Goal: Task Accomplishment & Management: Manage account settings

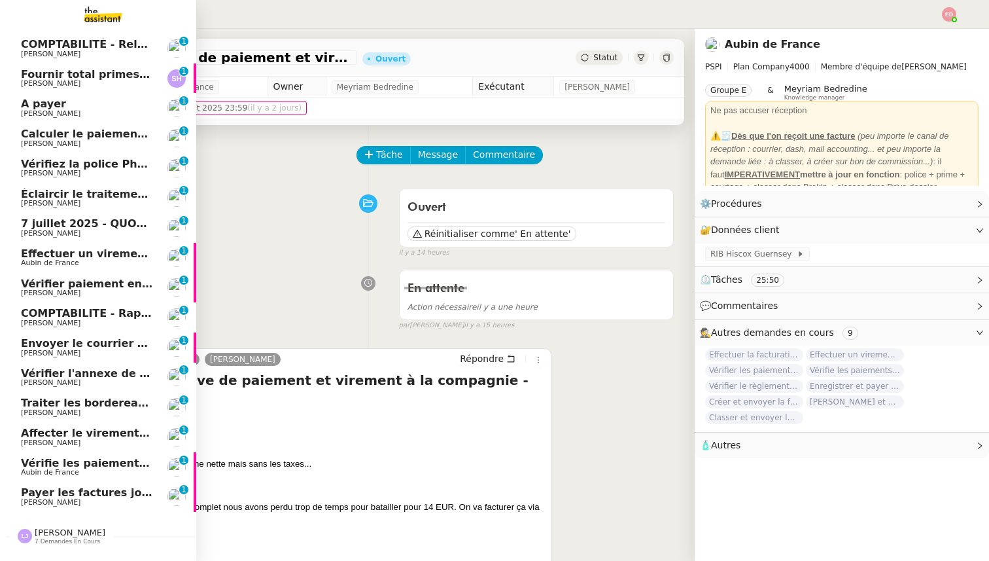
scroll to position [140, 0]
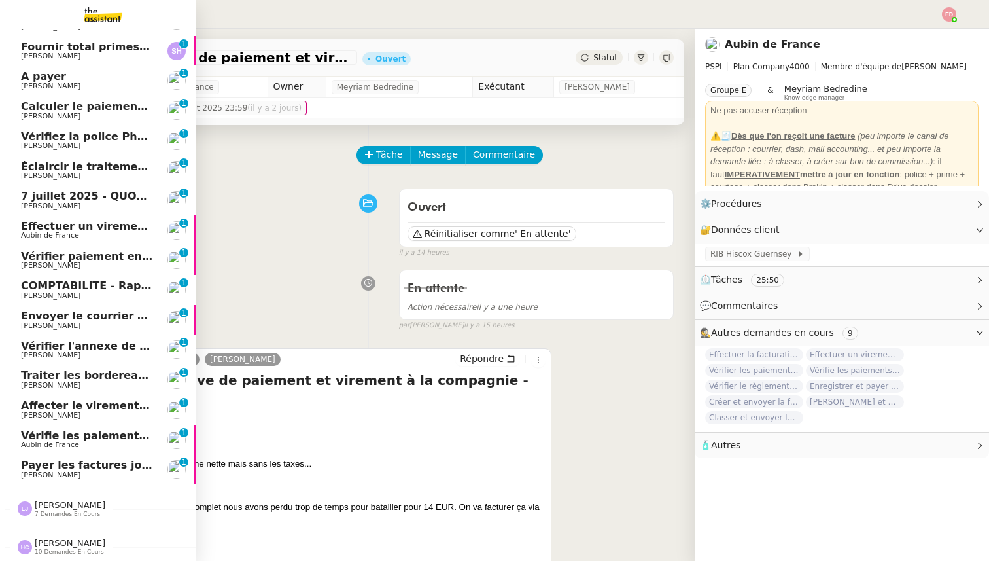
click at [69, 432] on span "Vérifie les paiements des primes récentes" at bounding box center [145, 435] width 248 height 12
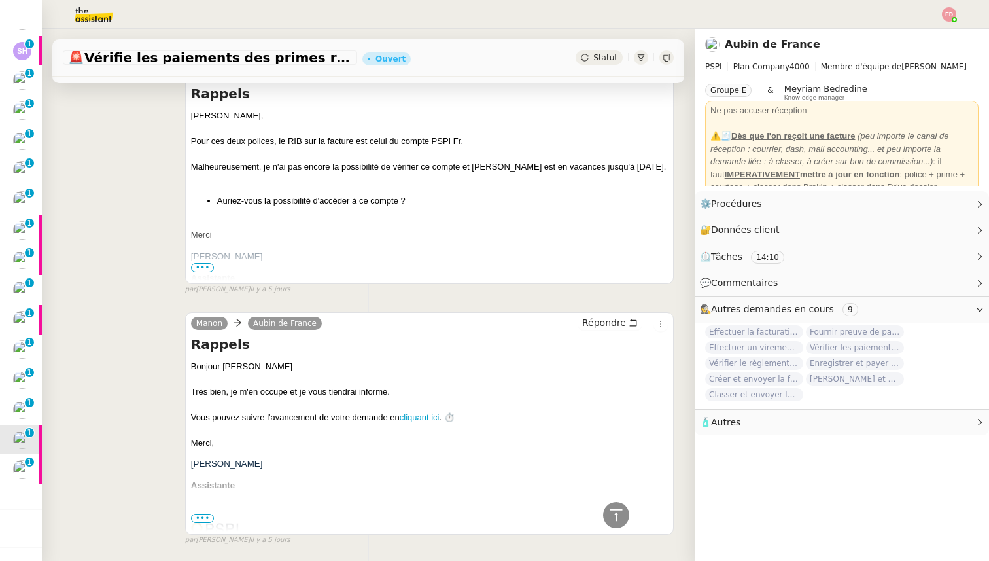
scroll to position [706, 0]
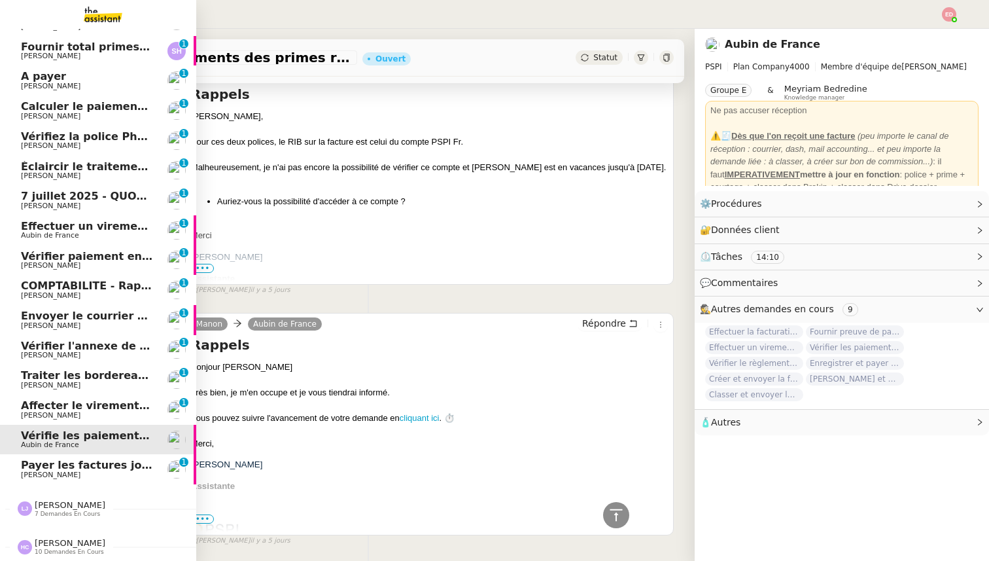
click at [46, 409] on span "Affecter le virement en attente" at bounding box center [113, 405] width 184 height 12
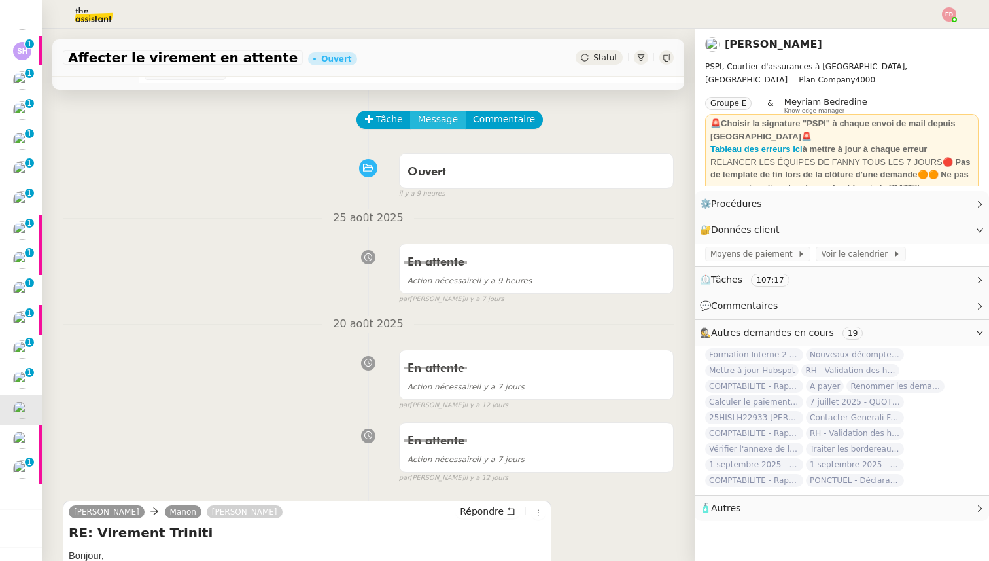
scroll to position [24, 0]
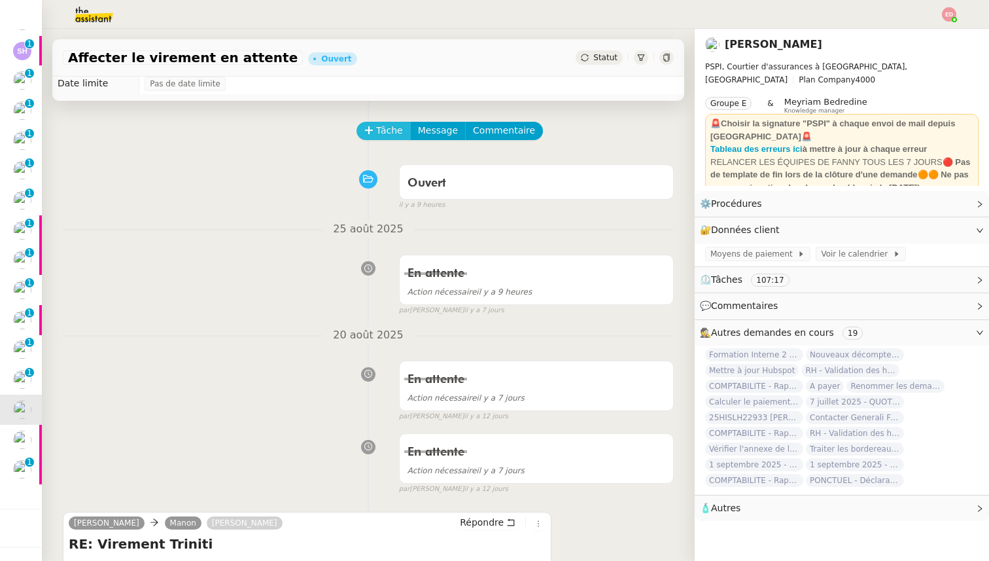
click at [383, 131] on span "Tâche" at bounding box center [389, 130] width 27 height 15
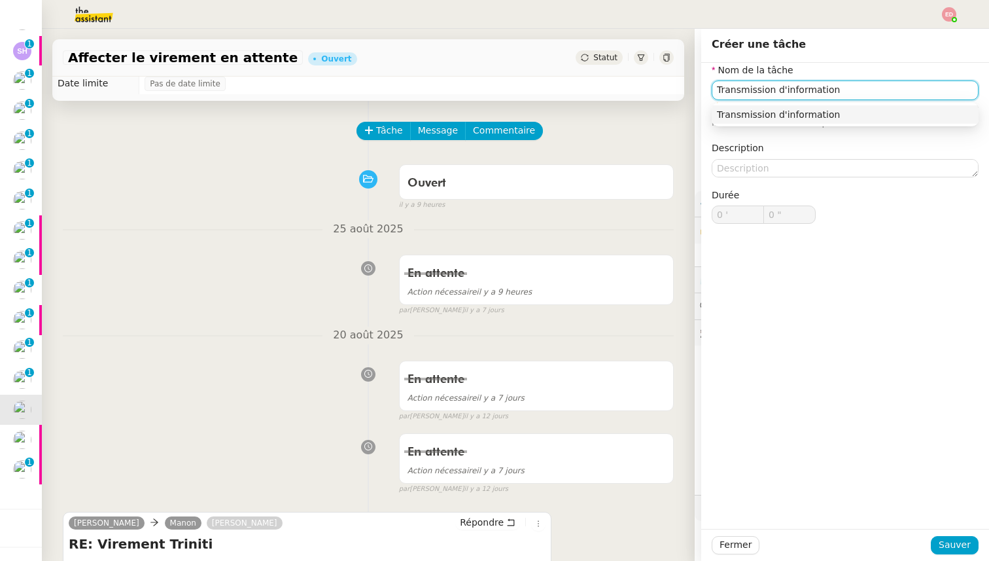
click at [731, 92] on input "Transmission d'information" at bounding box center [845, 89] width 267 height 19
type input "Transmission d'information"
click at [956, 547] on span "Sauver" at bounding box center [955, 544] width 32 height 15
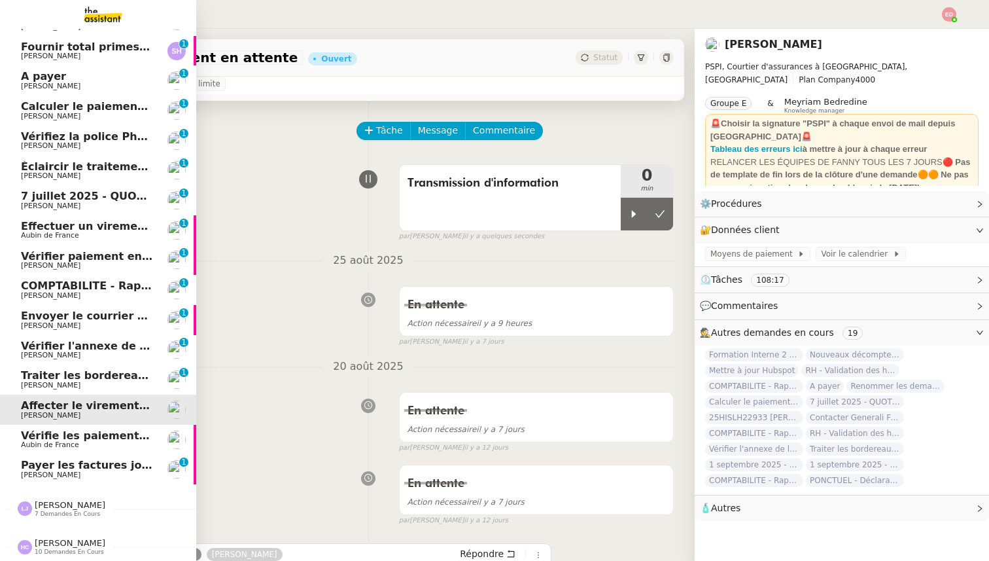
click at [25, 440] on span "Vérifie les paiements des primes récentes" at bounding box center [145, 435] width 248 height 12
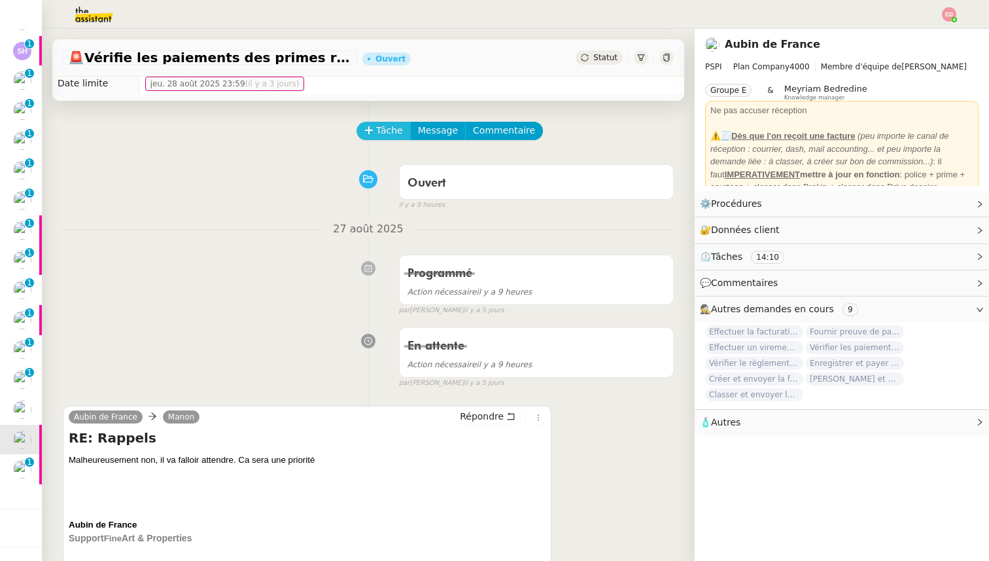
click at [372, 126] on icon at bounding box center [368, 130] width 9 height 9
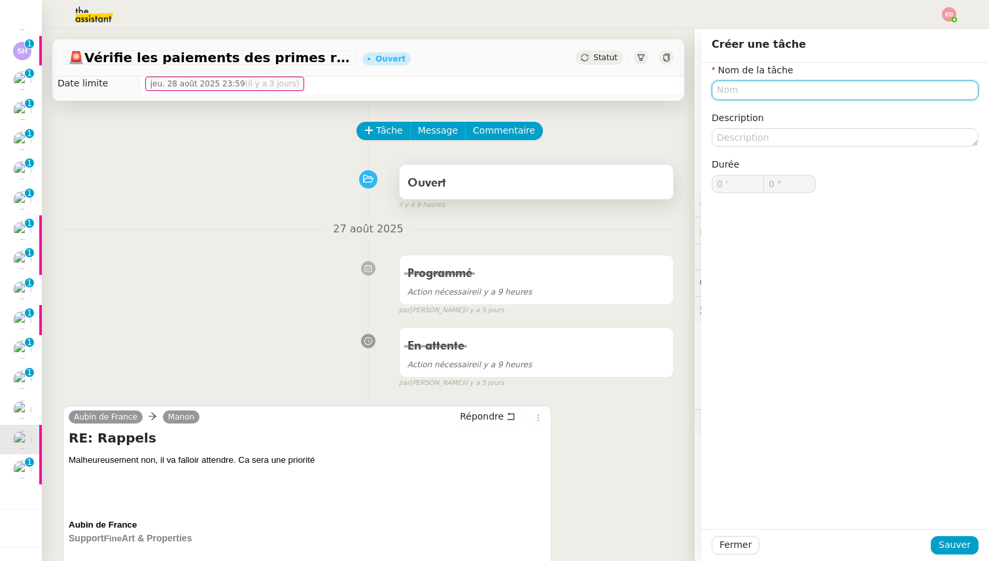
paste input "Transmission d'information"
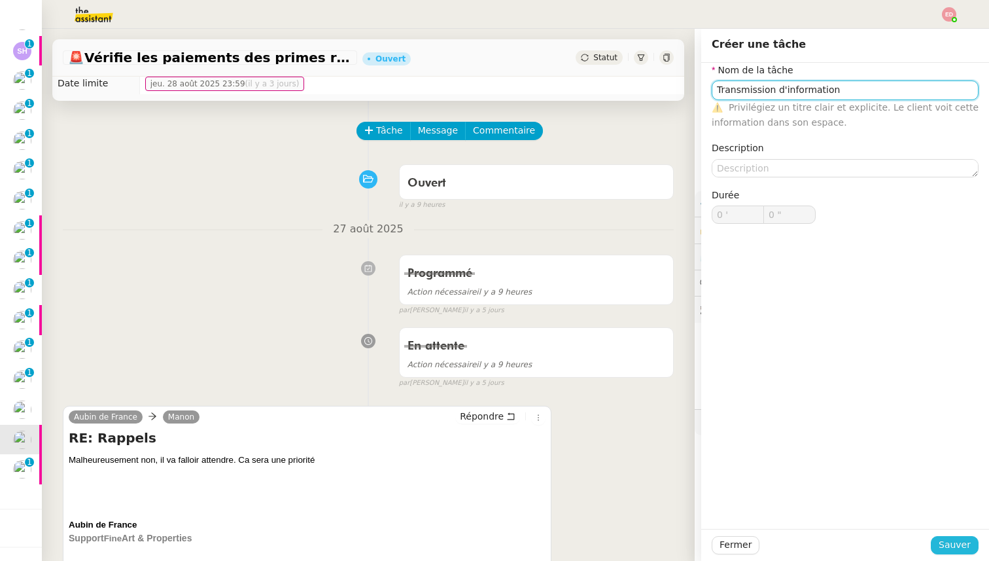
type input "Transmission d'information"
click at [947, 543] on span "Sauver" at bounding box center [955, 544] width 32 height 15
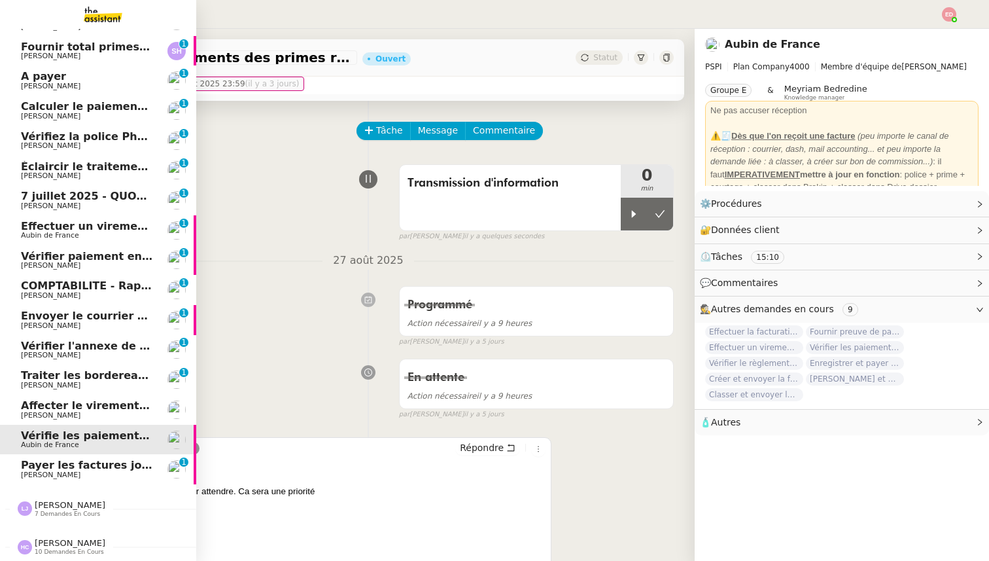
click at [26, 408] on span "Affecter le virement en attente" at bounding box center [113, 405] width 184 height 12
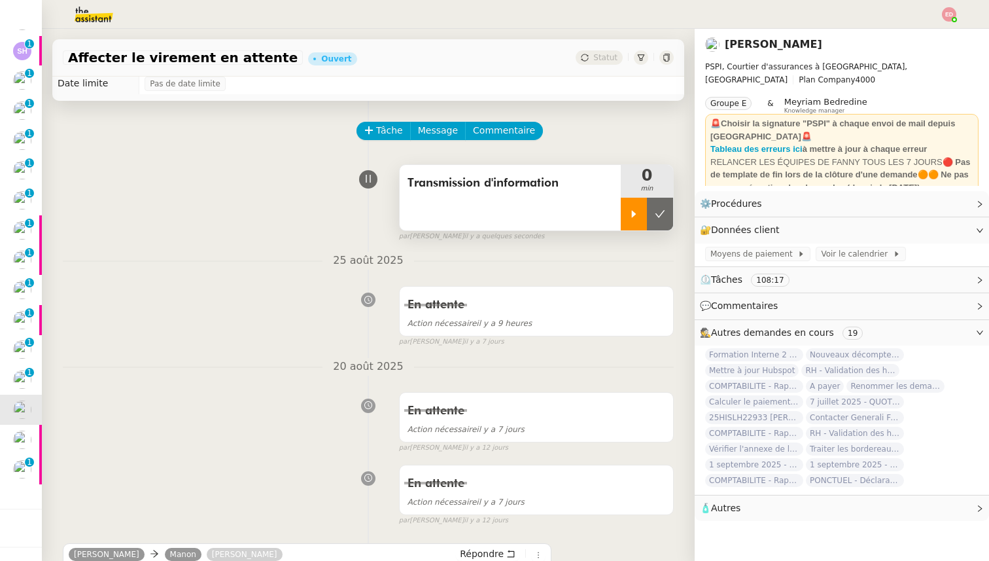
click at [626, 216] on div at bounding box center [634, 214] width 26 height 33
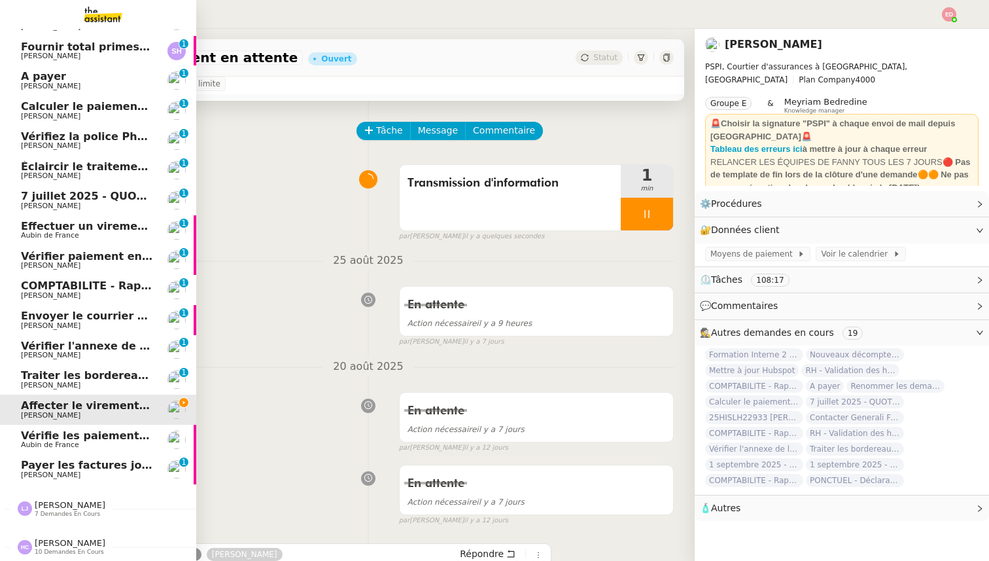
click at [46, 369] on link "Traiter les bordereaux de commission [DATE] [PERSON_NAME] 0 1 2 3 4 5 6 7 8 9" at bounding box center [98, 379] width 196 height 30
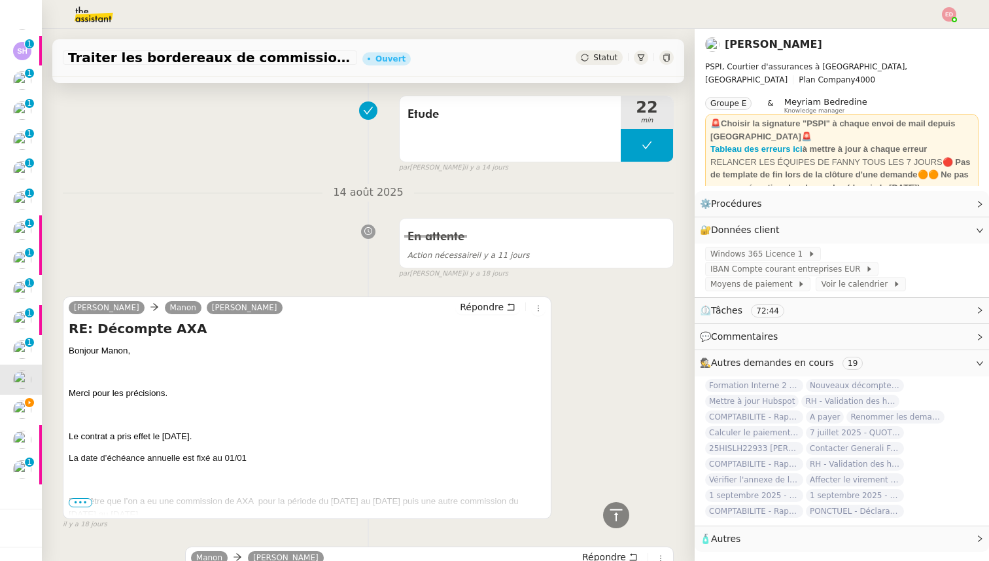
scroll to position [1016, 0]
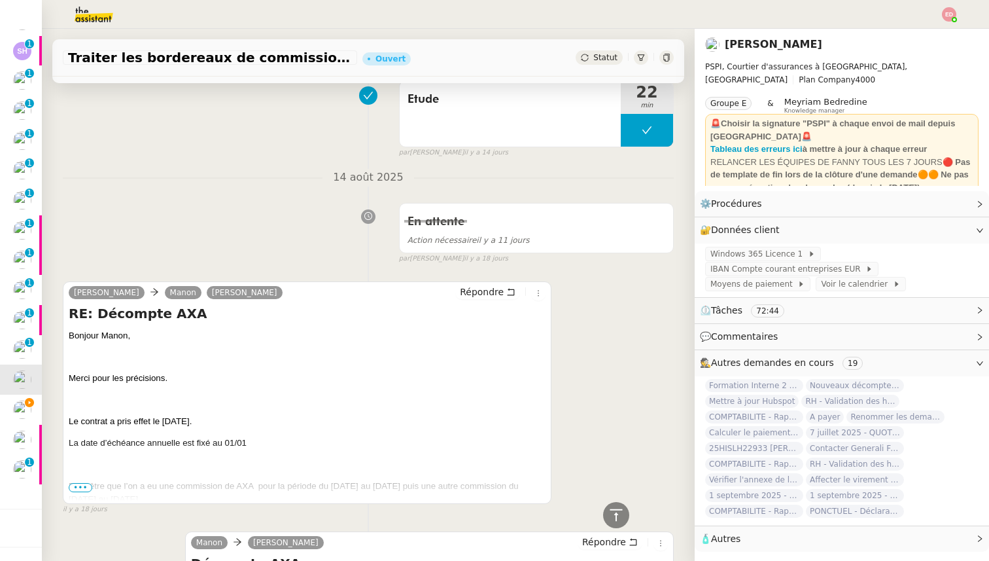
click at [81, 487] on span "•••" at bounding box center [81, 487] width 24 height 9
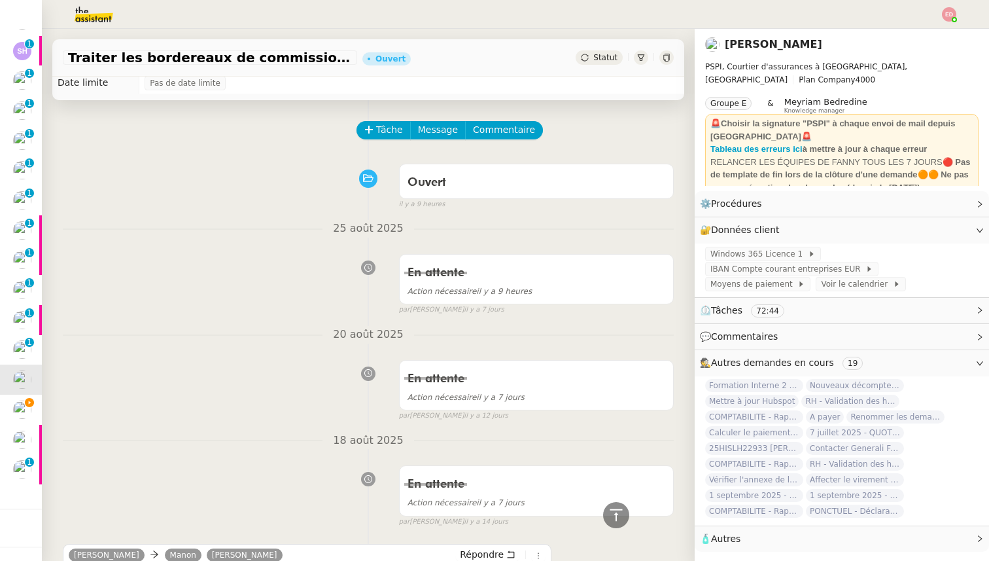
scroll to position [0, 0]
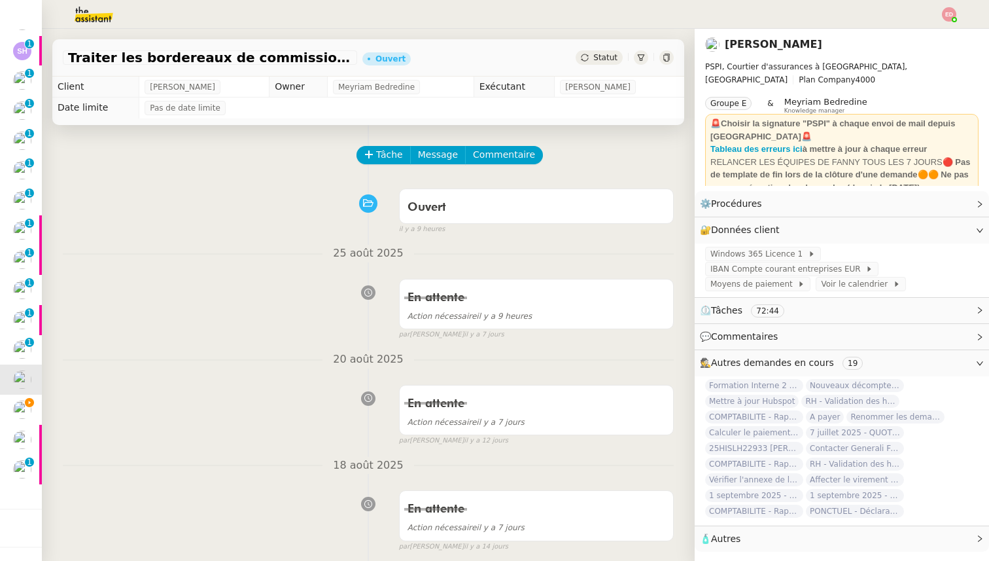
click at [593, 61] on div "Statut" at bounding box center [599, 57] width 47 height 14
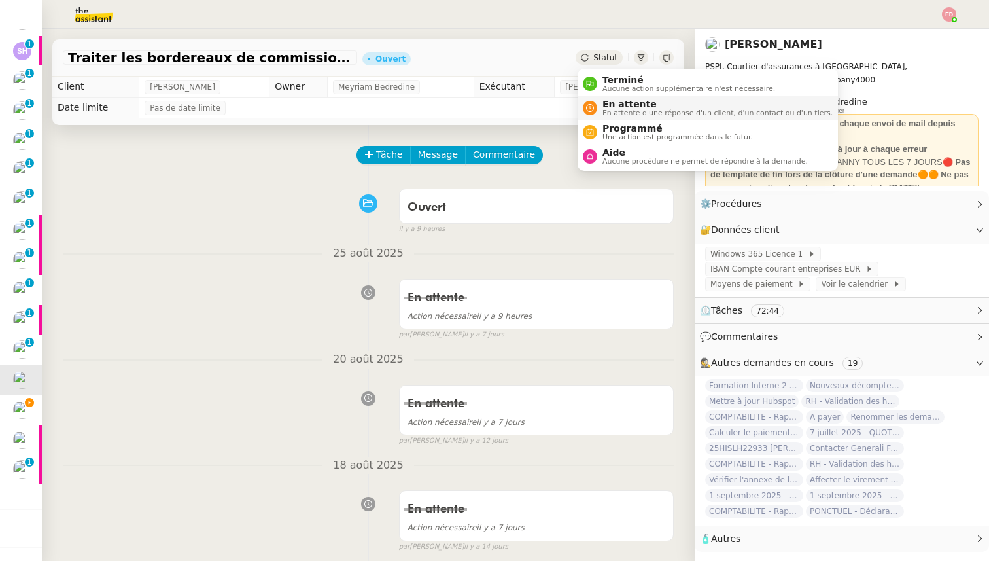
click at [619, 103] on span "En attente" at bounding box center [717, 104] width 230 height 10
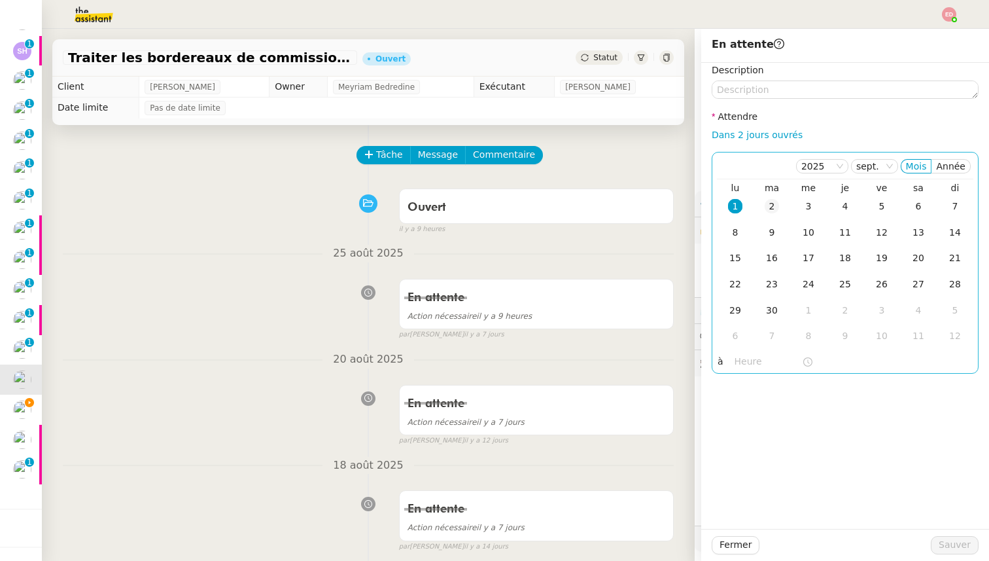
click at [770, 200] on div "2" at bounding box center [772, 206] width 14 height 14
click at [941, 542] on span "Sauver" at bounding box center [955, 544] width 32 height 15
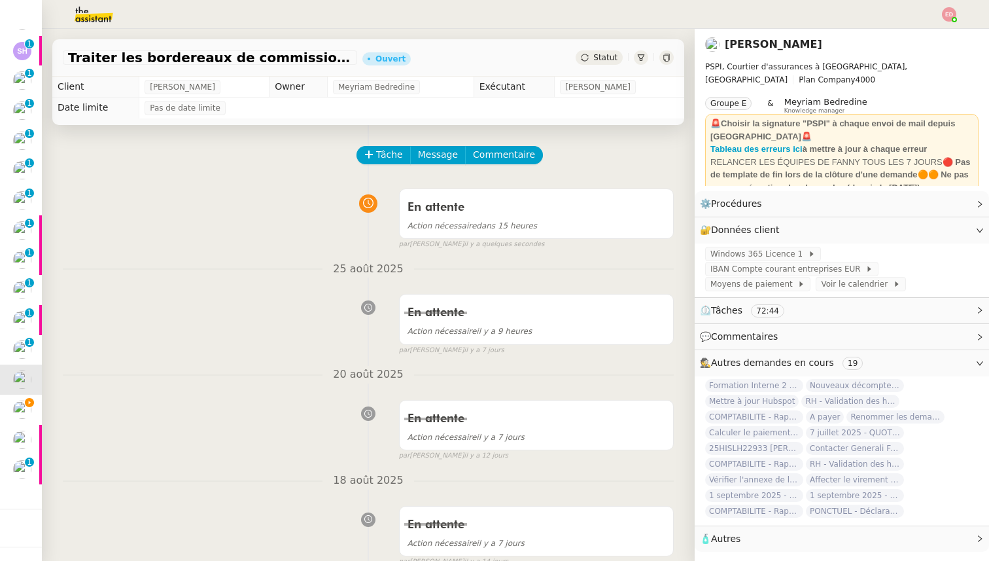
scroll to position [110, 0]
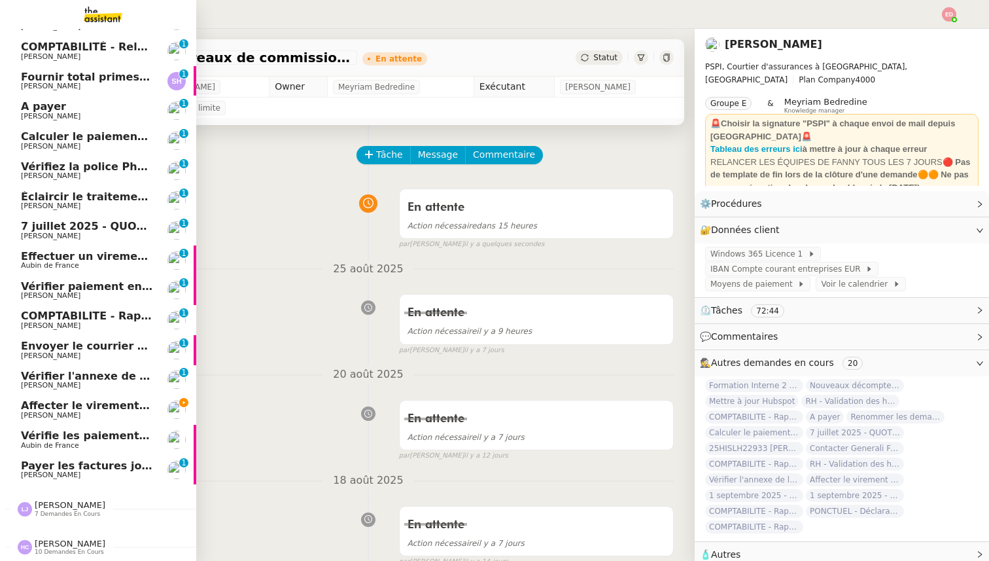
click at [37, 373] on span "Vérifier l'annexe de la police d'assurance" at bounding box center [142, 376] width 243 height 12
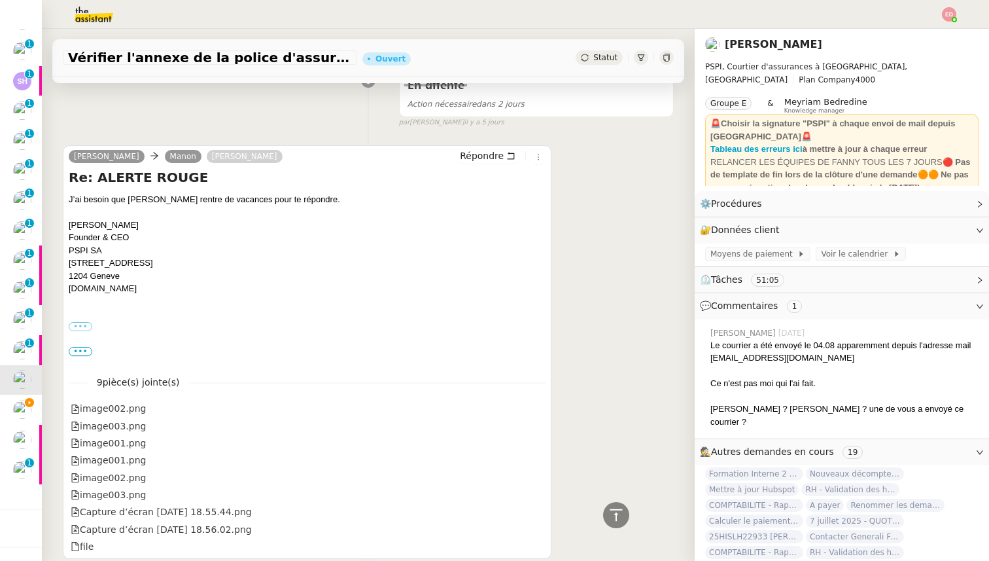
scroll to position [215, 0]
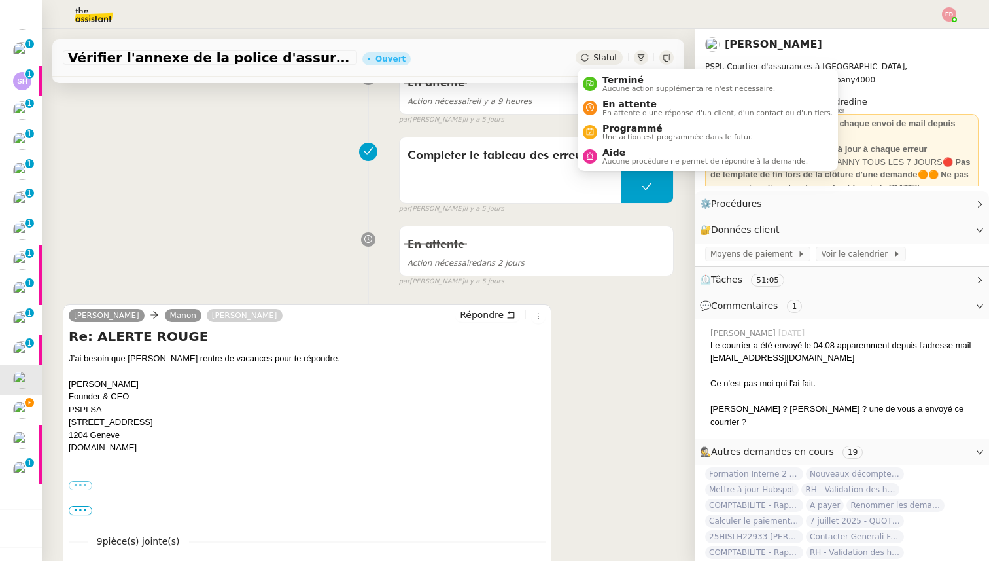
click at [600, 54] on span "Statut" at bounding box center [605, 57] width 24 height 9
click at [630, 107] on span "En attente" at bounding box center [717, 104] width 230 height 10
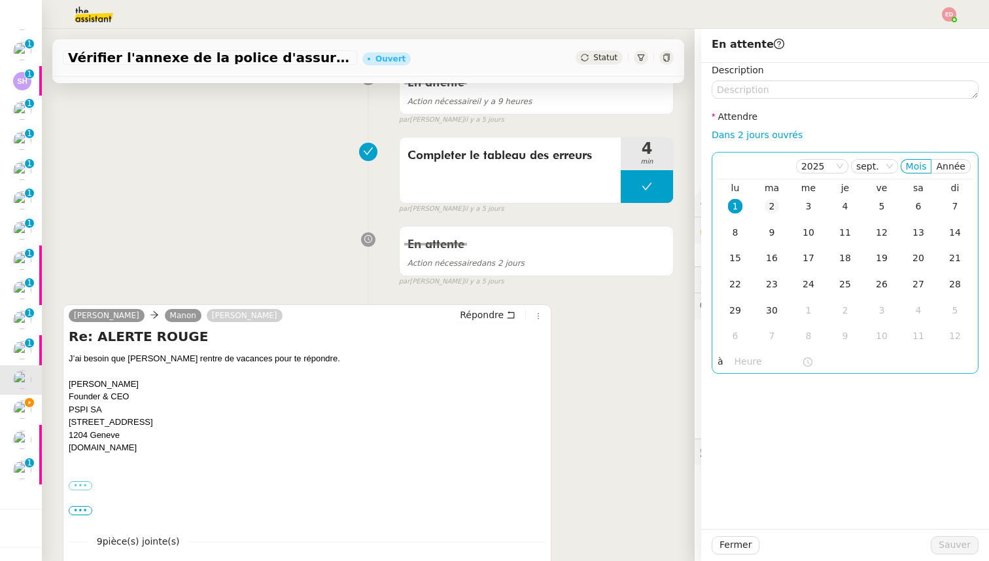
click at [776, 204] on div "2" at bounding box center [772, 206] width 14 height 14
click at [946, 549] on span "Sauver" at bounding box center [955, 544] width 32 height 15
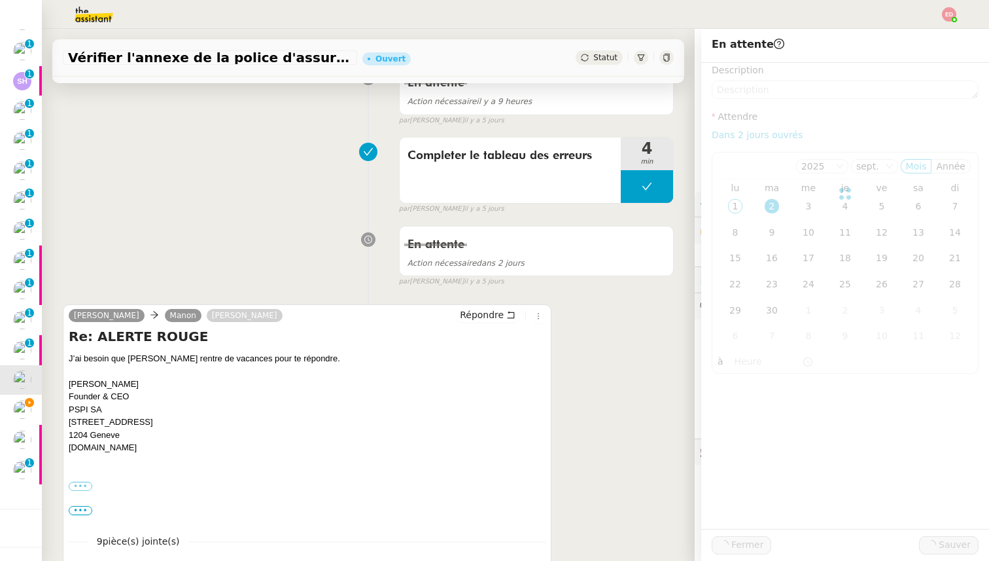
scroll to position [80, 0]
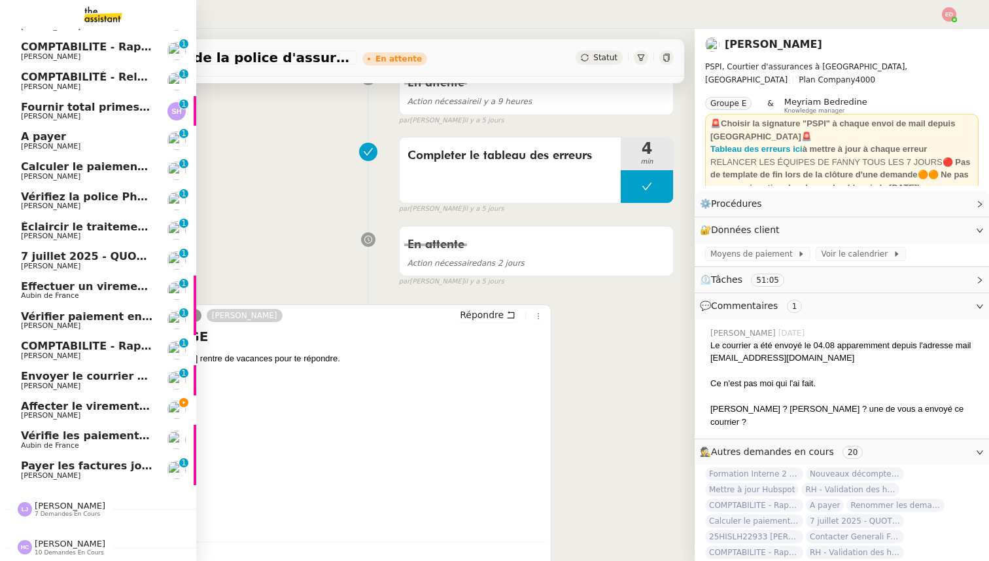
click at [41, 381] on span "[PERSON_NAME]" at bounding box center [51, 385] width 60 height 9
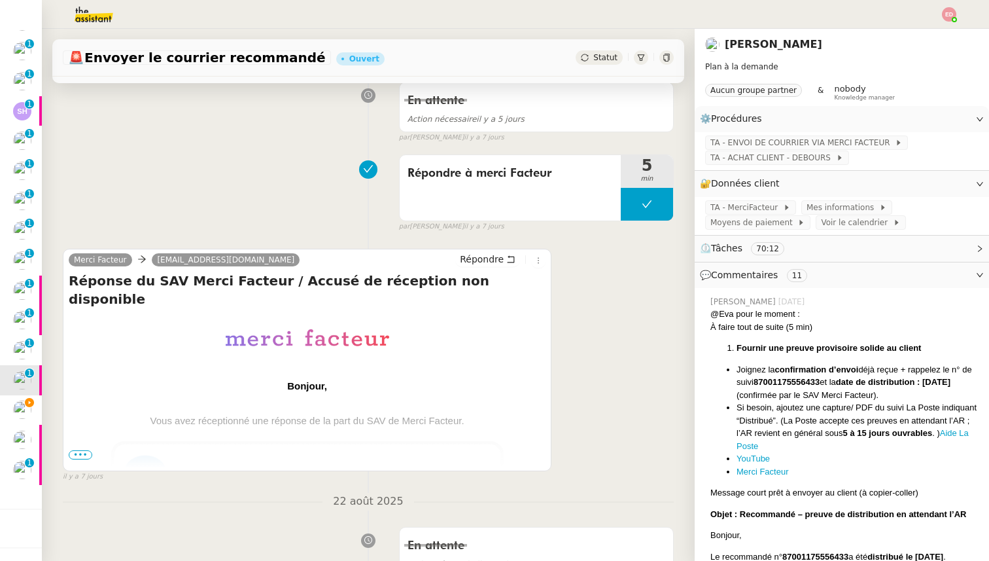
scroll to position [351, 0]
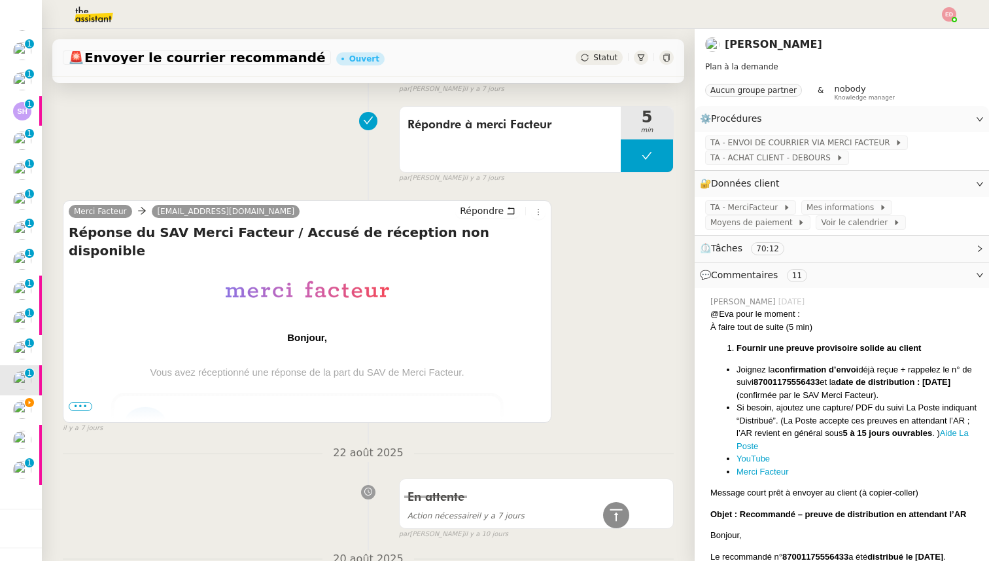
click at [86, 405] on span "•••" at bounding box center [81, 406] width 24 height 9
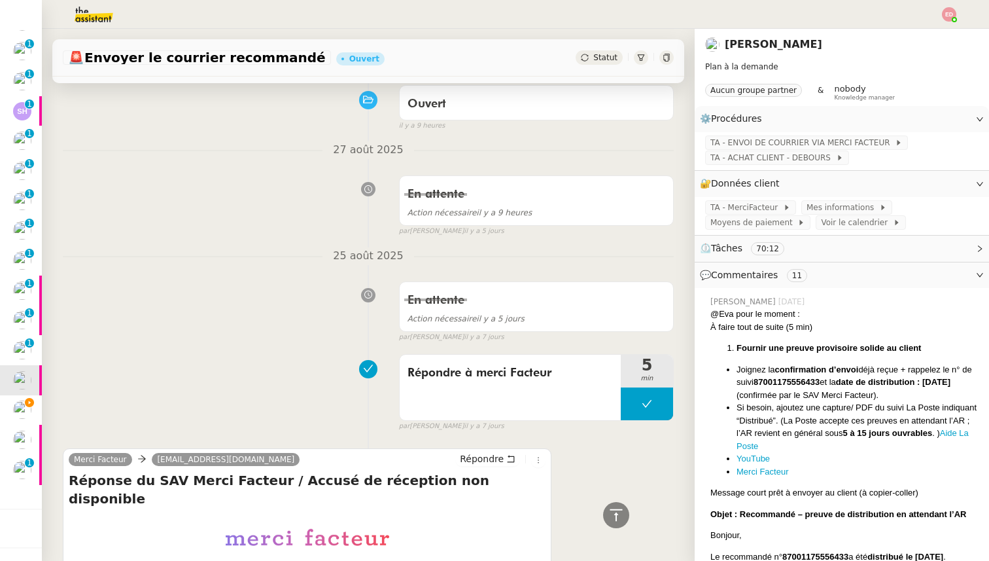
scroll to position [0, 0]
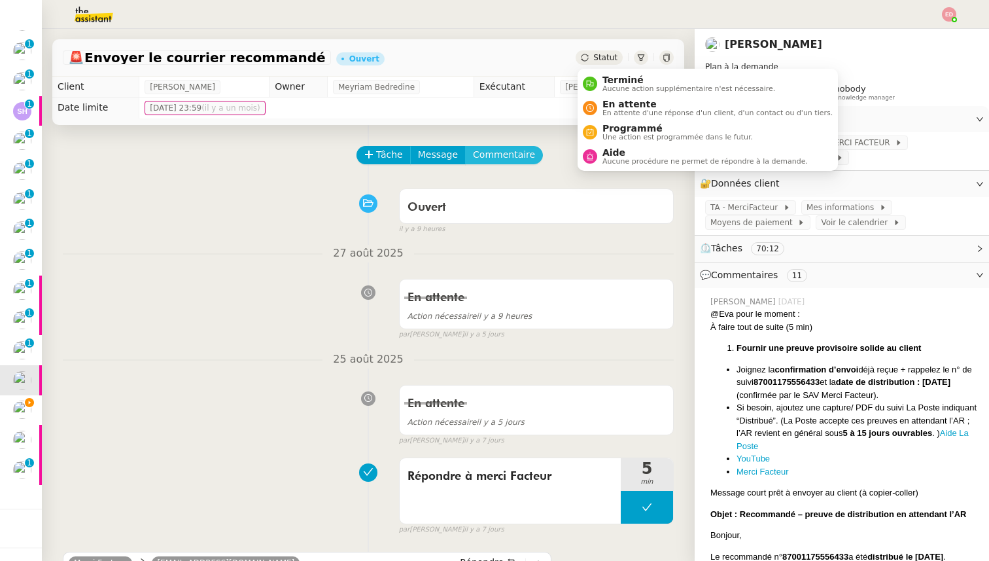
click at [490, 153] on span "Commentaire" at bounding box center [504, 154] width 62 height 15
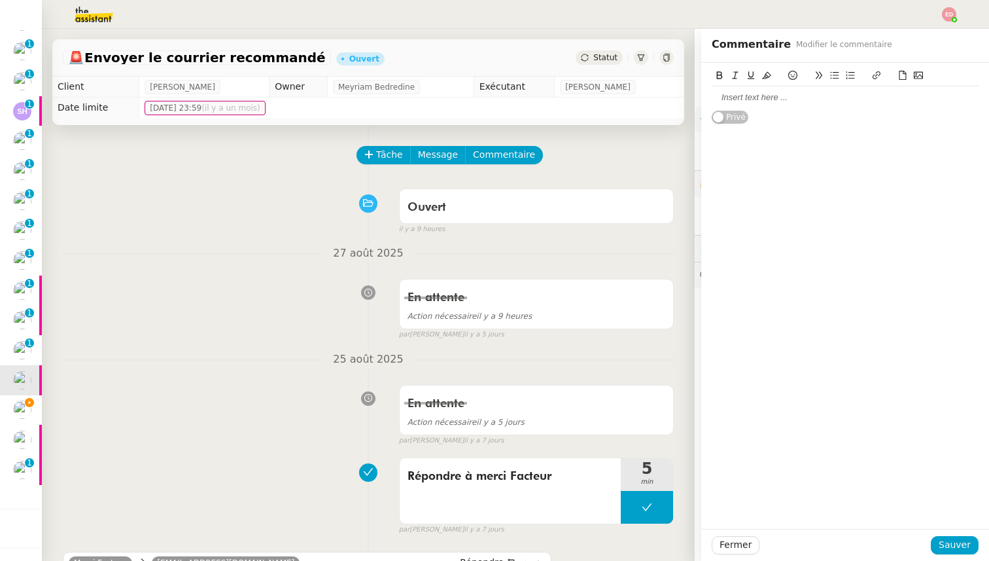
click at [736, 94] on div at bounding box center [845, 98] width 267 height 12
click at [948, 538] on span "Sauver" at bounding box center [955, 544] width 32 height 15
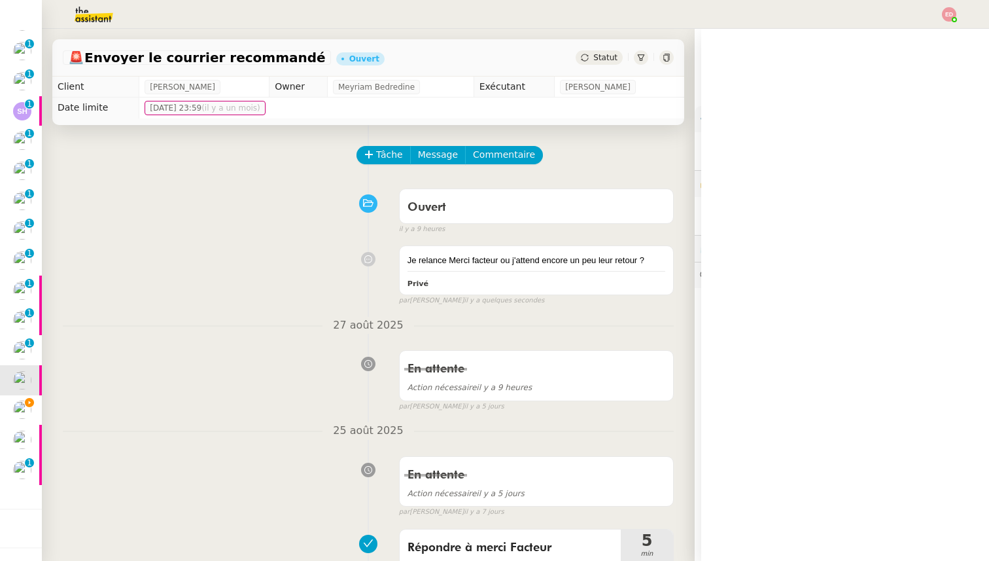
click at [613, 61] on span "Statut" at bounding box center [605, 57] width 24 height 9
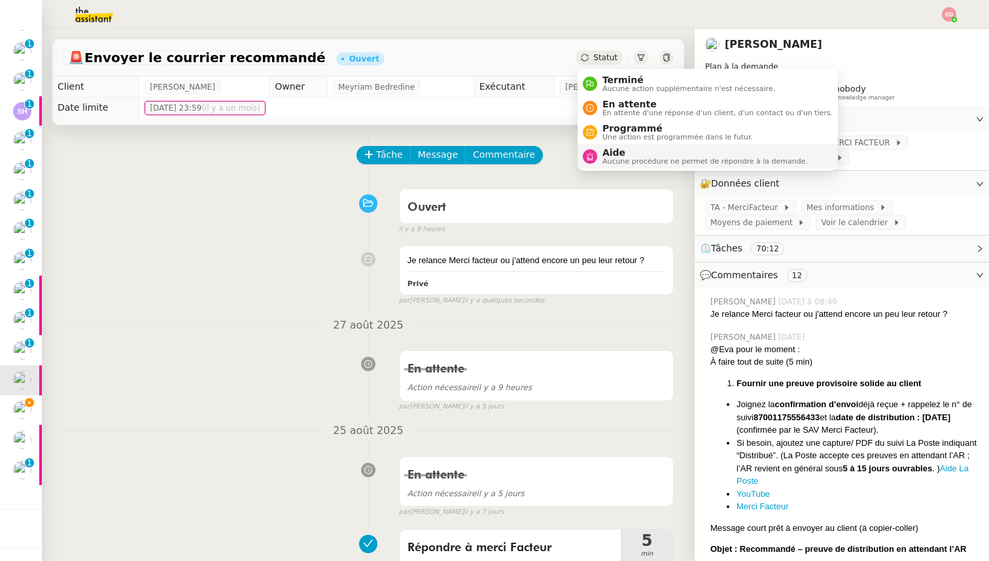
click at [619, 148] on span "Aide" at bounding box center [704, 152] width 205 height 10
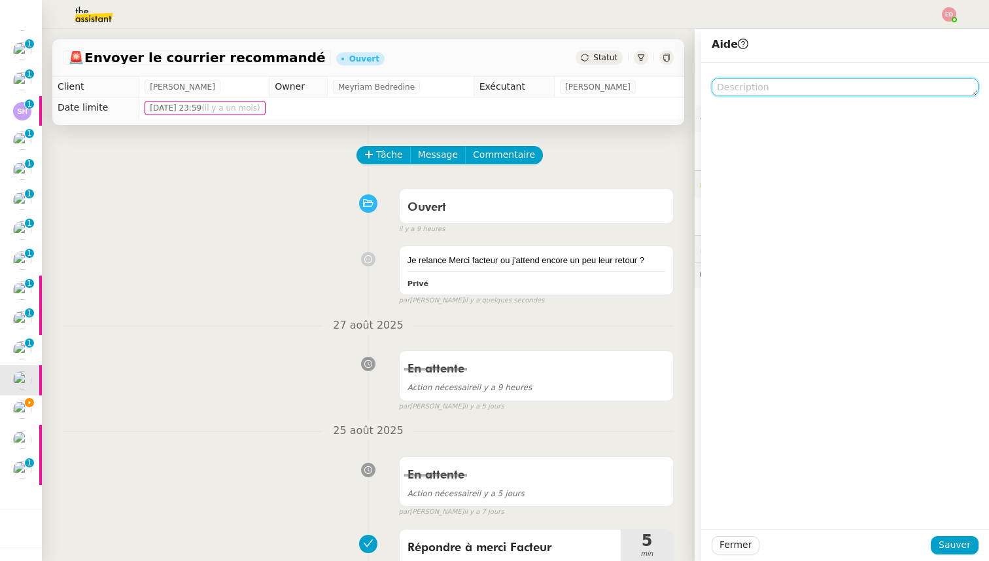
click at [743, 85] on textarea at bounding box center [845, 87] width 267 height 18
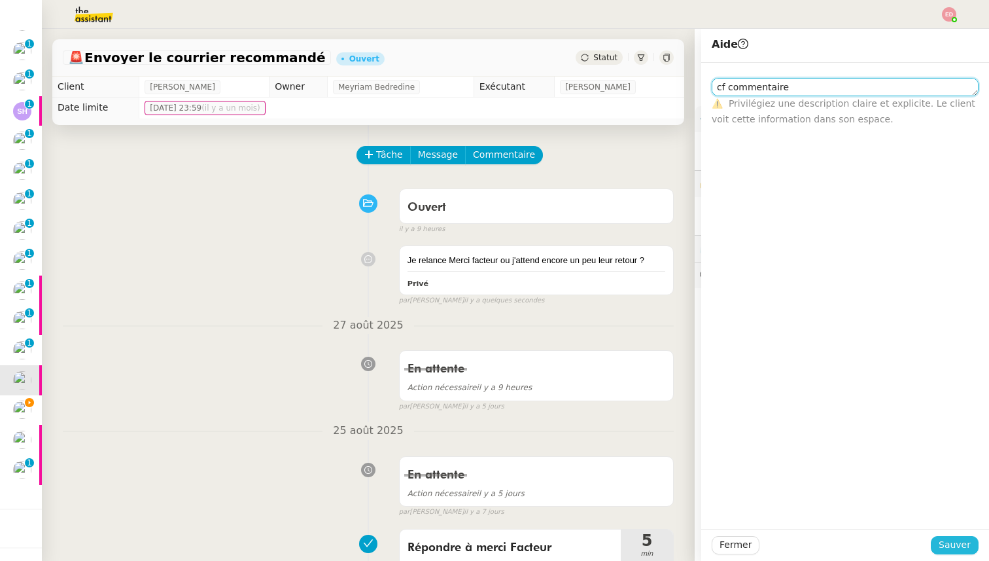
type textarea "cf commentaire"
click at [935, 538] on button "Sauver" at bounding box center [955, 545] width 48 height 18
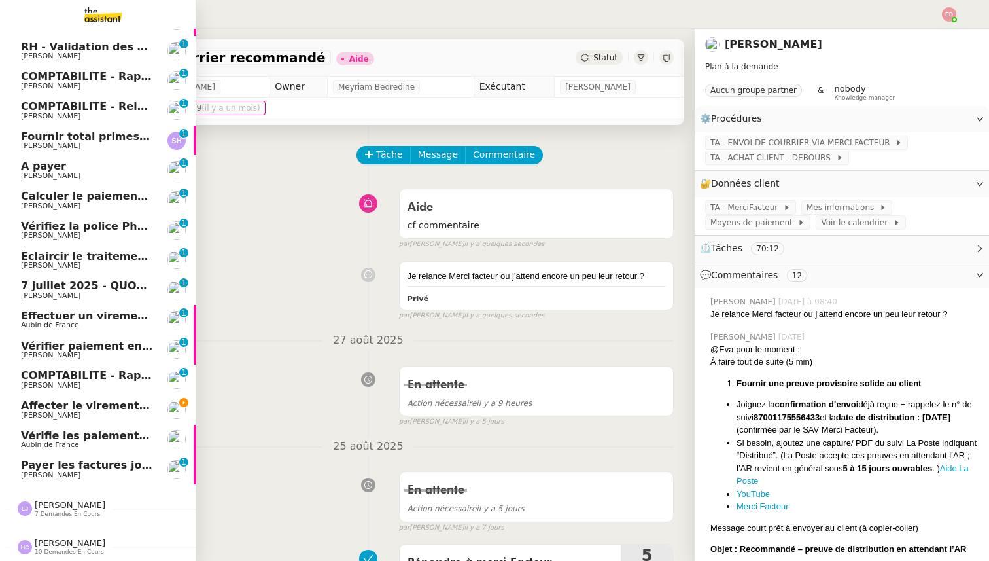
click at [35, 378] on span "COMPTABILITE - Rapprochement bancaire - 18 août 2025" at bounding box center [188, 375] width 335 height 12
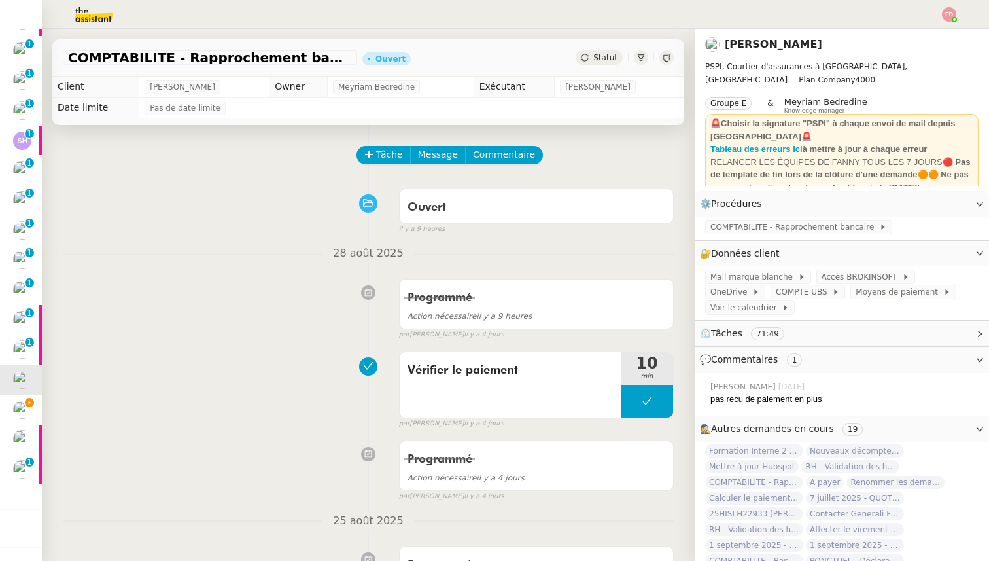
click at [611, 53] on span "Statut" at bounding box center [605, 57] width 24 height 9
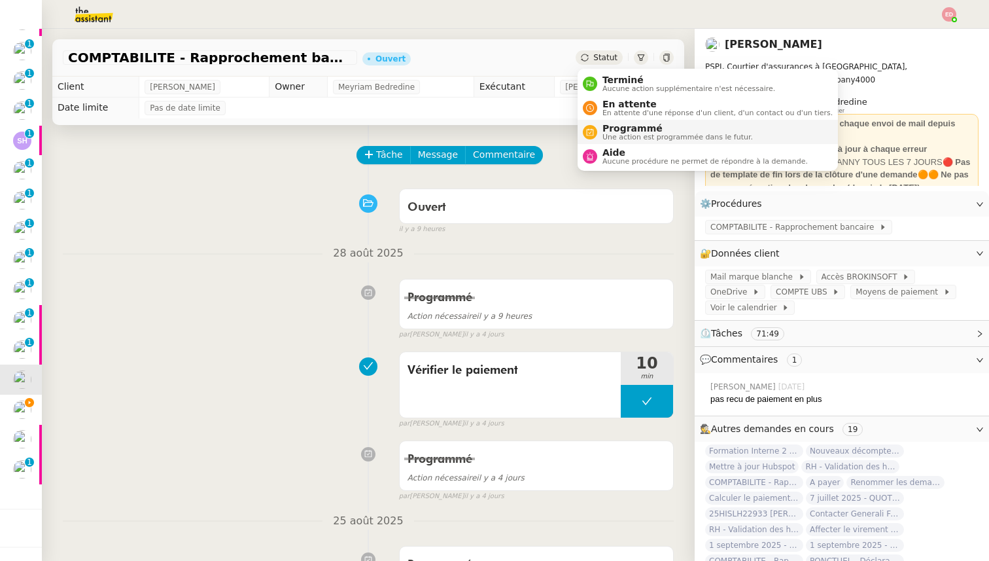
click at [610, 124] on span "Programmé" at bounding box center [677, 128] width 150 height 10
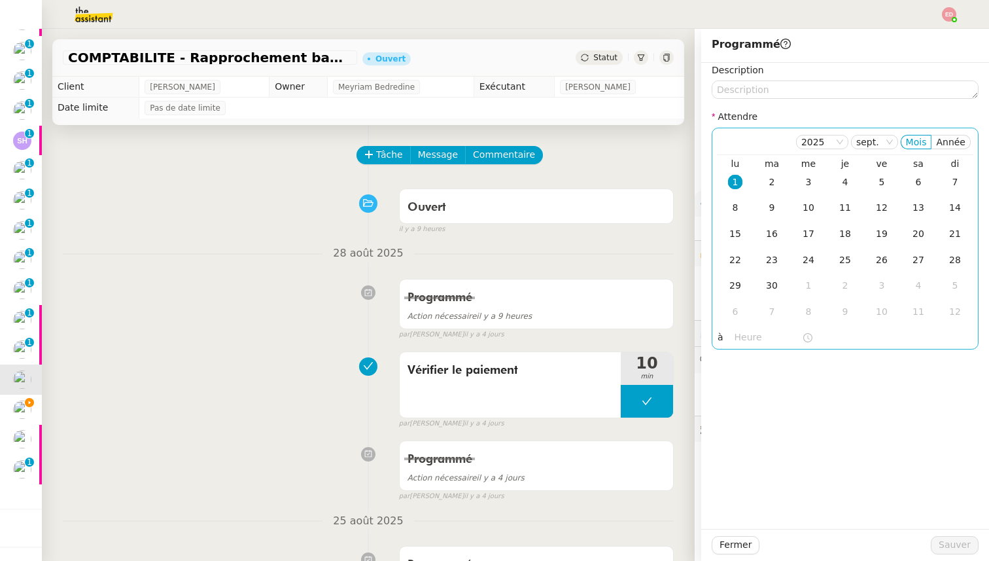
click at [737, 179] on div "1" at bounding box center [735, 182] width 14 height 14
click at [737, 332] on input "text" at bounding box center [768, 337] width 67 height 15
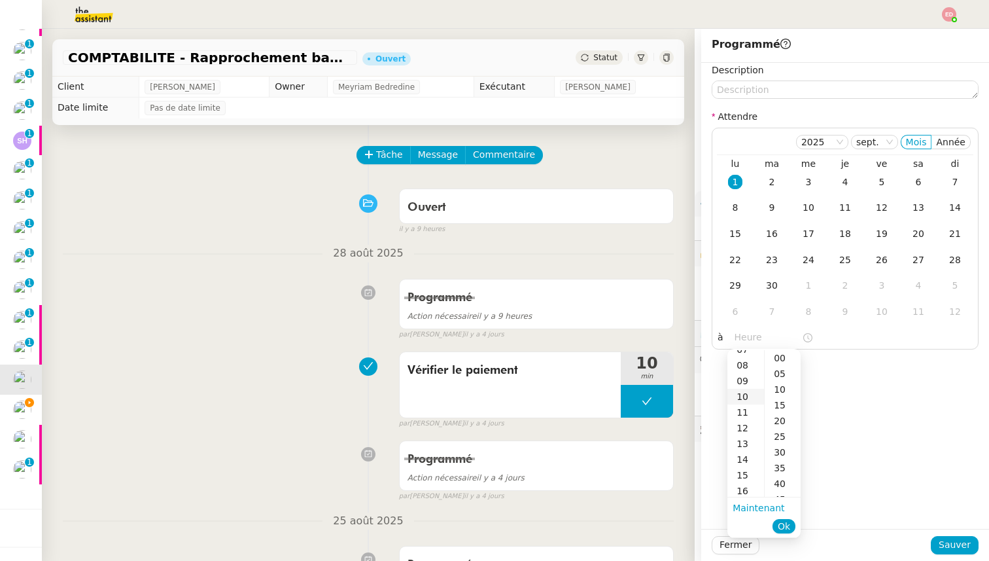
click at [746, 394] on div "10" at bounding box center [745, 397] width 37 height 16
click at [782, 355] on div "00" at bounding box center [783, 358] width 36 height 16
type input "10:00"
click at [788, 522] on span "Ok" at bounding box center [784, 525] width 12 height 13
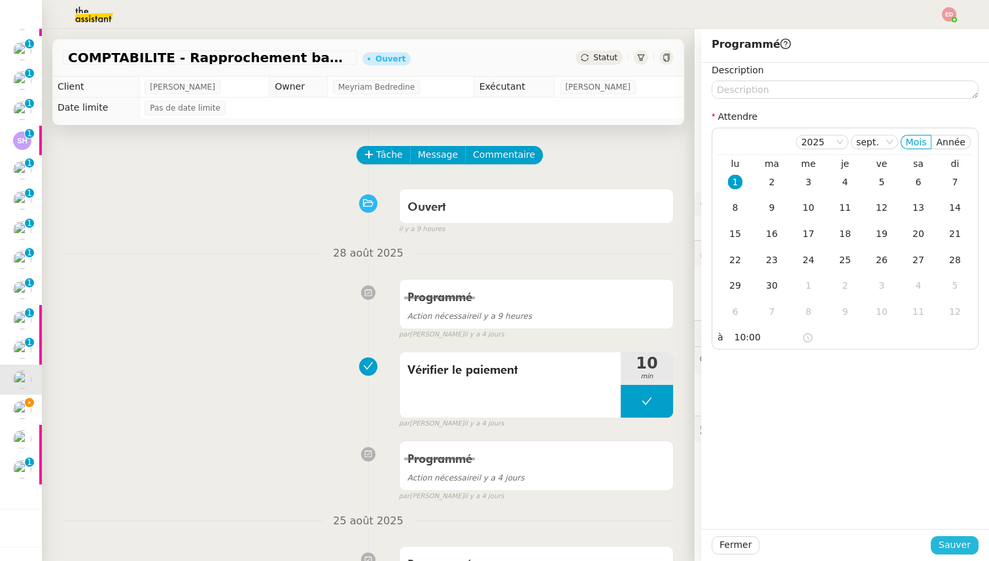
click at [972, 543] on button "Sauver" at bounding box center [955, 545] width 48 height 18
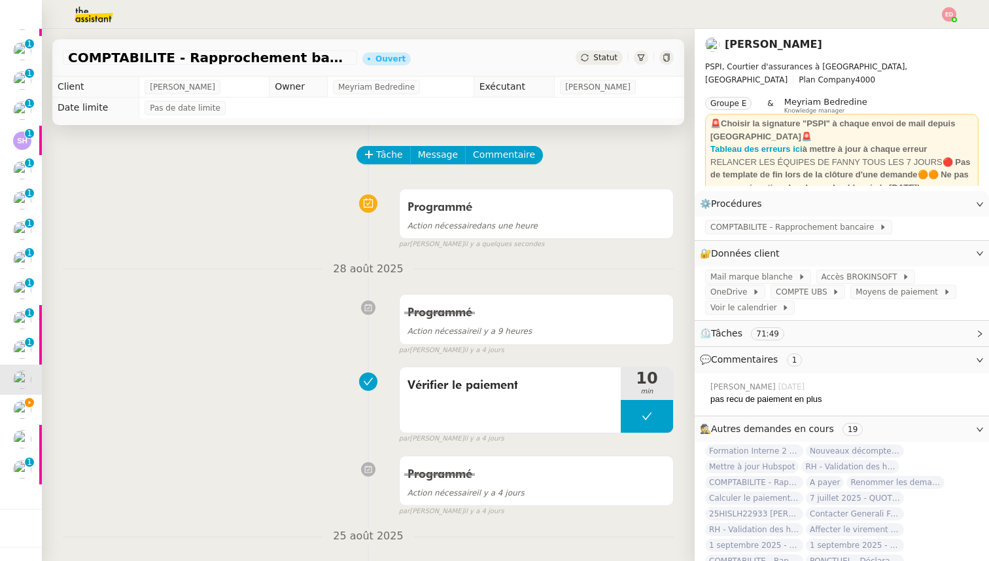
scroll to position [50, 0]
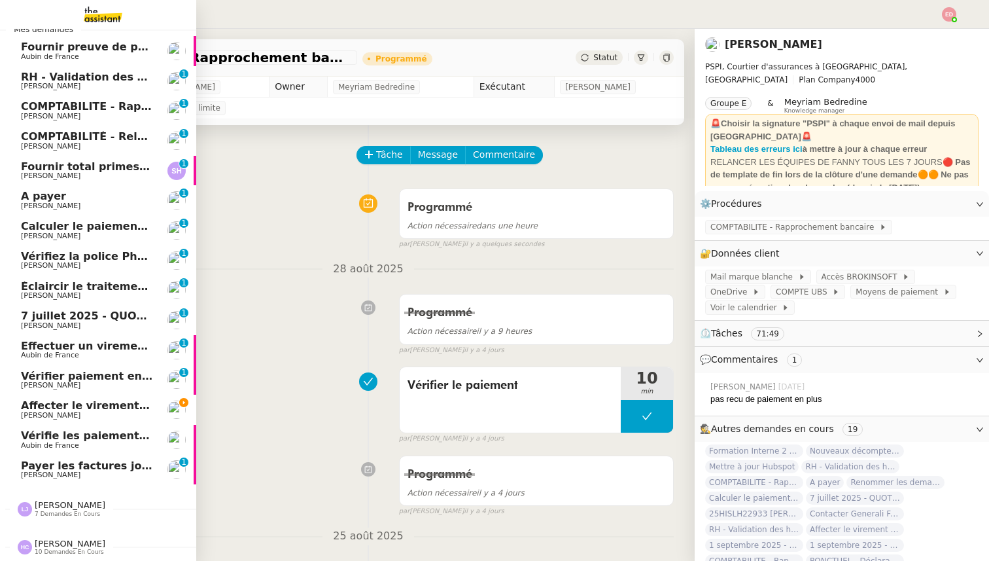
click at [28, 469] on span "Payer les factures jointes" at bounding box center [96, 465] width 150 height 12
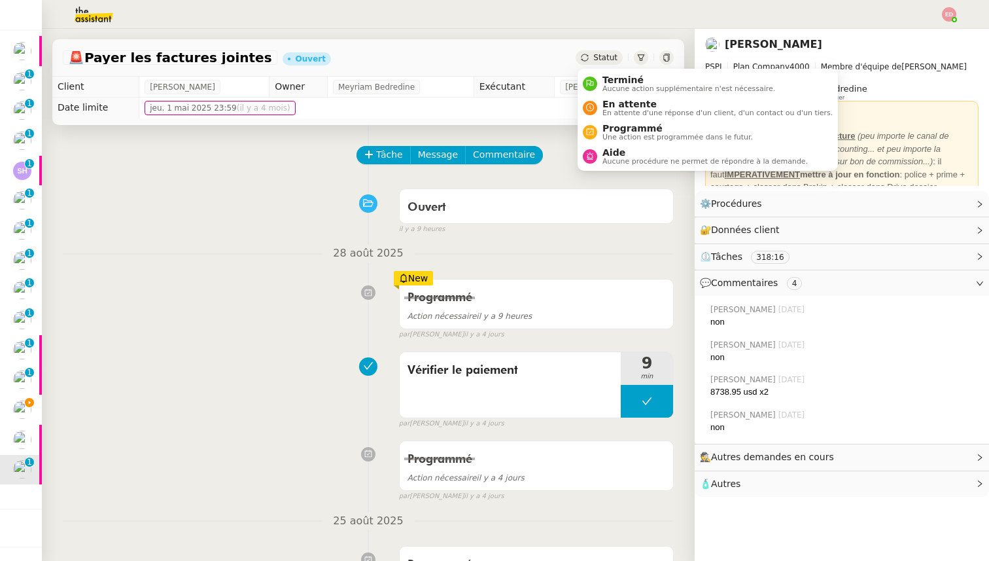
click at [598, 60] on span "Statut" at bounding box center [605, 57] width 24 height 9
click at [624, 126] on span "Programmé" at bounding box center [677, 128] width 150 height 10
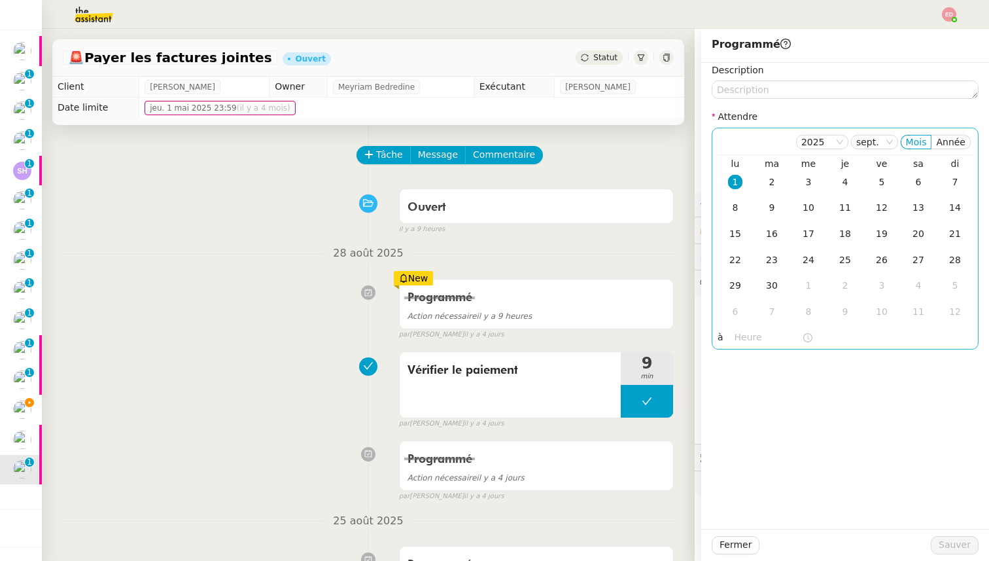
click at [738, 180] on div "1" at bounding box center [735, 182] width 14 height 14
click at [744, 339] on input "text" at bounding box center [768, 337] width 67 height 15
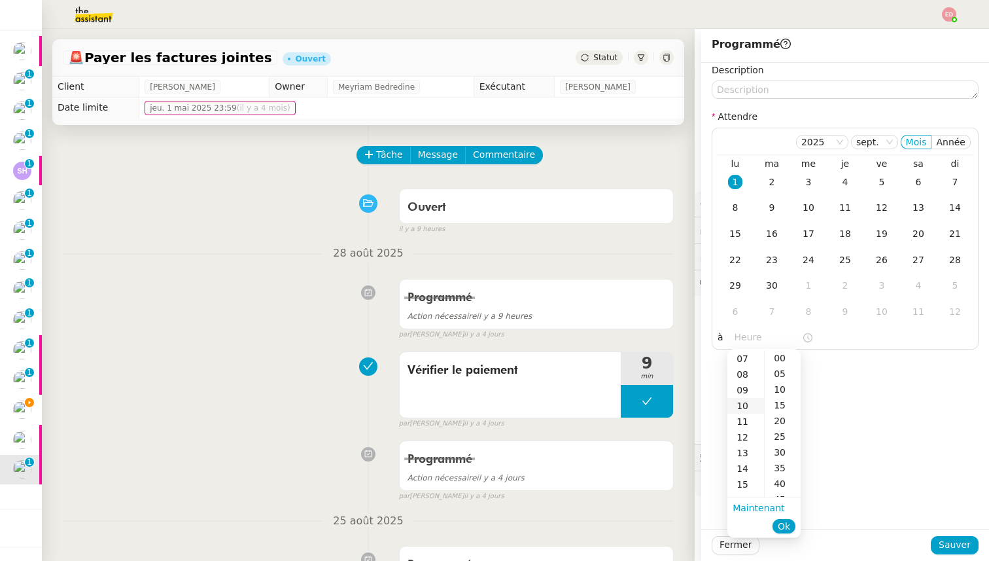
click at [742, 402] on div "10" at bounding box center [745, 406] width 37 height 16
click at [784, 354] on div "00" at bounding box center [783, 358] width 36 height 16
type input "10:00"
click at [782, 522] on span "Ok" at bounding box center [784, 525] width 12 height 13
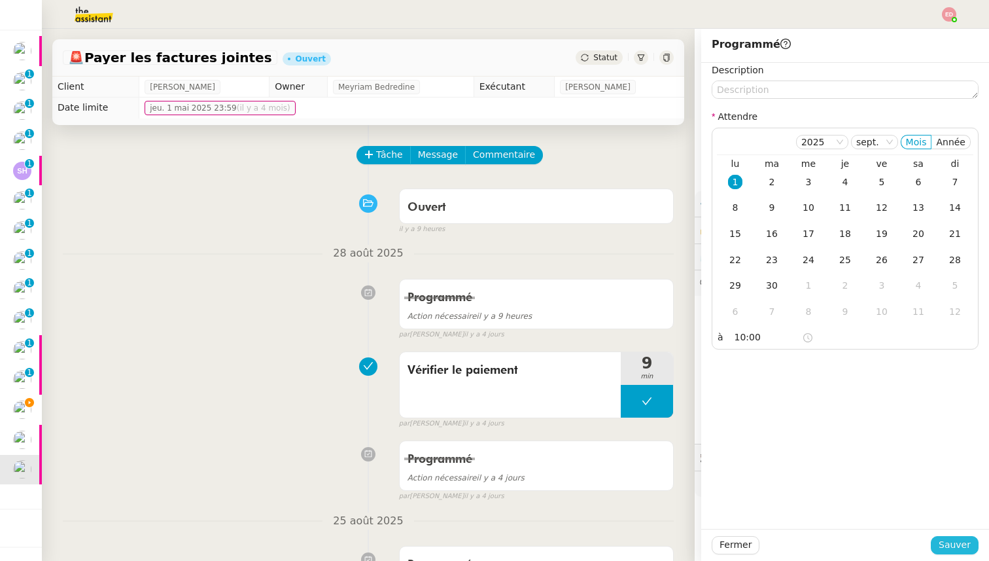
click at [964, 544] on span "Sauver" at bounding box center [955, 544] width 32 height 15
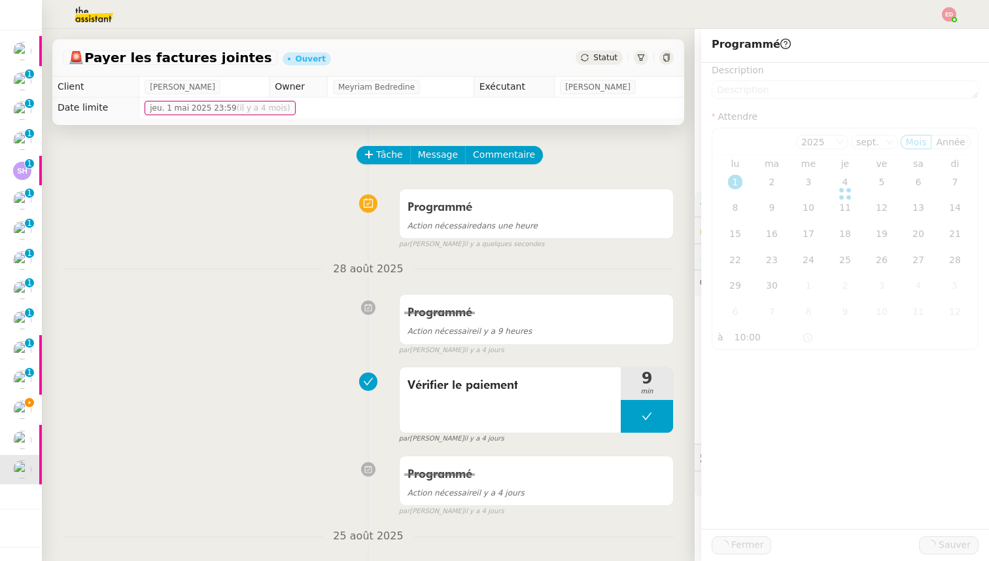
scroll to position [20, 0]
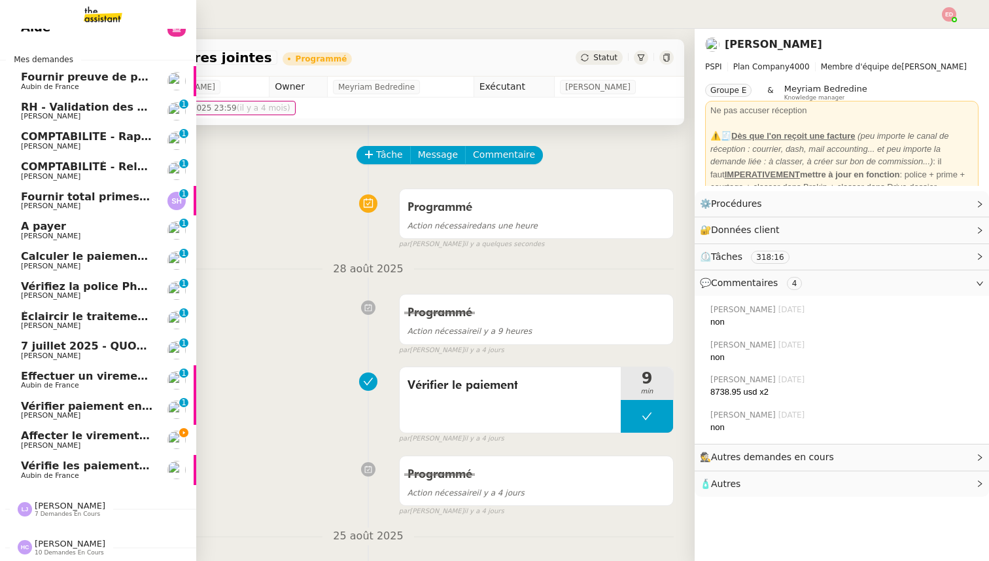
click at [24, 477] on span "Aubin de France" at bounding box center [50, 475] width 58 height 9
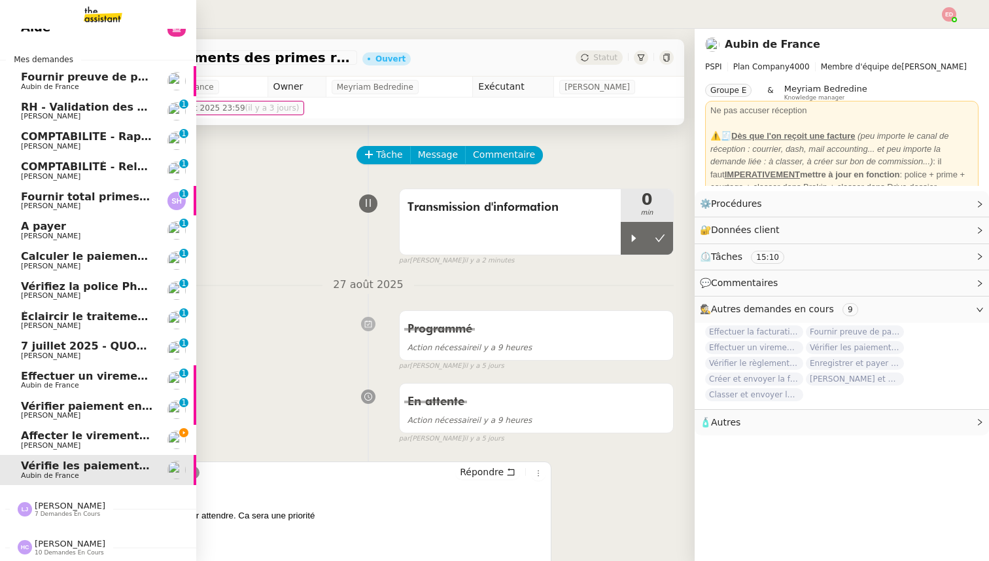
click at [35, 416] on span "[PERSON_NAME]" at bounding box center [51, 415] width 60 height 9
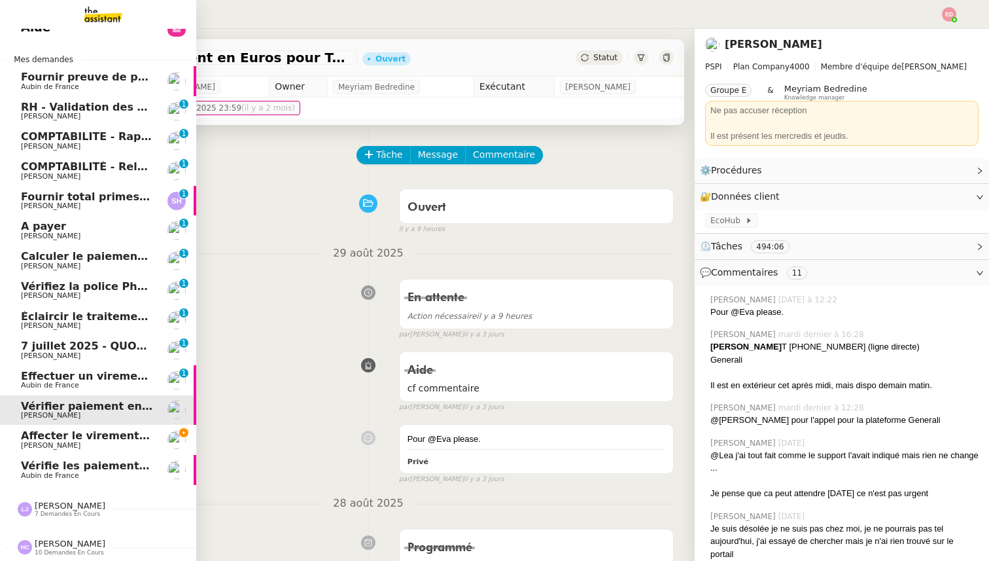
click at [46, 381] on span "Effectuer un virement urgent" at bounding box center [107, 376] width 172 height 12
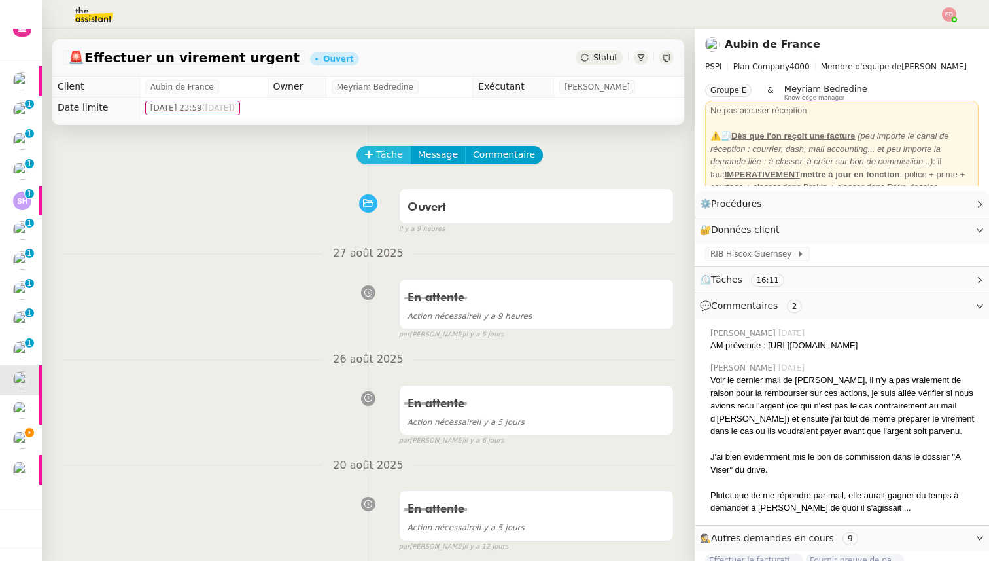
click at [373, 158] on button "Tâche" at bounding box center [383, 155] width 54 height 18
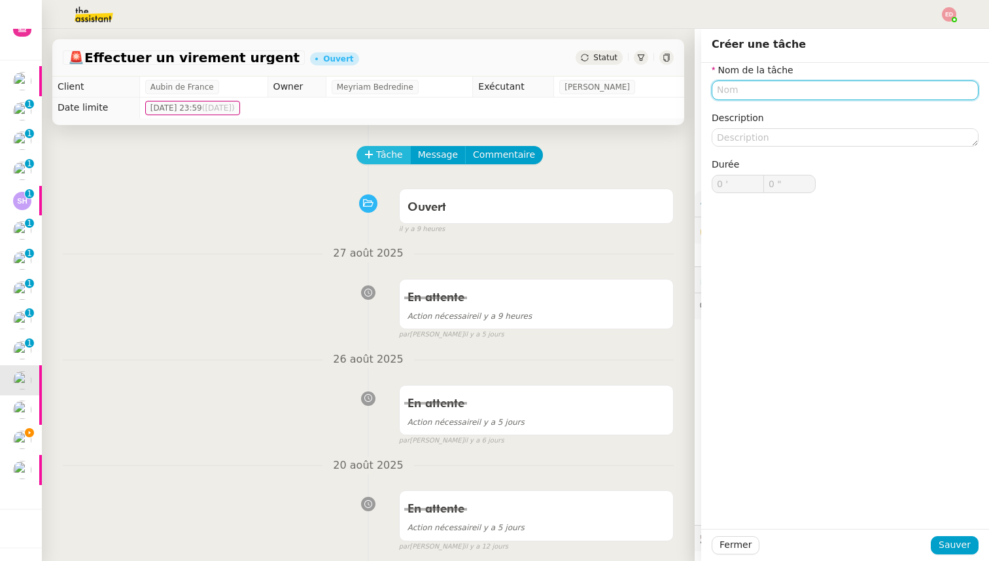
paste input "Transmission d'information"
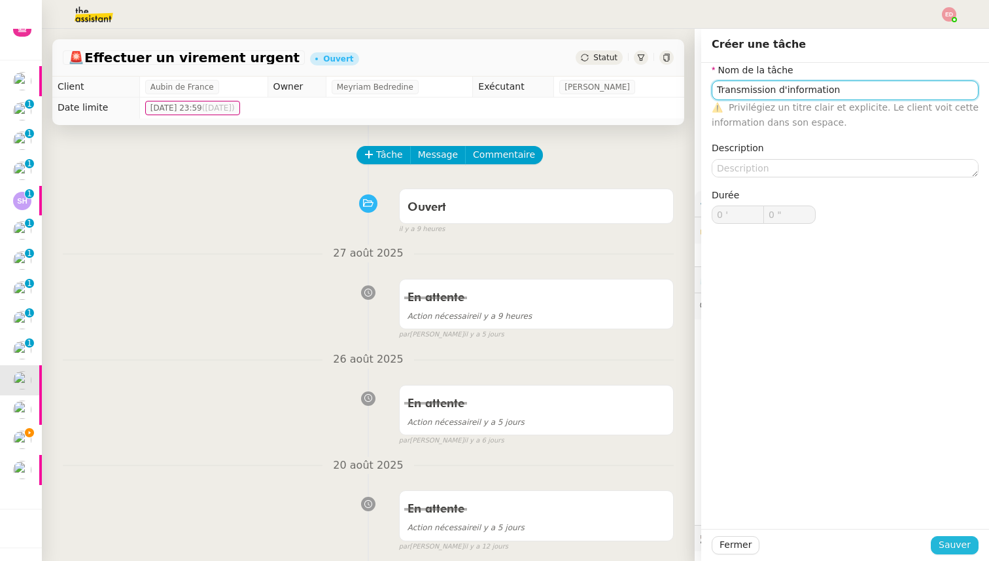
type input "Transmission d'information"
click at [954, 540] on span "Sauver" at bounding box center [955, 544] width 32 height 15
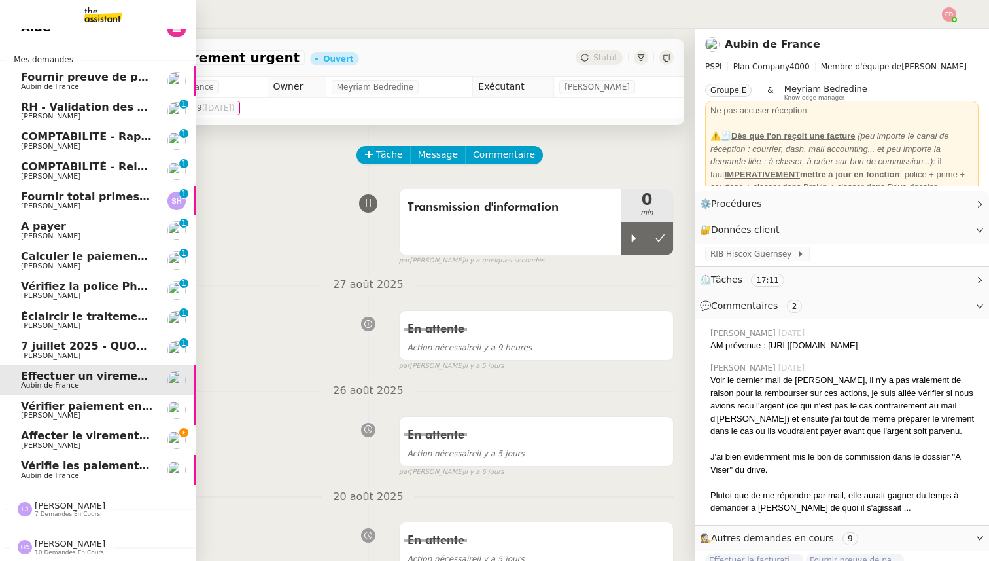
click at [53, 337] on link "[DATE] - QUOTIDIEN Gestion boite mail Accounting [PERSON_NAME] 0 1 2 3 4 5 6 7 …" at bounding box center [98, 350] width 196 height 30
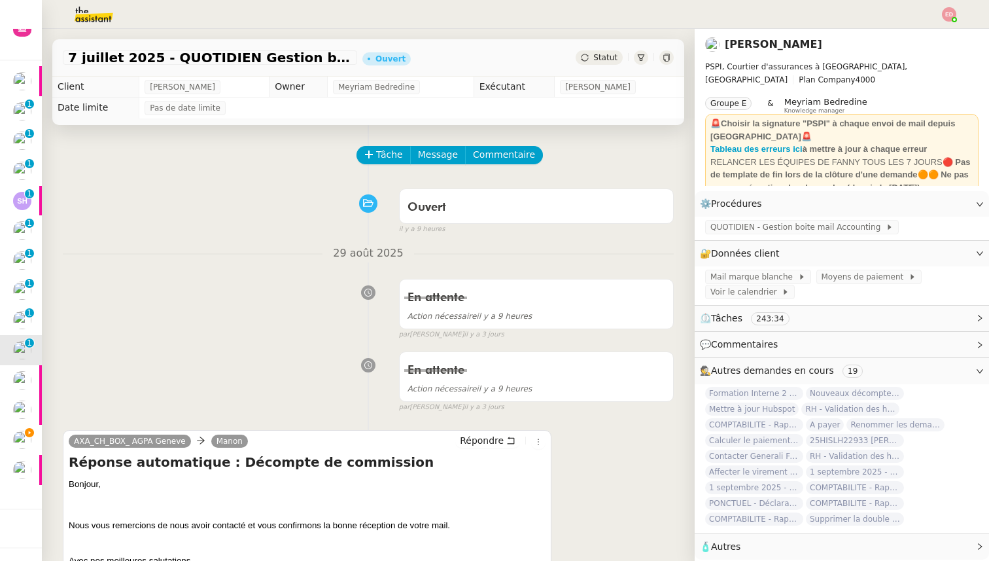
click at [604, 60] on span "Statut" at bounding box center [605, 57] width 24 height 9
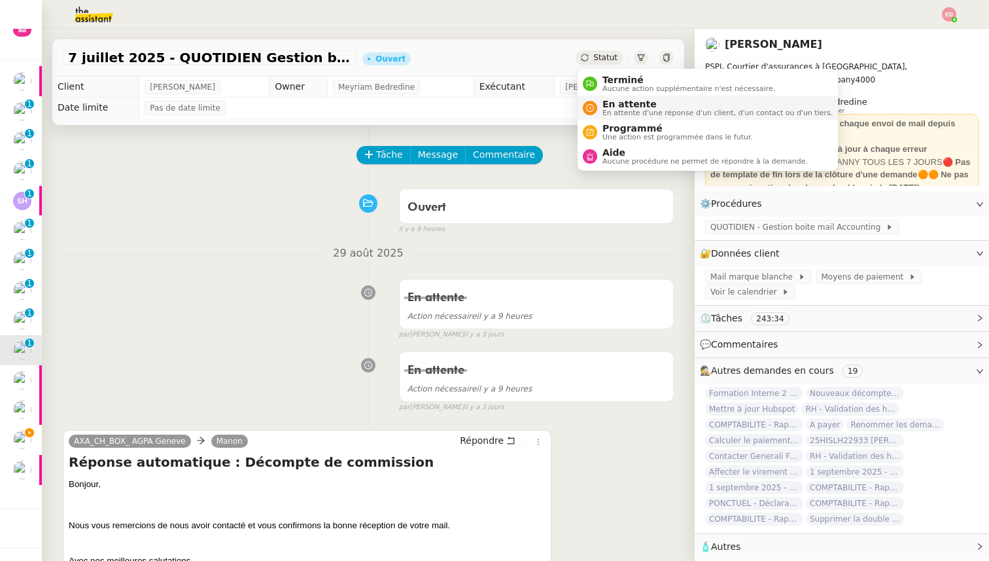
click at [602, 103] on span "En attente" at bounding box center [717, 104] width 230 height 10
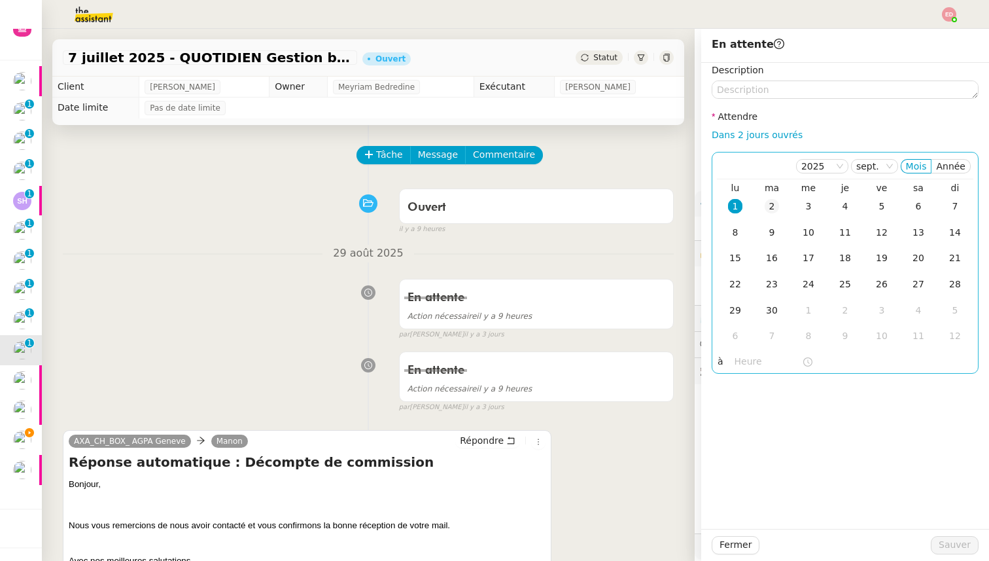
click at [767, 211] on div "2" at bounding box center [772, 206] width 14 height 14
click at [950, 546] on span "Sauver" at bounding box center [955, 544] width 32 height 15
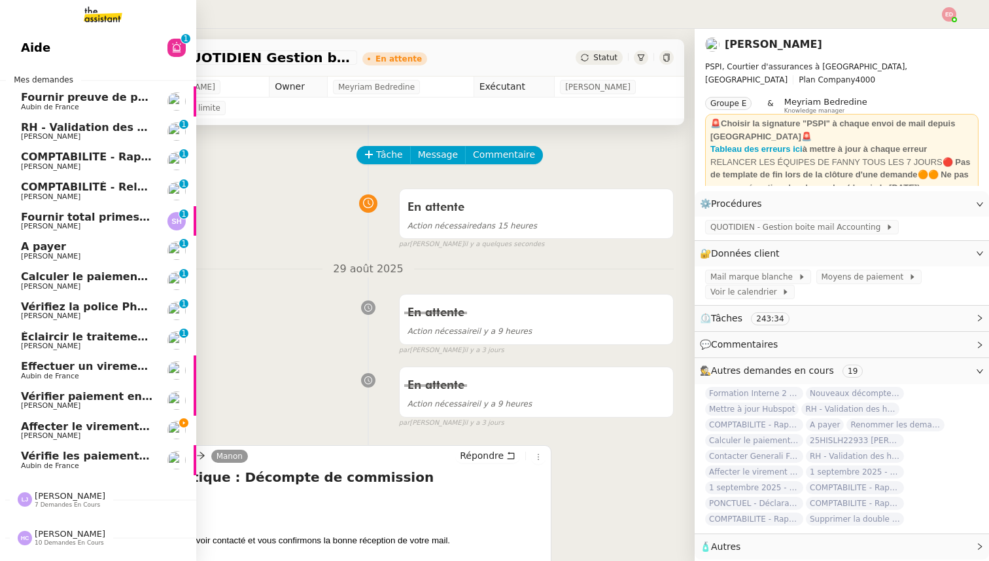
click at [37, 337] on span "Éclaircir le traitement des bordereaux GoldenCare" at bounding box center [169, 336] width 297 height 12
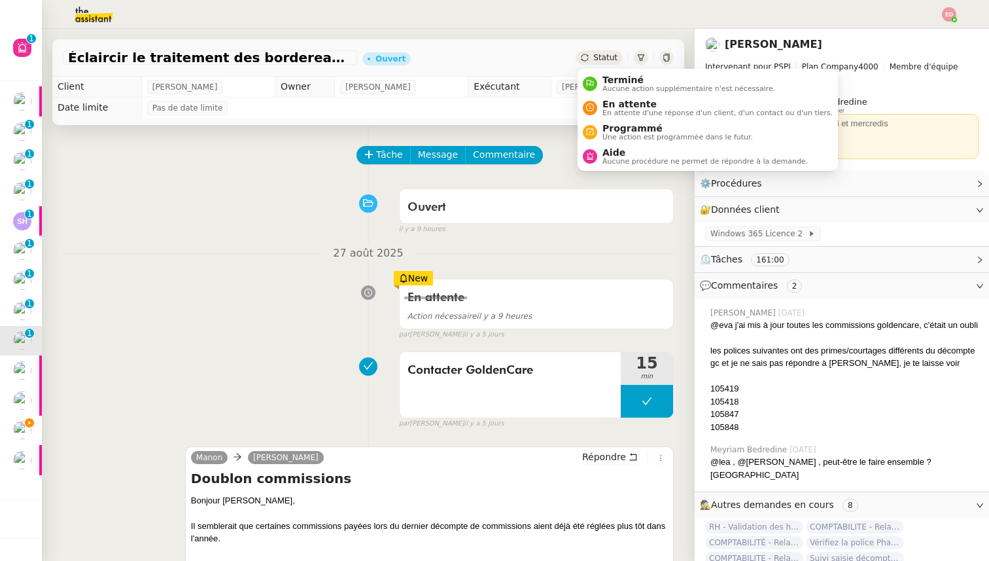
click at [616, 56] on span "Statut" at bounding box center [605, 57] width 24 height 9
click at [616, 111] on span "En attente d'une réponse d'un client, d'un contact ou d'un tiers." at bounding box center [717, 112] width 230 height 7
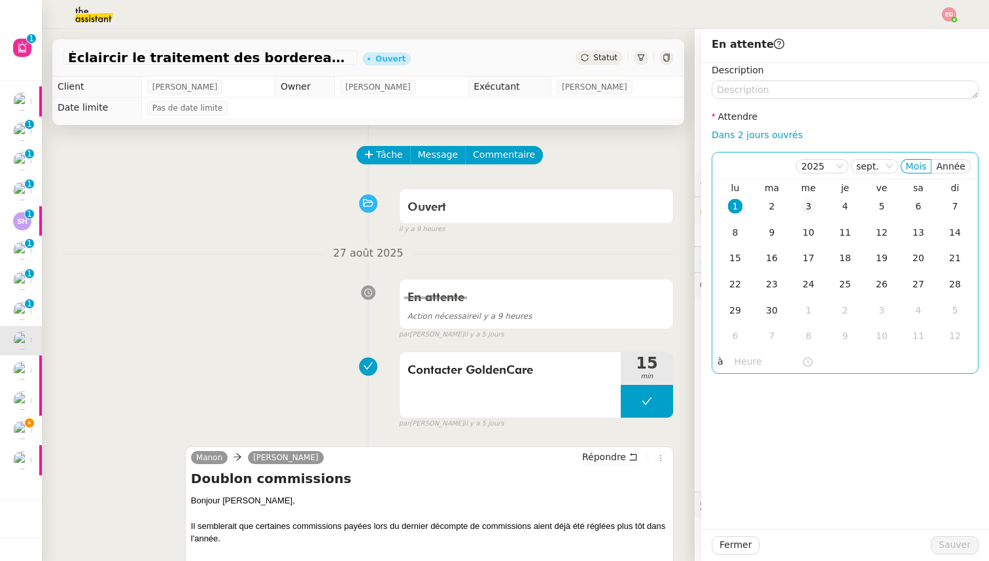
click at [810, 207] on div "3" at bounding box center [808, 206] width 14 height 14
click at [958, 542] on span "Sauver" at bounding box center [955, 544] width 32 height 15
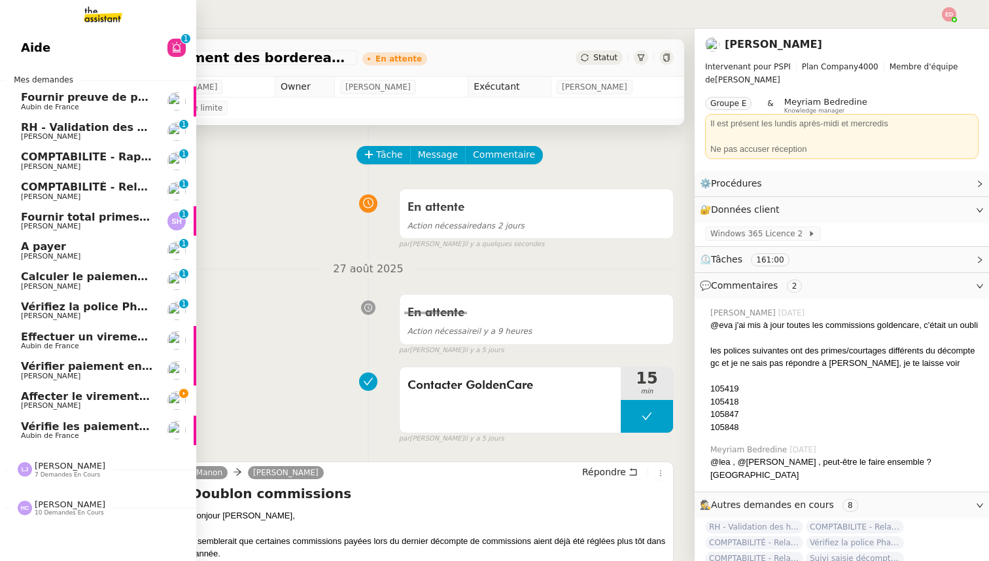
click at [39, 313] on span "[PERSON_NAME]" at bounding box center [51, 315] width 60 height 9
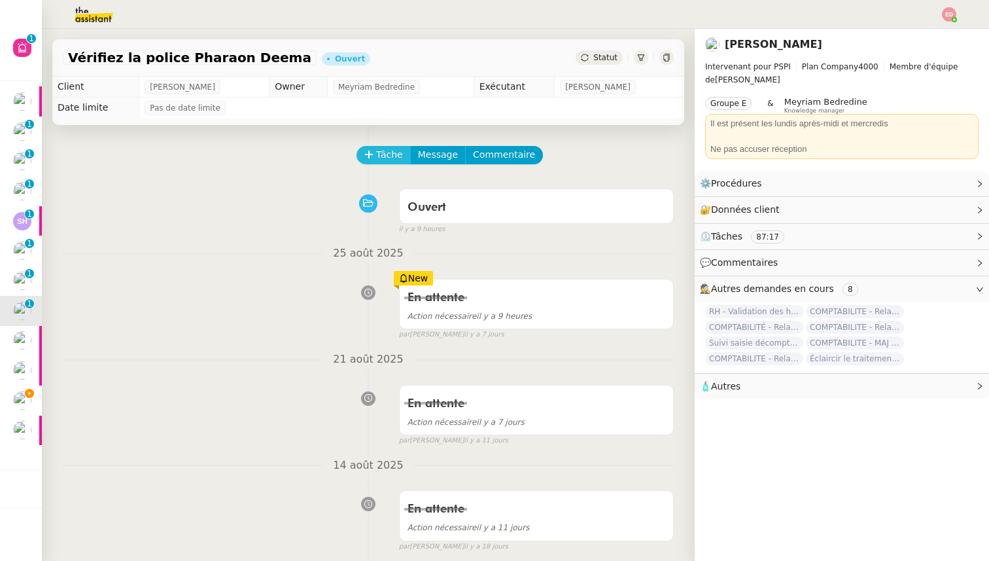
click at [384, 147] on span "Tâche" at bounding box center [389, 154] width 27 height 15
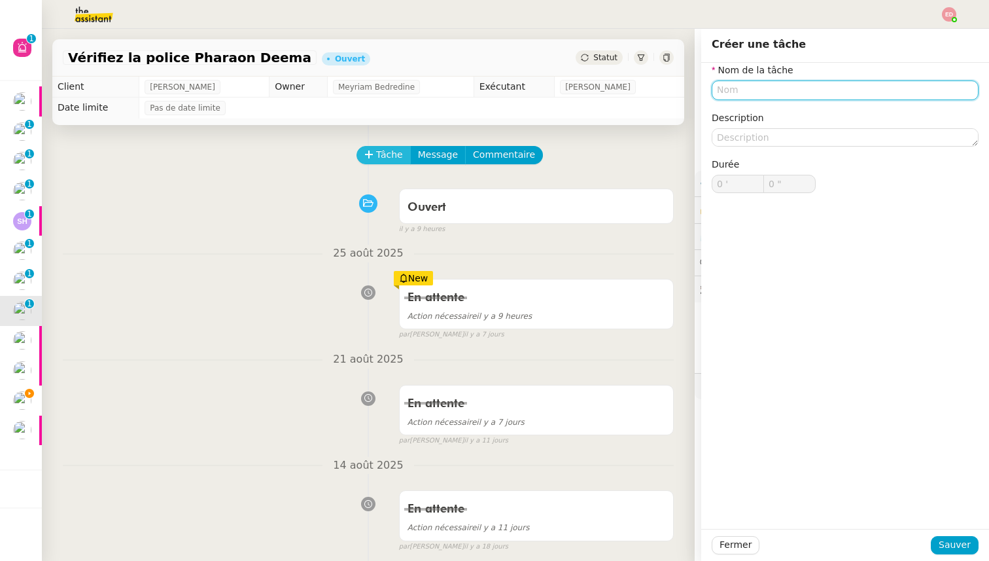
paste input "Transmission d'information"
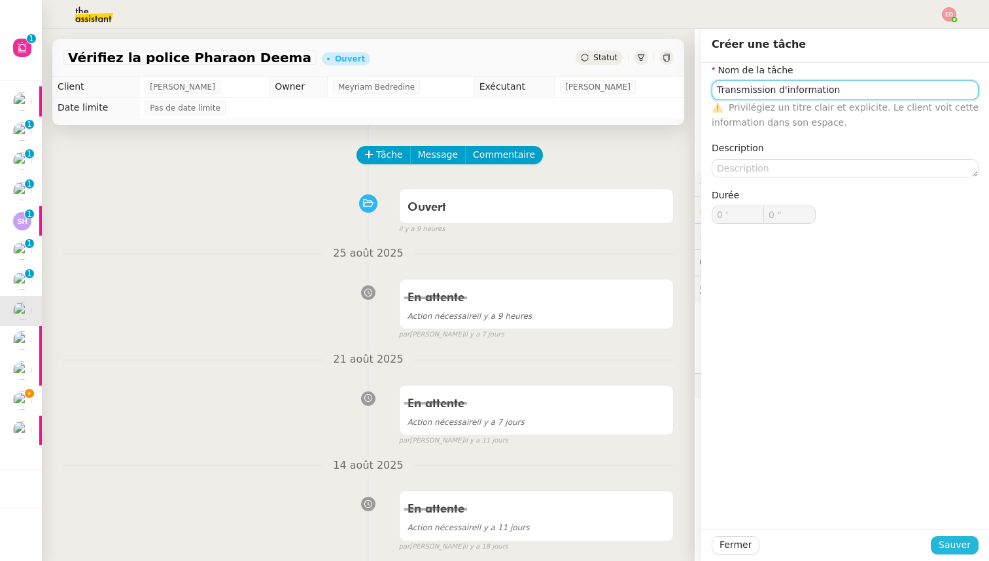
type input "Transmission d'information"
click at [956, 545] on span "Sauver" at bounding box center [955, 544] width 32 height 15
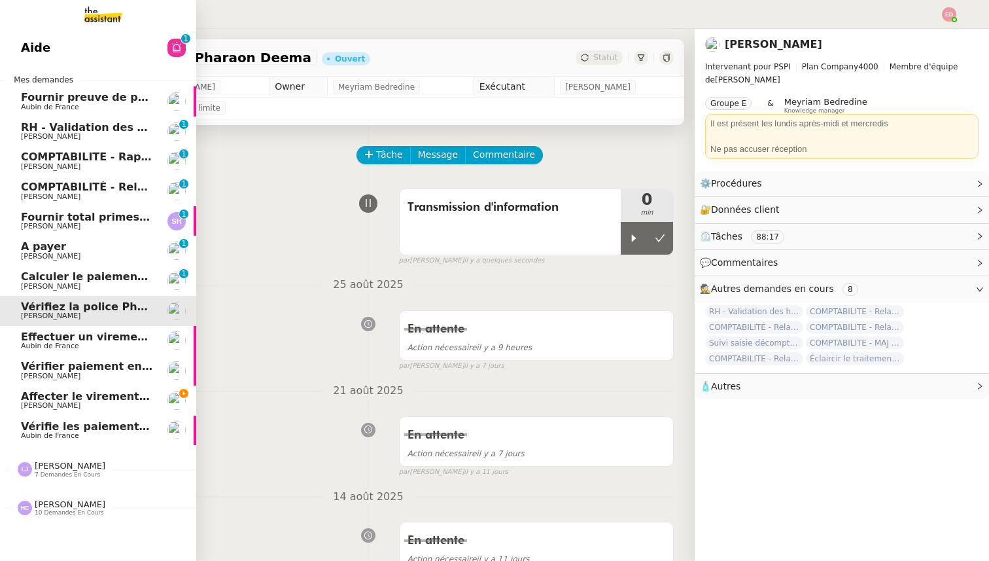
click at [65, 275] on span "Calculer le paiement de CHF 2,063.41" at bounding box center [132, 276] width 222 height 12
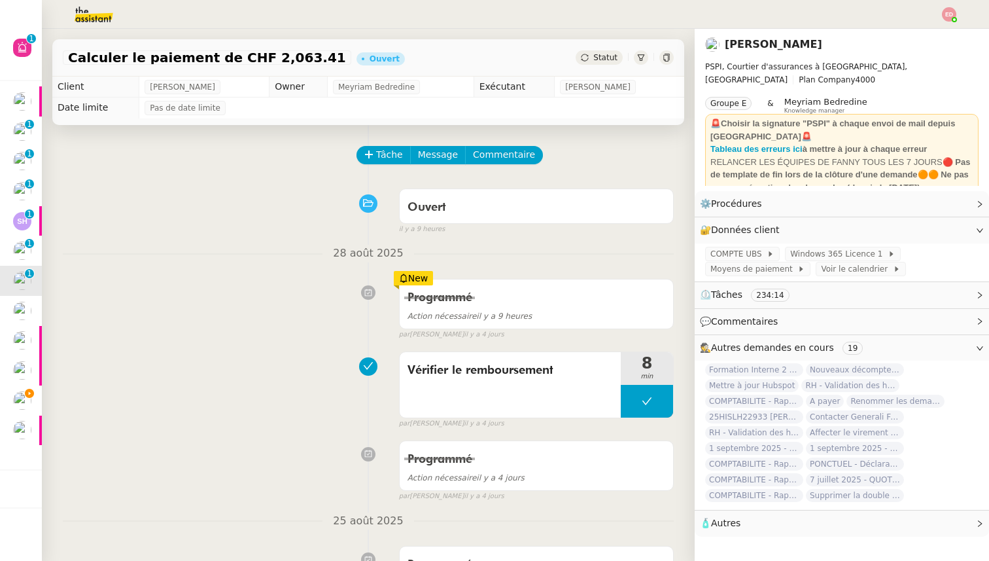
click at [602, 58] on span "Statut" at bounding box center [605, 57] width 24 height 9
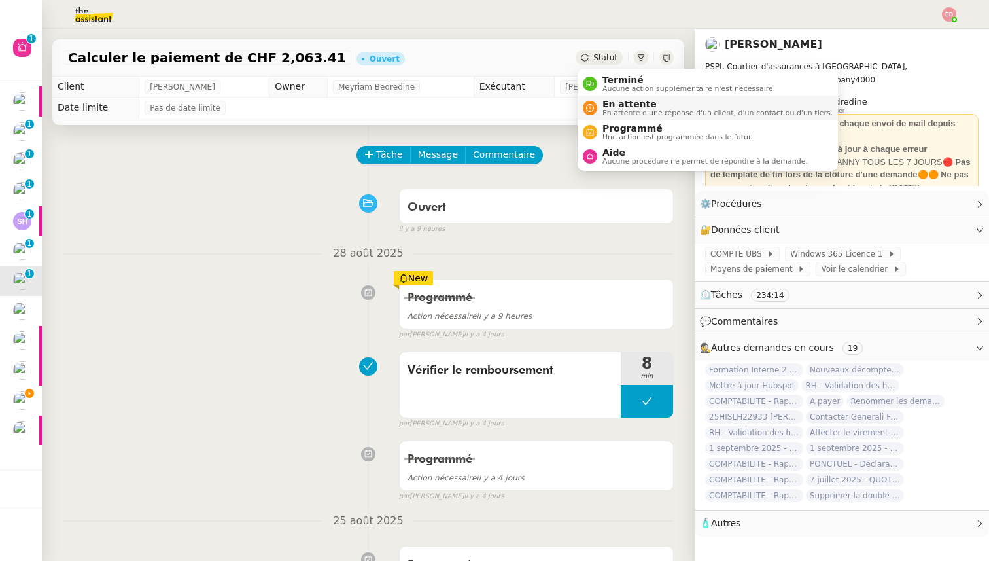
click at [613, 103] on span "En attente" at bounding box center [717, 104] width 230 height 10
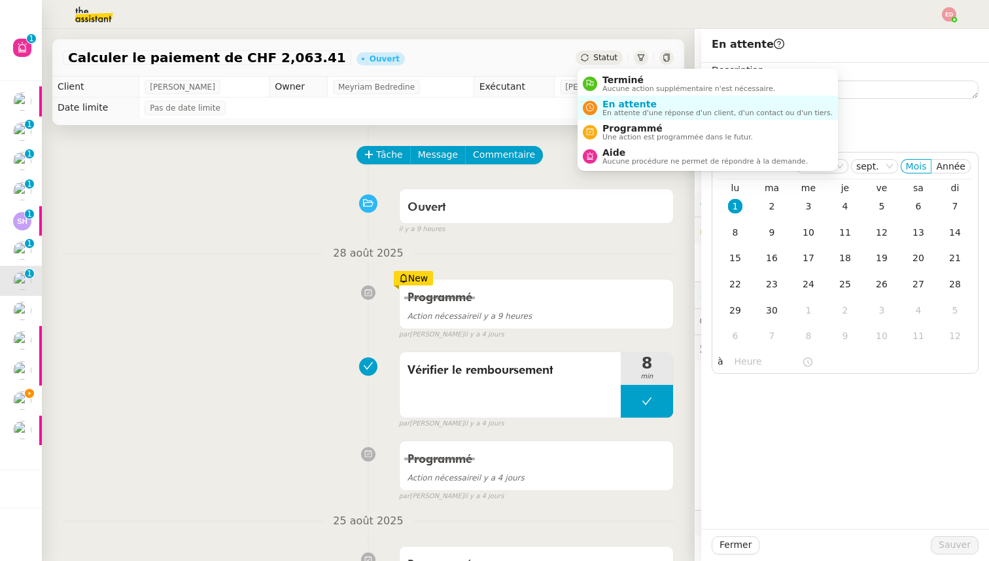
click at [603, 53] on span "Statut" at bounding box center [605, 57] width 24 height 9
click at [608, 134] on span "Une action est programmée dans le futur." at bounding box center [677, 136] width 150 height 7
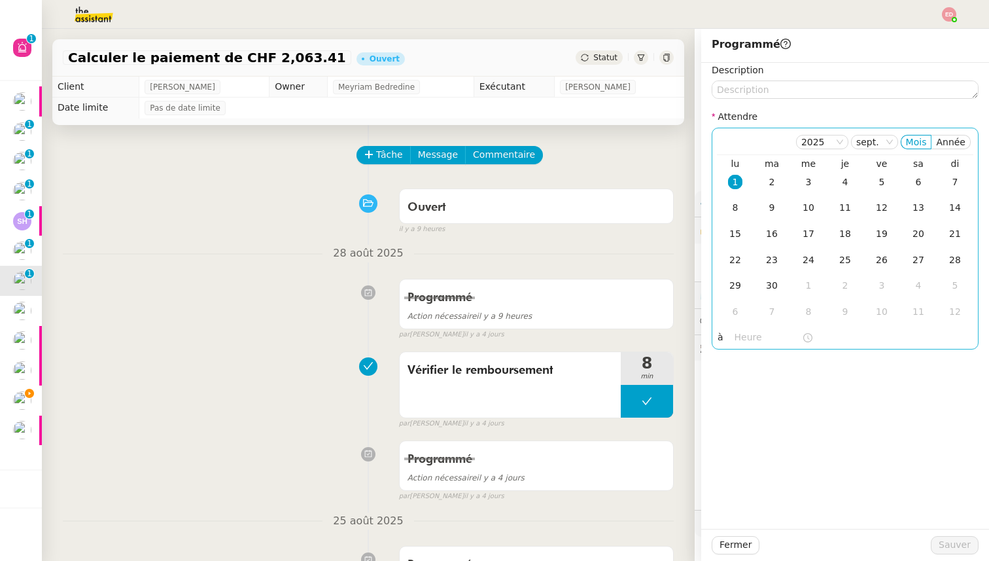
click at [738, 181] on div "1" at bounding box center [735, 182] width 14 height 14
click at [742, 333] on input "text" at bounding box center [768, 337] width 67 height 15
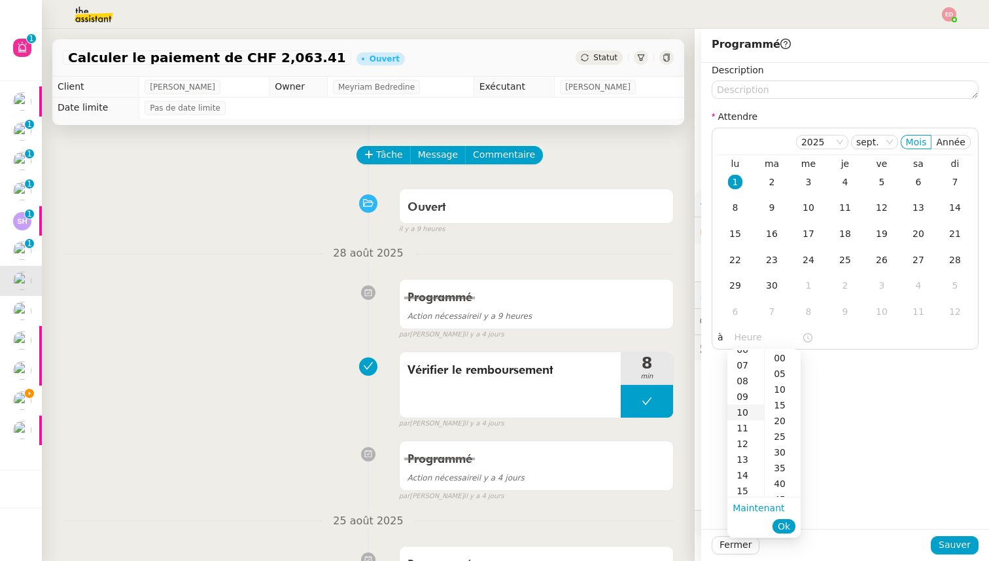
click at [746, 409] on div "10" at bounding box center [745, 412] width 37 height 16
click at [785, 357] on div "00" at bounding box center [783, 358] width 36 height 16
type input "10:00"
click at [782, 524] on span "Ok" at bounding box center [784, 525] width 12 height 13
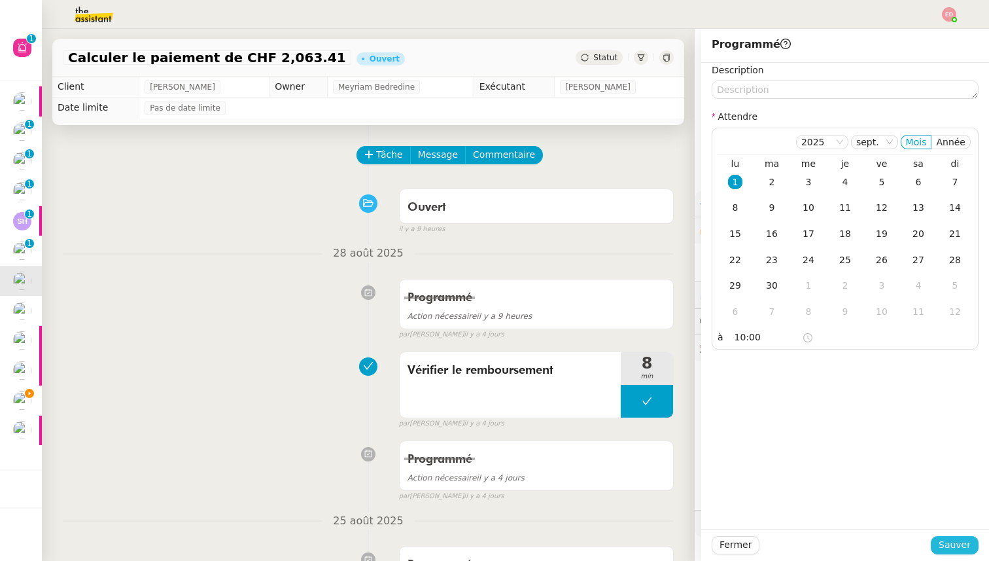
click at [939, 544] on button "Sauver" at bounding box center [955, 545] width 48 height 18
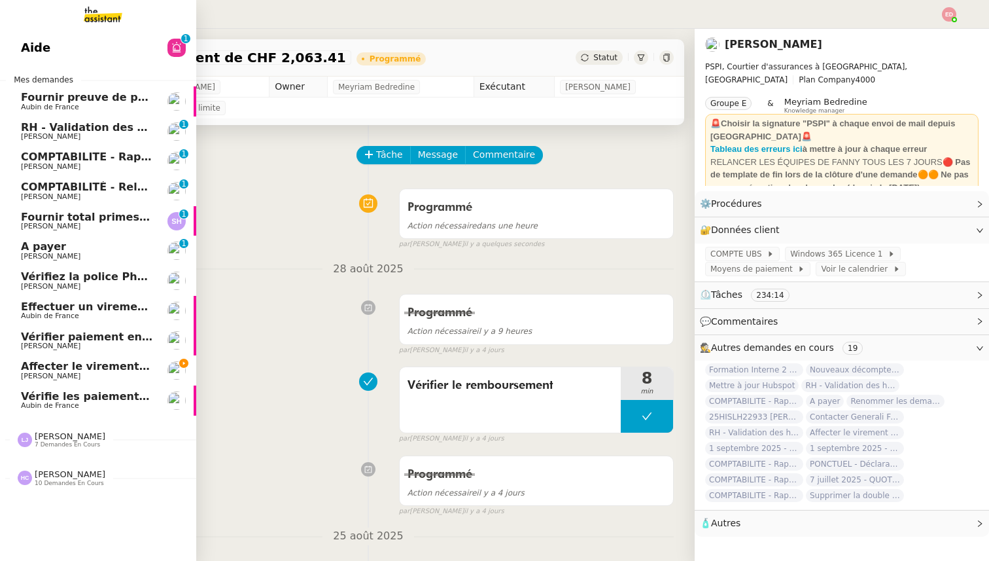
click at [24, 252] on span "A payer" at bounding box center [43, 246] width 45 height 12
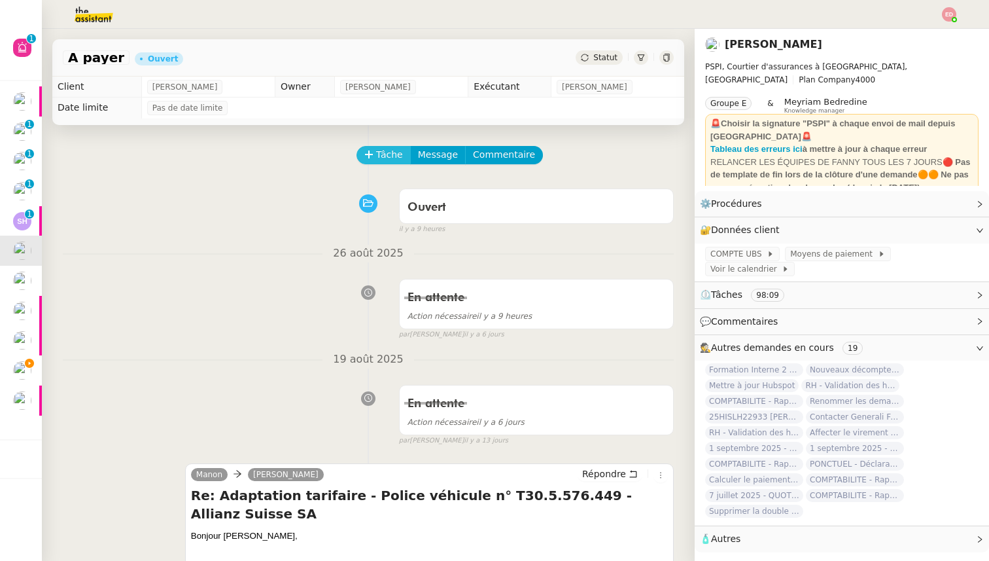
click at [385, 150] on span "Tâche" at bounding box center [389, 154] width 27 height 15
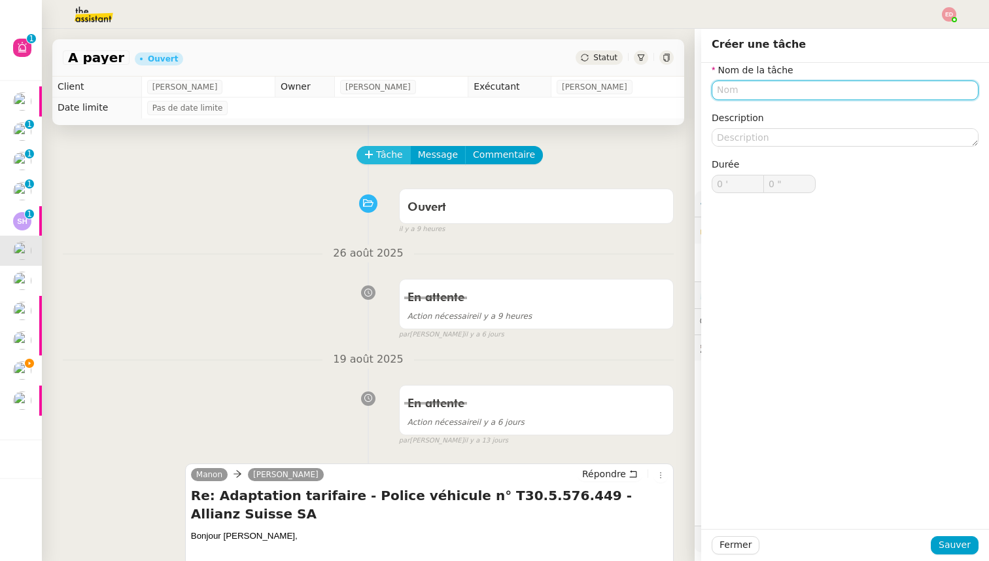
paste input "Transmission d'information"
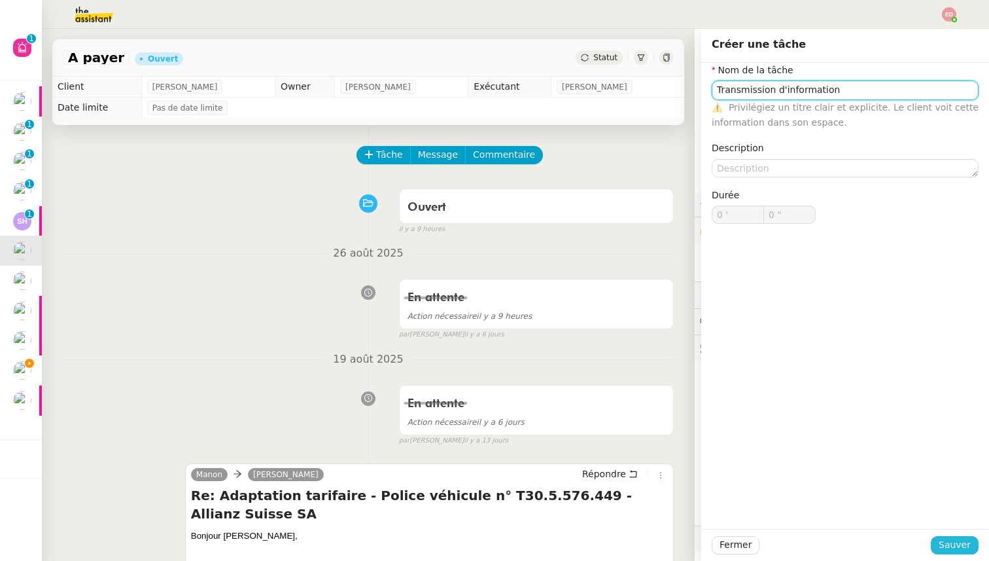
type input "Transmission d'information"
click at [950, 546] on span "Sauver" at bounding box center [955, 544] width 32 height 15
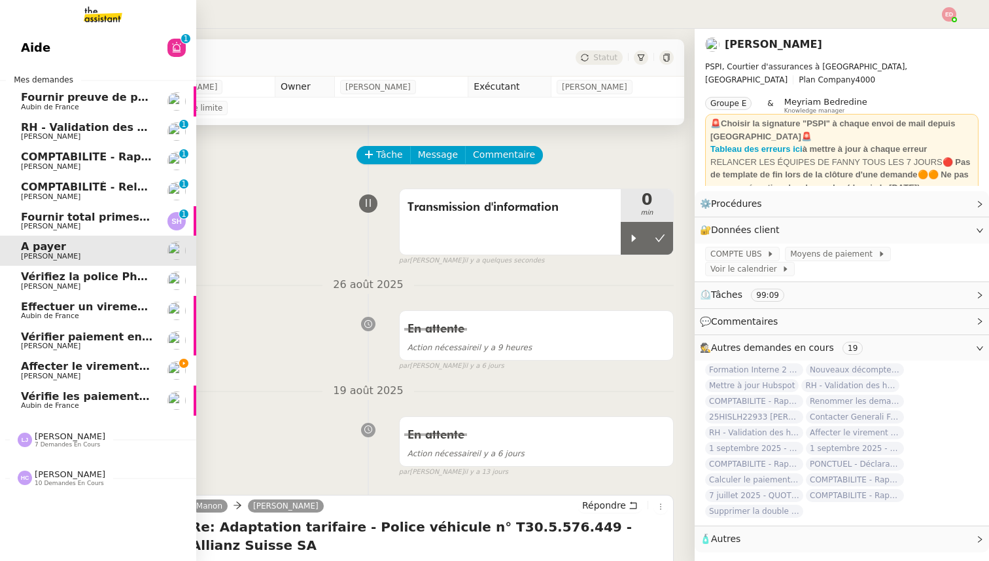
click at [17, 220] on link "Fournir total primes FINE ARTS [PERSON_NAME] 0 1 2 3 4 5 6 7 8 9" at bounding box center [98, 221] width 196 height 30
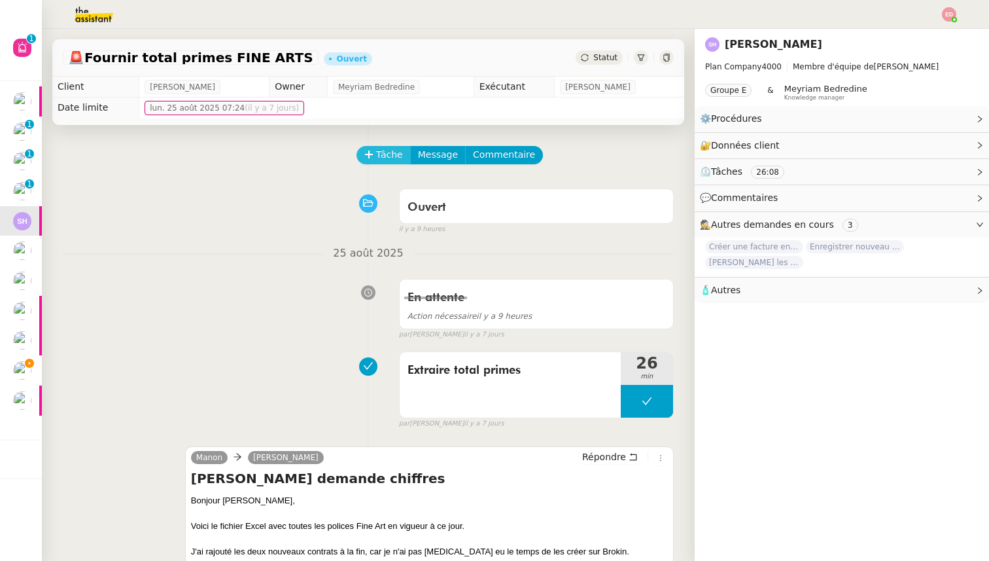
click at [373, 149] on button "Tâche" at bounding box center [383, 155] width 54 height 18
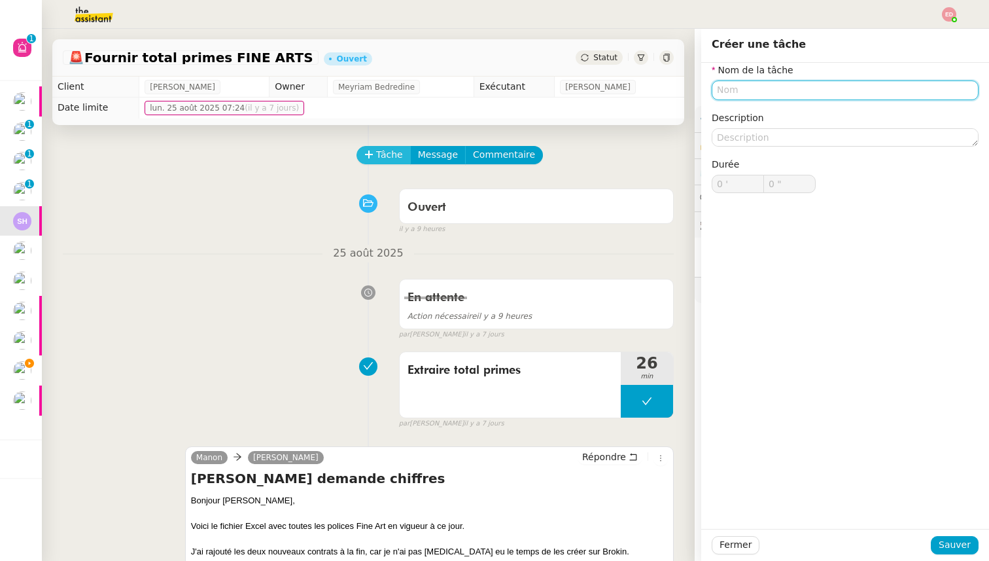
paste input "Transmission d'information"
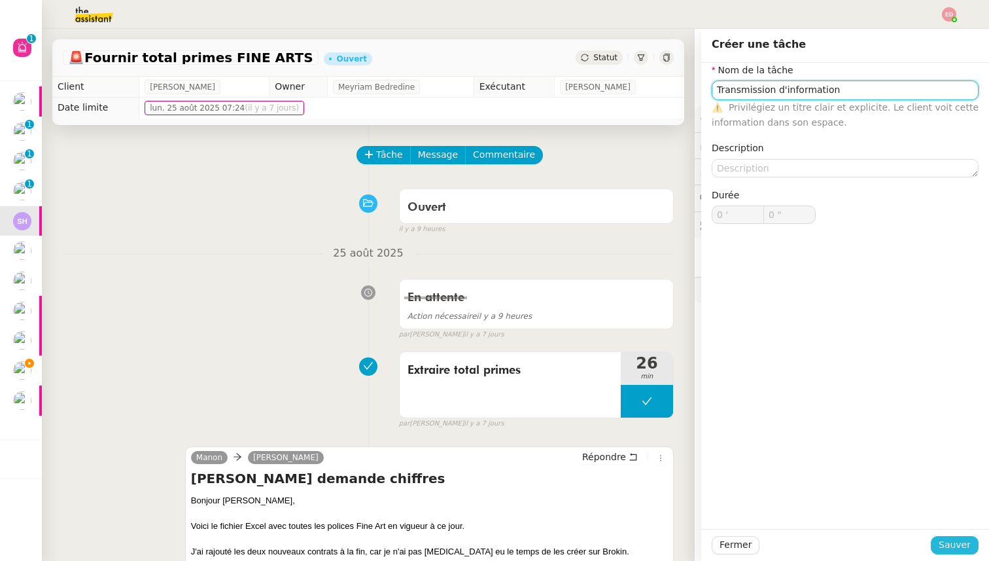
type input "Transmission d'information"
click at [939, 540] on button "Sauver" at bounding box center [955, 545] width 48 height 18
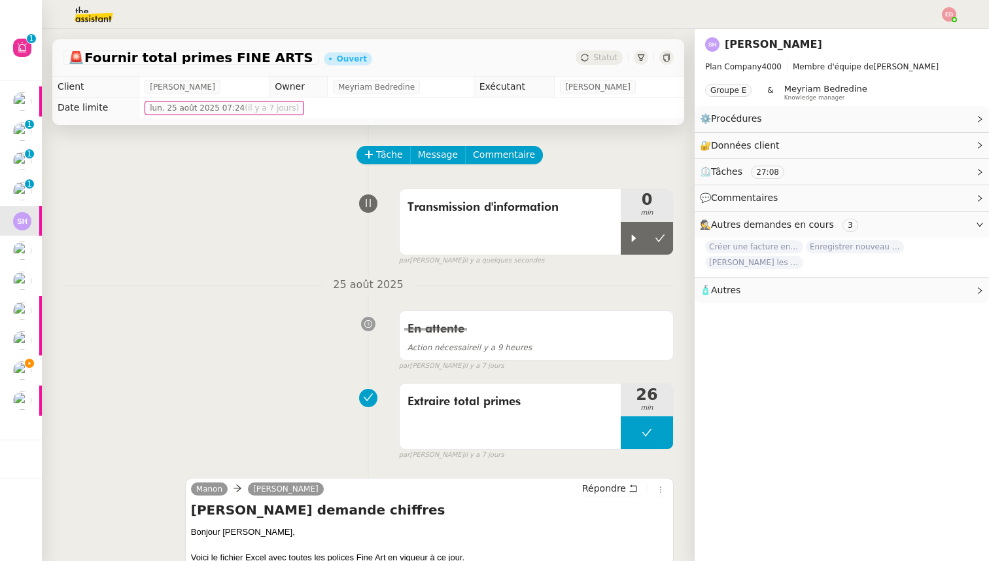
click at [26, 190] on span "COMPTABILITÉ - Relance des primes GoldenCare impayées- août 2025" at bounding box center [72, 187] width 411 height 12
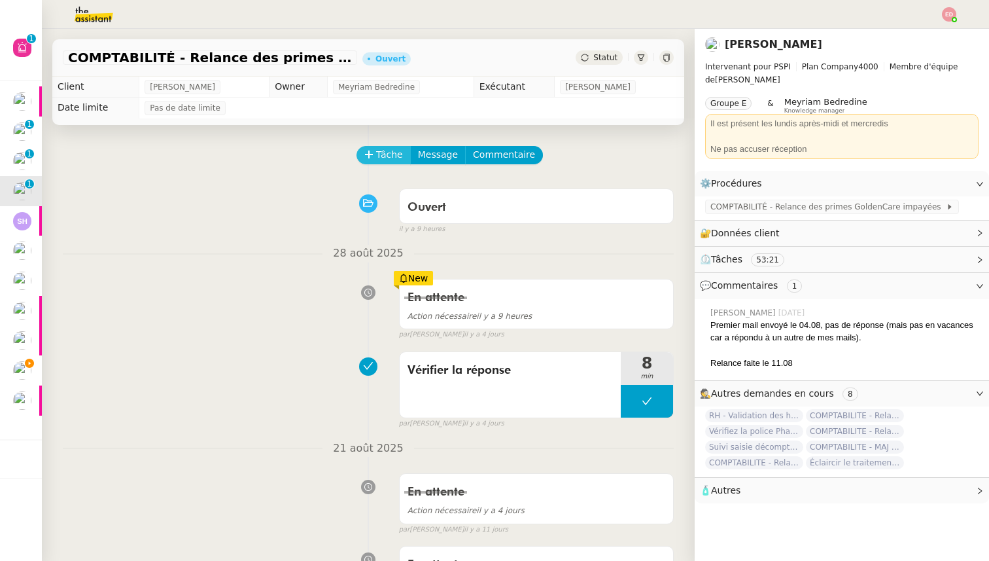
click at [399, 154] on span "Tâche" at bounding box center [389, 154] width 27 height 15
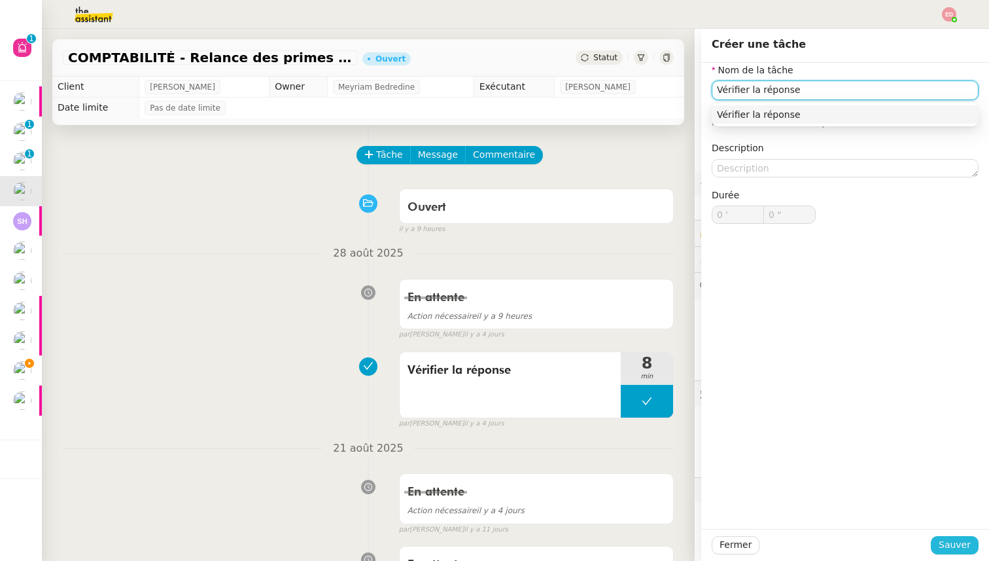
type input "Vérifier la réponse"
click at [954, 549] on span "Sauver" at bounding box center [955, 544] width 32 height 15
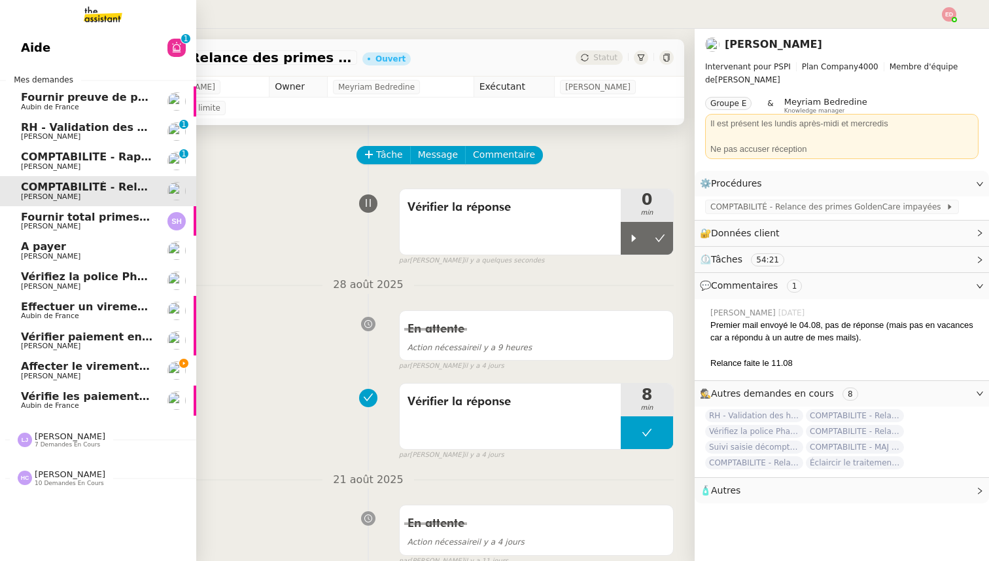
click at [39, 161] on span "COMPTABILITE - Rapprochement bancaire - 28 août 2025" at bounding box center [188, 156] width 335 height 12
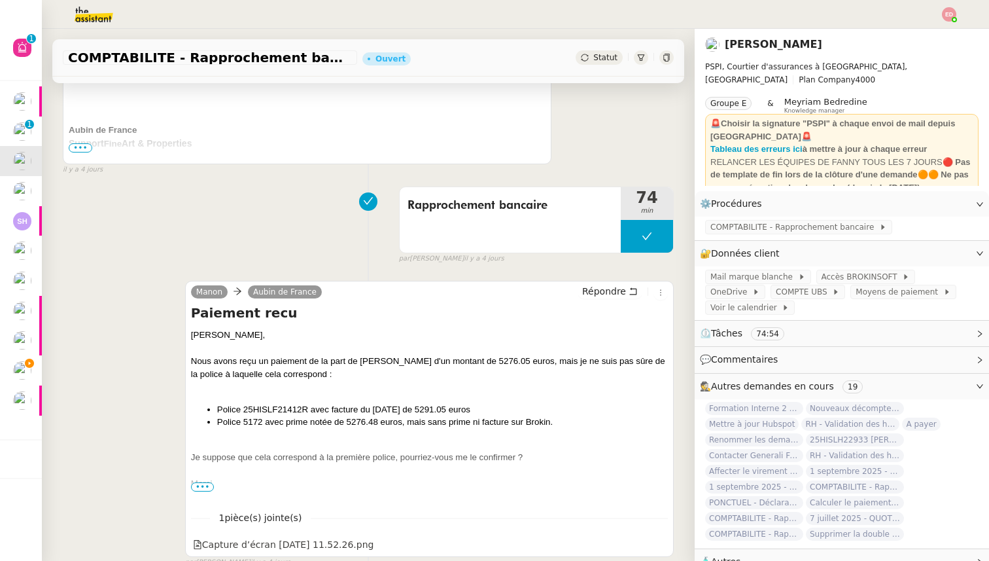
scroll to position [525, 0]
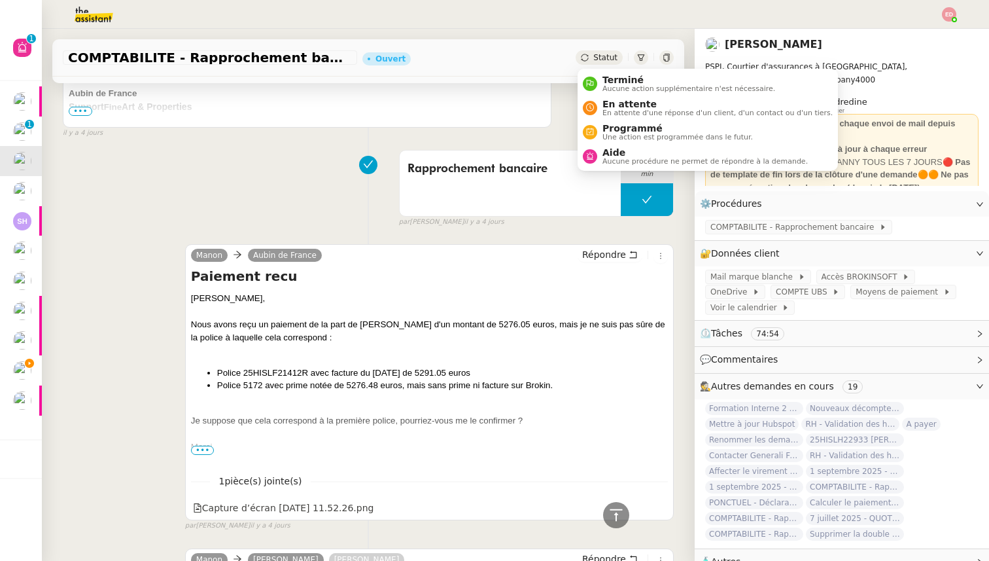
click at [606, 56] on span "Statut" at bounding box center [605, 57] width 24 height 9
click at [608, 78] on span "Terminé" at bounding box center [688, 80] width 173 height 10
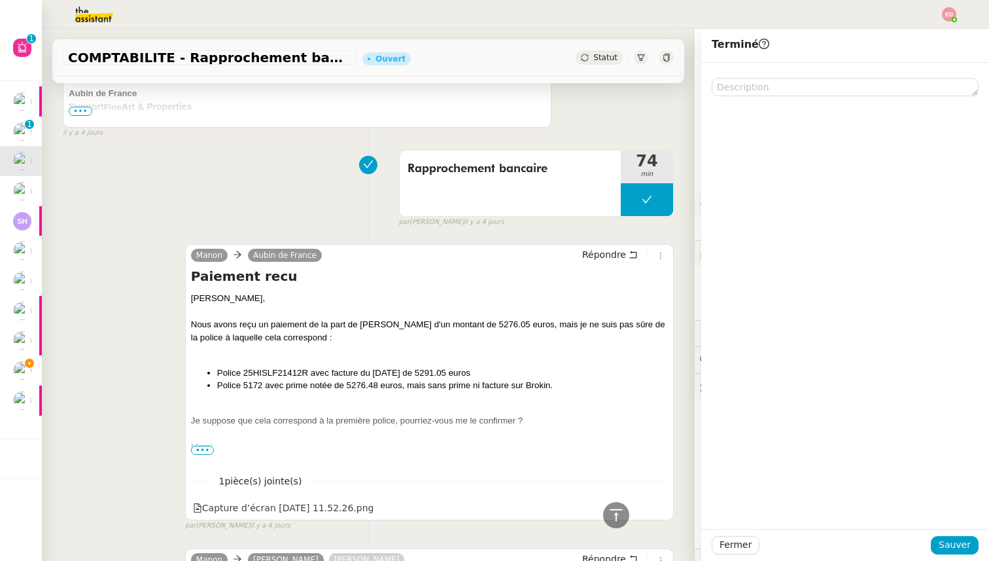
click at [345, 199] on div "Rapprochement bancaire 74 min false par [PERSON_NAME] [DATE]" at bounding box center [368, 186] width 611 height 84
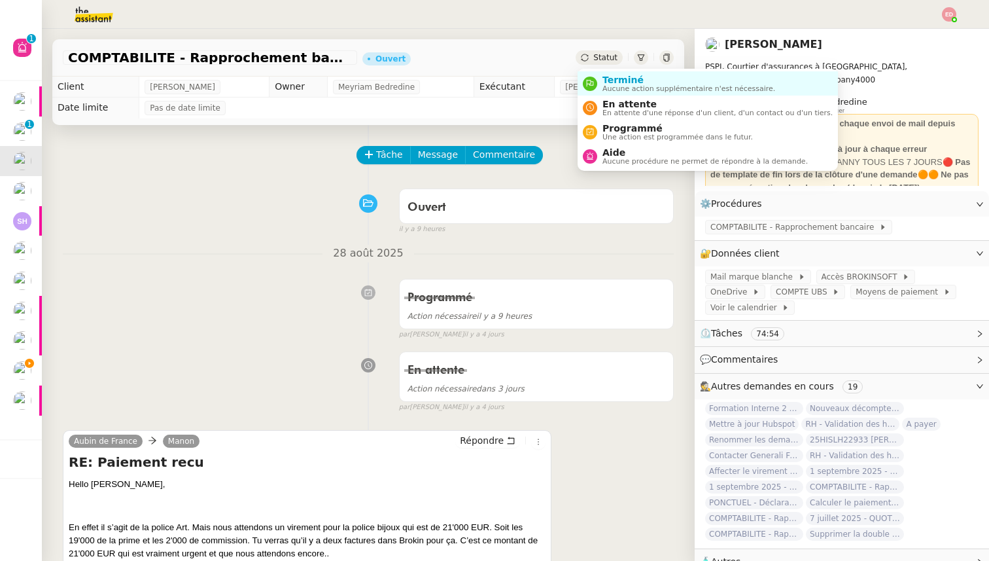
click at [603, 57] on span "Statut" at bounding box center [605, 57] width 24 height 9
click at [599, 102] on div "En attente En attente d'une réponse d'un client, d'un contact ou d'un tiers." at bounding box center [714, 108] width 235 height 18
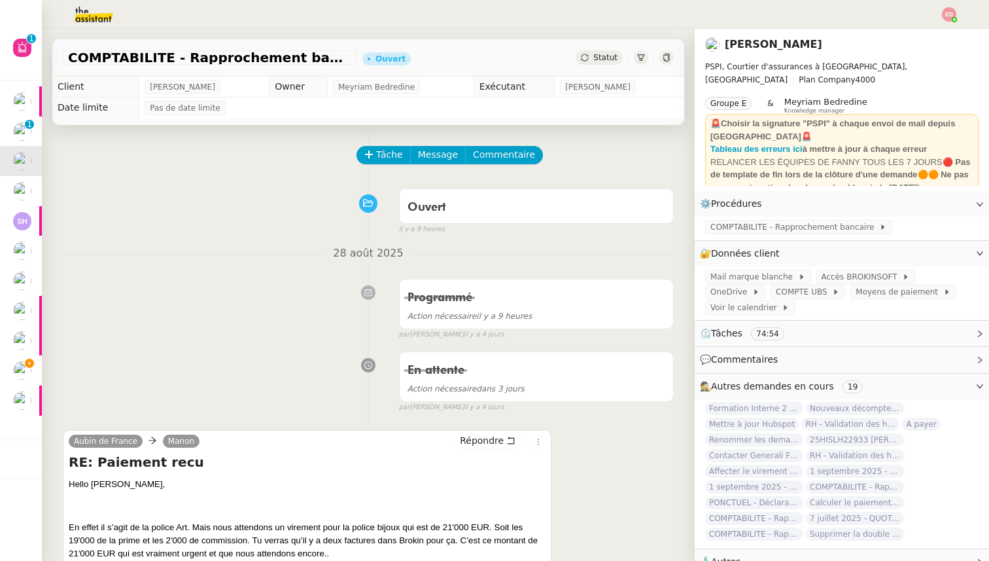
click at [600, 60] on span "Statut" at bounding box center [605, 57] width 24 height 9
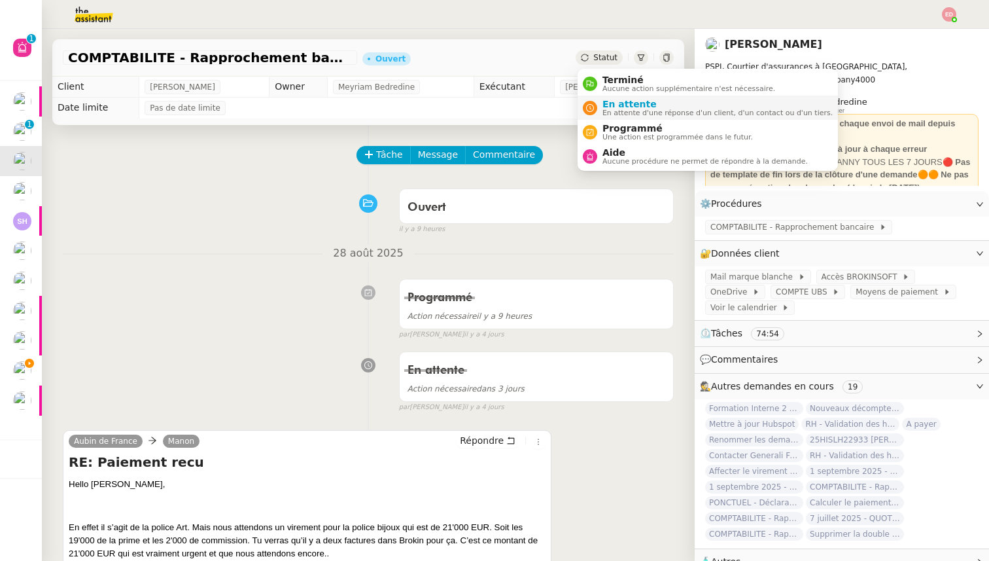
click at [614, 103] on span "En attente" at bounding box center [717, 104] width 230 height 10
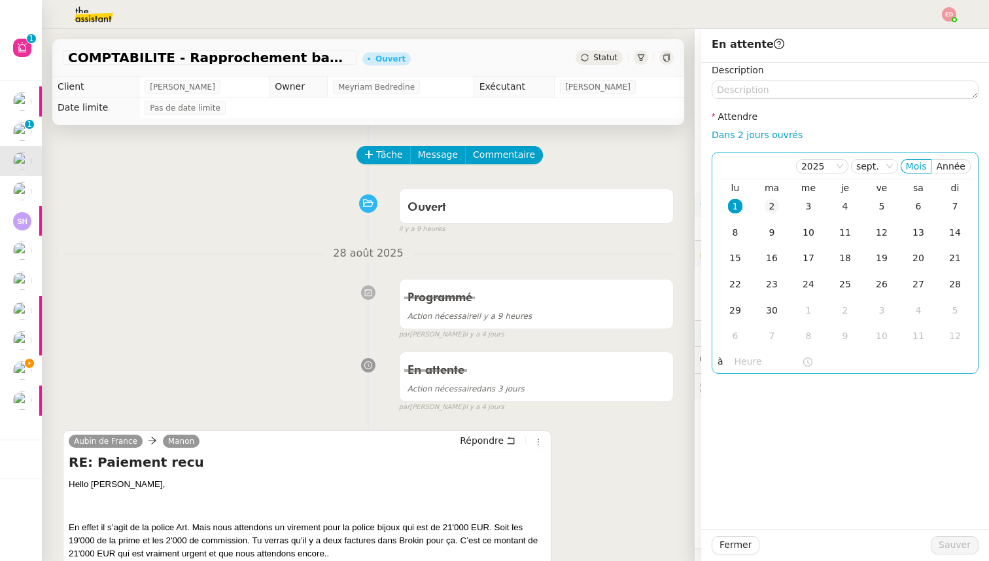
click at [776, 201] on div "2" at bounding box center [772, 206] width 14 height 14
click at [937, 544] on button "Sauver" at bounding box center [955, 545] width 48 height 18
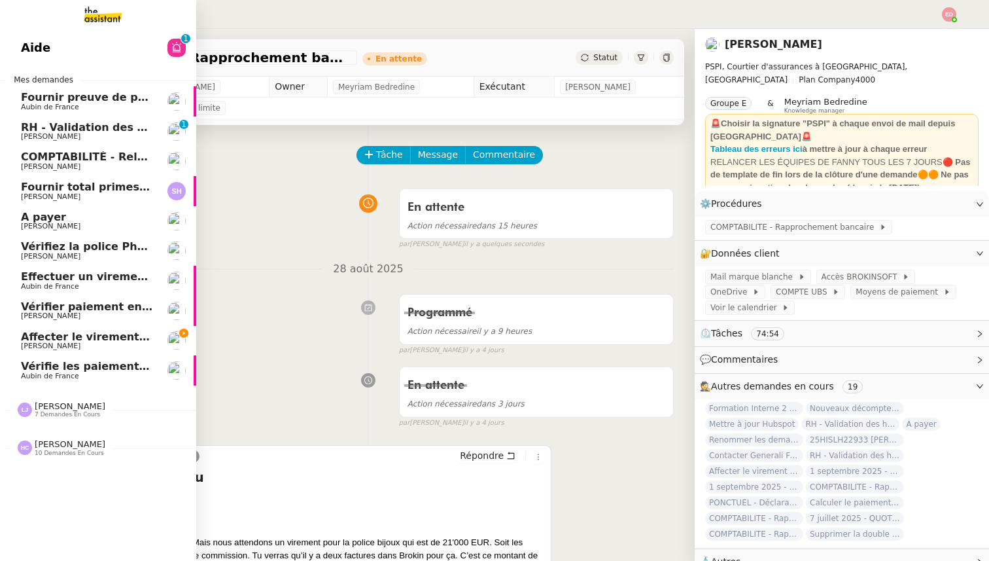
click at [39, 129] on span "RH - Validation des heures employés PSPI - 28 août 2025" at bounding box center [189, 127] width 336 height 12
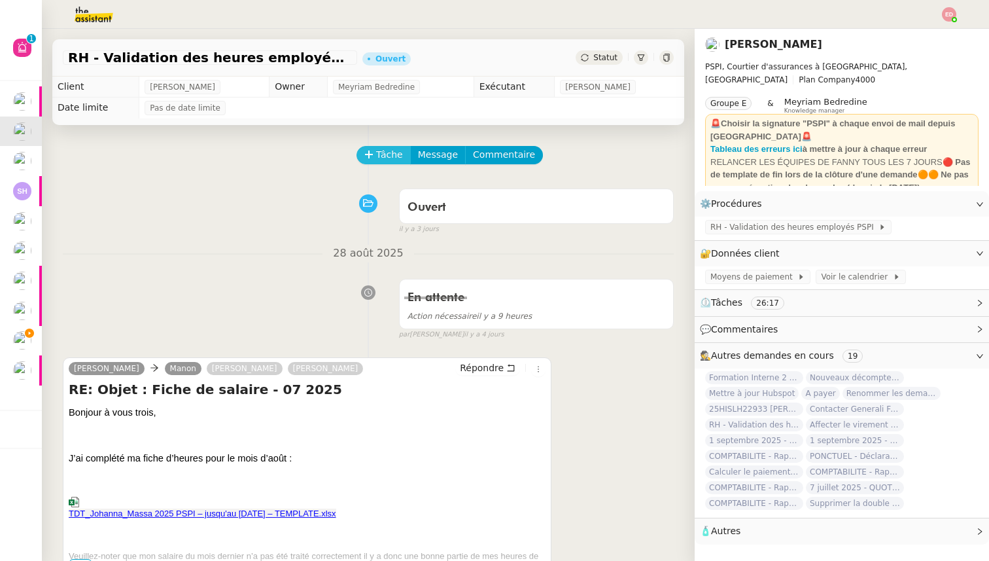
click at [377, 153] on span "Tâche" at bounding box center [389, 154] width 27 height 15
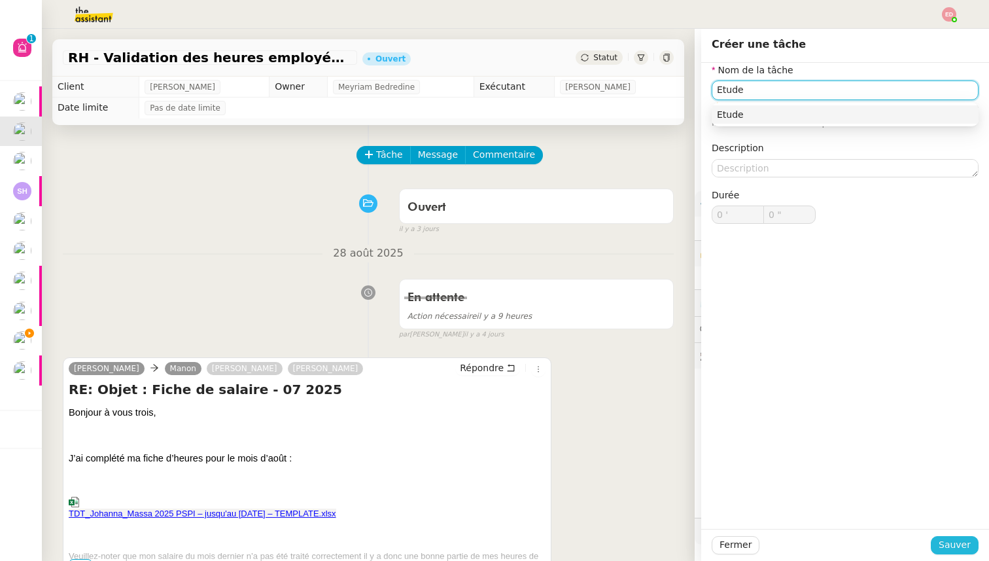
type input "Etude"
click at [941, 544] on button "Sauver" at bounding box center [955, 545] width 48 height 18
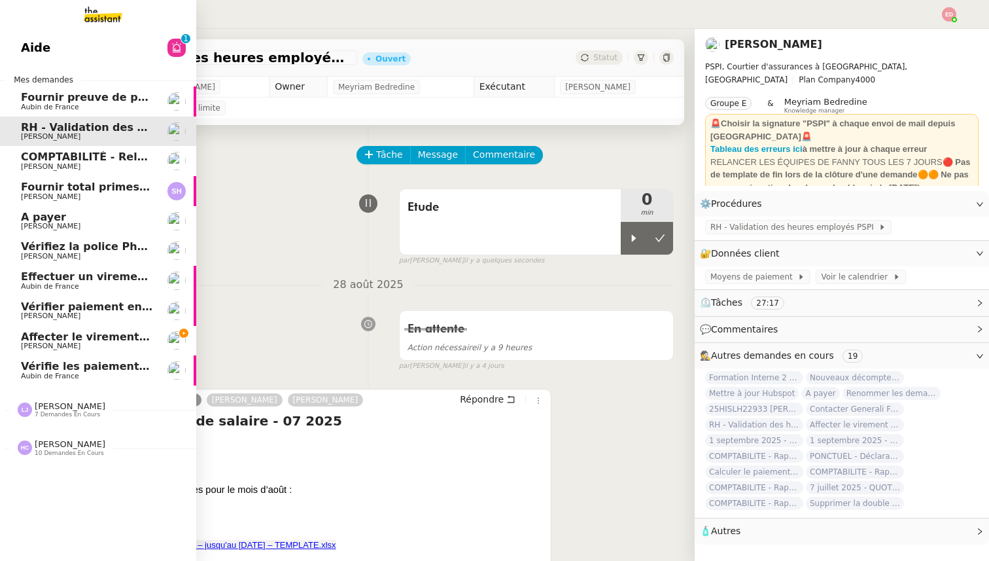
click at [92, 98] on span "Fournir preuve de paiement et virement" at bounding box center [139, 97] width 237 height 12
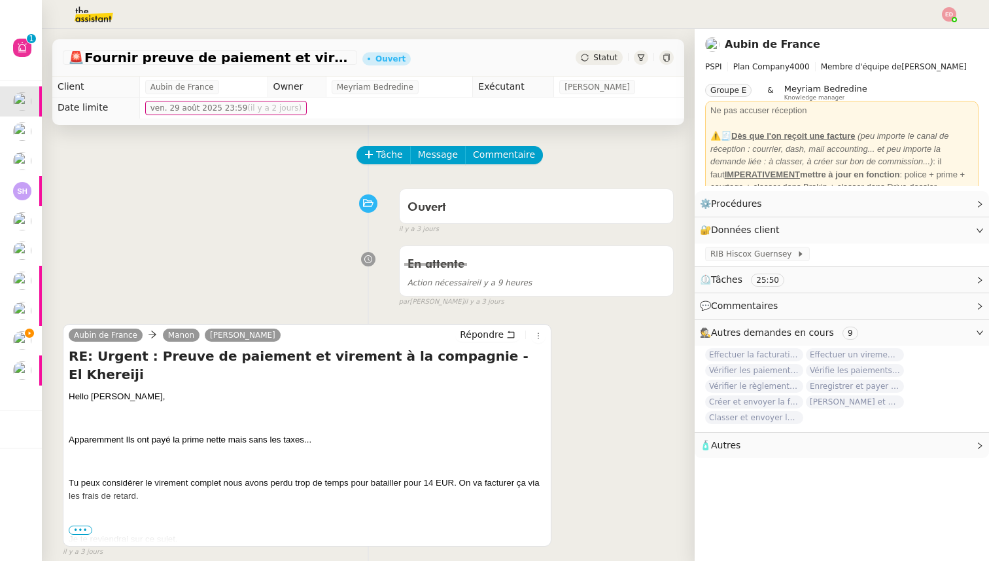
click at [75, 529] on span "•••" at bounding box center [81, 529] width 24 height 9
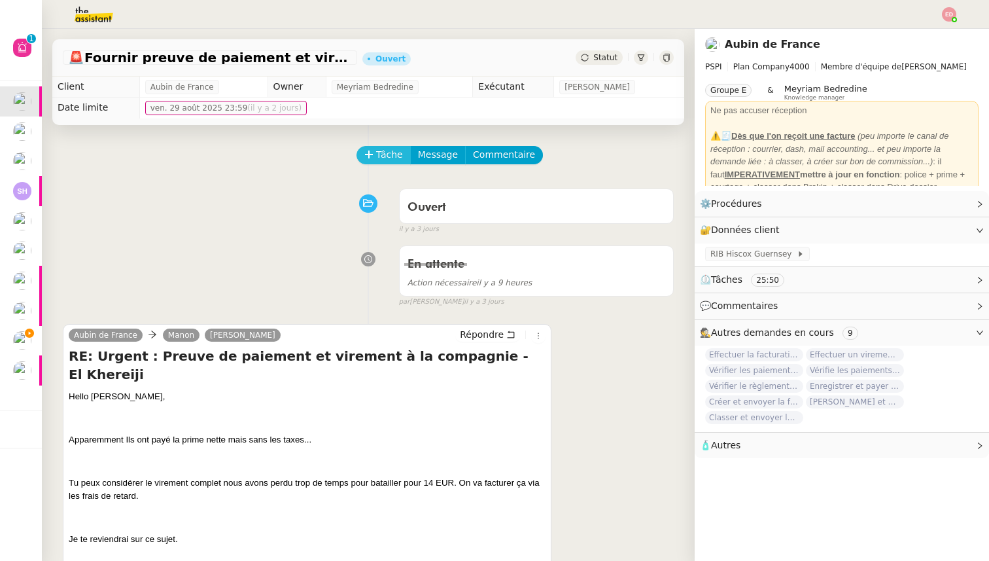
click at [382, 159] on span "Tâche" at bounding box center [389, 154] width 27 height 15
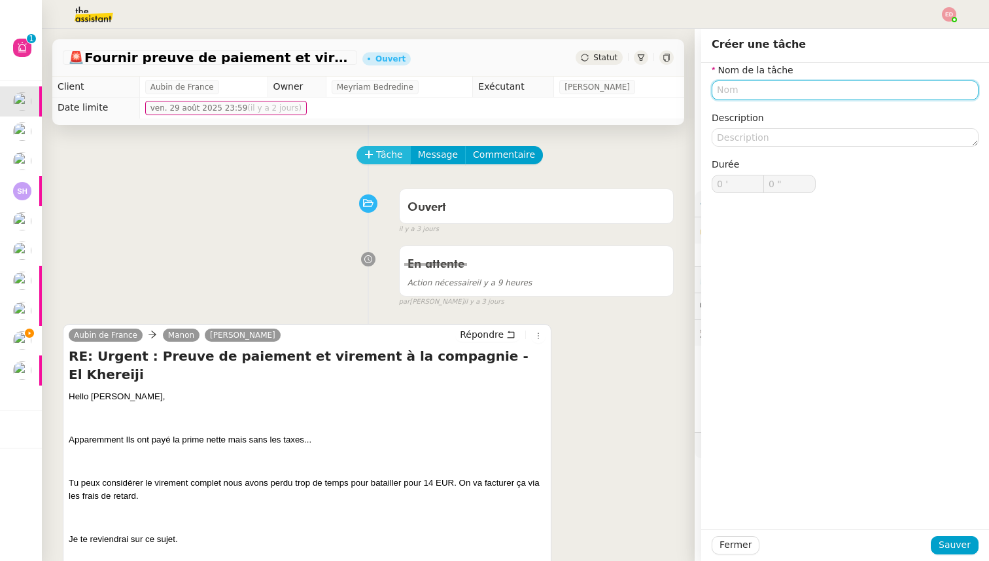
type input "V"
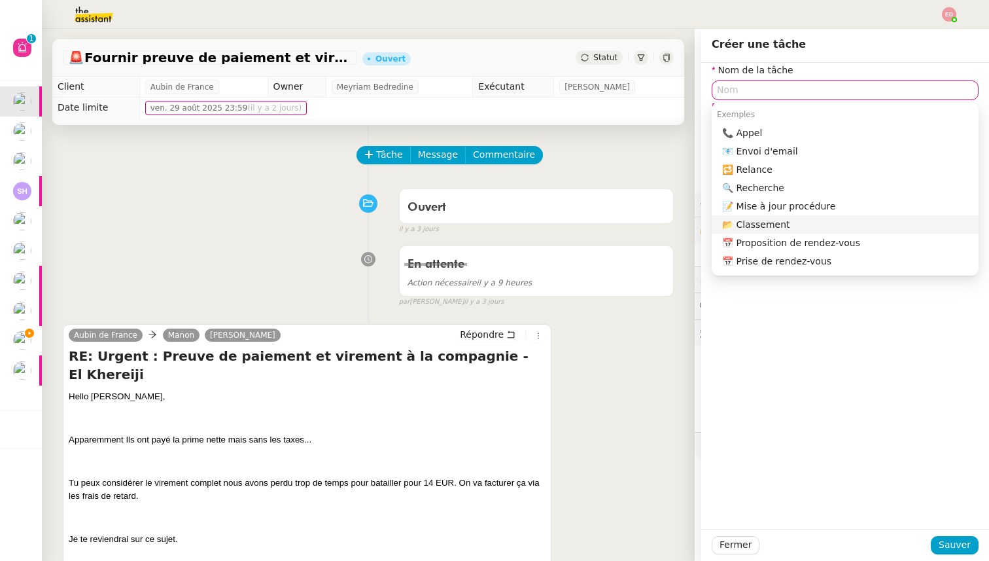
click at [606, 61] on span "Statut" at bounding box center [605, 57] width 24 height 9
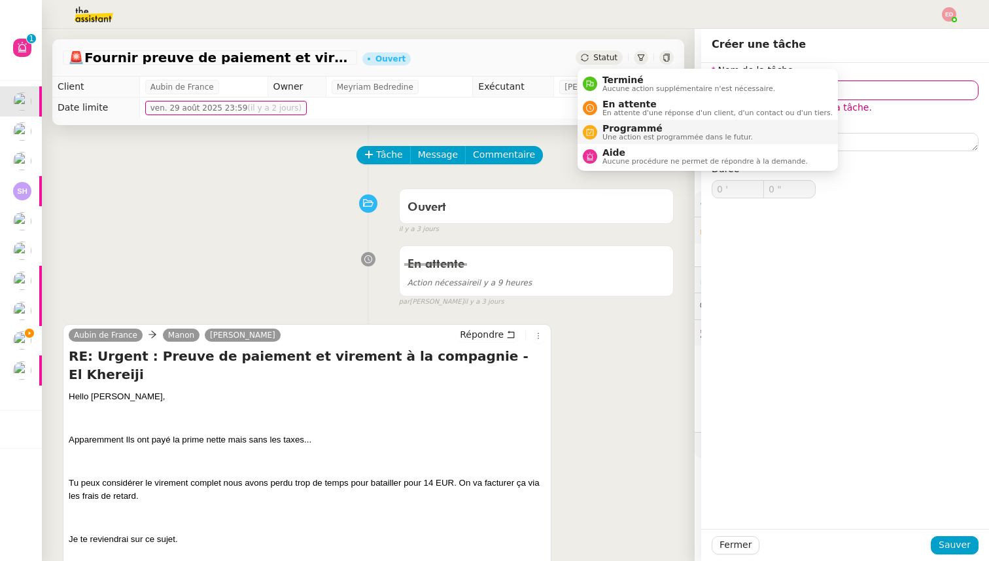
click at [614, 127] on span "Programmé" at bounding box center [677, 128] width 150 height 10
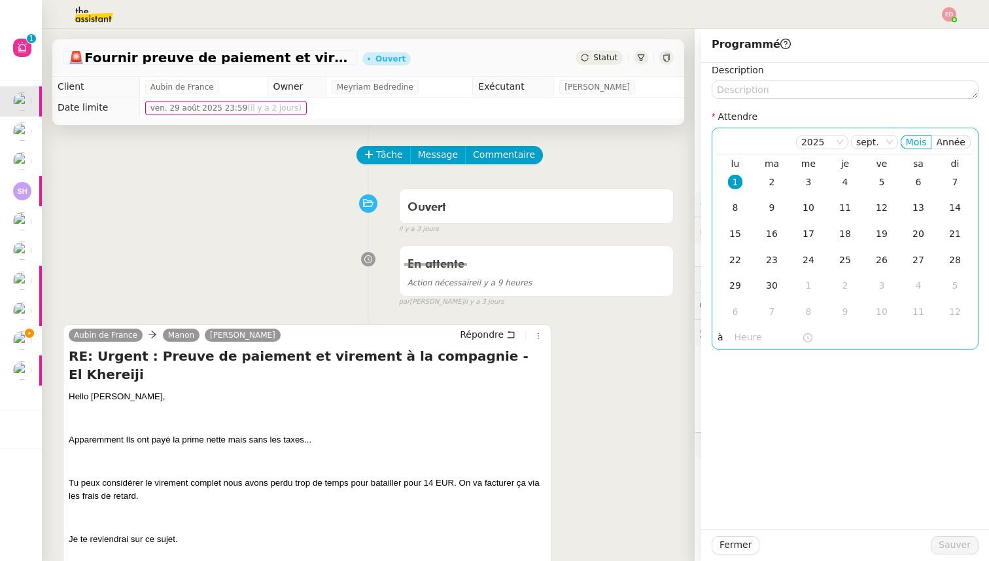
click at [733, 178] on div "1" at bounding box center [735, 182] width 14 height 14
click at [746, 353] on div "Description Attendre 2025 sept. Mois Année lu ma me je ve sa di 1 2 3 4 5 6 7 8…" at bounding box center [845, 296] width 288 height 466
click at [746, 339] on input "text" at bounding box center [768, 337] width 67 height 15
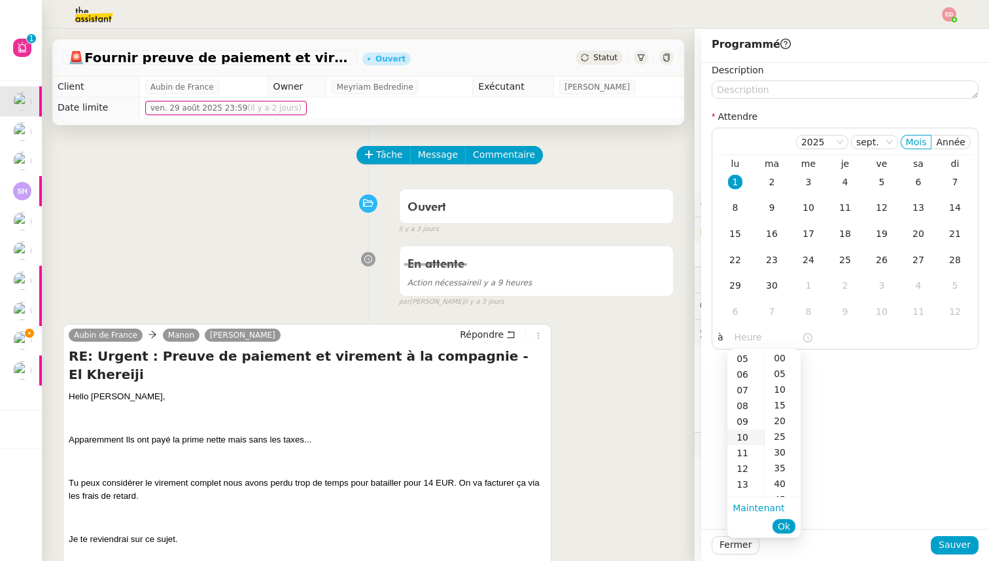
click at [746, 442] on div "10" at bounding box center [745, 437] width 37 height 16
click at [776, 356] on div "00" at bounding box center [783, 358] width 36 height 16
type input "10:00"
click at [784, 522] on span "Ok" at bounding box center [784, 525] width 12 height 13
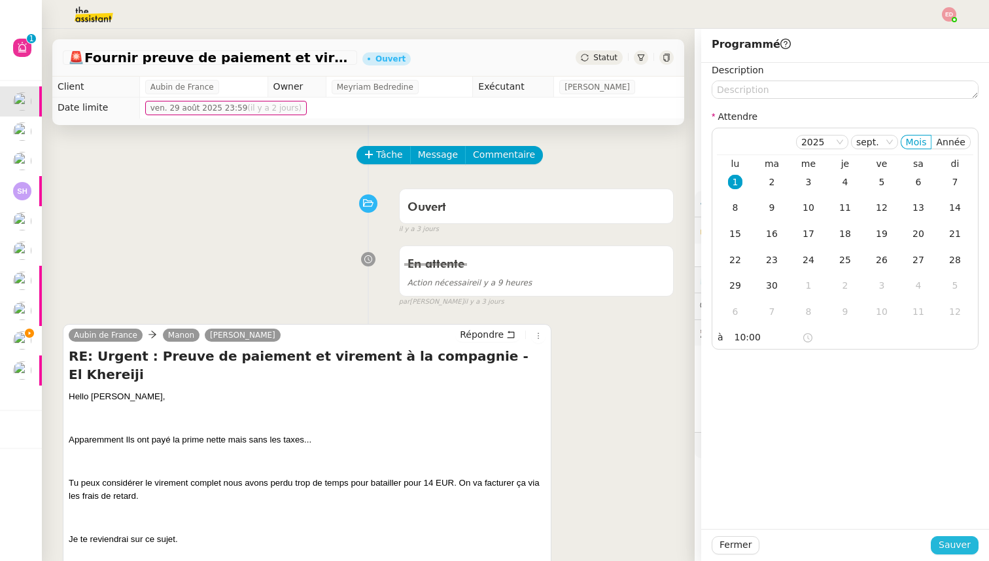
click at [952, 546] on span "Sauver" at bounding box center [955, 544] width 32 height 15
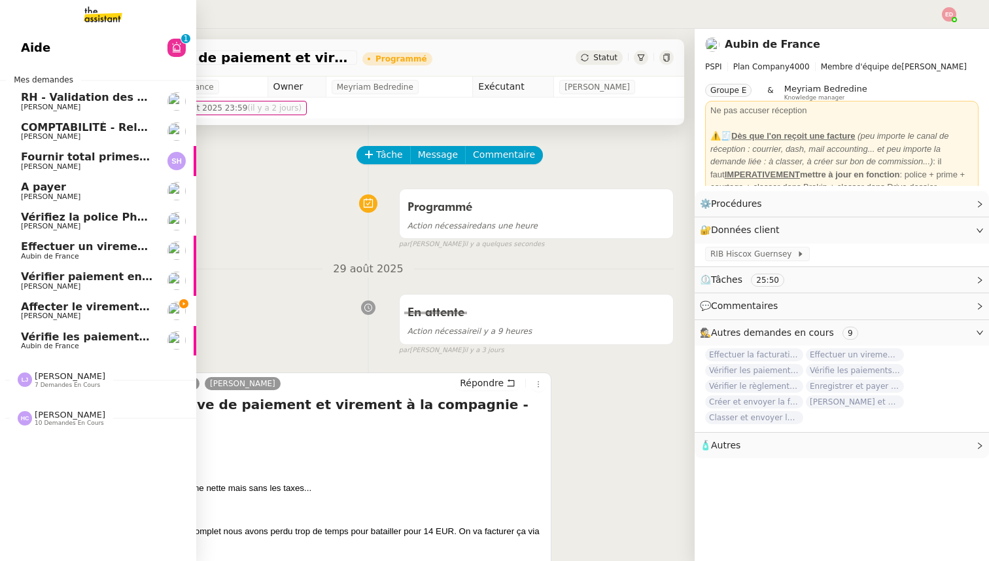
click at [52, 311] on span "Affecter le virement en attente" at bounding box center [113, 306] width 184 height 12
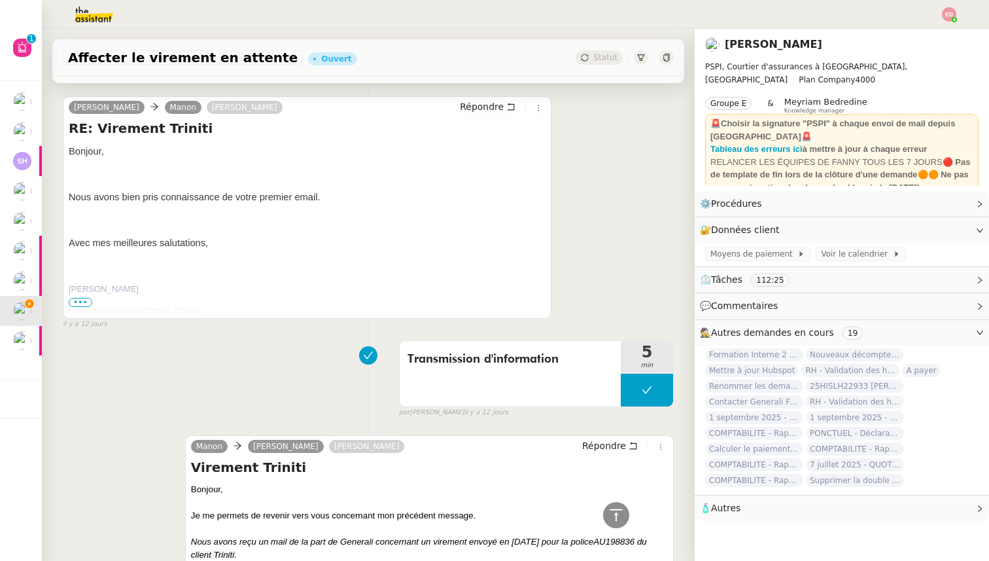
scroll to position [462, 0]
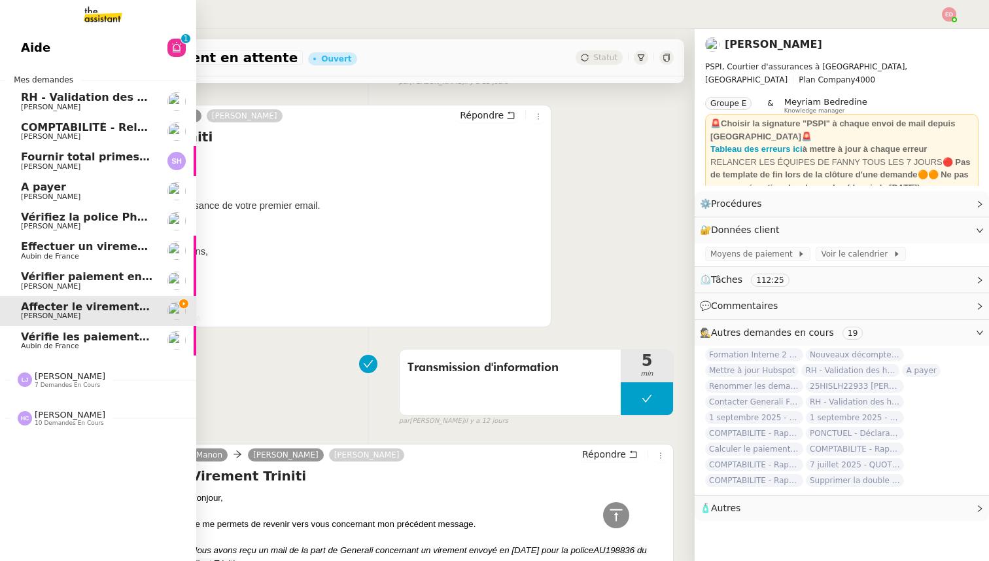
click at [33, 343] on span "Aubin de France" at bounding box center [50, 345] width 58 height 9
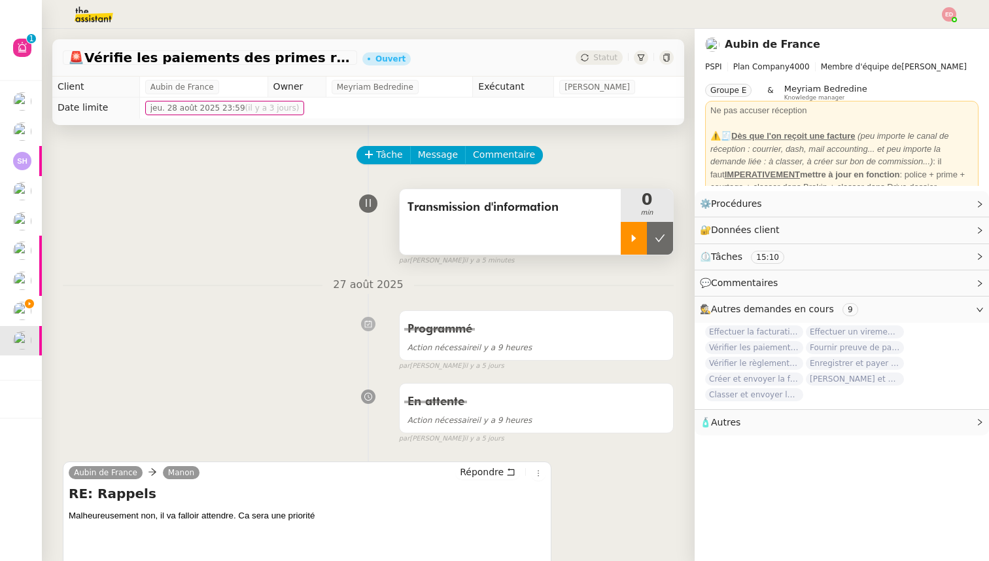
click at [631, 239] on icon at bounding box center [634, 238] width 10 height 10
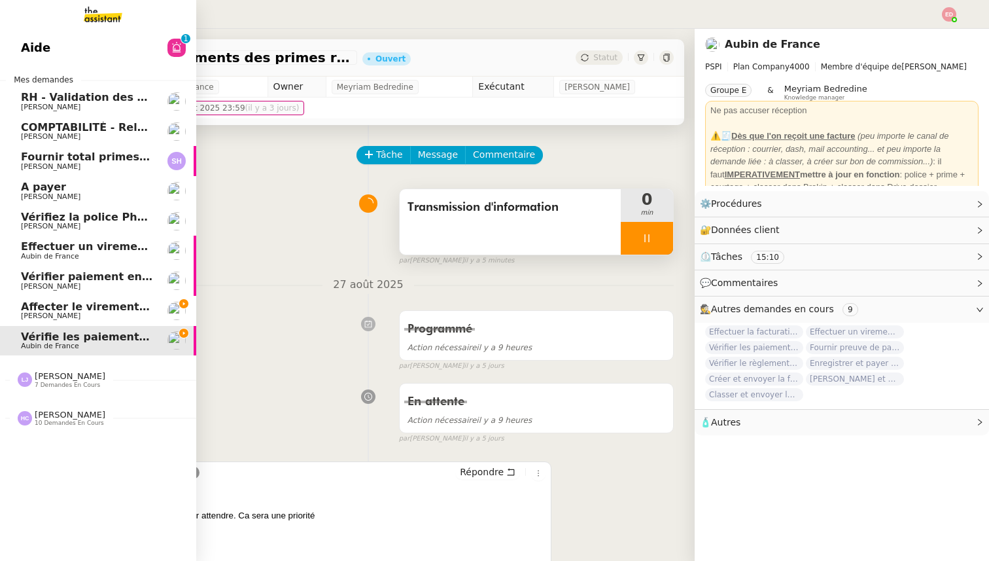
click at [37, 303] on span "Affecter le virement en attente" at bounding box center [113, 306] width 184 height 12
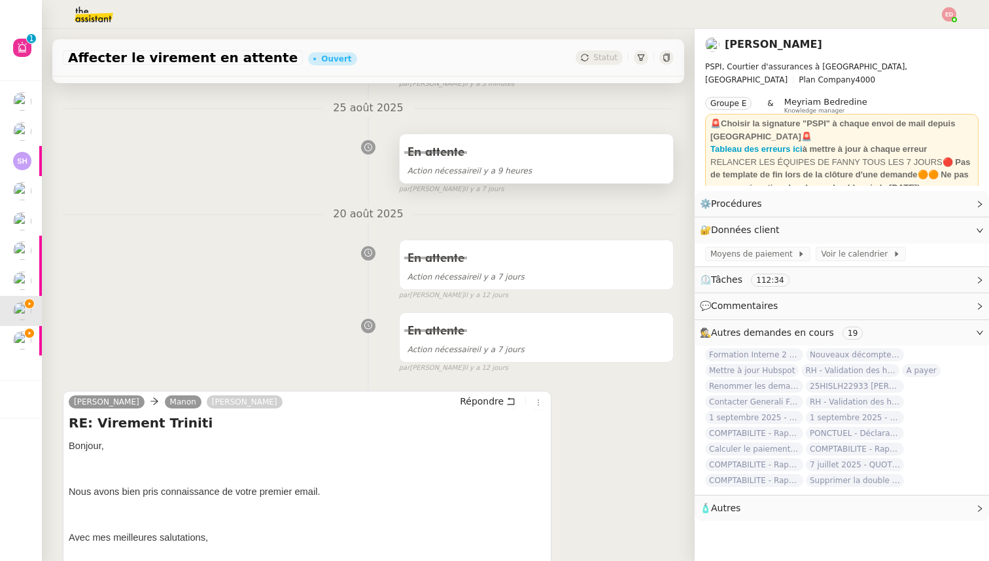
scroll to position [111, 0]
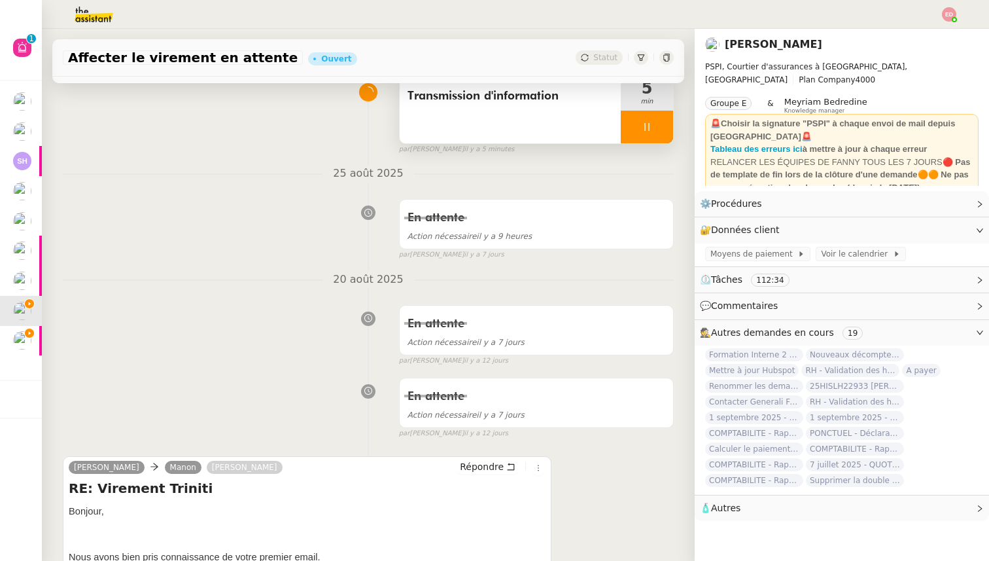
click at [670, 120] on div at bounding box center [647, 127] width 52 height 33
click at [670, 120] on button at bounding box center [660, 127] width 26 height 33
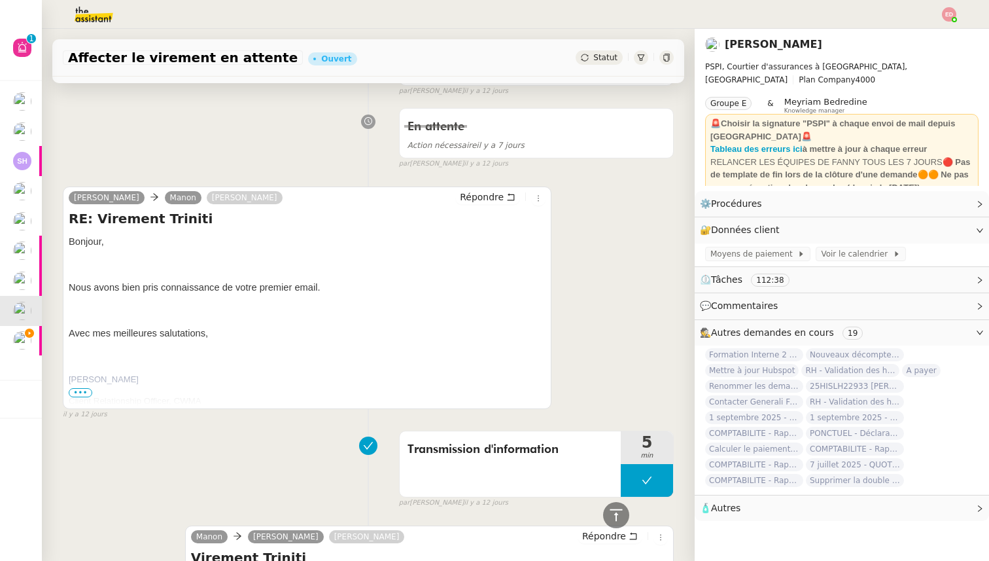
scroll to position [373, 0]
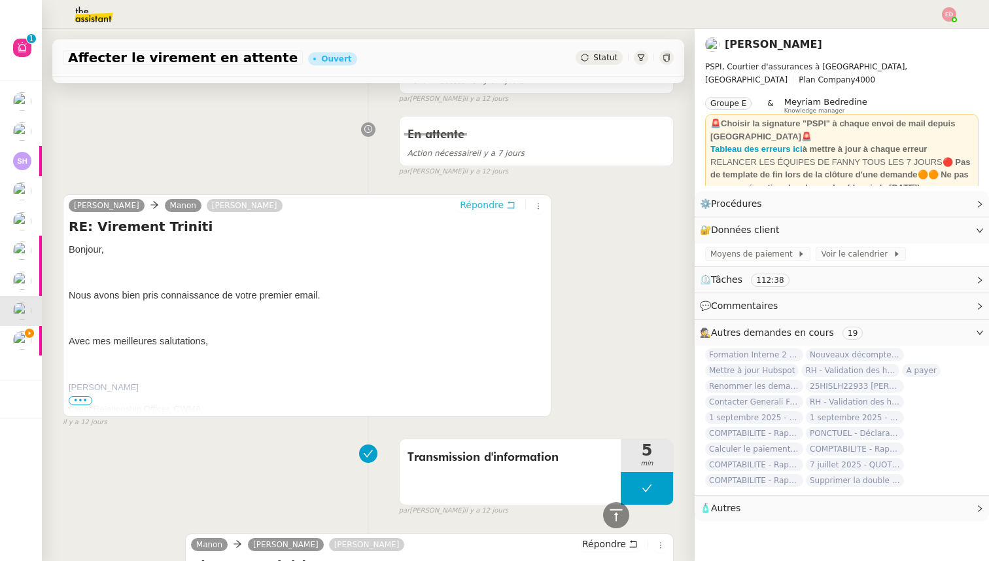
click at [479, 200] on span "Répondre" at bounding box center [482, 204] width 44 height 13
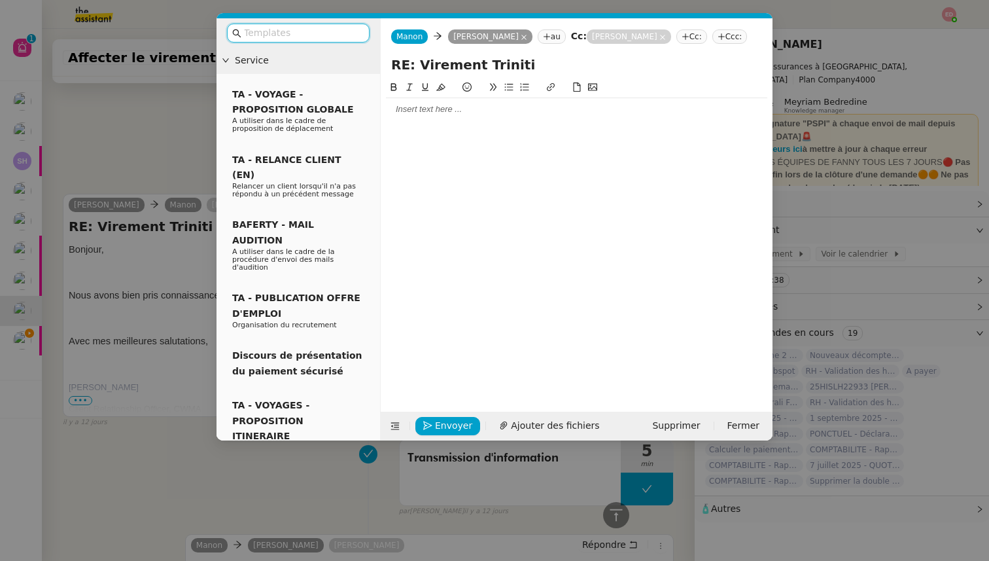
click at [433, 120] on div at bounding box center [576, 109] width 381 height 22
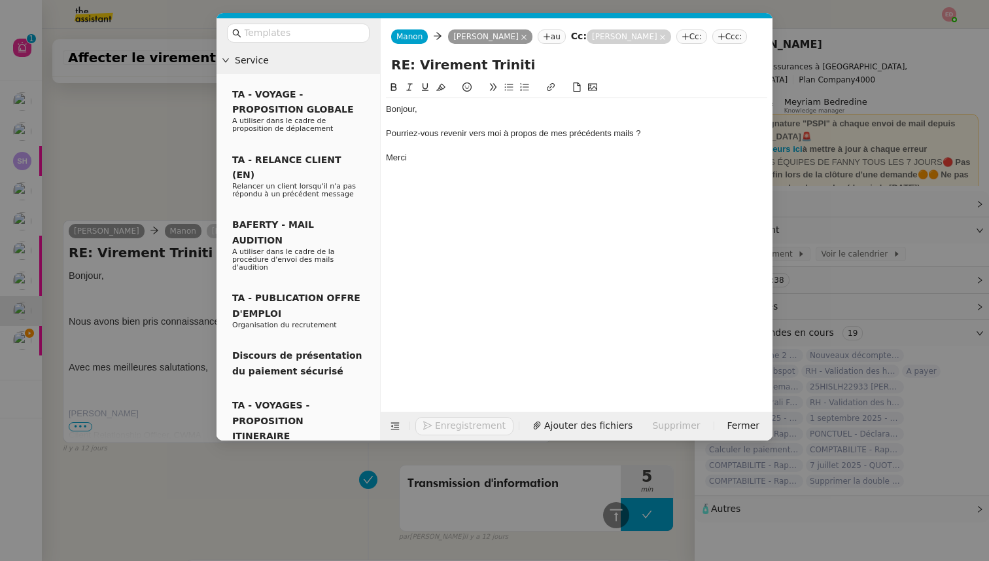
scroll to position [536, 0]
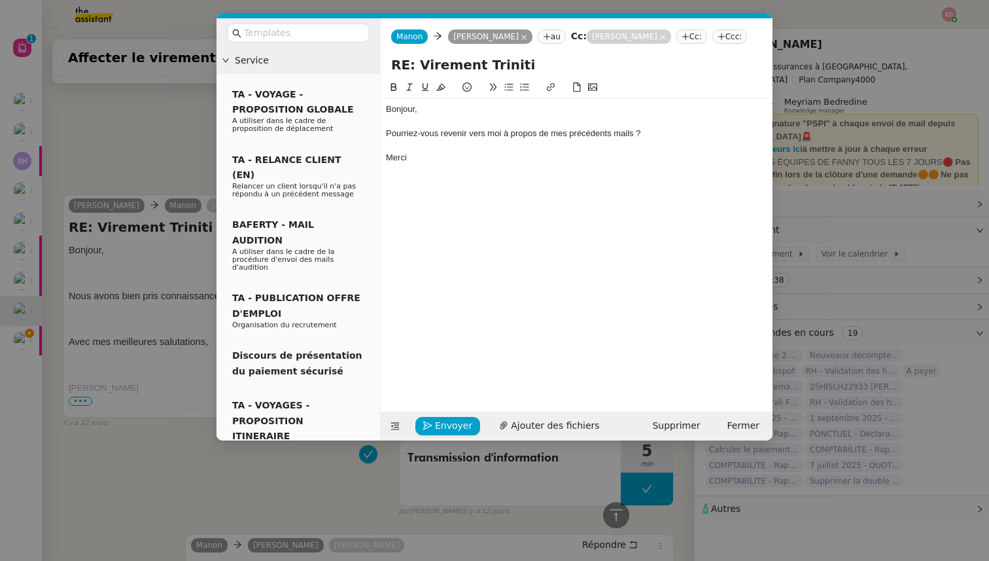
click at [386, 139] on div "Pourriez-vous revenir vers moi à propos de mes précédents mails ?" at bounding box center [576, 134] width 381 height 12
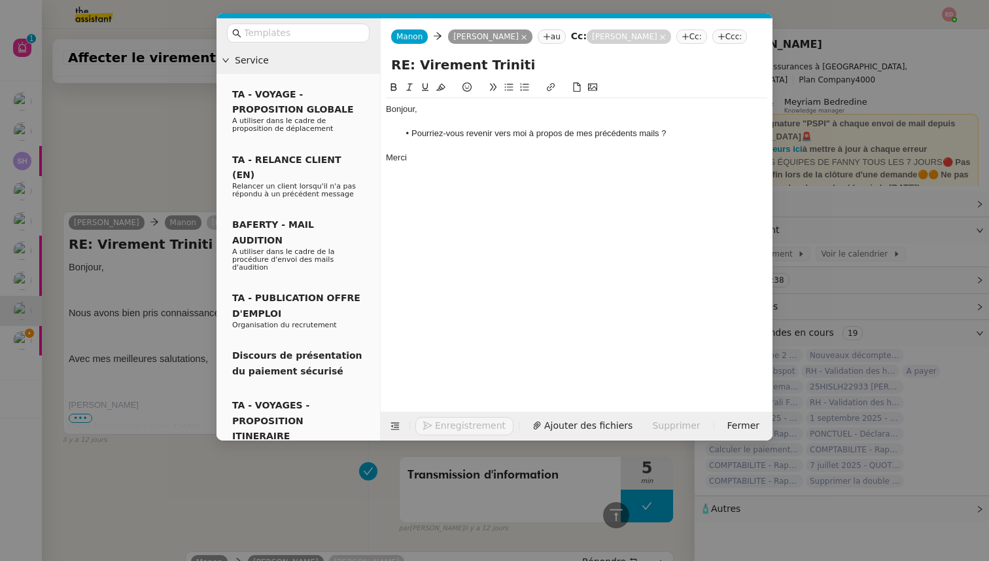
scroll to position [553, 0]
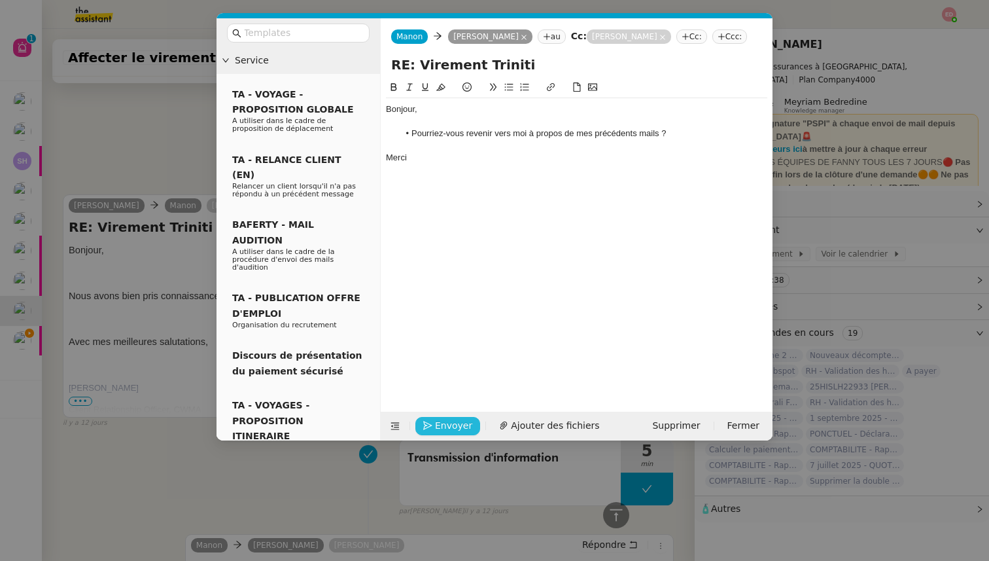
click at [432, 417] on button "Envoyer" at bounding box center [447, 426] width 65 height 18
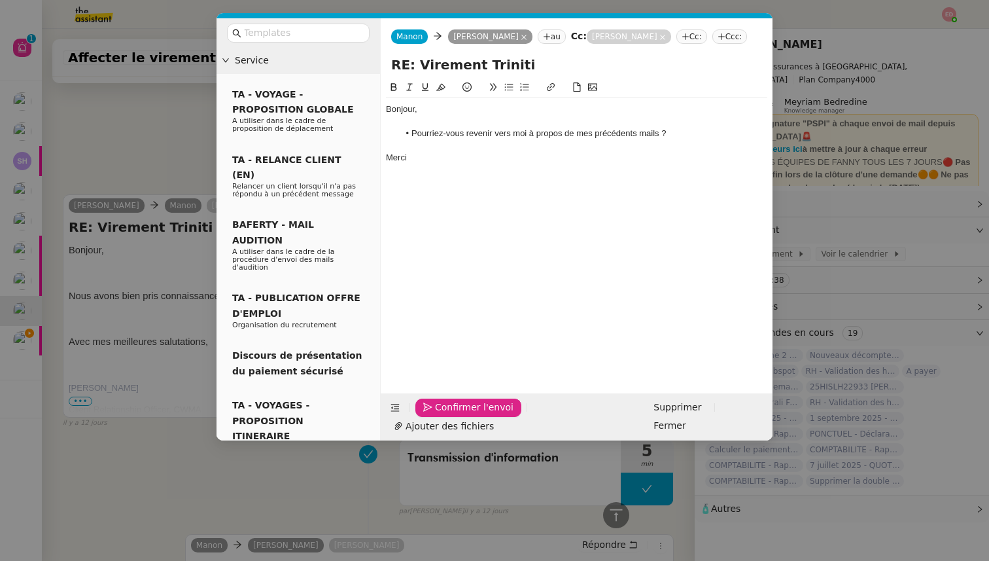
click at [432, 417] on button "Confirmer l'envoi" at bounding box center [468, 407] width 106 height 18
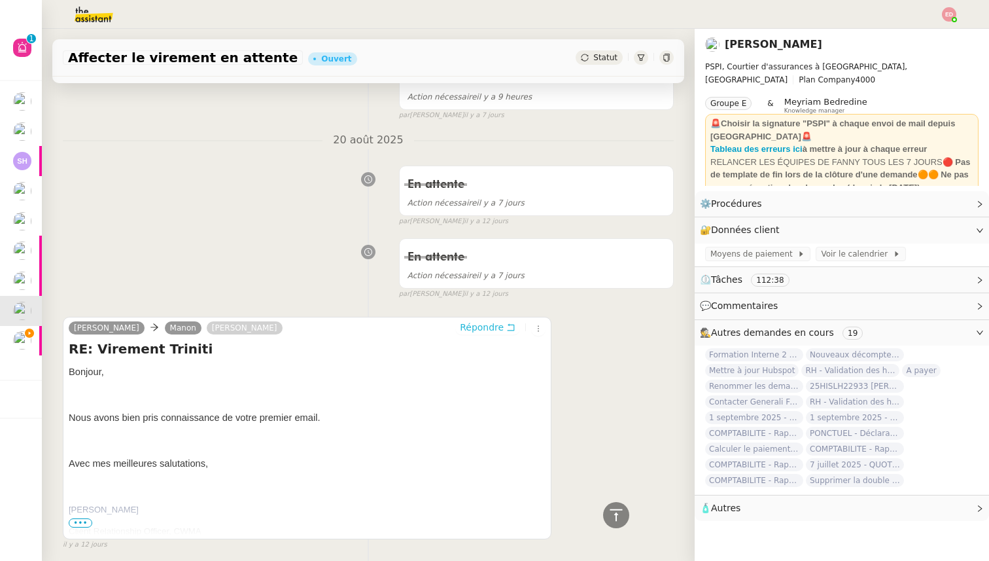
scroll to position [0, 0]
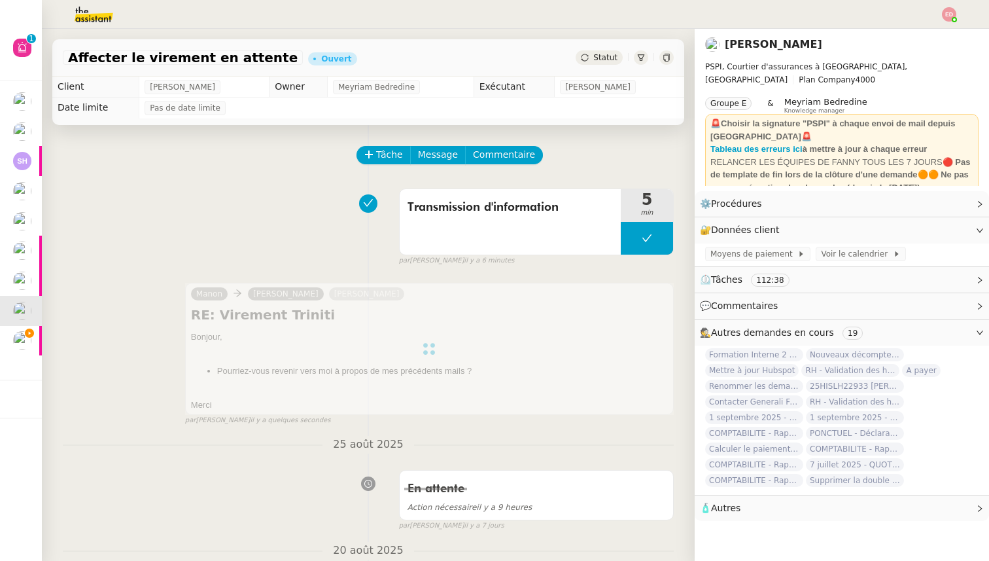
click at [605, 60] on span "Statut" at bounding box center [605, 57] width 24 height 9
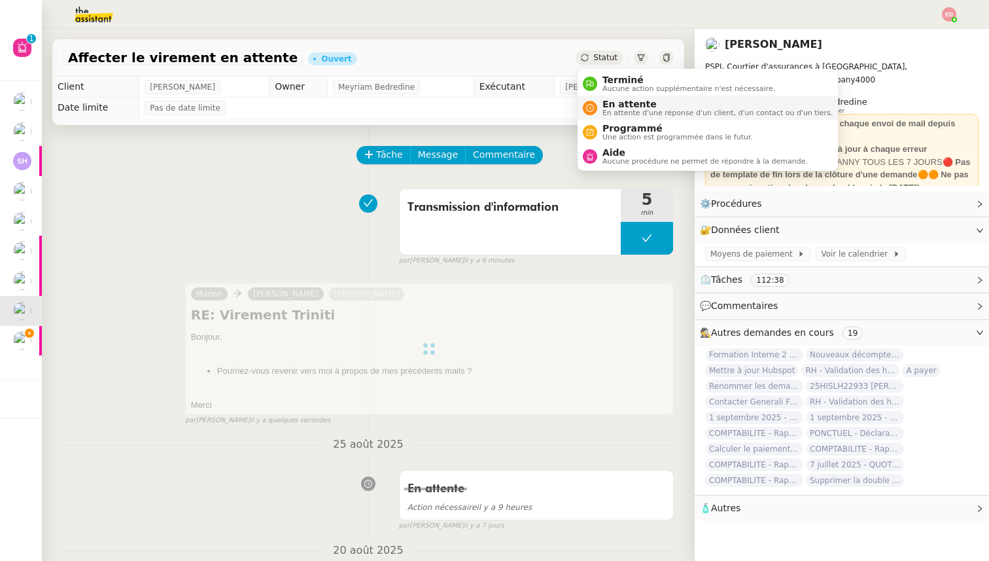
click at [625, 111] on span "En attente d'une réponse d'un client, d'un contact ou d'un tiers." at bounding box center [717, 112] width 230 height 7
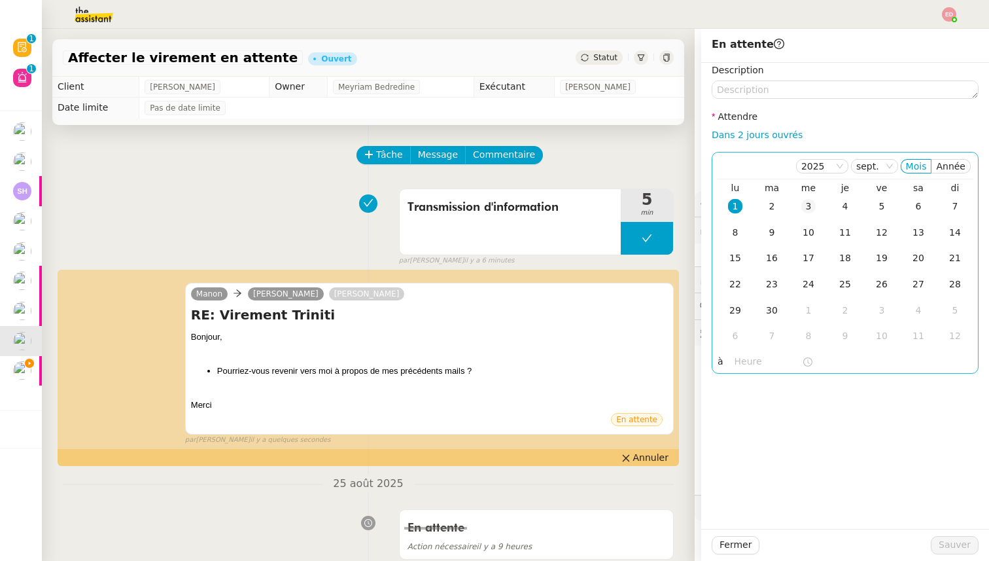
click at [813, 205] on div "3" at bounding box center [808, 206] width 14 height 14
click at [946, 540] on span "Sauver" at bounding box center [955, 544] width 32 height 15
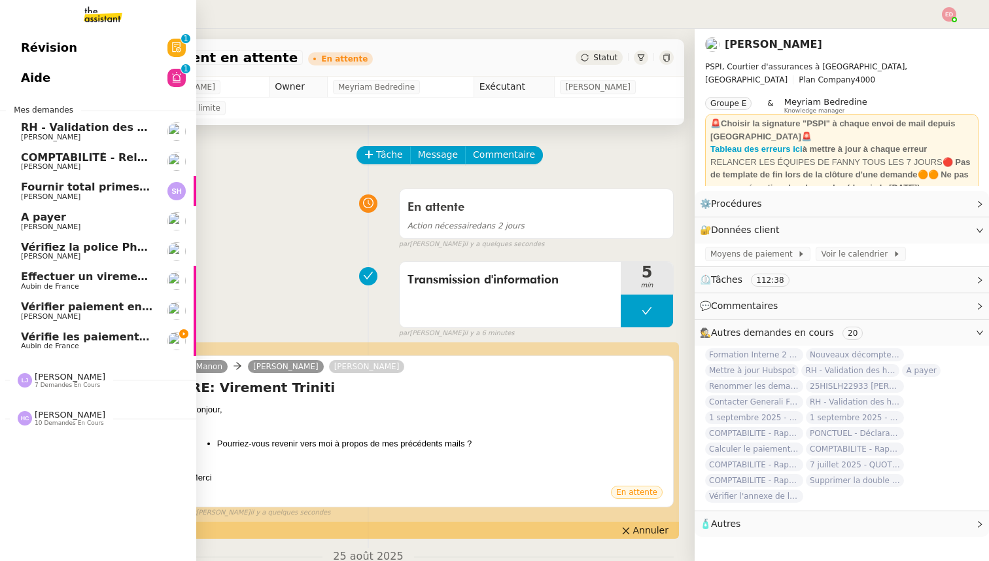
click at [49, 321] on link "Vérifier paiement en Euros pour Team2act [PERSON_NAME]" at bounding box center [98, 311] width 196 height 30
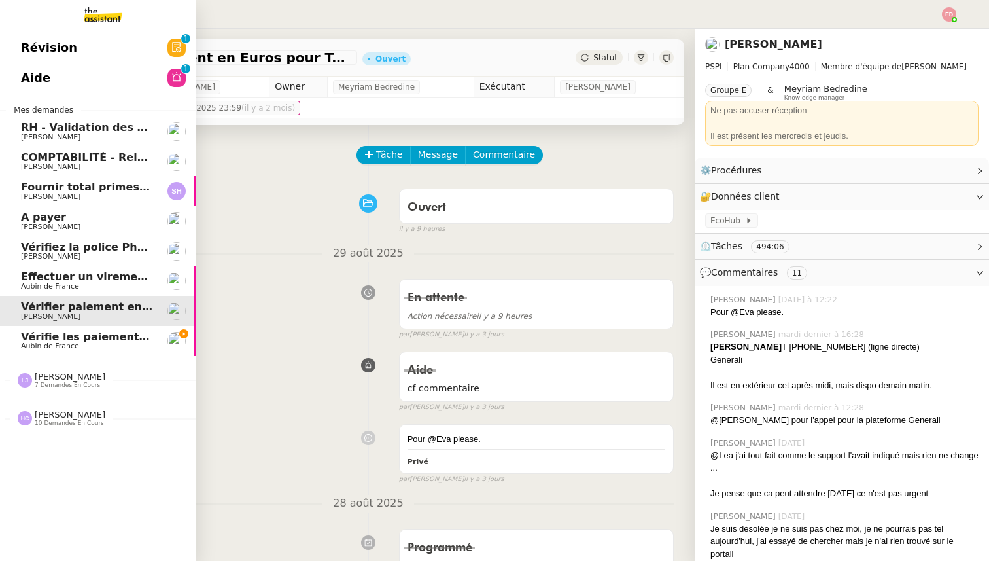
click at [24, 276] on span "Effectuer un virement urgent" at bounding box center [107, 276] width 172 height 12
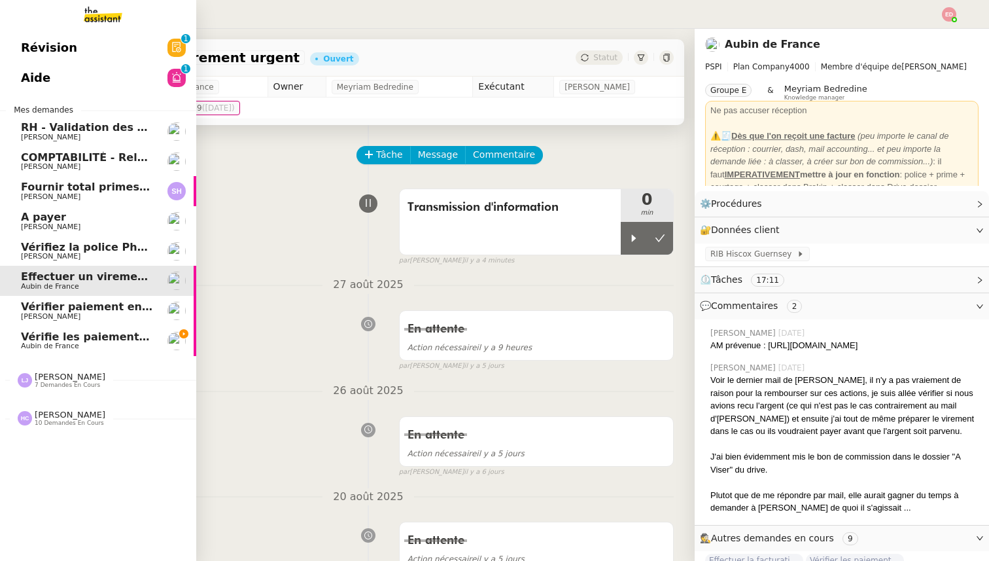
click at [26, 243] on span "Vérifiez la police Pharaon Deema" at bounding box center [118, 247] width 195 height 12
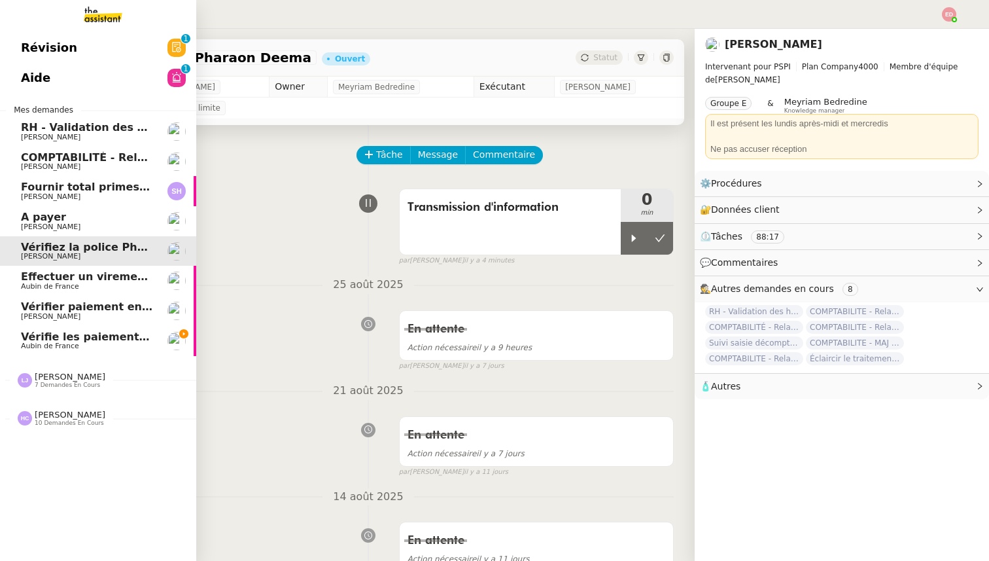
click at [32, 219] on span "A payer" at bounding box center [43, 217] width 45 height 12
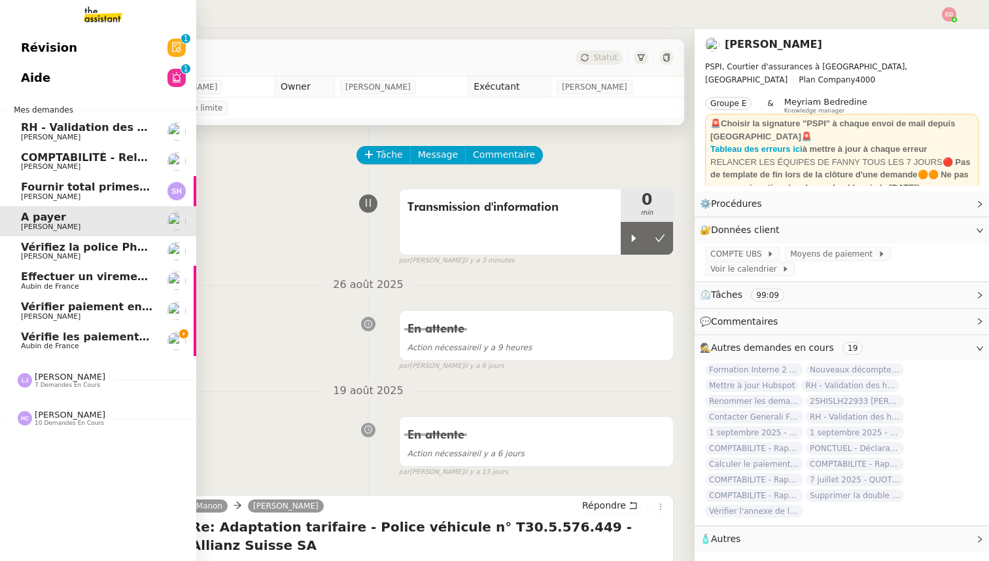
click at [61, 283] on span "Aubin de France" at bounding box center [50, 286] width 58 height 9
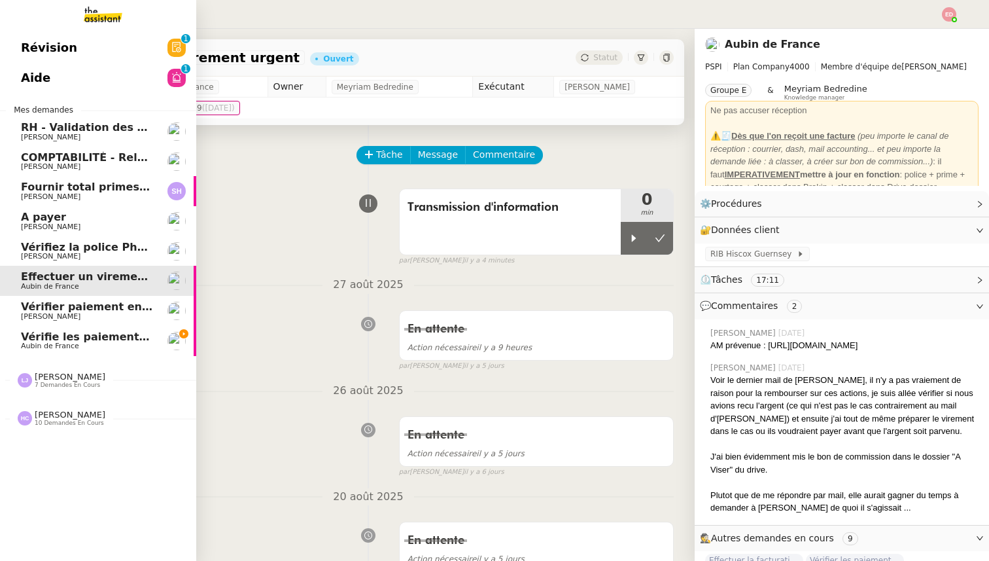
click at [61, 256] on span "[PERSON_NAME]" at bounding box center [51, 256] width 60 height 9
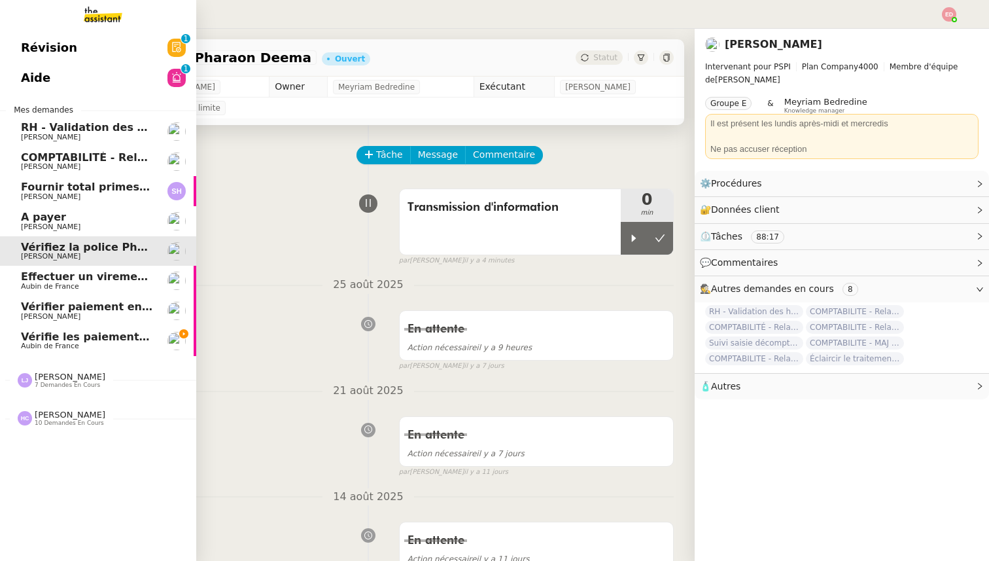
click at [61, 221] on span "A payer" at bounding box center [87, 217] width 132 height 12
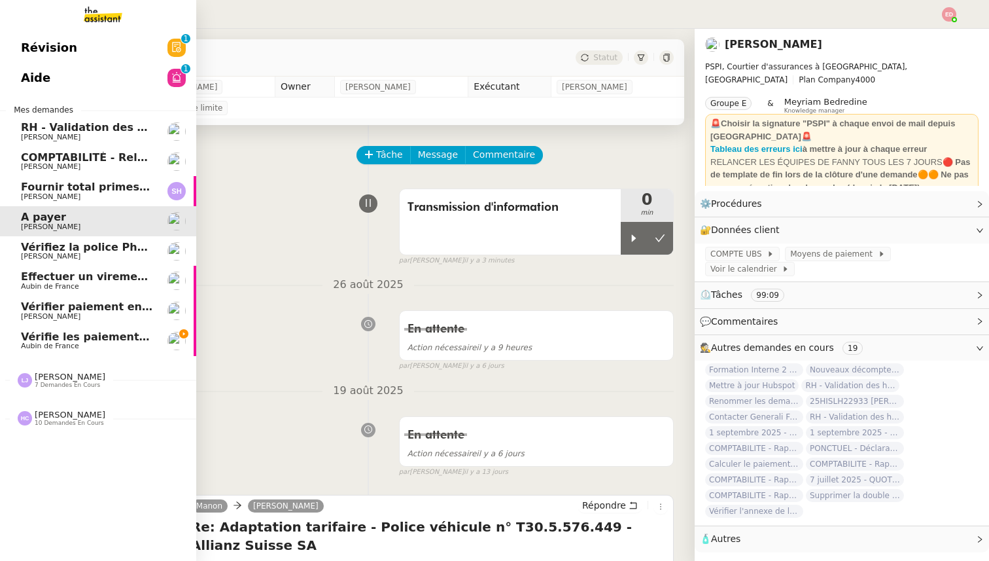
click at [59, 188] on span "Fournir total primes FINE ARTS" at bounding box center [112, 187] width 183 height 12
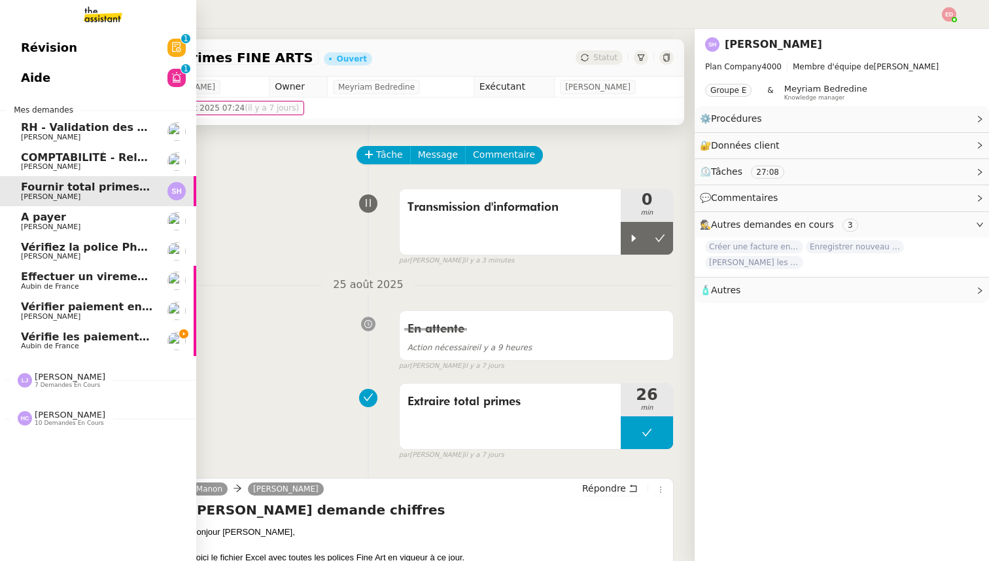
click at [55, 155] on span "COMPTABILITÉ - Relance des primes GoldenCare impayées- août 2025" at bounding box center [226, 157] width 411 height 12
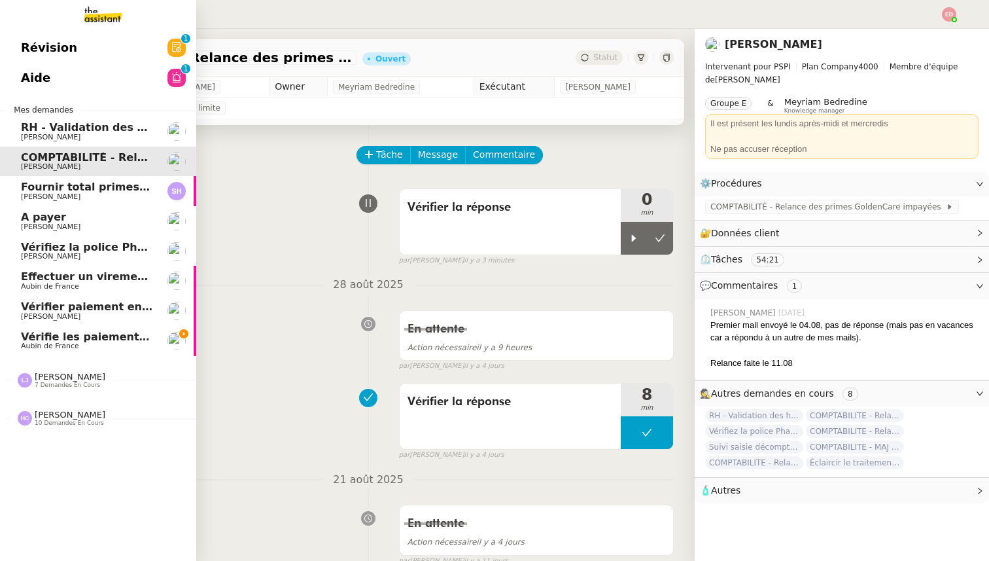
click at [63, 122] on span "RH - Validation des heures employés PSPI - 28 août 2025" at bounding box center [189, 127] width 336 height 12
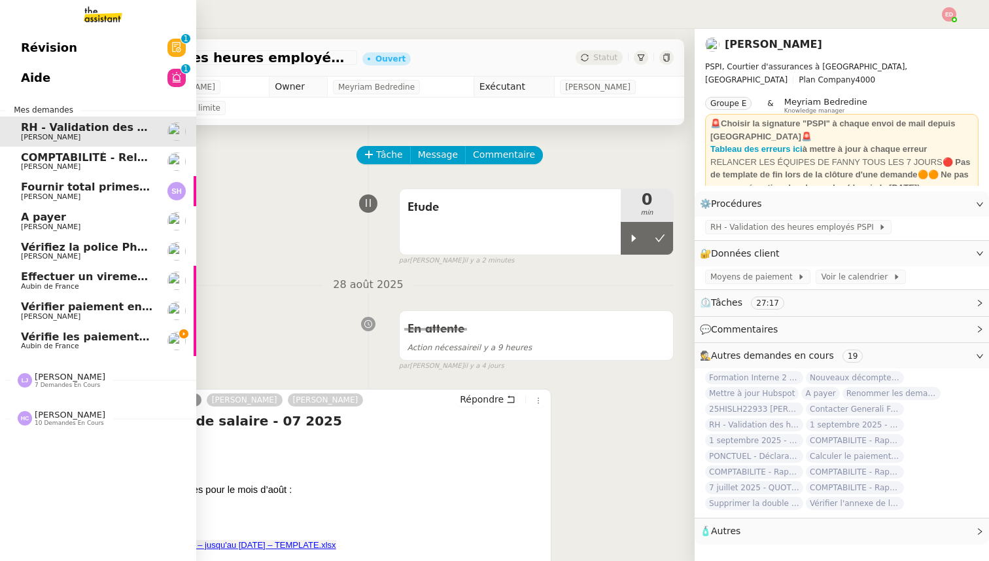
click at [71, 372] on span "[PERSON_NAME]" at bounding box center [70, 377] width 71 height 10
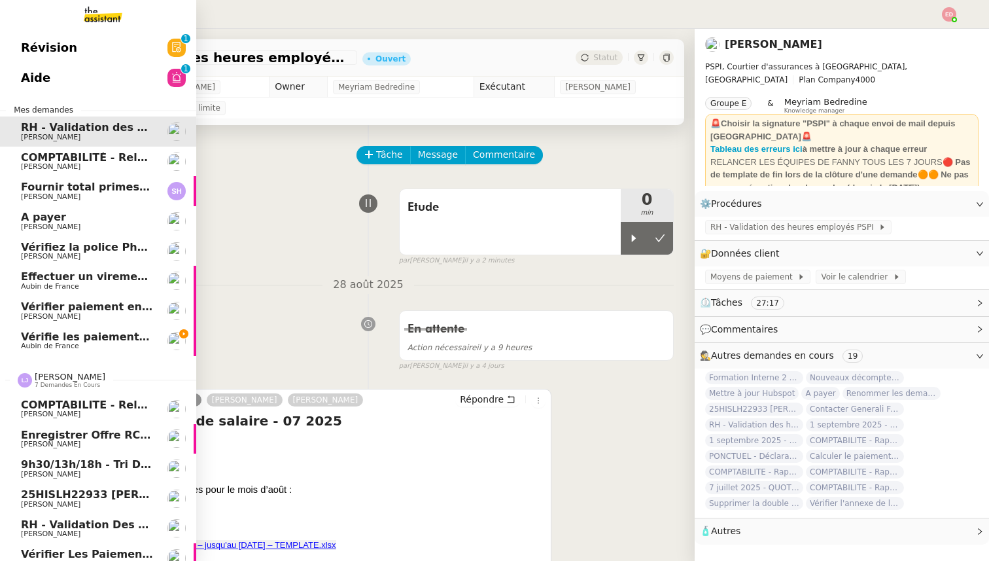
scroll to position [80, 0]
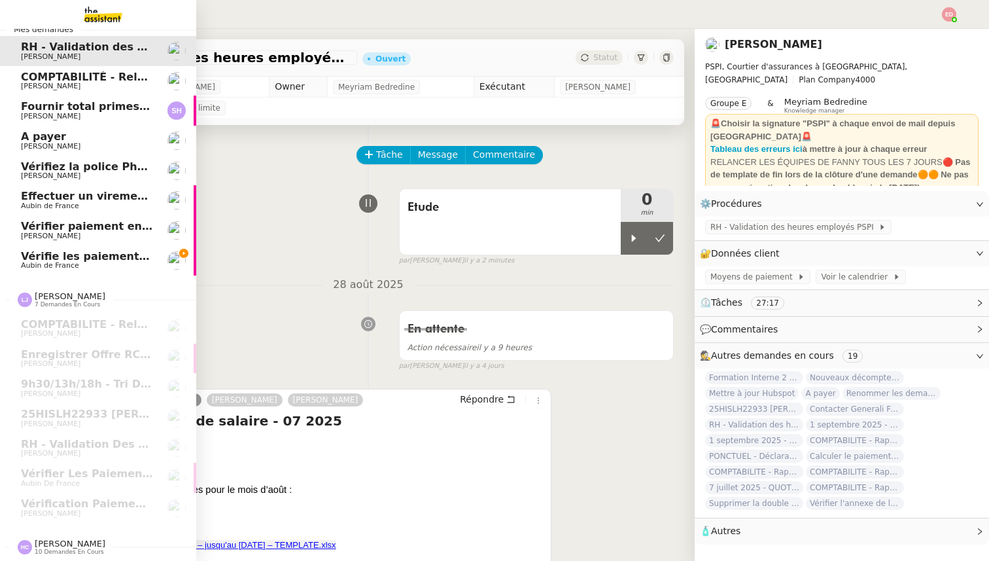
click at [73, 542] on span "[PERSON_NAME]" at bounding box center [70, 543] width 71 height 10
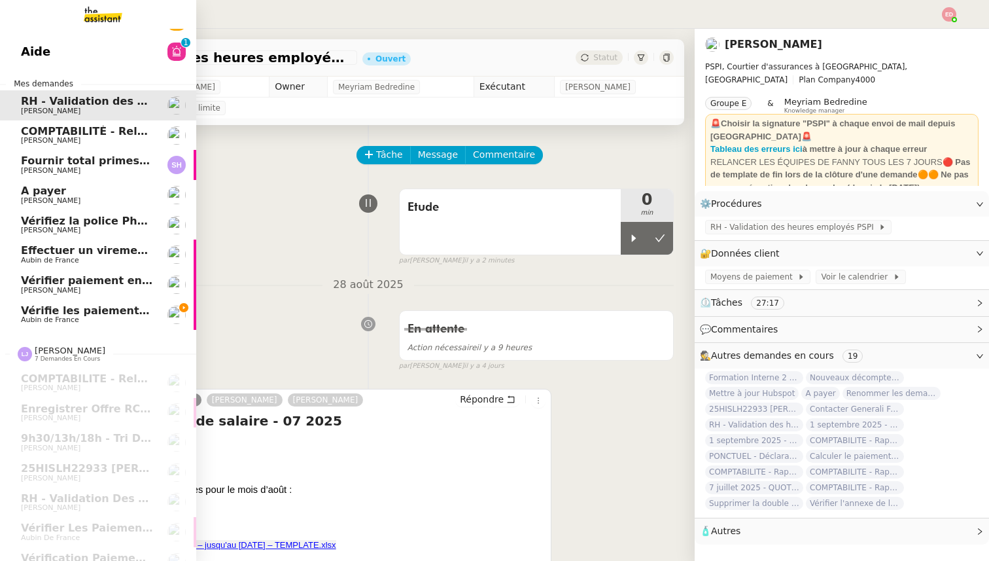
scroll to position [0, 0]
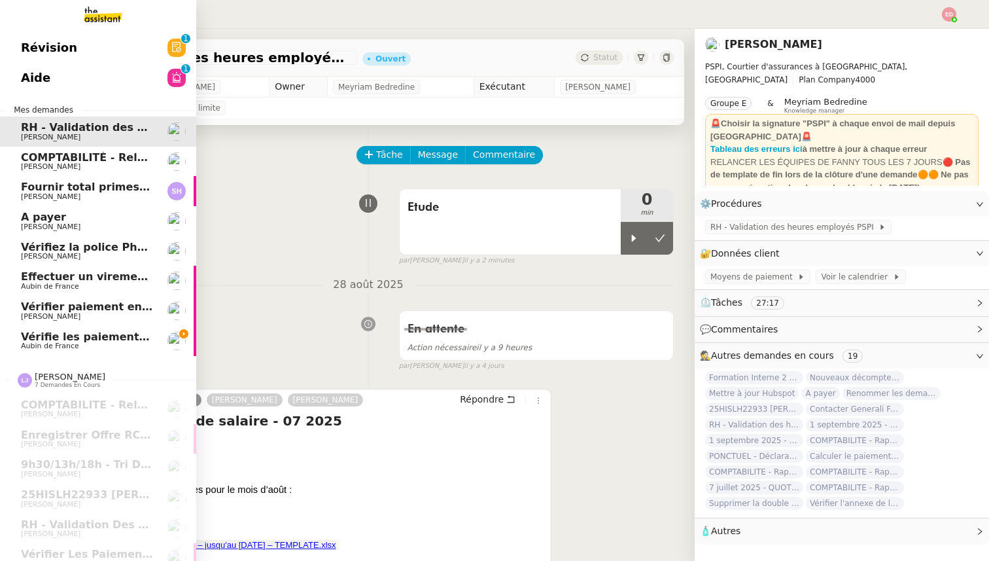
click at [81, 308] on span "Vérifier paiement en Euros pour Team2act" at bounding box center [145, 306] width 249 height 12
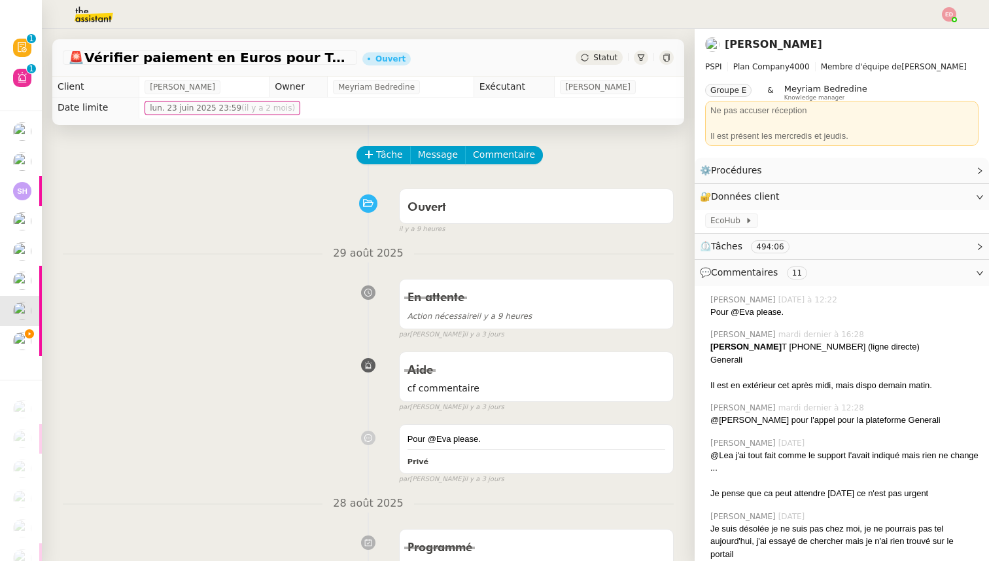
click at [613, 53] on span "Statut" at bounding box center [605, 57] width 24 height 9
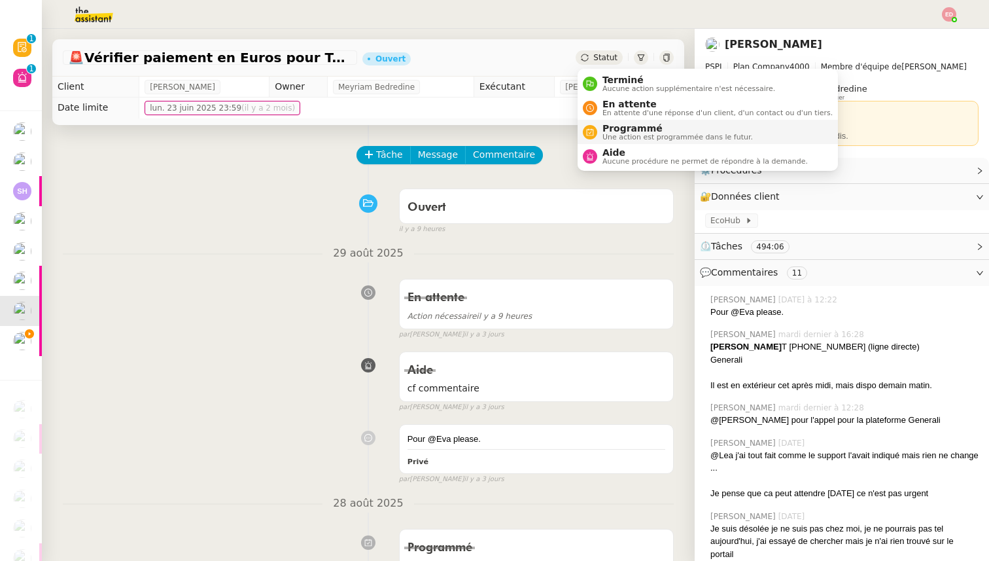
click at [622, 127] on span "Programmé" at bounding box center [677, 128] width 150 height 10
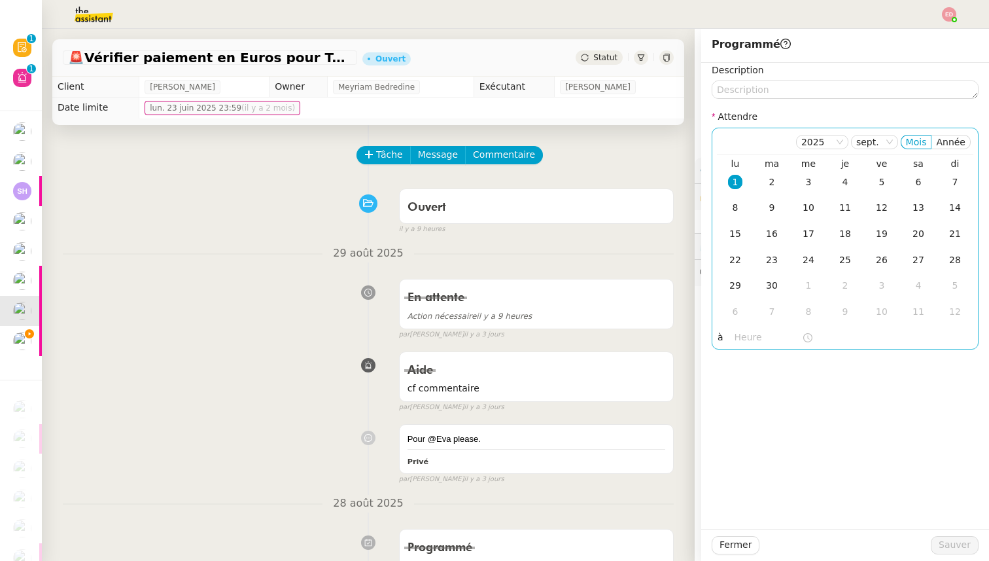
click at [736, 182] on div "1" at bounding box center [735, 182] width 14 height 14
click at [745, 334] on input "text" at bounding box center [768, 337] width 67 height 15
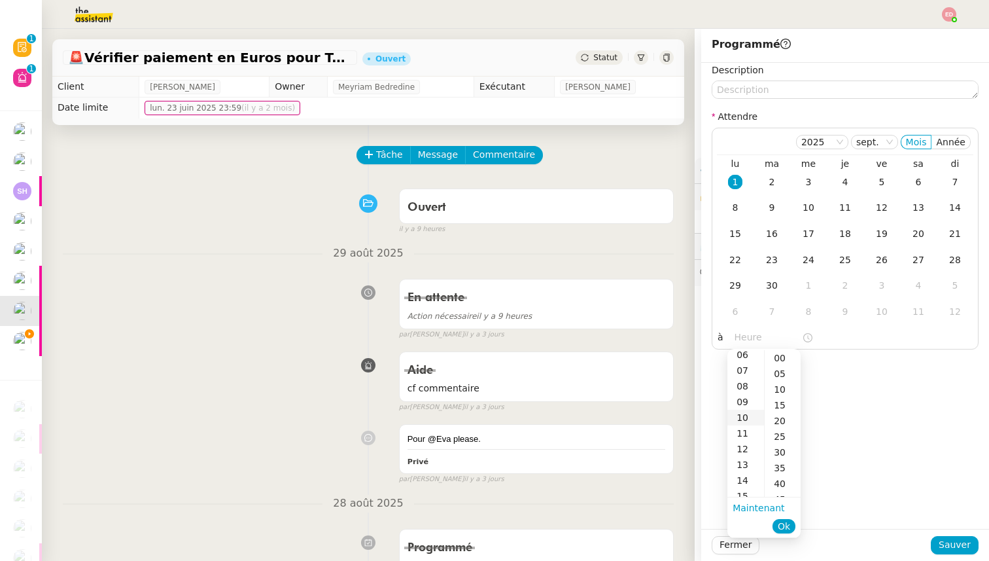
click at [748, 413] on div "10" at bounding box center [745, 417] width 37 height 16
click at [781, 358] on div "00" at bounding box center [783, 358] width 36 height 16
type input "10:00"
click at [786, 532] on span "Ok" at bounding box center [784, 525] width 12 height 13
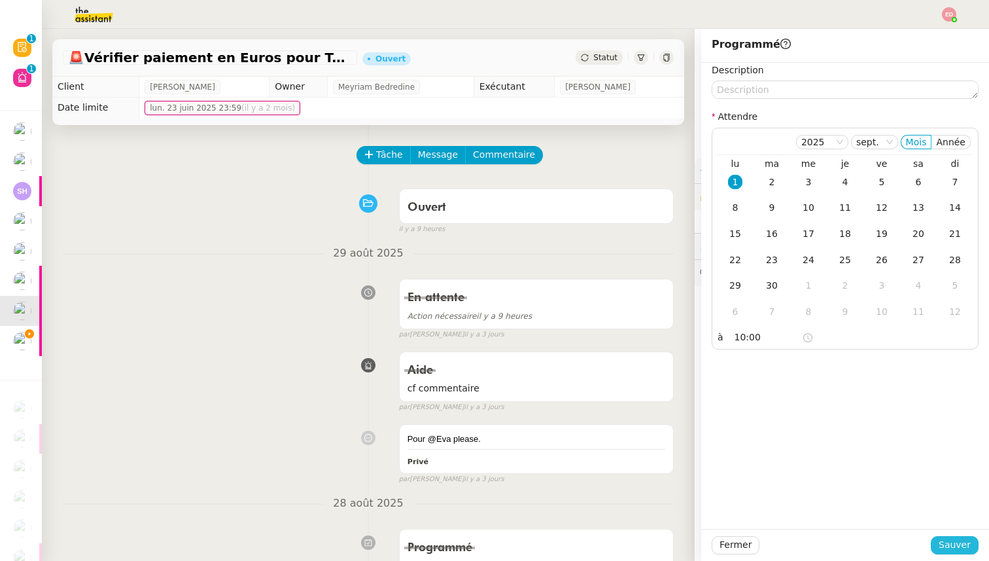
click at [949, 541] on span "Sauver" at bounding box center [955, 544] width 32 height 15
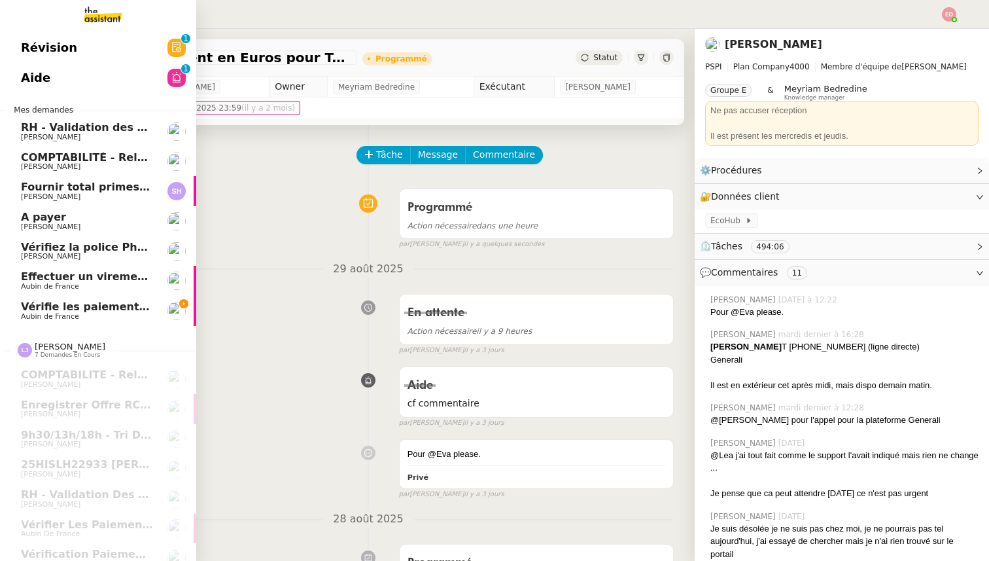
click at [67, 166] on span "[PERSON_NAME]" at bounding box center [51, 166] width 60 height 9
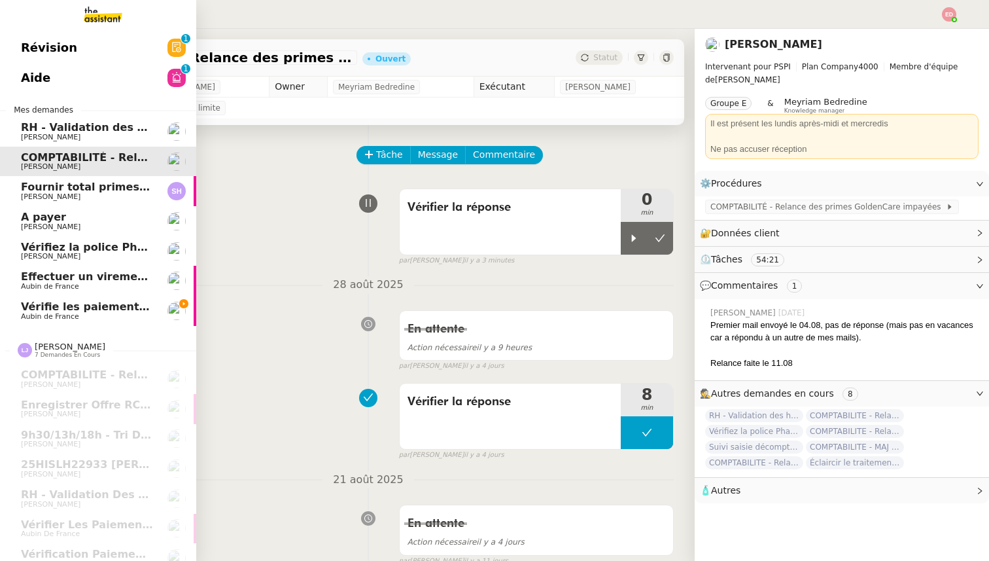
click at [69, 127] on span "RH - Validation des heures employés PSPI - 28 août 2025" at bounding box center [189, 127] width 336 height 12
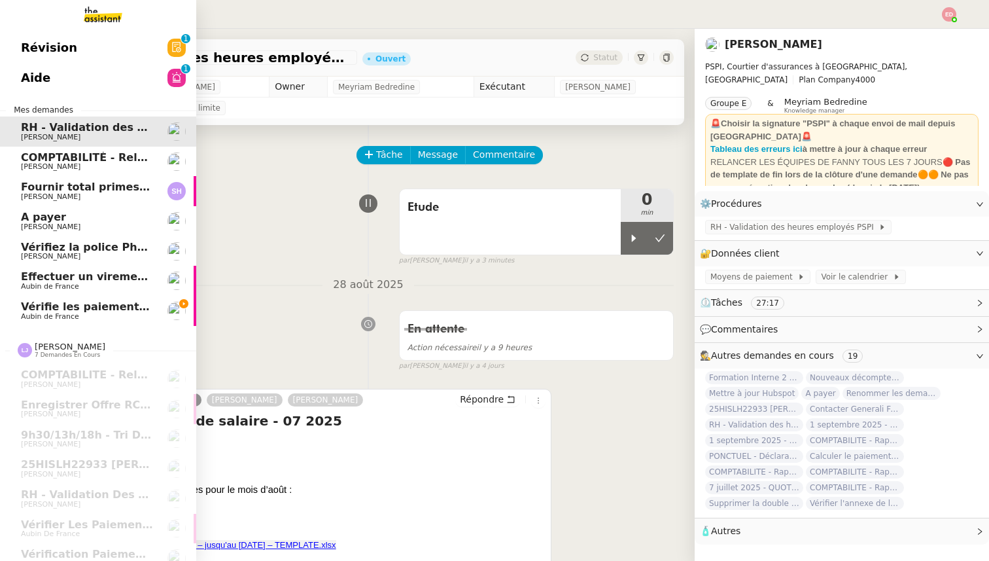
click at [67, 313] on span "Aubin de France" at bounding box center [50, 316] width 58 height 9
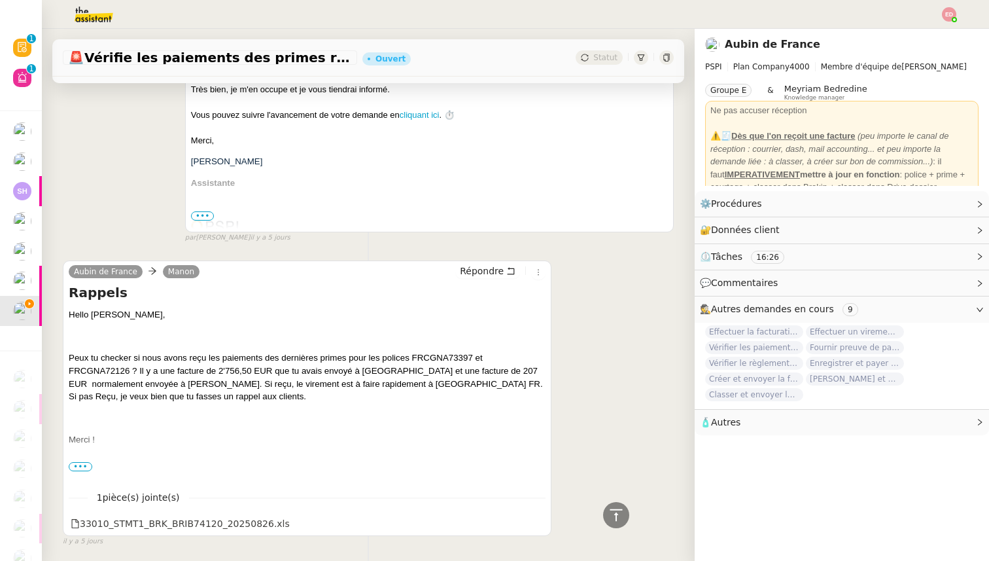
scroll to position [1090, 0]
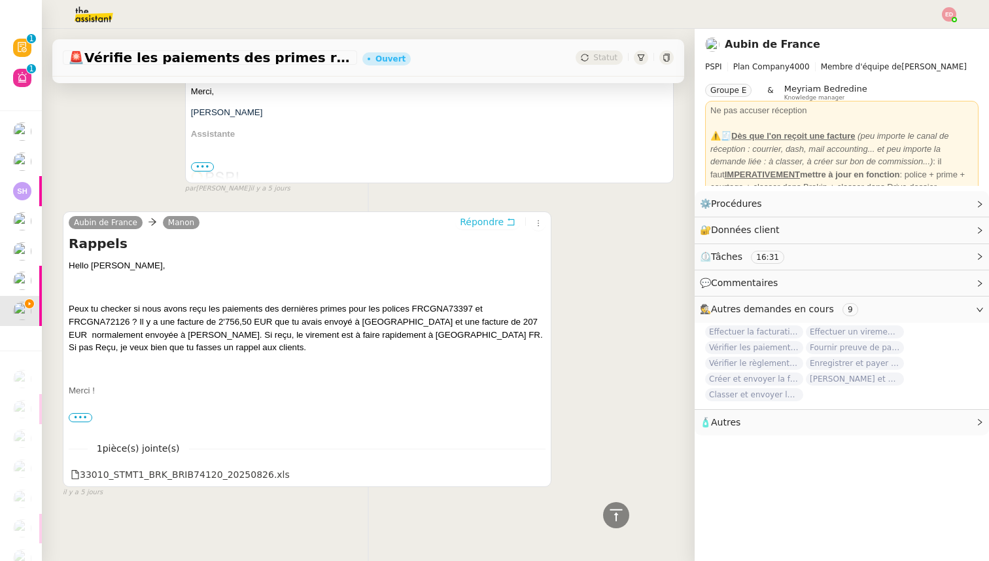
click at [492, 218] on span "Répondre" at bounding box center [482, 221] width 44 height 13
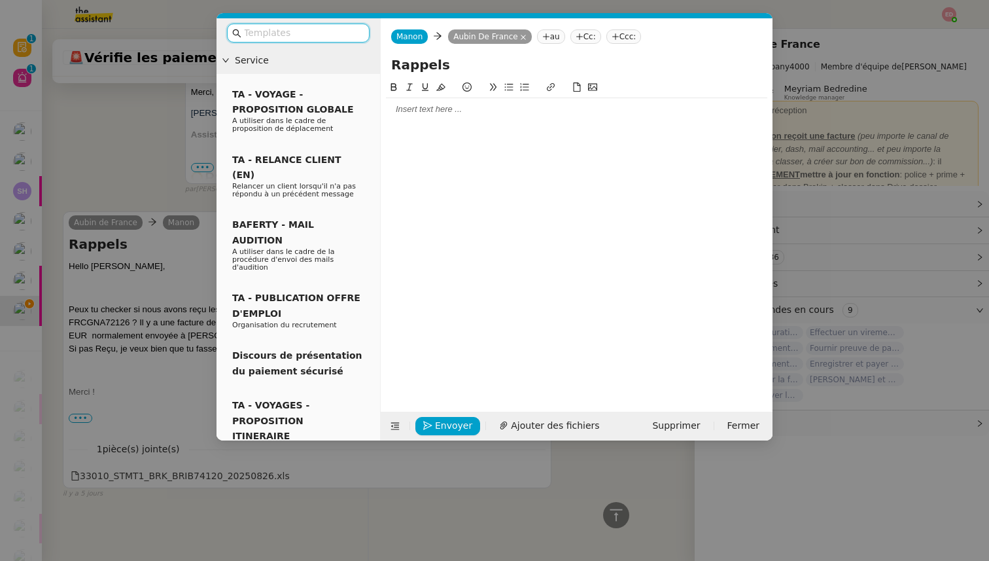
scroll to position [1191, 0]
click at [542, 39] on icon at bounding box center [546, 37] width 8 height 8
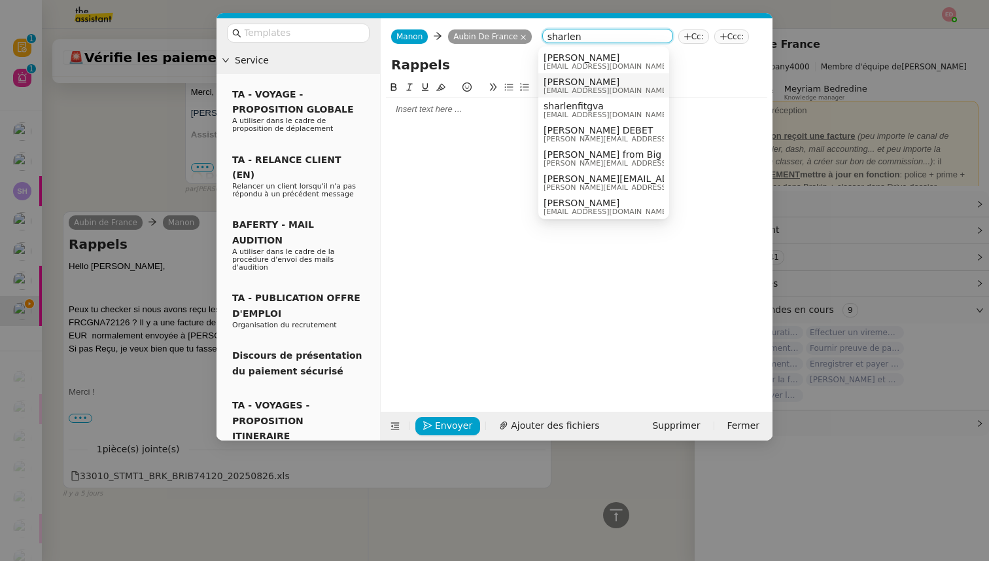
type input "sharlen"
click at [597, 87] on span "[EMAIL_ADDRESS][DOMAIN_NAME]" at bounding box center [607, 90] width 126 height 7
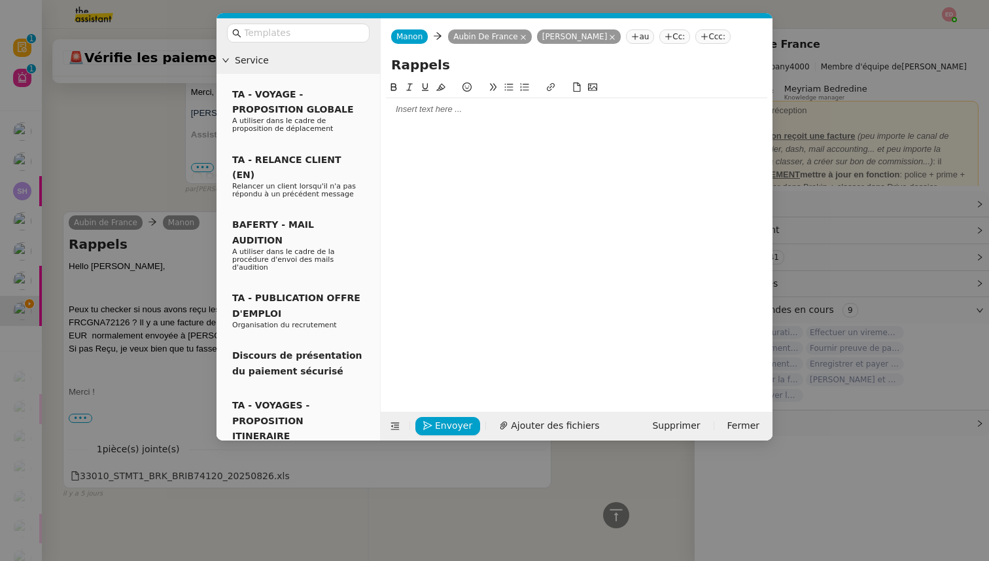
click at [413, 104] on div at bounding box center [576, 109] width 381 height 12
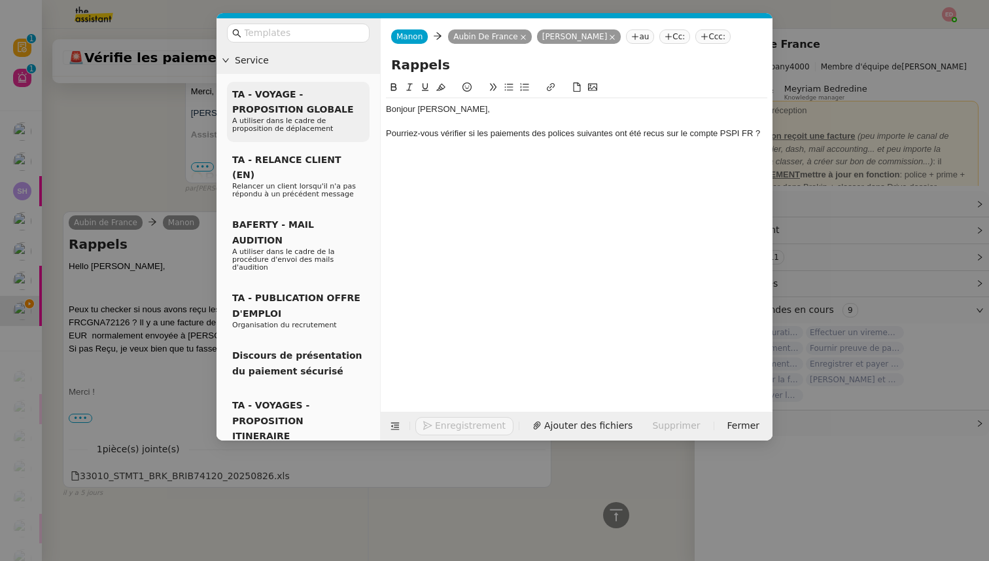
scroll to position [1255, 0]
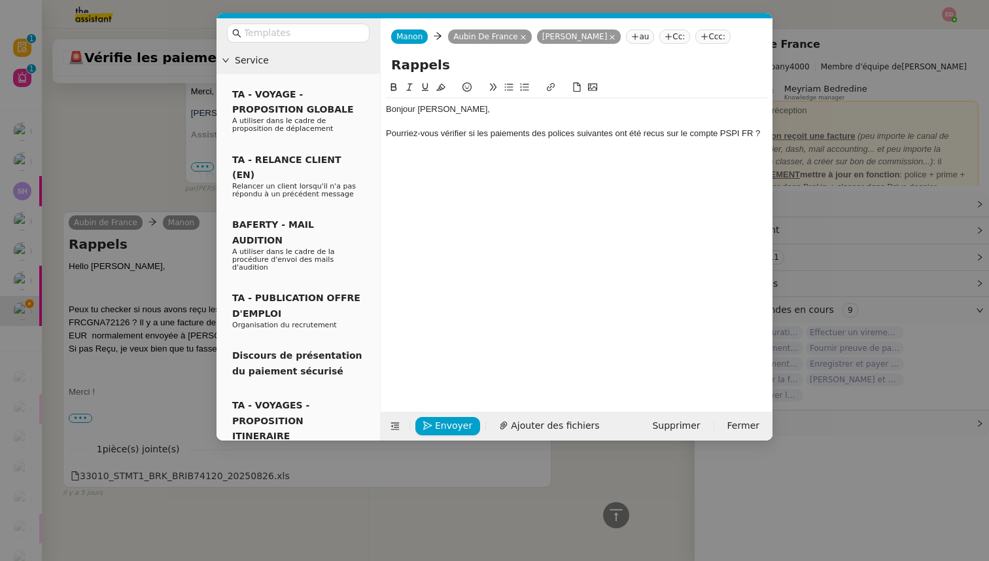
click at [386, 131] on div "Pourriez-vous vérifier si les paiements des polices suivantes ont été recus sur…" at bounding box center [576, 134] width 381 height 12
click at [198, 251] on nz-modal-container "Service TA - VOYAGE - PROPOSITION GLOBALE A utiliser dans le cadre de propositi…" at bounding box center [494, 280] width 989 height 561
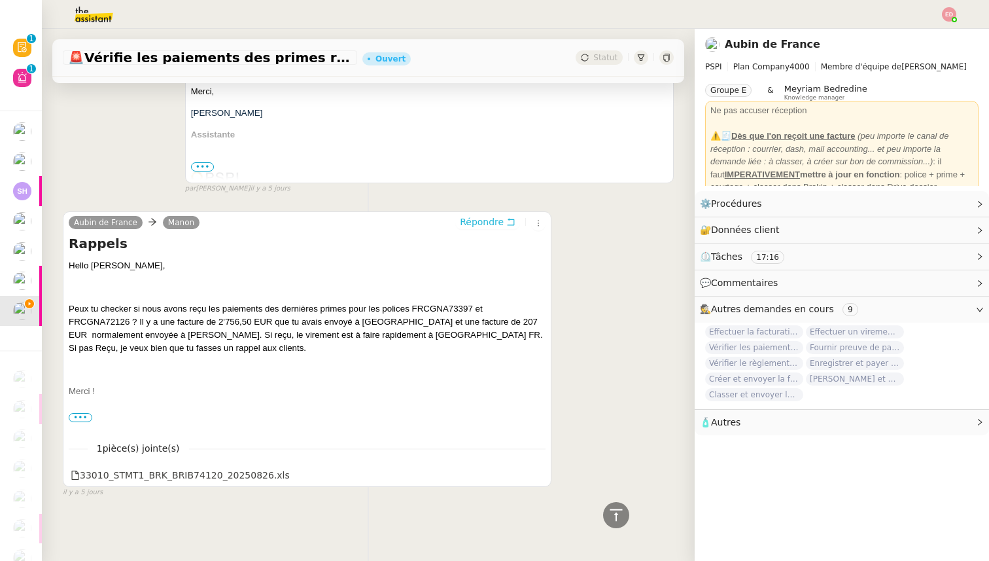
scroll to position [1269, 0]
click at [177, 479] on div "33010_STMT1_BRK_BRIB74120_20250826.xls" at bounding box center [180, 475] width 219 height 15
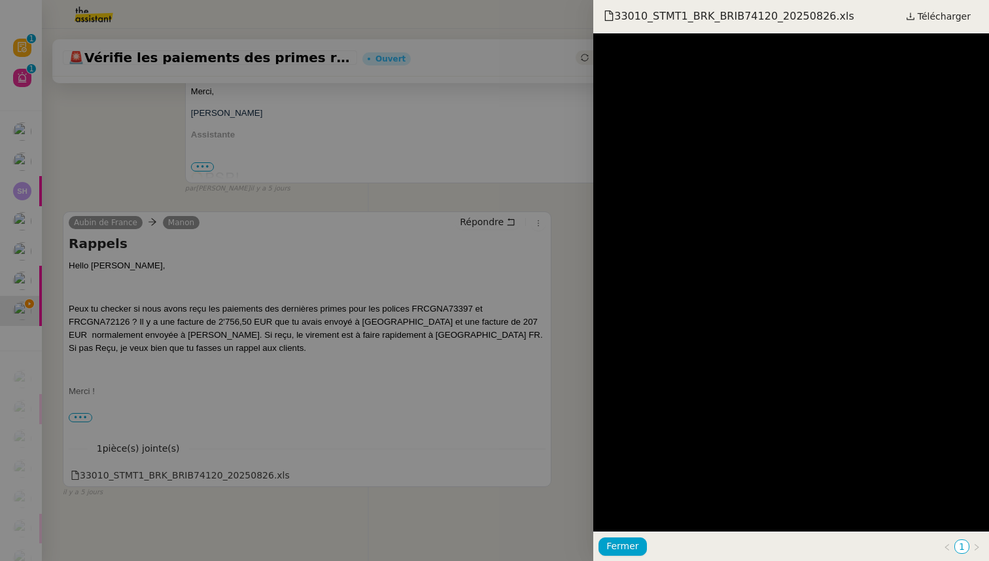
click at [239, 457] on div at bounding box center [494, 280] width 989 height 561
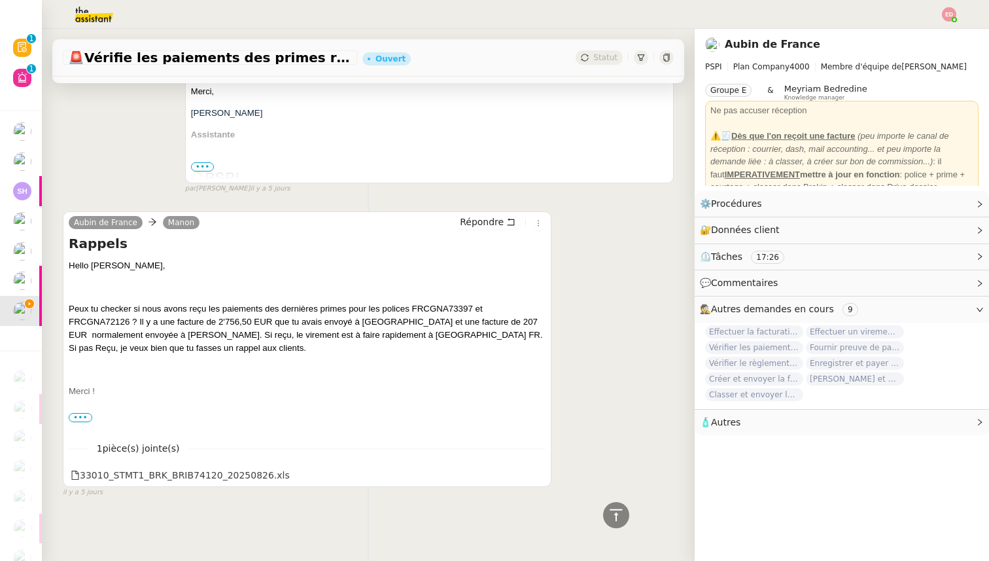
click at [77, 413] on span "•••" at bounding box center [81, 417] width 24 height 9
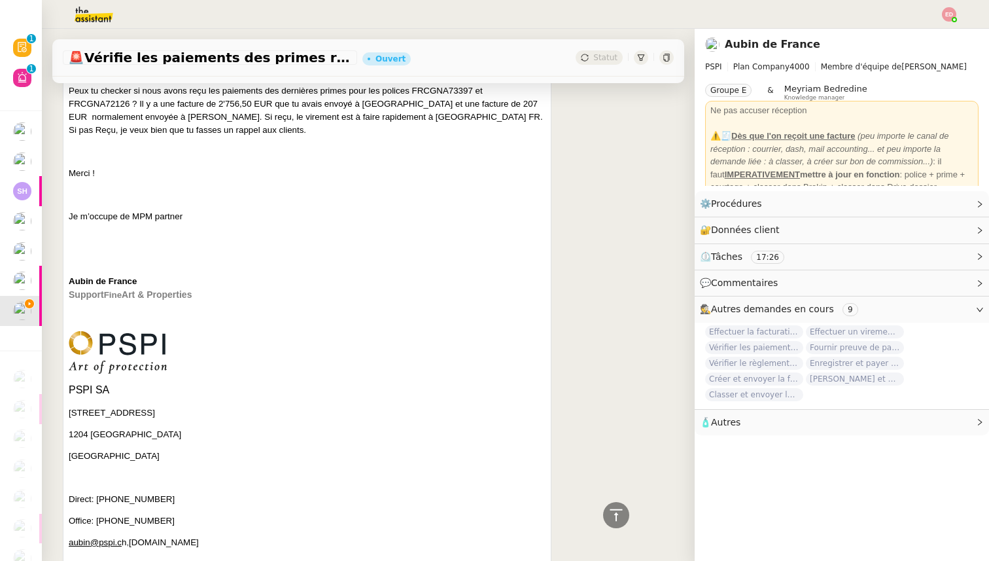
scroll to position [1635, 0]
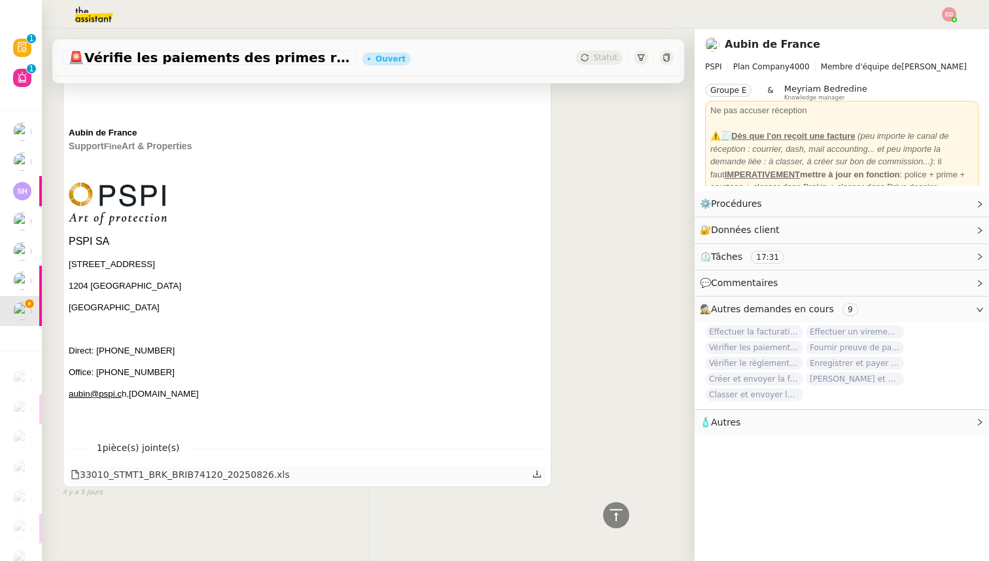
click at [542, 472] on div at bounding box center [537, 474] width 11 height 17
click at [537, 474] on icon at bounding box center [537, 473] width 8 height 7
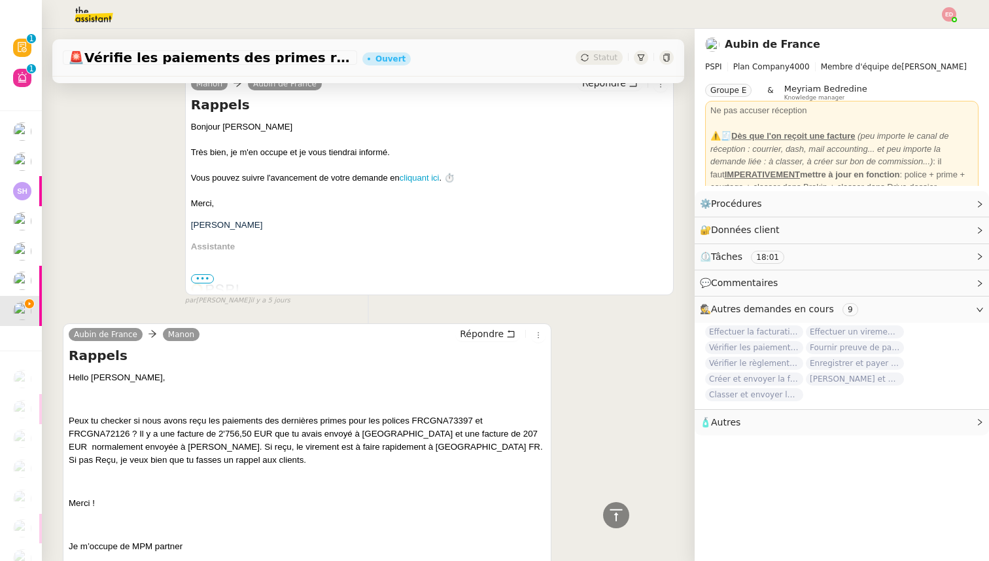
scroll to position [1151, 0]
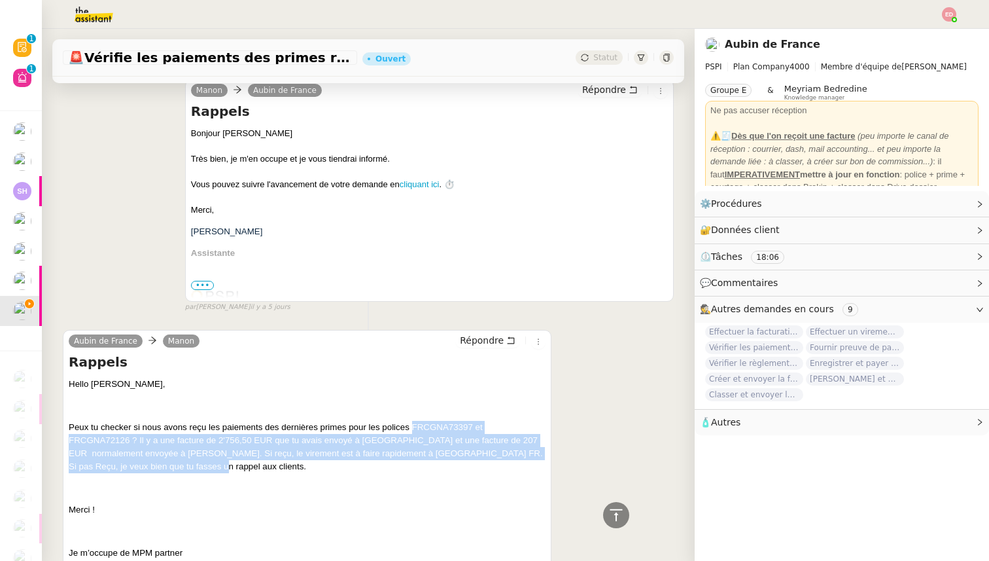
drag, startPoint x: 412, startPoint y: 424, endPoint x: 260, endPoint y: 459, distance: 156.4
click at [260, 459] on p "Peux tu checker si nous avons reçu les paiements des dernières primes pour les …" at bounding box center [307, 447] width 477 height 52
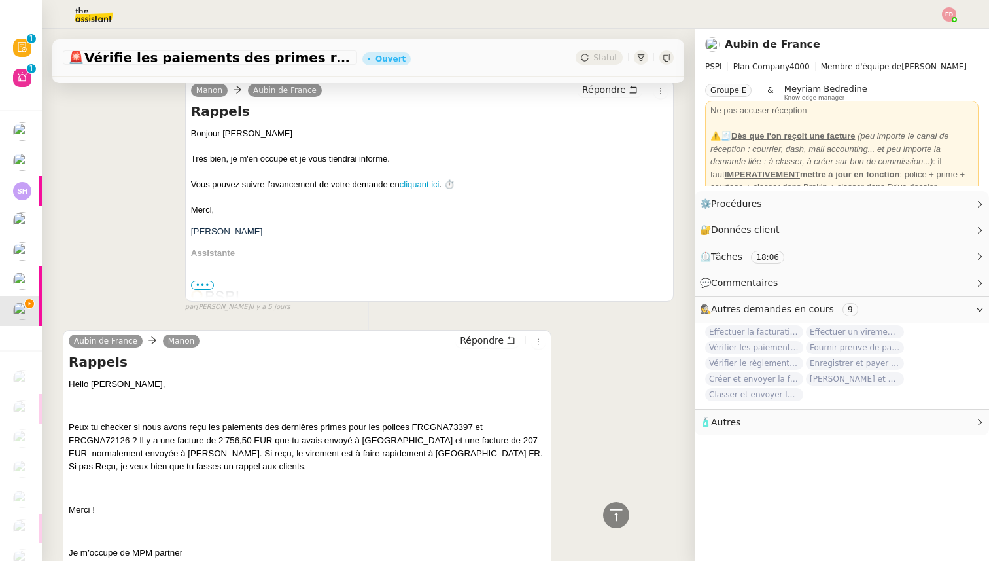
click at [288, 453] on span "Peux tu checker si nous avons reçu les paiements des dernières primes pour les …" at bounding box center [306, 446] width 474 height 49
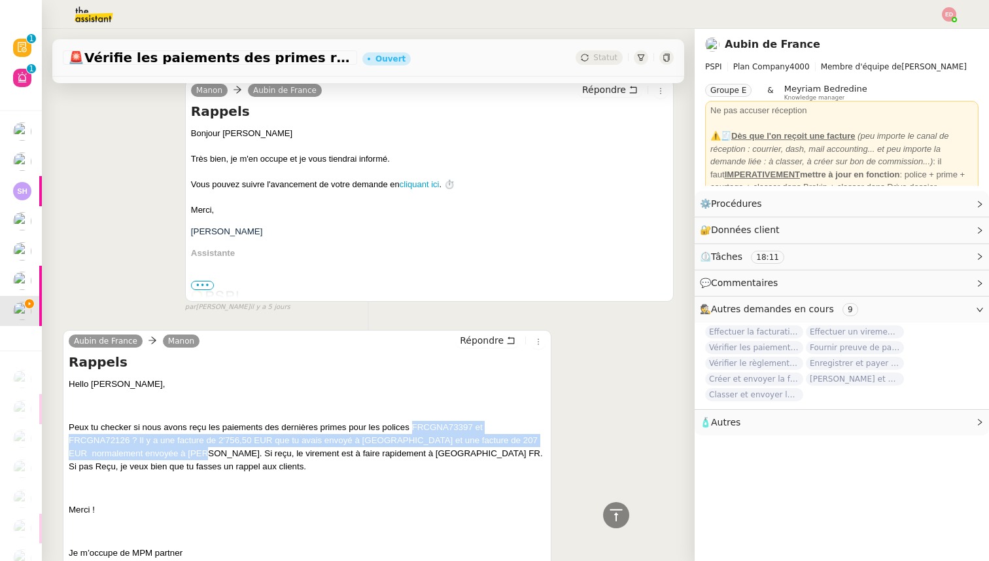
drag, startPoint x: 411, startPoint y: 425, endPoint x: 221, endPoint y: 450, distance: 191.4
click at [221, 450] on span "Peux tu checker si nous avons reçu les paiements des dernières primes pour les …" at bounding box center [306, 446] width 474 height 49
copy span "FRCGNA73397 et FRCGNA72126 ? Il y a une facture de 2'756,50 EUR que tu avais en…"
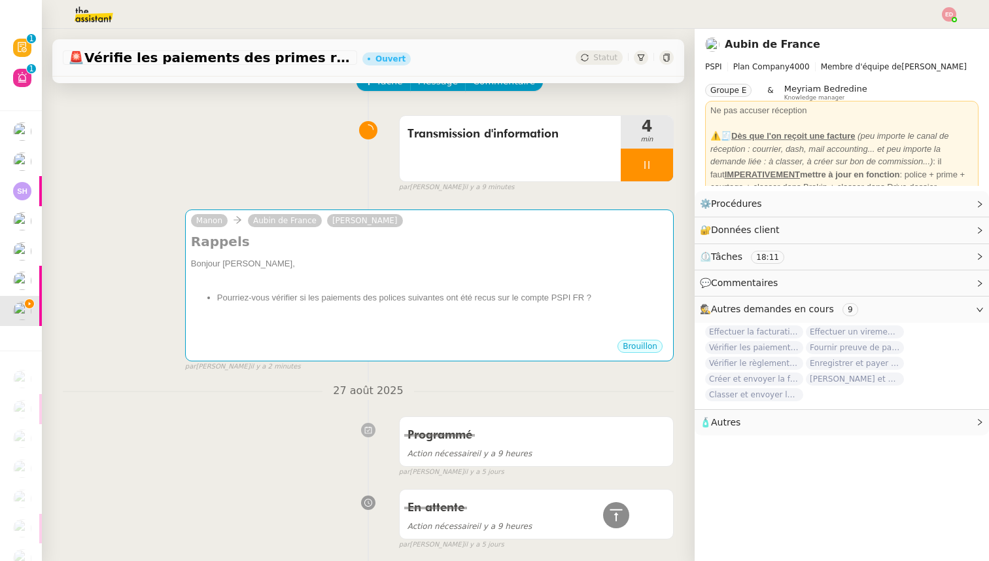
scroll to position [50, 0]
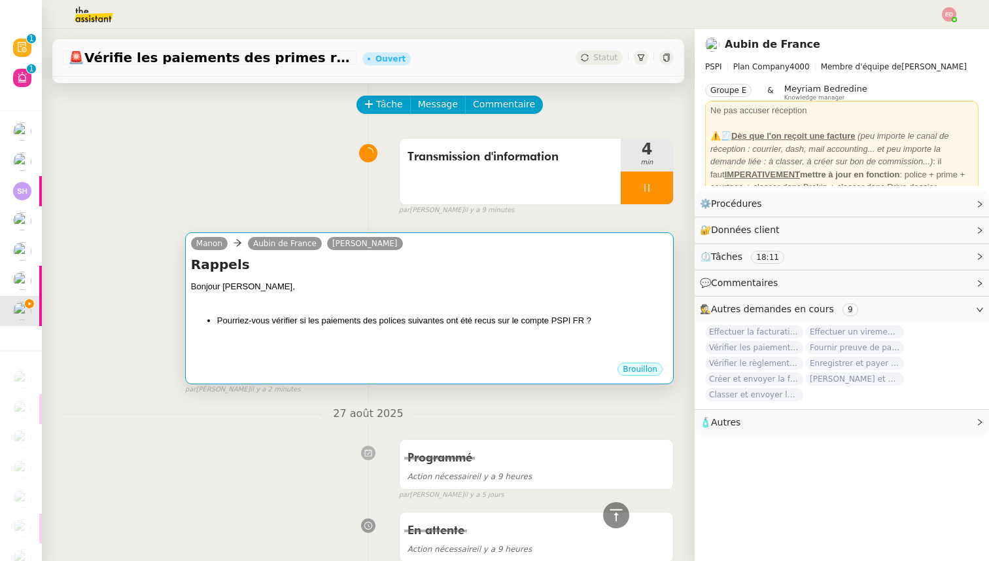
click at [334, 347] on div at bounding box center [429, 342] width 477 height 13
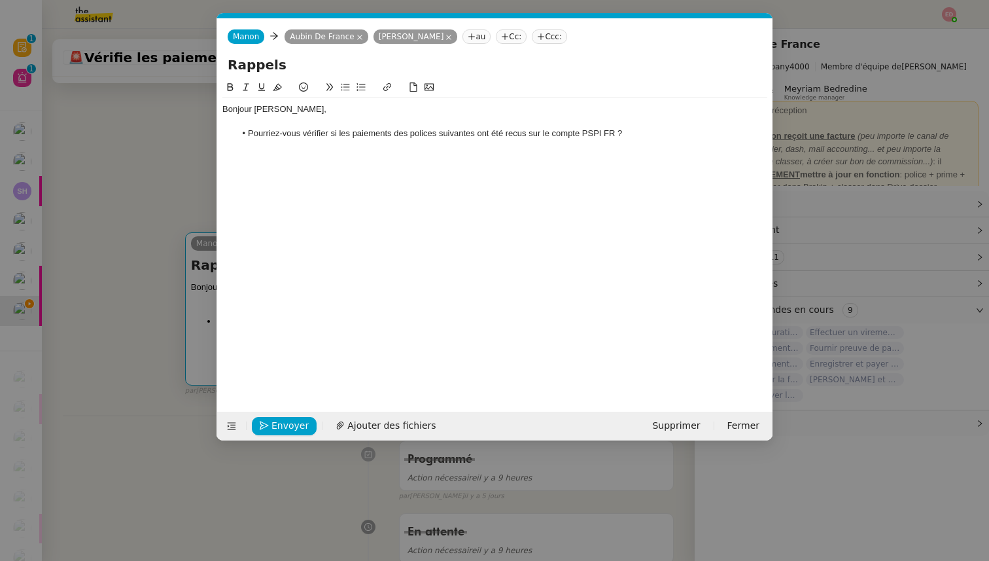
scroll to position [0, 27]
click at [636, 130] on li "Pourriez-vous vérifier si les paiements des polices suivantes ont été recus sur…" at bounding box center [501, 134] width 532 height 12
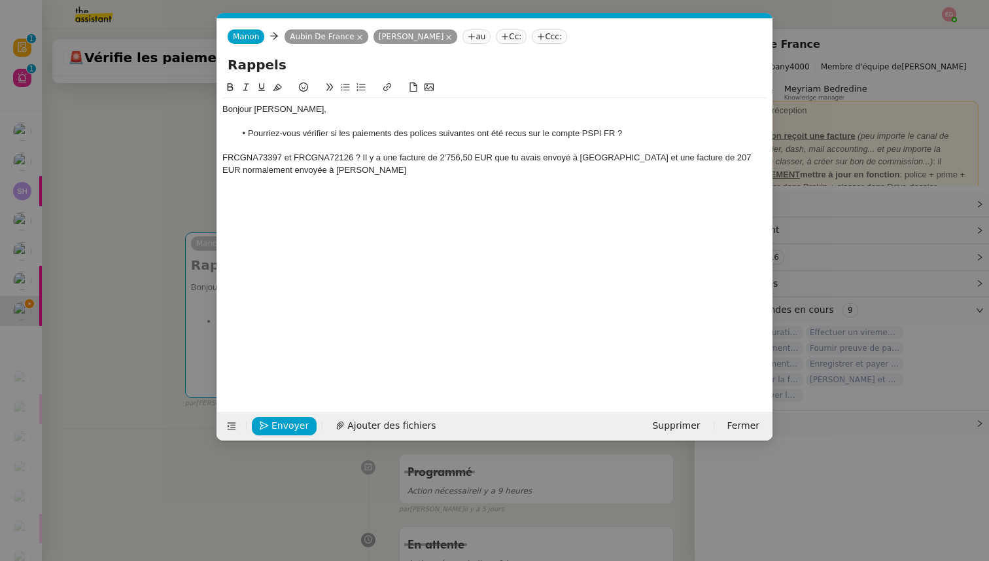
scroll to position [0, 0]
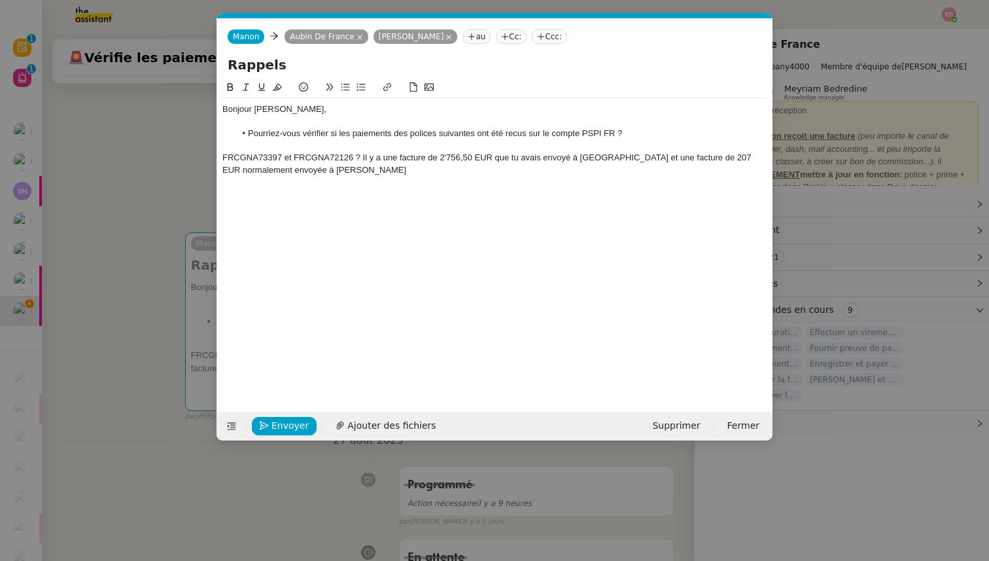
click at [294, 159] on div "FRCGNA73397 et FRCGNA72126 ? Il y a une facture de 2'756,50 EUR que tu avais en…" at bounding box center [494, 164] width 545 height 24
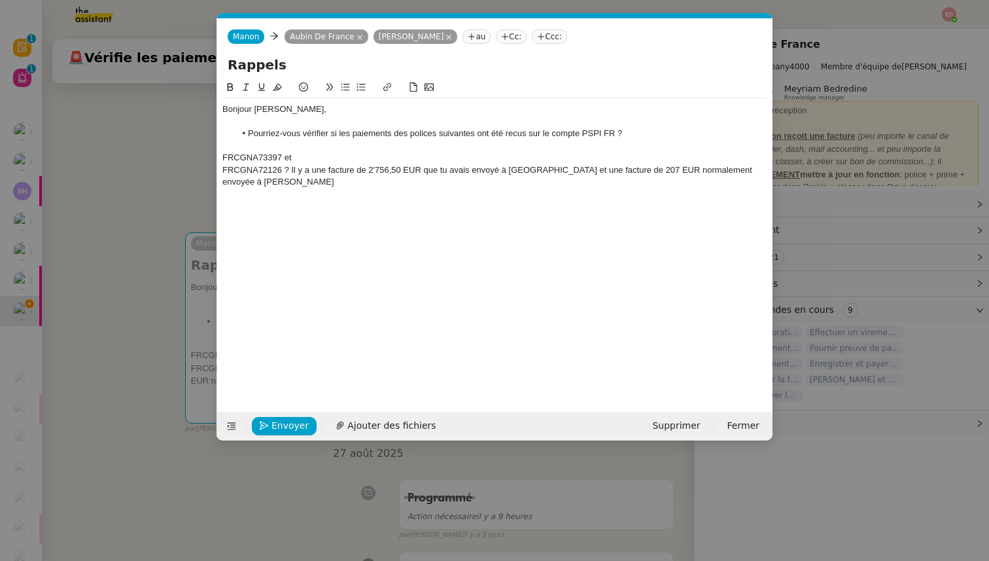
drag, startPoint x: 296, startPoint y: 158, endPoint x: 285, endPoint y: 158, distance: 11.1
click at [285, 158] on div "FRCGNA73397 et" at bounding box center [494, 158] width 545 height 12
drag, startPoint x: 547, startPoint y: 167, endPoint x: 368, endPoint y: 167, distance: 178.6
click at [368, 167] on div "FRCGNA72126 ? Il y a une facture de 2'756,50 EUR que tu avais envoyé à Chassard…" at bounding box center [494, 176] width 545 height 24
copy div "2'756,50 EUR que tu avais envoyé à Chassard"
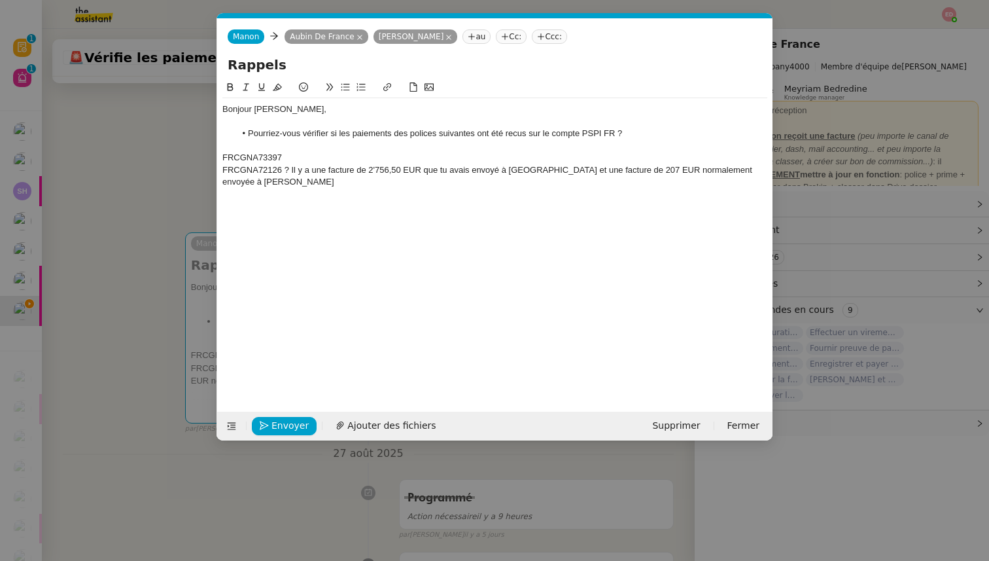
click at [301, 155] on div "FRCGNA73397" at bounding box center [494, 158] width 545 height 12
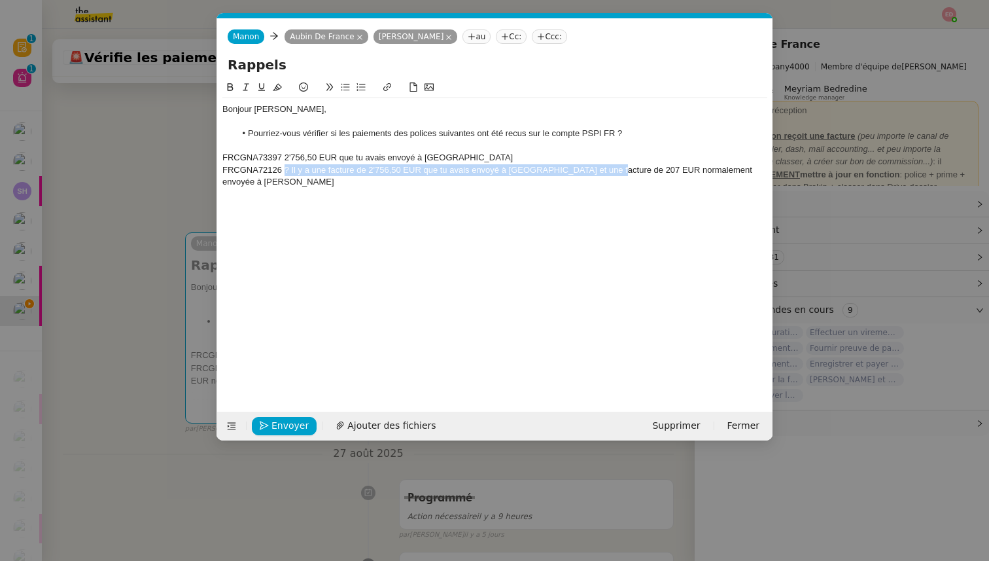
drag, startPoint x: 285, startPoint y: 169, endPoint x: 610, endPoint y: 173, distance: 325.1
click at [610, 173] on div "FRCGNA72126 ? Il y a une facture de 2'756,50 EUR que tu avais envoyé à Chassard…" at bounding box center [494, 176] width 545 height 24
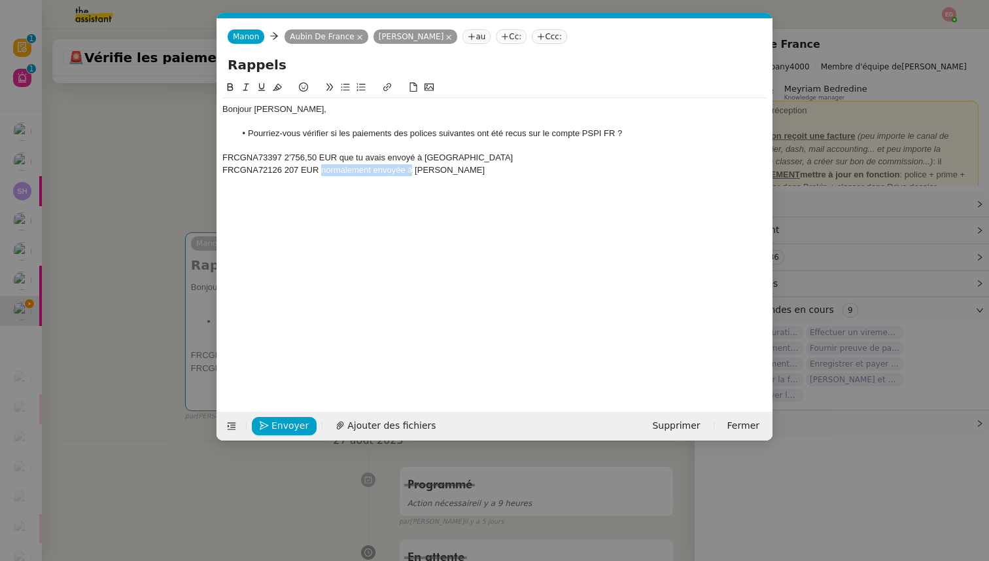
drag, startPoint x: 413, startPoint y: 171, endPoint x: 322, endPoint y: 172, distance: 90.9
click at [322, 172] on div "FRCGNA72126 207 EUR normalement envoyée à Antoine Delon" at bounding box center [494, 170] width 545 height 12
click at [285, 171] on div "FRCGNA72126 207 EUR Antoine Delon" at bounding box center [494, 170] width 545 height 12
click at [285, 158] on div "FRCGNA73397 2'756,50 EUR que tu avais envoyé à Chassard" at bounding box center [494, 158] width 545 height 12
drag, startPoint x: 425, startPoint y: 156, endPoint x: 343, endPoint y: 158, distance: 81.8
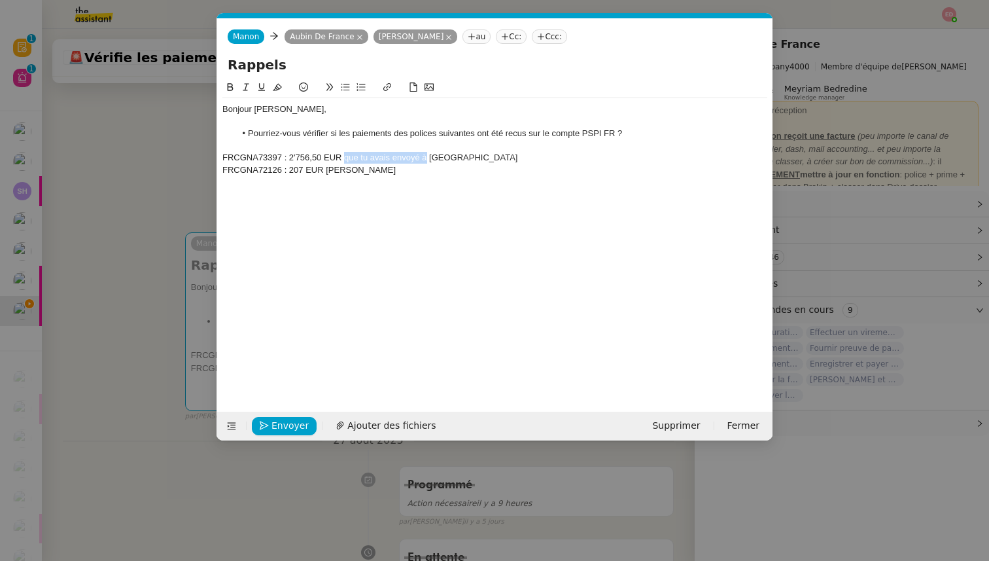
click at [343, 158] on div "FRCGNA73397 : 2'756,50 EUR que tu avais envoyé à Chassard" at bounding box center [494, 158] width 545 height 12
click at [521, 130] on li "Pourriez-vous vérifier si les paiements des polices suivantes ont été recus sur…" at bounding box center [501, 134] width 532 height 12
click at [0, 0] on lt-span "reçus" at bounding box center [0, 0] width 0 height 0
click at [124, 224] on nz-modal-container "Service TA - VOYAGE - PROPOSITION GLOBALE A utiliser dans le cadre de propositi…" at bounding box center [494, 280] width 989 height 561
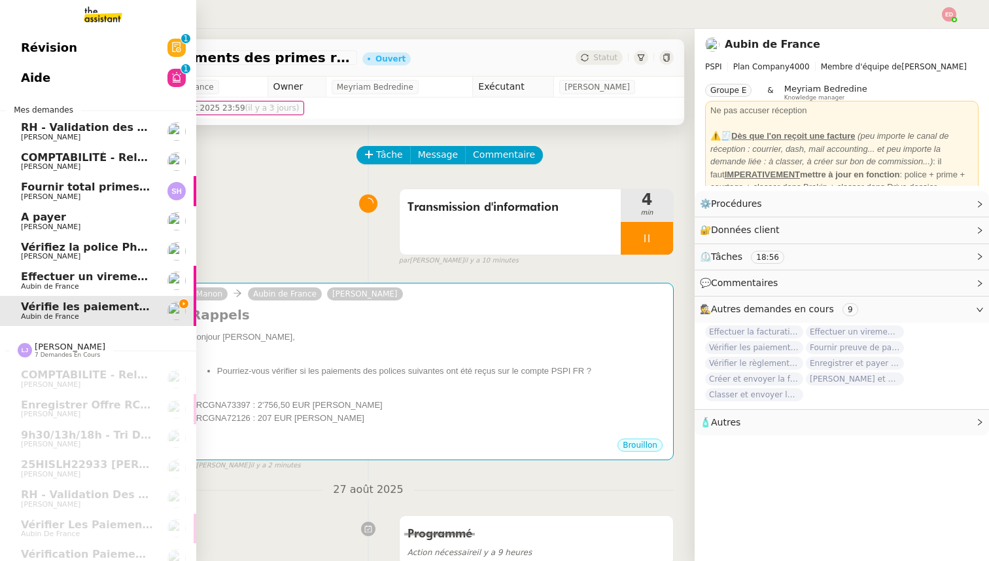
click at [26, 278] on span "Effectuer un virement urgent" at bounding box center [107, 276] width 172 height 12
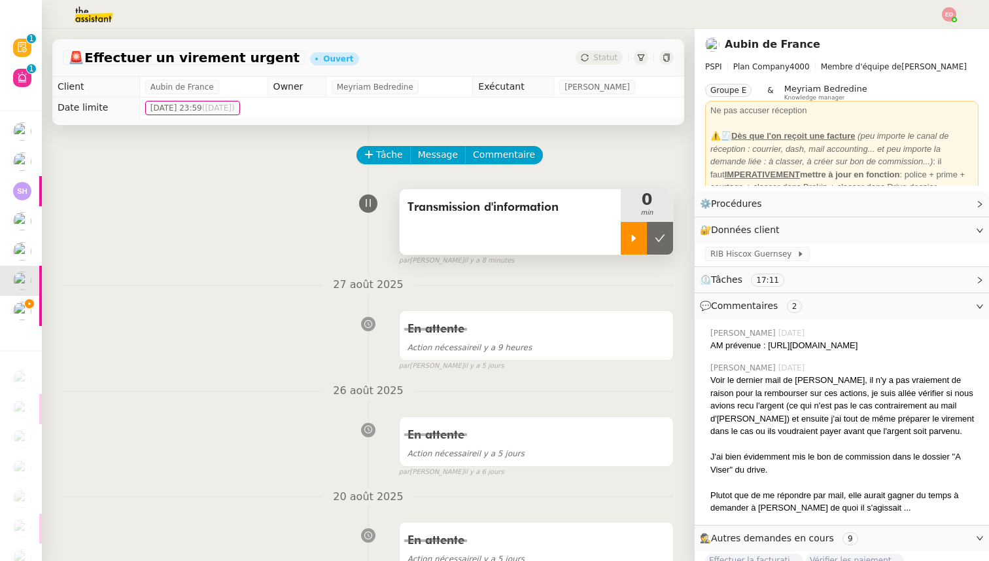
click at [627, 227] on div at bounding box center [634, 238] width 26 height 33
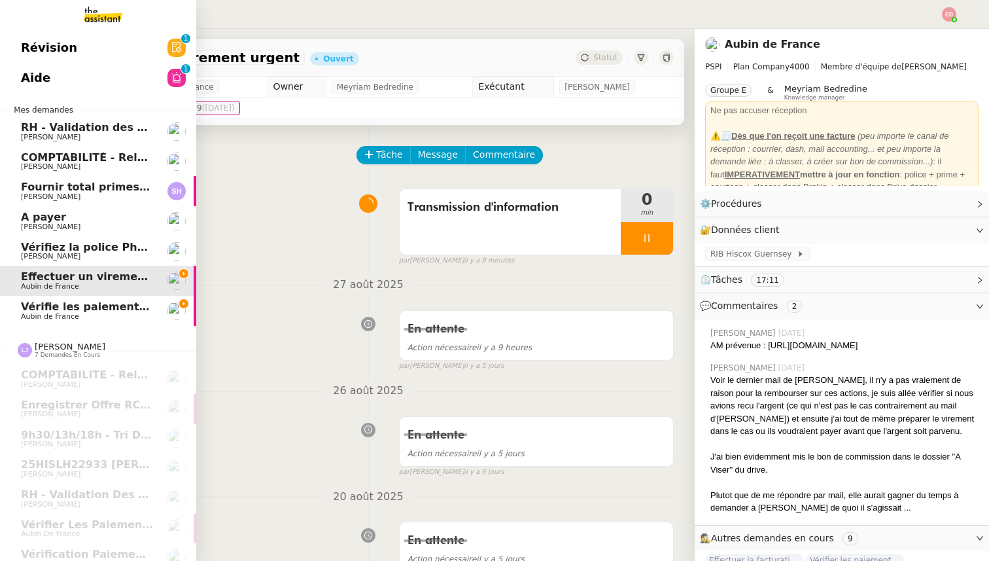
click at [25, 316] on span "Aubin de France" at bounding box center [50, 316] width 58 height 9
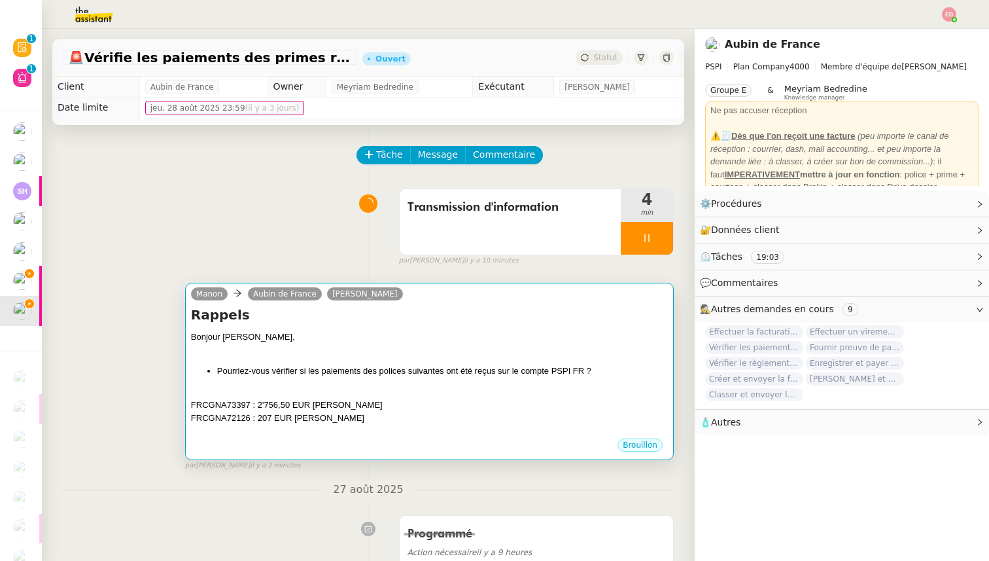
click at [448, 381] on div "Bonjour Sharlen, Pourriez-vous vérifier si les paiements des polices suivantes …" at bounding box center [429, 383] width 477 height 107
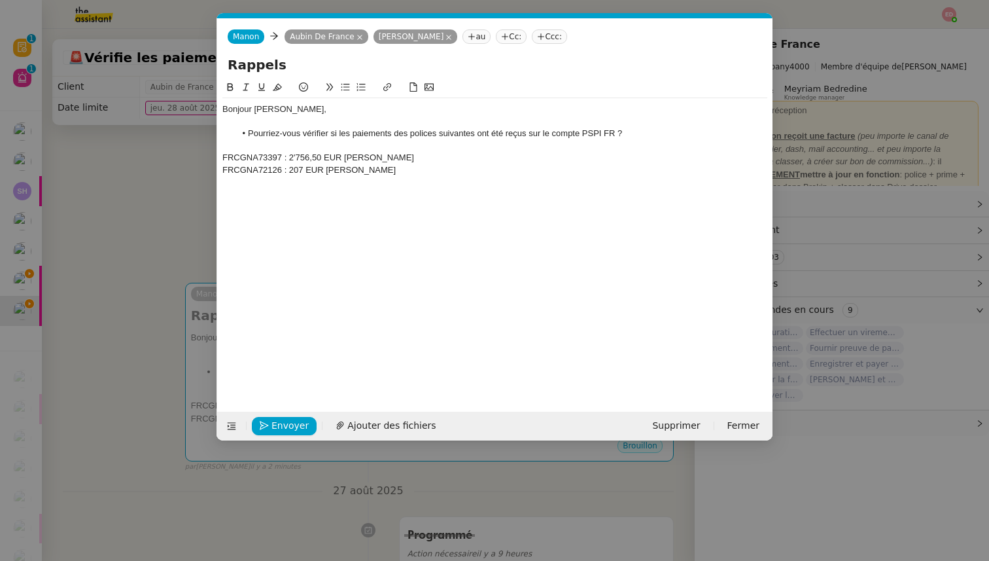
scroll to position [0, 27]
click at [270, 424] on button "Envoyer" at bounding box center [284, 426] width 65 height 18
click at [270, 424] on button "Confirmer l'envoi" at bounding box center [305, 426] width 106 height 18
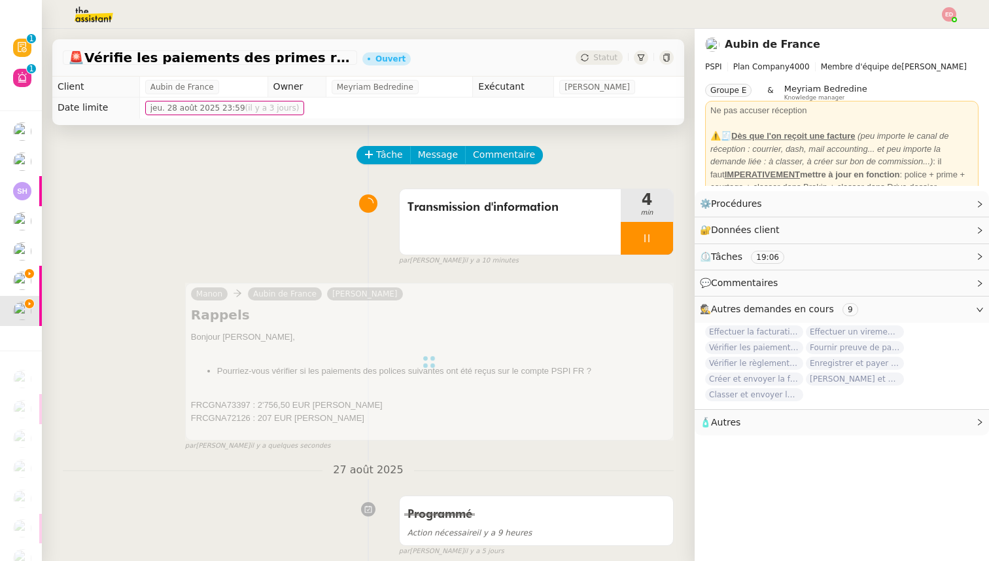
click at [379, 377] on div at bounding box center [429, 362] width 489 height 158
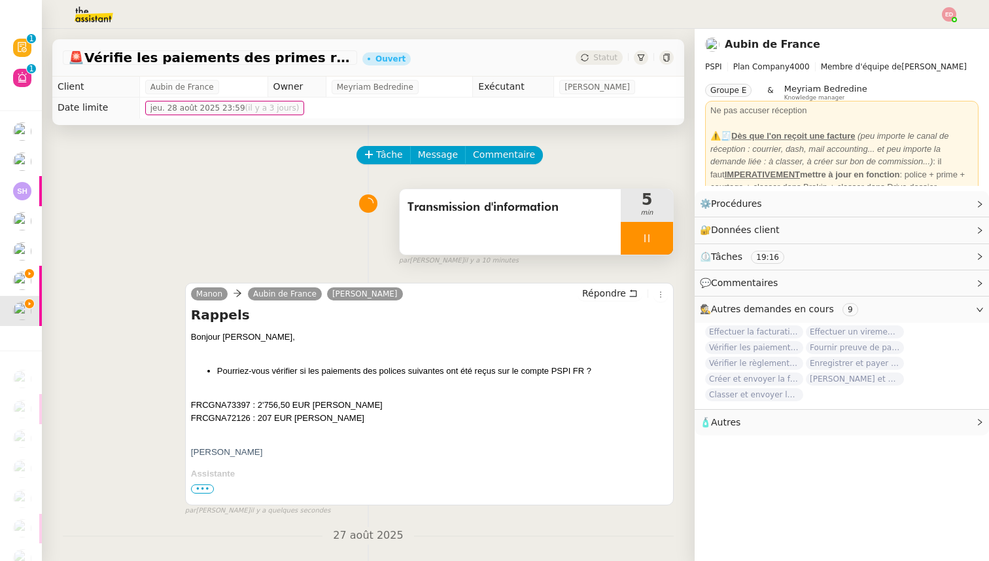
click at [662, 231] on div at bounding box center [647, 238] width 52 height 33
click at [662, 231] on button at bounding box center [660, 238] width 26 height 33
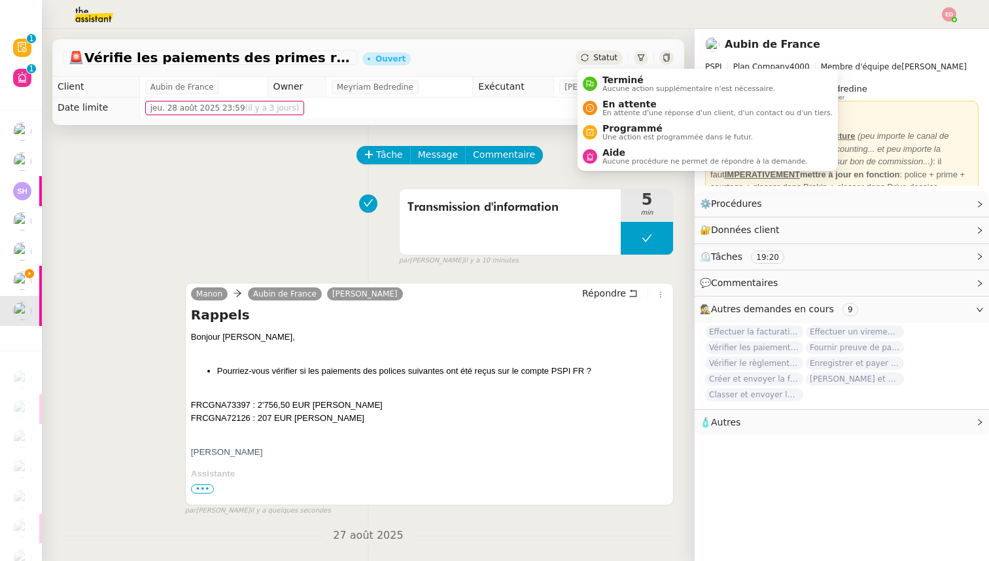
click at [596, 56] on span "Statut" at bounding box center [605, 57] width 24 height 9
click at [605, 107] on span "En attente" at bounding box center [717, 104] width 230 height 10
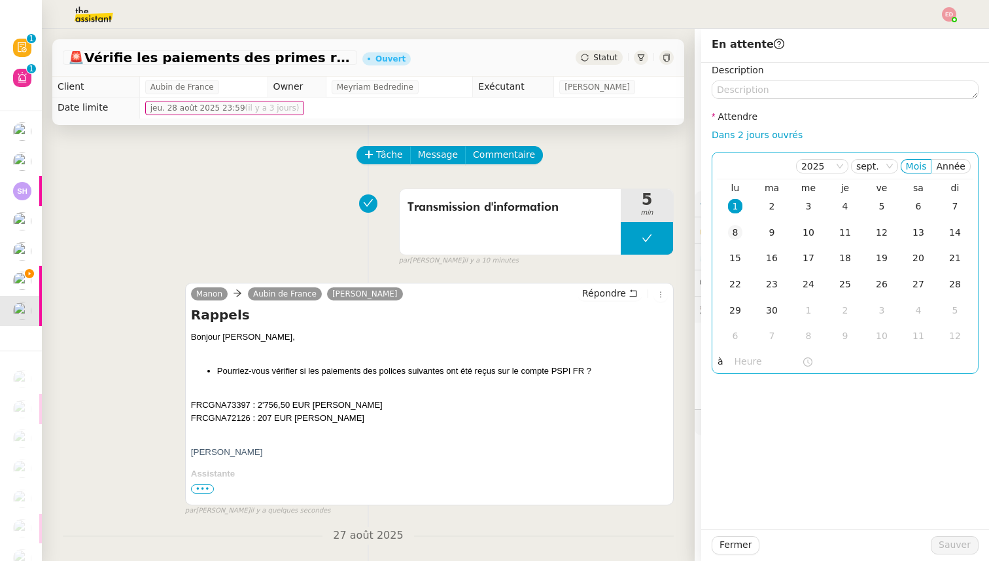
click at [731, 235] on div "8" at bounding box center [735, 232] width 14 height 14
click at [957, 542] on span "Sauver" at bounding box center [955, 544] width 32 height 15
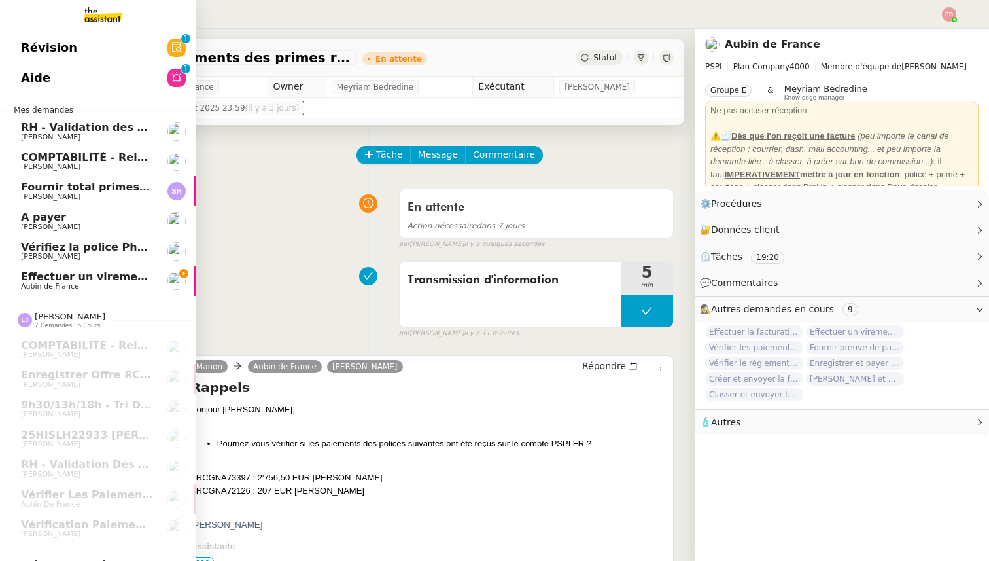
click at [96, 254] on span "[PERSON_NAME]" at bounding box center [87, 256] width 132 height 8
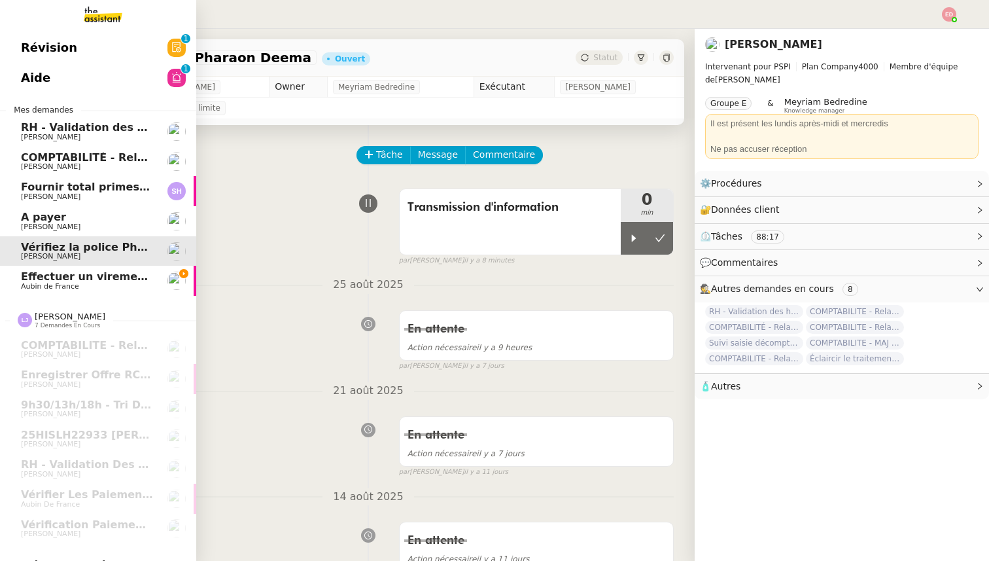
click at [88, 233] on link "A payer Fanny Eyraud" at bounding box center [98, 221] width 196 height 30
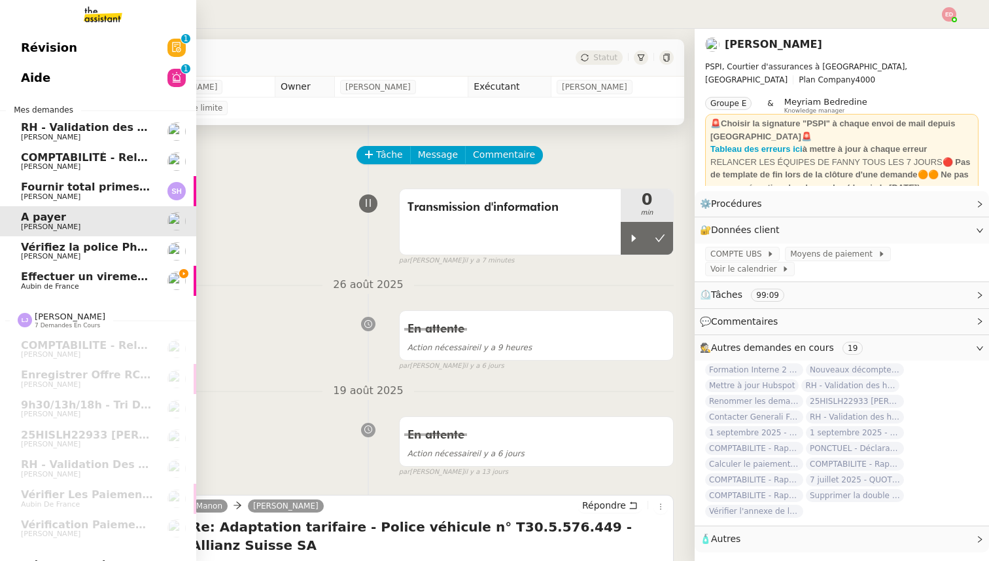
click at [75, 187] on span "Fournir total primes FINE ARTS" at bounding box center [112, 187] width 183 height 12
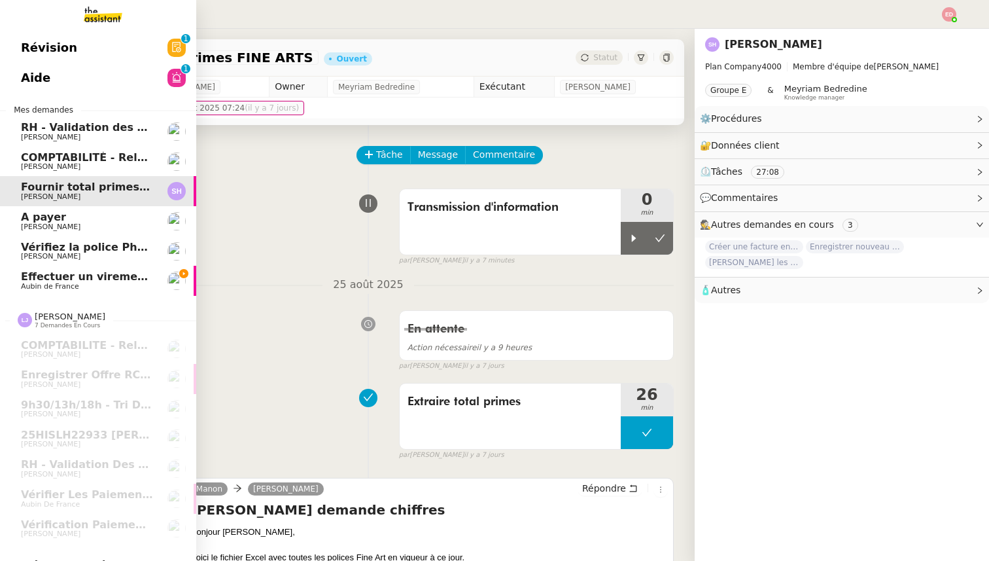
click at [73, 162] on span "COMPTABILITÉ - Relance des primes GoldenCare impayées- août 2025" at bounding box center [226, 157] width 411 height 12
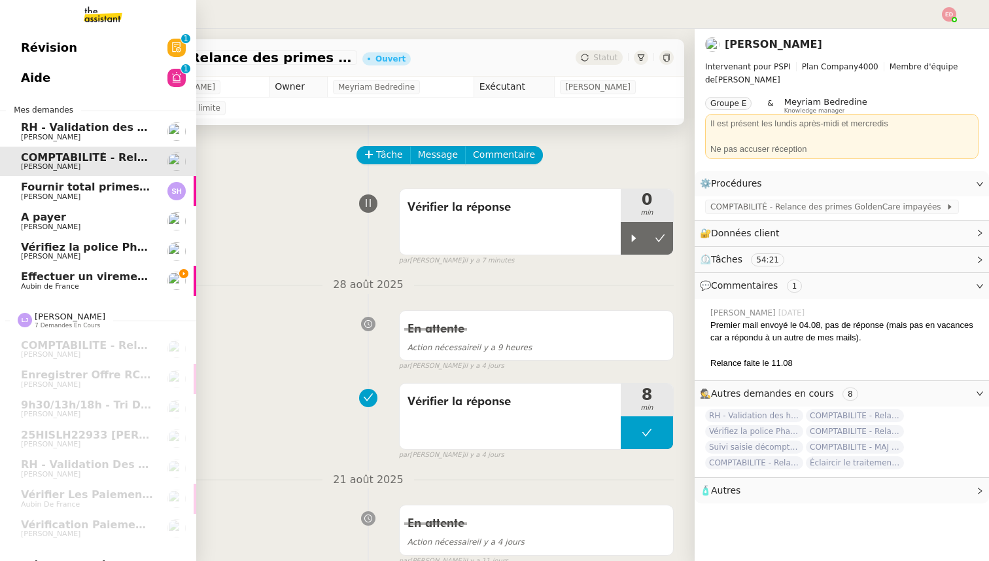
click at [60, 283] on span "Aubin de France" at bounding box center [50, 286] width 58 height 9
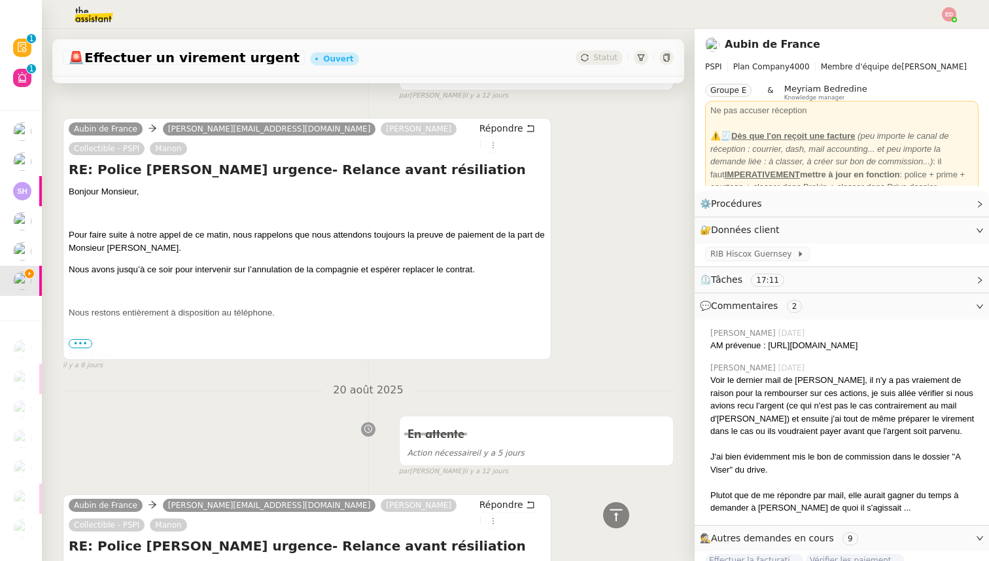
scroll to position [459, 0]
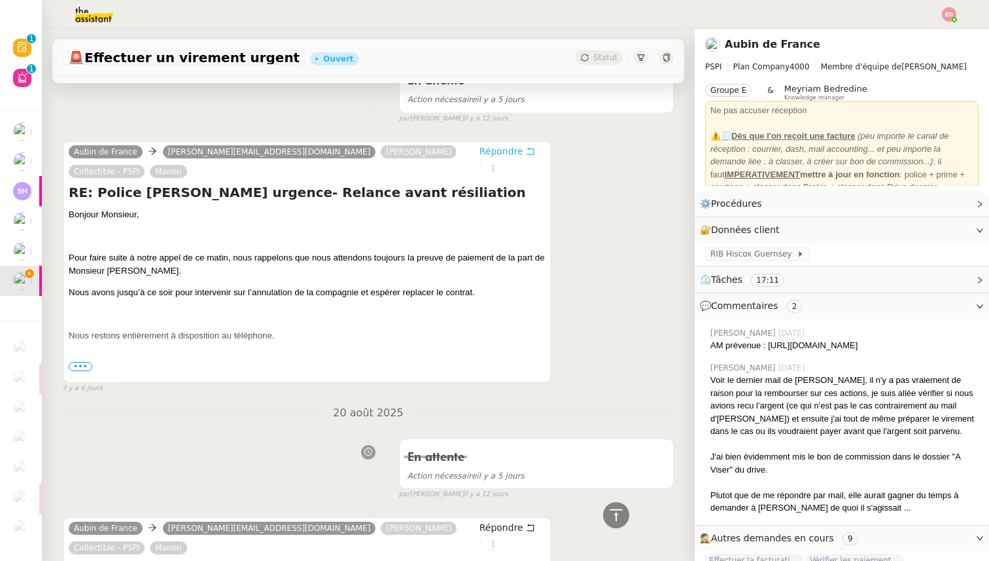
click at [500, 151] on span "Répondre" at bounding box center [501, 151] width 44 height 13
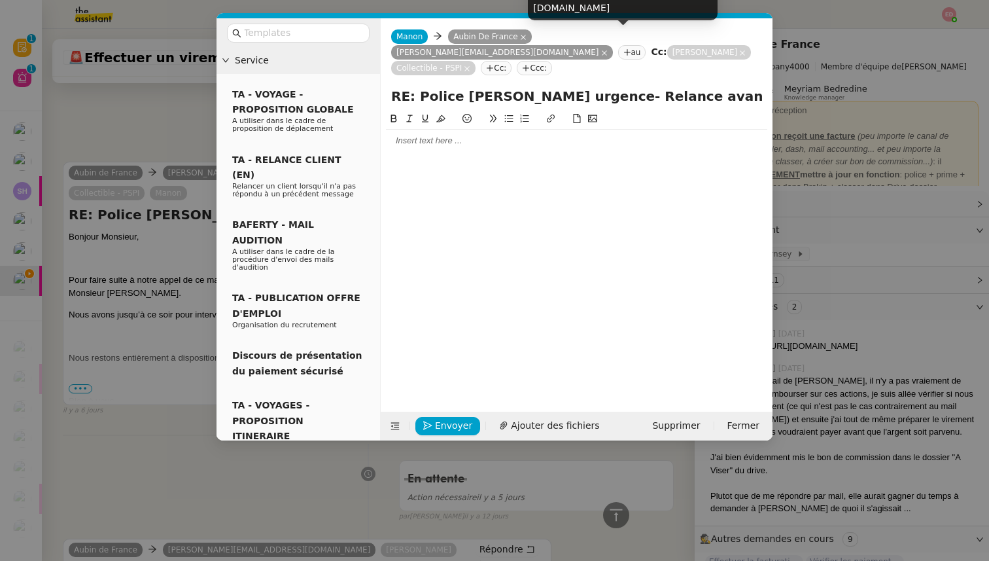
click at [613, 45] on nz-tag "[PERSON_NAME][EMAIL_ADDRESS][DOMAIN_NAME]" at bounding box center [502, 52] width 222 height 14
click at [607, 50] on icon at bounding box center [604, 52] width 5 height 5
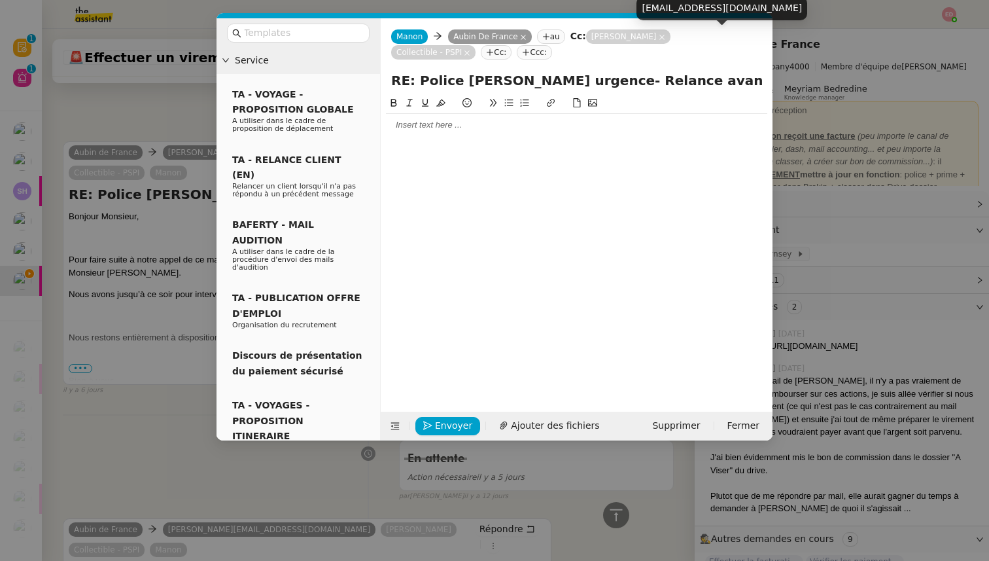
click at [470, 50] on icon at bounding box center [467, 53] width 7 height 7
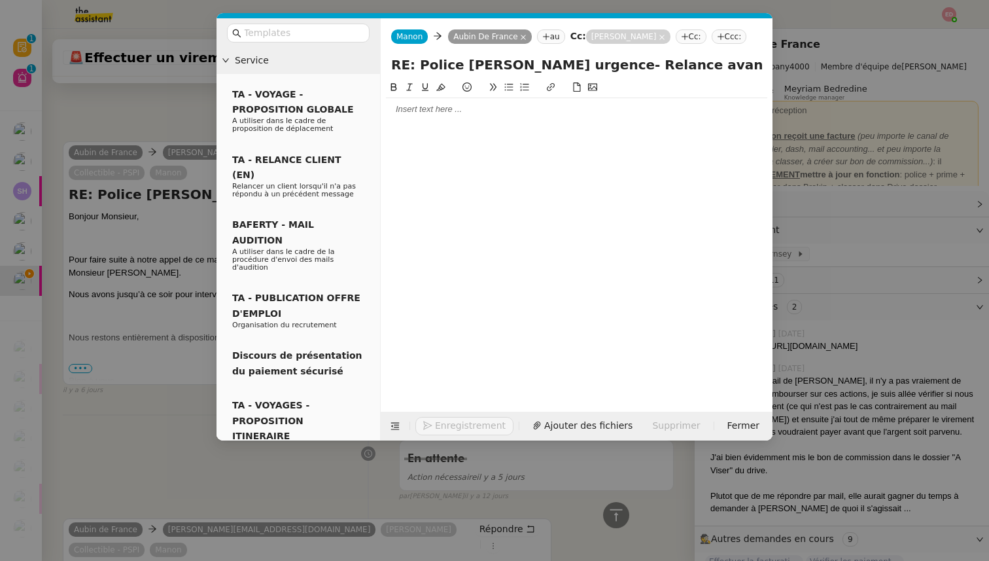
click at [439, 109] on div at bounding box center [576, 109] width 381 height 12
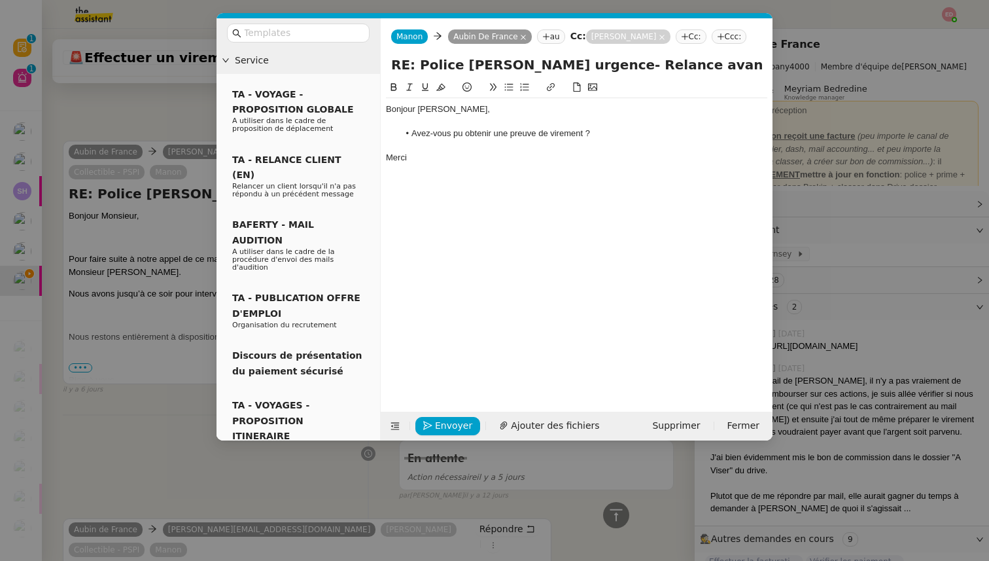
click at [118, 396] on nz-modal-container "Service TA - VOYAGE - PROPOSITION GLOBALE A utiliser dans le cadre de propositi…" at bounding box center [494, 280] width 989 height 561
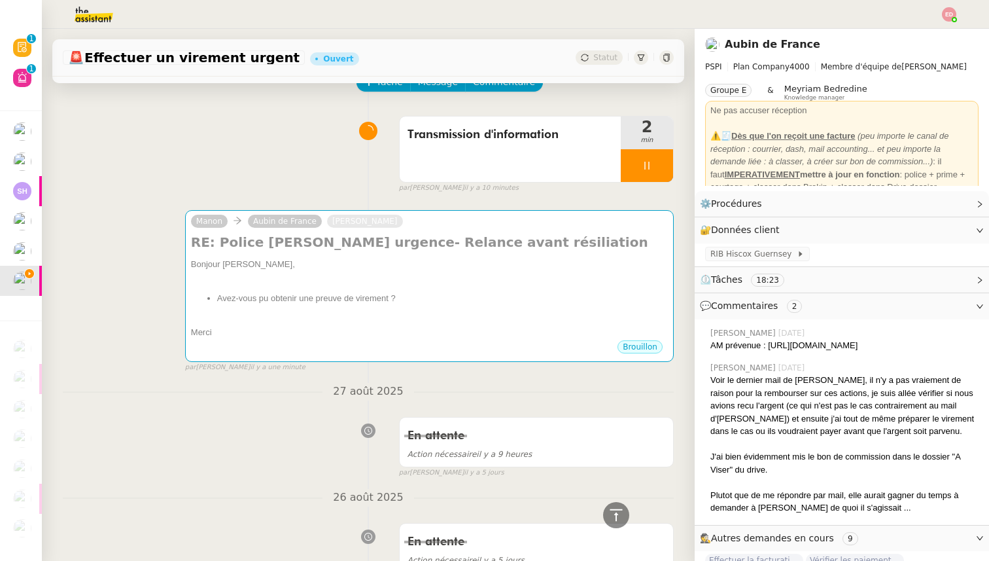
scroll to position [0, 0]
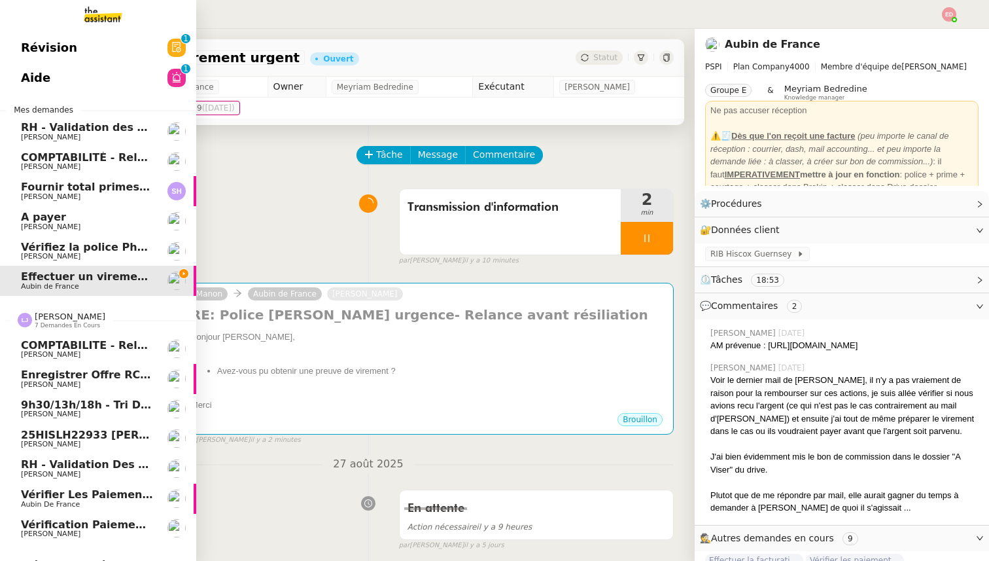
click at [46, 401] on span "9h30/13h/18h - Tri de la boite mail PRO - 29 août 2025" at bounding box center [184, 404] width 326 height 12
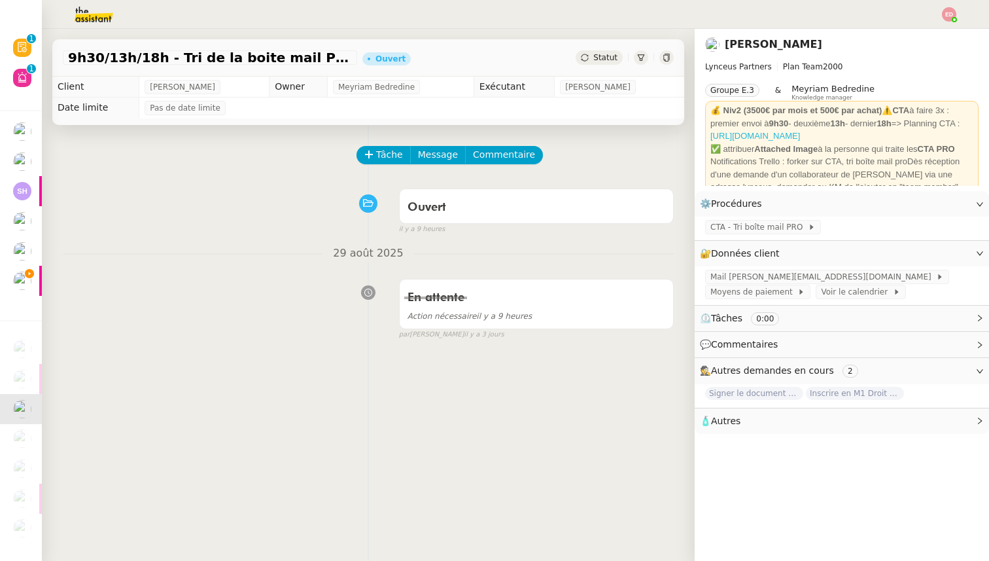
click at [736, 135] on link "[URL][DOMAIN_NAME]" at bounding box center [755, 136] width 90 height 10
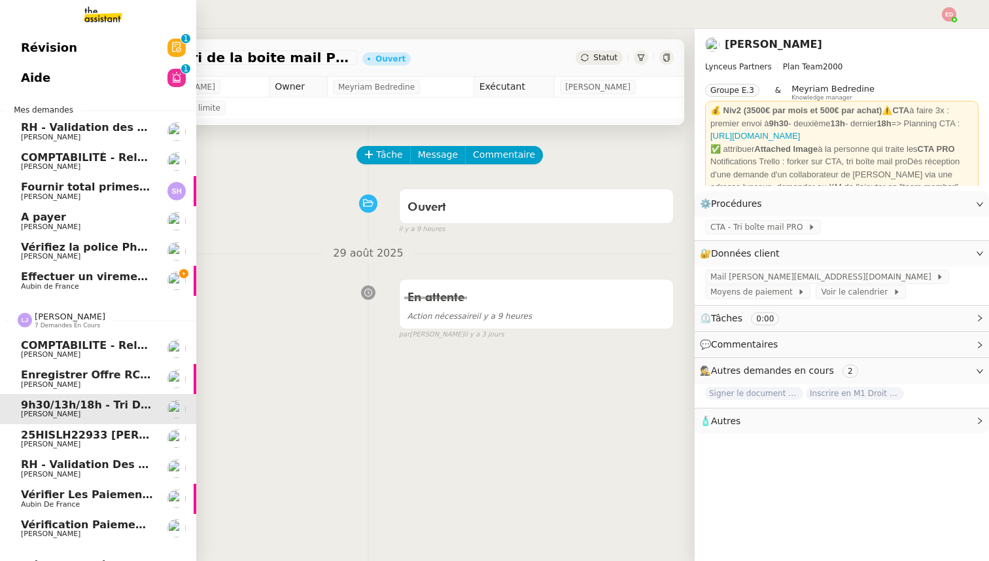
click at [44, 441] on span "[PERSON_NAME]" at bounding box center [51, 444] width 60 height 9
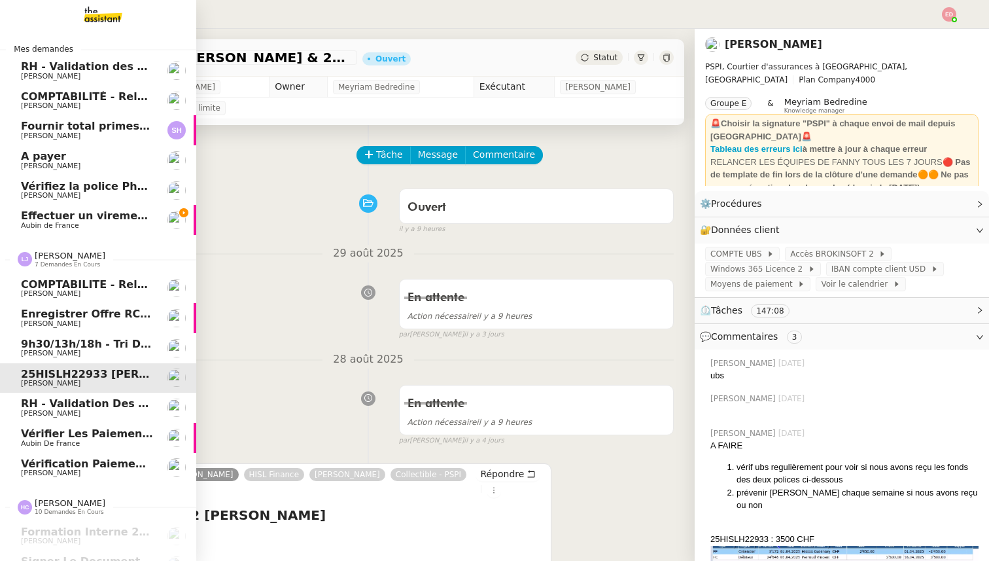
scroll to position [64, 0]
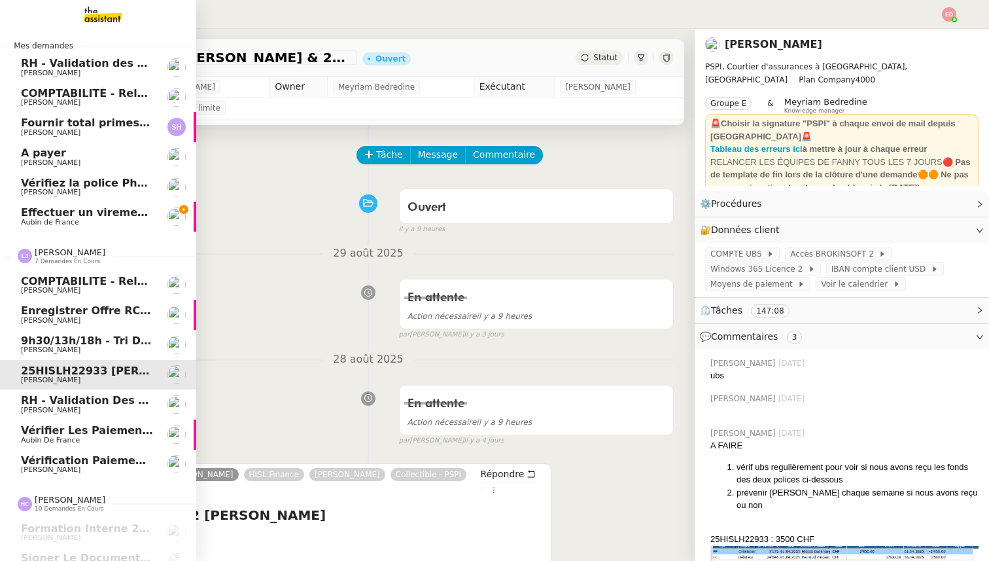
click at [43, 463] on span "Vérification paiements WYCC et MS [PERSON_NAME]" at bounding box center [175, 460] width 309 height 12
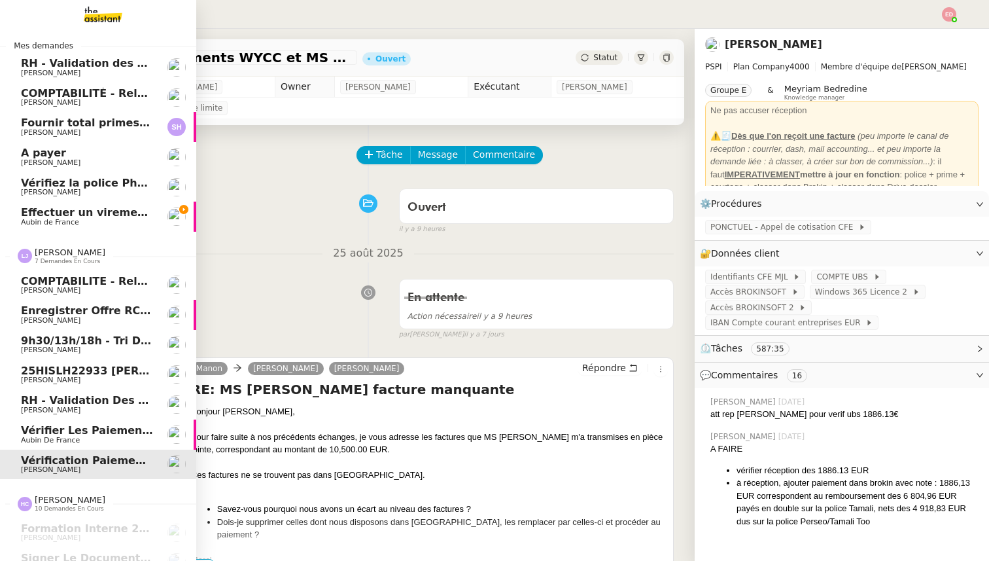
click at [75, 314] on span "Enregistrer offre RC Commerce dans Brokin" at bounding box center [151, 310] width 260 height 12
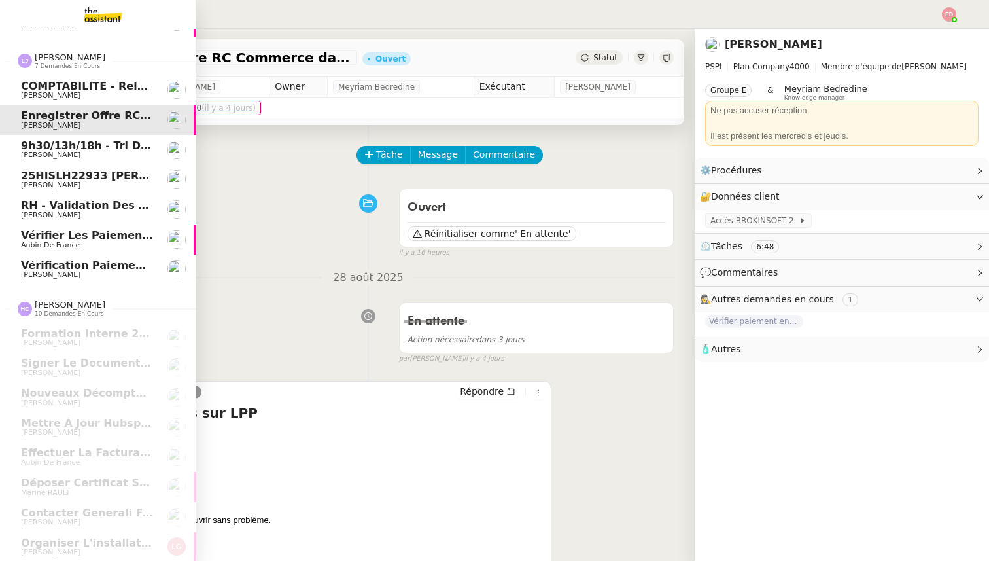
scroll to position [320, 0]
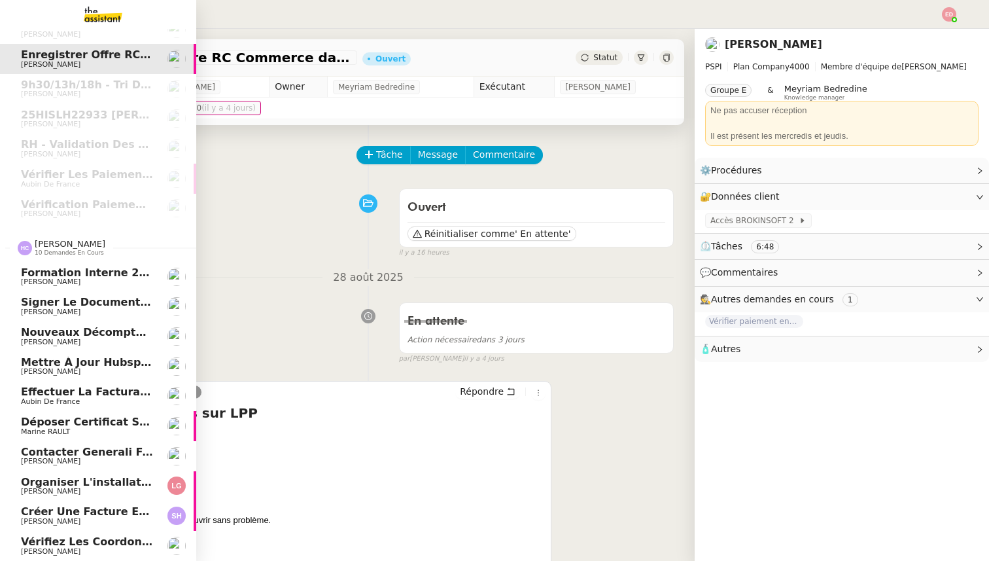
click at [60, 516] on span "Créer une facture en anglais immédiatement" at bounding box center [155, 511] width 269 height 12
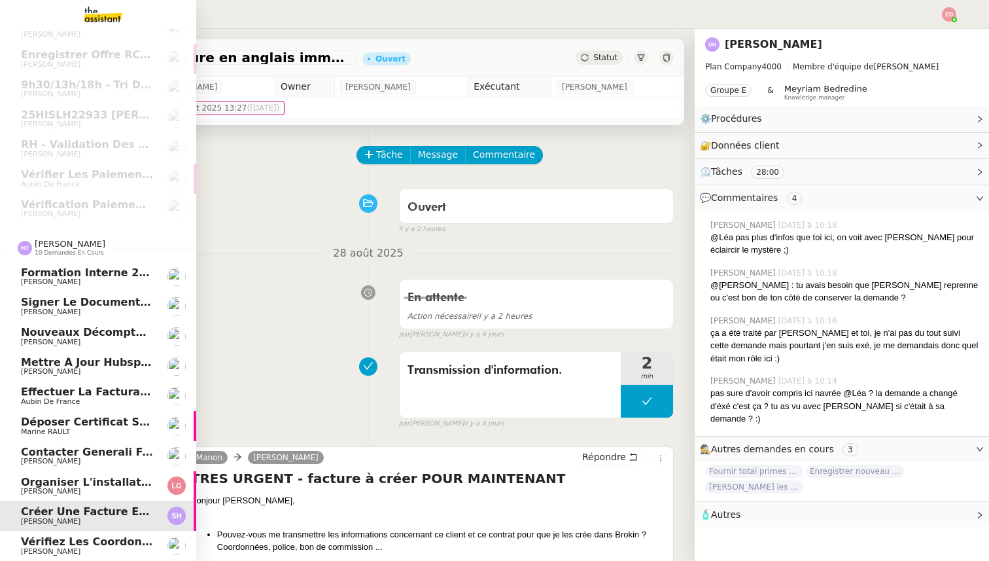
click at [66, 395] on span "Effectuer la facturation pour 2025" at bounding box center [124, 391] width 206 height 12
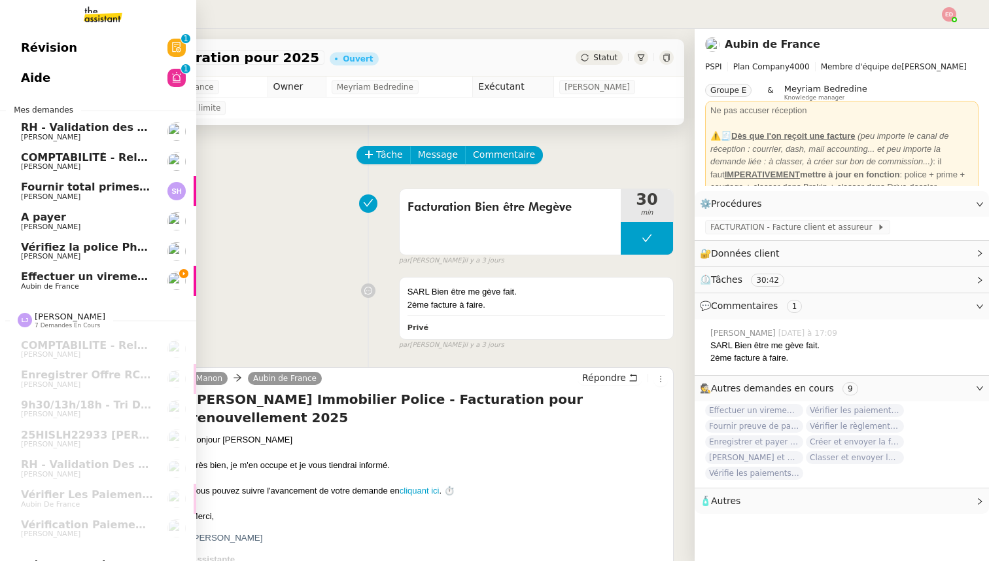
click at [46, 284] on span "Aubin de France" at bounding box center [50, 286] width 58 height 9
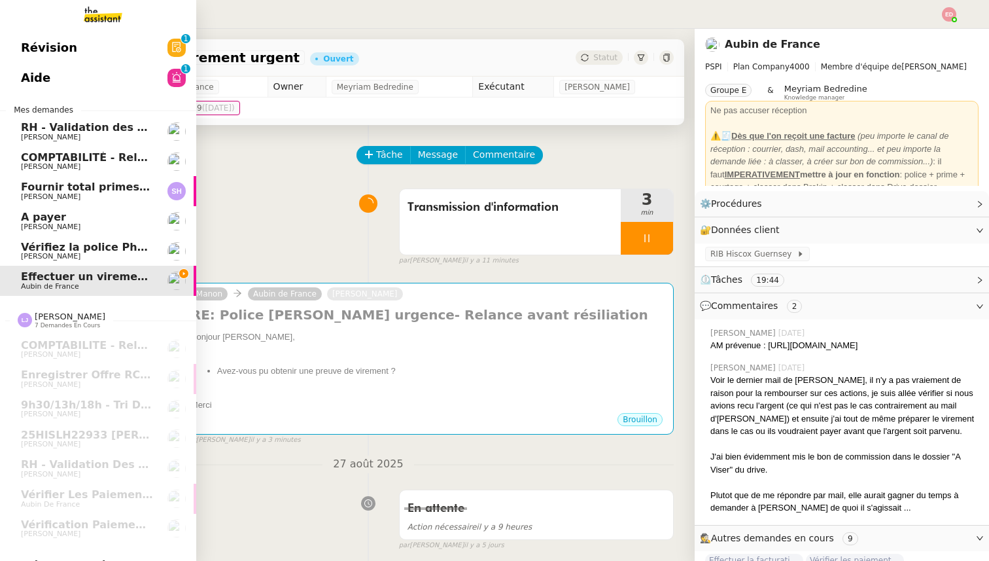
click at [31, 243] on span "Vérifiez la police Pharaon Deema" at bounding box center [118, 247] width 195 height 12
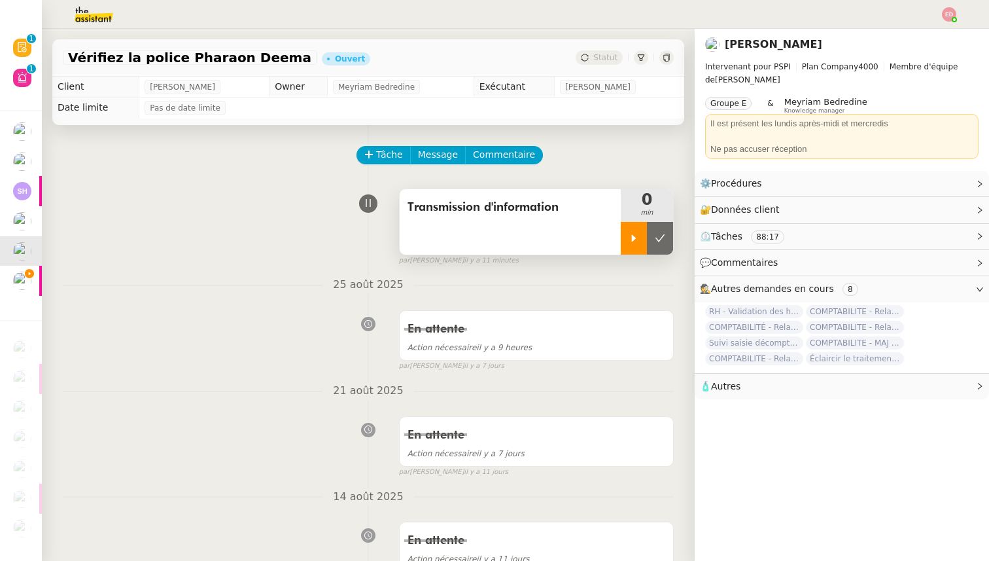
click at [645, 231] on div at bounding box center [634, 238] width 26 height 33
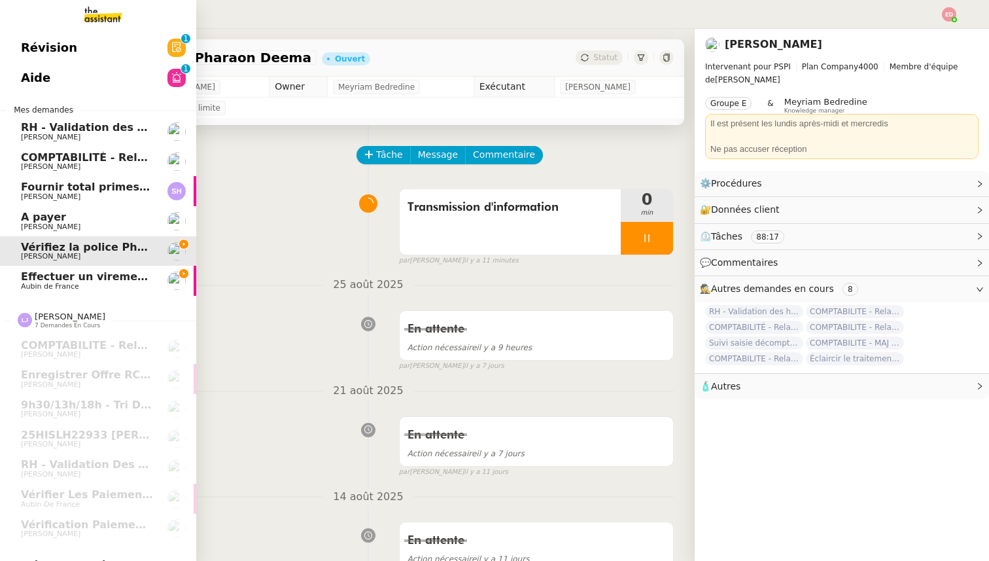
click at [43, 282] on span "Effectuer un virement urgent" at bounding box center [107, 276] width 172 height 12
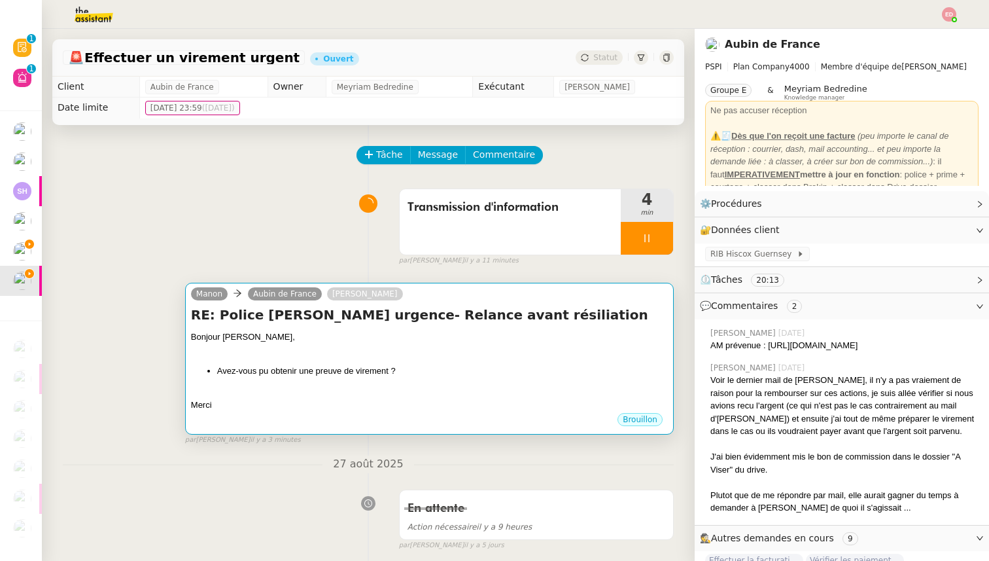
click at [398, 360] on div "Bonjour Aubin, Avez-vous pu obtenir une preuve de virement ? Merci" at bounding box center [429, 370] width 477 height 81
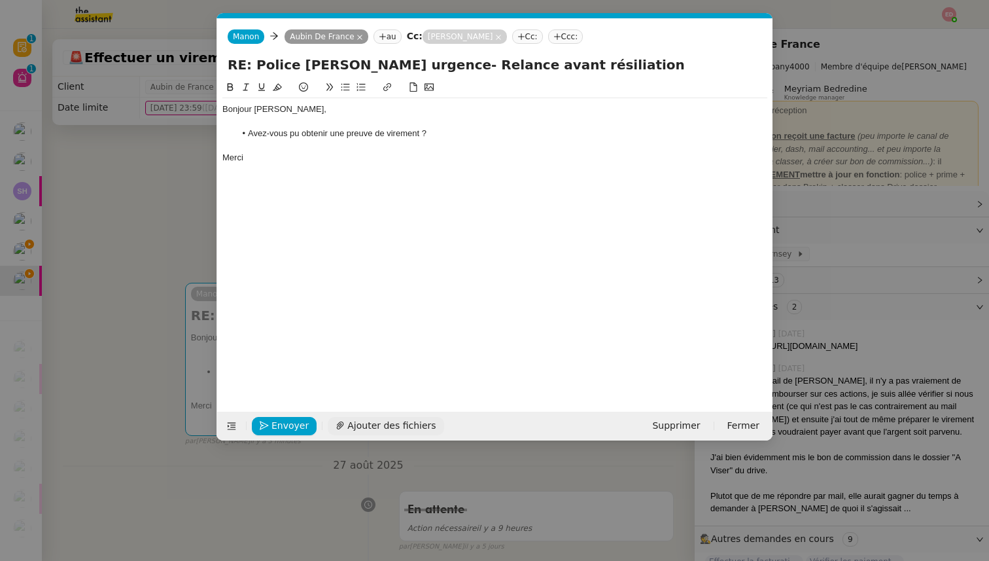
scroll to position [0, 27]
click at [299, 424] on span "Envoyer" at bounding box center [289, 425] width 37 height 15
click at [299, 424] on span "Confirmer l'envoi" at bounding box center [310, 425] width 78 height 15
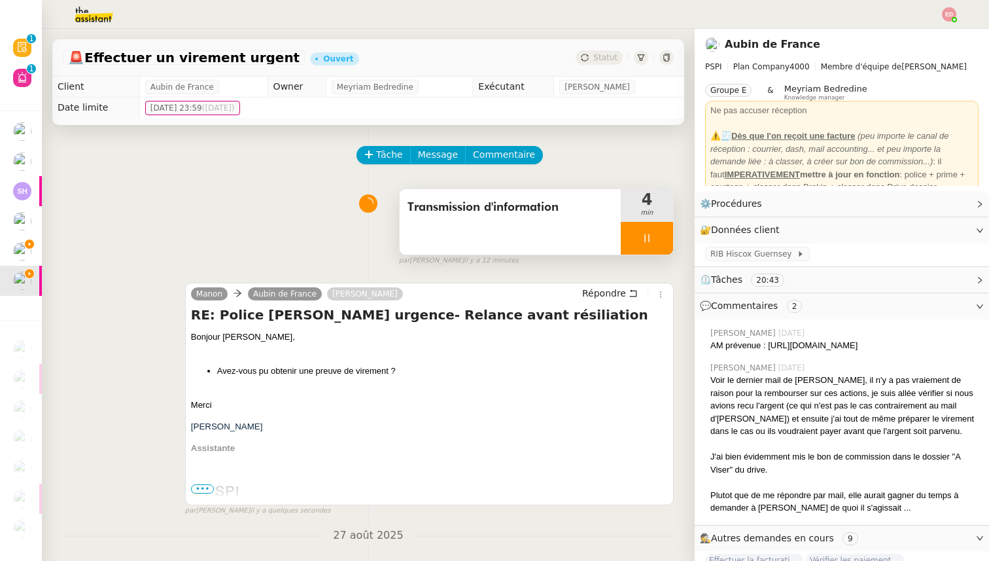
click at [659, 236] on div at bounding box center [647, 238] width 52 height 33
click at [659, 236] on icon at bounding box center [660, 238] width 10 height 10
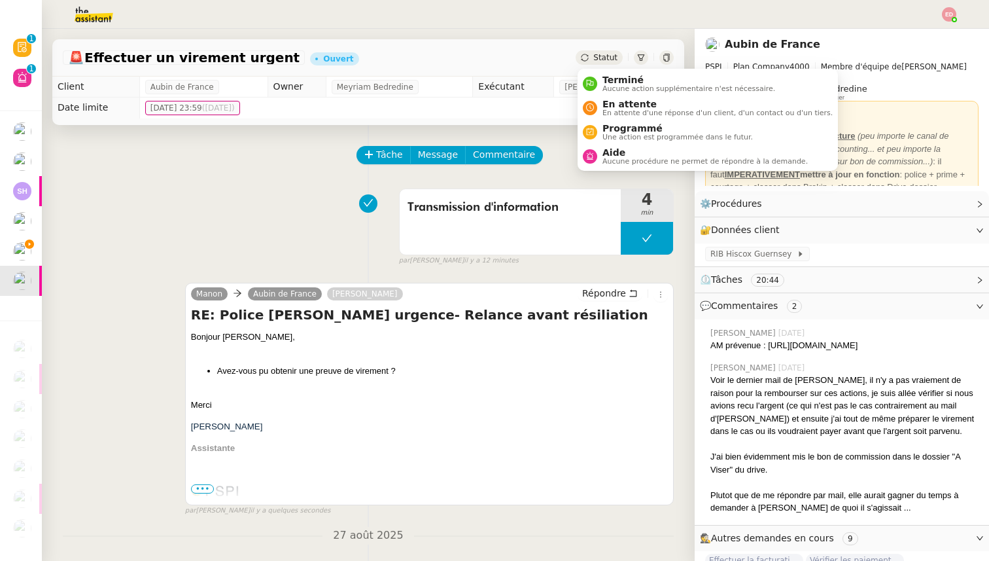
click at [609, 52] on div "Statut" at bounding box center [599, 57] width 47 height 14
click at [615, 124] on span "Programmé" at bounding box center [677, 128] width 150 height 10
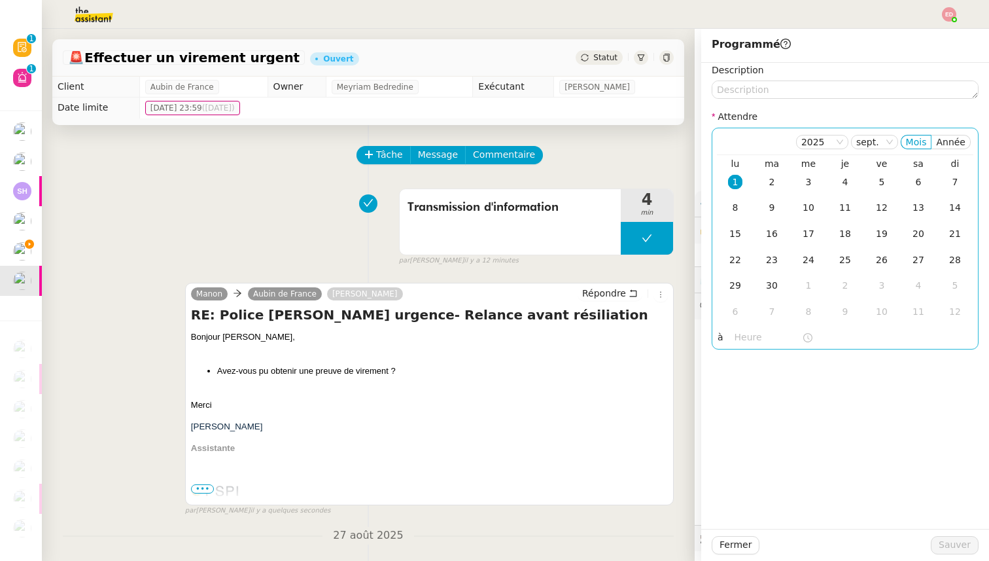
click at [742, 182] on td "1" at bounding box center [735, 182] width 37 height 26
click at [746, 335] on input "text" at bounding box center [768, 337] width 67 height 15
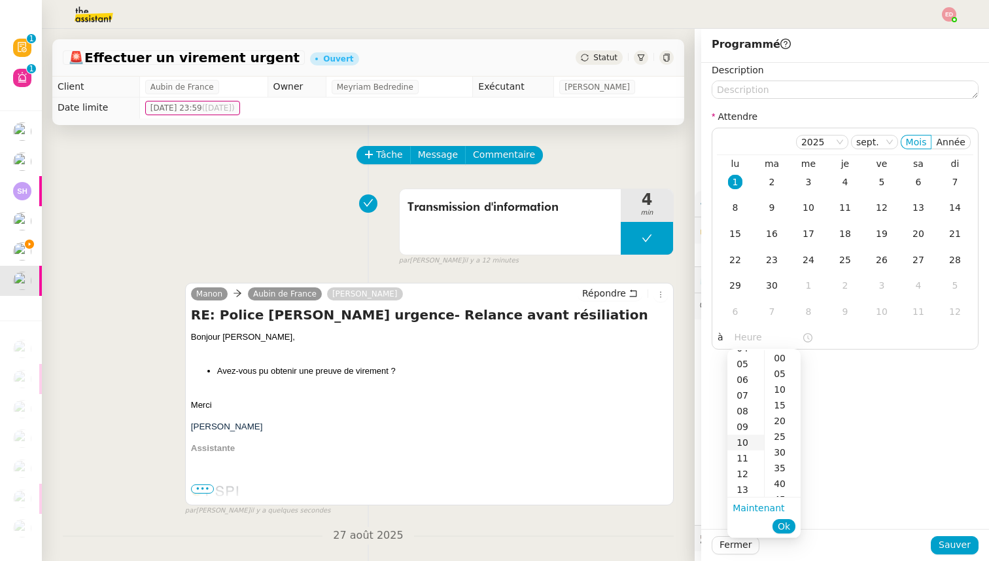
click at [742, 440] on div "10" at bounding box center [745, 442] width 37 height 16
click at [787, 355] on div "00" at bounding box center [783, 358] width 36 height 16
type input "10:00"
click at [786, 521] on span "Ok" at bounding box center [784, 525] width 12 height 13
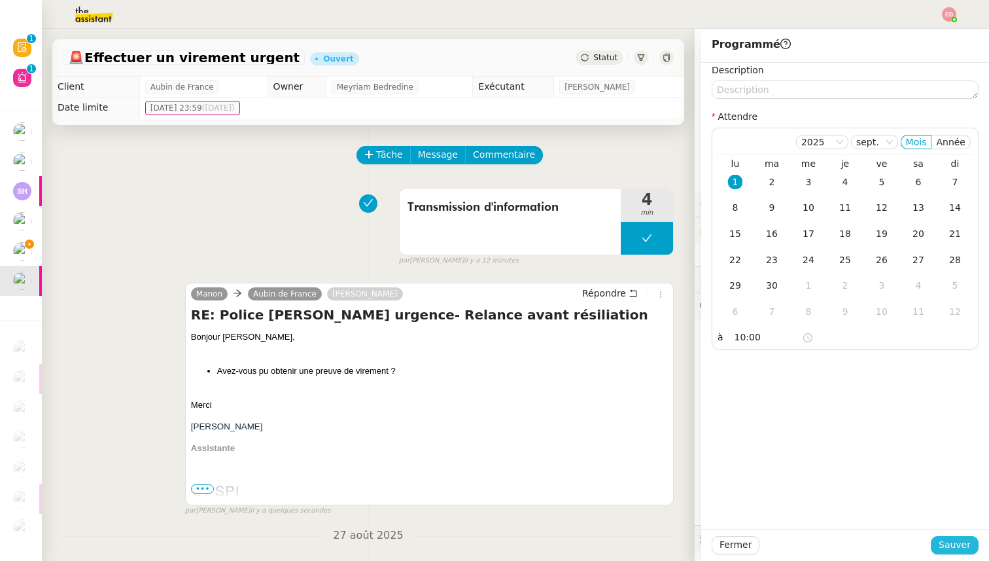
click at [957, 549] on span "Sauver" at bounding box center [955, 544] width 32 height 15
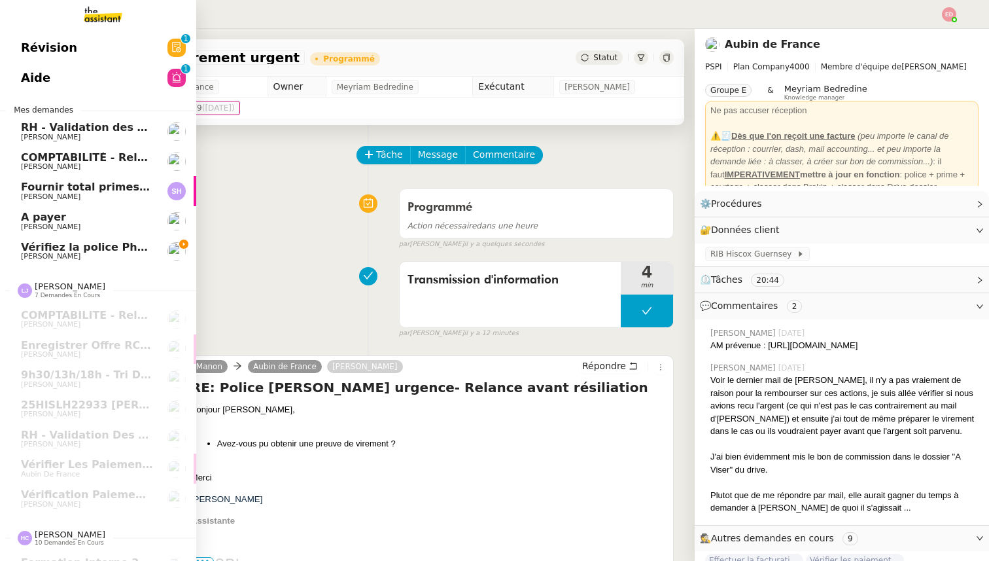
click at [28, 248] on span "Vérifiez la police Pharaon Deema" at bounding box center [118, 247] width 195 height 12
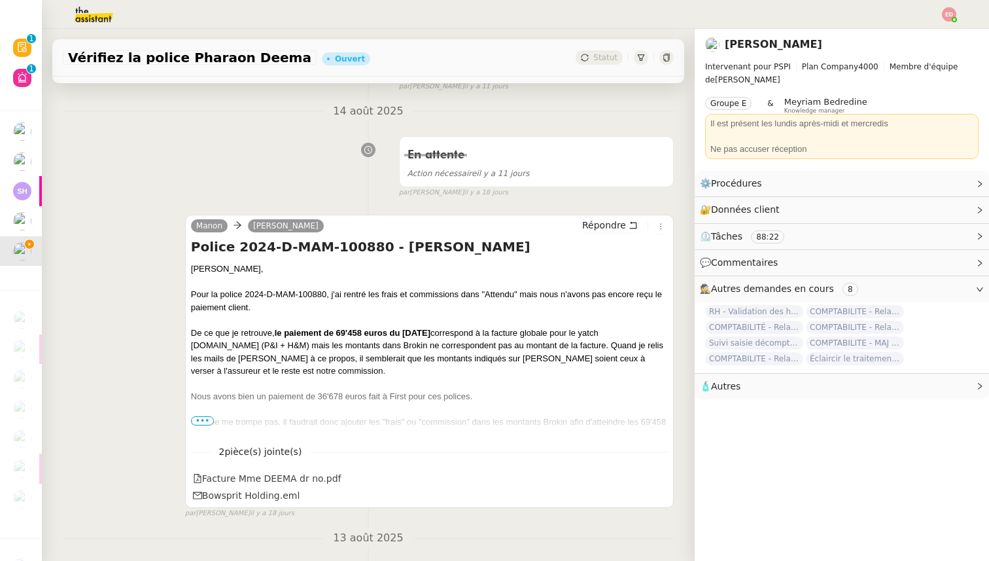
scroll to position [435, 0]
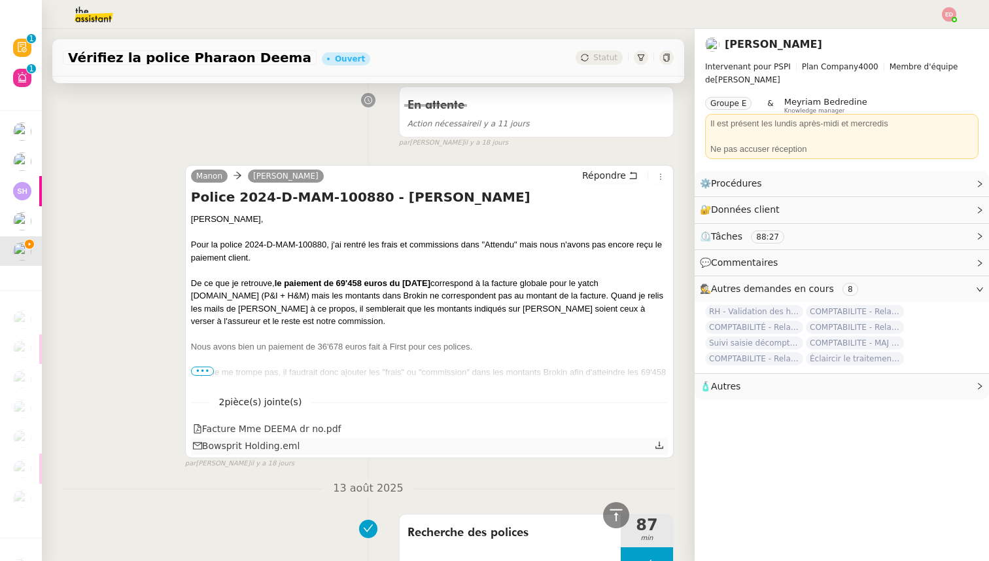
click at [660, 449] on link at bounding box center [659, 445] width 9 height 15
click at [659, 426] on icon at bounding box center [659, 427] width 9 height 9
click at [209, 374] on span "•••" at bounding box center [203, 370] width 24 height 9
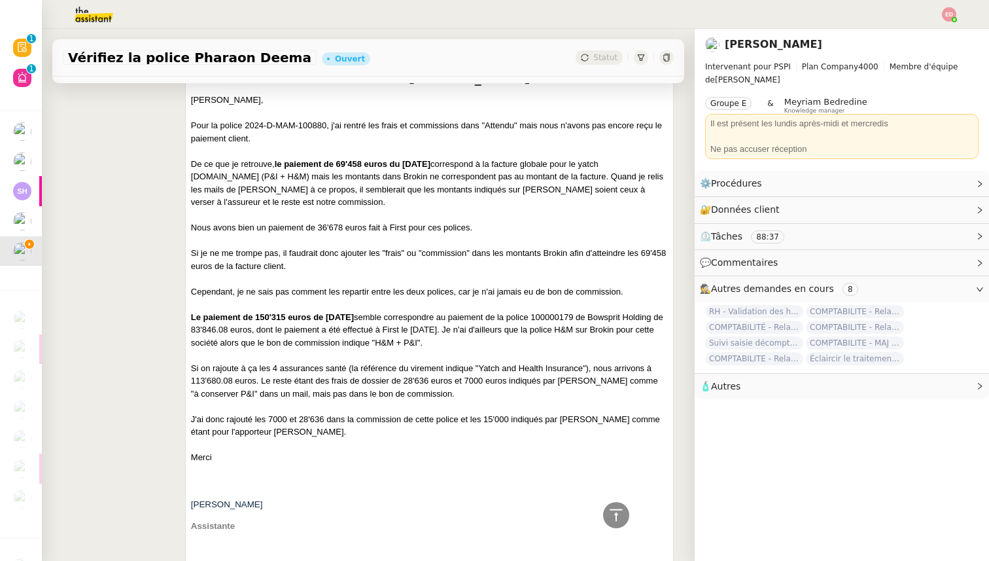
scroll to position [561, 0]
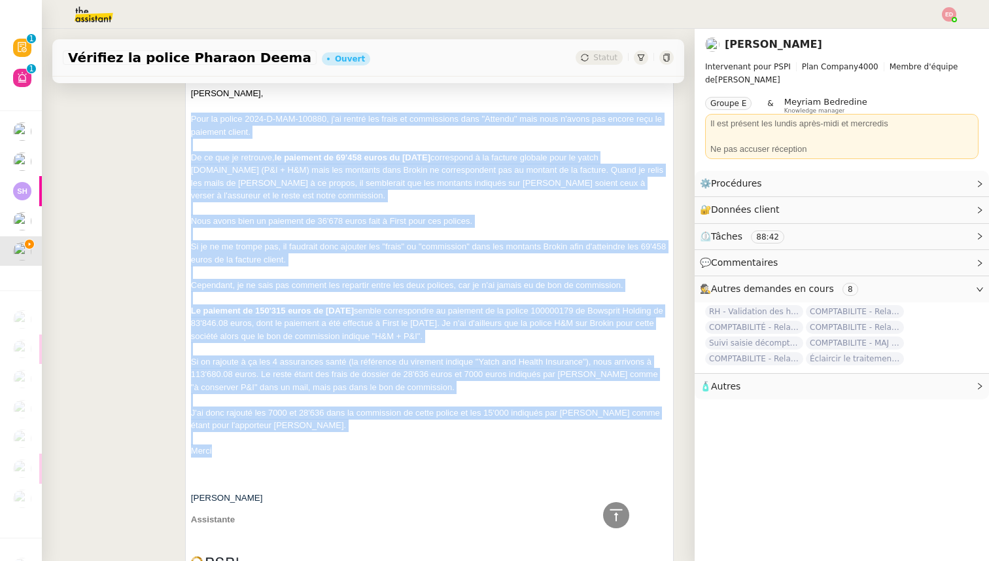
drag, startPoint x: 217, startPoint y: 440, endPoint x: 191, endPoint y: 120, distance: 321.5
copy div "Pour la police 2024-D-MAM-100880, j'ai rentré les frais et commissions dans "At…"
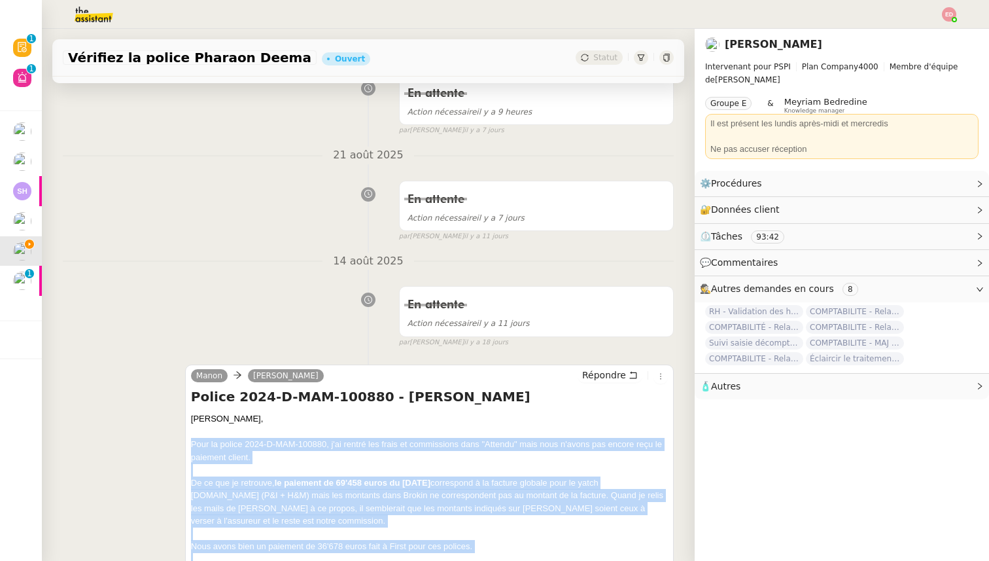
scroll to position [391, 0]
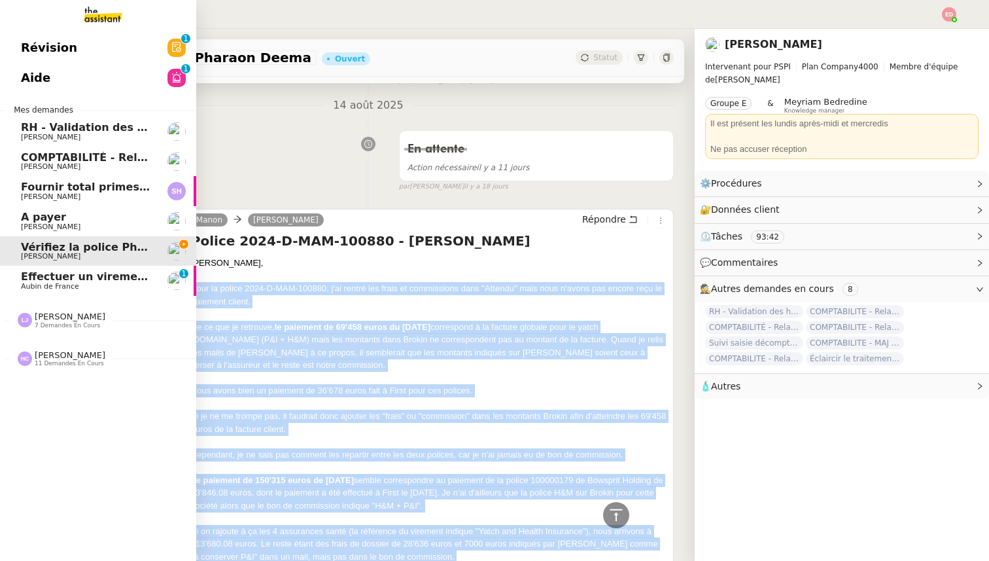
click at [55, 226] on span "[PERSON_NAME]" at bounding box center [51, 226] width 60 height 9
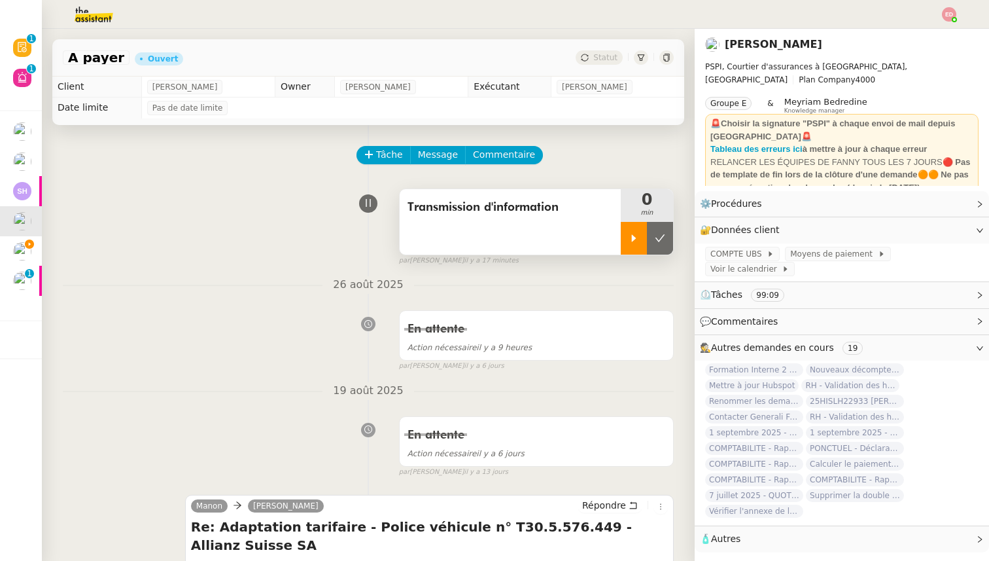
click at [627, 246] on div at bounding box center [634, 238] width 26 height 33
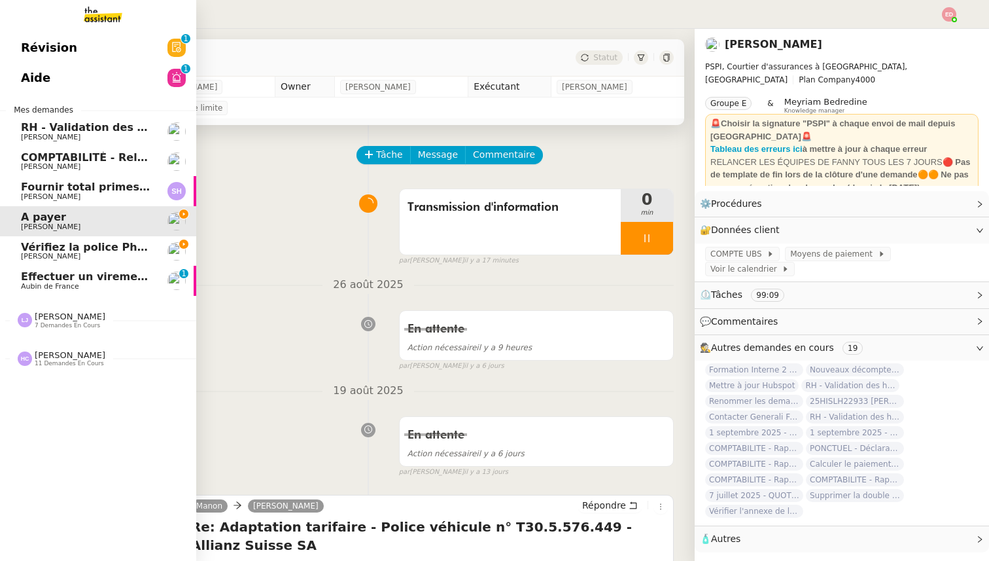
click at [45, 240] on link "Vérifiez la police Pharaon [PERSON_NAME]" at bounding box center [98, 251] width 196 height 30
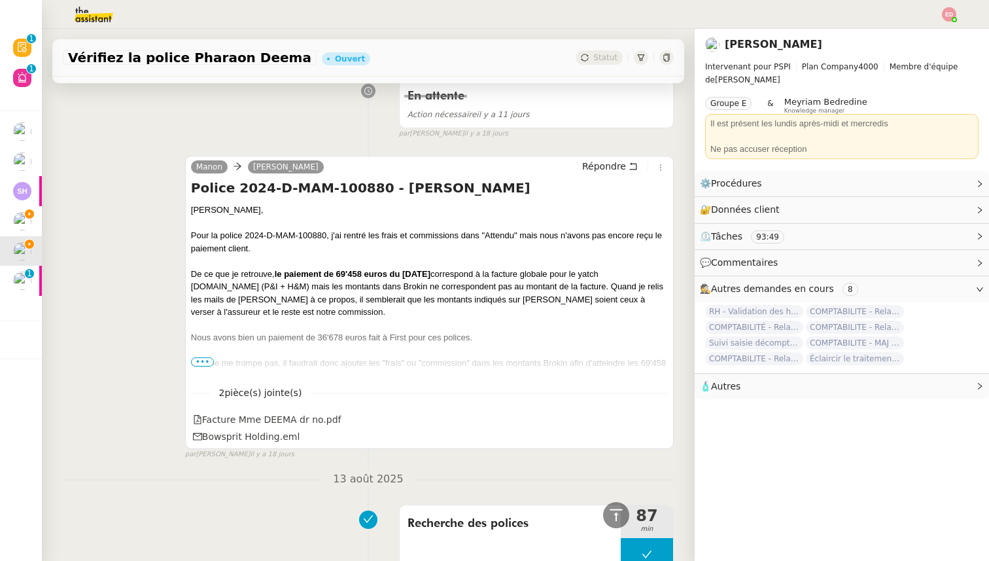
scroll to position [532, 0]
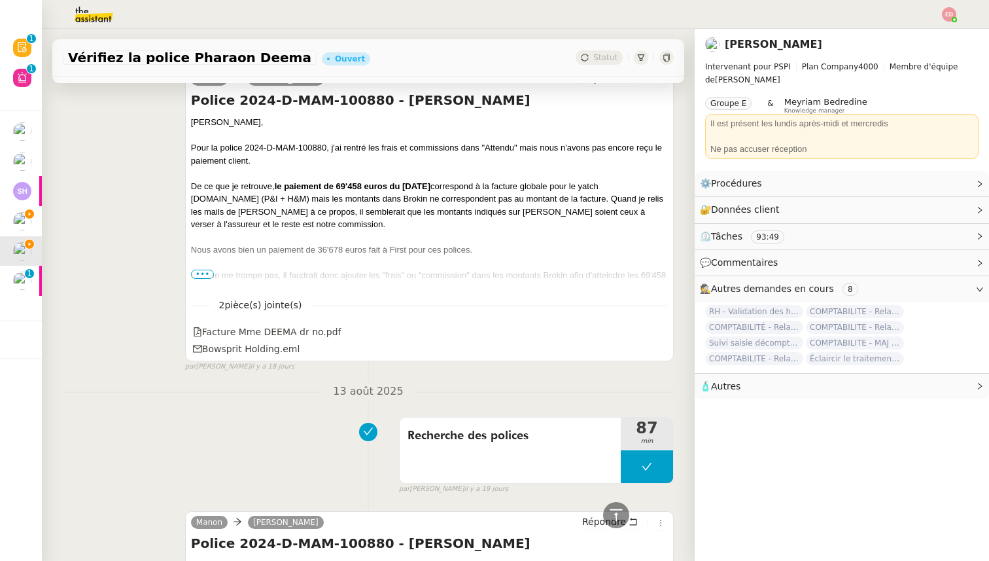
click at [209, 269] on div "Si je ne me trompe pas, il faudrait donc ajouter les "frais" ou "commission" da…" at bounding box center [429, 282] width 477 height 26
click at [204, 275] on span "•••" at bounding box center [203, 273] width 24 height 9
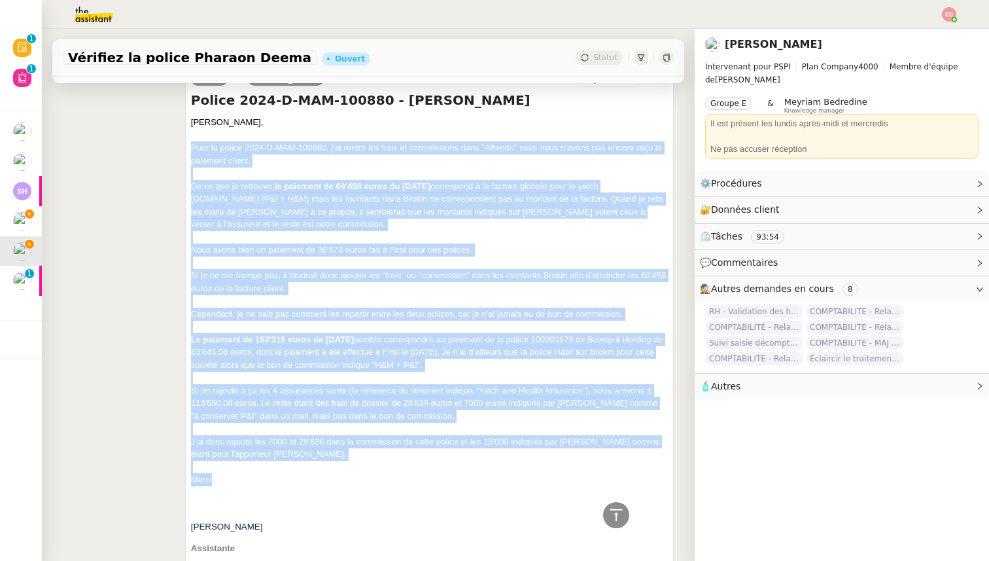
drag, startPoint x: 191, startPoint y: 146, endPoint x: 230, endPoint y: 466, distance: 322.9
copy div "Pour la police 2024-D-MAM-100880, j'ai rentré les frais et commissions dans "At…"
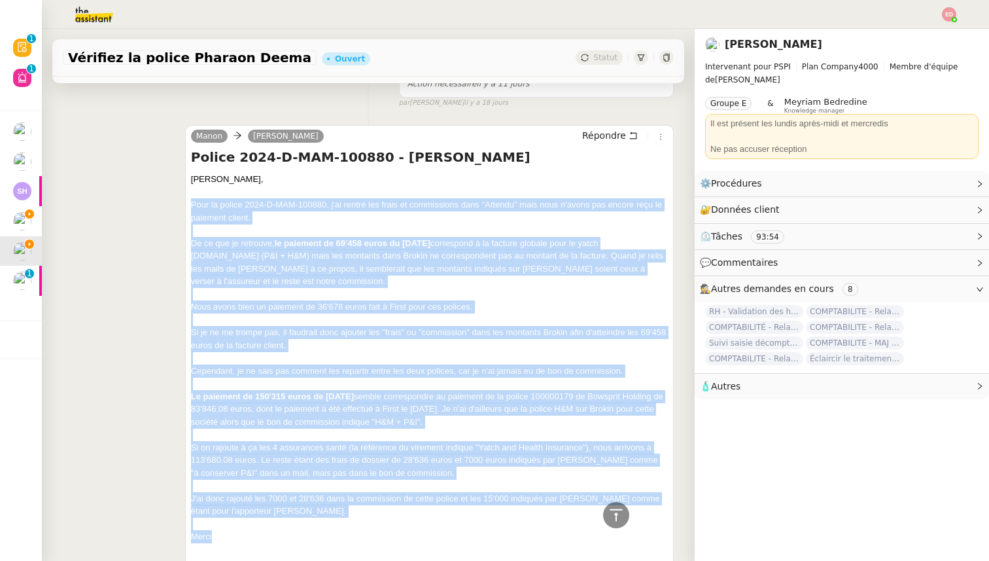
scroll to position [442, 0]
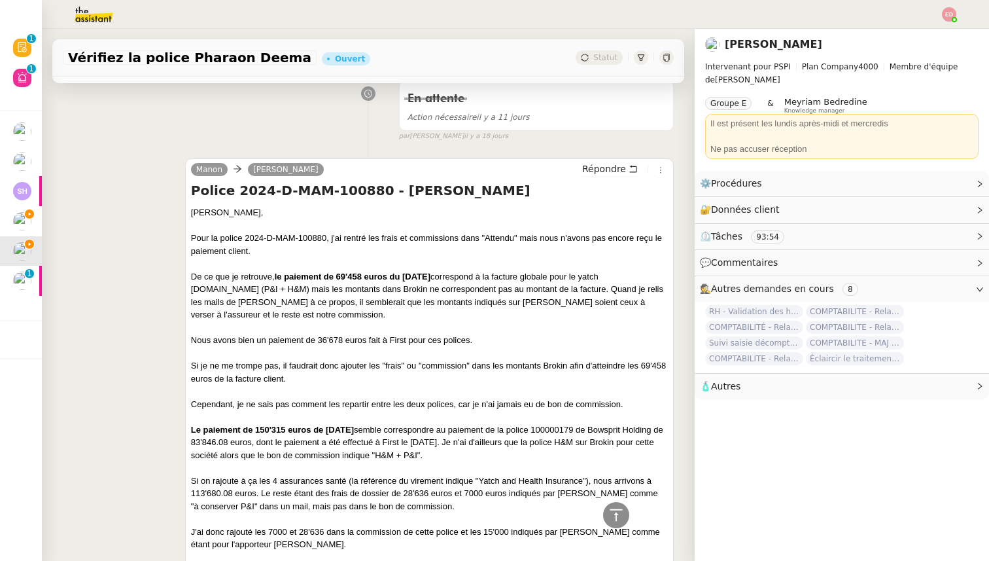
click at [596, 162] on div "Répondre" at bounding box center [623, 170] width 90 height 16
click at [597, 175] on span "Répondre" at bounding box center [604, 168] width 44 height 13
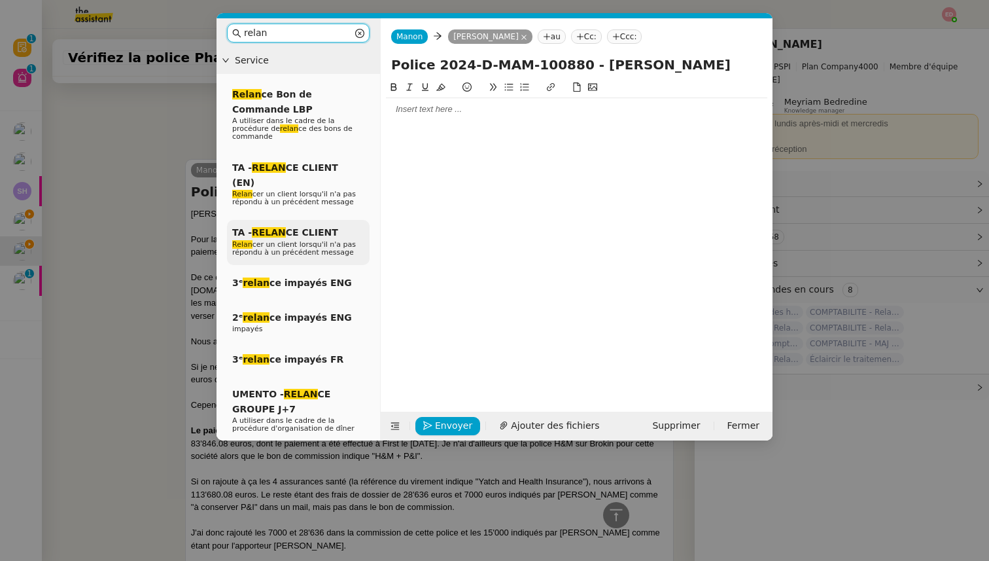
type input "relan"
click at [301, 227] on span "TA - RELAN CE CLIENT" at bounding box center [285, 232] width 106 height 10
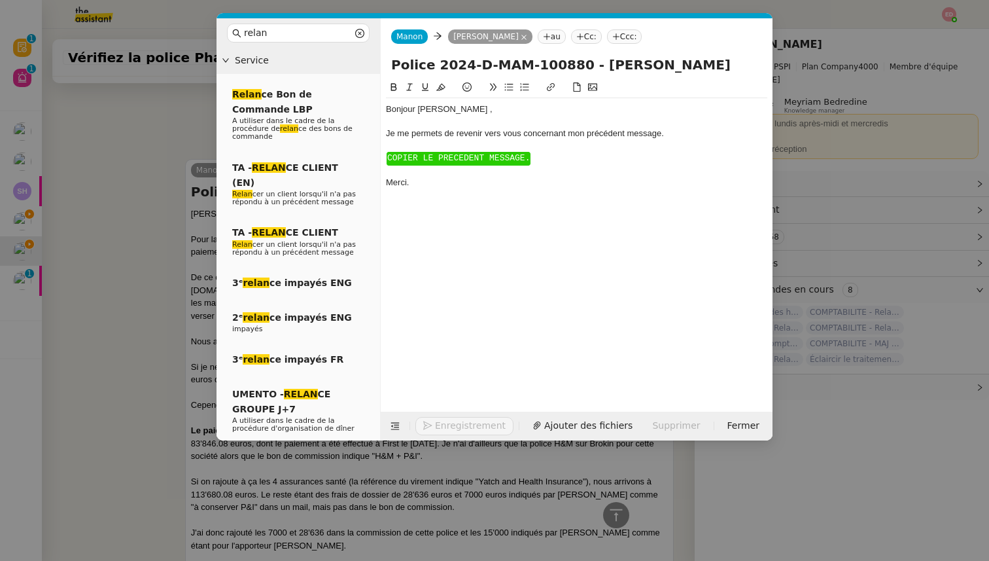
click at [417, 163] on span "﻿ COPIER LE PRECEDENT MESSAGE. ﻿" at bounding box center [459, 159] width 144 height 14
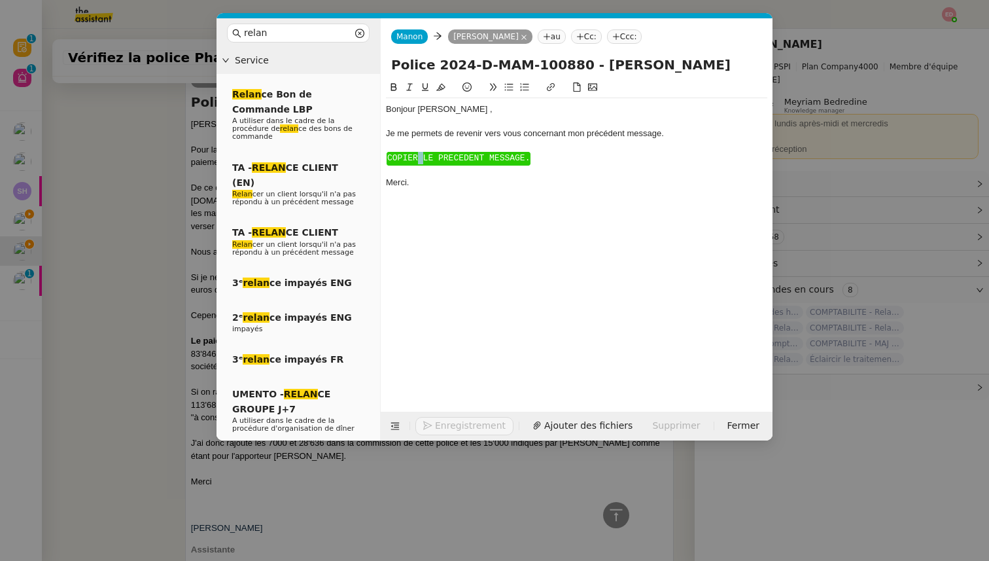
click at [417, 163] on span "﻿ COPIER LE PRECEDENT MESSAGE. ﻿" at bounding box center [459, 159] width 144 height 14
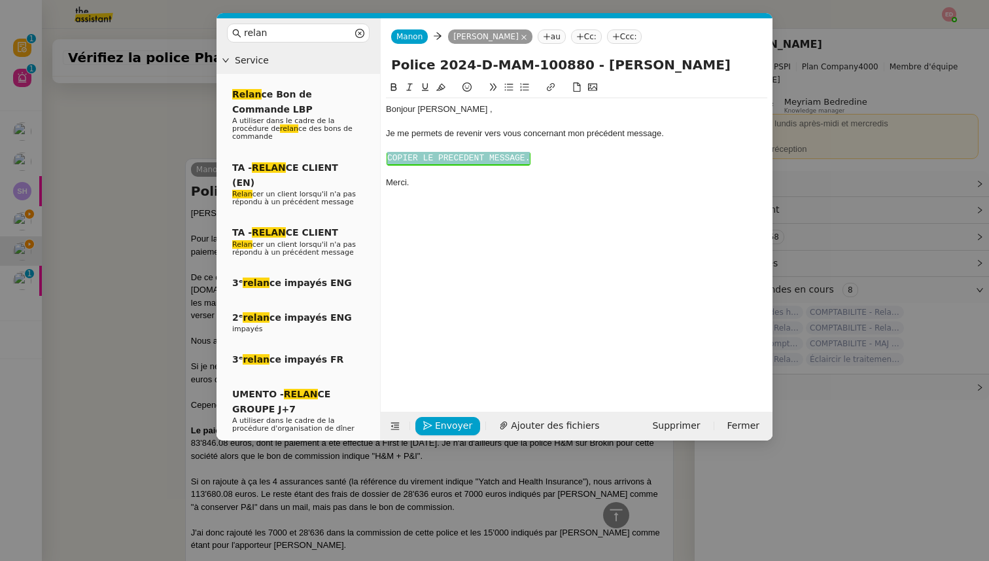
click at [417, 163] on span "﻿ COPIER LE PRECEDENT MESSAGE. ﻿" at bounding box center [459, 159] width 144 height 14
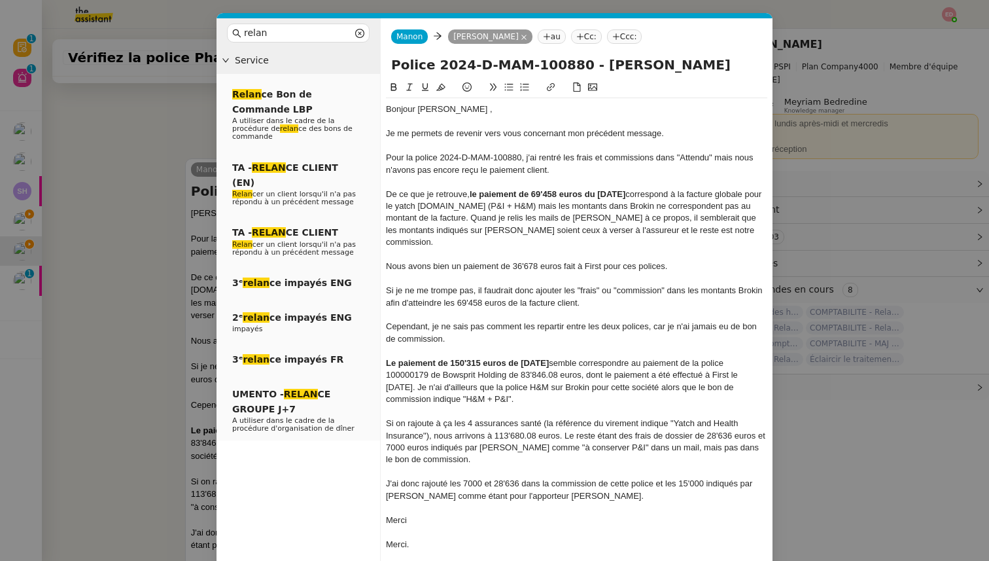
scroll to position [712, 0]
drag, startPoint x: 428, startPoint y: 530, endPoint x: 386, endPoint y: 530, distance: 41.9
click at [386, 538] on div "Merci." at bounding box center [576, 544] width 381 height 12
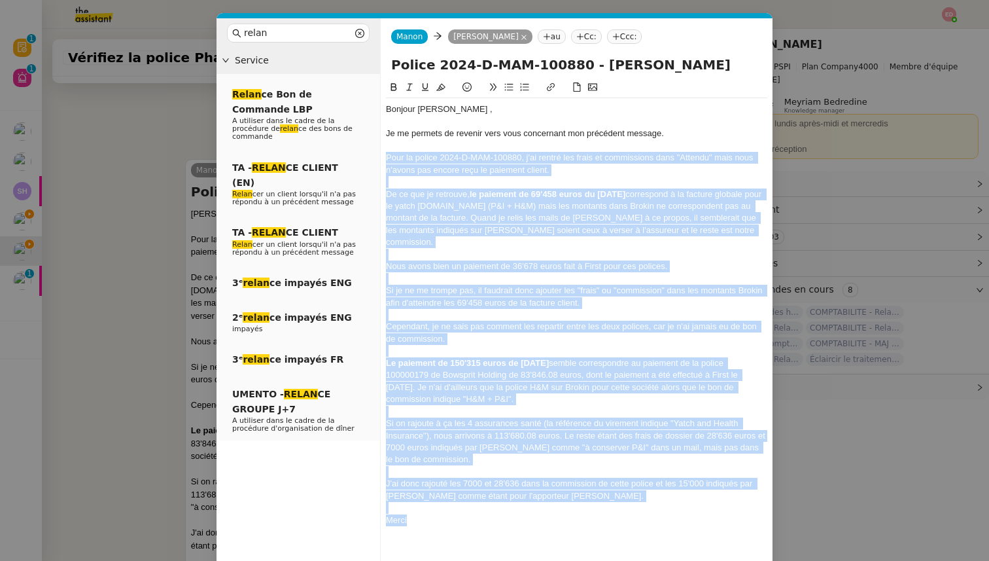
drag, startPoint x: 412, startPoint y: 510, endPoint x: 375, endPoint y: 152, distance: 359.7
click at [375, 152] on nz-layout "relan Service Relan ce Bon de Commande LBP A utiliser dans le cadre de la procé…" at bounding box center [495, 311] width 556 height 587
click at [408, 86] on icon at bounding box center [409, 86] width 9 height 9
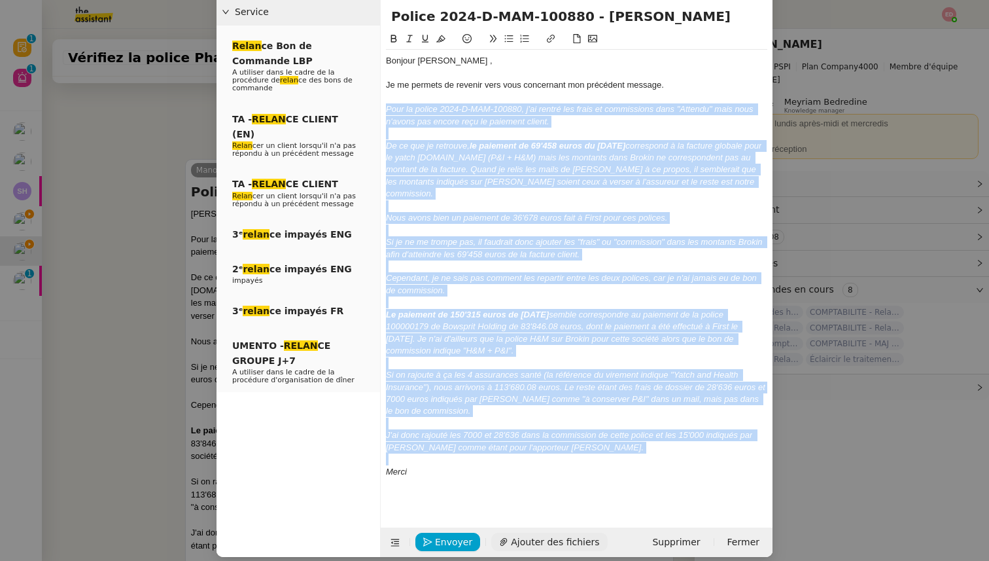
click at [528, 534] on span "Ajouter des fichiers" at bounding box center [555, 541] width 88 height 15
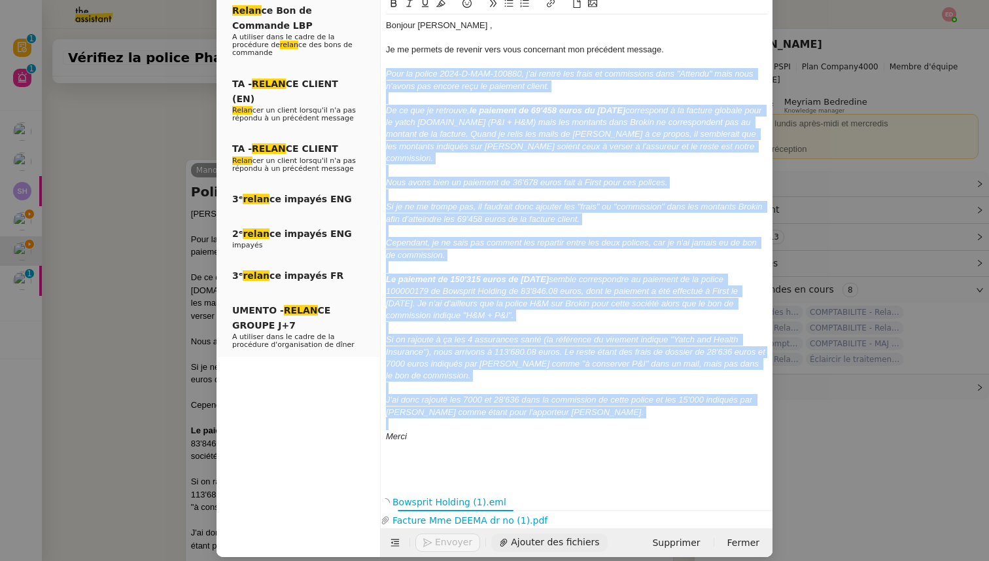
scroll to position [783, 0]
click at [438, 533] on button "Enregistrement" at bounding box center [464, 542] width 98 height 18
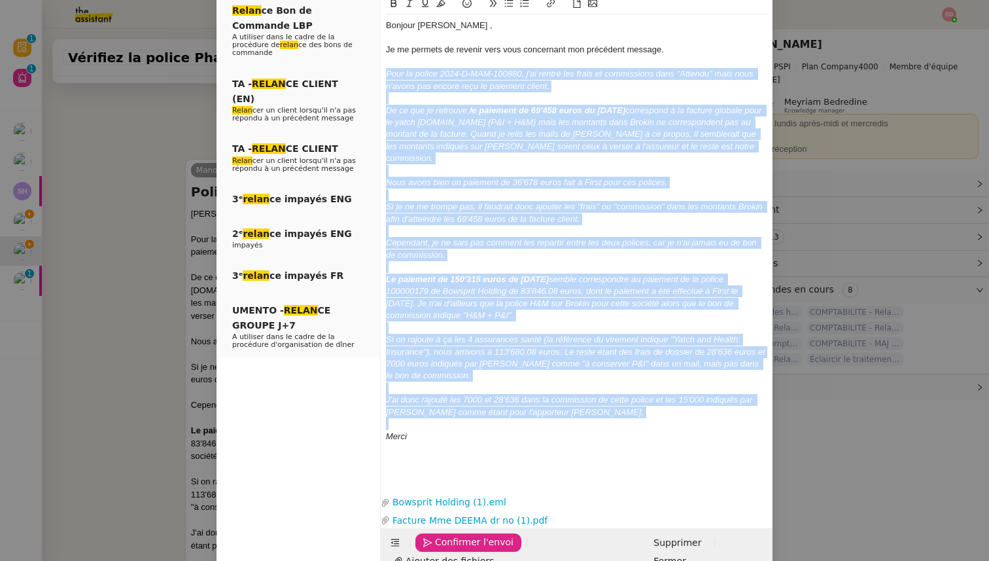
click at [438, 534] on span "Confirmer l'envoi" at bounding box center [474, 541] width 78 height 15
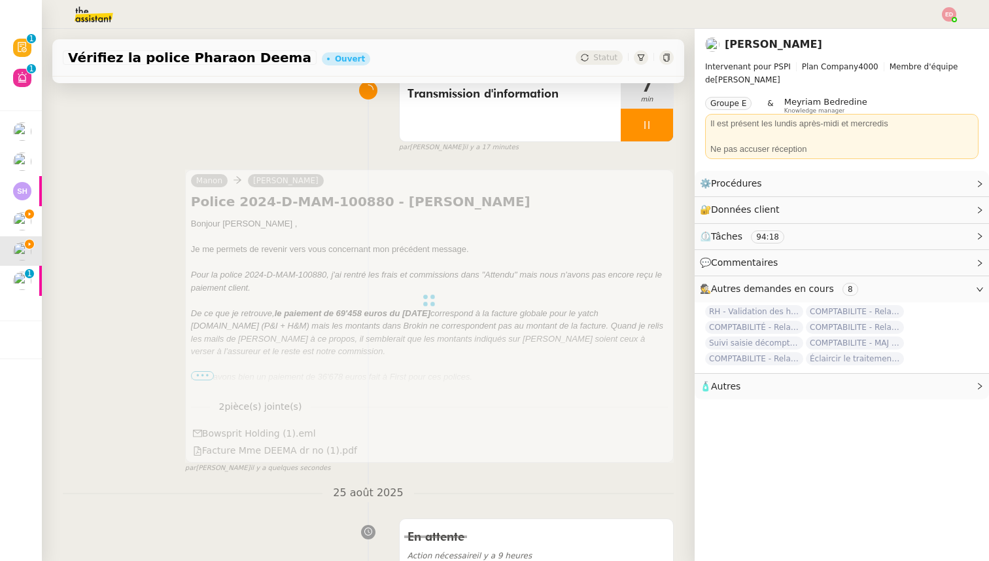
scroll to position [0, 0]
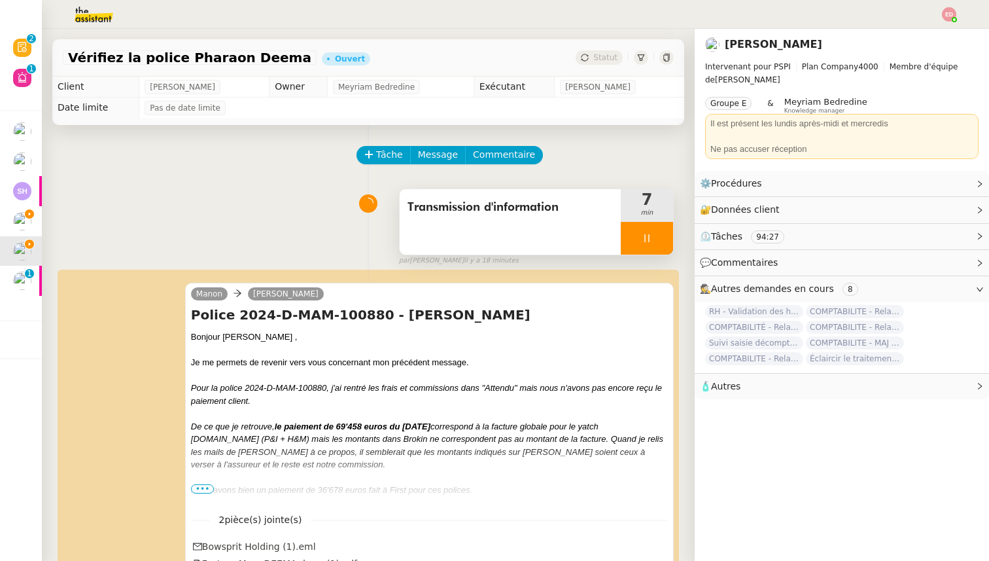
click at [657, 239] on div at bounding box center [647, 238] width 52 height 33
click at [657, 239] on icon at bounding box center [660, 238] width 10 height 10
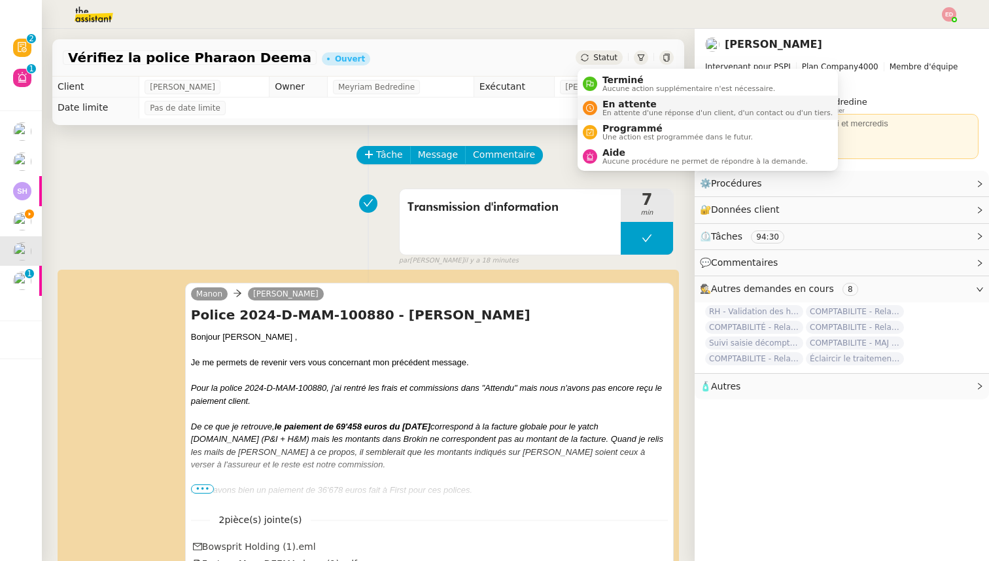
click at [631, 102] on span "En attente" at bounding box center [717, 104] width 230 height 10
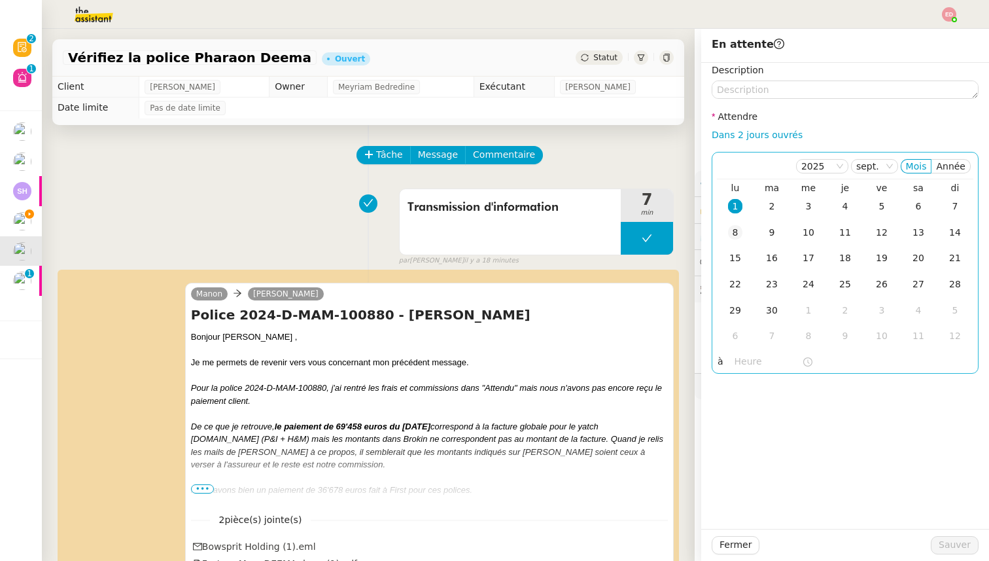
click at [733, 234] on div "8" at bounding box center [735, 232] width 14 height 14
click at [949, 540] on span "Sauver" at bounding box center [955, 544] width 32 height 15
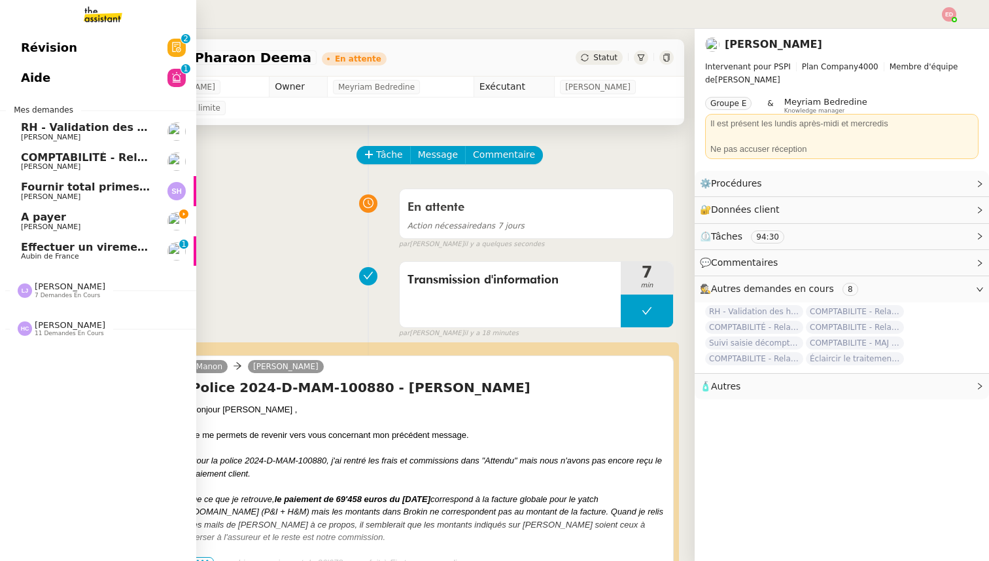
click at [65, 243] on span "Effectuer un virement urgent" at bounding box center [107, 247] width 172 height 12
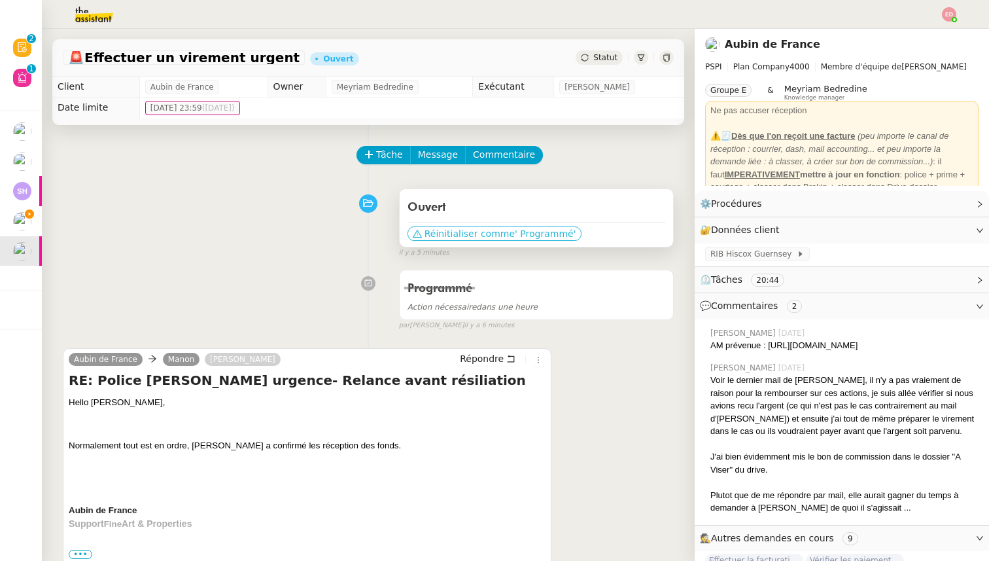
click at [501, 232] on span "Réinitialiser comme" at bounding box center [470, 233] width 90 height 13
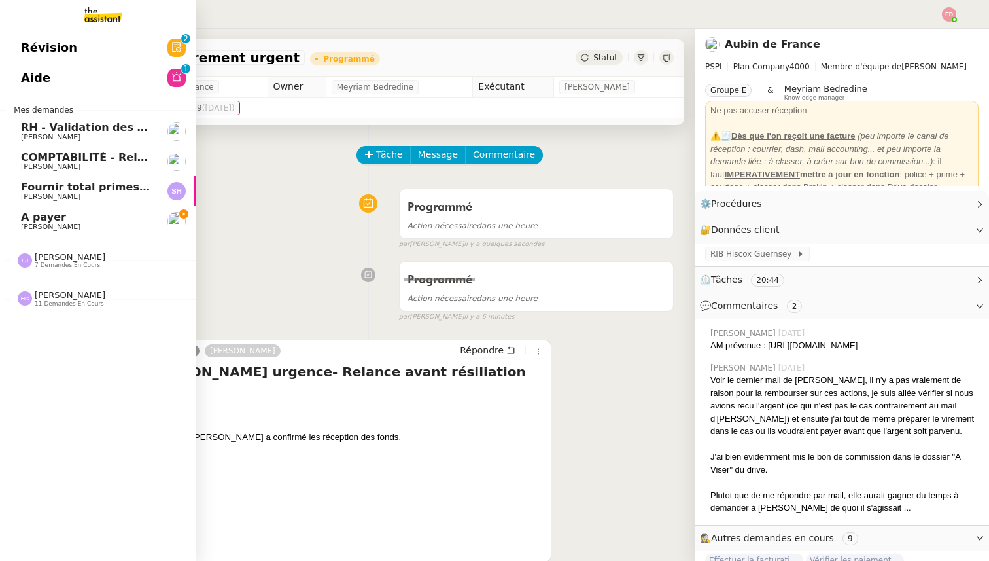
click at [33, 218] on span "A payer" at bounding box center [43, 217] width 45 height 12
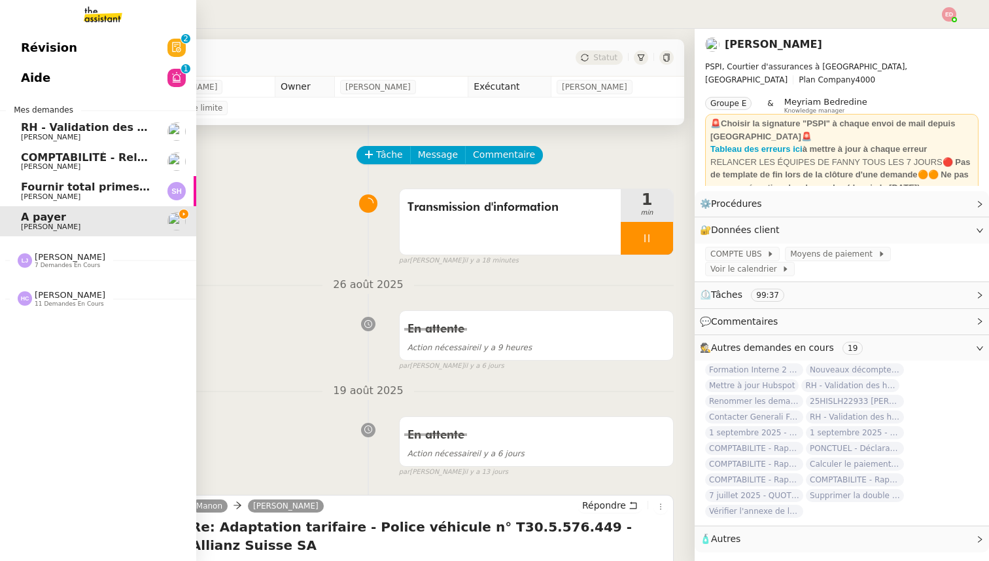
click at [114, 7] on img at bounding box center [92, 14] width 101 height 29
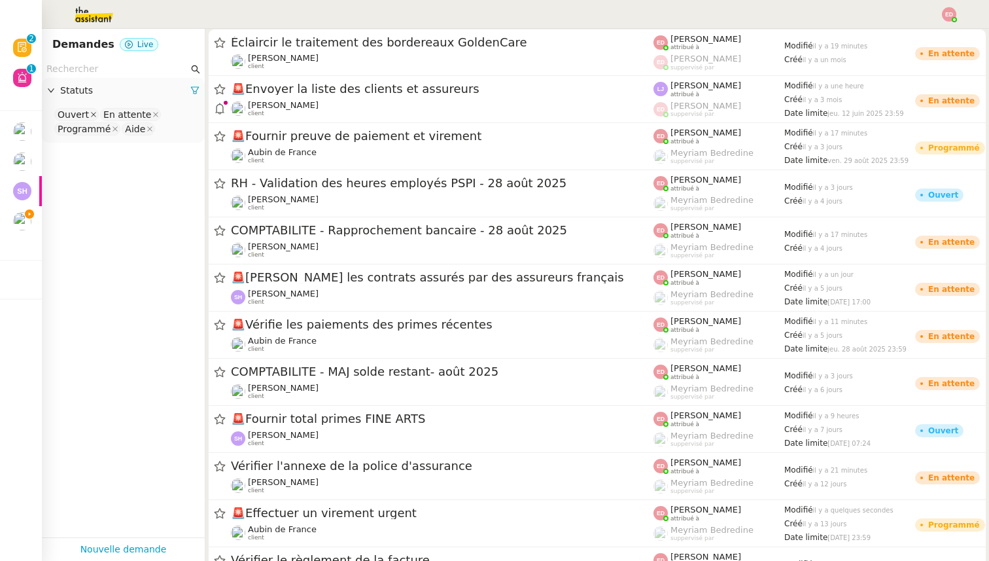
click at [90, 111] on icon at bounding box center [93, 114] width 7 height 7
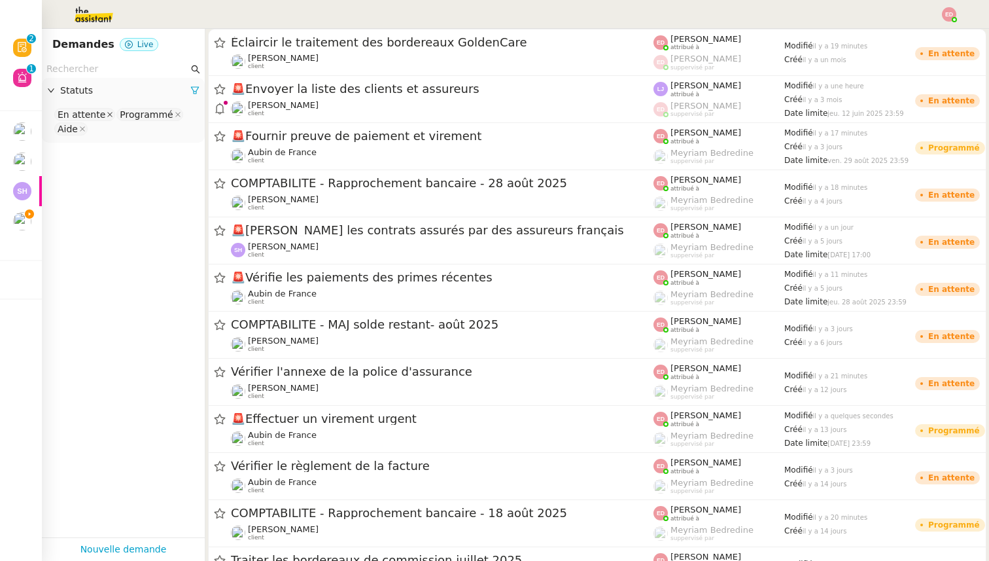
click at [107, 113] on icon at bounding box center [109, 114] width 5 height 5
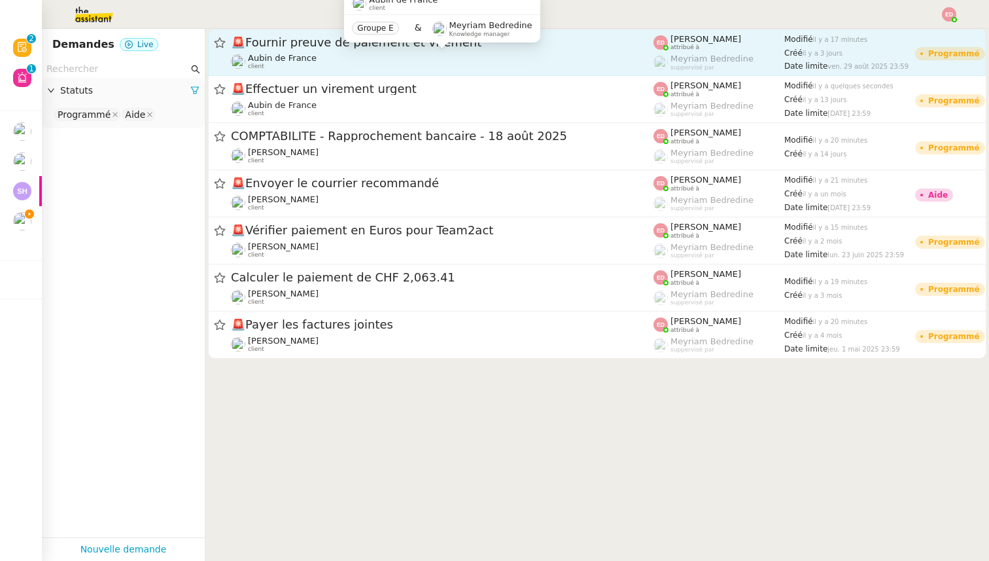
click at [280, 57] on span "Aubin de France" at bounding box center [282, 58] width 69 height 10
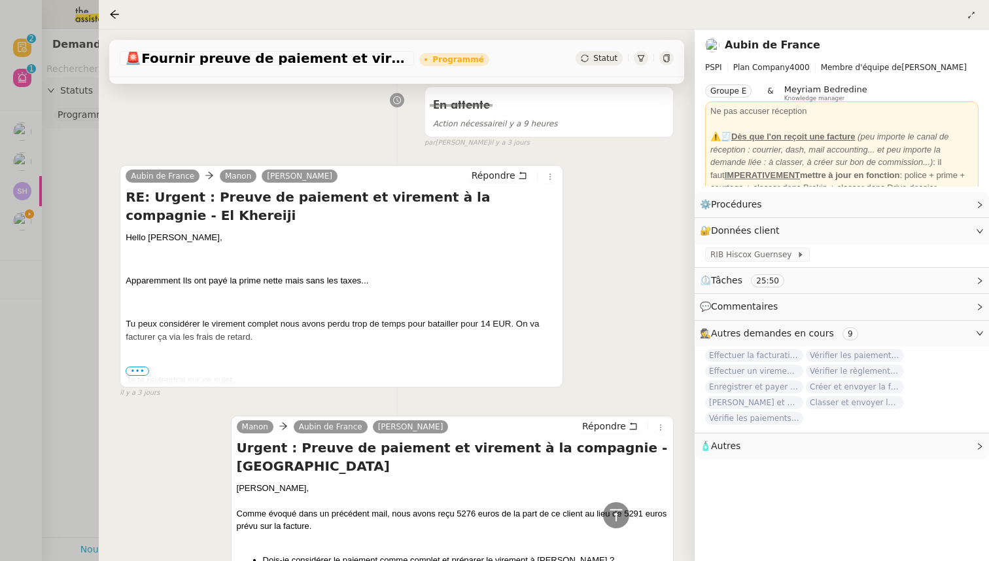
scroll to position [135, 0]
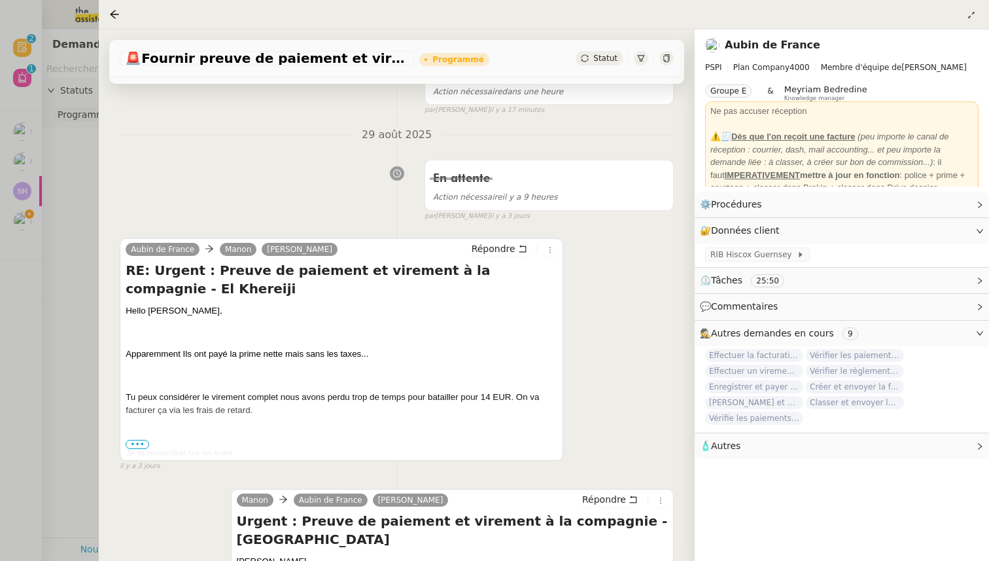
click at [66, 249] on div at bounding box center [494, 280] width 989 height 561
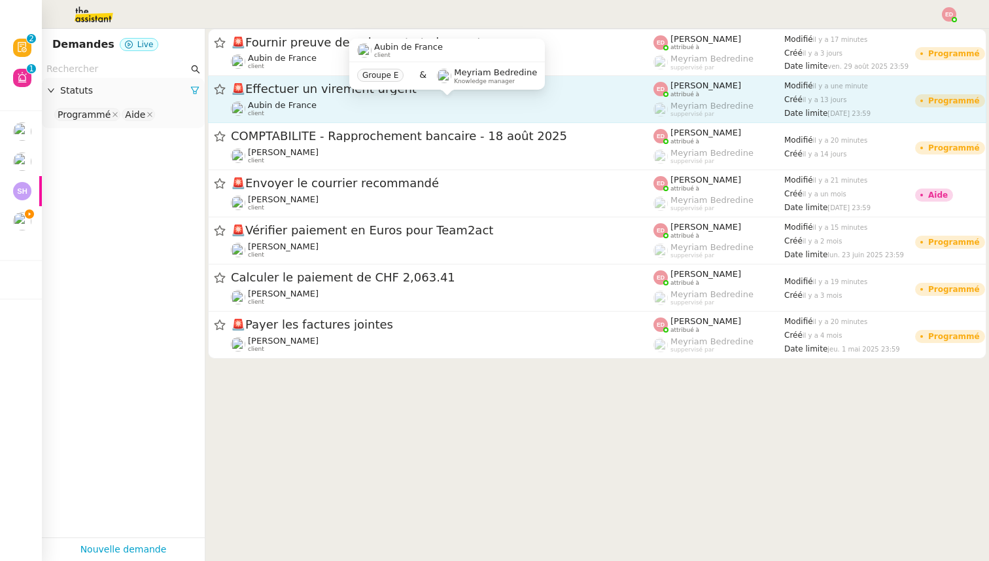
click at [298, 101] on span "Aubin de France" at bounding box center [282, 105] width 69 height 10
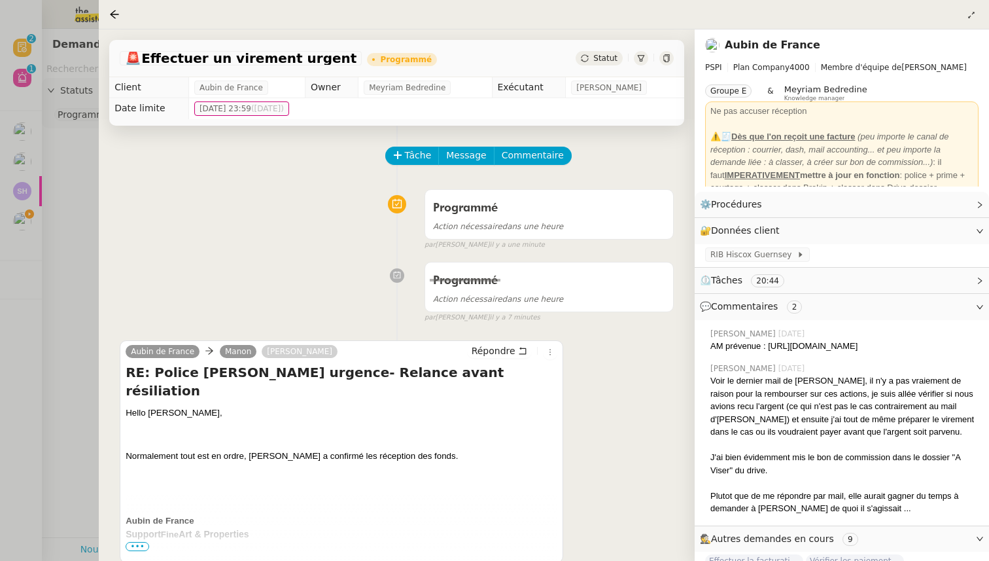
click at [91, 227] on div at bounding box center [494, 280] width 989 height 561
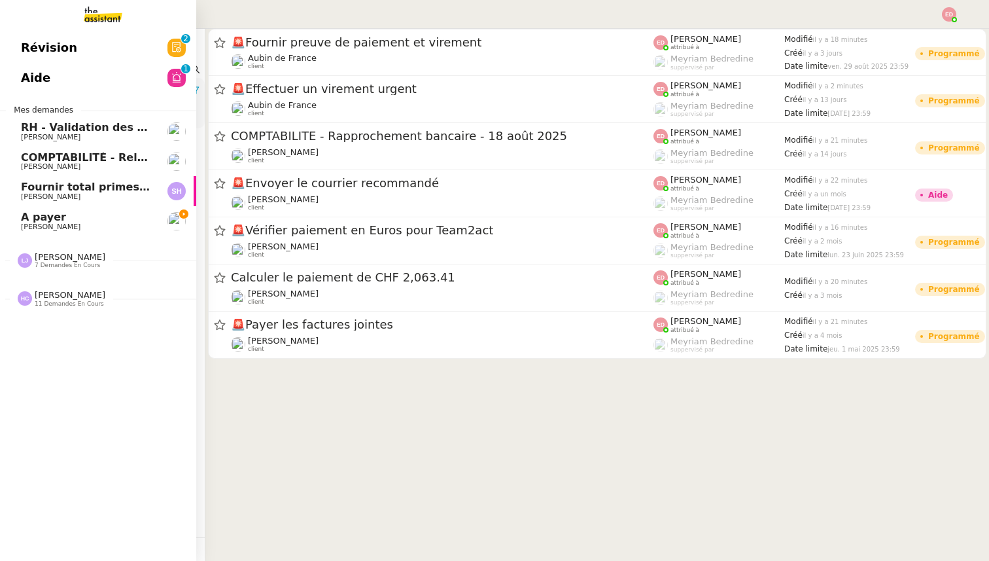
click at [50, 156] on span "COMPTABILITÉ - Relance des primes GoldenCare impayées- août 2025" at bounding box center [226, 157] width 411 height 12
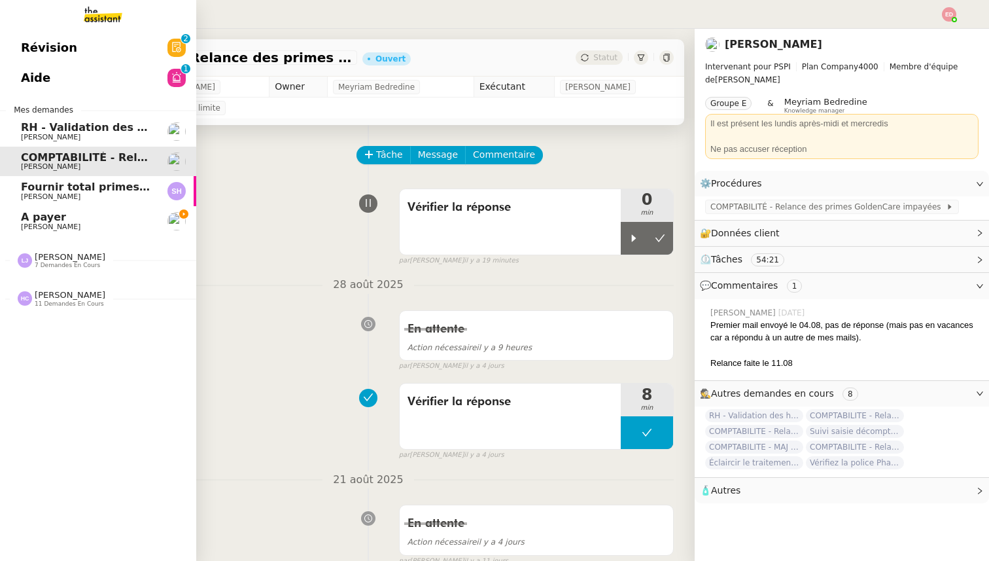
click at [52, 177] on link "Fournir total primes FINE ARTS [PERSON_NAME]" at bounding box center [98, 191] width 196 height 30
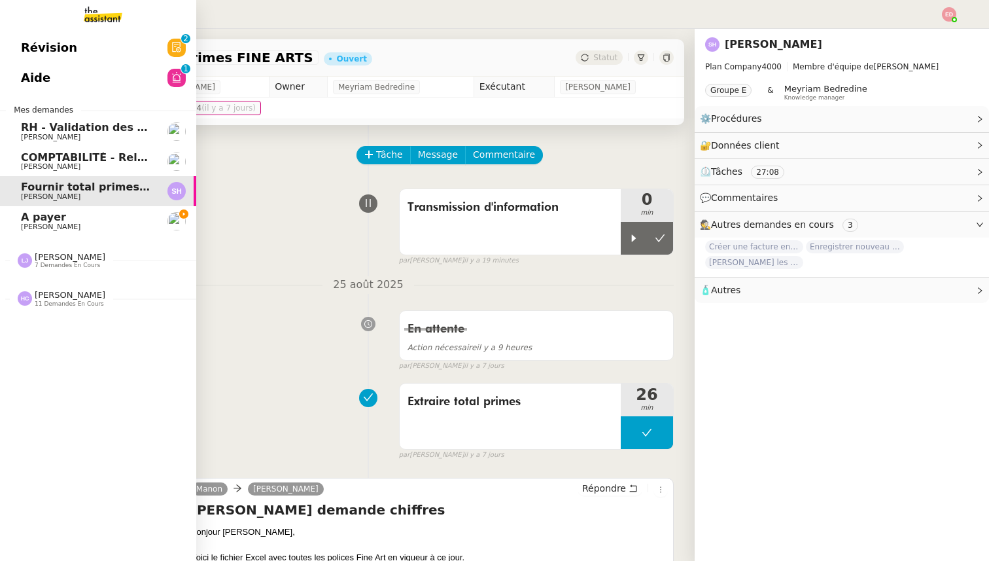
click at [61, 263] on span "7 demandes en cours" at bounding box center [67, 265] width 65 height 7
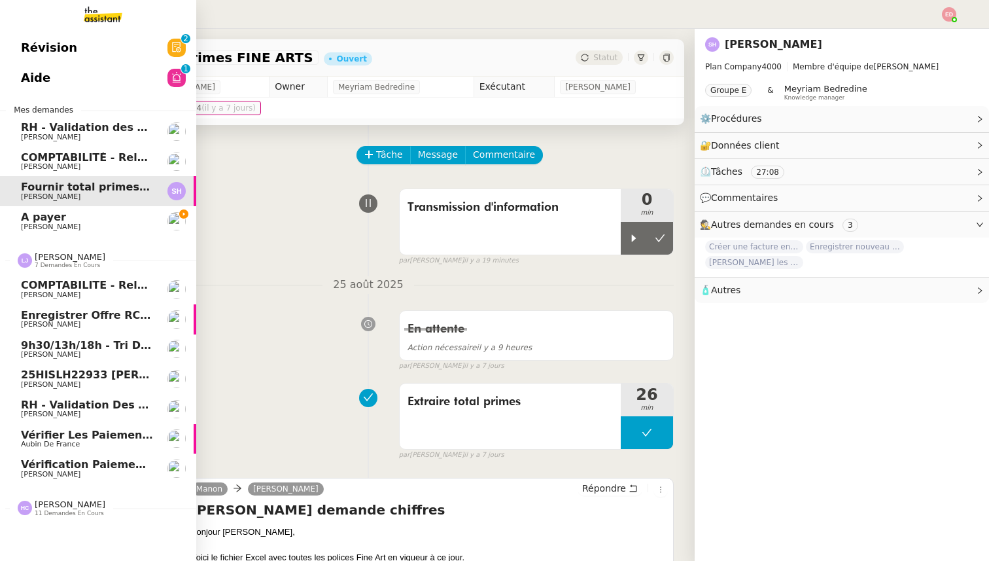
click at [61, 263] on span "7 demandes en cours" at bounding box center [67, 265] width 65 height 7
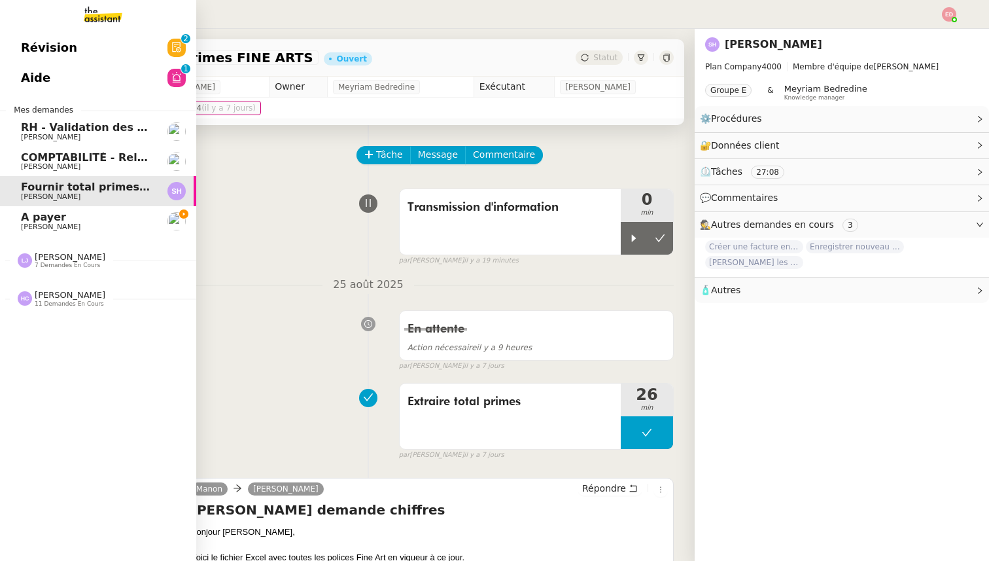
click at [108, 224] on span "[PERSON_NAME]" at bounding box center [87, 227] width 132 height 8
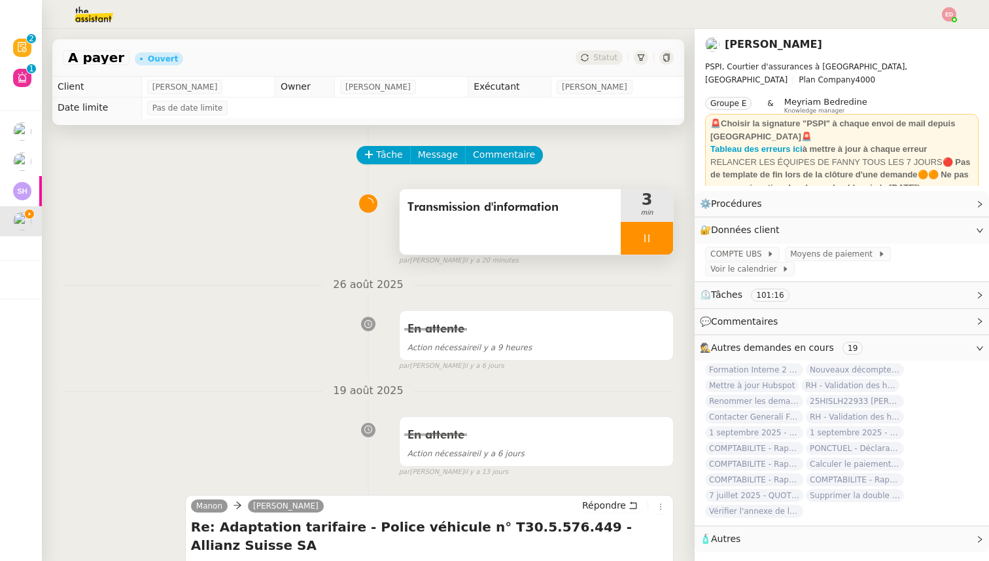
click at [662, 244] on div at bounding box center [647, 238] width 52 height 33
click at [662, 244] on button at bounding box center [660, 238] width 26 height 33
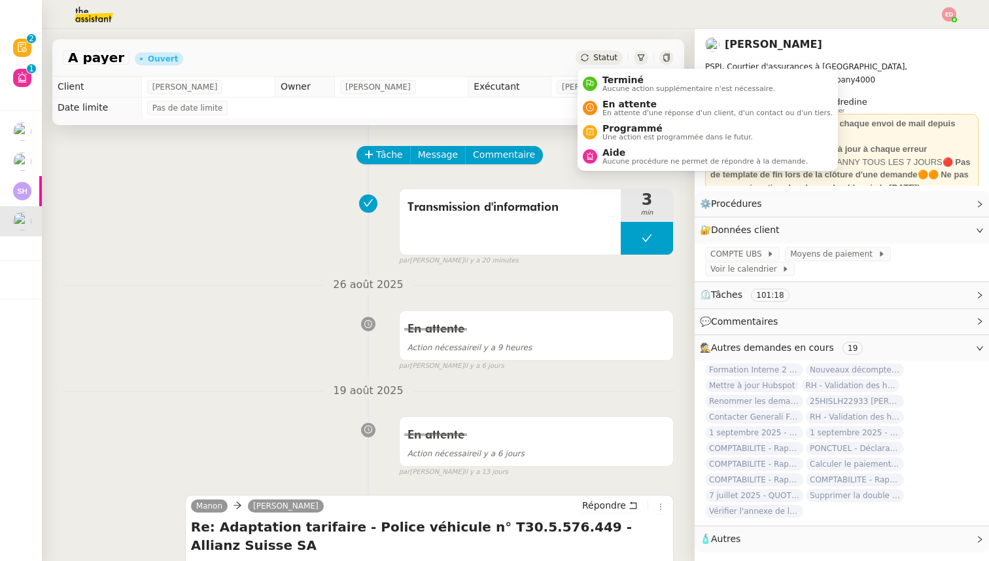
click at [610, 59] on span "Statut" at bounding box center [605, 57] width 24 height 9
click at [630, 111] on span "En attente d'une réponse d'un client, d'un contact ou d'un tiers." at bounding box center [717, 112] width 230 height 7
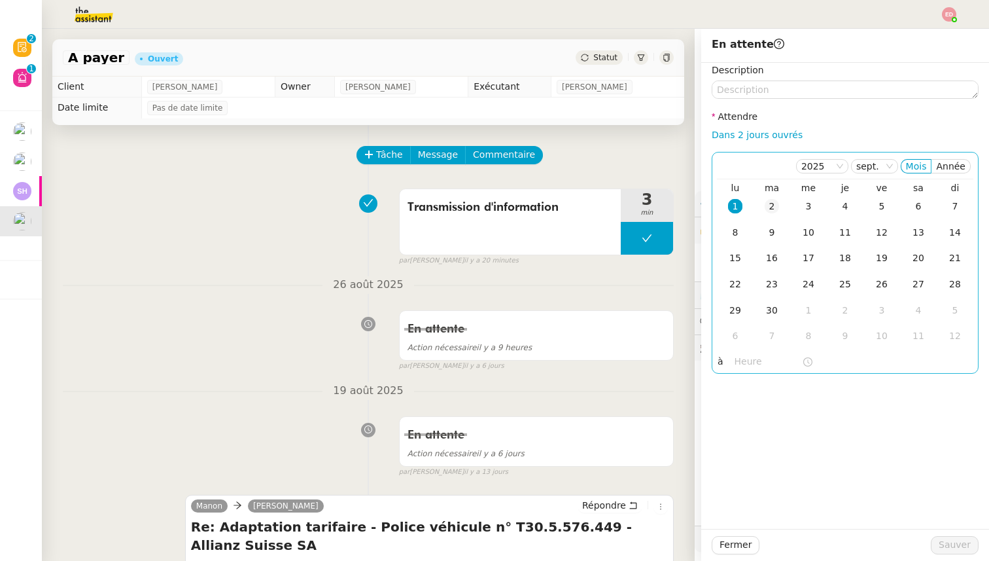
click at [774, 207] on div "2" at bounding box center [772, 206] width 14 height 14
click at [944, 550] on span "Sauver" at bounding box center [955, 544] width 32 height 15
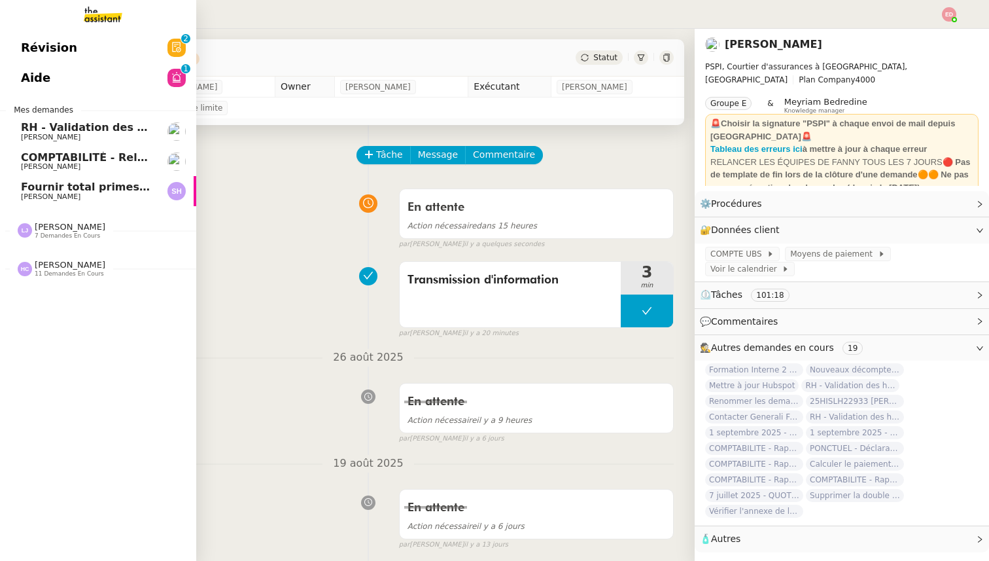
click at [47, 190] on span "Fournir total primes FINE ARTS" at bounding box center [112, 187] width 183 height 12
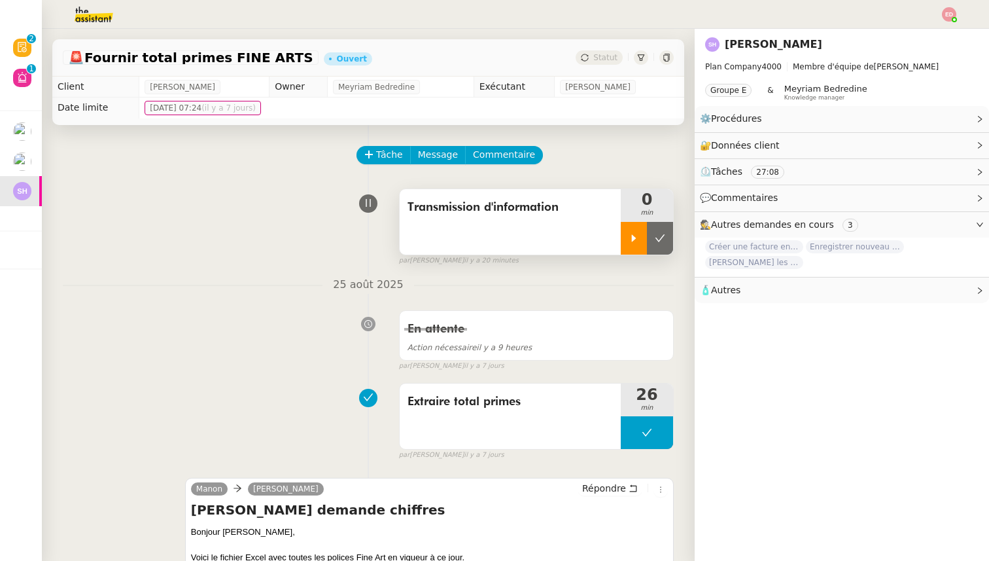
click at [637, 233] on icon at bounding box center [634, 238] width 10 height 10
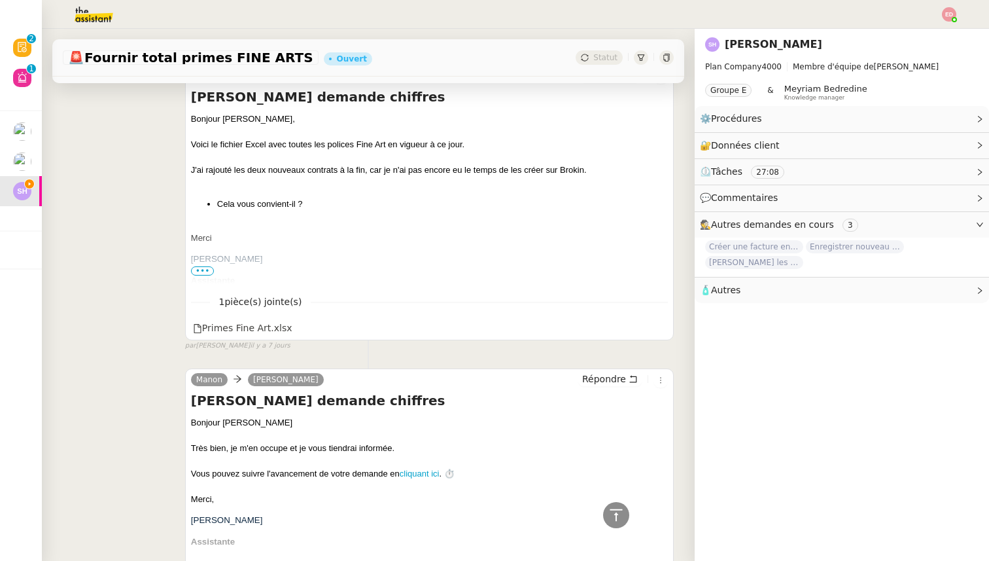
scroll to position [398, 0]
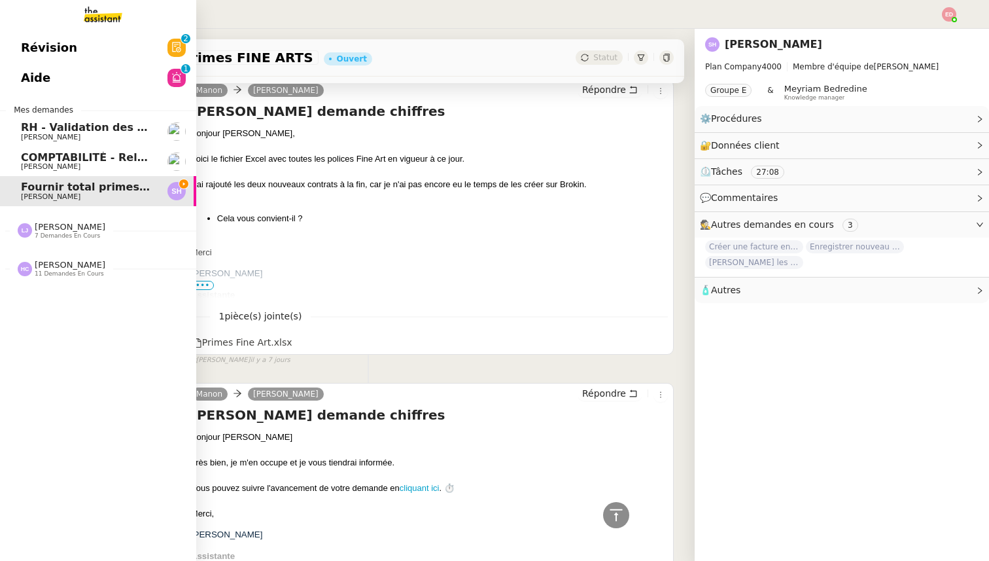
click at [73, 227] on span "[PERSON_NAME]" at bounding box center [70, 227] width 71 height 10
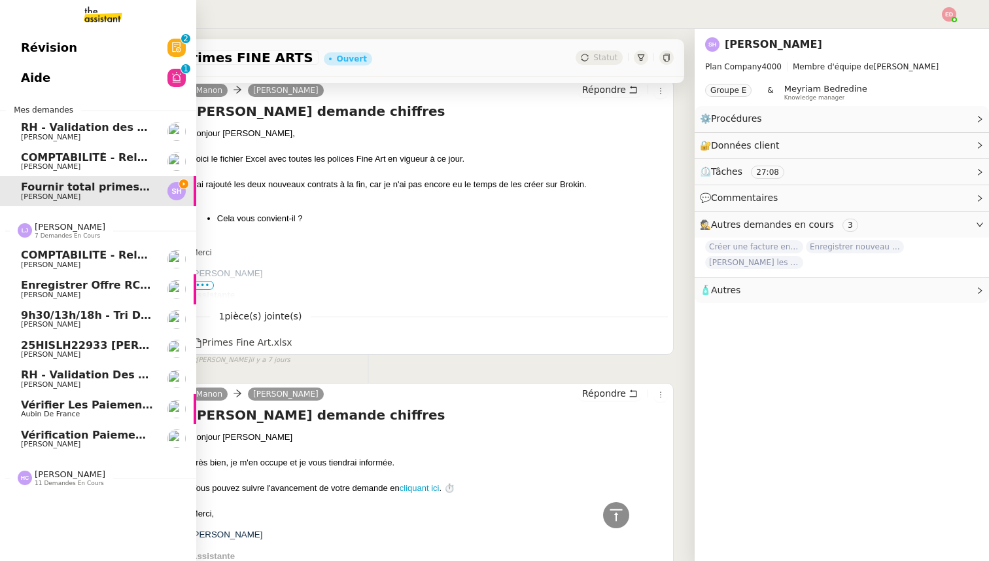
click at [73, 227] on span "[PERSON_NAME]" at bounding box center [70, 227] width 71 height 10
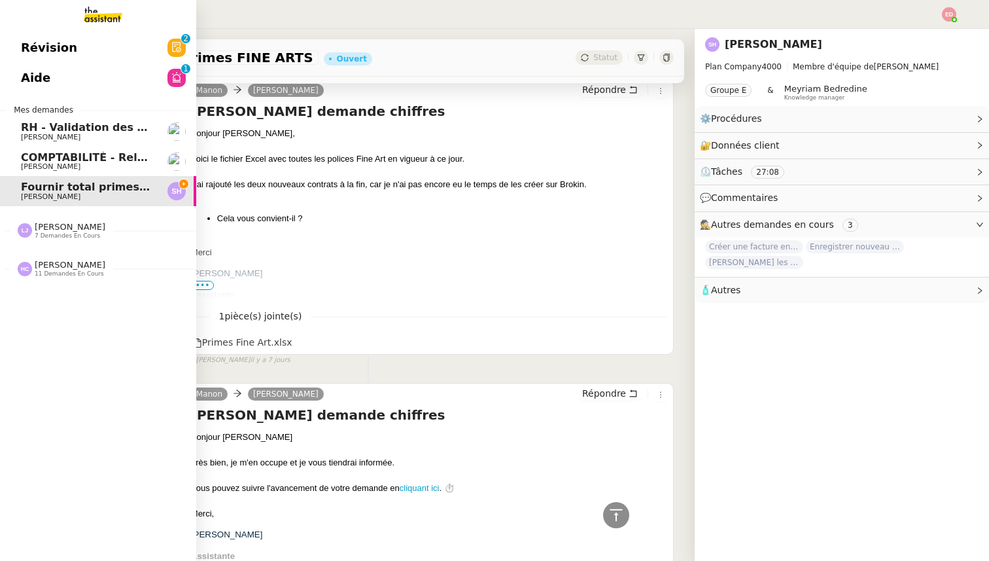
click at [52, 274] on span "11 demandes en cours" at bounding box center [69, 273] width 69 height 7
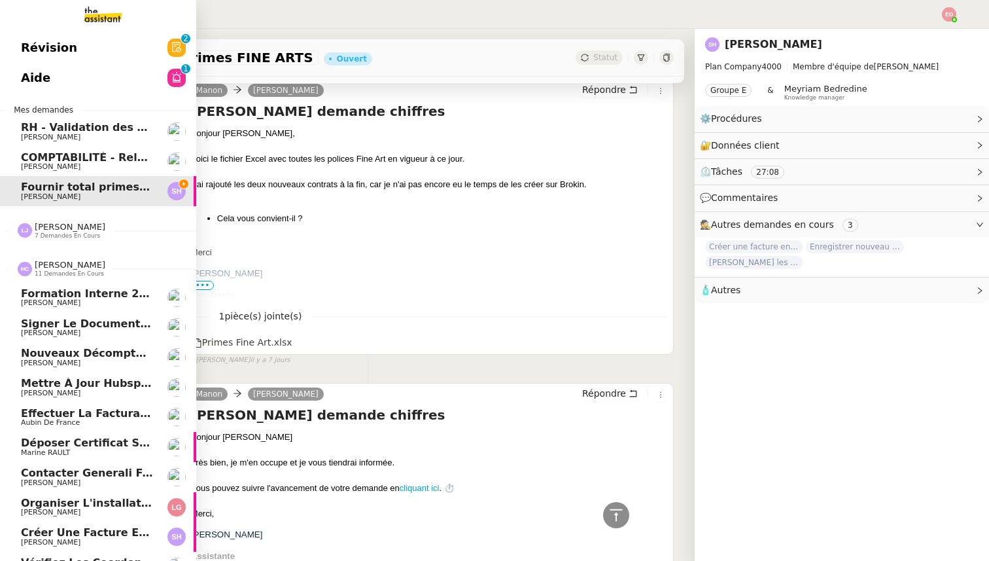
scroll to position [50, 0]
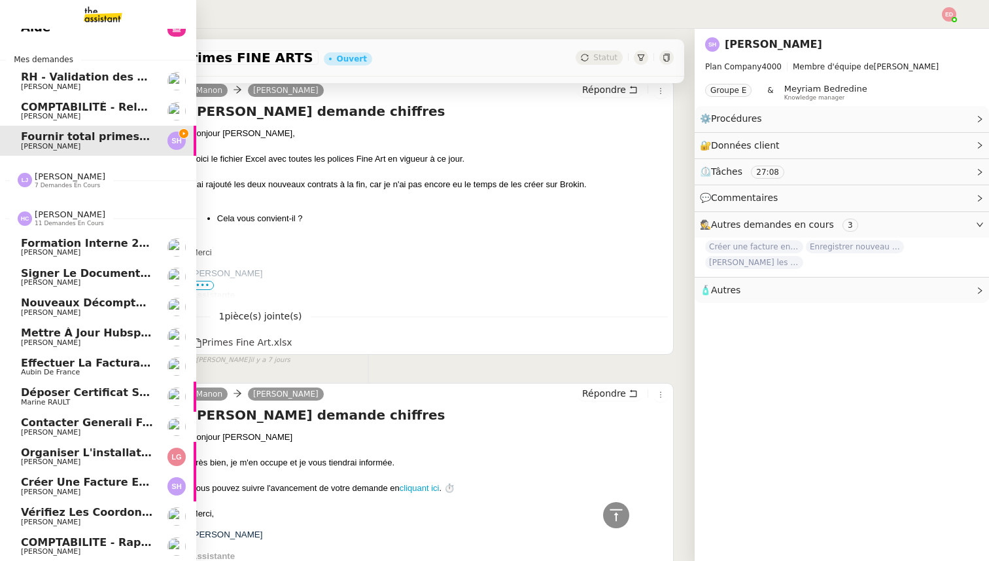
click at [69, 545] on span "COMPTABILITE - Rapprochement bancaire - 25 août 2025" at bounding box center [189, 542] width 337 height 12
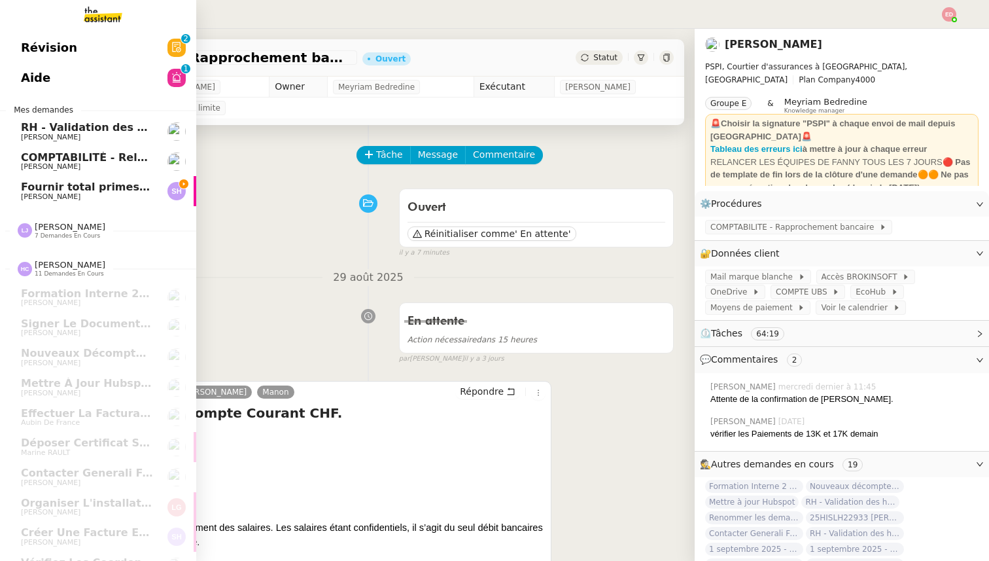
click at [46, 184] on span "Fournir total primes FINE ARTS" at bounding box center [112, 187] width 183 height 12
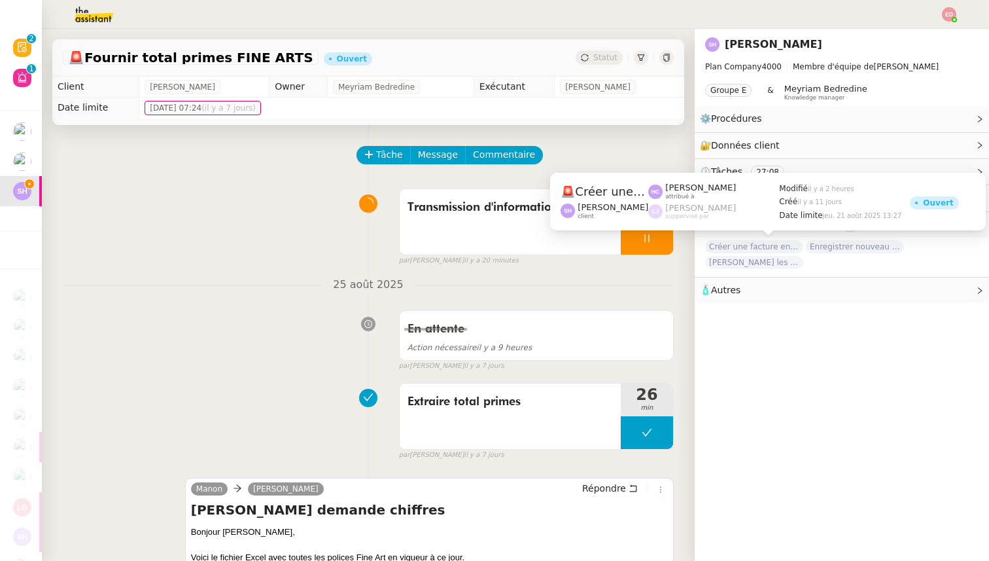
click at [727, 245] on span "Créer une facture en anglais immédiatement" at bounding box center [754, 246] width 98 height 13
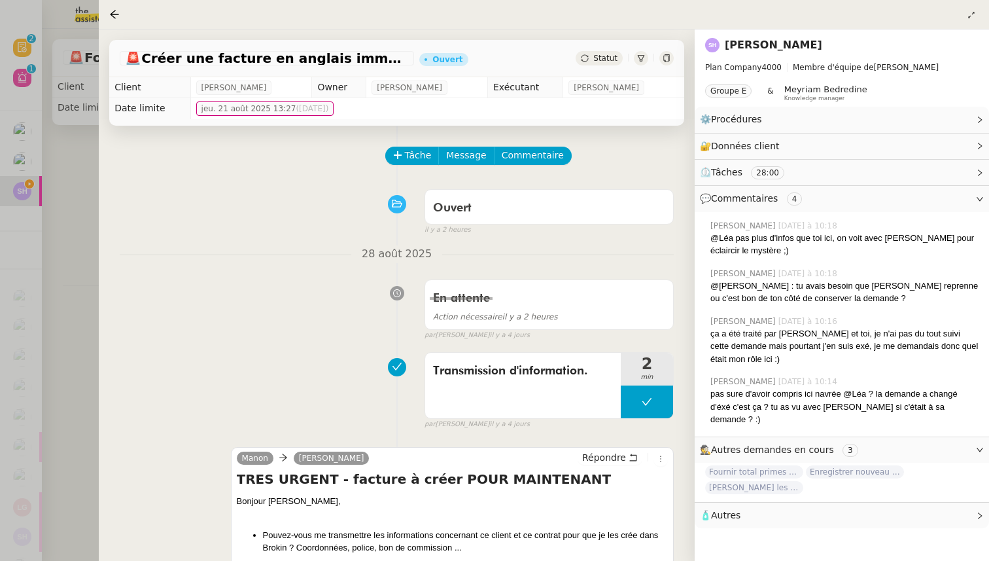
click at [80, 262] on div at bounding box center [494, 280] width 989 height 561
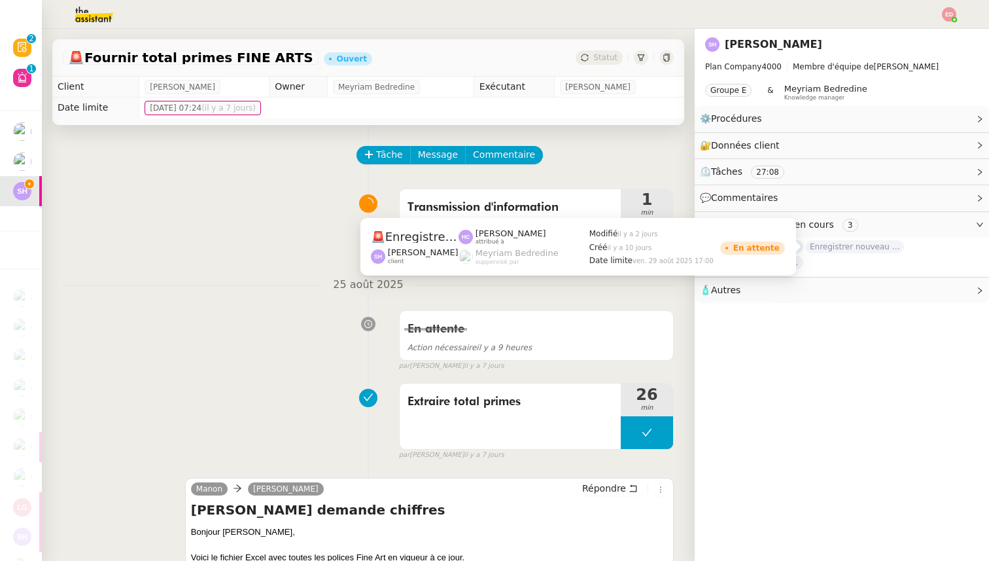
click at [842, 248] on span "Enregistrer nouveau client et contrat" at bounding box center [855, 246] width 98 height 13
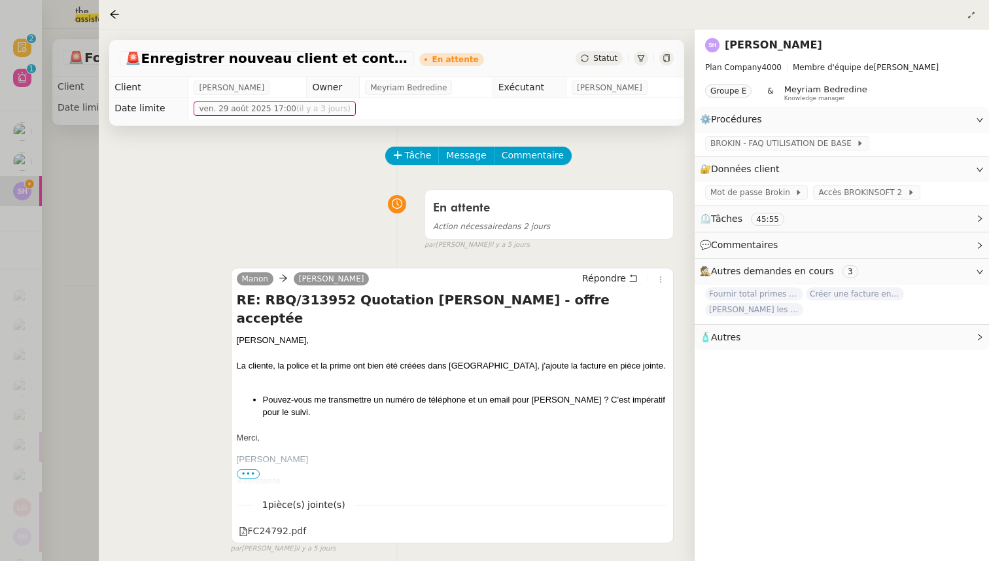
click at [94, 256] on div at bounding box center [494, 280] width 989 height 561
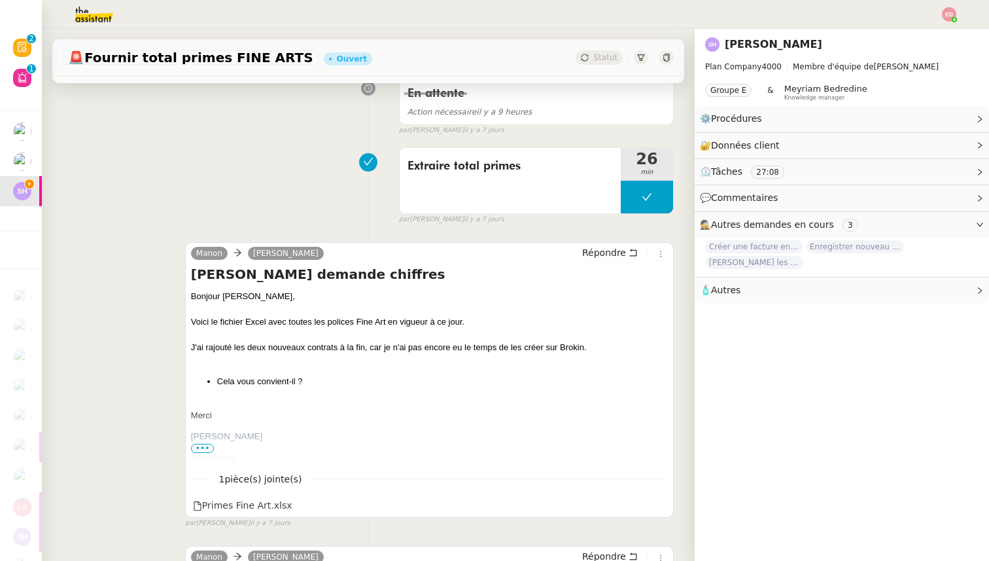
scroll to position [327, 0]
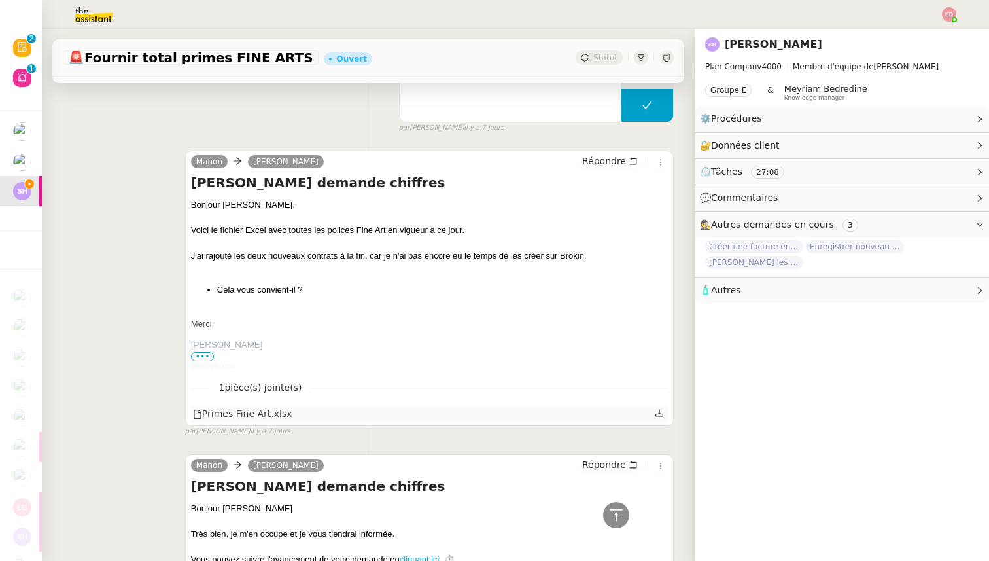
click at [659, 411] on icon at bounding box center [659, 412] width 8 height 7
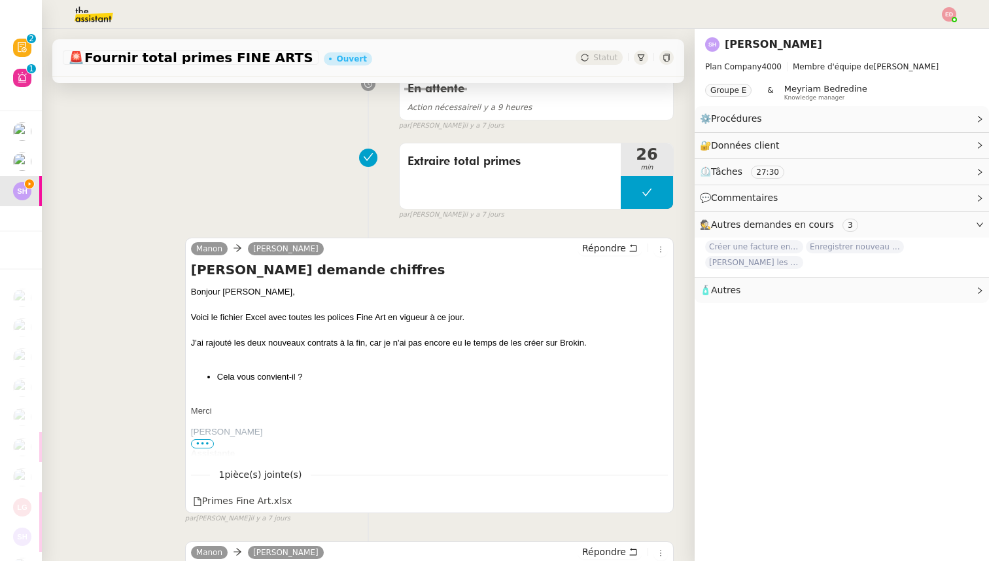
scroll to position [243, 0]
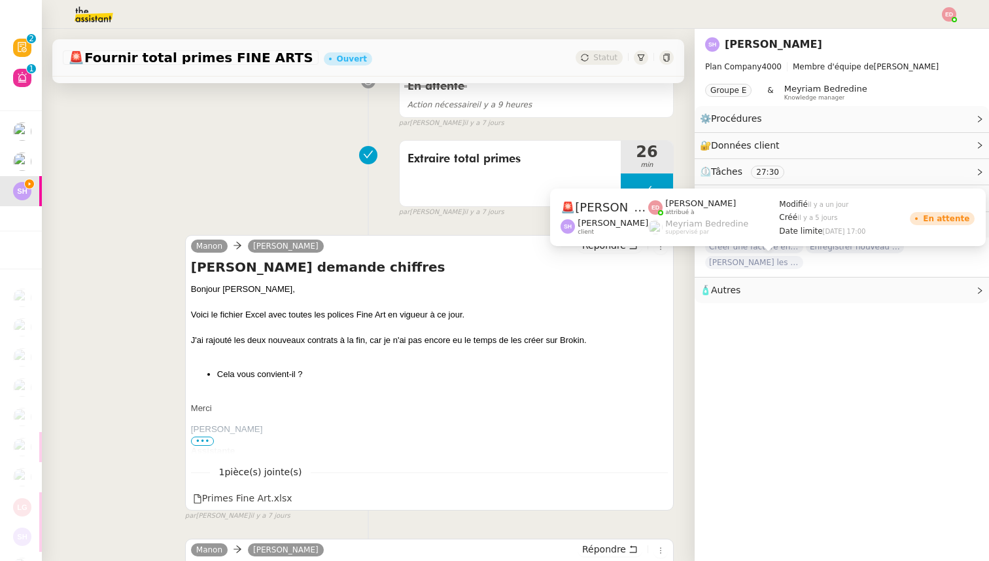
click at [754, 263] on span "[PERSON_NAME] les contrats assurés par des assureurs français" at bounding box center [754, 262] width 98 height 13
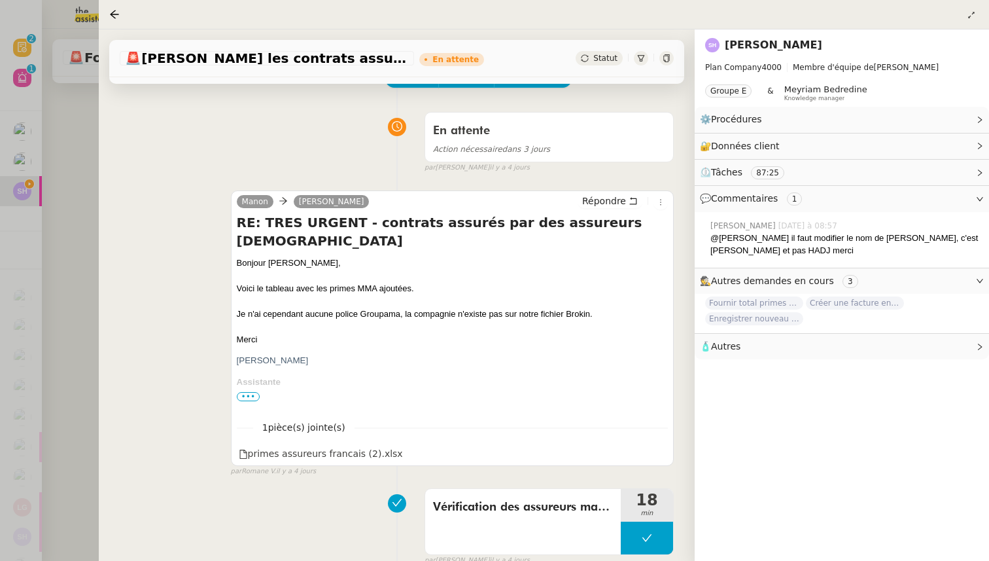
scroll to position [81, 0]
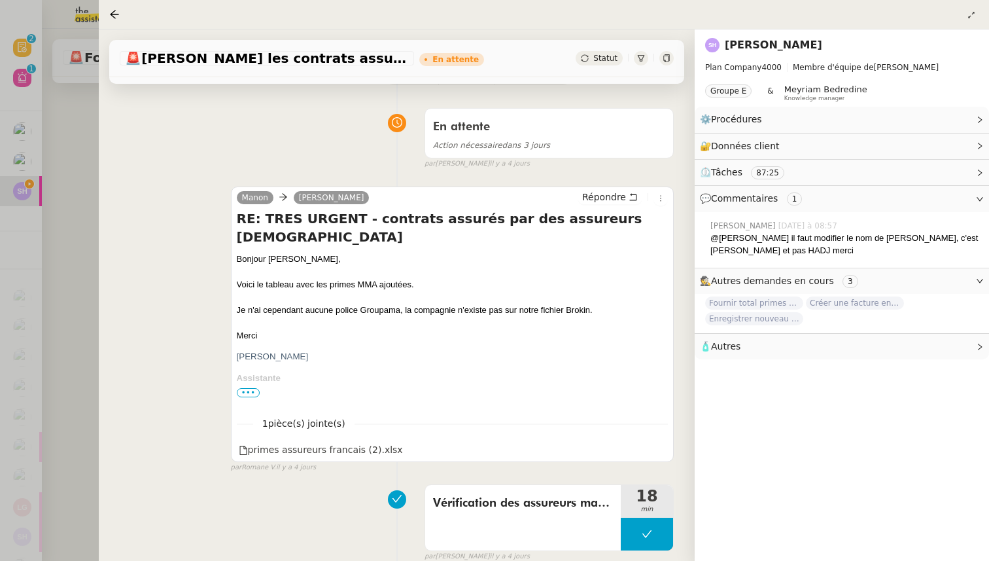
click at [595, 59] on span "Statut" at bounding box center [605, 58] width 24 height 9
click at [77, 230] on div at bounding box center [494, 280] width 989 height 561
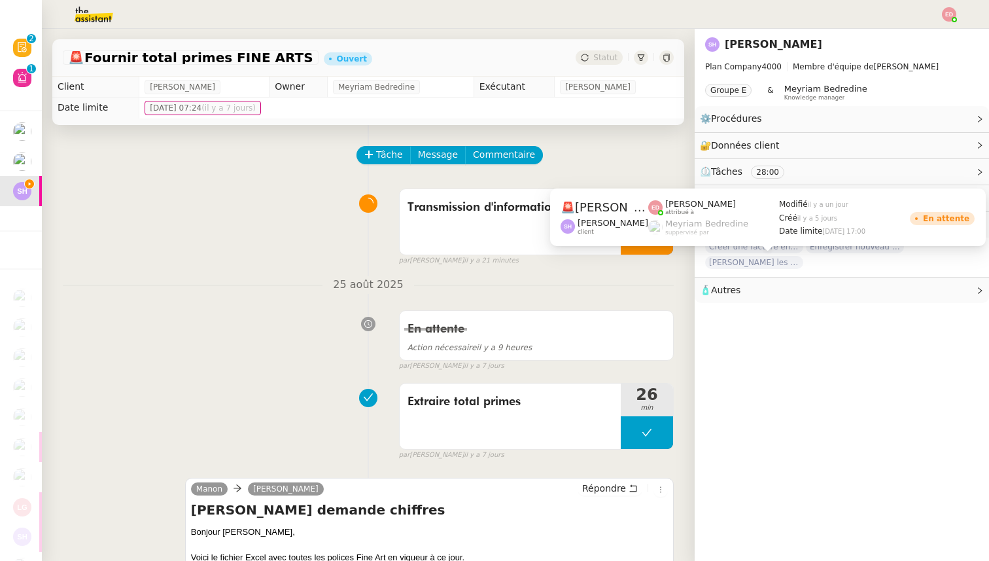
click at [778, 262] on span "[PERSON_NAME] les contrats assurés par des assureurs français" at bounding box center [754, 262] width 98 height 13
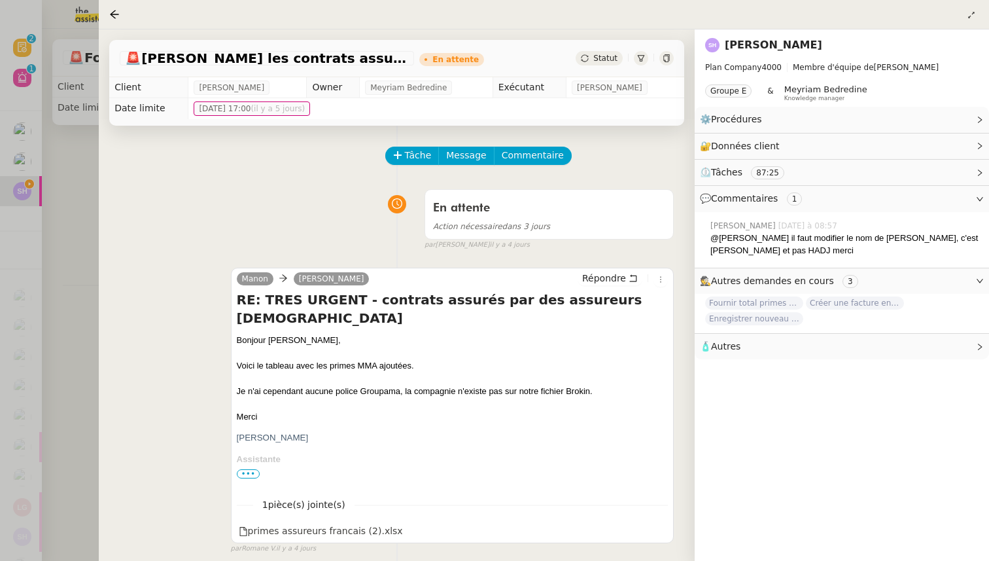
click at [60, 404] on div at bounding box center [494, 280] width 989 height 561
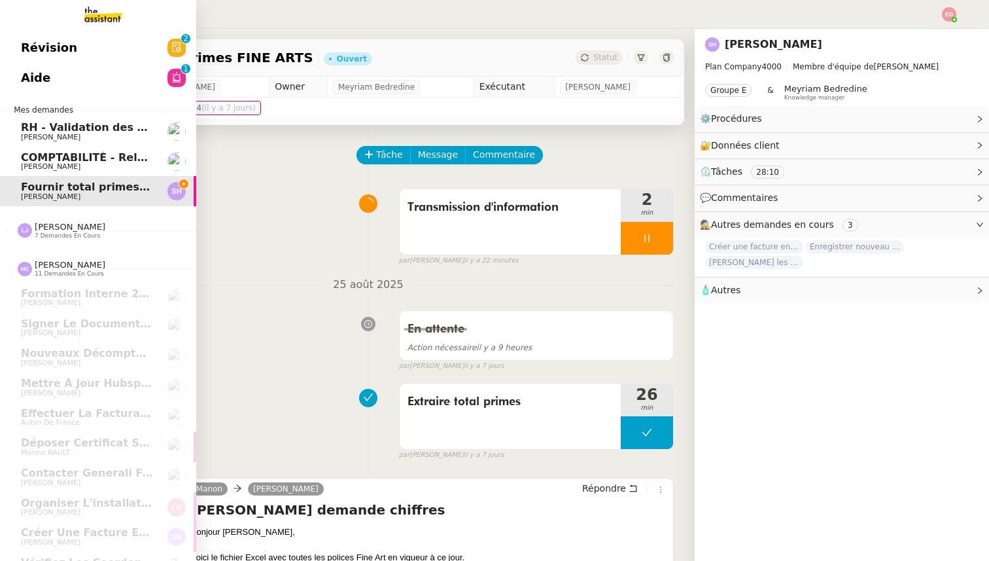
click at [90, 130] on span "RH - Validation des heures employés PSPI - 28 août 2025" at bounding box center [189, 127] width 336 height 12
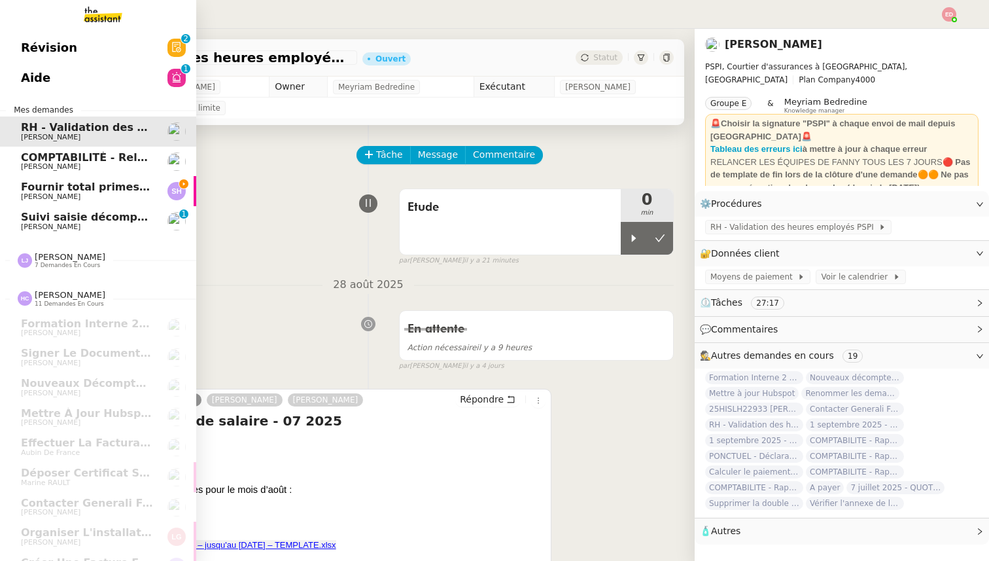
click at [29, 223] on span "[PERSON_NAME]" at bounding box center [51, 226] width 60 height 9
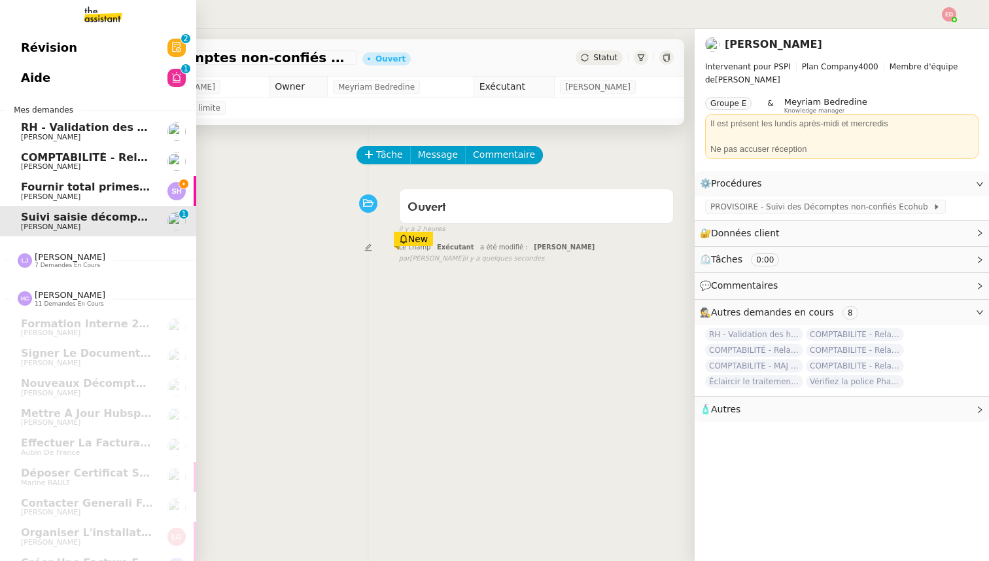
click at [35, 124] on span "RH - Validation des heures employés PSPI - 28 août 2025" at bounding box center [189, 127] width 336 height 12
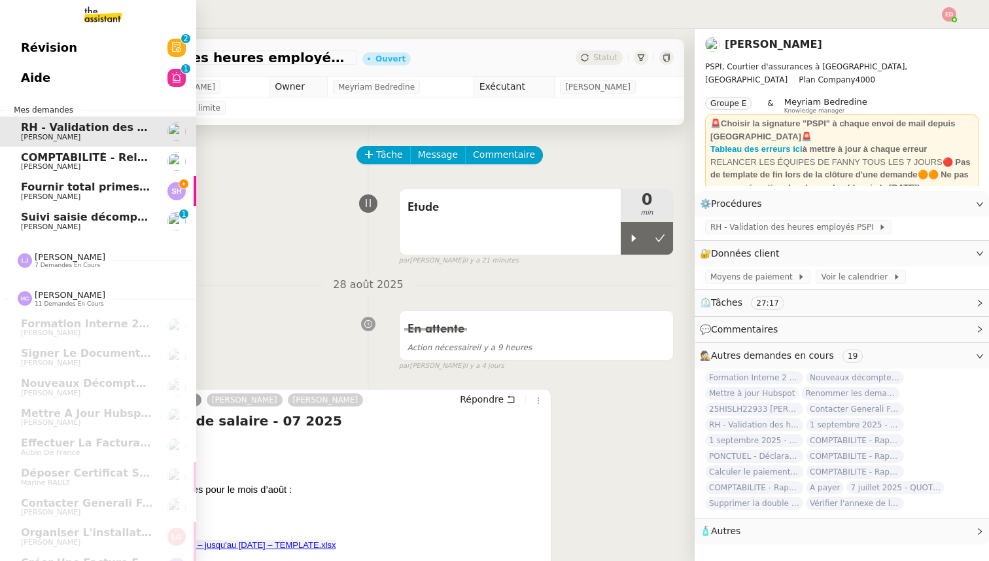
click at [56, 181] on span "Fournir total primes FINE ARTS" at bounding box center [112, 187] width 183 height 12
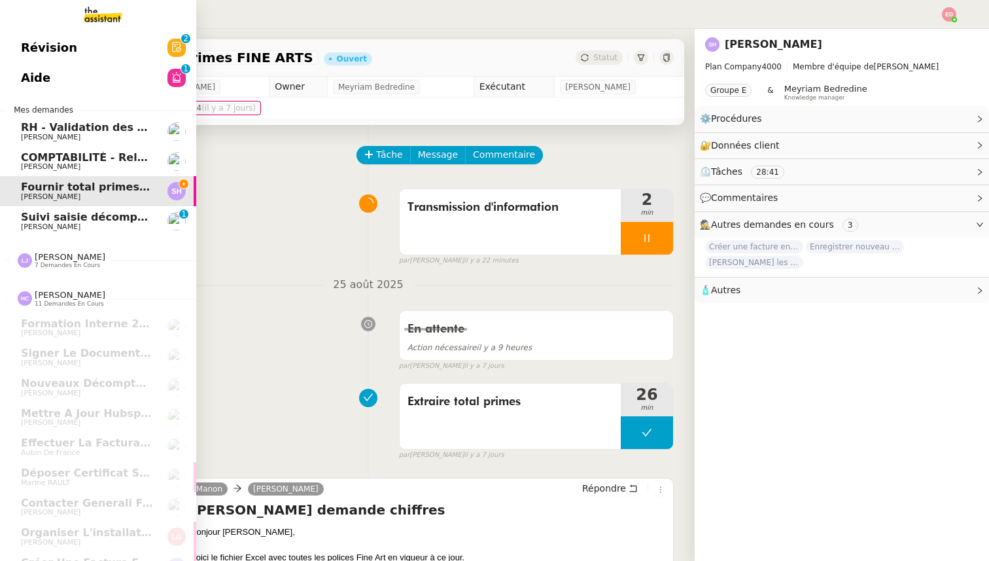
click at [65, 220] on span "Suivi saisie décomptes non-confiés Ecohub - septembre 2025" at bounding box center [201, 217] width 361 height 12
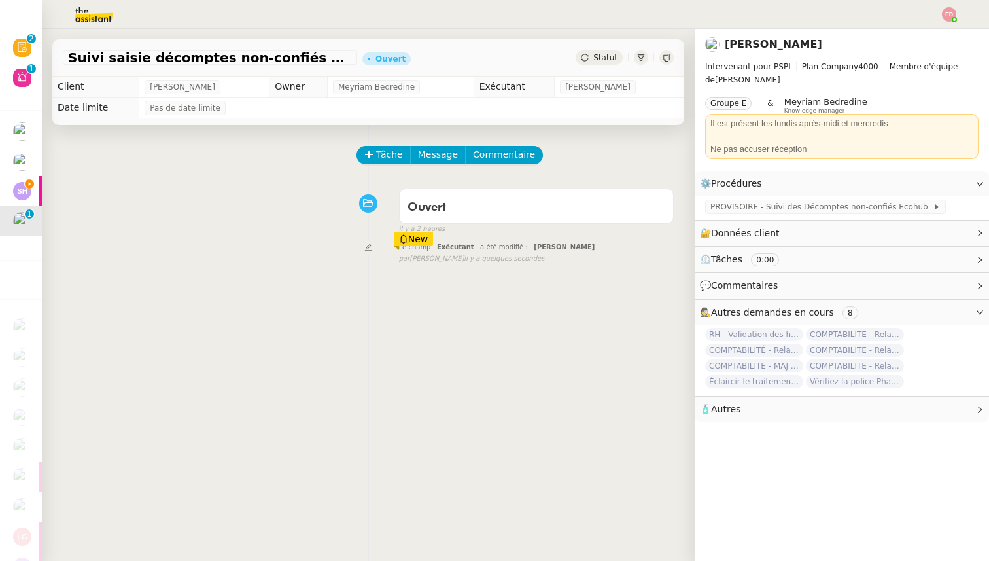
click at [602, 57] on span "Statut" at bounding box center [605, 57] width 24 height 9
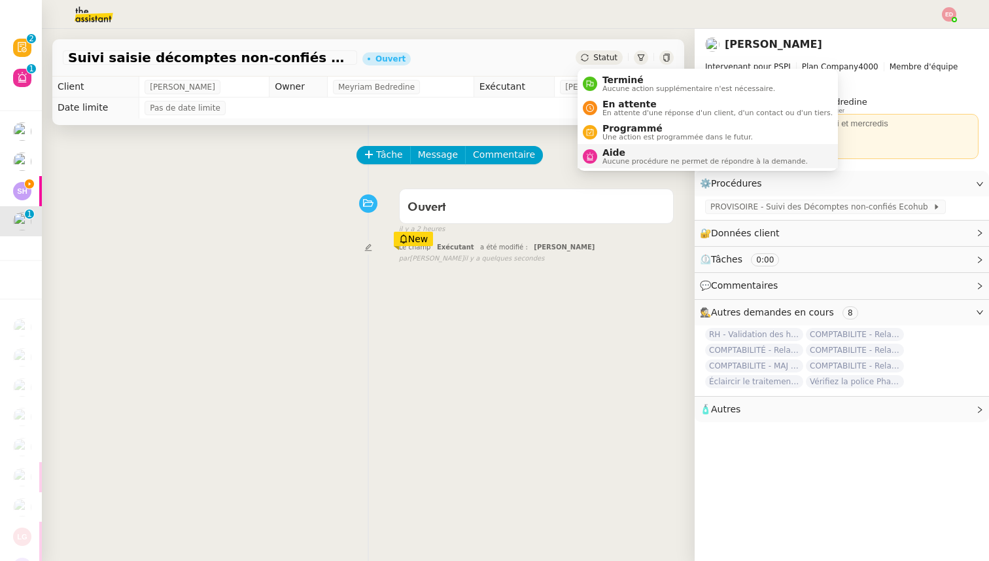
click at [632, 156] on span "Aide" at bounding box center [704, 152] width 205 height 10
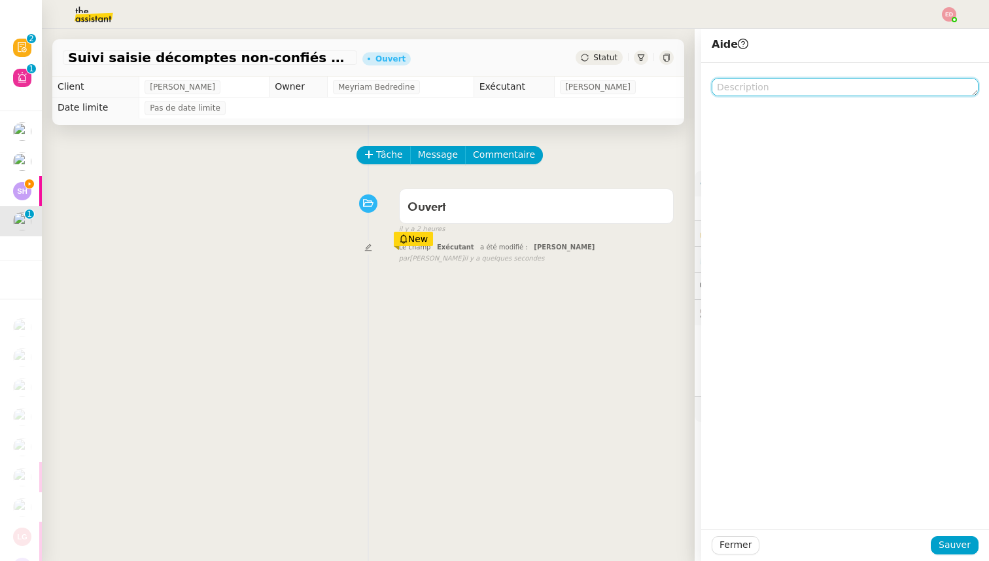
click at [763, 80] on textarea at bounding box center [845, 87] width 267 height 18
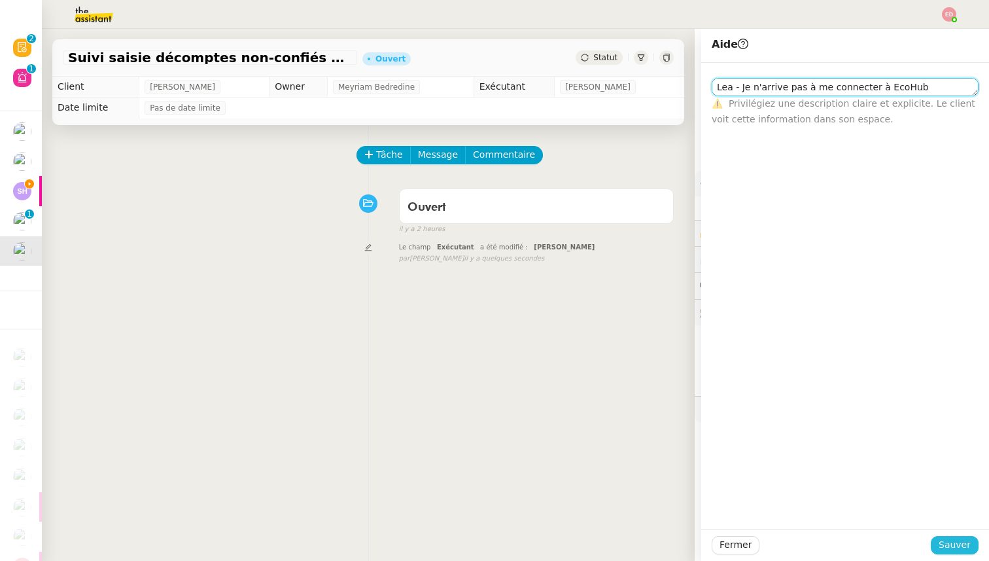
type textarea "Lea - Je n'arrive pas à me connecter à EcoHub"
click at [942, 543] on span "Sauver" at bounding box center [955, 544] width 32 height 15
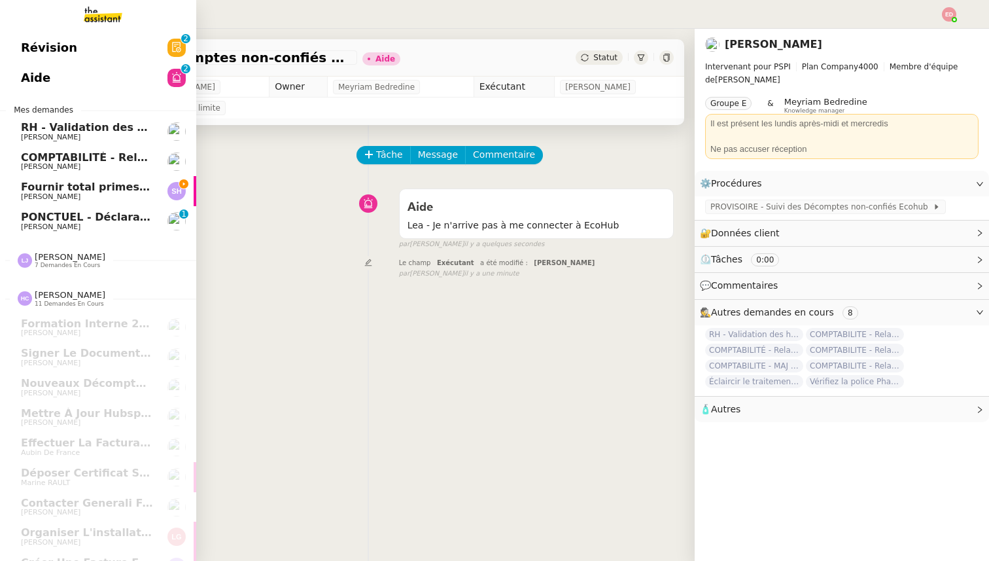
click at [58, 231] on link "PONCTUEL - Déclaration Lloyd - 1 septembre 2025 Fanny Eyraud 0 1 2 3 4 5 6 7 8 9" at bounding box center [98, 221] width 196 height 30
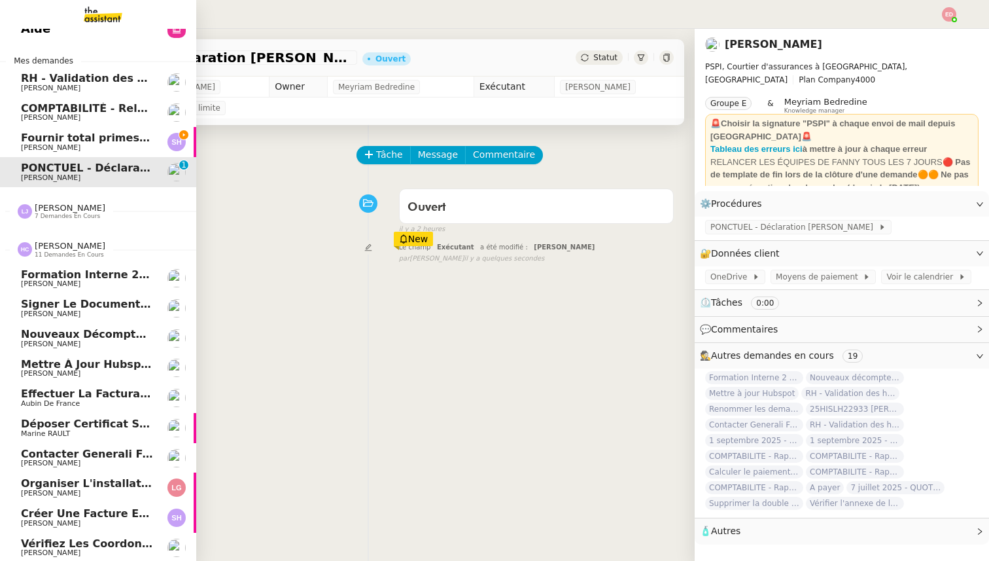
scroll to position [80, 0]
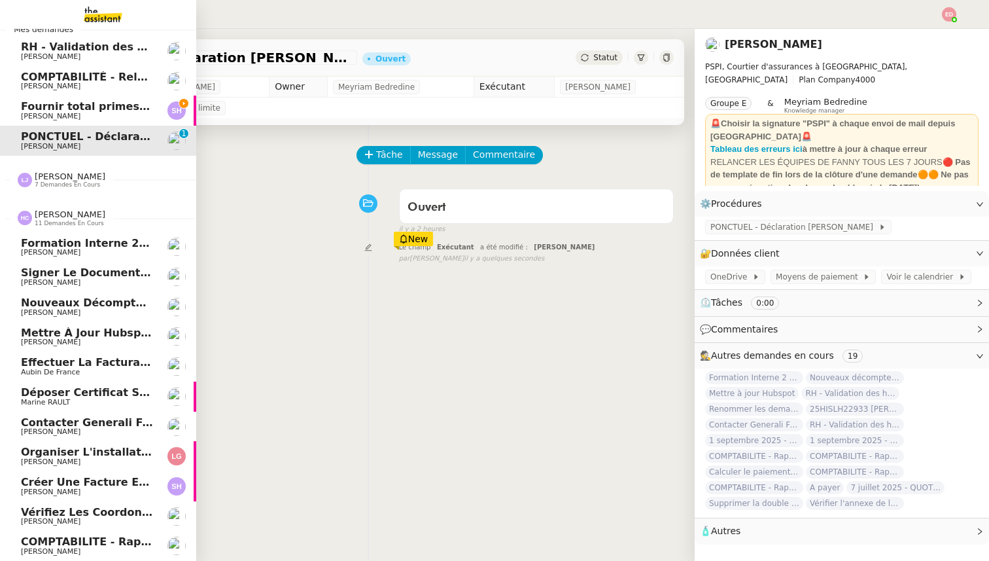
click at [65, 539] on span "COMPTABILITE - Rapprochement bancaire - 25 août 2025" at bounding box center [189, 541] width 337 height 12
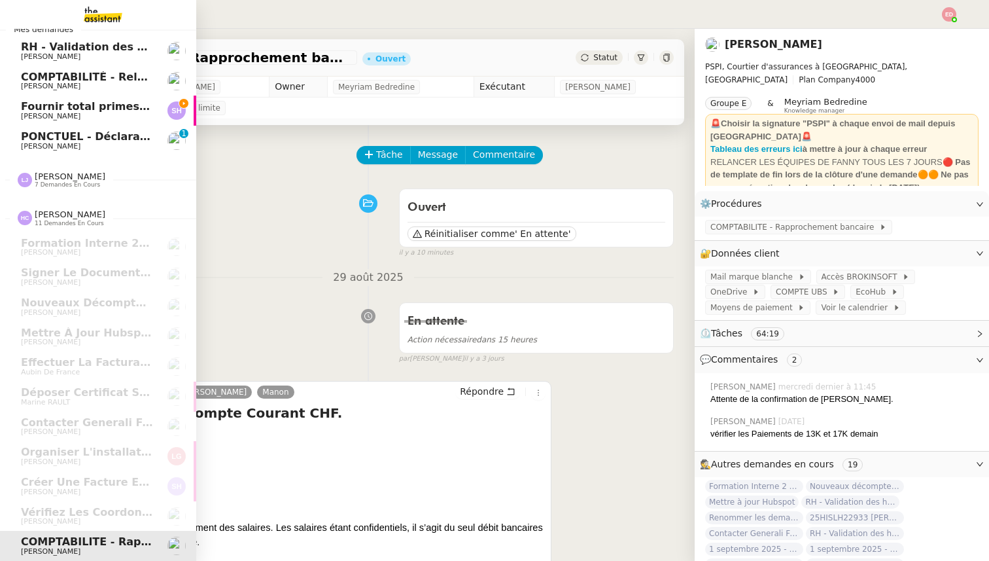
click at [66, 186] on span "7 demandes en cours" at bounding box center [67, 184] width 65 height 7
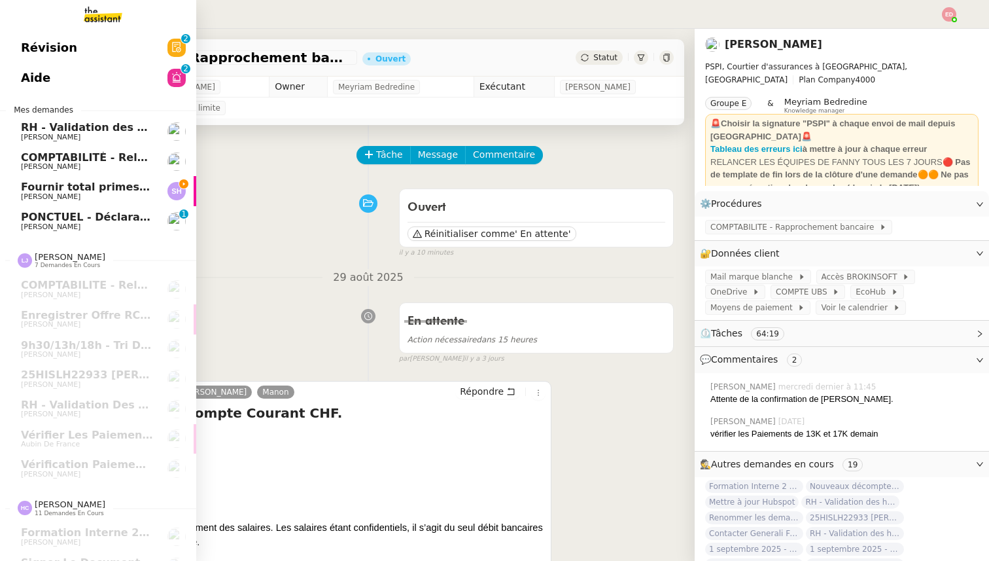
click at [77, 186] on span "Fournir total primes FINE ARTS" at bounding box center [112, 187] width 183 height 12
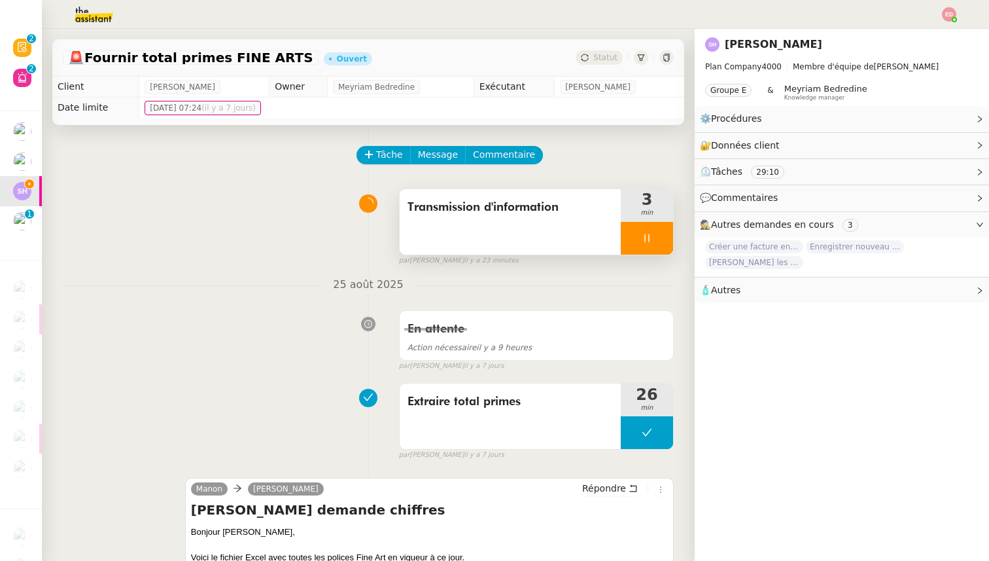
click at [663, 234] on div at bounding box center [647, 238] width 52 height 33
click at [663, 234] on icon at bounding box center [660, 237] width 10 height 7
click at [606, 51] on div "Statut" at bounding box center [599, 57] width 47 height 14
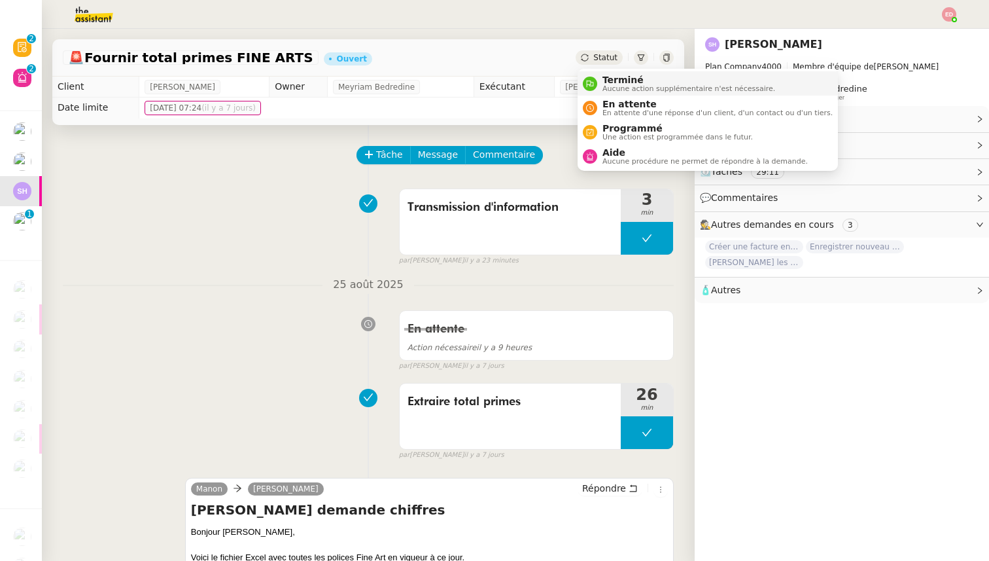
click at [613, 75] on span "Terminé" at bounding box center [688, 80] width 173 height 10
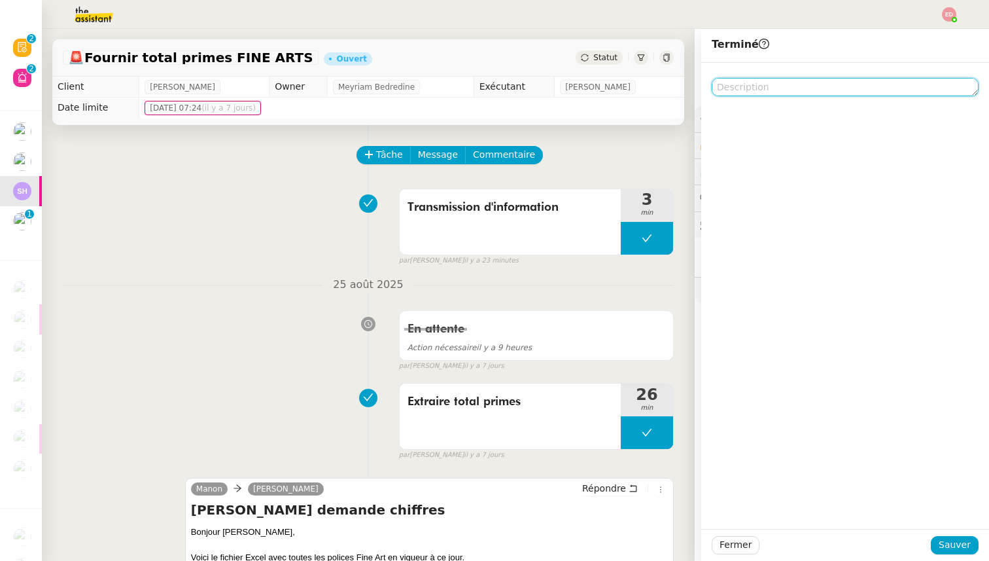
click at [767, 86] on textarea at bounding box center [845, 87] width 267 height 18
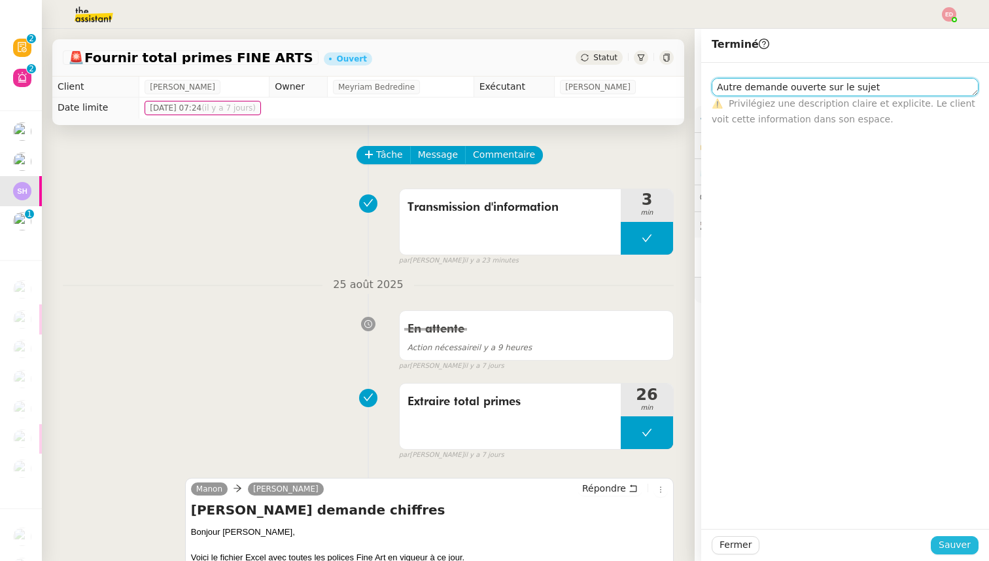
type textarea "Autre demande ouverte sur le sujet"
click at [943, 551] on span "Sauver" at bounding box center [955, 544] width 32 height 15
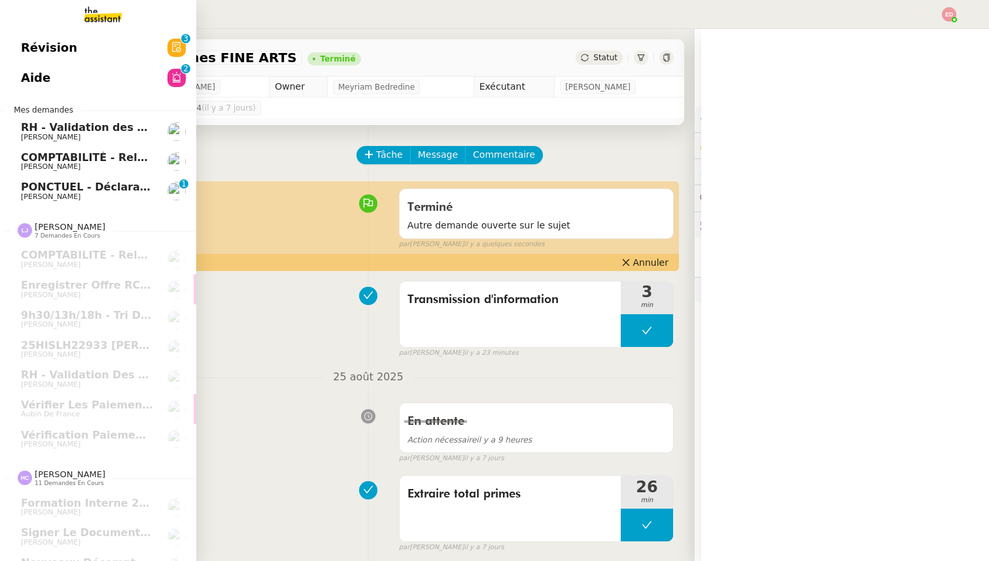
click at [58, 198] on span "[PERSON_NAME]" at bounding box center [51, 196] width 60 height 9
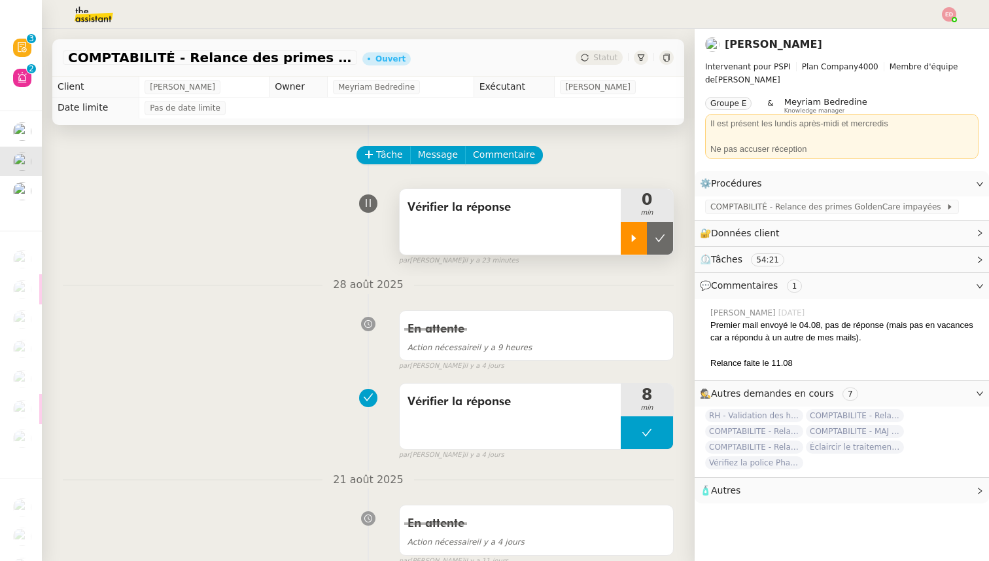
click at [622, 239] on div at bounding box center [634, 238] width 26 height 33
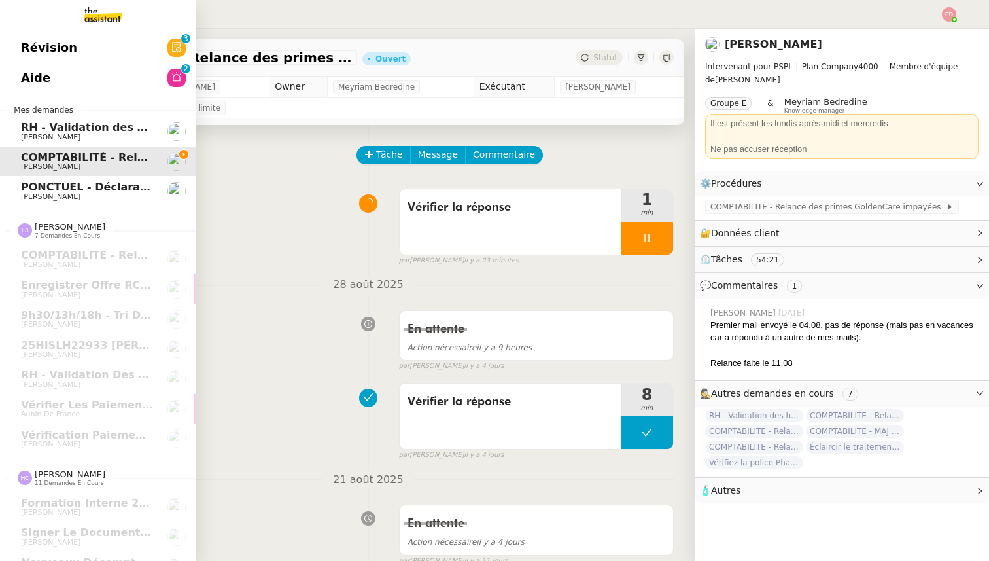
click at [77, 194] on span "[PERSON_NAME]" at bounding box center [87, 197] width 132 height 8
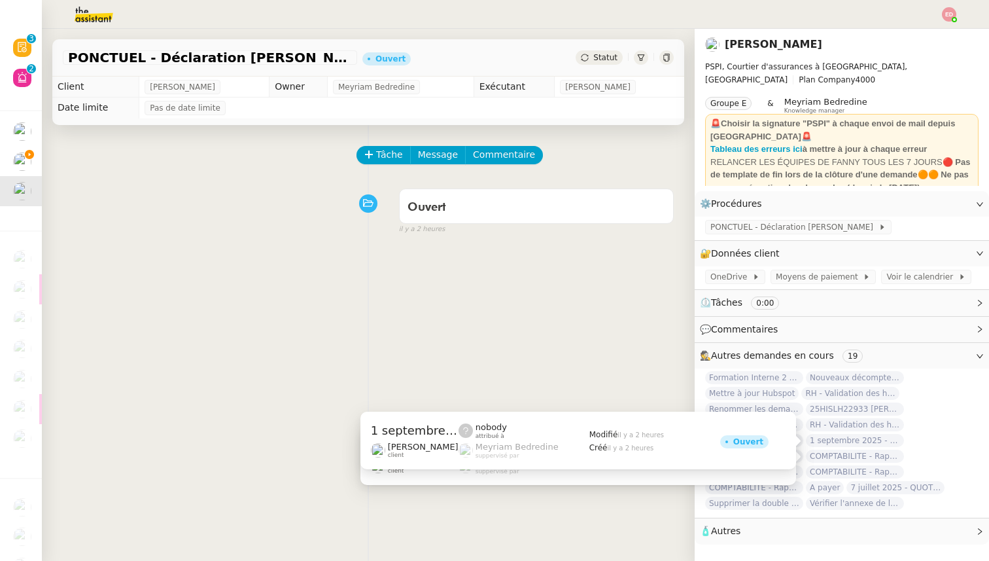
click at [839, 442] on span "1 septembre 2025 - QUOTIDIEN Gestion boite mail Accounting" at bounding box center [855, 440] width 98 height 13
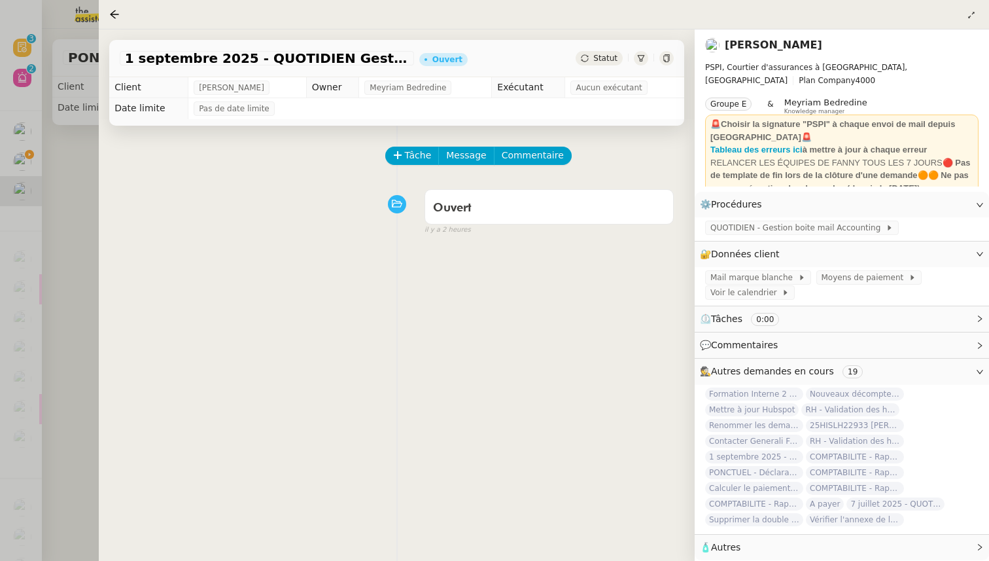
click at [77, 429] on div at bounding box center [494, 280] width 989 height 561
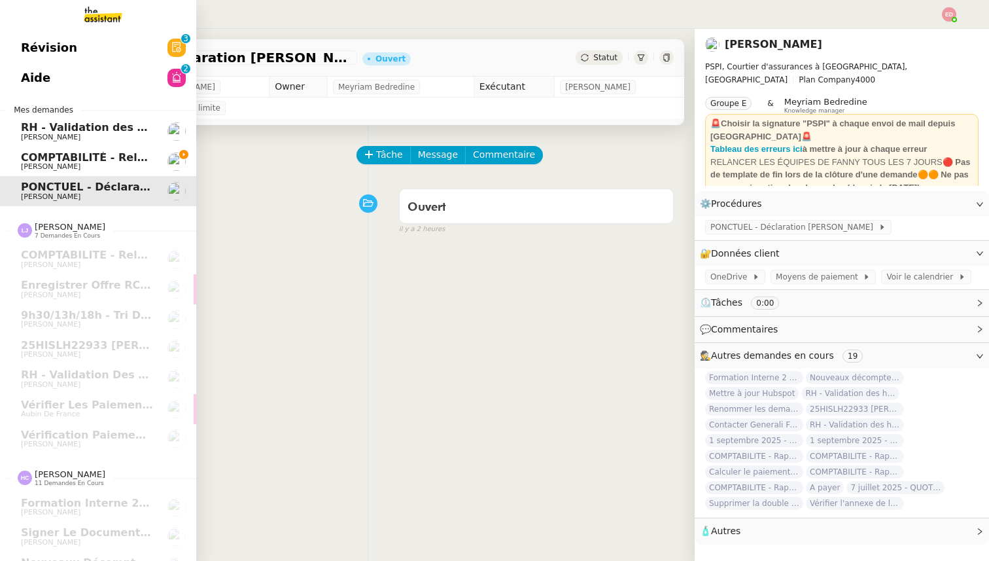
click at [41, 163] on span "[PERSON_NAME]" at bounding box center [51, 166] width 60 height 9
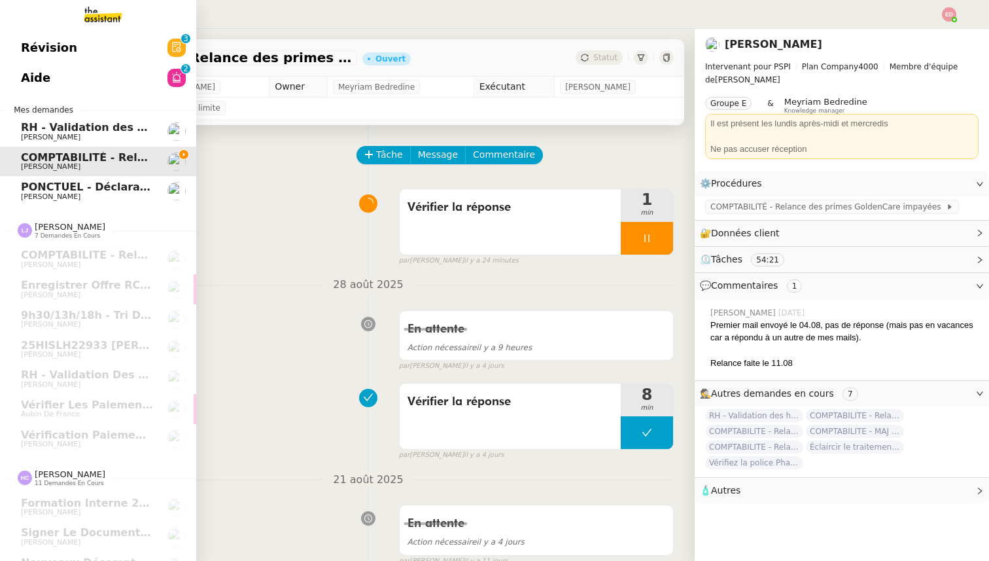
click at [54, 192] on span "PONCTUEL - Déclaration [PERSON_NAME] - [DATE]" at bounding box center [168, 187] width 294 height 12
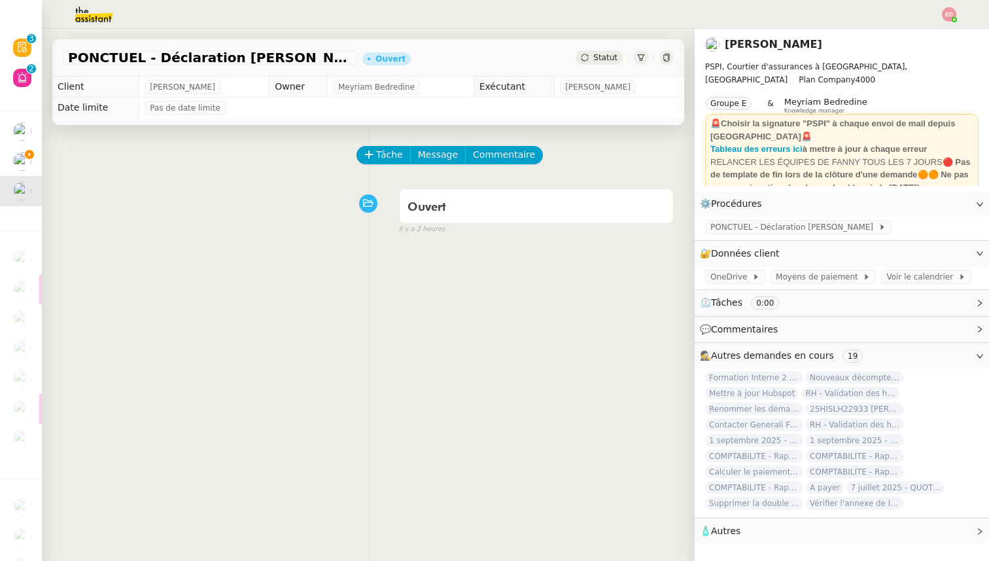
click at [945, 12] on img at bounding box center [949, 14] width 14 height 14
click at [908, 37] on span "Suivi" at bounding box center [903, 37] width 22 height 10
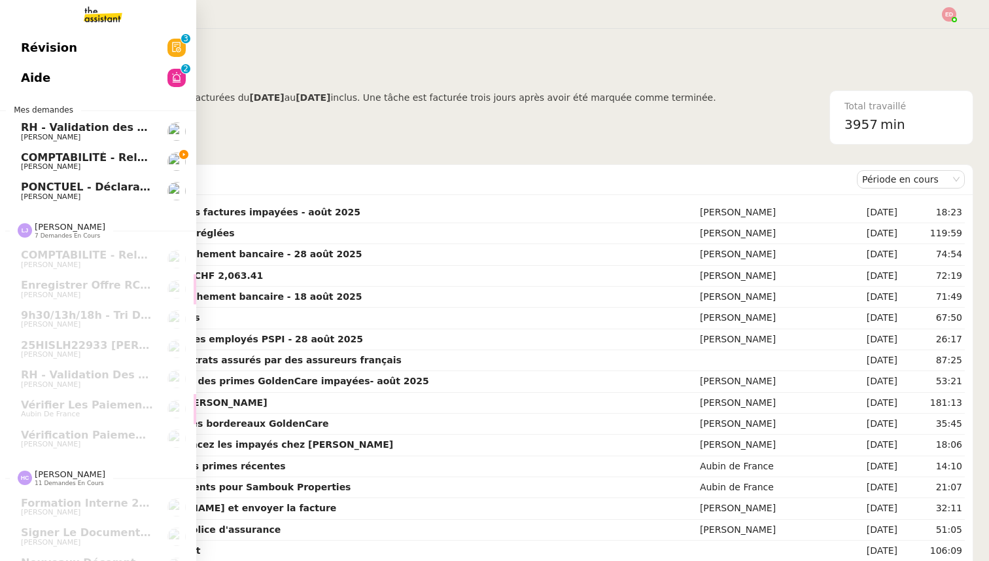
click at [31, 157] on span "COMPTABILITÉ - Relance des primes GoldenCare impayées- août 2025" at bounding box center [226, 157] width 411 height 12
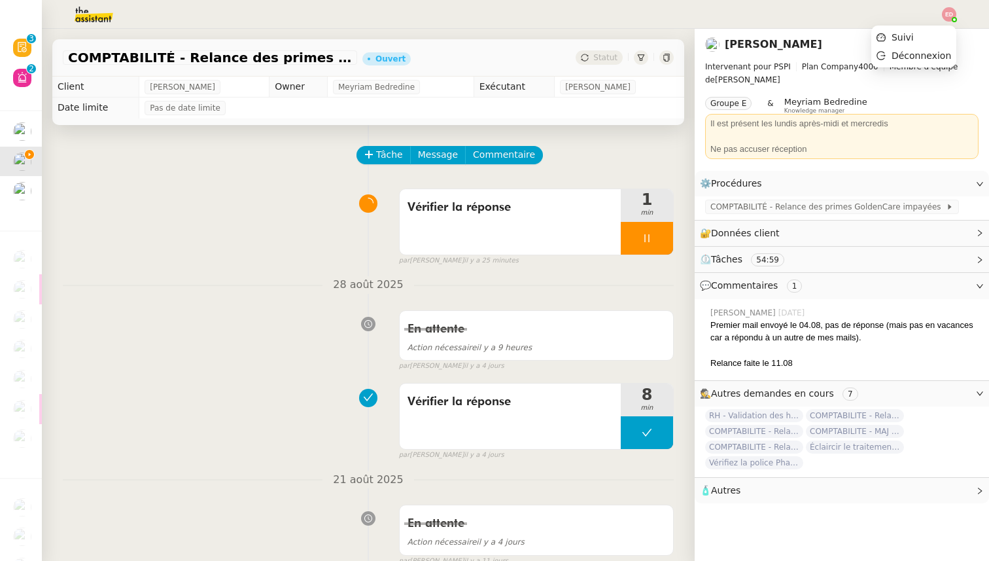
click at [945, 14] on img at bounding box center [949, 14] width 14 height 14
click at [934, 35] on li "Suivi" at bounding box center [913, 37] width 85 height 18
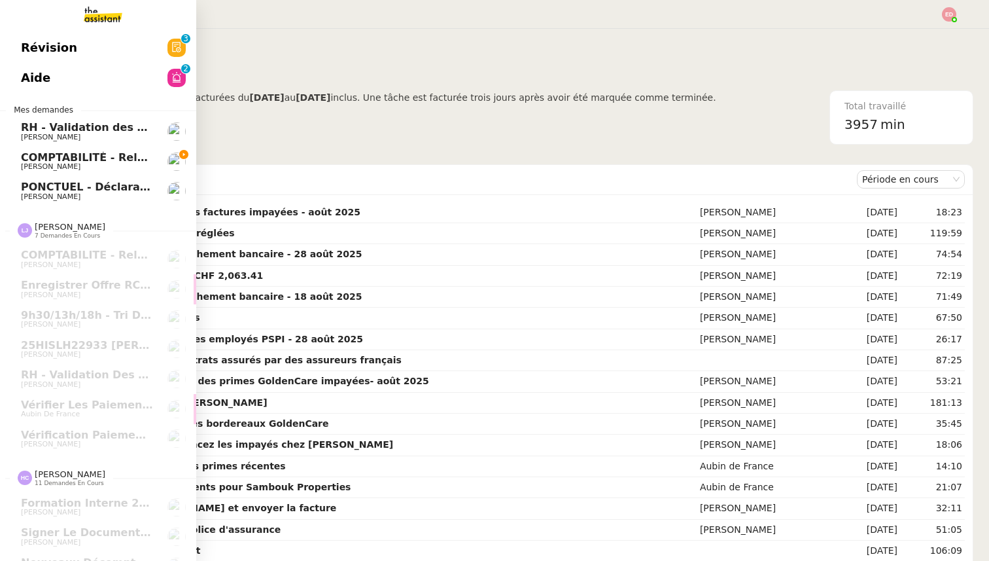
click at [26, 154] on span "COMPTABILITÉ - Relance des primes GoldenCare impayées- août 2025" at bounding box center [226, 157] width 411 height 12
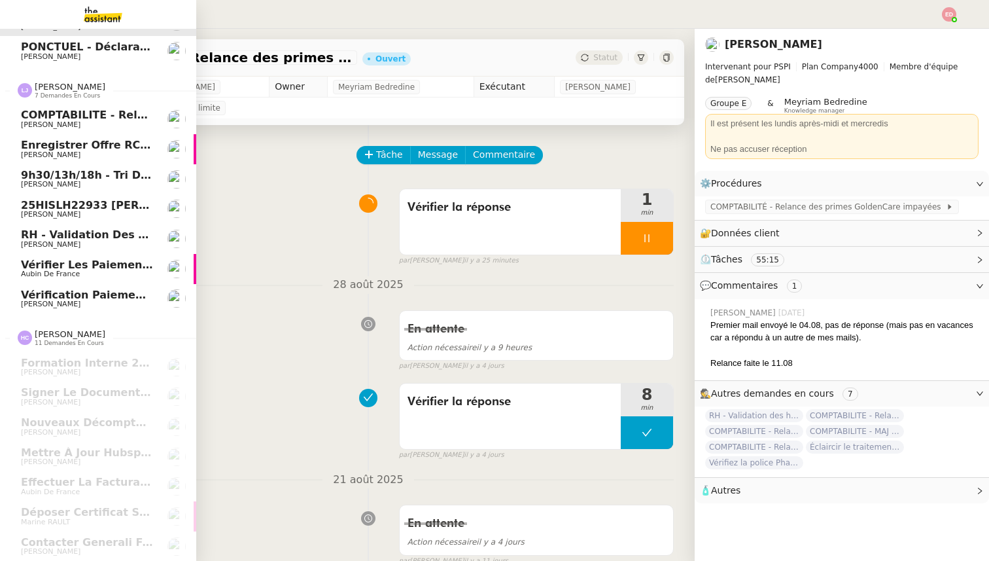
scroll to position [260, 0]
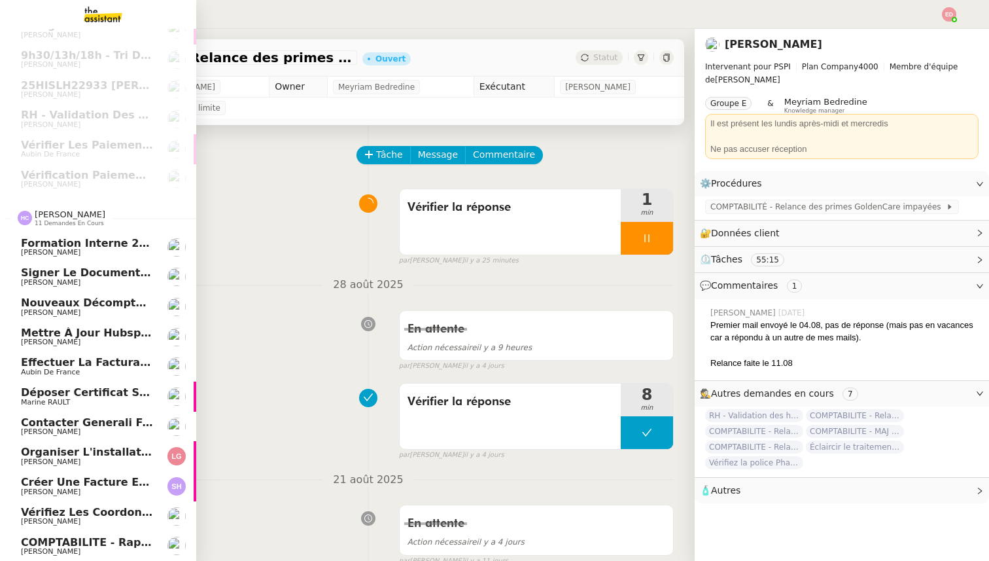
click at [57, 550] on span "[PERSON_NAME]" at bounding box center [51, 551] width 60 height 9
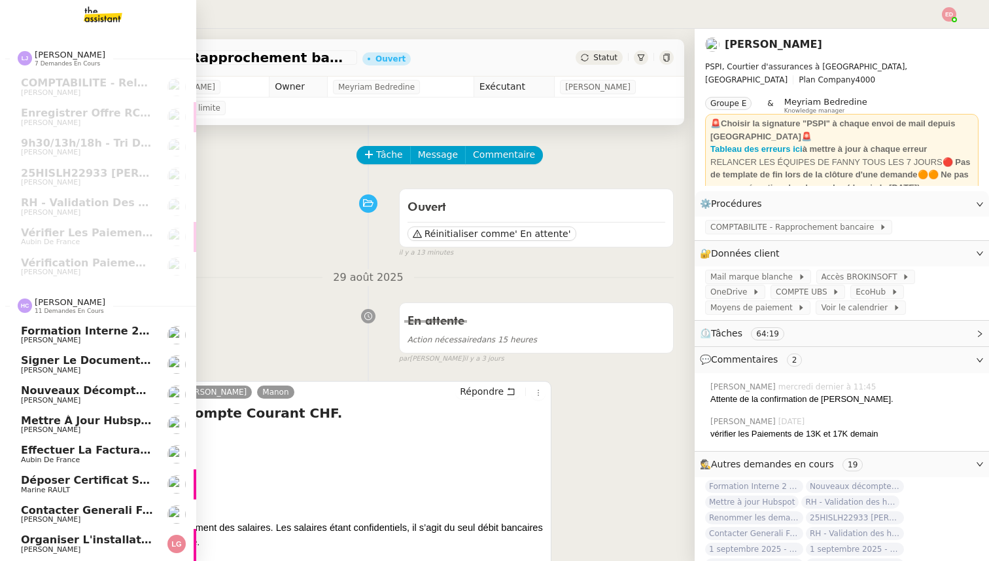
scroll to position [122, 0]
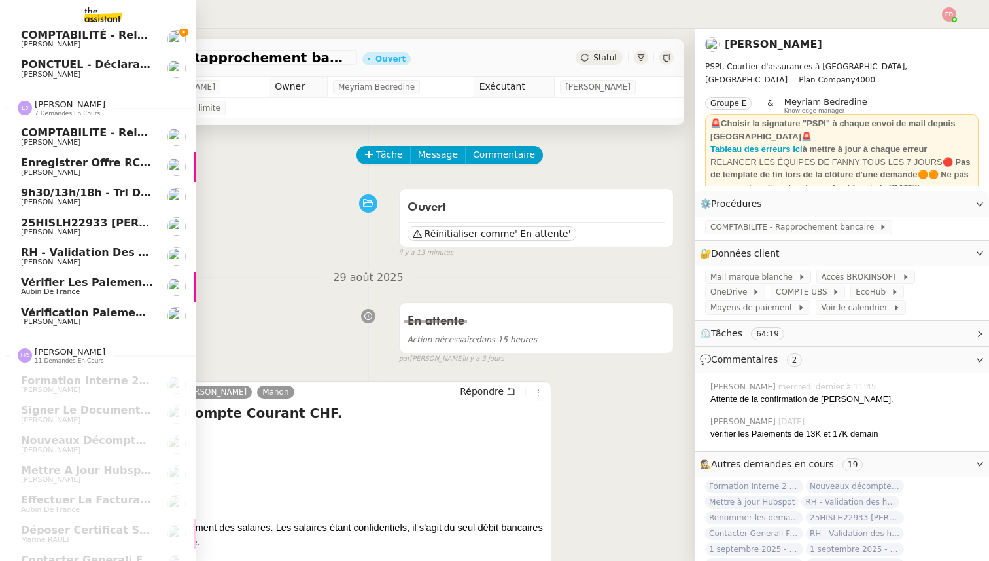
click at [88, 226] on span "25HISLH22933 [PERSON_NAME] & 25HISLJ23032 [PERSON_NAME]" at bounding box center [214, 223] width 387 height 12
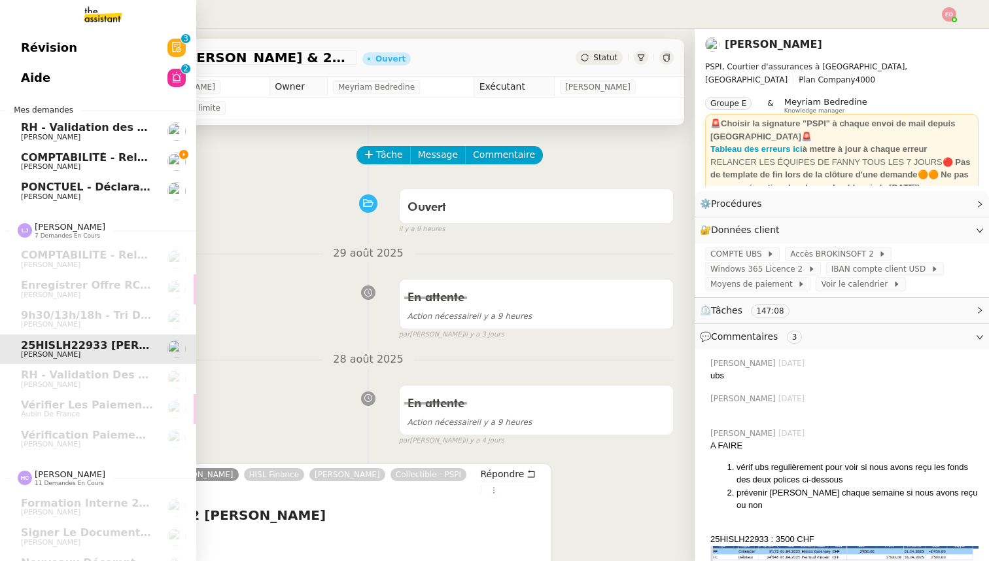
click at [50, 158] on span "COMPTABILITÉ - Relance des primes GoldenCare impayées- août 2025" at bounding box center [226, 157] width 411 height 12
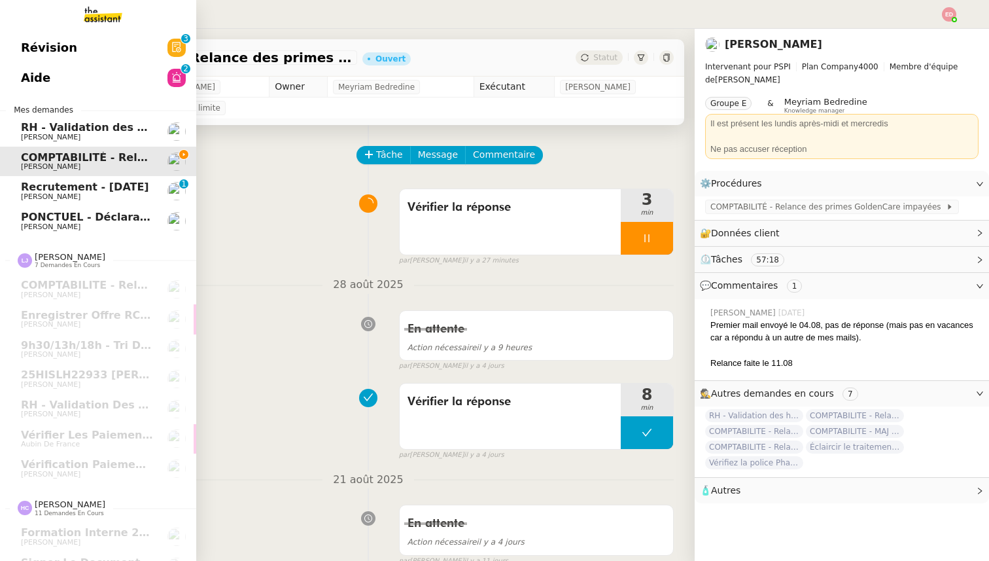
click at [85, 194] on span "Morgane Mussard" at bounding box center [87, 197] width 132 height 8
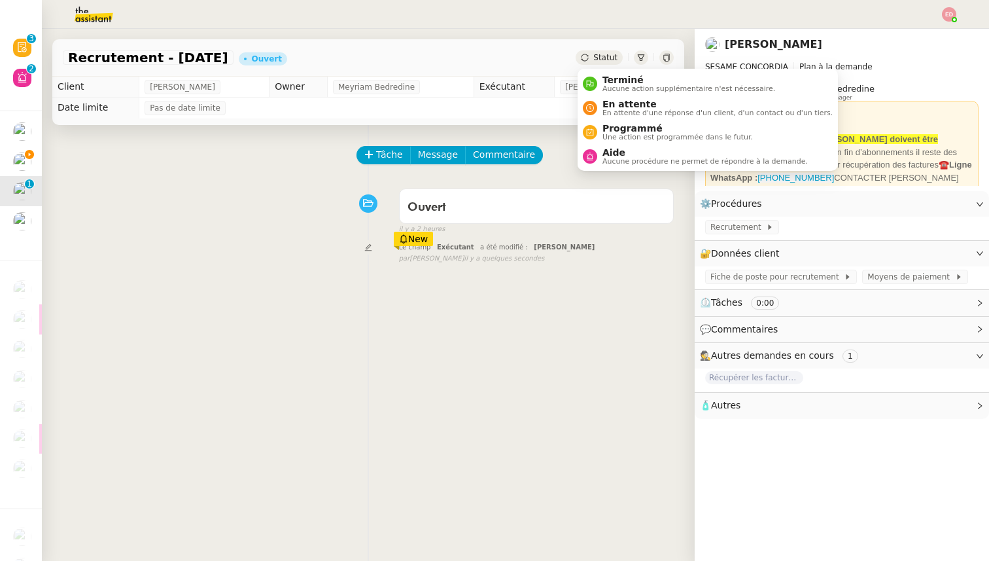
click at [602, 55] on span "Statut" at bounding box center [605, 57] width 24 height 9
click at [619, 131] on span "Programmé" at bounding box center [677, 128] width 150 height 10
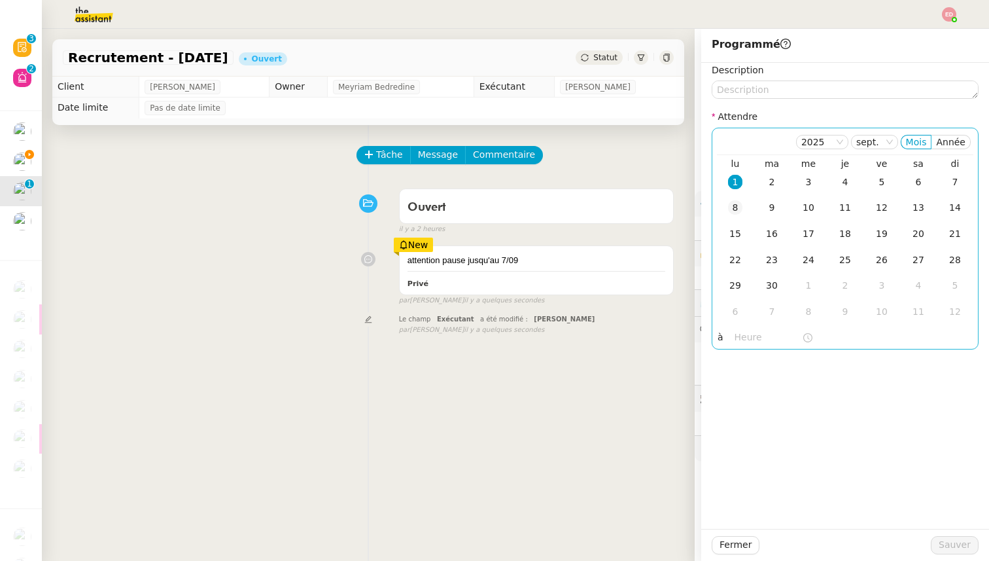
click at [737, 207] on div "8" at bounding box center [735, 207] width 14 height 14
click at [955, 545] on span "Sauver" at bounding box center [955, 544] width 32 height 15
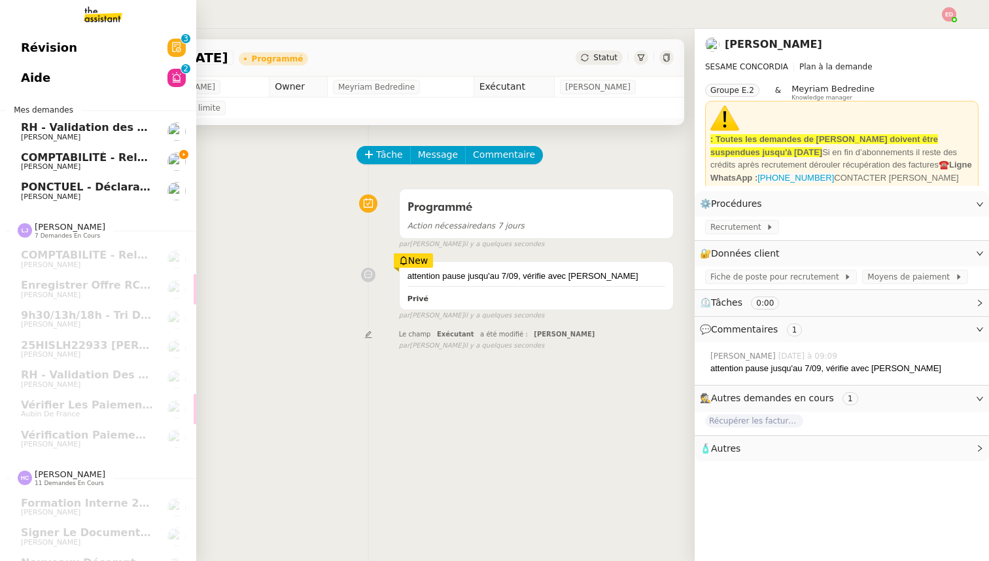
click at [61, 156] on span "COMPTABILITÉ - Relance des primes GoldenCare impayées- août 2025" at bounding box center [226, 157] width 411 height 12
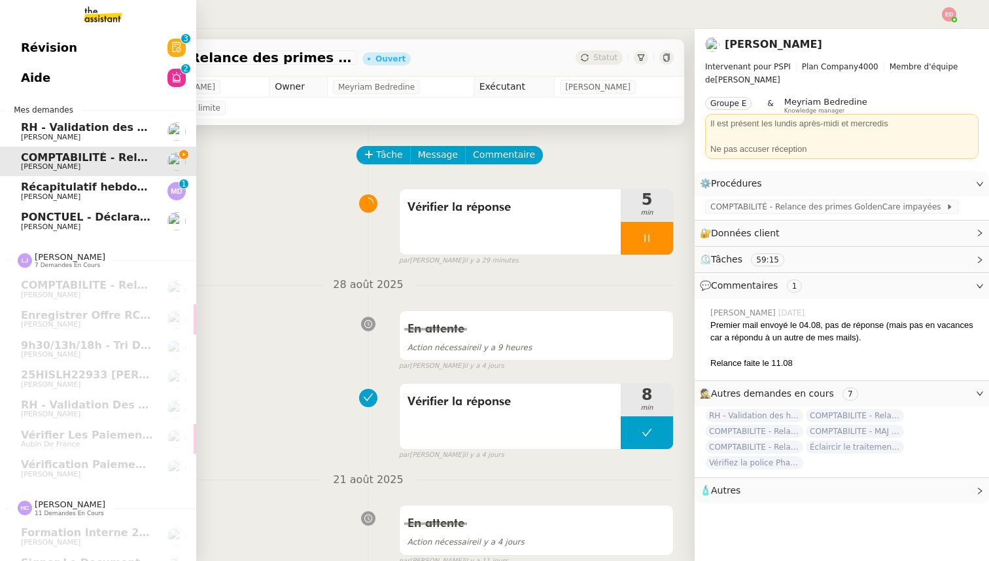
click at [57, 192] on span "Récapitulatif hebdomadaire - 1 septembre 2025" at bounding box center [129, 187] width 216 height 12
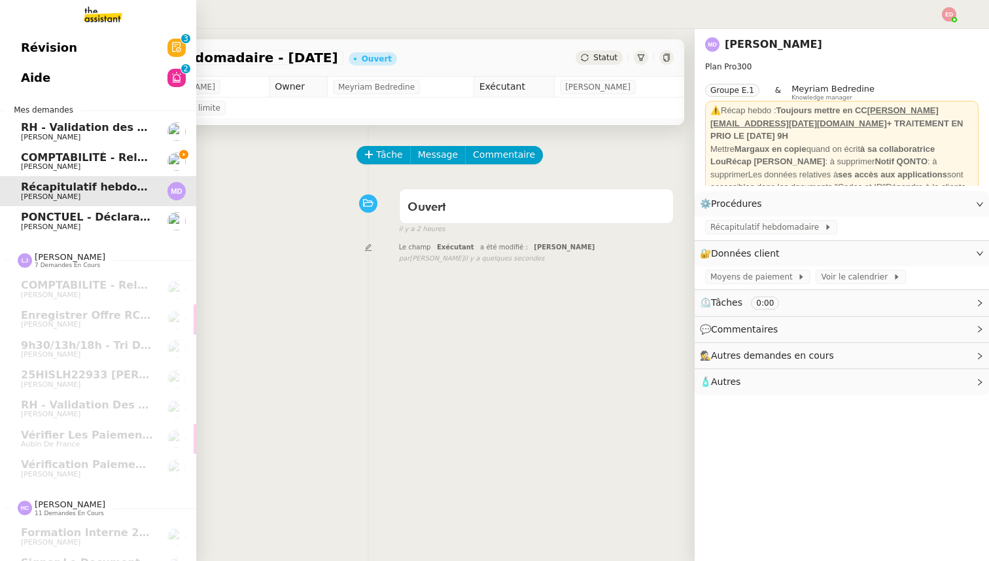
click at [125, 163] on span "[PERSON_NAME]" at bounding box center [87, 167] width 132 height 8
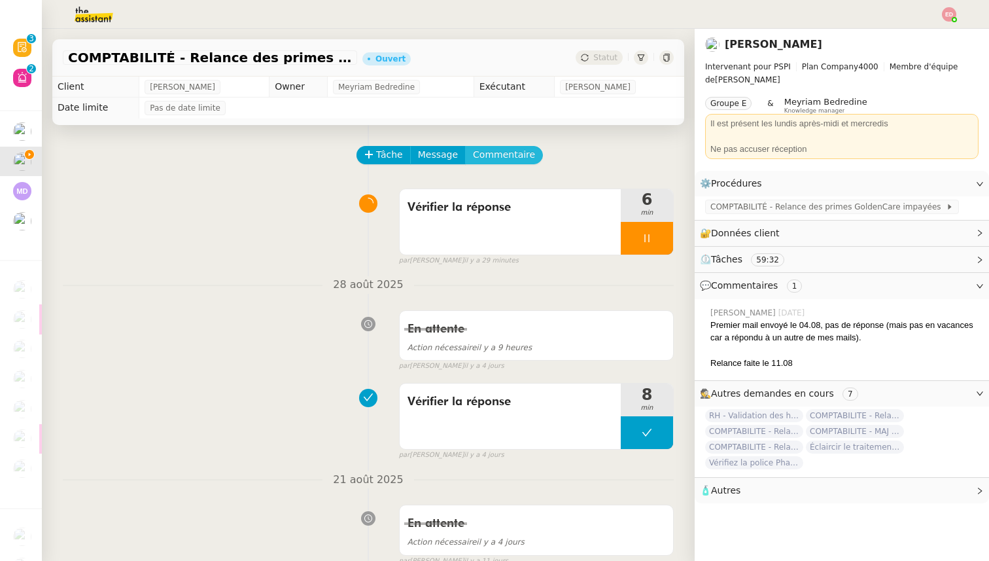
click at [500, 154] on span "Commentaire" at bounding box center [504, 154] width 62 height 15
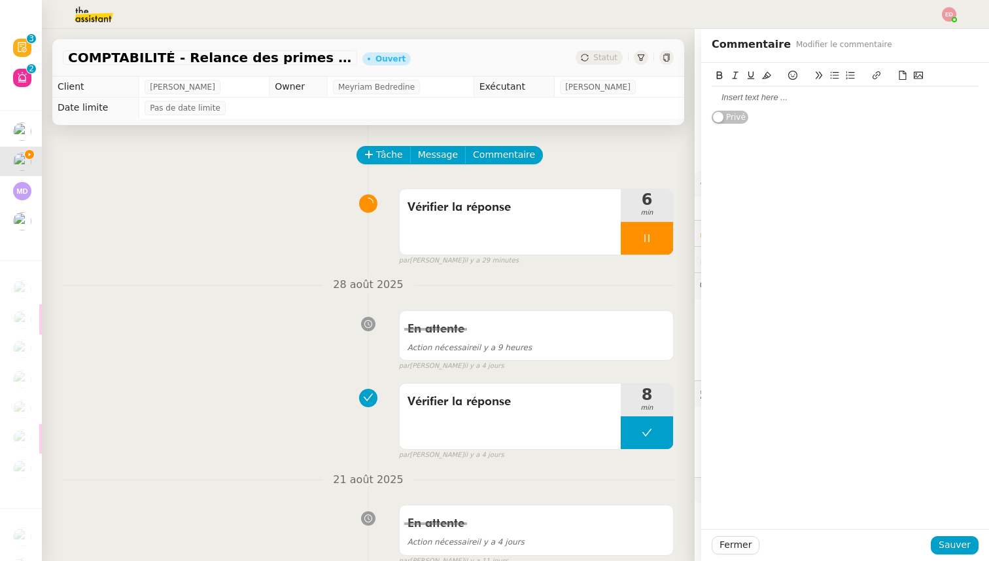
click at [743, 98] on div at bounding box center [845, 98] width 267 height 12
click at [954, 549] on span "Sauver" at bounding box center [955, 544] width 32 height 15
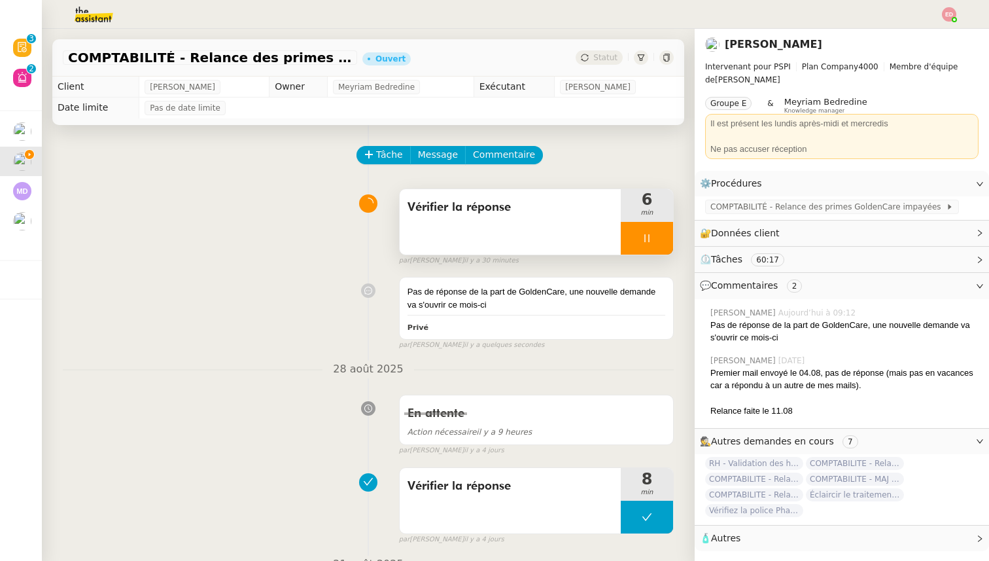
click at [663, 237] on div at bounding box center [647, 238] width 52 height 33
click at [663, 237] on icon at bounding box center [660, 238] width 10 height 10
click at [597, 54] on span "Statut" at bounding box center [605, 57] width 24 height 9
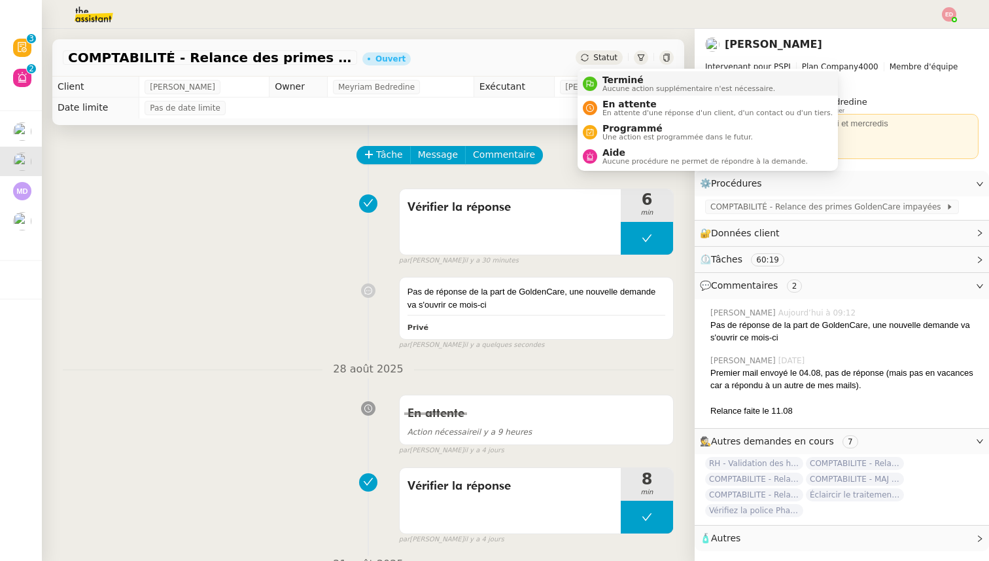
click at [600, 78] on div "Terminé Aucune action supplémentaire n'est nécessaire." at bounding box center [686, 84] width 178 height 18
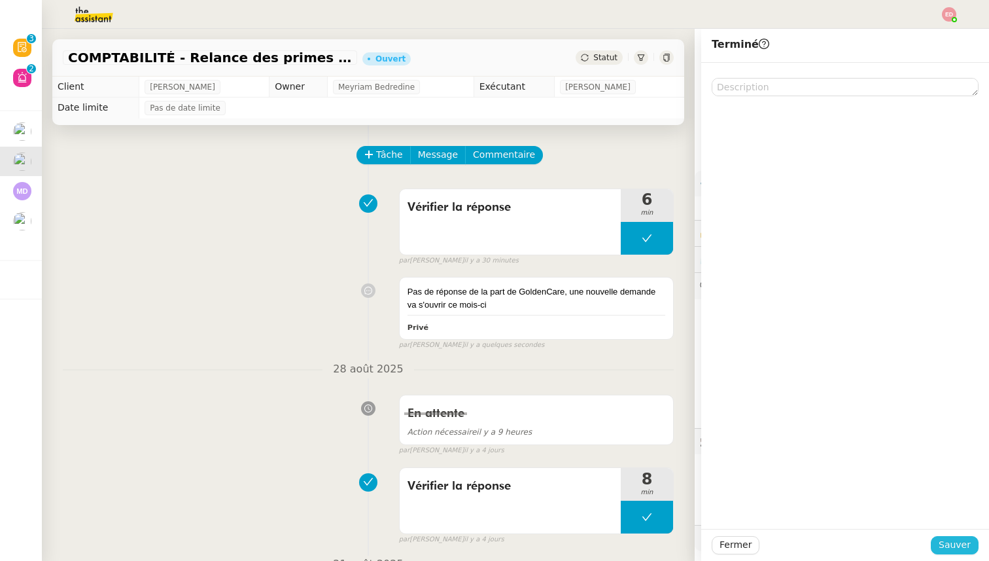
click at [951, 546] on span "Sauver" at bounding box center [955, 544] width 32 height 15
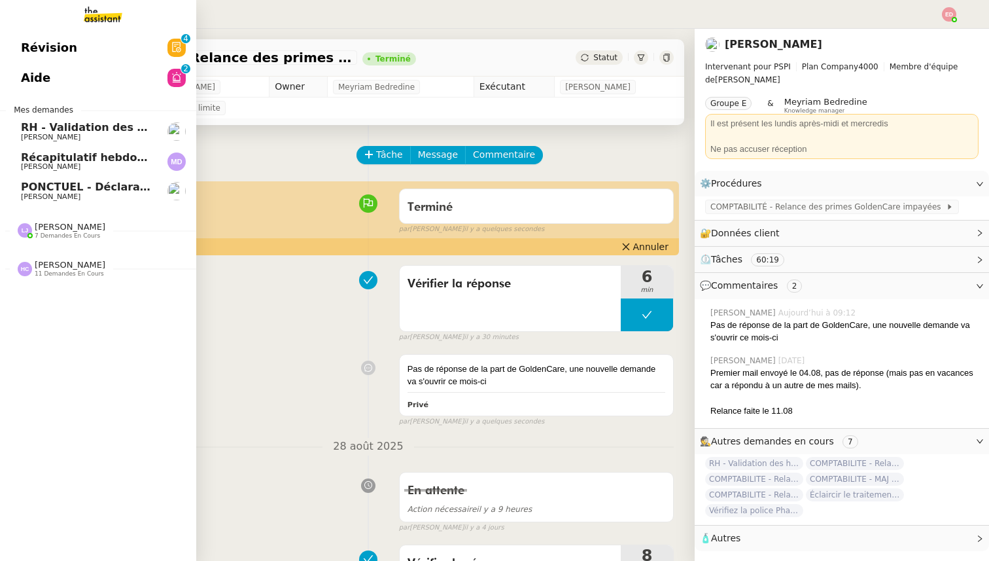
click at [43, 135] on span "[PERSON_NAME]" at bounding box center [51, 137] width 60 height 9
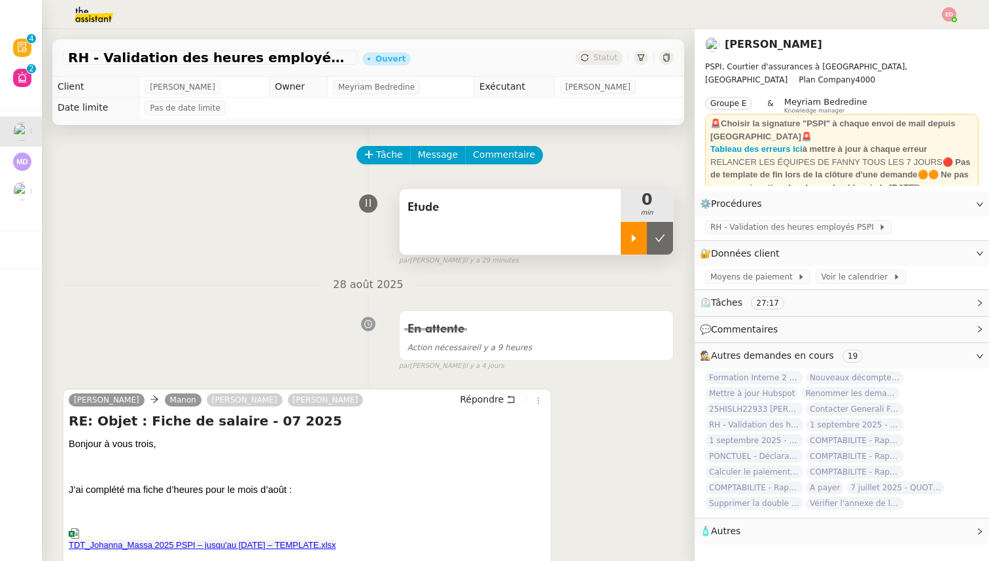
click at [629, 234] on icon at bounding box center [634, 238] width 10 height 10
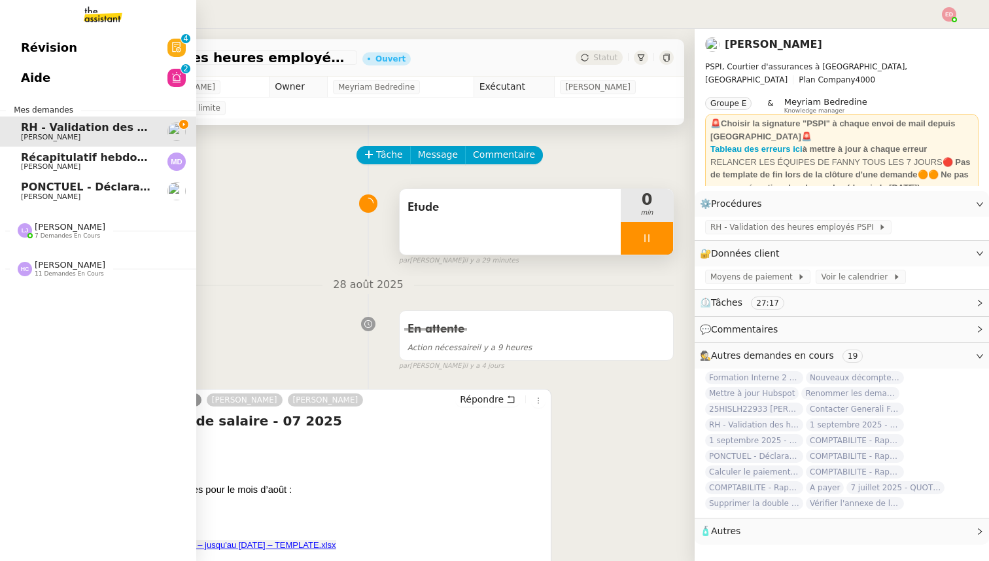
click at [41, 222] on span "[PERSON_NAME]" at bounding box center [70, 227] width 71 height 10
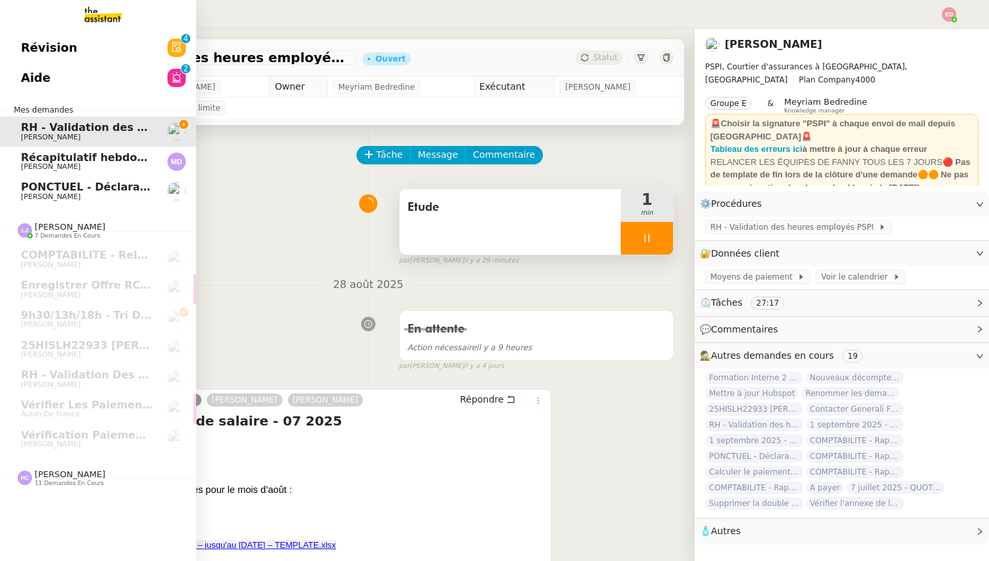
click at [36, 486] on span "11 demandes en cours" at bounding box center [69, 482] width 69 height 7
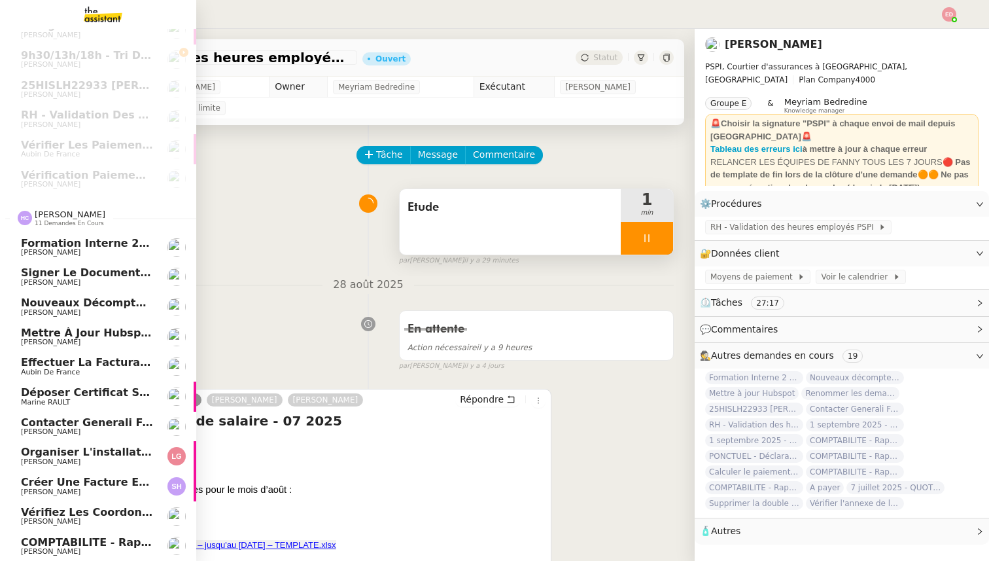
click at [42, 538] on span "COMPTABILITE - Rapprochement bancaire - 25 août 2025" at bounding box center [189, 542] width 337 height 12
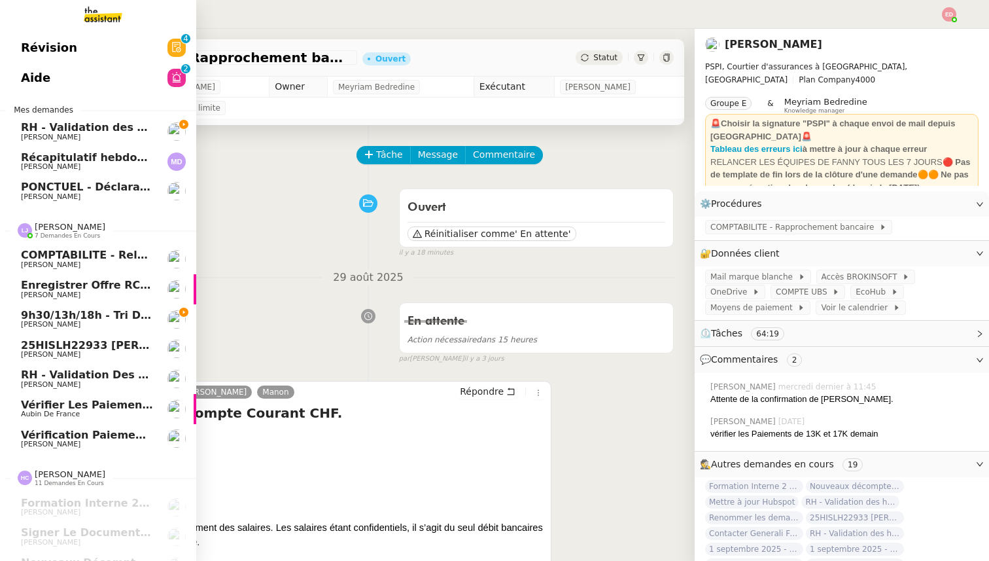
click at [73, 254] on span "COMPTABILITE - Relances factures impayées - août 2025" at bounding box center [189, 255] width 337 height 12
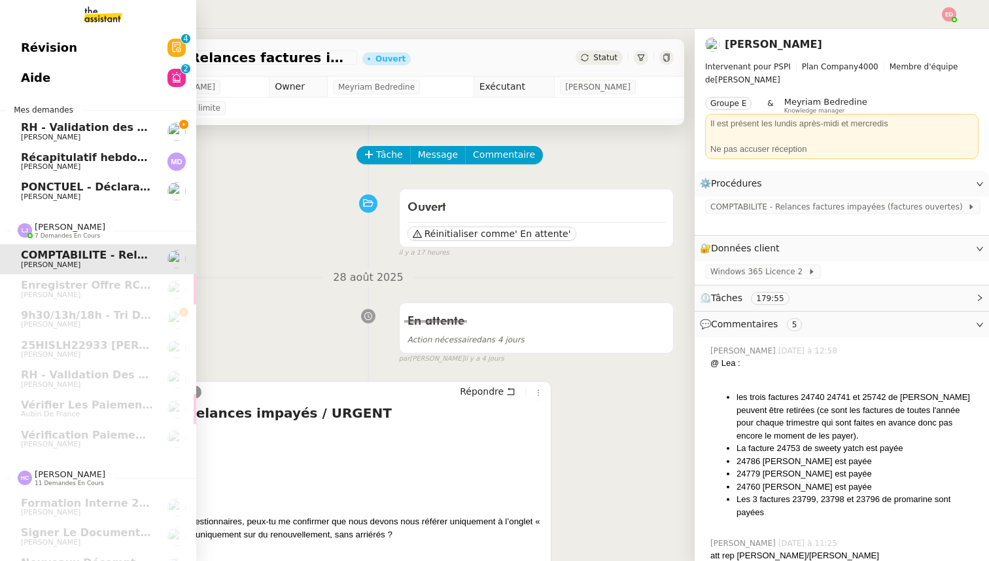
click at [50, 123] on span "RH - Validation des heures employés PSPI - 28 août 2025" at bounding box center [189, 127] width 336 height 12
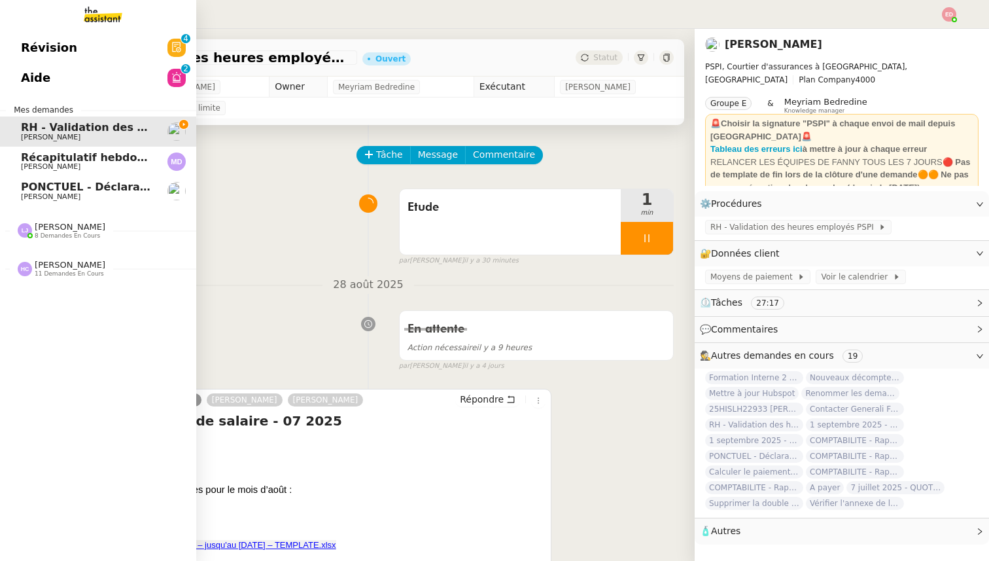
click at [61, 234] on span "8 demandes en cours" at bounding box center [67, 235] width 65 height 7
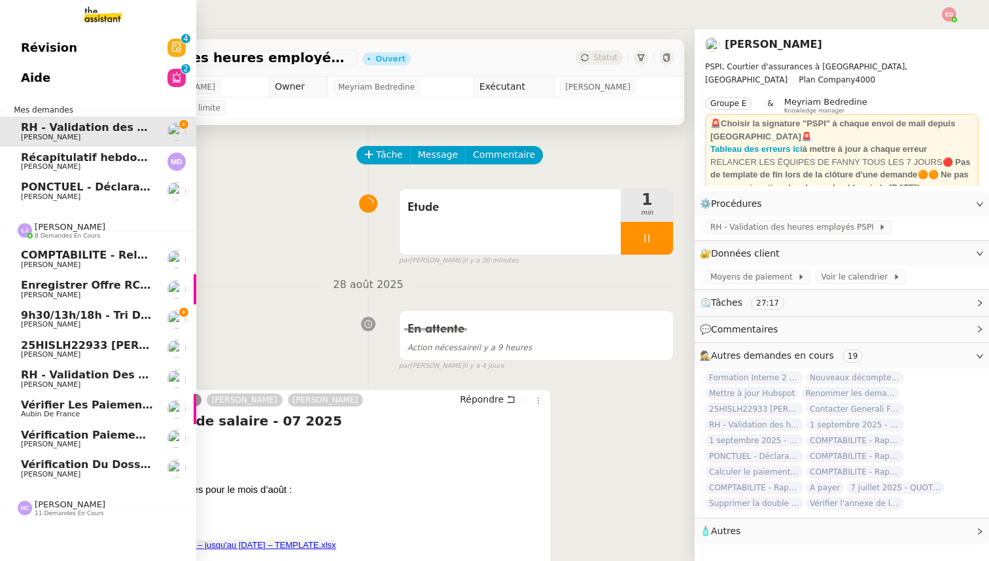
click at [48, 469] on span "Vérification du dossier A TRAITER - 1 septembre 2025" at bounding box center [181, 464] width 321 height 12
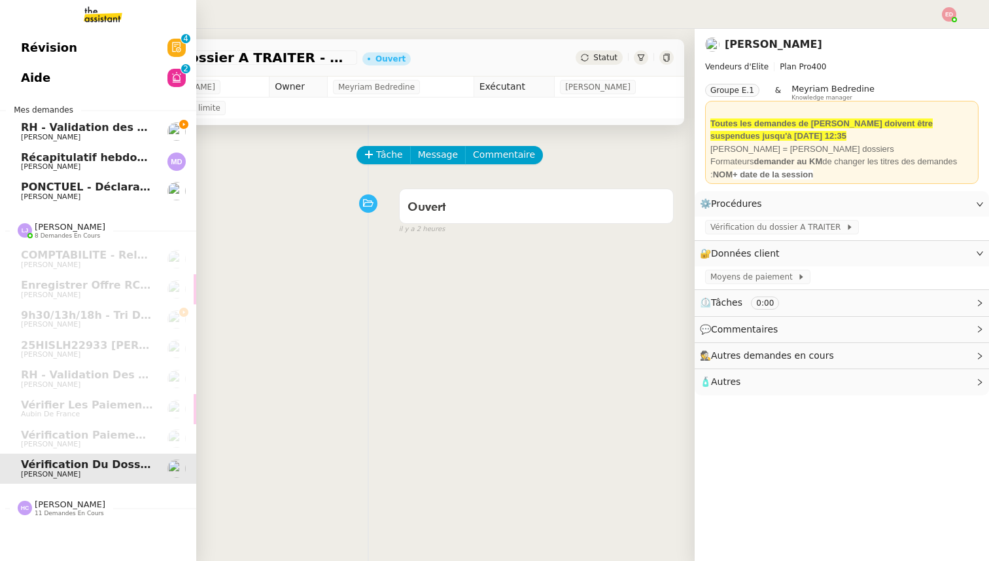
click at [81, 121] on link "RH - Validation des heures employés PSPI - [DATE] [PERSON_NAME]" at bounding box center [98, 131] width 196 height 30
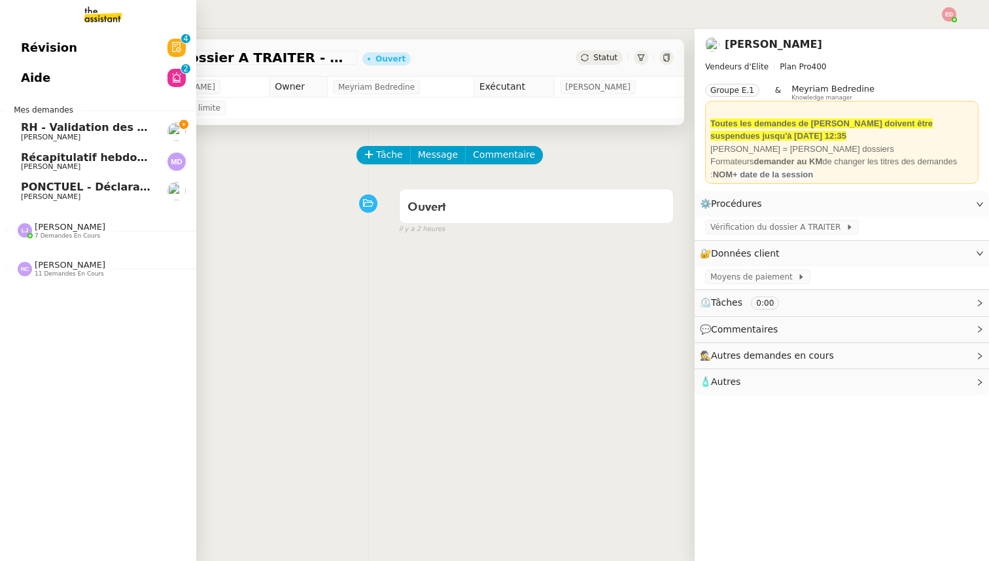
click at [77, 125] on span "RH - Validation des heures employés PSPI - 28 août 2025" at bounding box center [189, 127] width 336 height 12
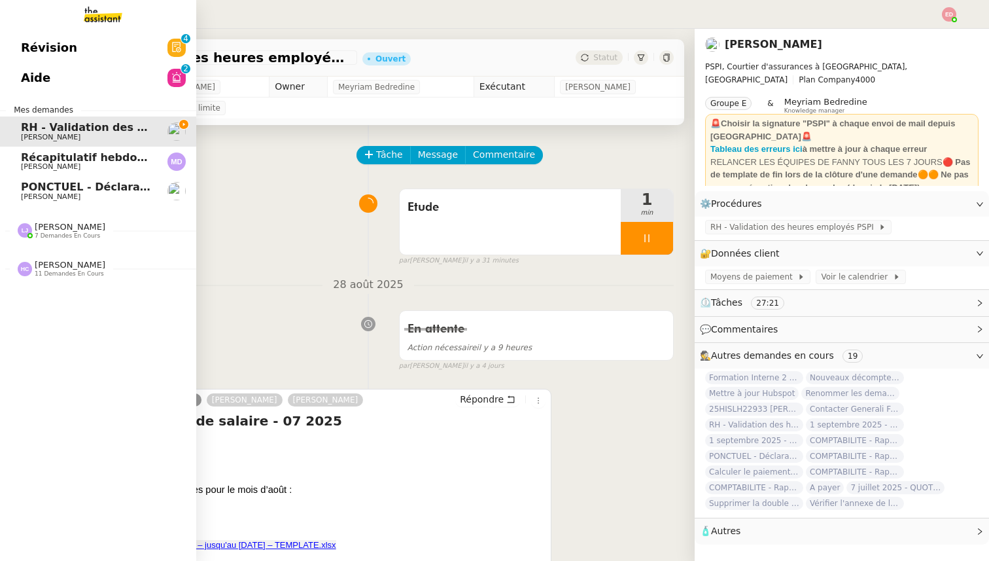
click at [68, 228] on span "[PERSON_NAME]" at bounding box center [70, 227] width 71 height 10
click at [49, 233] on span "7 demandes en cours" at bounding box center [67, 235] width 65 height 7
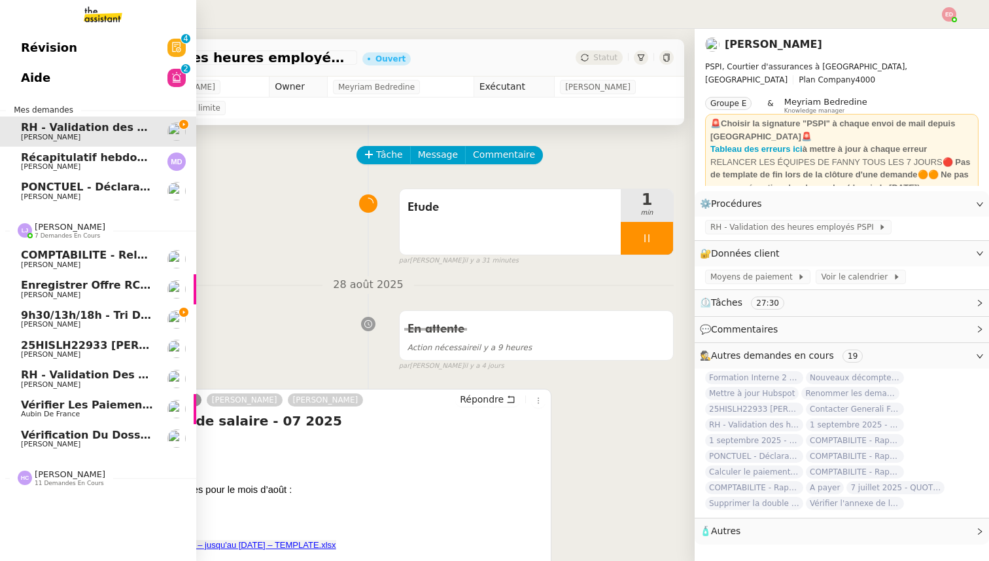
click at [49, 372] on span "RH - Validation des heures employés PSPI - 28 juillet 2025" at bounding box center [194, 374] width 347 height 12
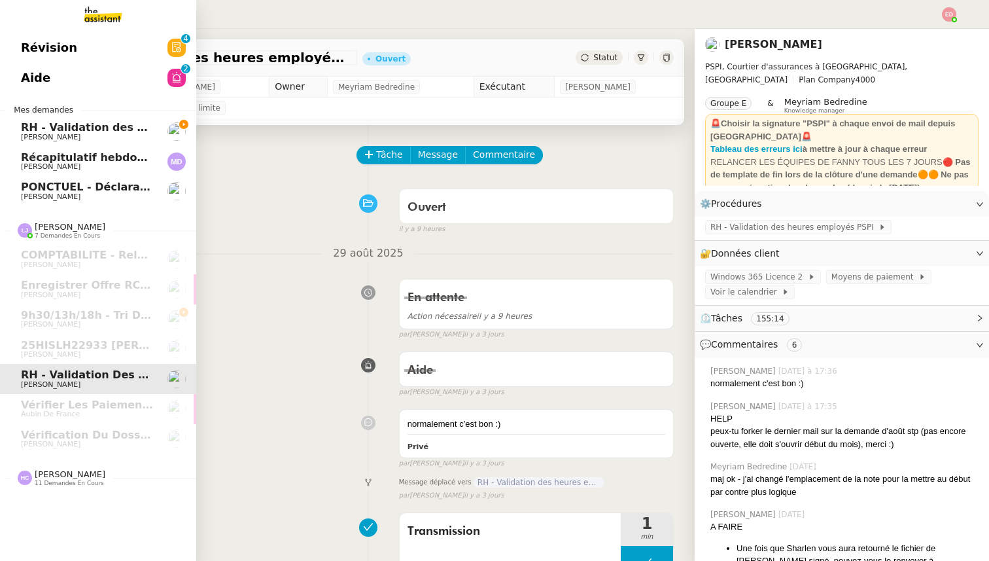
click at [75, 130] on span "RH - Validation des heures employés PSPI - 28 août 2025" at bounding box center [189, 127] width 336 height 12
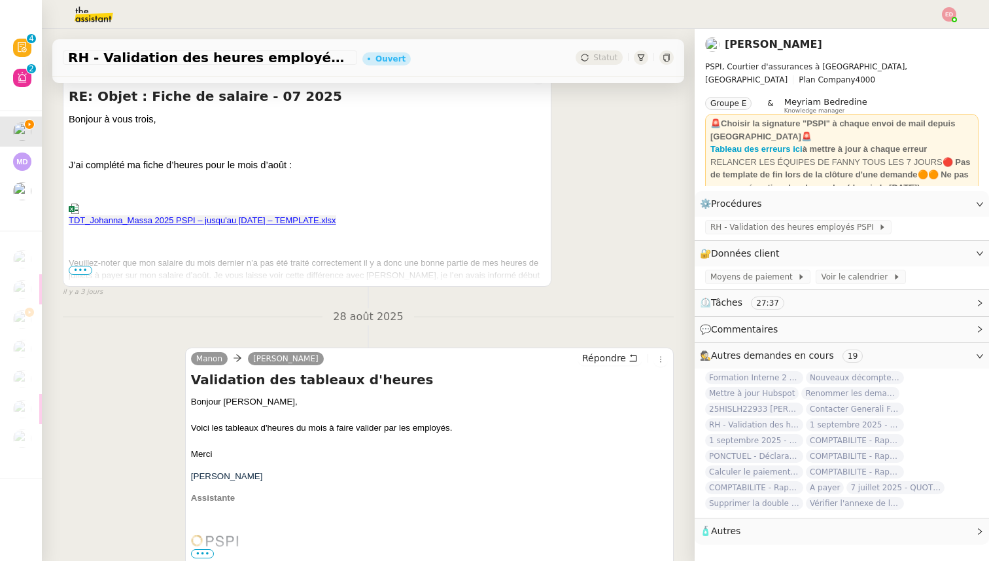
scroll to position [326, 0]
click at [292, 219] on span "TDT_Johanna_Massa 2025 PSPI – jusqu'au [DATE] – TEMPLATE.xlsx" at bounding box center [307, 212] width 477 height 22
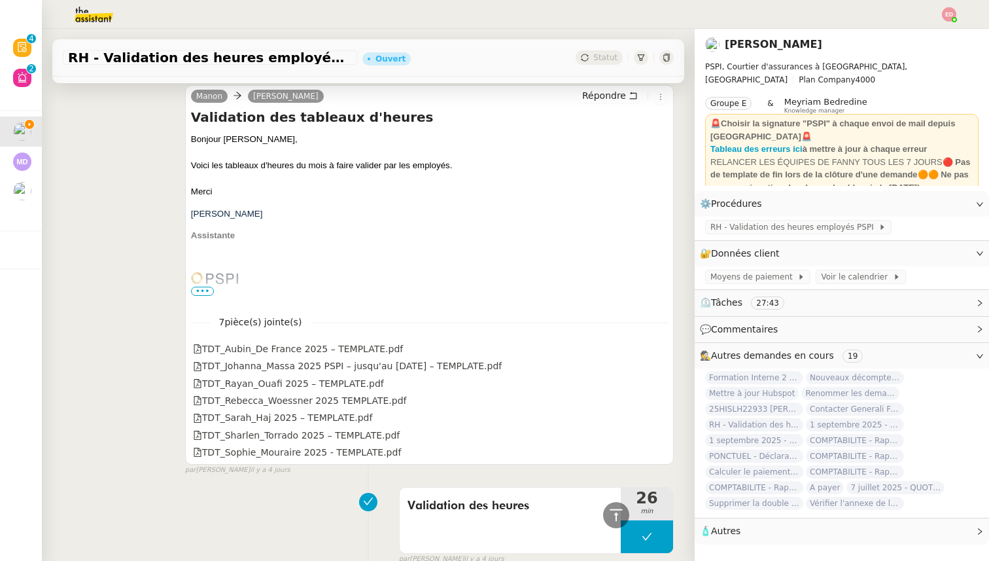
scroll to position [653, 0]
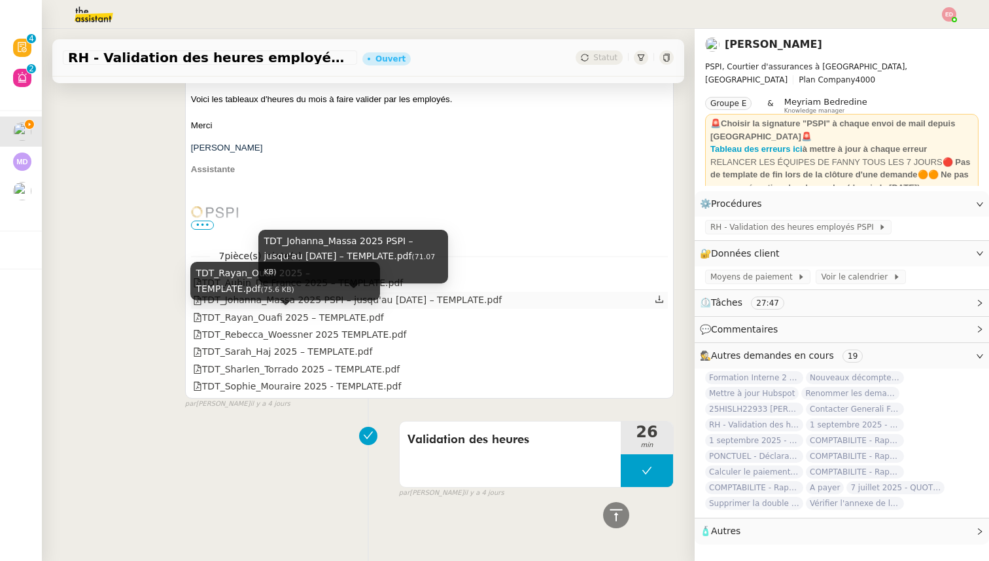
click at [431, 302] on div "TDT_Johanna_Massa 2025 PSPI – jusqu'au [DATE] – TEMPLATE.pdf" at bounding box center [347, 299] width 309 height 15
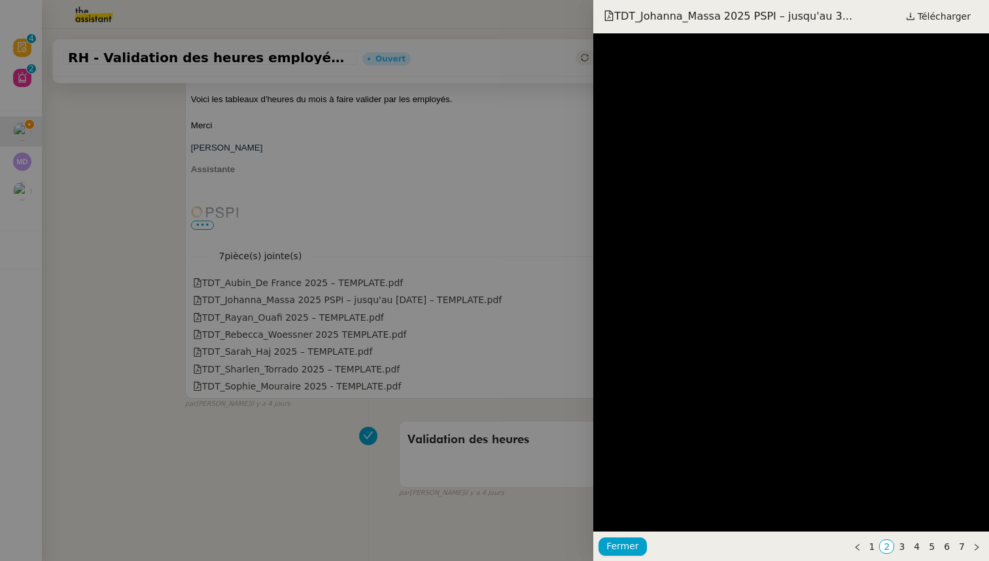
click at [204, 345] on div at bounding box center [494, 280] width 989 height 561
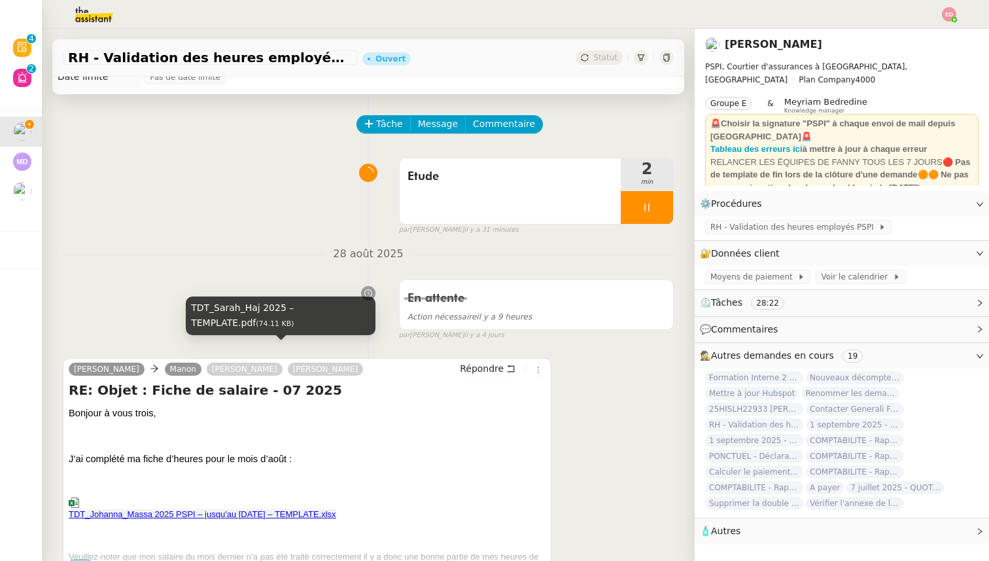
scroll to position [0, 0]
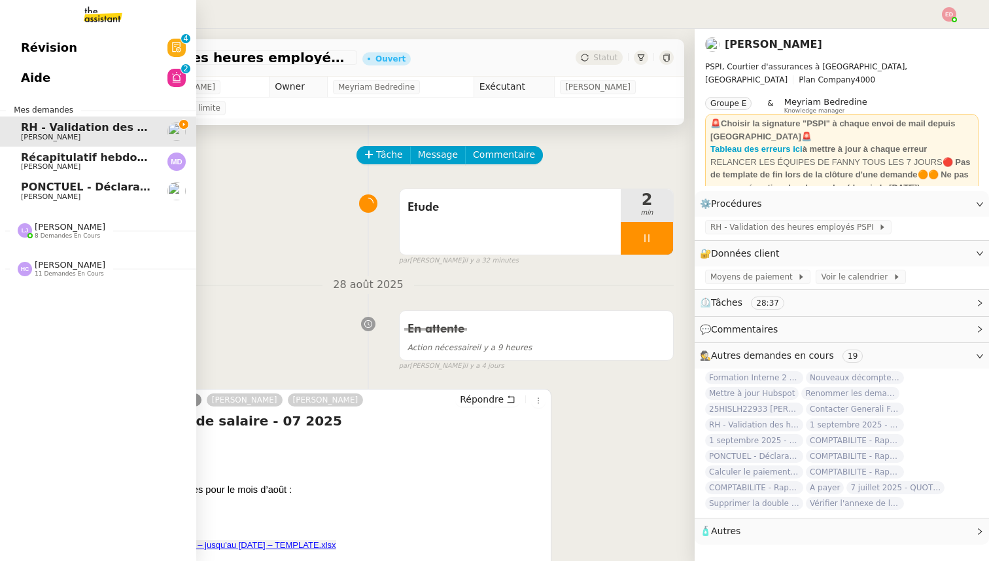
click at [69, 232] on div "Léa Jonville 8 demandes en cours" at bounding box center [70, 230] width 71 height 17
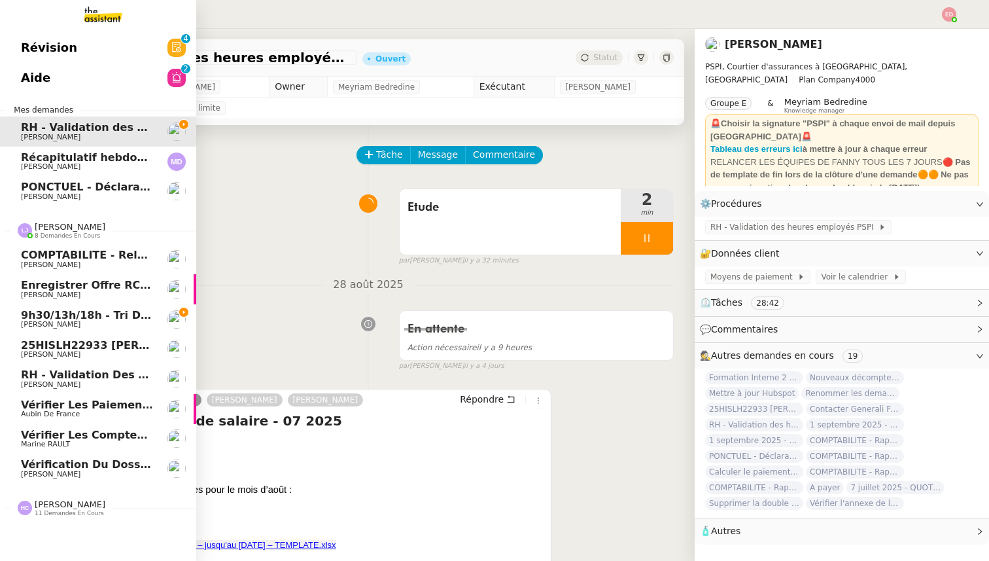
click at [82, 436] on span "Vérifier les comptes bancaires et éditer la quittance - 1 septembre 2025" at bounding box center [240, 434] width 438 height 12
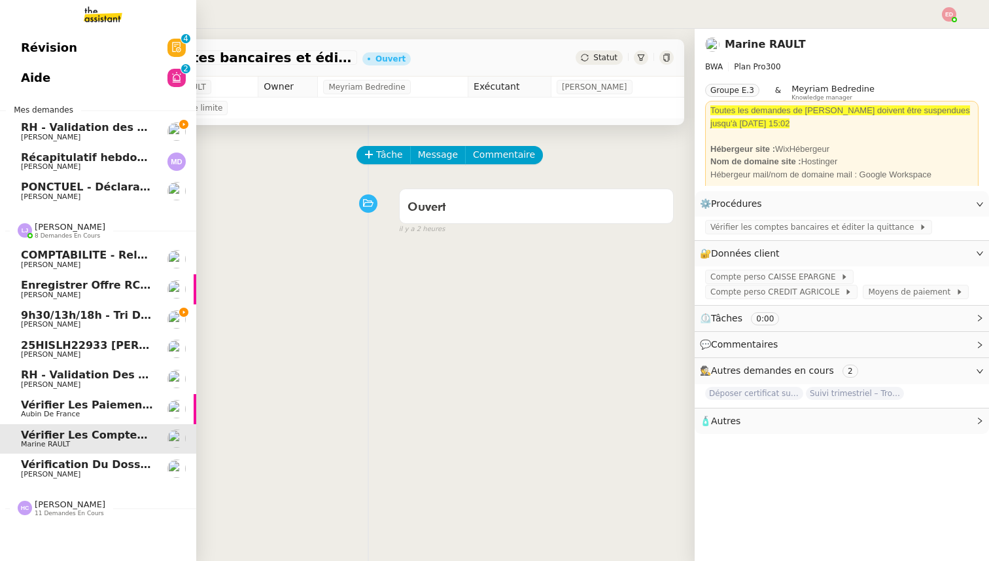
click at [76, 406] on span "Vérifier les paiements reçus" at bounding box center [106, 404] width 171 height 12
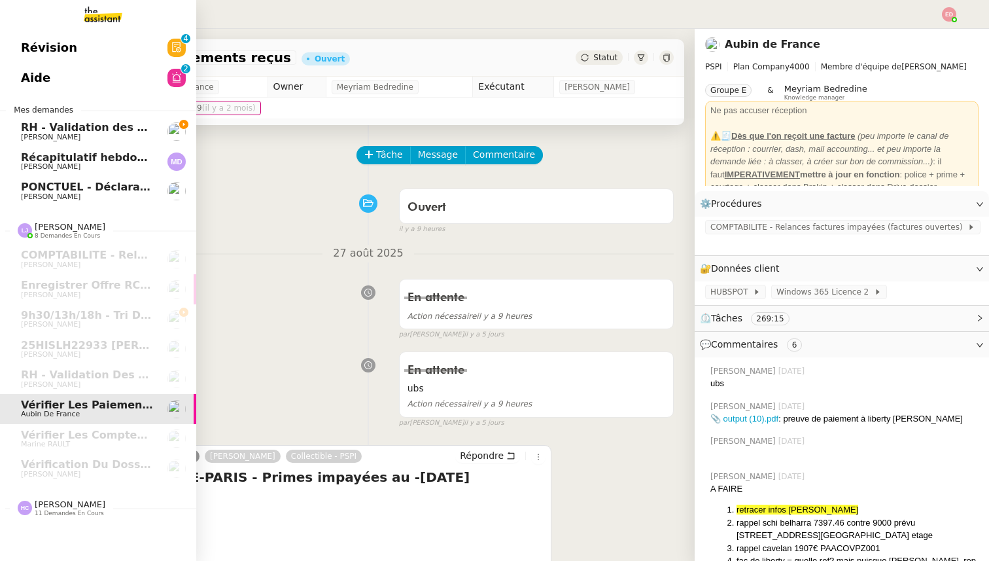
click at [71, 131] on span "RH - Validation des heures employés PSPI - 28 août 2025" at bounding box center [189, 127] width 336 height 12
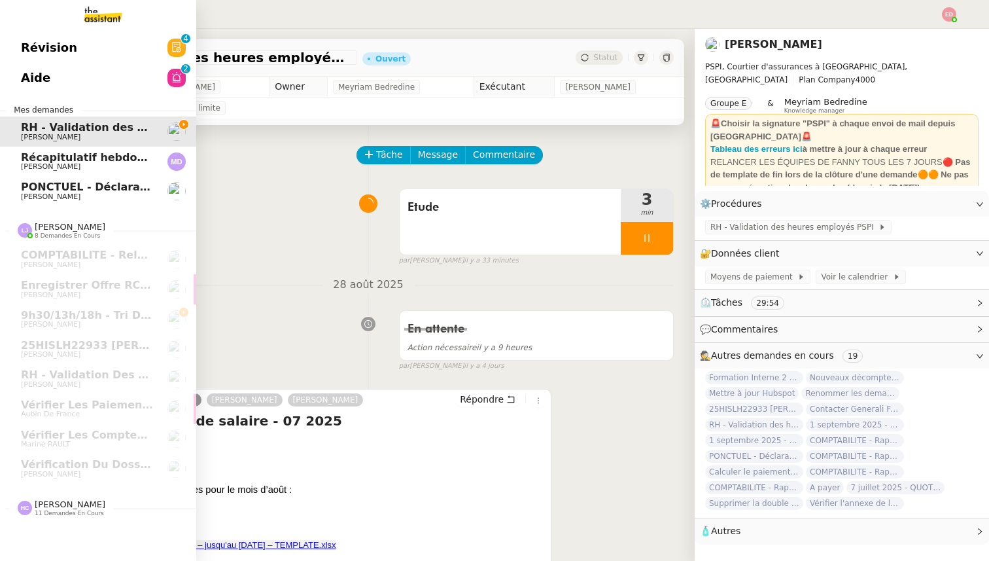
click at [30, 184] on span "PONCTUEL - Déclaration [PERSON_NAME] - [DATE]" at bounding box center [168, 187] width 294 height 12
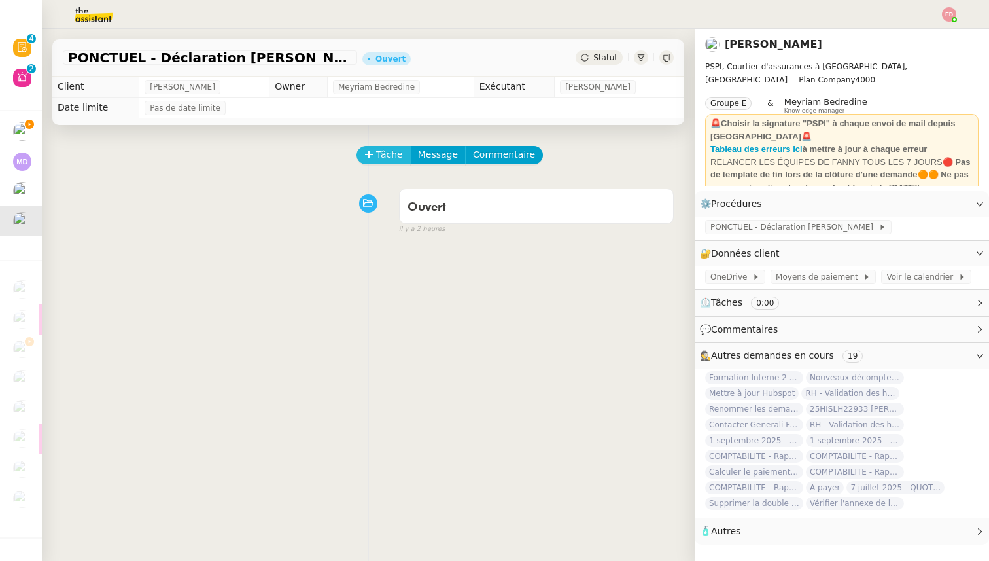
click at [370, 155] on icon at bounding box center [368, 154] width 9 height 9
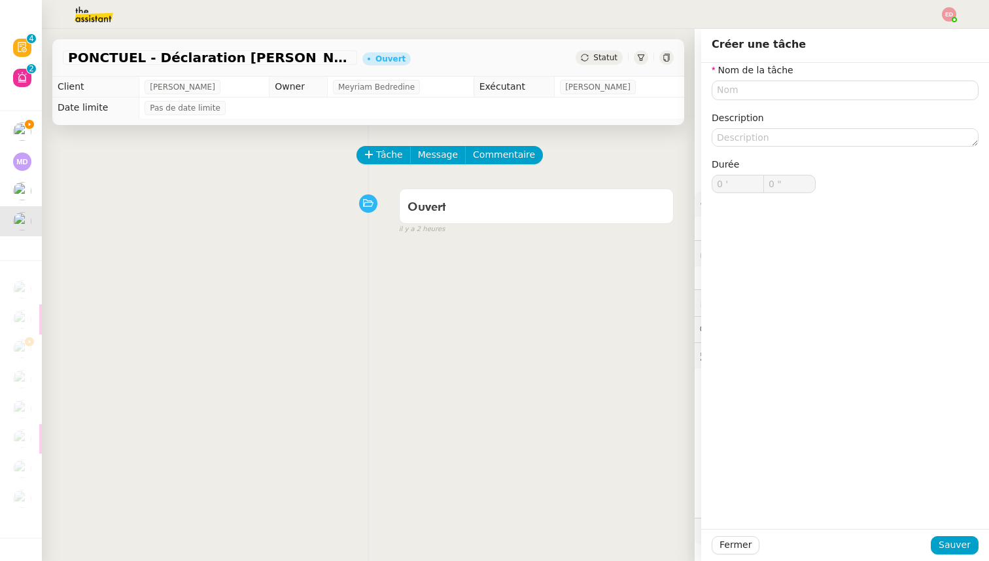
click at [440, 298] on div "Tâche Message Commentaire Veuillez patienter une erreur s'est produite 👌👌👌 mess…" at bounding box center [368, 405] width 653 height 561
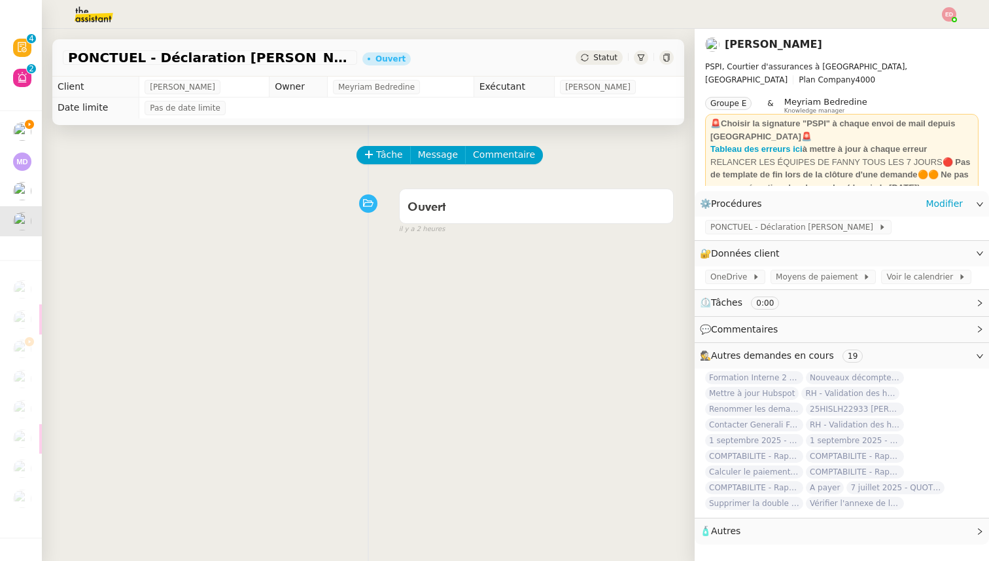
click at [740, 235] on div "PONCTUEL - Déclaration Lloyd" at bounding box center [842, 228] width 294 height 23
click at [738, 230] on span "PONCTUEL - Déclaration Lloyd" at bounding box center [794, 226] width 168 height 13
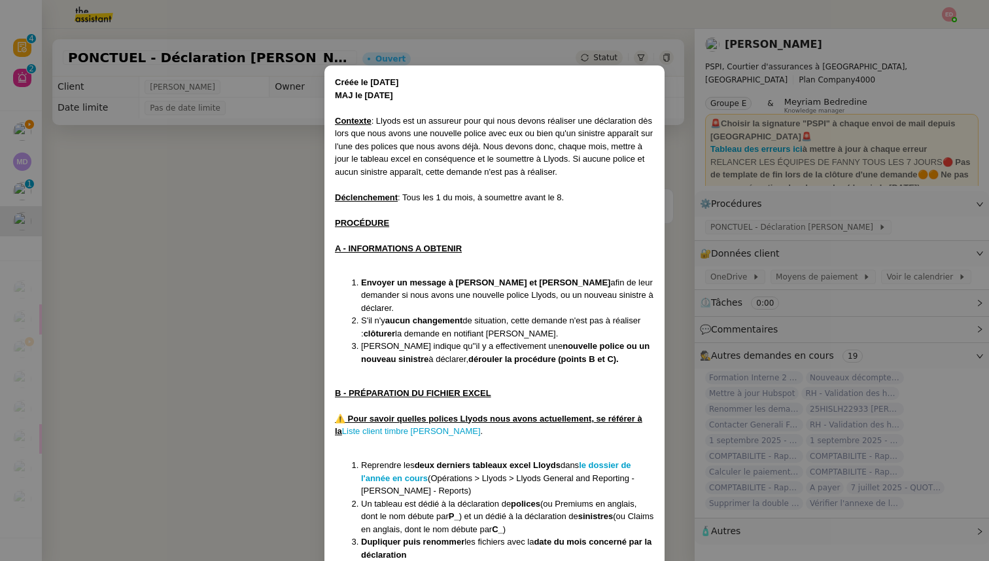
click at [19, 198] on nz-modal-container "Créée le 12/12/2024 MAJ le 1/08/2025 Contexte : Llyods est un assureur pour qui…" at bounding box center [494, 280] width 989 height 561
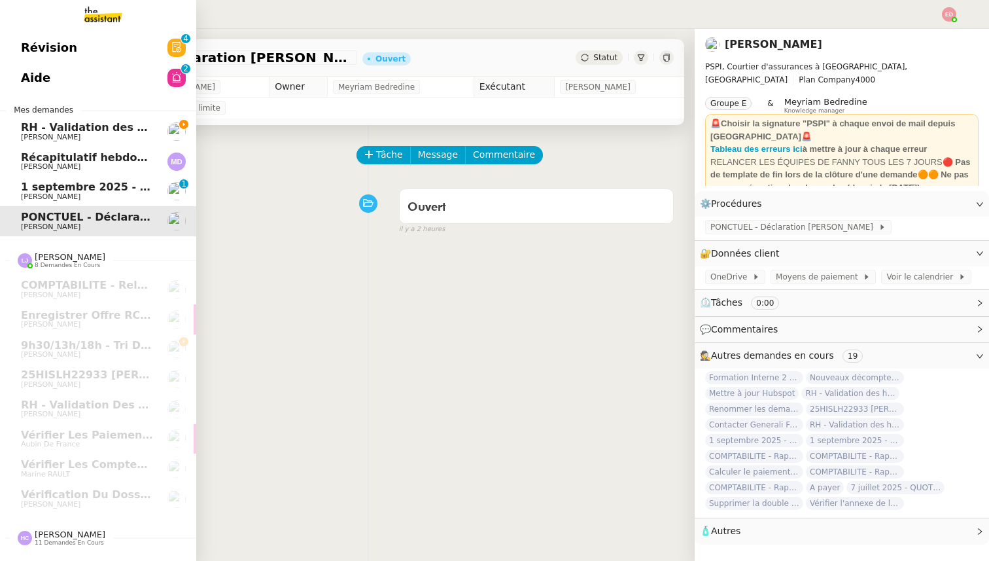
click at [40, 191] on span "1 septembre 2025 - QUOTIDIEN Gestion boite mail Accounting" at bounding box center [204, 187] width 366 height 12
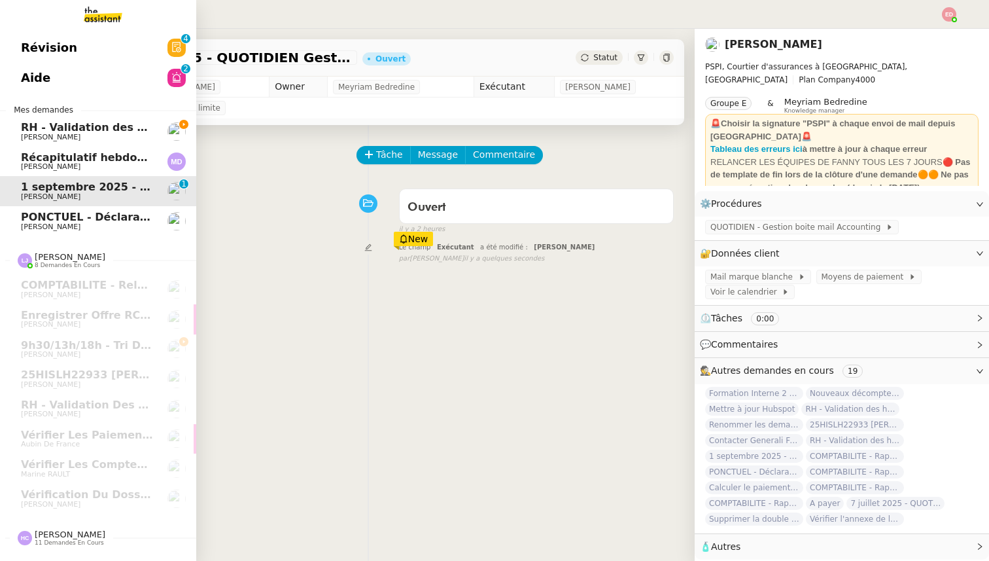
click at [43, 224] on span "[PERSON_NAME]" at bounding box center [51, 226] width 60 height 9
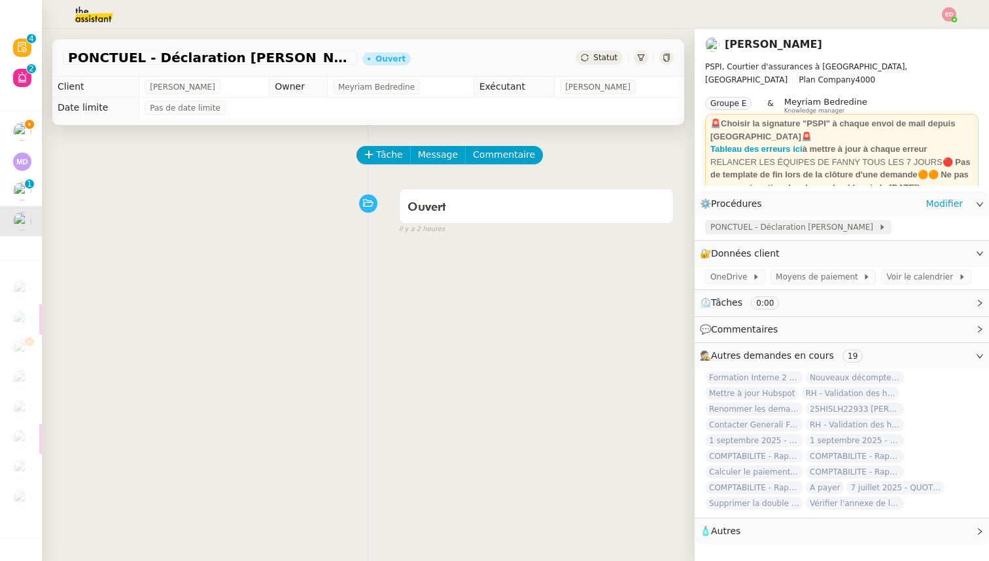
click at [727, 230] on span "PONCTUEL - Déclaration Lloyd" at bounding box center [794, 226] width 168 height 13
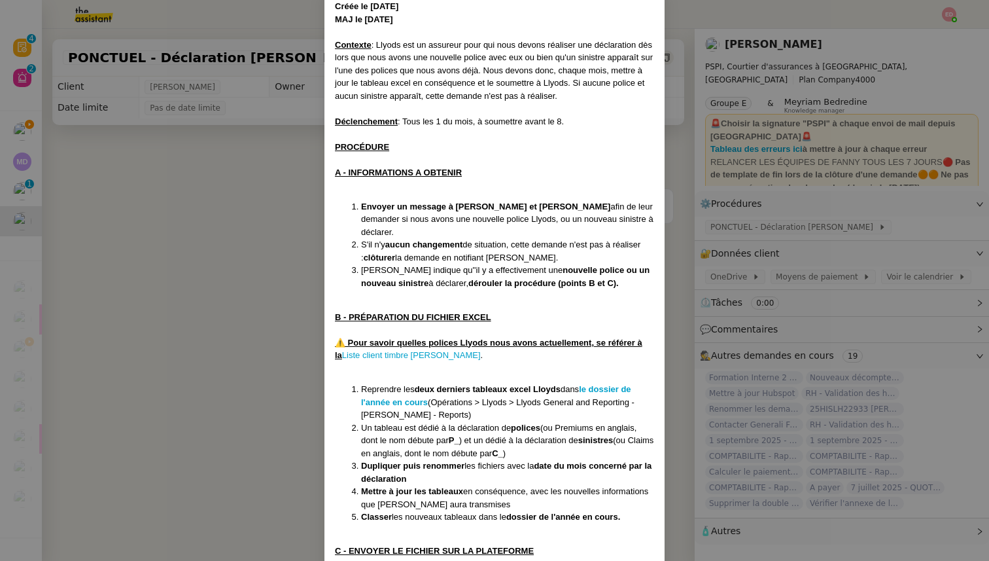
scroll to position [77, 0]
click at [289, 232] on nz-modal-container "Créée le 12/12/2024 MAJ le 1/08/2025 Contexte : Llyods est un assureur pour qui…" at bounding box center [494, 280] width 989 height 561
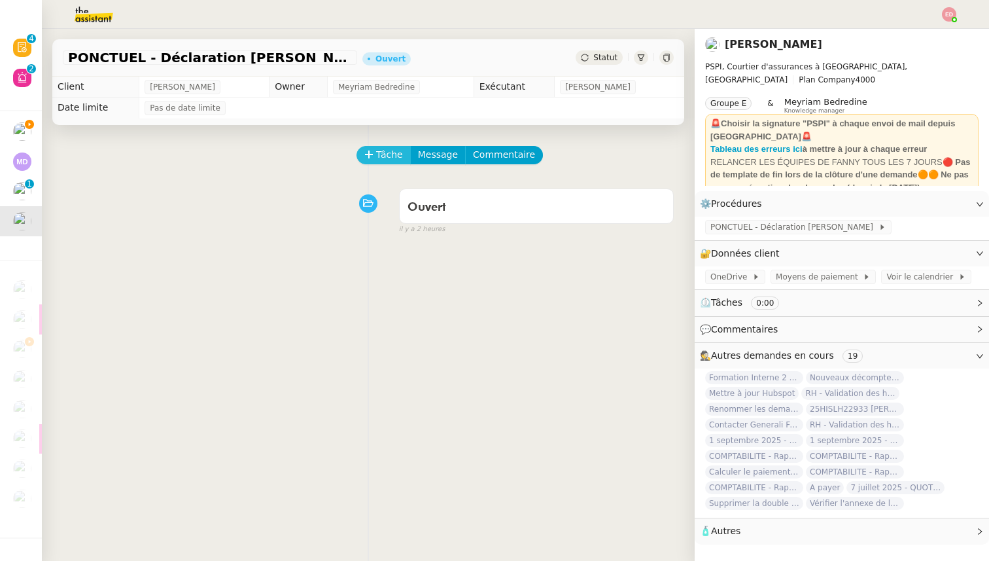
click at [380, 157] on span "Tâche" at bounding box center [389, 154] width 27 height 15
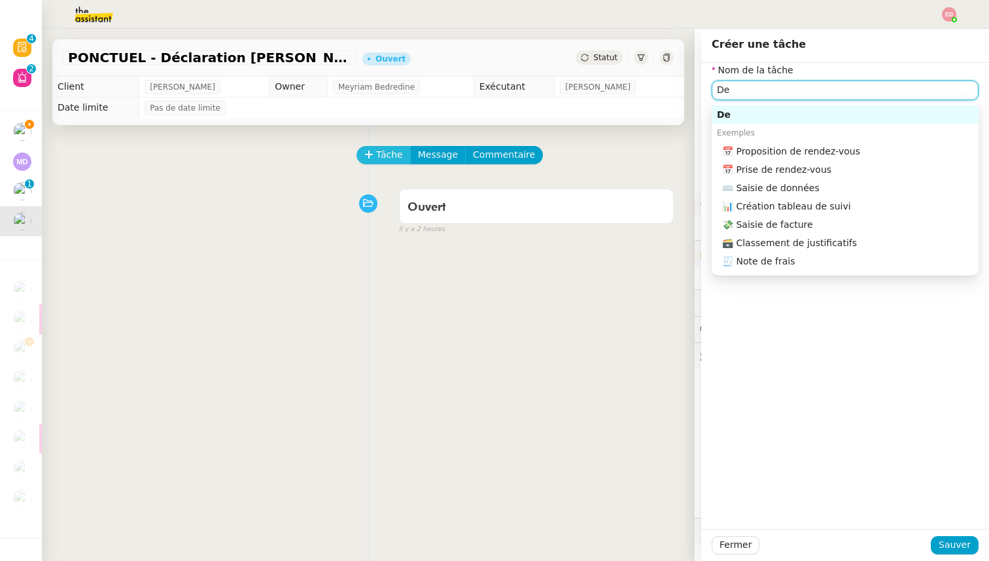
type input "D"
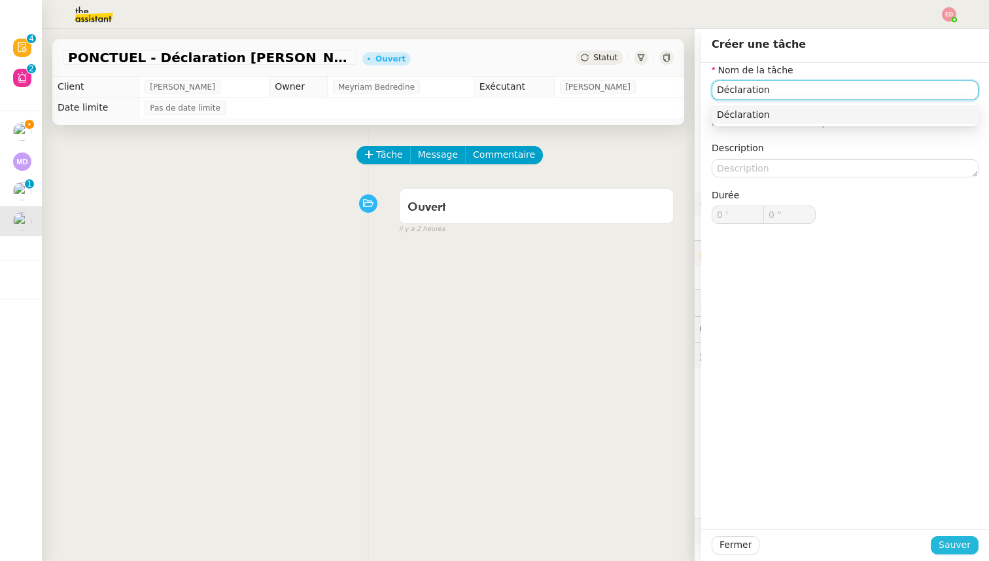
type input "Déclaration"
click at [947, 537] on span "Sauver" at bounding box center [955, 544] width 32 height 15
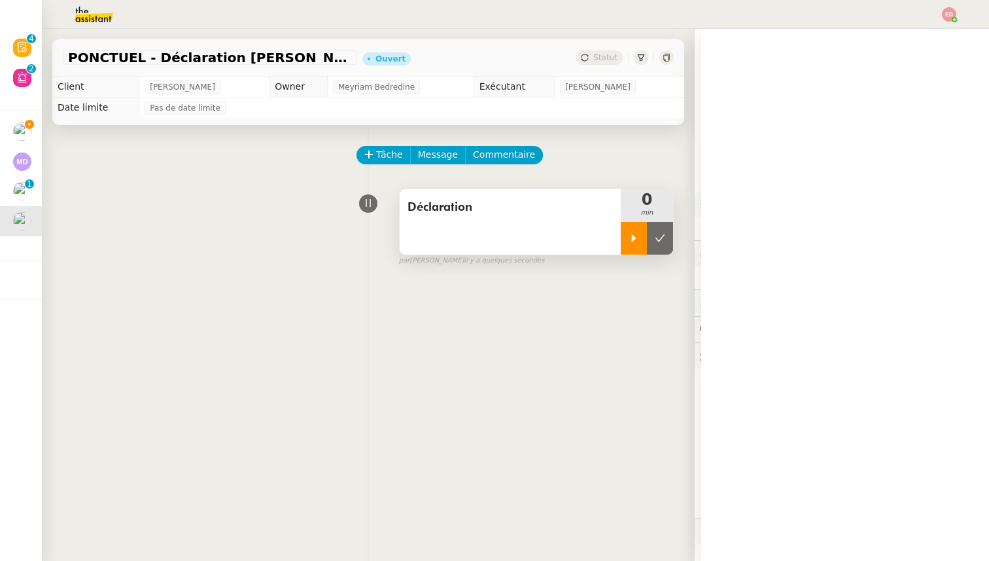
click at [634, 235] on icon at bounding box center [634, 238] width 10 height 10
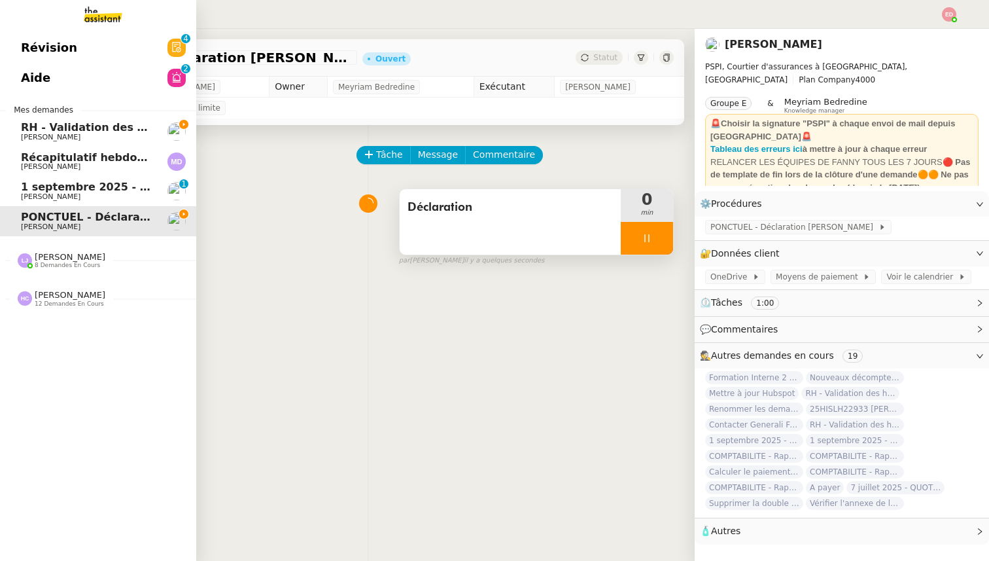
click at [48, 120] on link "RH - Validation des heures employés PSPI - [DATE] [PERSON_NAME]" at bounding box center [98, 131] width 196 height 30
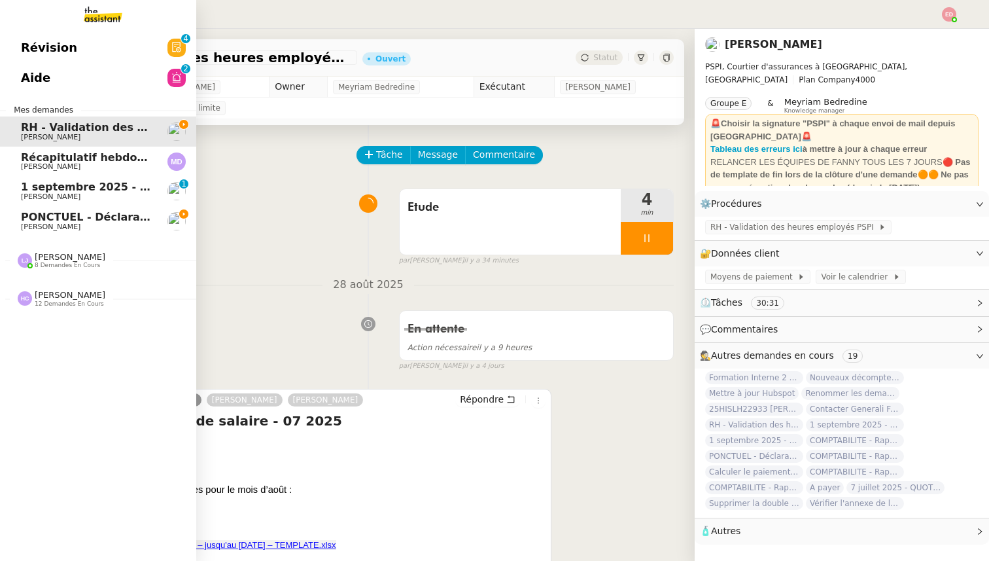
click at [64, 222] on span "PONCTUEL - Déclaration [PERSON_NAME] - [DATE]" at bounding box center [168, 217] width 294 height 12
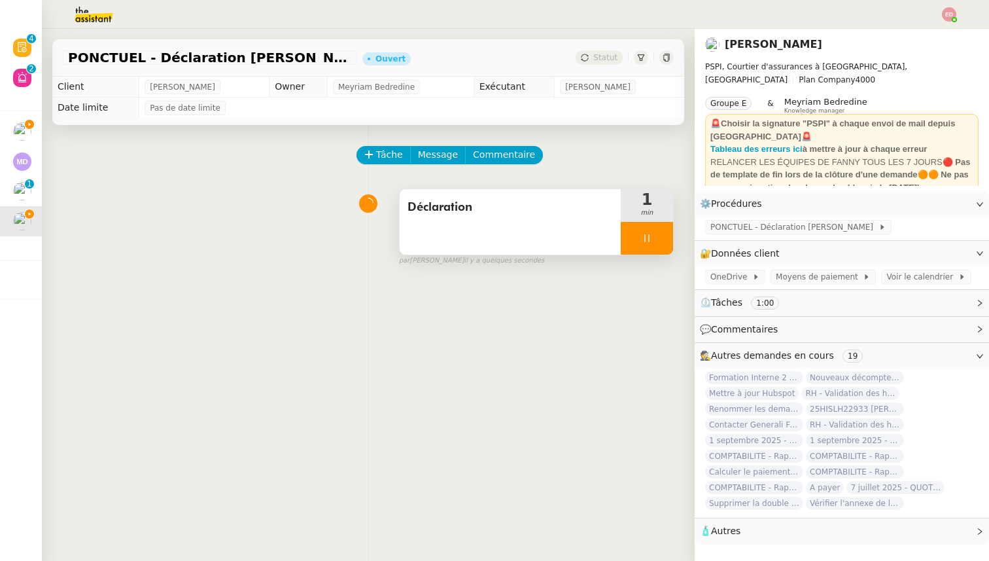
click at [666, 240] on div at bounding box center [647, 238] width 52 height 33
click at [673, 240] on button at bounding box center [673, 238] width 0 height 33
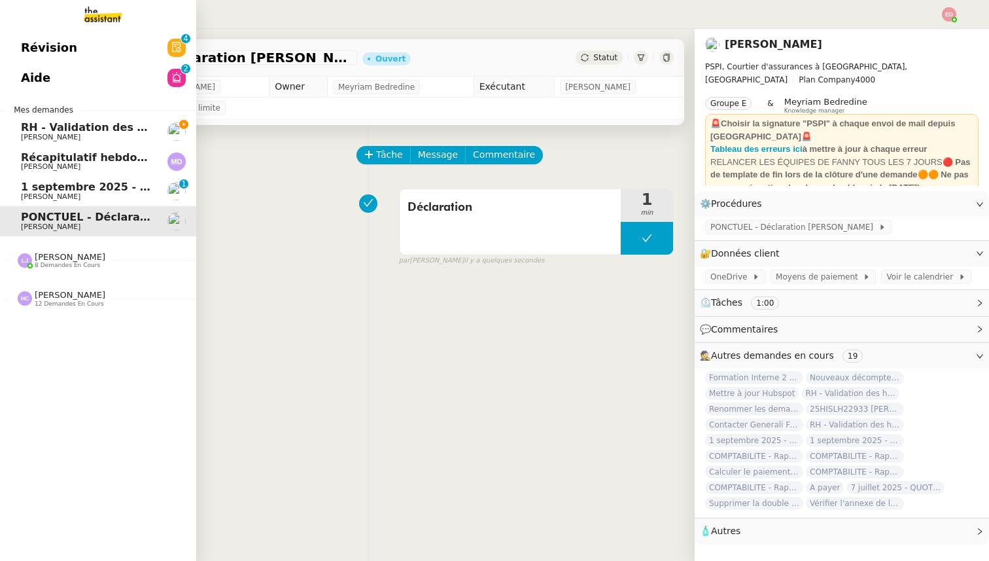
click at [20, 126] on link "RH - Validation des heures employés PSPI - [DATE] [PERSON_NAME]" at bounding box center [98, 131] width 196 height 30
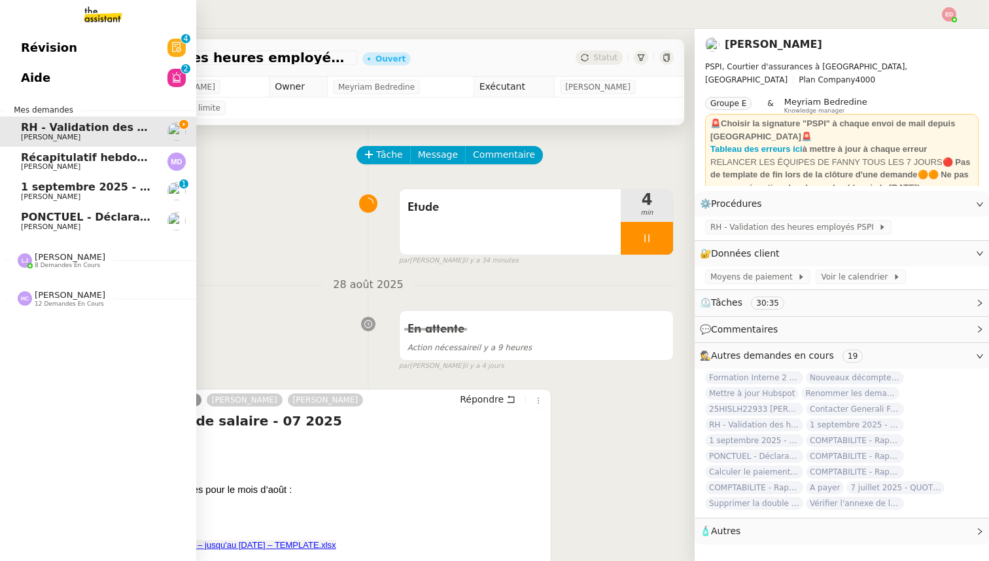
click at [57, 260] on span "[PERSON_NAME]" at bounding box center [70, 257] width 71 height 10
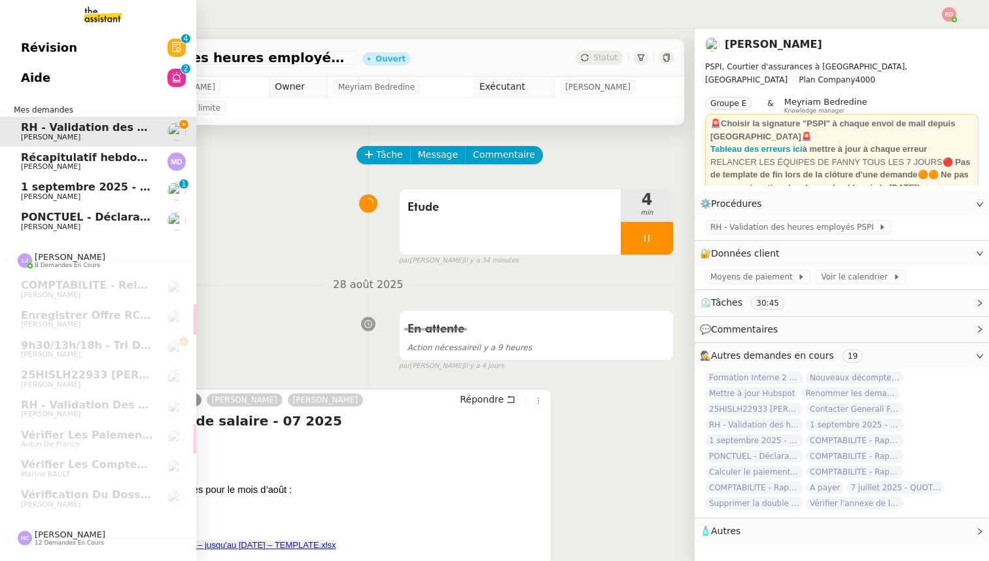
click at [51, 531] on span "[PERSON_NAME]" at bounding box center [70, 534] width 71 height 10
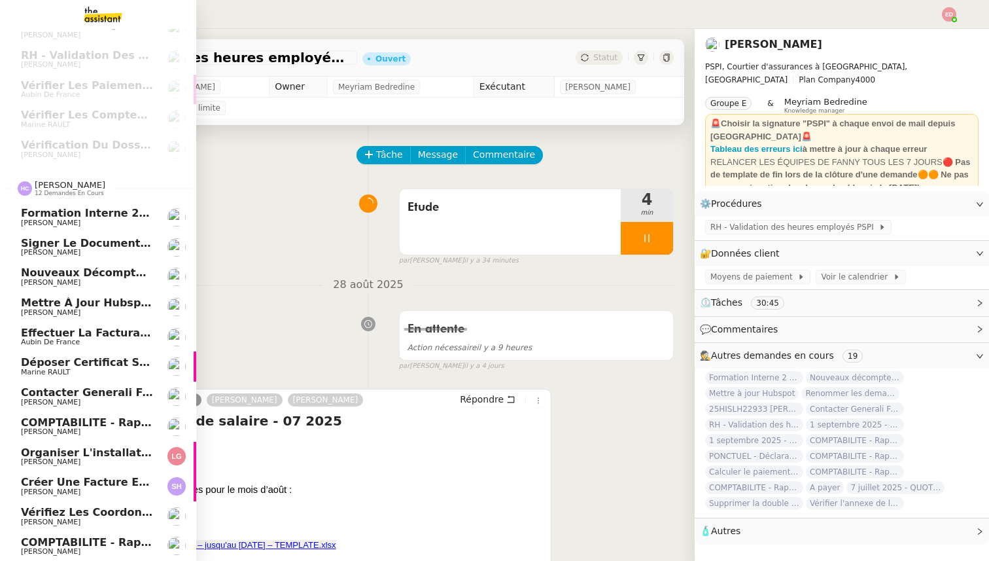
click at [55, 548] on span "[PERSON_NAME]" at bounding box center [51, 551] width 60 height 9
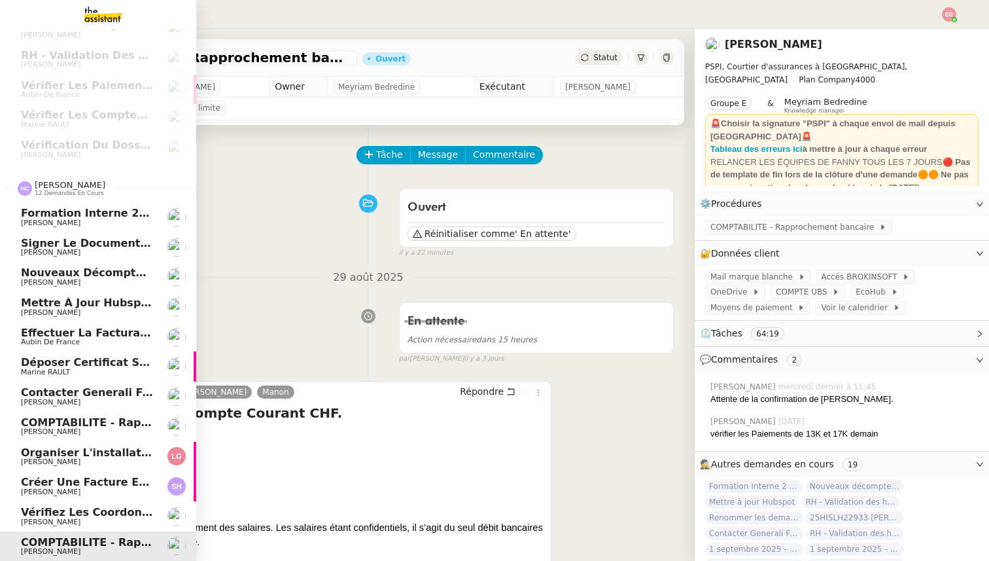
click at [85, 332] on span "Effectuer la facturation pour 2025" at bounding box center [124, 332] width 206 height 12
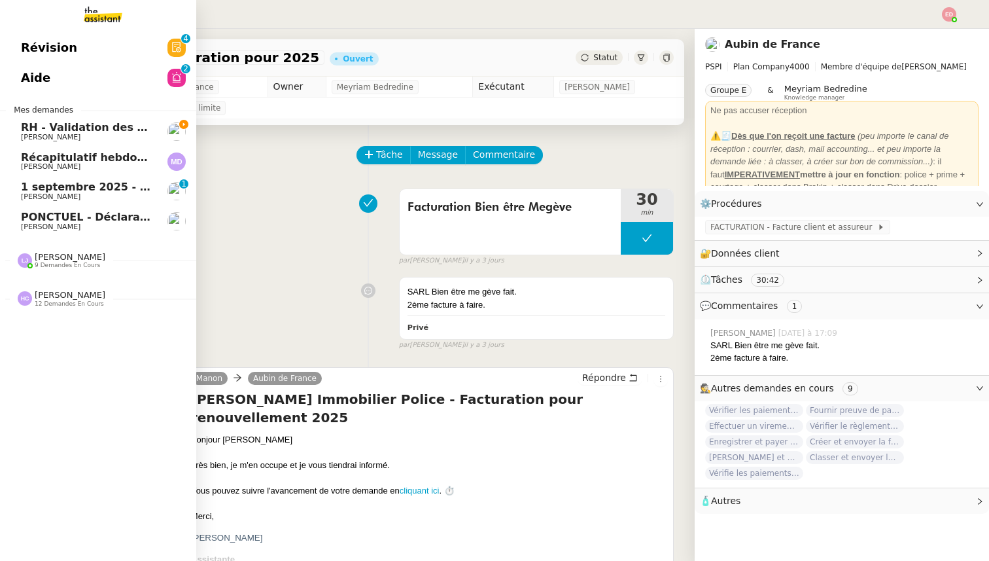
click at [78, 302] on span "12 demandes en cours" at bounding box center [69, 303] width 69 height 7
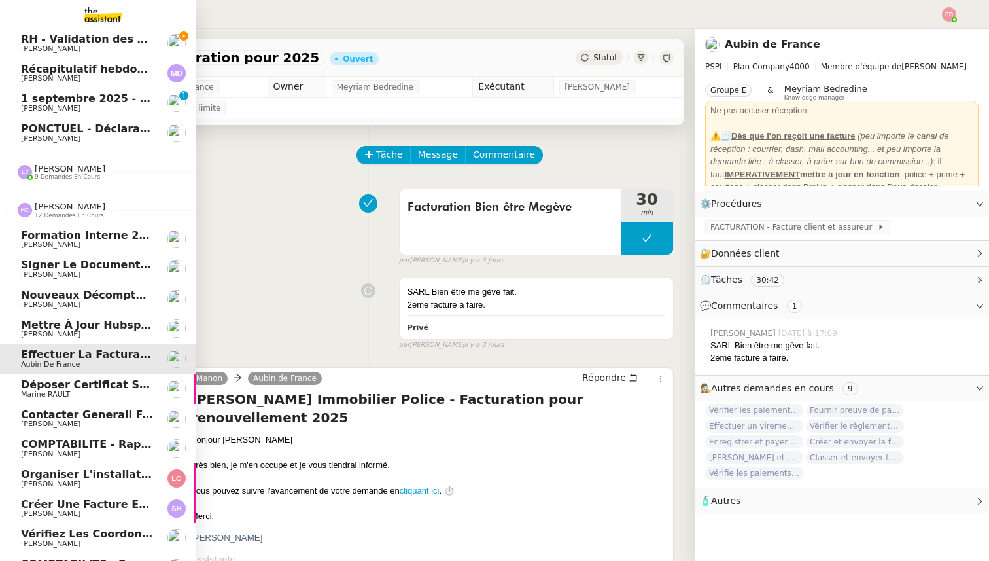
scroll to position [111, 0]
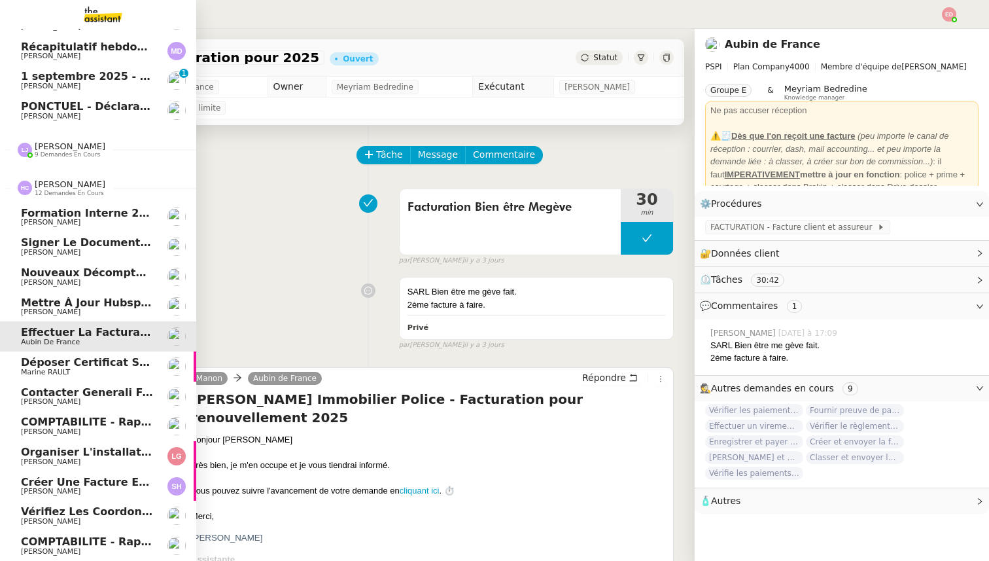
click at [81, 513] on span "Vérifiez les coordonnées bancaires pour le virement" at bounding box center [179, 511] width 317 height 12
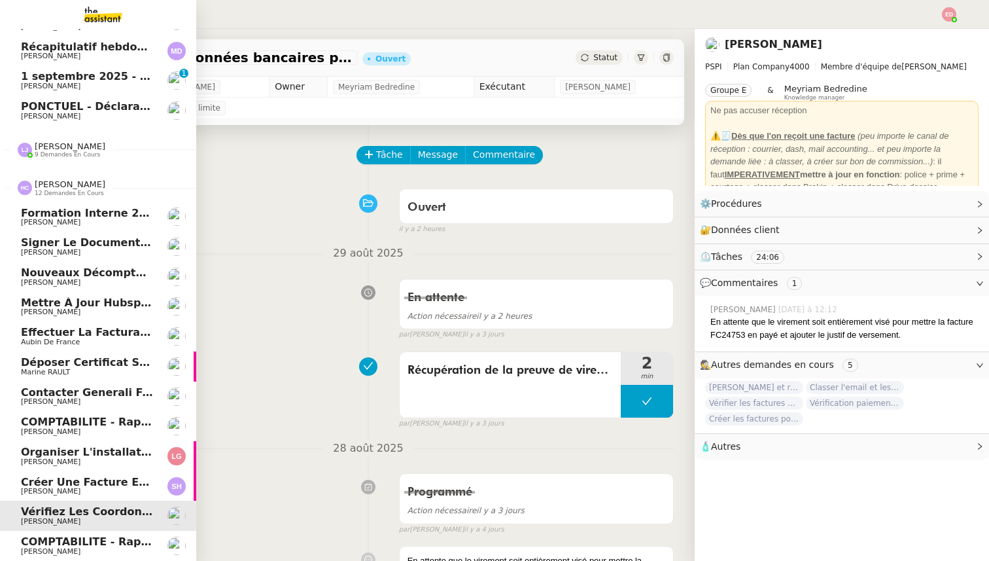
click at [74, 479] on span "Créer une facture en anglais immédiatement" at bounding box center [155, 482] width 269 height 12
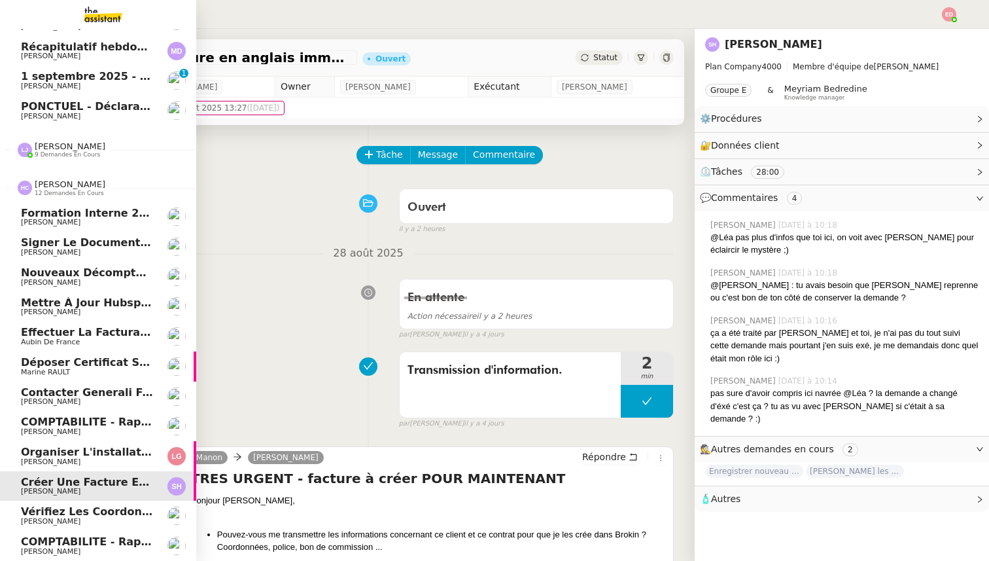
click at [70, 454] on span "Organiser l'installation de la fibre" at bounding box center [125, 451] width 209 height 12
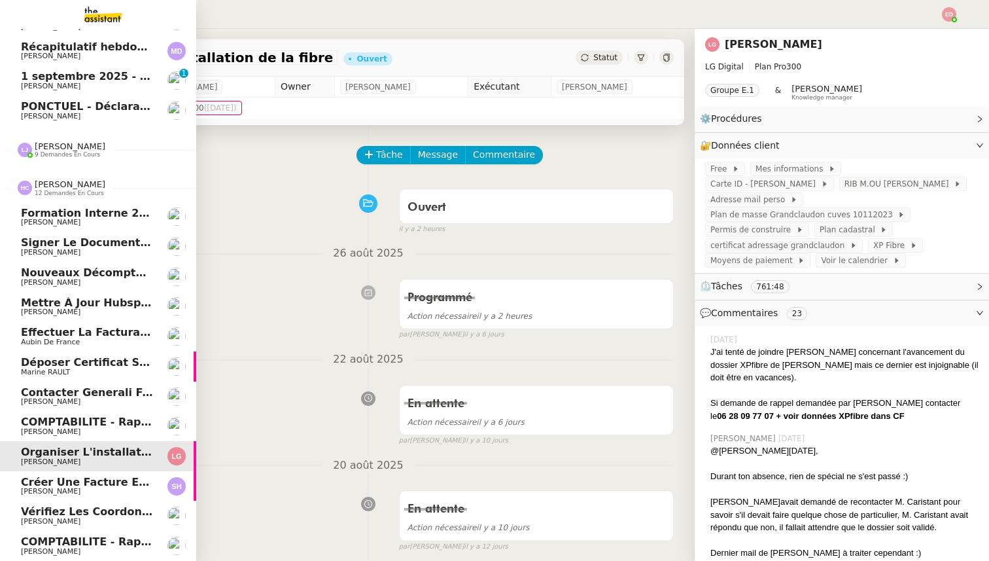
click at [66, 425] on span "COMPTABILITE - Rapprochement bancaire - 1 septembre 2025" at bounding box center [204, 421] width 366 height 12
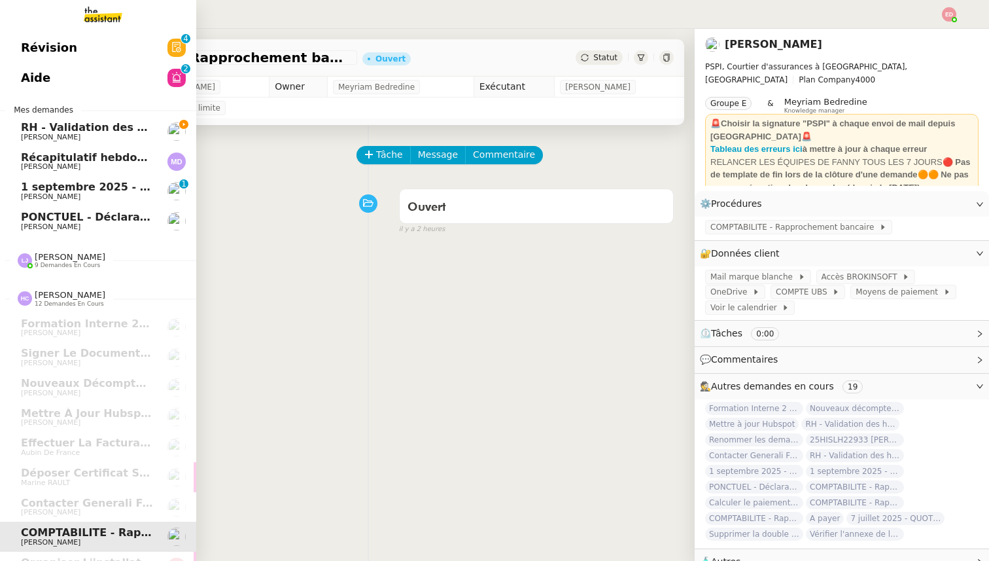
click at [77, 131] on span "RH - Validation des heures employés PSPI - 28 août 2025" at bounding box center [189, 127] width 336 height 12
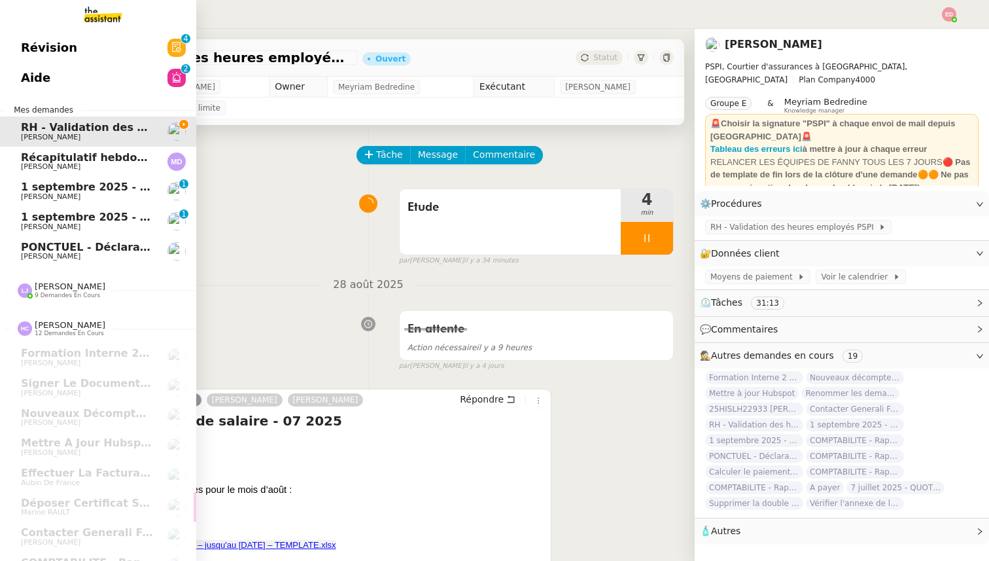
click at [88, 196] on span "[PERSON_NAME]" at bounding box center [87, 197] width 132 height 8
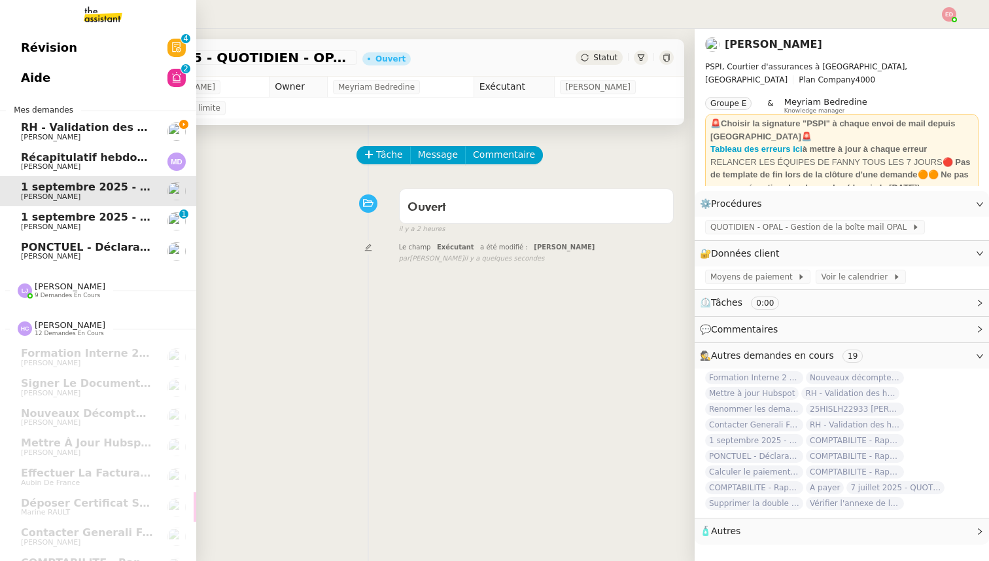
click at [71, 288] on span "[PERSON_NAME]" at bounding box center [70, 286] width 71 height 10
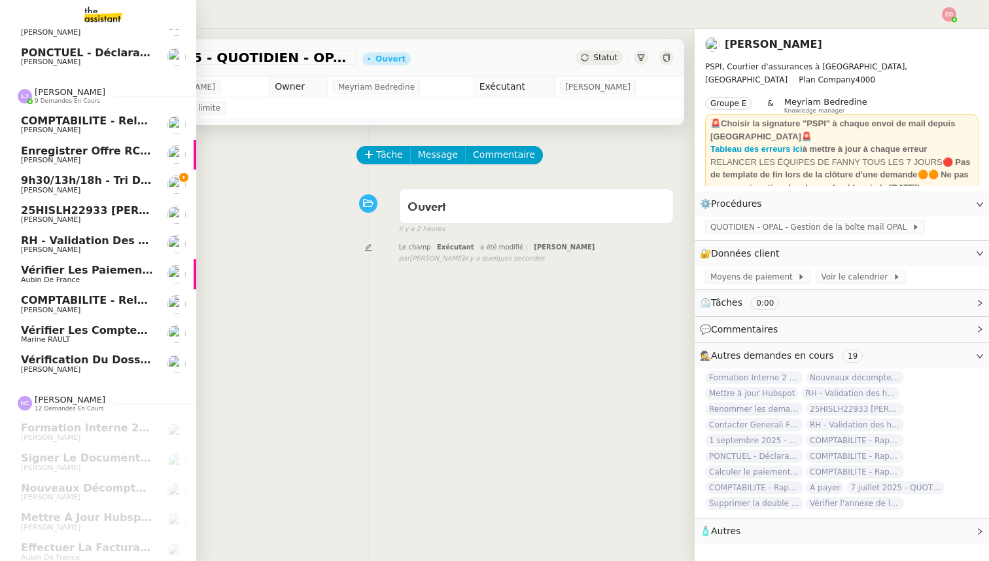
scroll to position [189, 0]
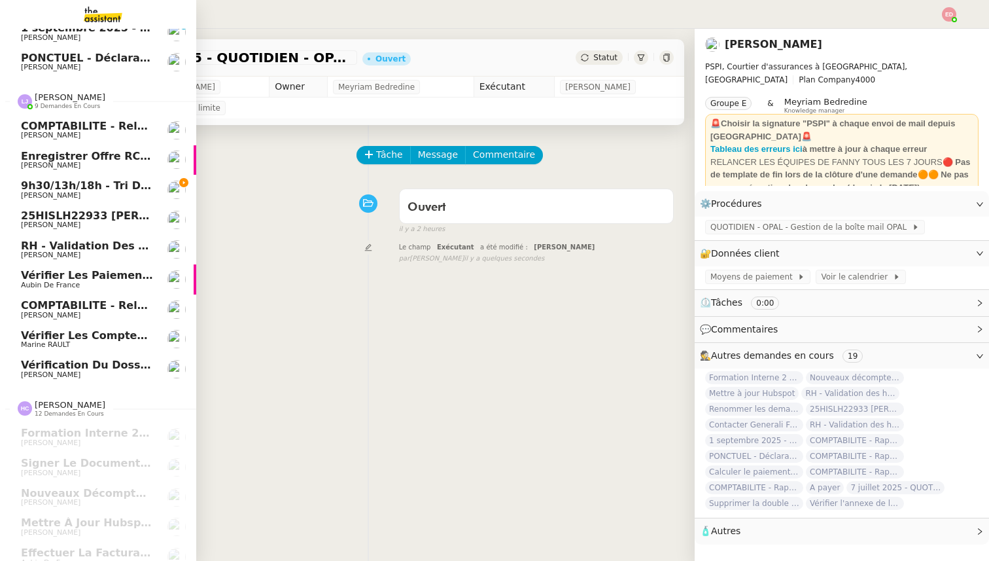
click at [74, 313] on span "[PERSON_NAME]" at bounding box center [87, 315] width 132 height 8
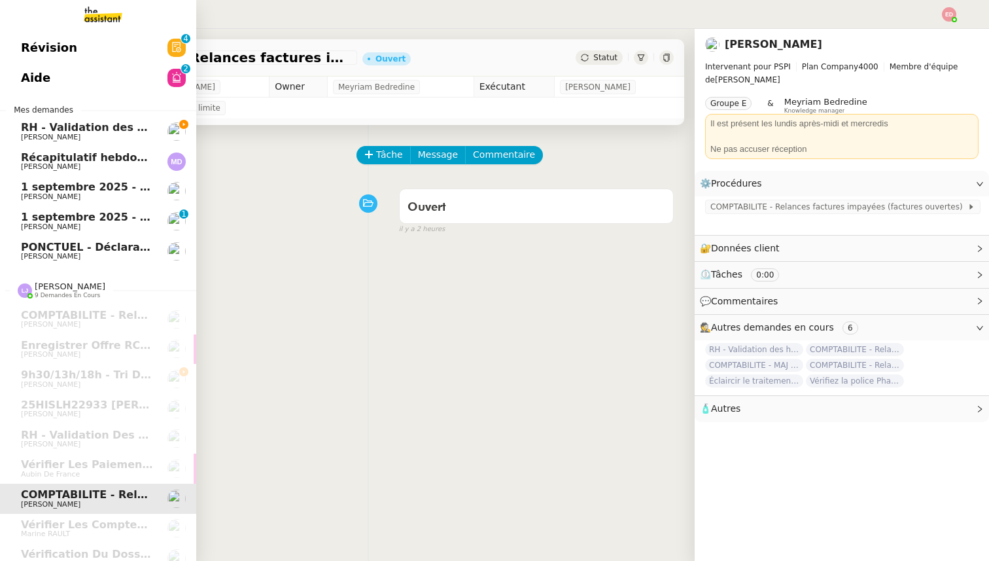
click at [67, 124] on span "RH - Validation des heures employés PSPI - 28 août 2025" at bounding box center [189, 127] width 336 height 12
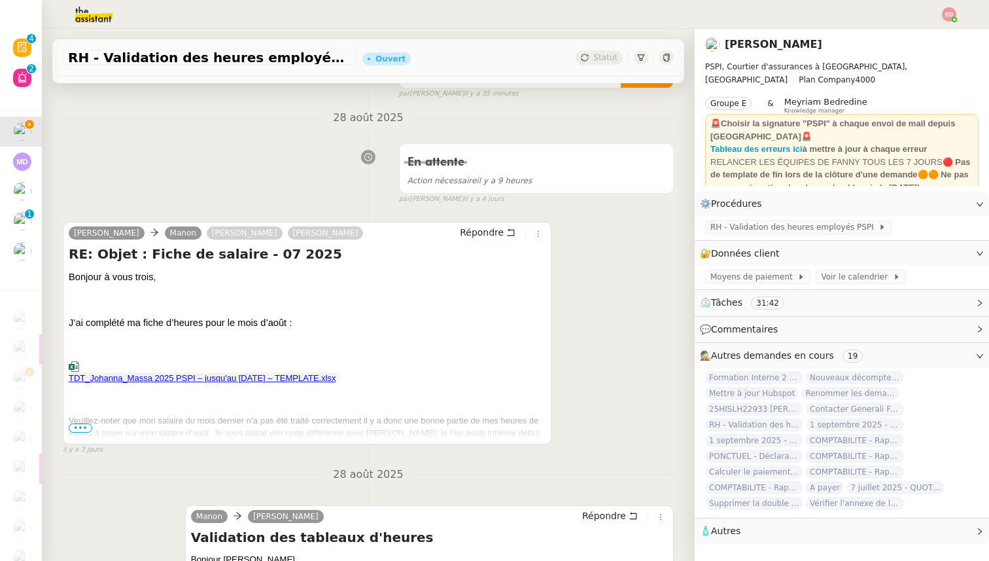
scroll to position [167, 0]
click at [79, 426] on span "•••" at bounding box center [81, 427] width 24 height 9
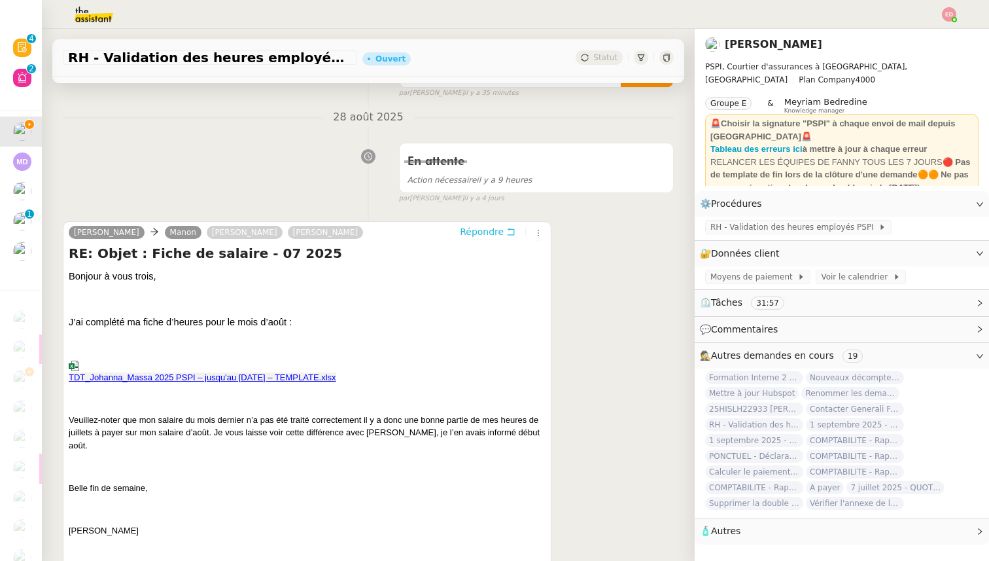
click at [471, 233] on span "Répondre" at bounding box center [482, 231] width 44 height 13
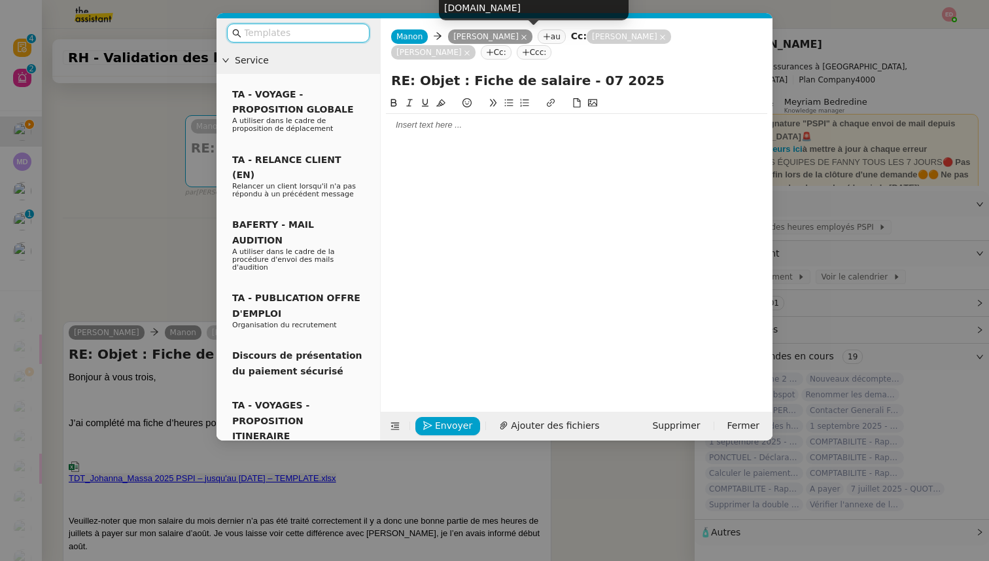
click at [521, 34] on icon at bounding box center [524, 37] width 7 height 7
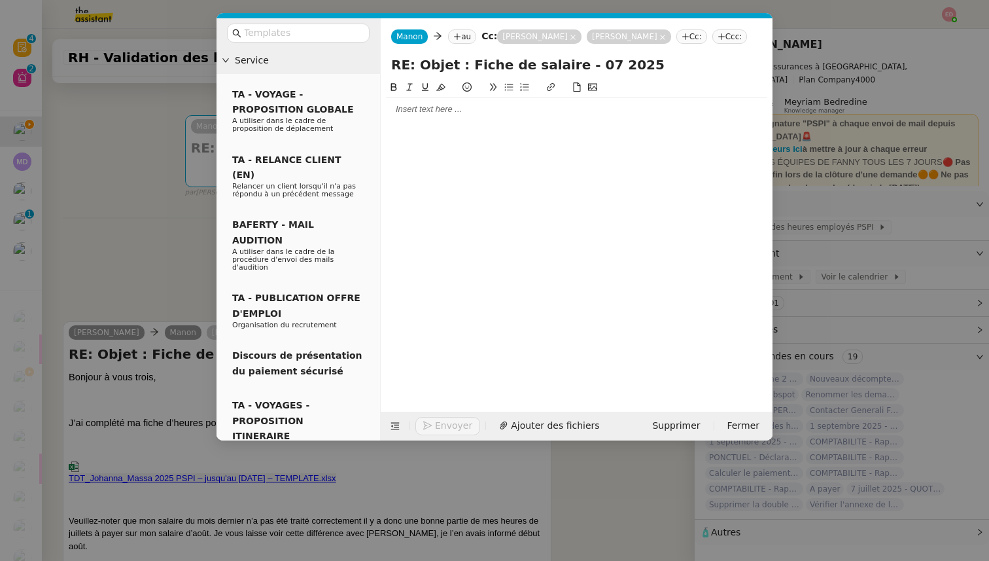
click at [459, 38] on nz-tag "au" at bounding box center [462, 36] width 28 height 14
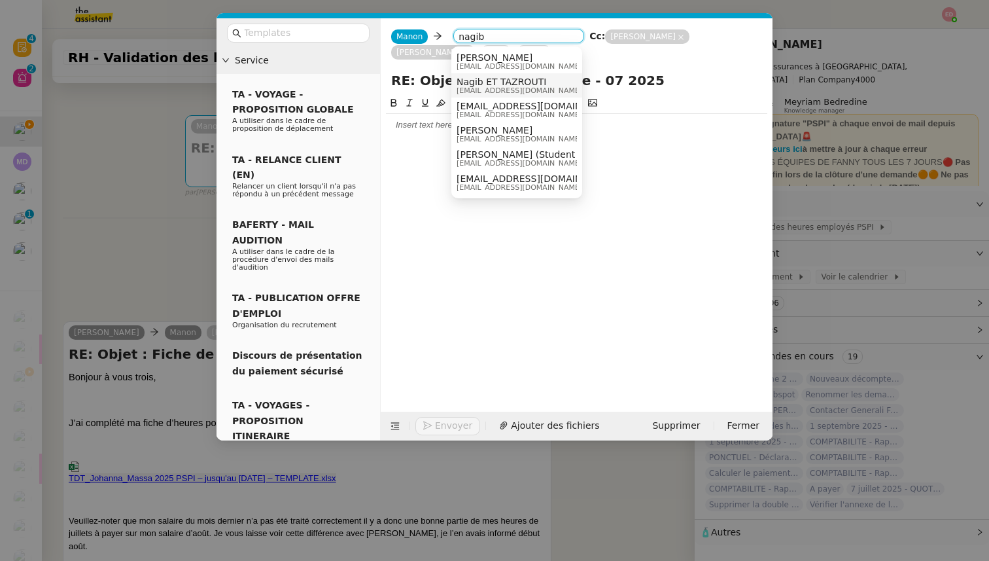
type input "nagib"
click at [493, 78] on span "Nagib ET TAZROUTI" at bounding box center [520, 82] width 126 height 10
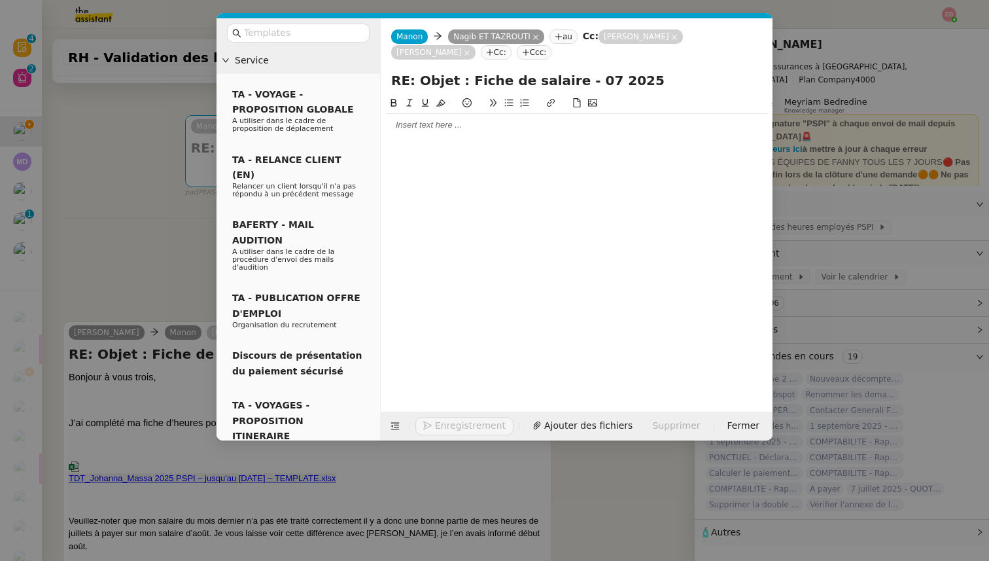
click at [413, 132] on div at bounding box center [576, 125] width 381 height 22
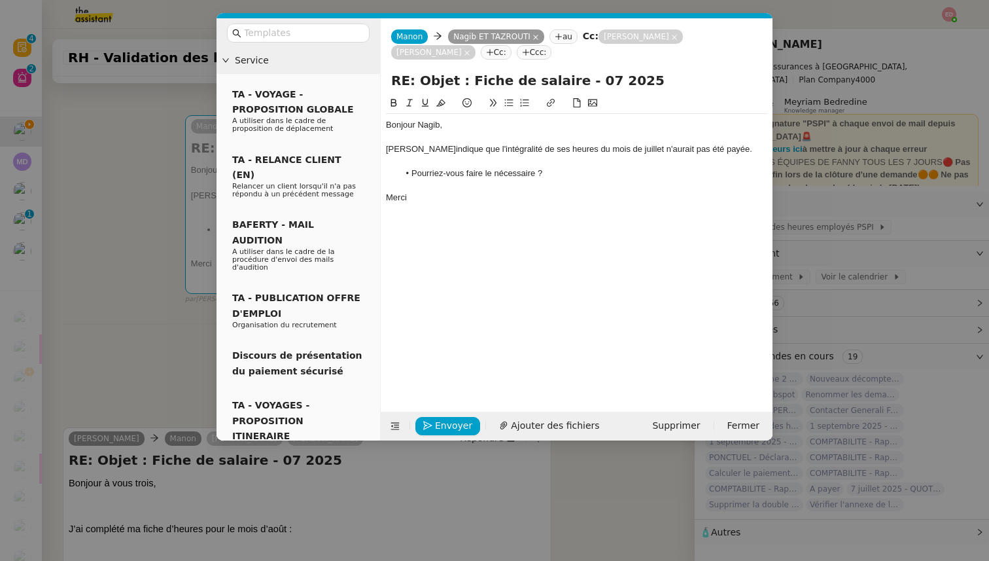
click at [54, 250] on nz-modal-container "Service TA - VOYAGE - PROPOSITION GLOBALE A utiliser dans le cadre de propositi…" at bounding box center [494, 280] width 989 height 561
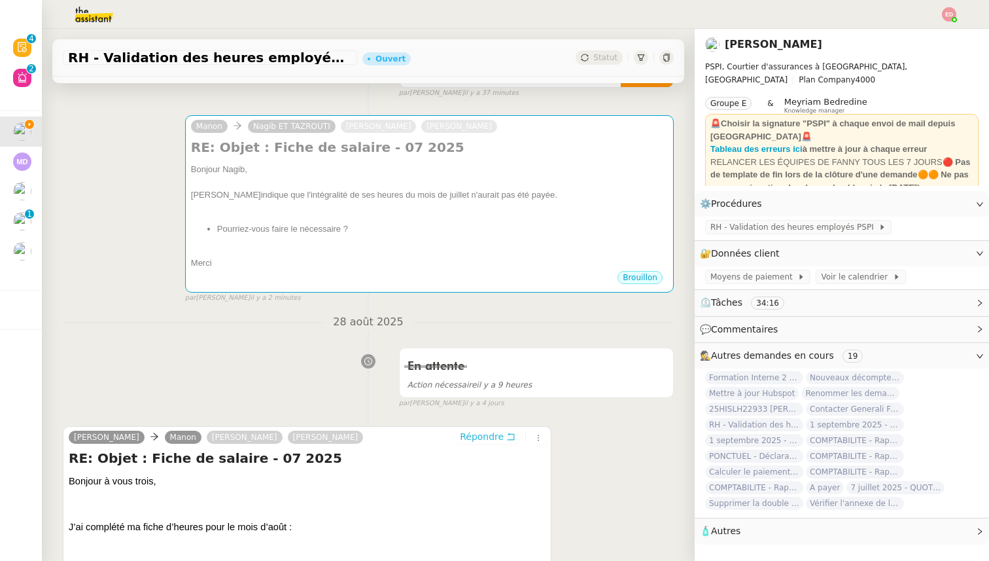
scroll to position [0, 0]
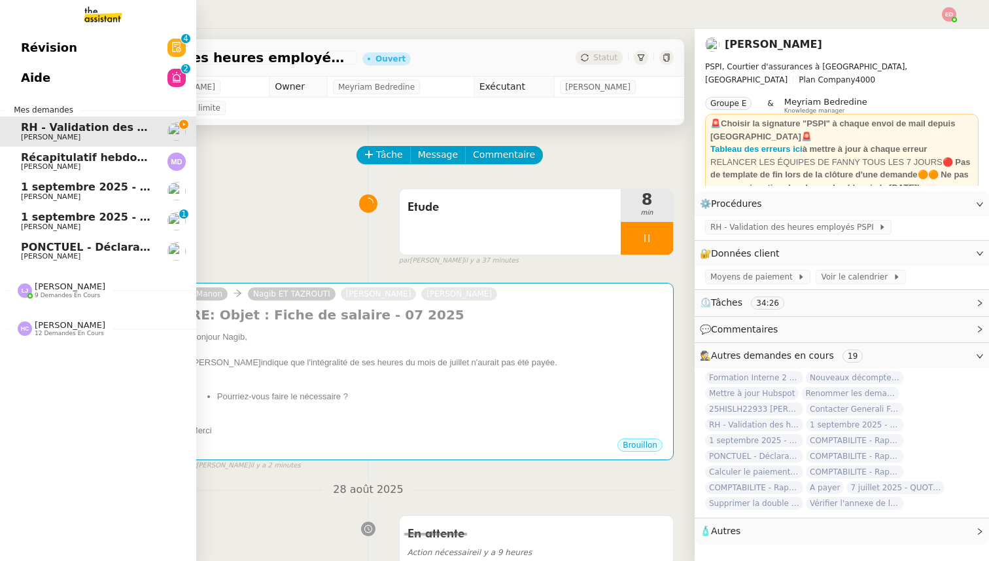
click at [56, 288] on span "[PERSON_NAME]" at bounding box center [70, 286] width 71 height 10
click at [56, 328] on span "[PERSON_NAME]" at bounding box center [70, 325] width 71 height 10
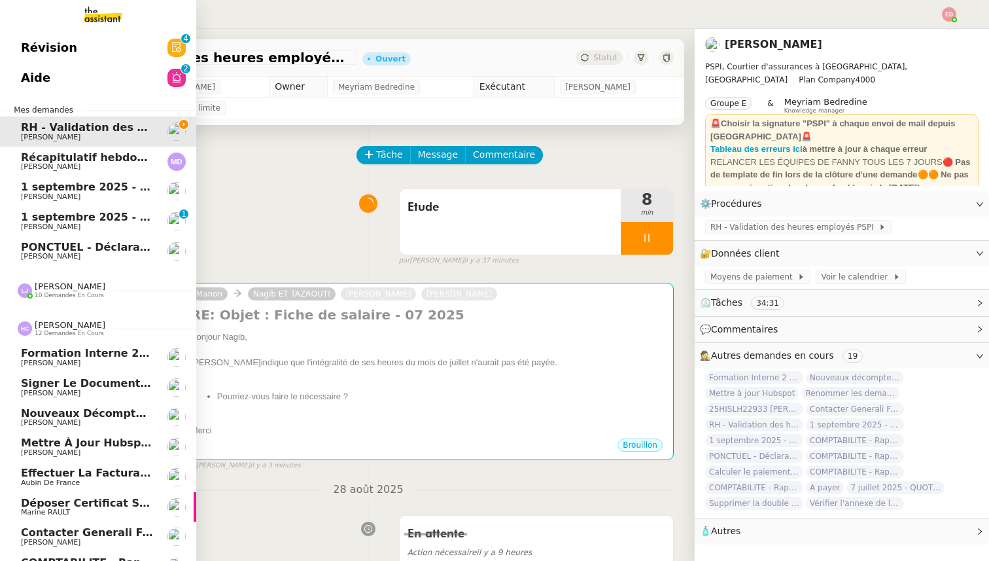
scroll to position [77, 0]
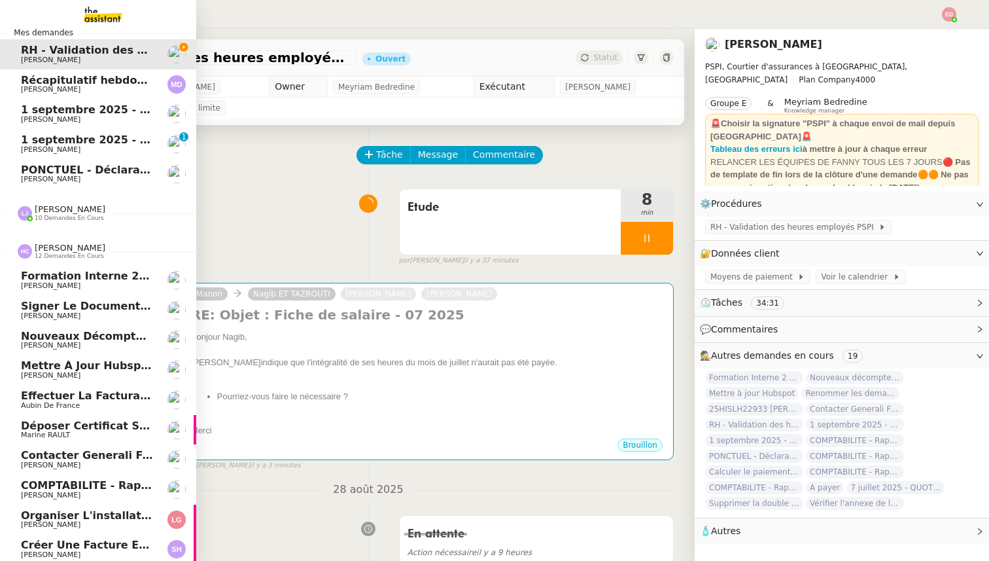
click at [80, 309] on span "Signer le document par [PERSON_NAME]" at bounding box center [142, 306] width 243 height 12
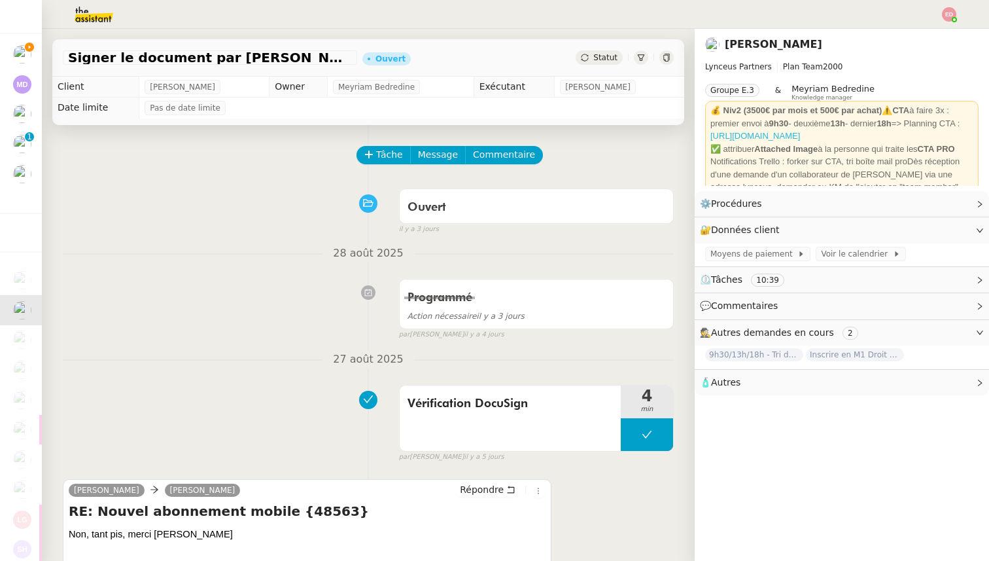
click at [800, 138] on link "[URL][DOMAIN_NAME]" at bounding box center [755, 136] width 90 height 10
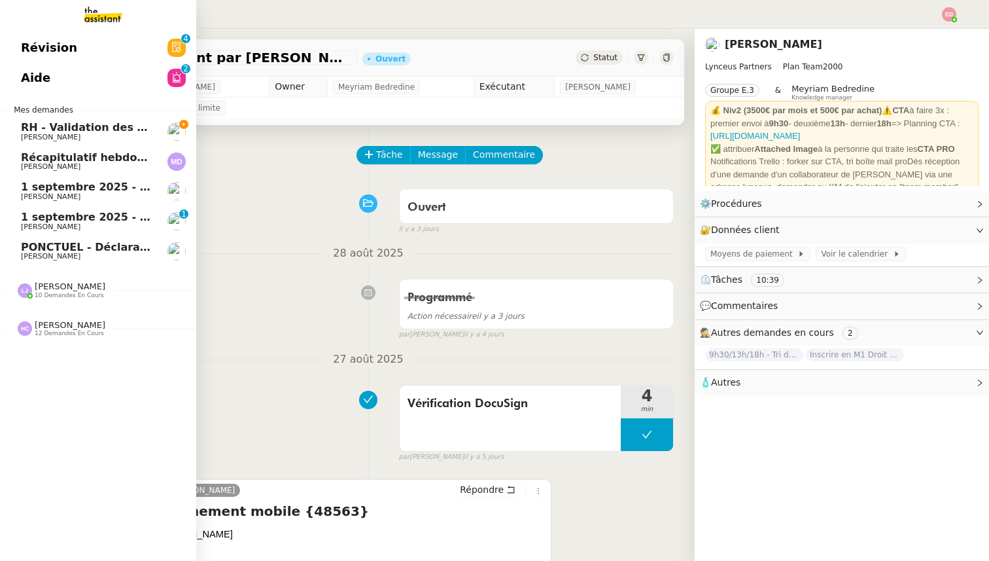
click at [80, 126] on span "RH - Validation des heures employés PSPI - 28 août 2025" at bounding box center [189, 127] width 336 height 12
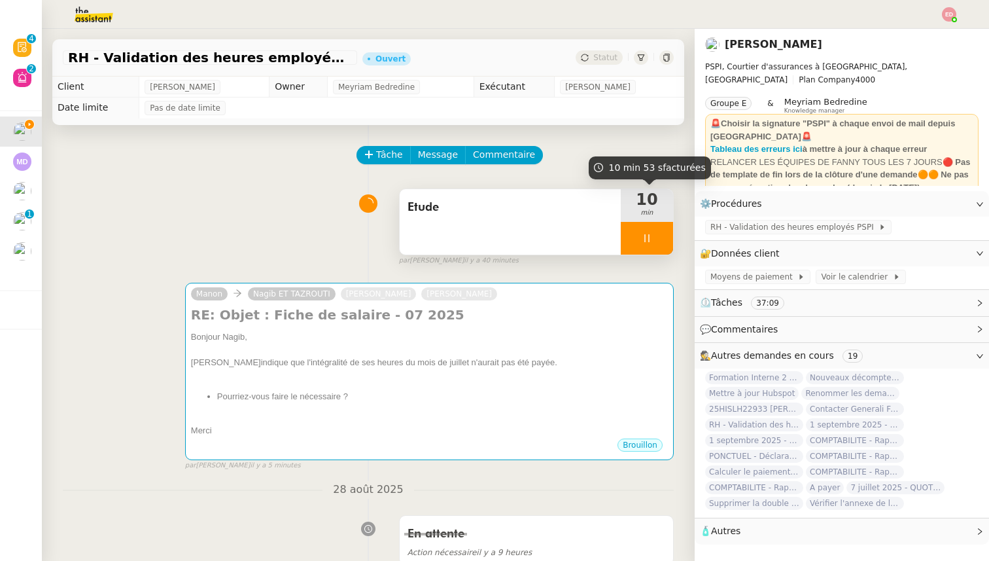
click at [661, 240] on div at bounding box center [647, 238] width 52 height 33
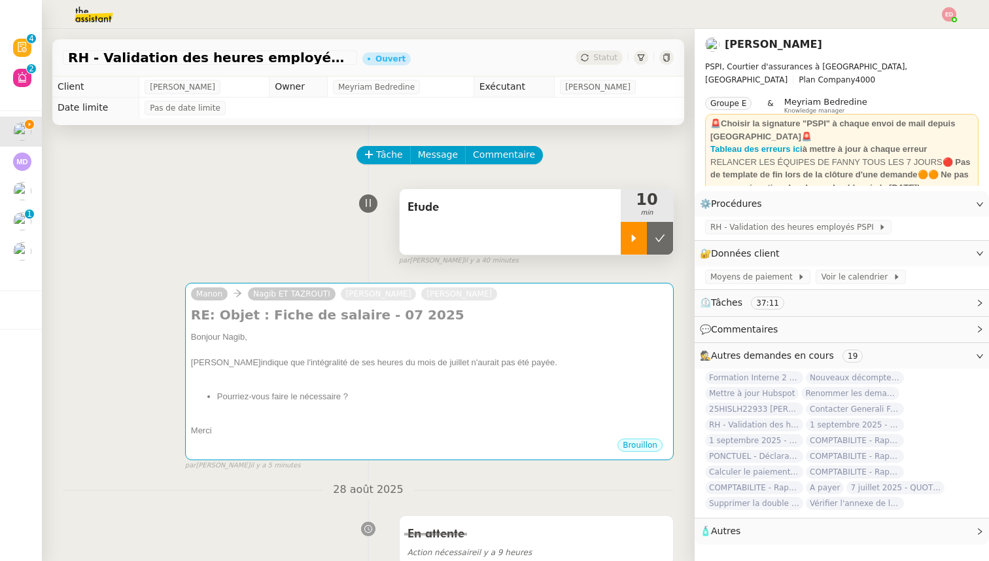
click at [661, 240] on icon at bounding box center [660, 238] width 10 height 10
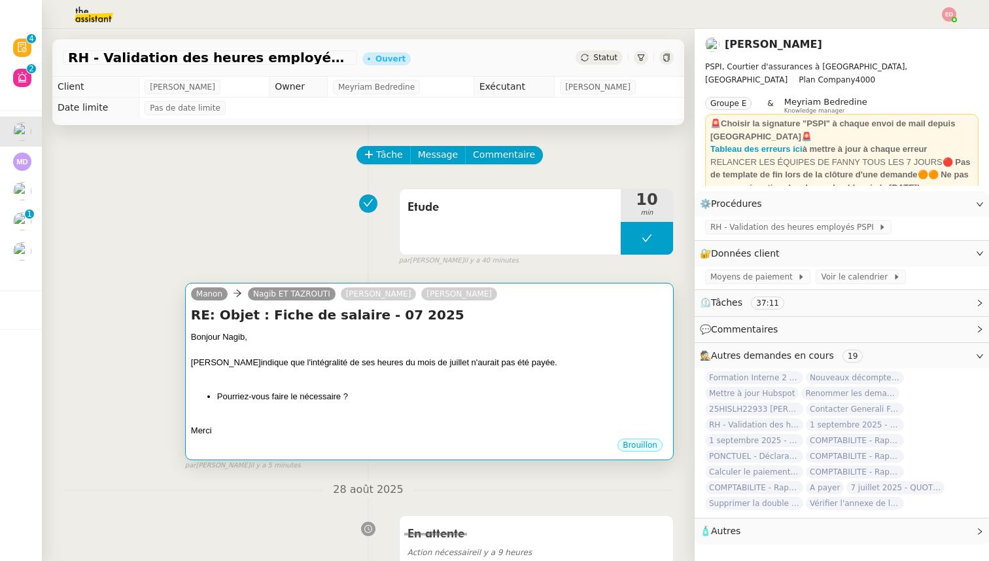
click at [577, 304] on div "Manon Nagib ET TAZROUTI Sharlen Torrado Pierrick Morel" at bounding box center [429, 296] width 477 height 20
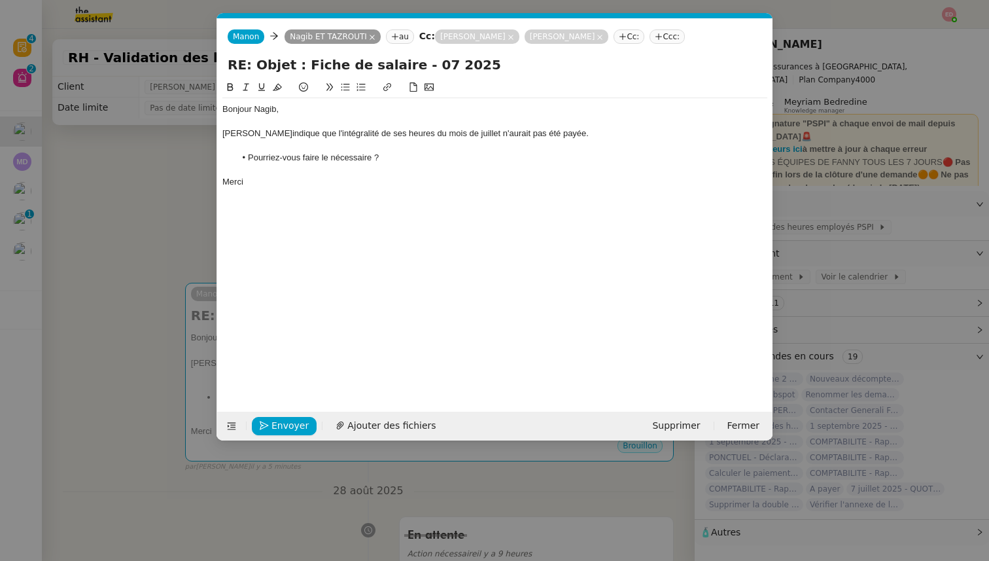
scroll to position [0, 27]
click at [277, 427] on span "Envoyer" at bounding box center [289, 425] width 37 height 15
click at [277, 427] on span "Confirmer l'envoi" at bounding box center [310, 425] width 78 height 15
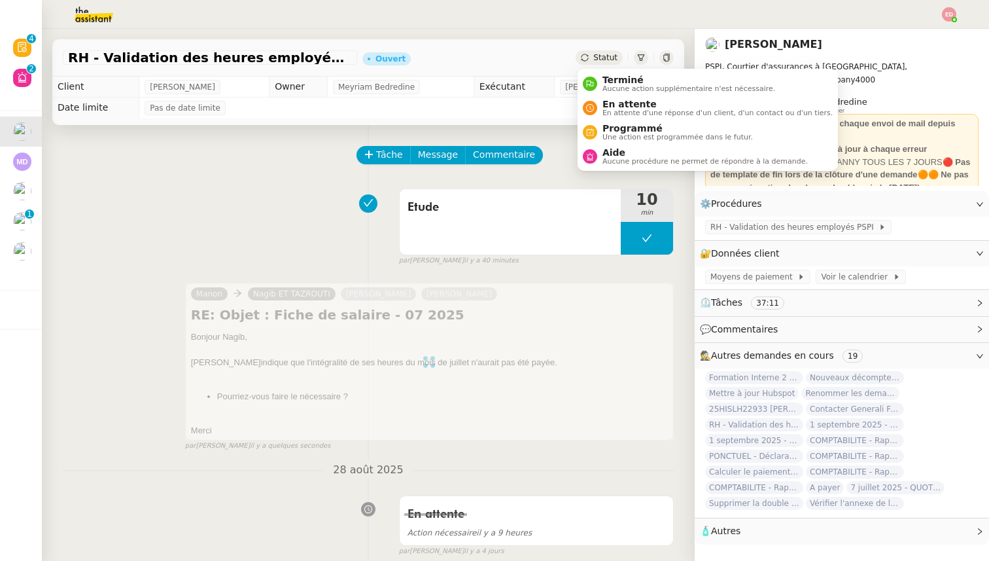
click at [604, 62] on div "Statut" at bounding box center [599, 57] width 47 height 14
click at [621, 101] on span "En attente" at bounding box center [717, 104] width 230 height 10
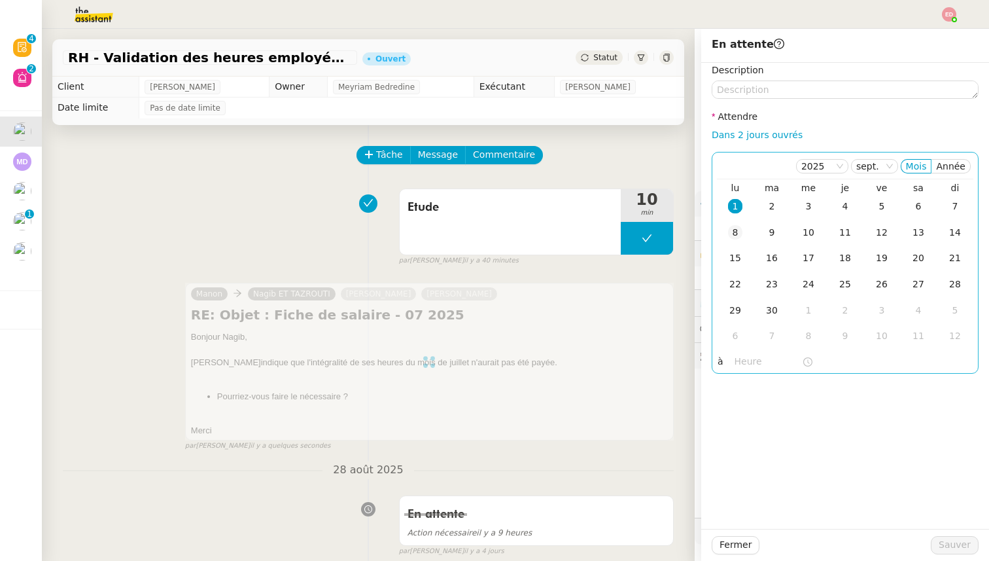
click at [733, 234] on div "8" at bounding box center [735, 232] width 14 height 14
click at [951, 545] on span "Sauver" at bounding box center [955, 544] width 32 height 15
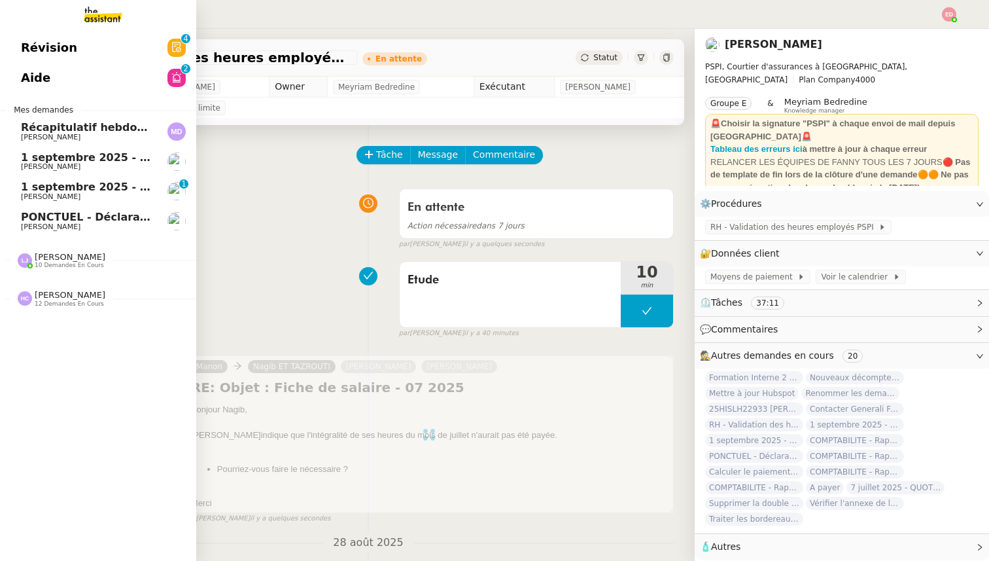
click at [42, 193] on span "[PERSON_NAME]" at bounding box center [51, 196] width 60 height 9
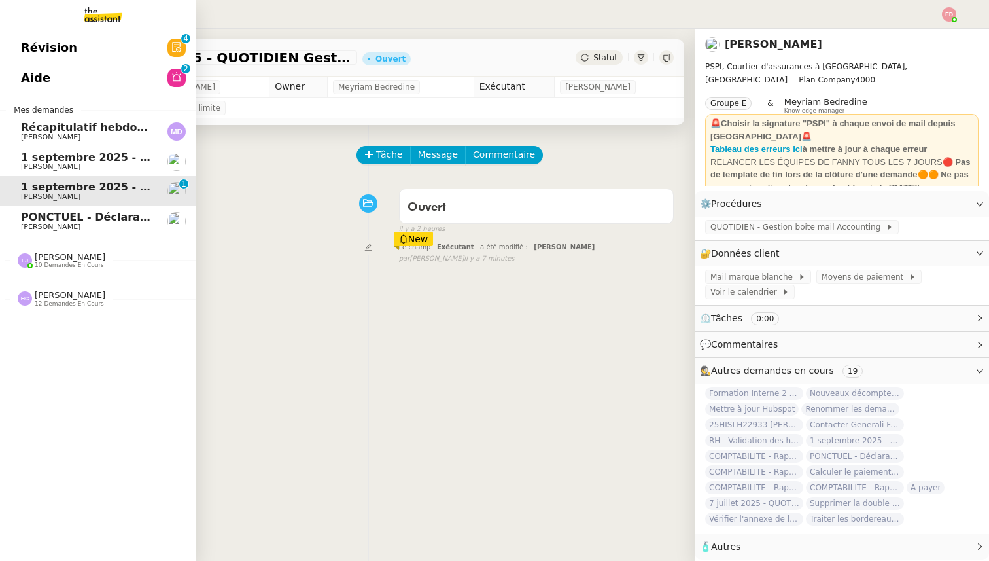
click at [52, 163] on span "[PERSON_NAME]" at bounding box center [51, 166] width 60 height 9
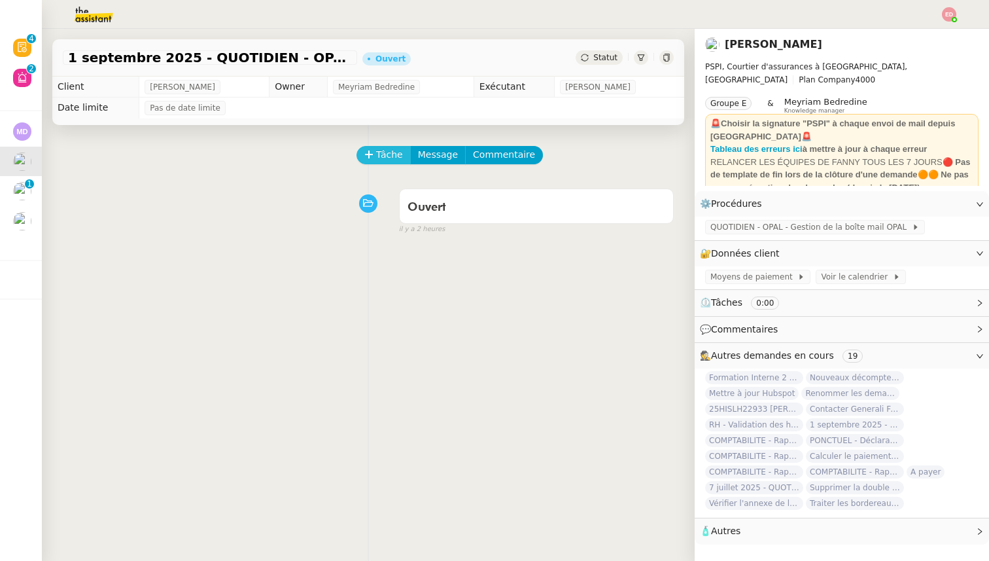
click at [387, 154] on span "Tâche" at bounding box center [389, 154] width 27 height 15
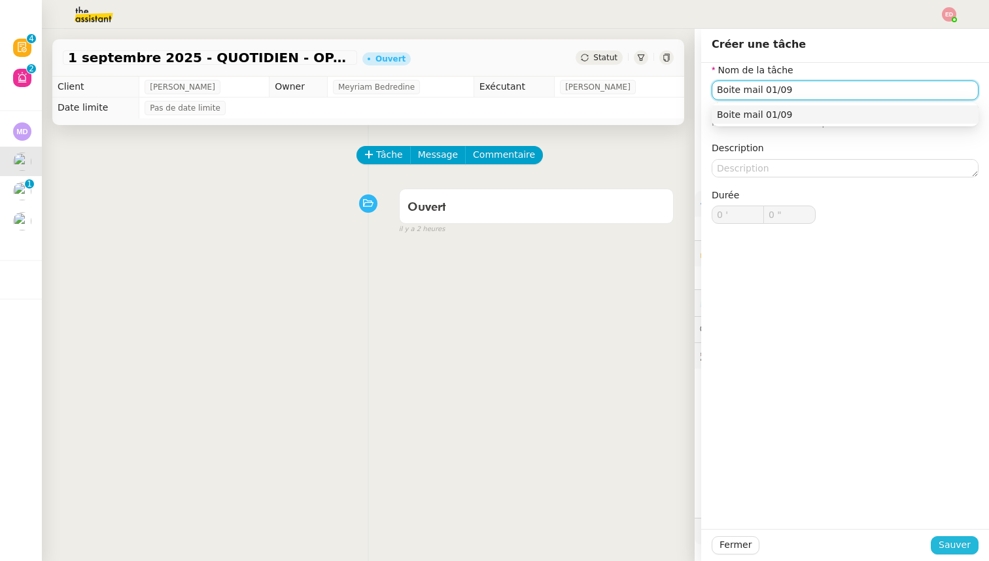
type input "Boite mail 01/09"
click at [941, 545] on span "Sauver" at bounding box center [955, 544] width 32 height 15
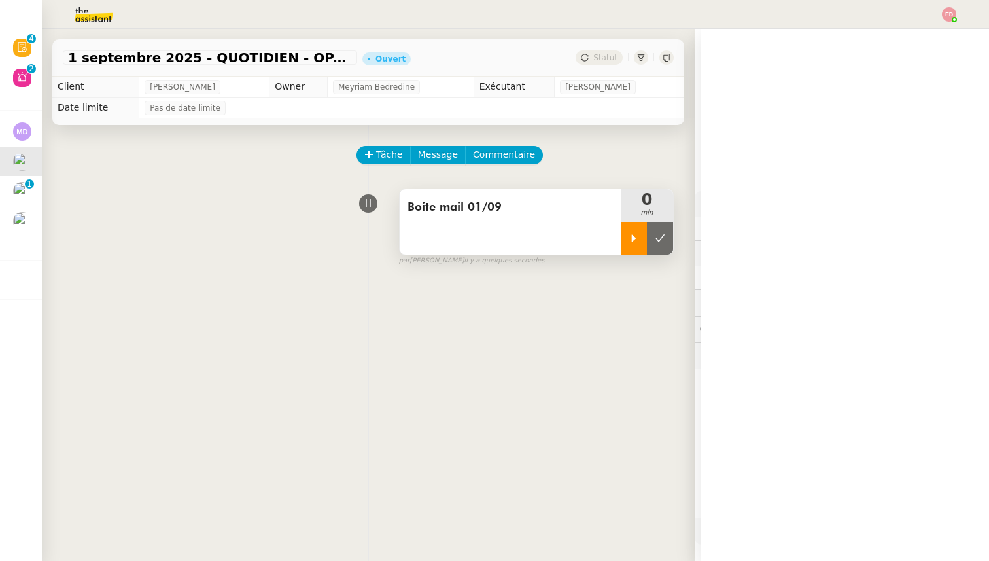
click at [632, 241] on icon at bounding box center [634, 238] width 10 height 10
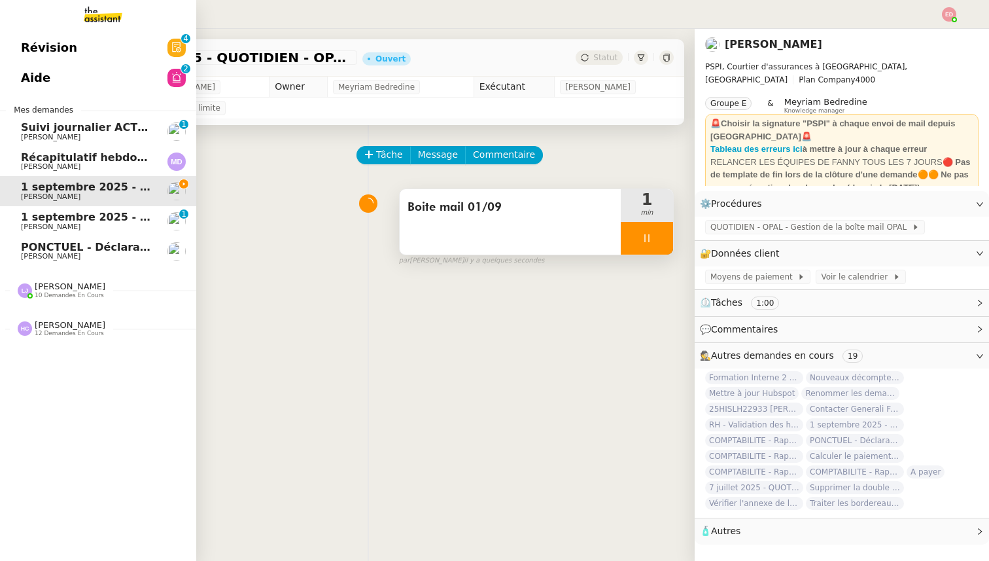
click at [87, 132] on span "Suivi journalier ACTEMIUM du 30-08-2025" at bounding box center [130, 127] width 219 height 12
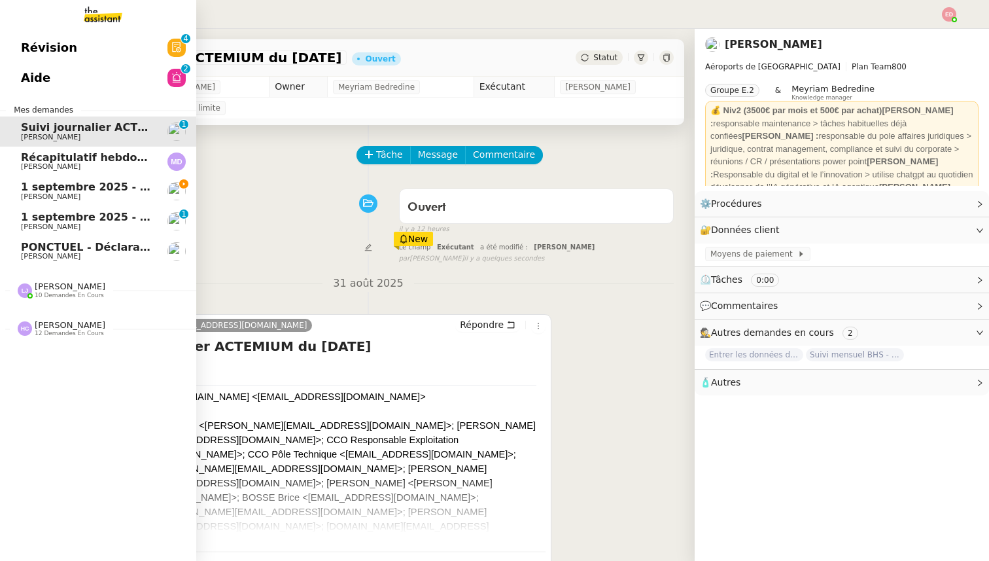
click at [64, 287] on span "[PERSON_NAME]" at bounding box center [70, 286] width 71 height 10
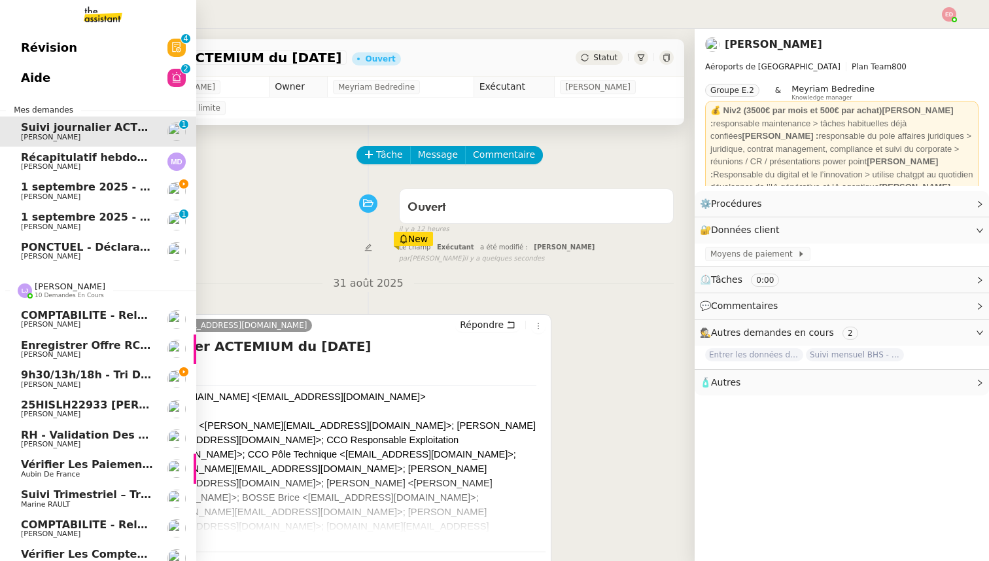
scroll to position [80, 0]
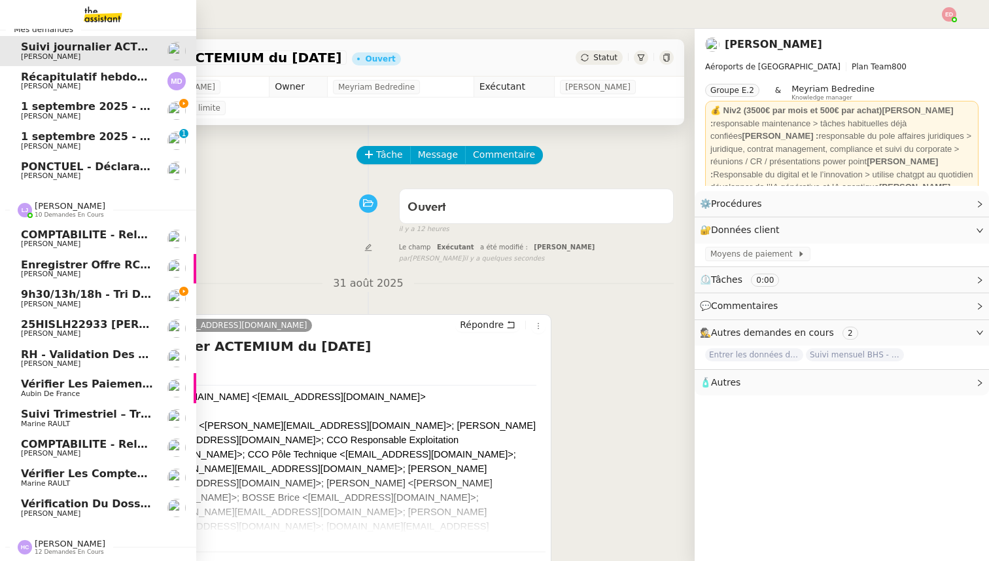
click at [57, 415] on span "Suivi trimestriel – Trouver Mon Architecte" at bounding box center [144, 414] width 247 height 12
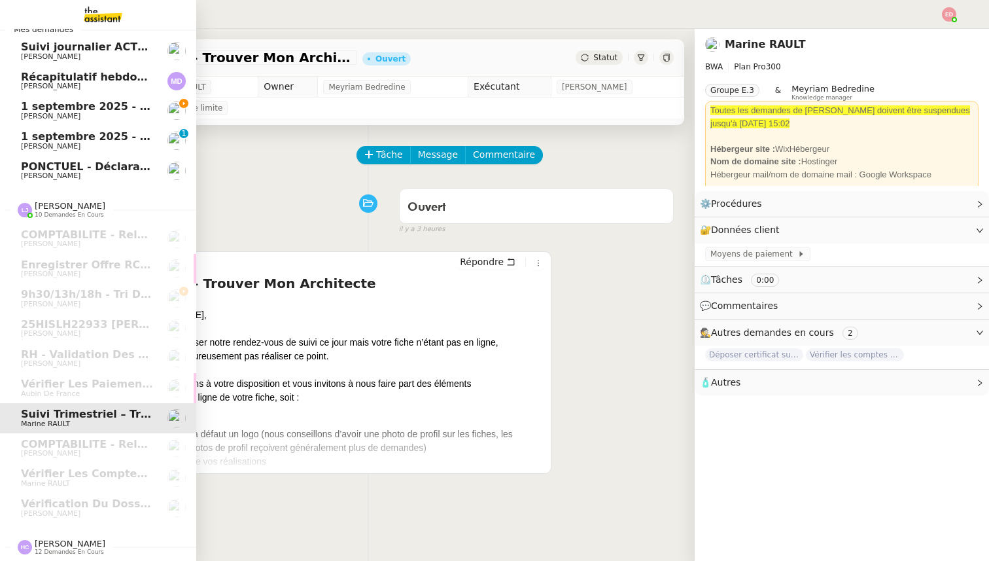
click at [68, 540] on span "[PERSON_NAME]" at bounding box center [70, 543] width 71 height 10
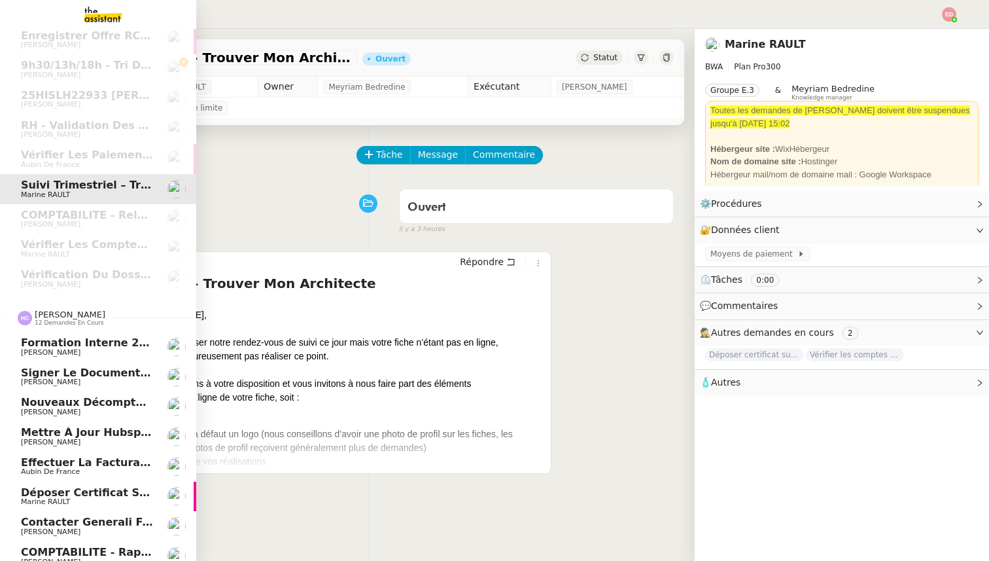
scroll to position [440, 0]
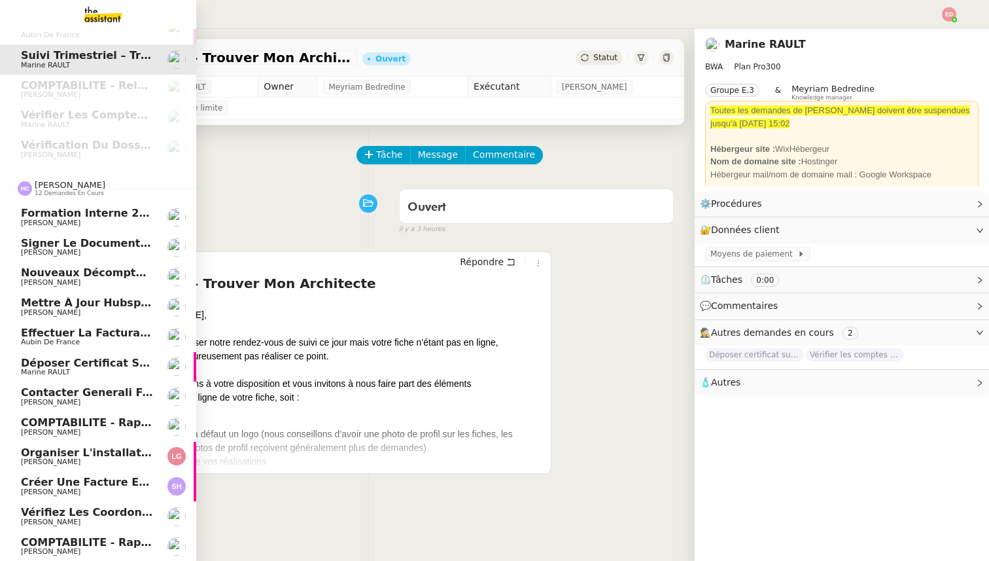
click at [71, 334] on span "Effectuer la facturation pour 2025" at bounding box center [124, 332] width 206 height 12
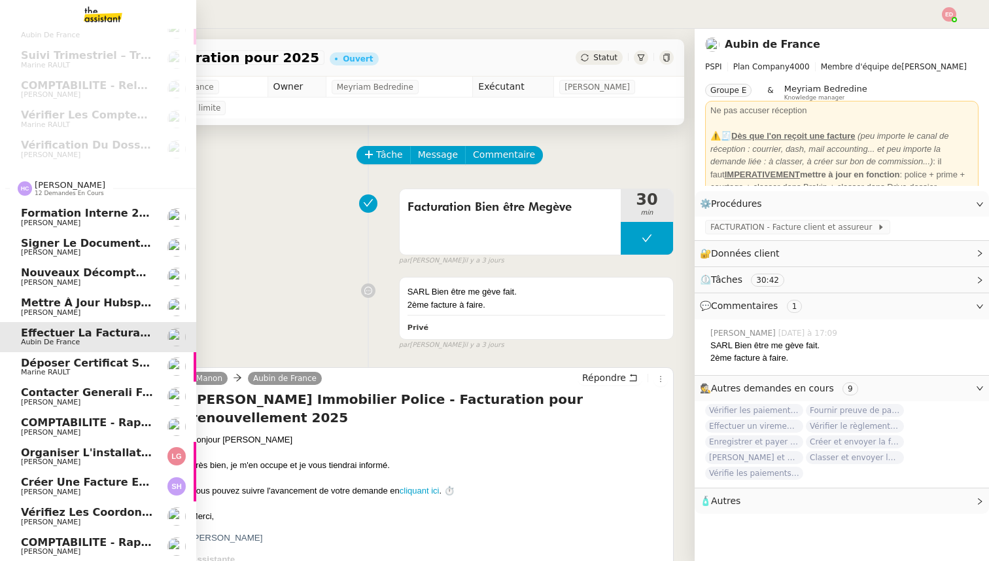
click at [69, 364] on span "Déposer certificat sur Opco" at bounding box center [103, 362] width 164 height 12
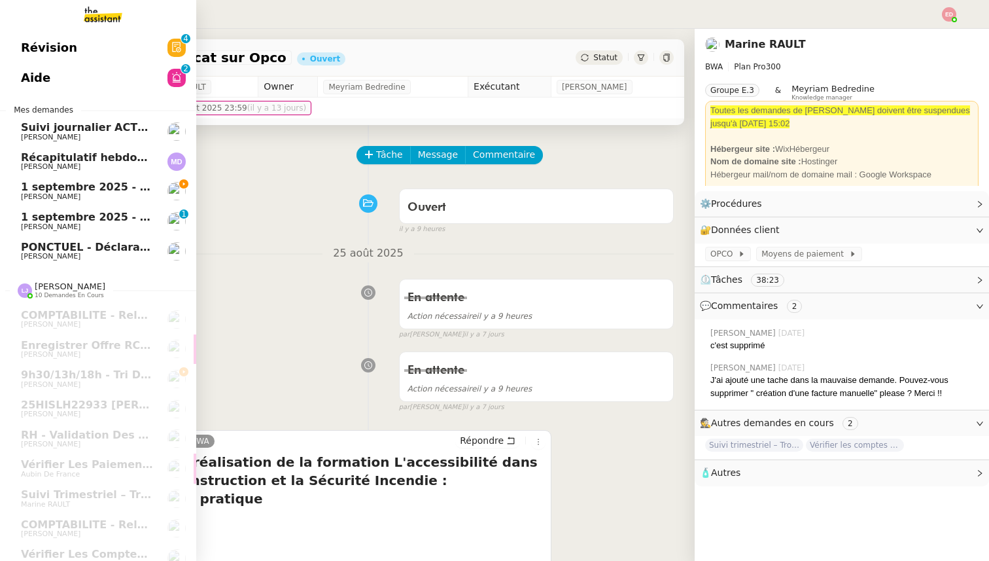
click at [69, 190] on span "1 septembre 2025 - QUOTIDIEN - OPAL - Gestion de la boîte mail OPAL" at bounding box center [227, 187] width 413 height 12
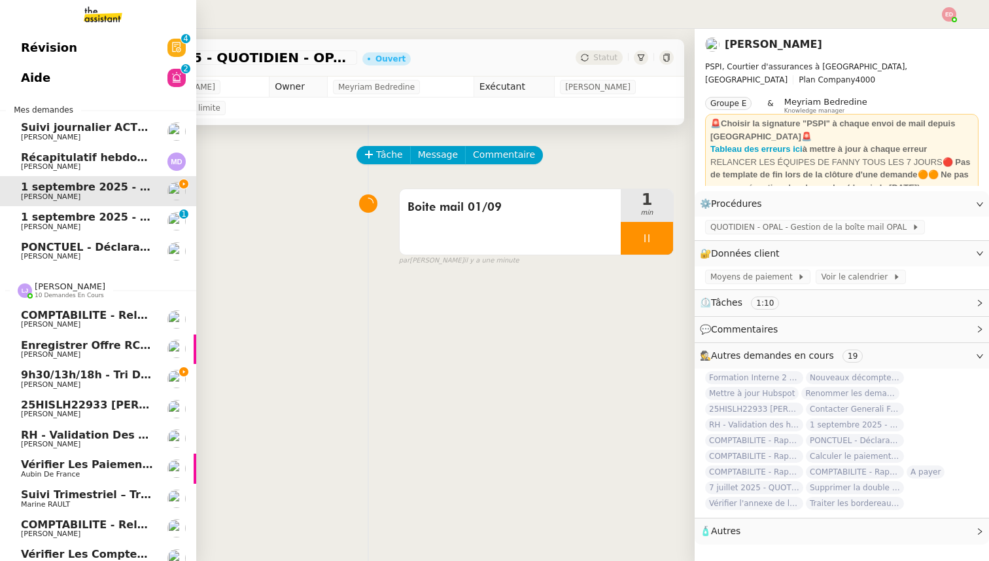
click at [90, 381] on span "[PERSON_NAME]" at bounding box center [87, 385] width 132 height 8
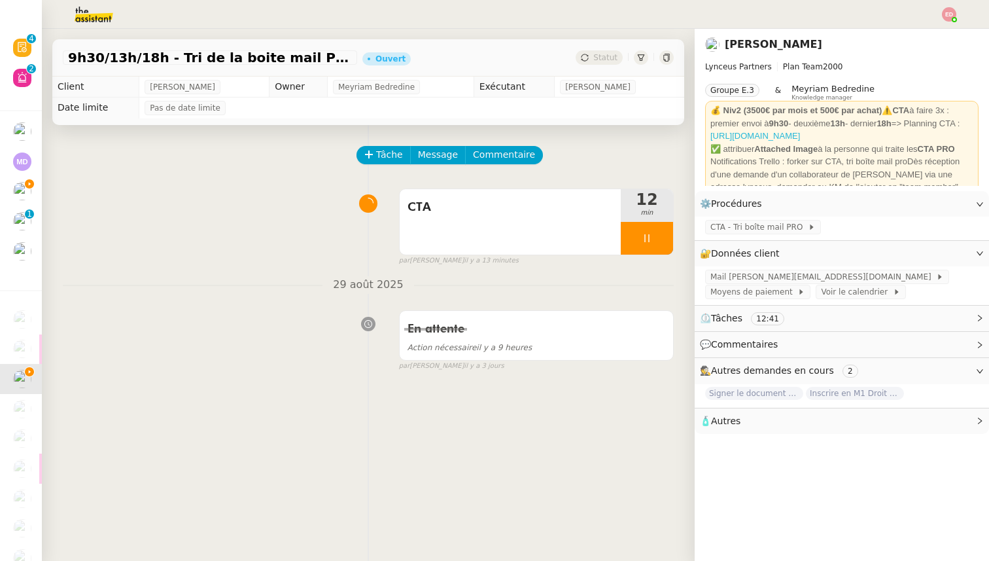
click at [800, 135] on link "[URL][DOMAIN_NAME]" at bounding box center [755, 136] width 90 height 10
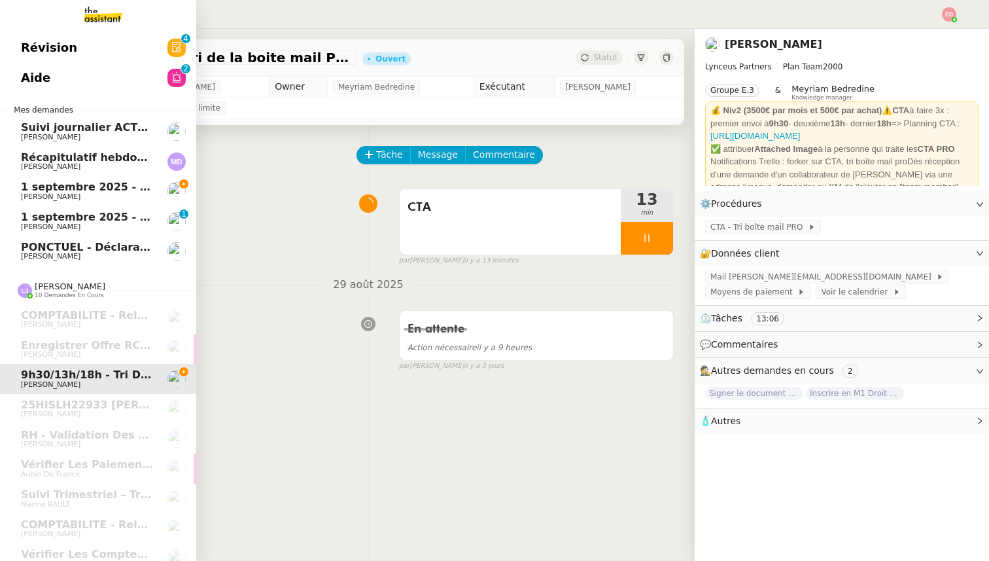
click at [42, 194] on span "[PERSON_NAME]" at bounding box center [51, 196] width 60 height 9
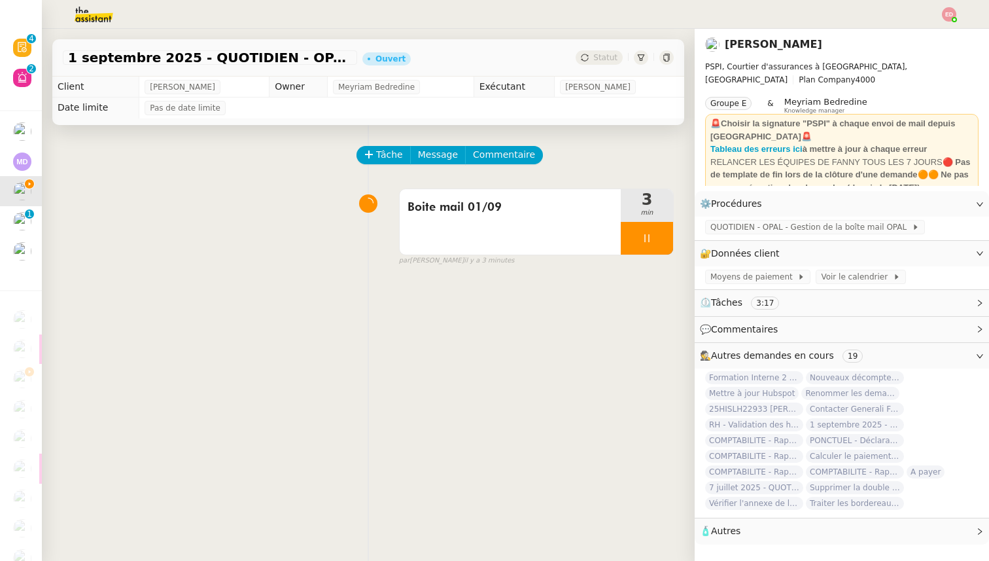
click at [949, 14] on img at bounding box center [949, 14] width 14 height 14
click at [912, 30] on li "Suivi" at bounding box center [913, 37] width 85 height 18
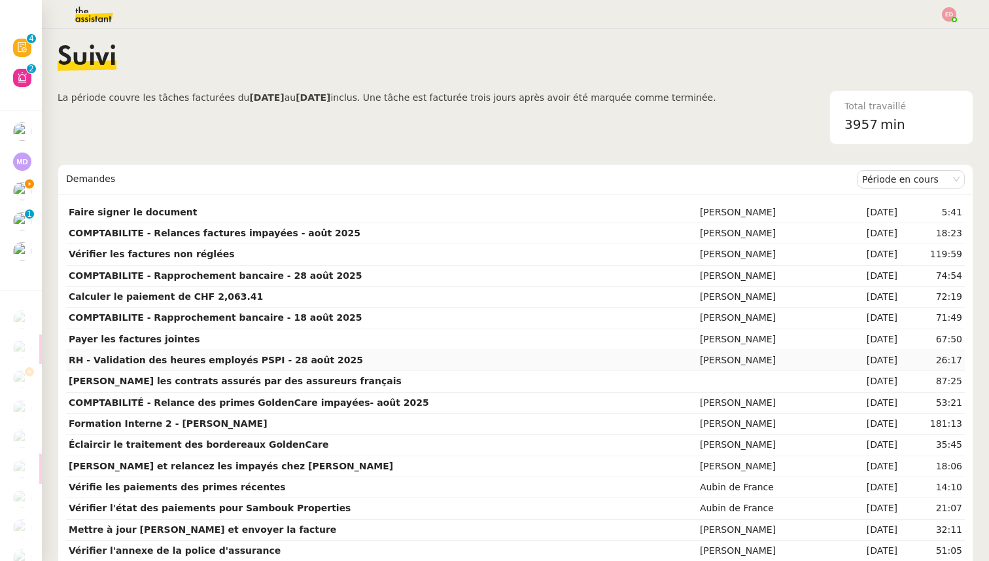
click at [282, 359] on strong "RH - Validation des heures employés PSPI - 28 août 2025" at bounding box center [216, 360] width 294 height 10
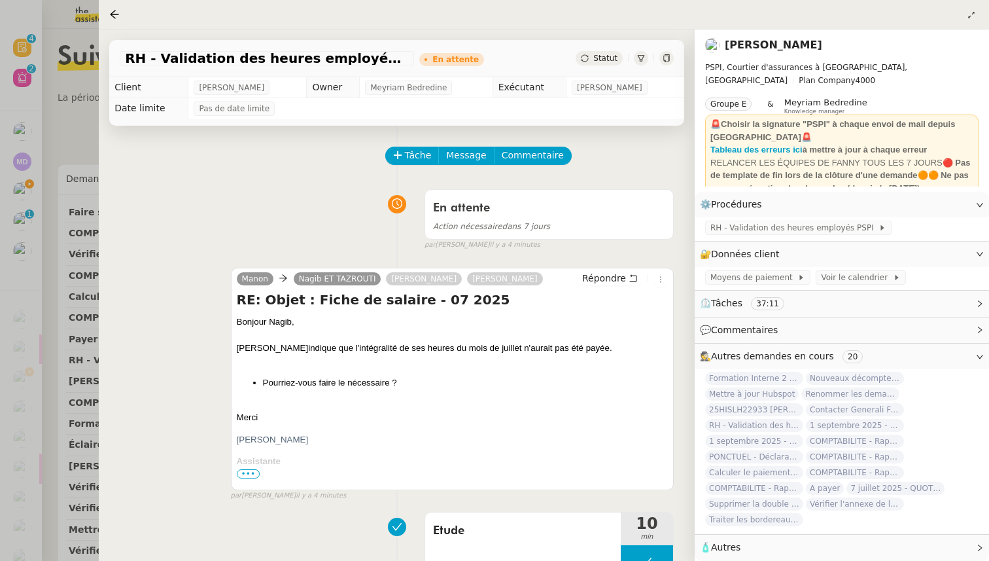
click at [63, 353] on div at bounding box center [494, 280] width 989 height 561
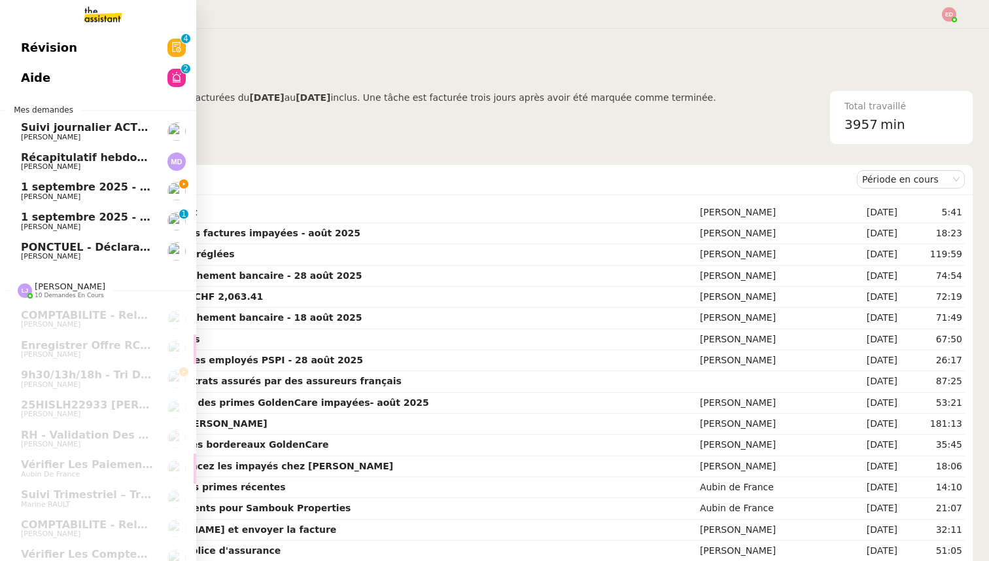
click at [68, 192] on span "1 septembre 2025 - QUOTIDIEN - OPAL - Gestion de la boîte mail OPAL" at bounding box center [227, 187] width 413 height 12
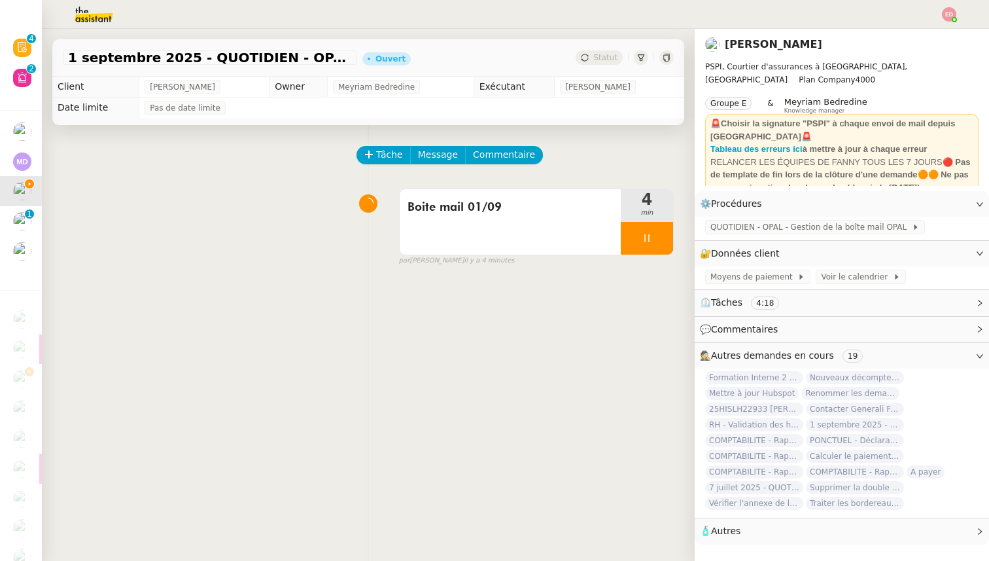
click at [948, 7] on div at bounding box center [495, 14] width 924 height 29
click at [946, 15] on img at bounding box center [949, 14] width 14 height 14
click at [925, 33] on li "Suivi" at bounding box center [913, 37] width 85 height 18
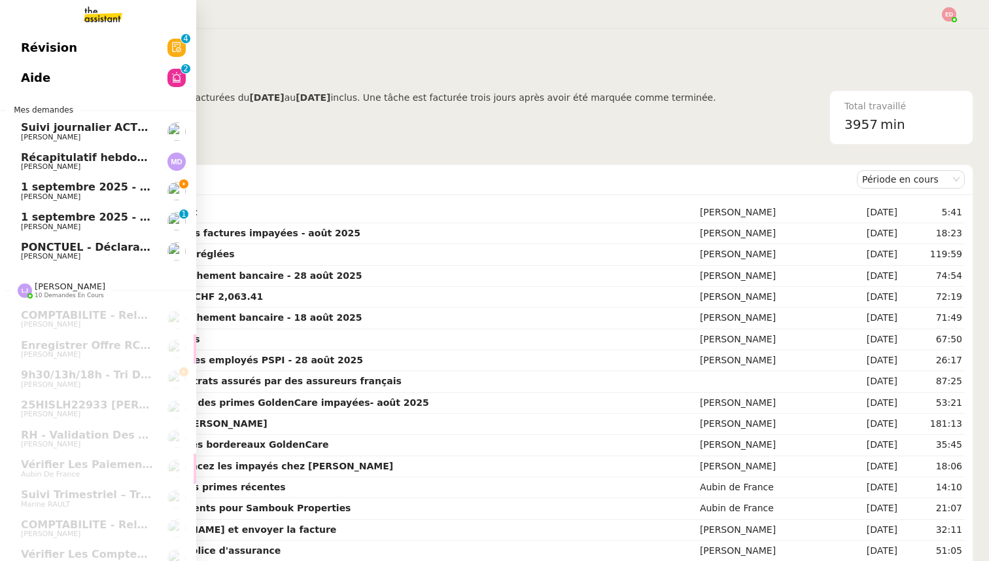
click at [43, 191] on span "1 septembre 2025 - QUOTIDIEN - OPAL - Gestion de la boîte mail OPAL" at bounding box center [227, 187] width 413 height 12
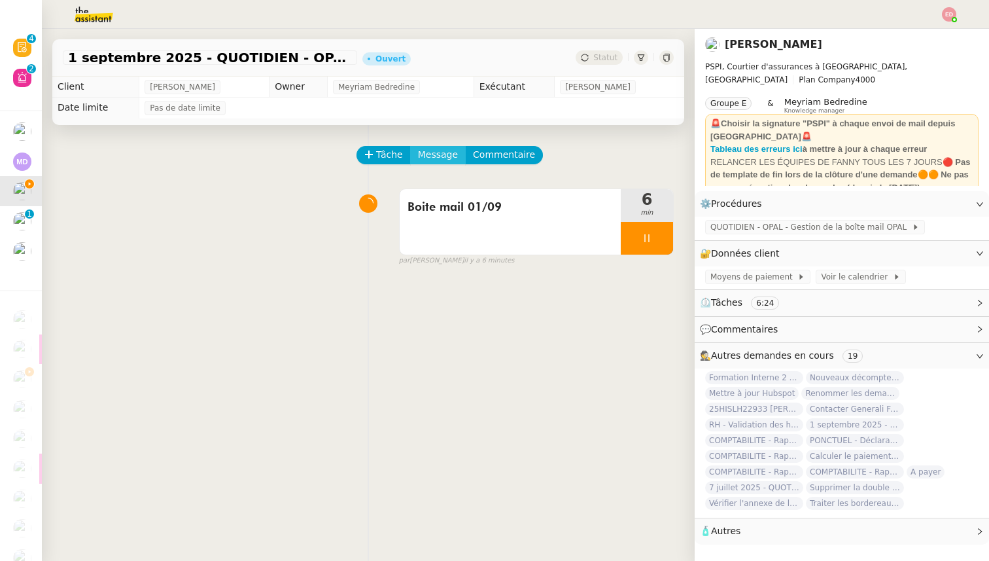
click at [442, 157] on span "Message" at bounding box center [438, 154] width 40 height 15
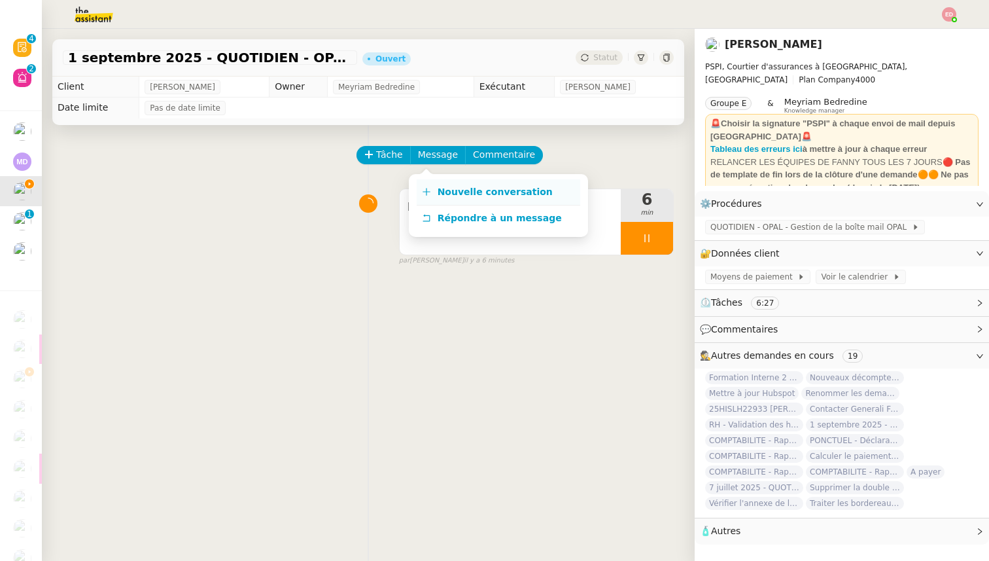
click at [457, 179] on link "Nouvelle conversation" at bounding box center [499, 192] width 164 height 26
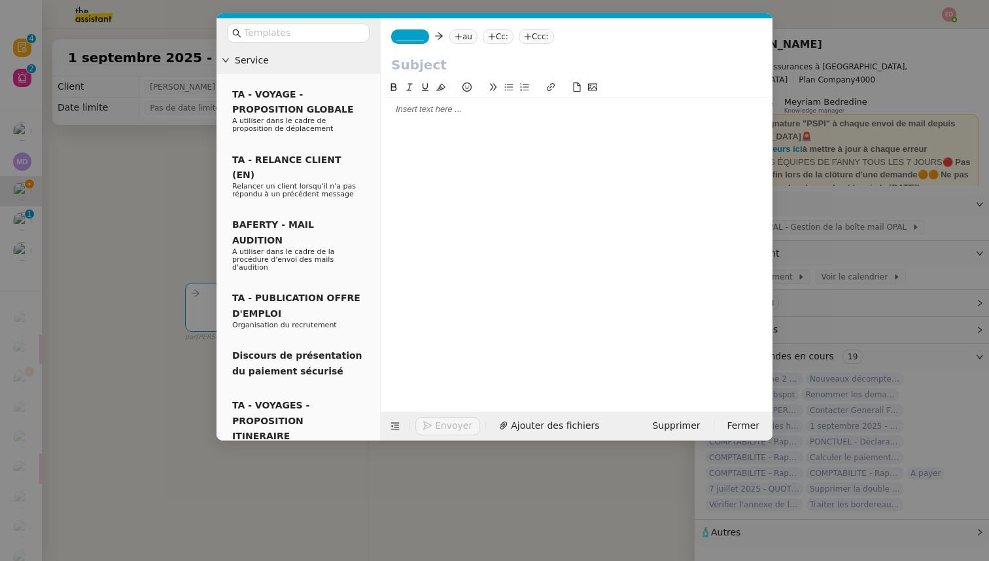
click at [405, 41] on nz-tag "_______" at bounding box center [410, 36] width 38 height 14
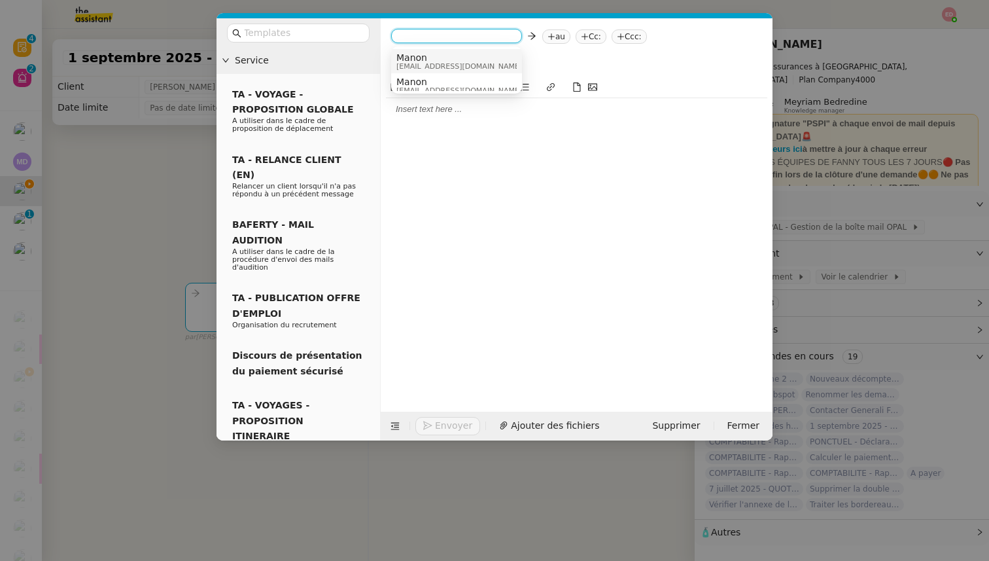
click at [421, 58] on span "Manon" at bounding box center [459, 57] width 126 height 10
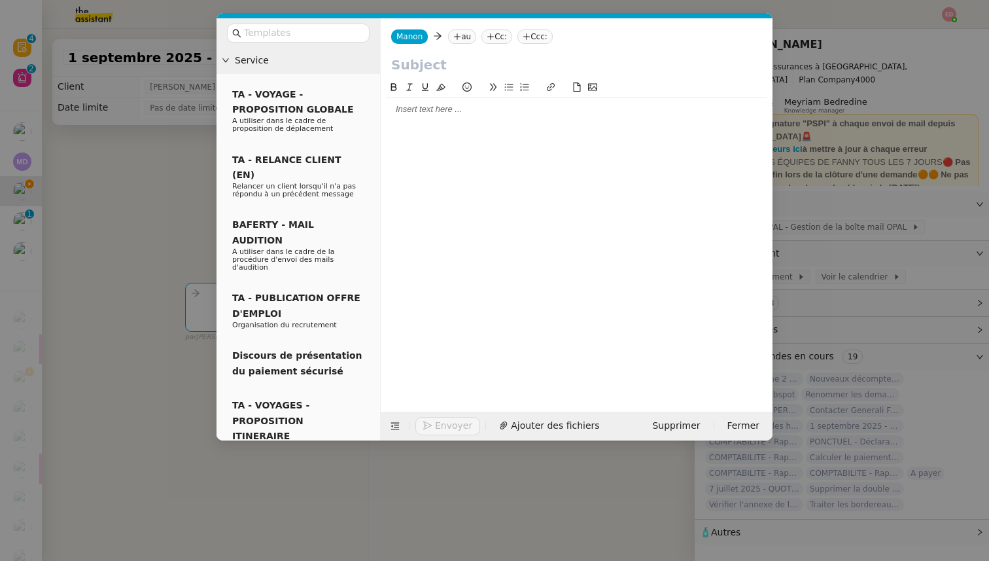
click at [458, 37] on icon at bounding box center [457, 36] width 7 height 1
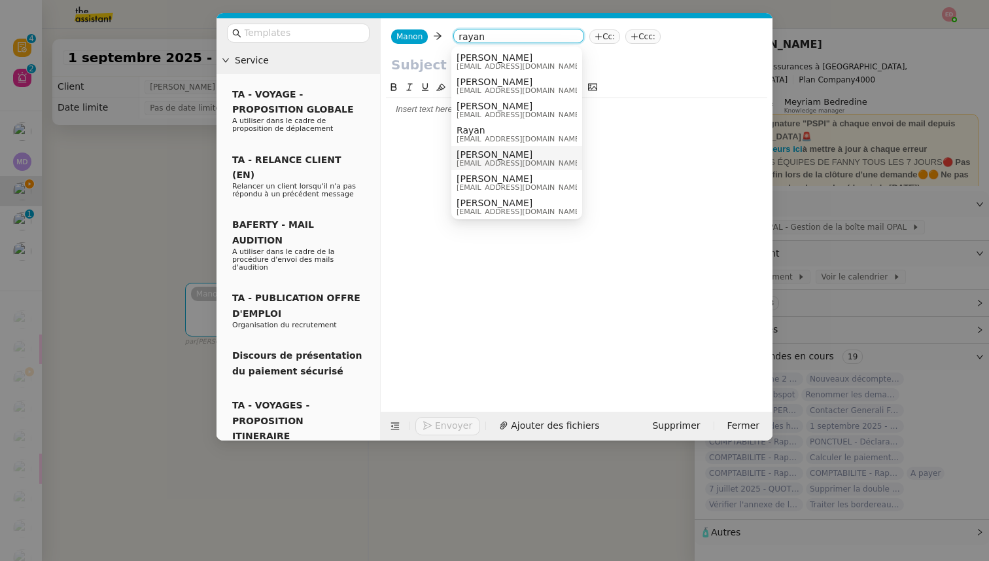
type input "rayan"
click at [476, 155] on span "[PERSON_NAME]" at bounding box center [520, 154] width 126 height 10
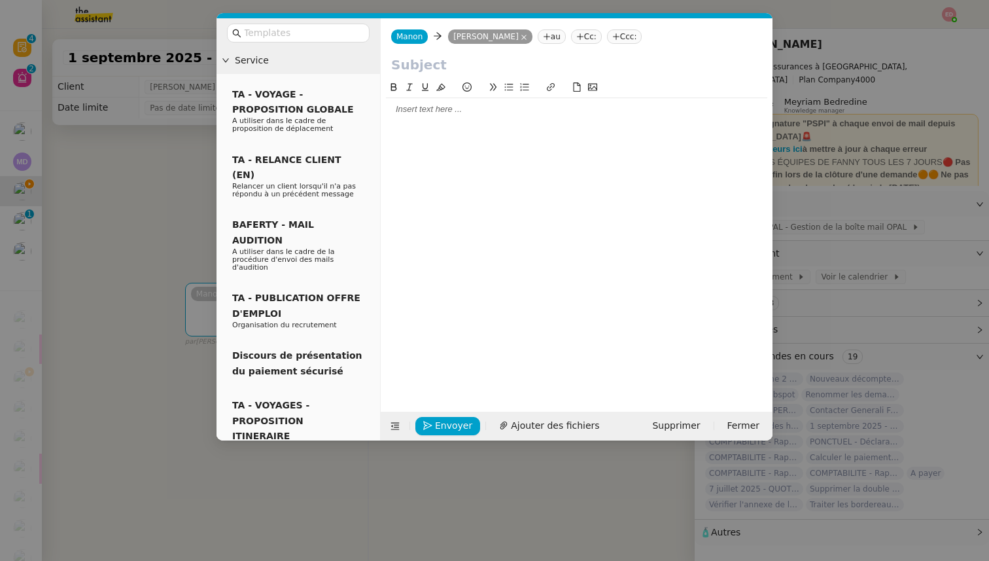
click at [421, 63] on input "text" at bounding box center [576, 65] width 371 height 20
type input "Boite mail Opal"
click at [428, 122] on div at bounding box center [576, 235] width 381 height 311
click at [401, 107] on div at bounding box center [576, 109] width 381 height 12
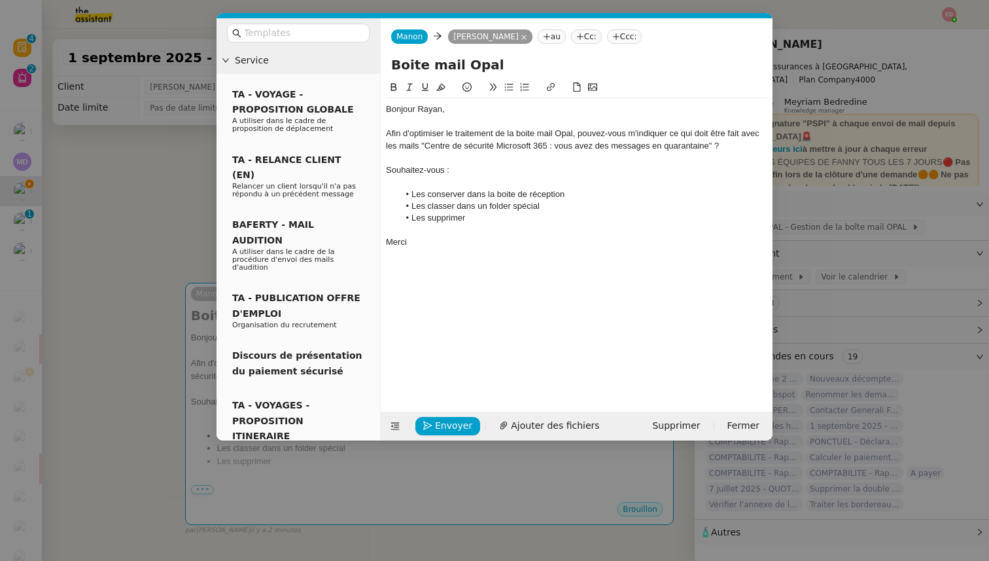
click at [452, 217] on li "Les supprimer" at bounding box center [583, 218] width 369 height 12
click at [546, 222] on li "Les supprimer" at bounding box center [583, 218] width 369 height 12
drag, startPoint x: 421, startPoint y: 145, endPoint x: 712, endPoint y: 145, distance: 290.4
click at [712, 145] on div "Afin d'optimiser le traitement de la boite mail Opal, pouvez-vous m'indiquer ce…" at bounding box center [576, 140] width 381 height 24
click at [394, 84] on icon at bounding box center [393, 86] width 9 height 9
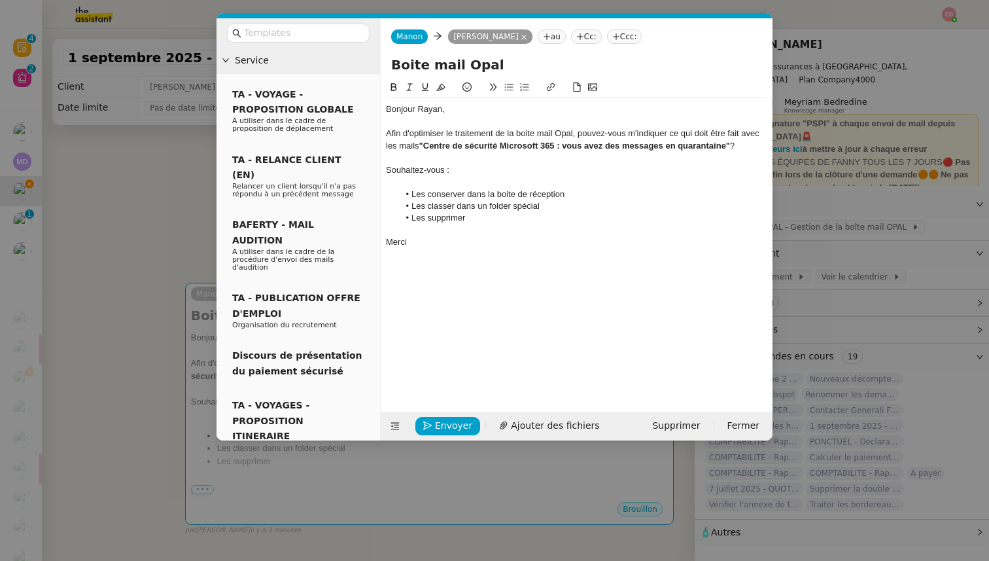
click at [647, 241] on div "Merci" at bounding box center [576, 242] width 381 height 12
click at [476, 221] on li "Les supprimer" at bounding box center [583, 218] width 369 height 12
click at [445, 424] on span "Envoyer" at bounding box center [453, 425] width 37 height 15
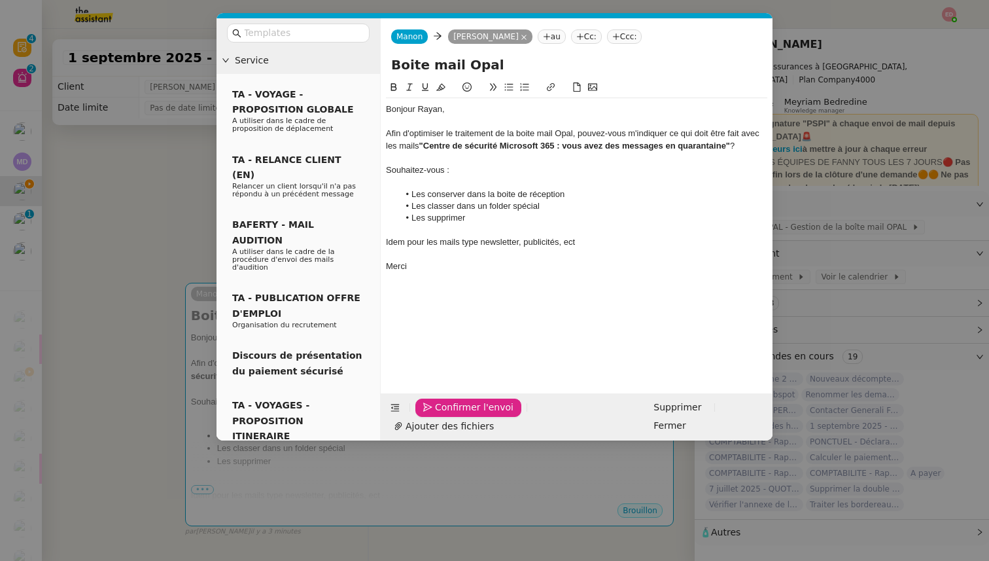
click at [445, 415] on span "Confirmer l'envoi" at bounding box center [474, 407] width 78 height 15
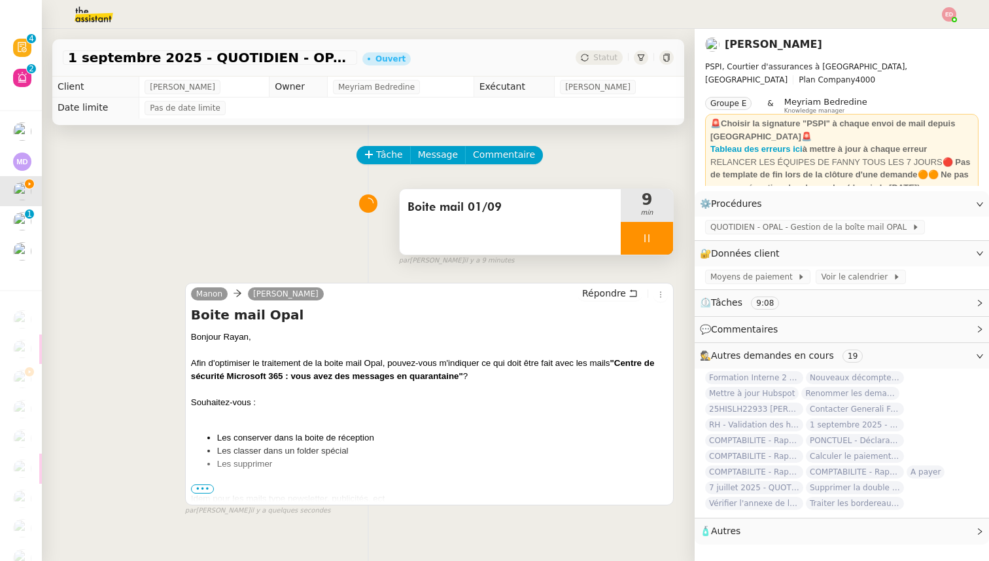
click at [667, 232] on div at bounding box center [647, 238] width 52 height 33
click at [667, 232] on button at bounding box center [660, 238] width 26 height 33
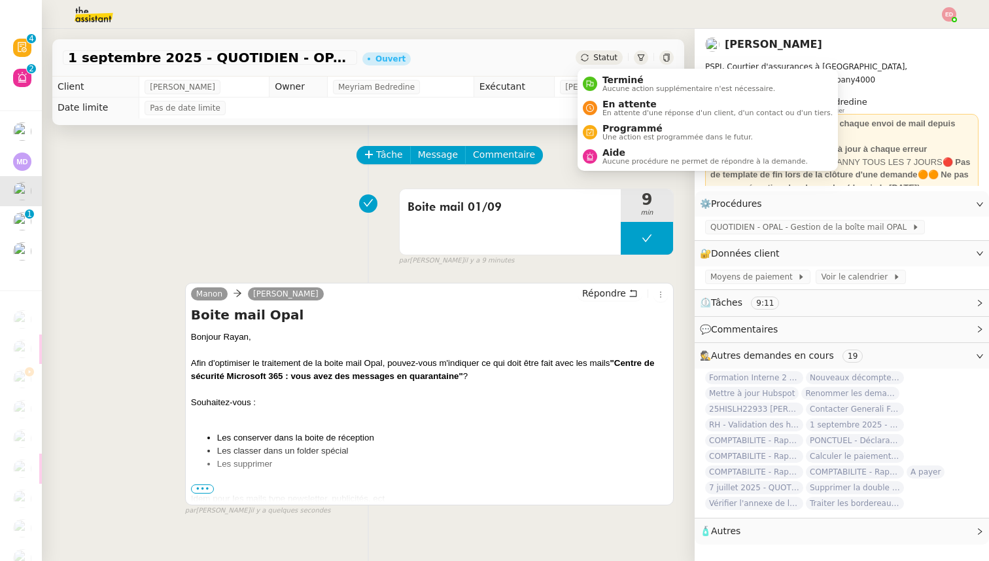
click at [610, 56] on span "Statut" at bounding box center [605, 57] width 24 height 9
click at [627, 135] on span "Une action est programmée dans le futur." at bounding box center [677, 136] width 150 height 7
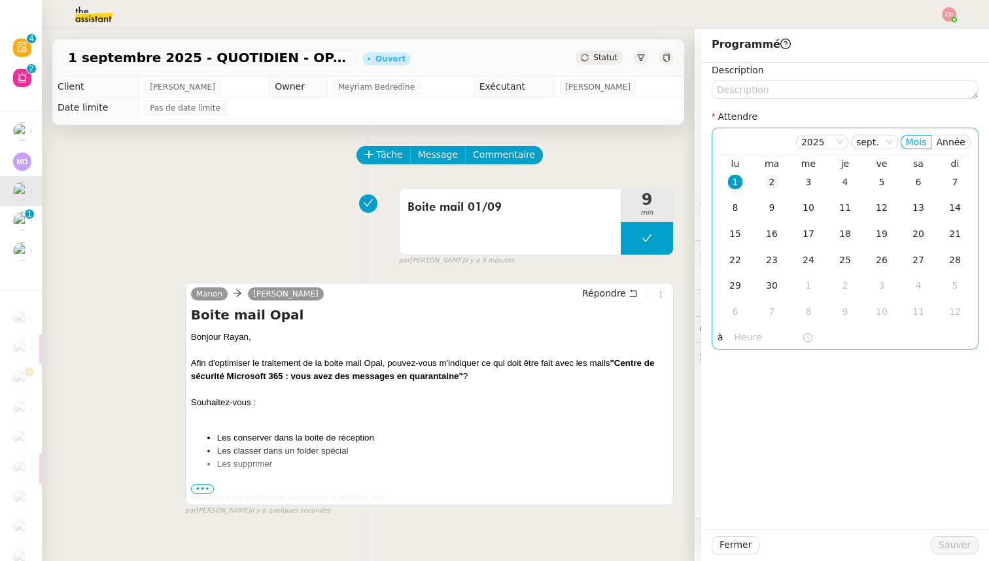
click at [773, 187] on div "2" at bounding box center [772, 182] width 14 height 14
click at [960, 546] on span "Sauver" at bounding box center [955, 544] width 32 height 15
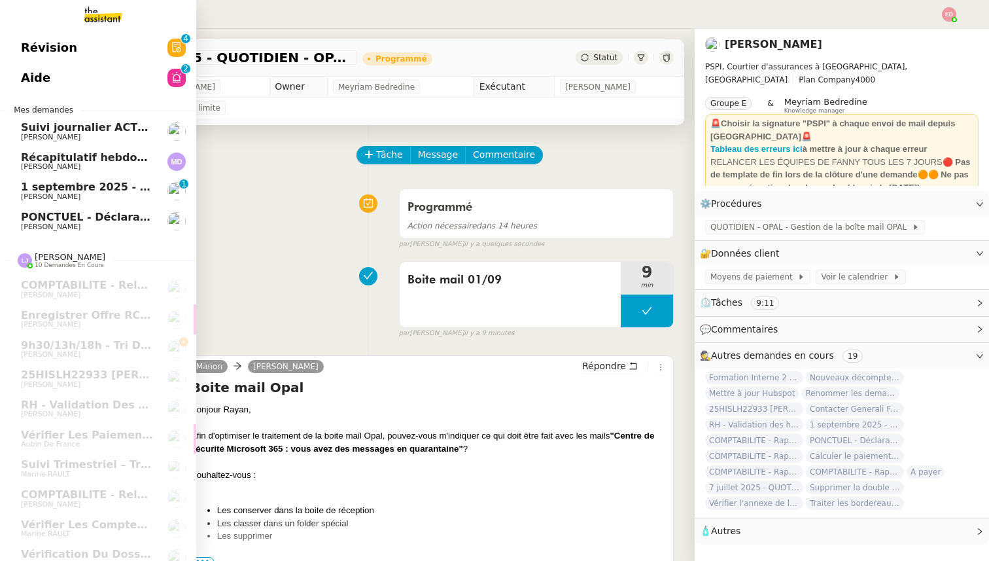
click at [35, 187] on span "1 septembre 2025 - QUOTIDIEN Gestion boite mail Accounting" at bounding box center [204, 187] width 366 height 12
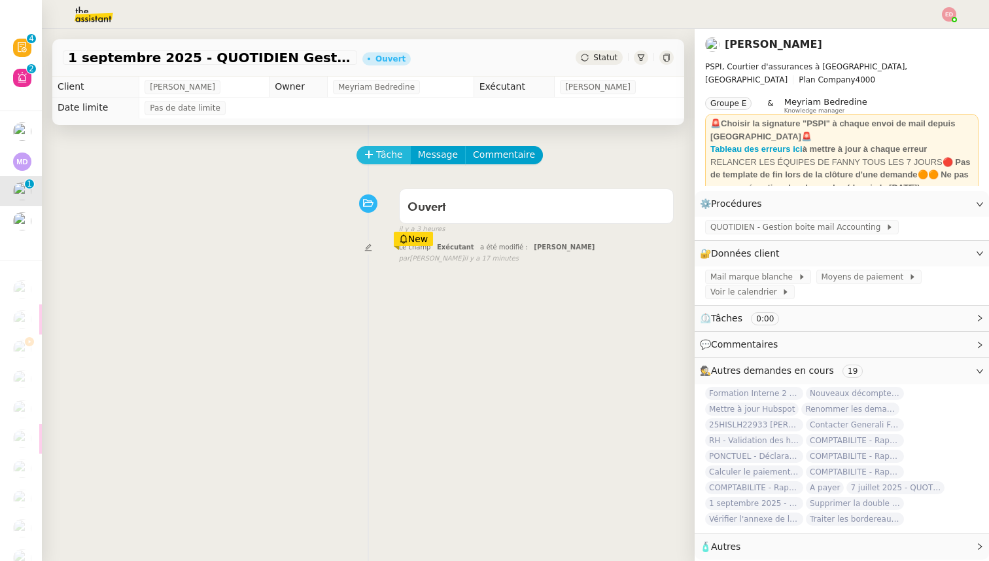
click at [379, 152] on span "Tâche" at bounding box center [389, 154] width 27 height 15
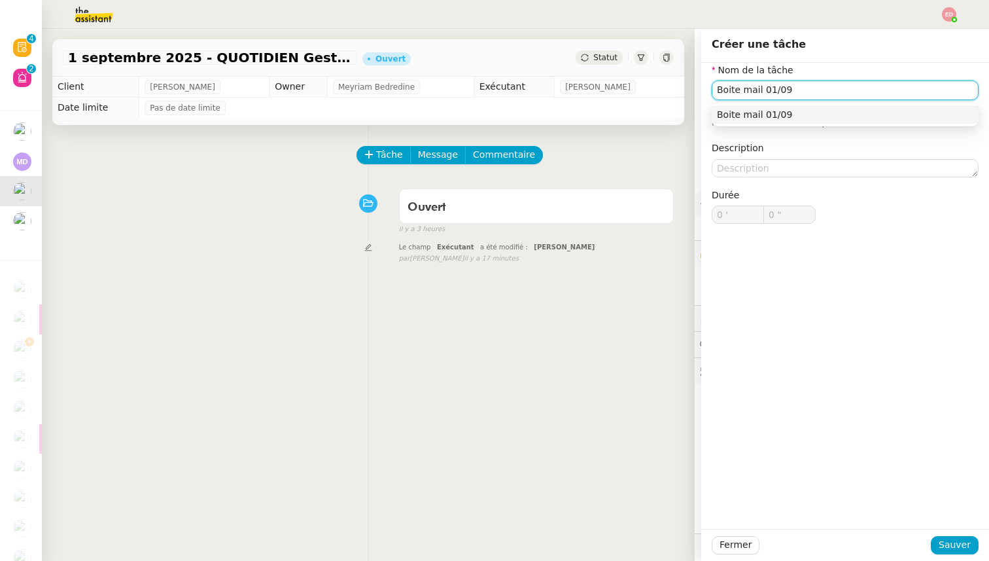
type input "Boite mail 01/09"
click at [953, 534] on div "Fermer Sauver" at bounding box center [845, 545] width 288 height 32
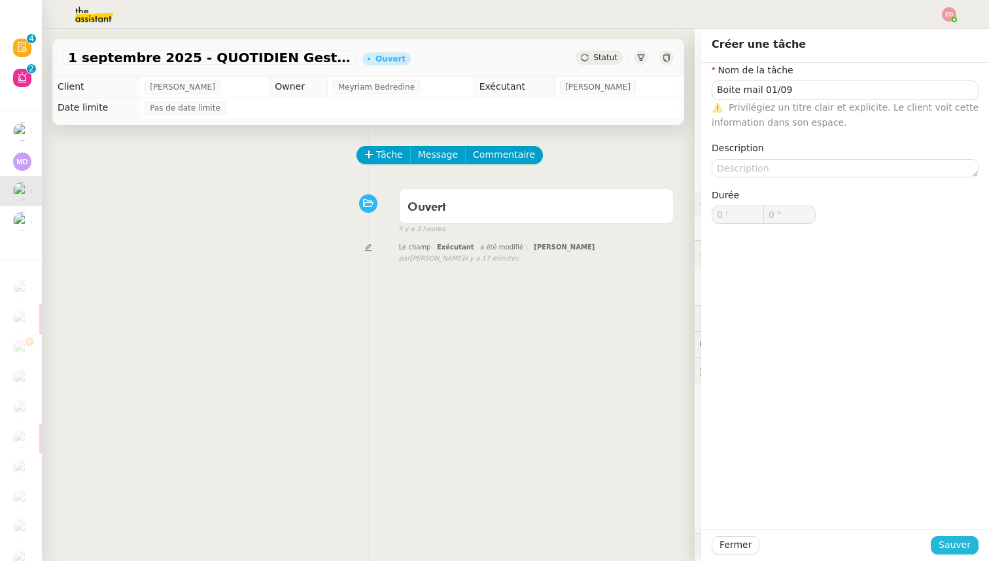
click at [950, 550] on span "Sauver" at bounding box center [955, 544] width 32 height 15
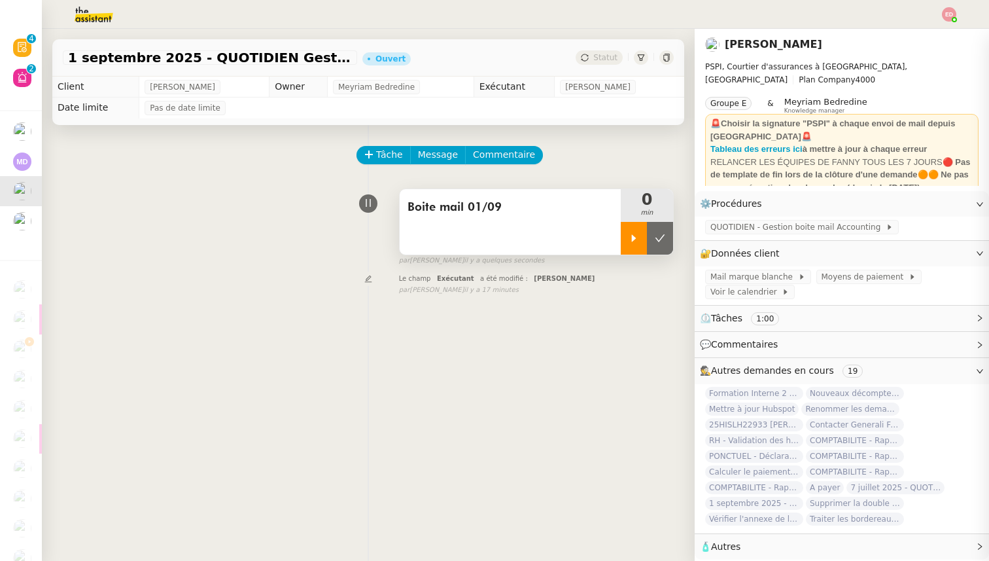
click at [642, 249] on div at bounding box center [634, 238] width 26 height 33
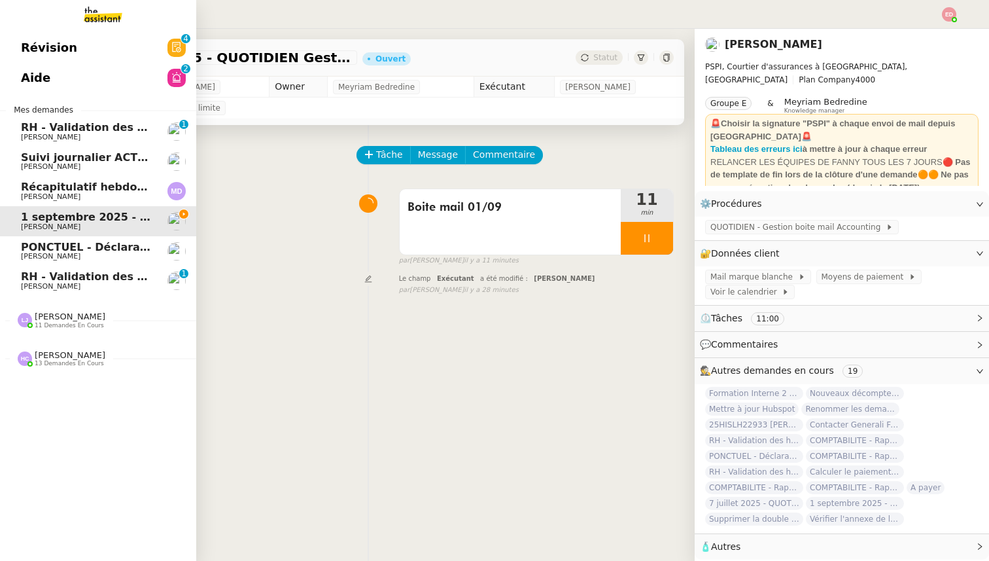
click at [84, 128] on span "RH - Validation des heures employés PSPI - août 2025" at bounding box center [180, 127] width 318 height 12
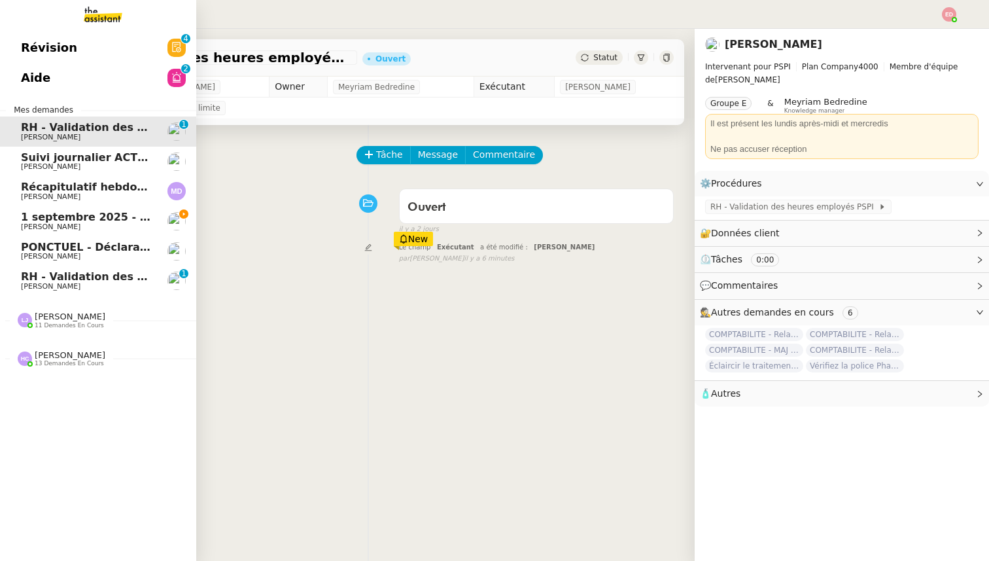
click at [92, 281] on span "RH - Validation des heures employés PSPI - 28 août 2025" at bounding box center [189, 276] width 336 height 12
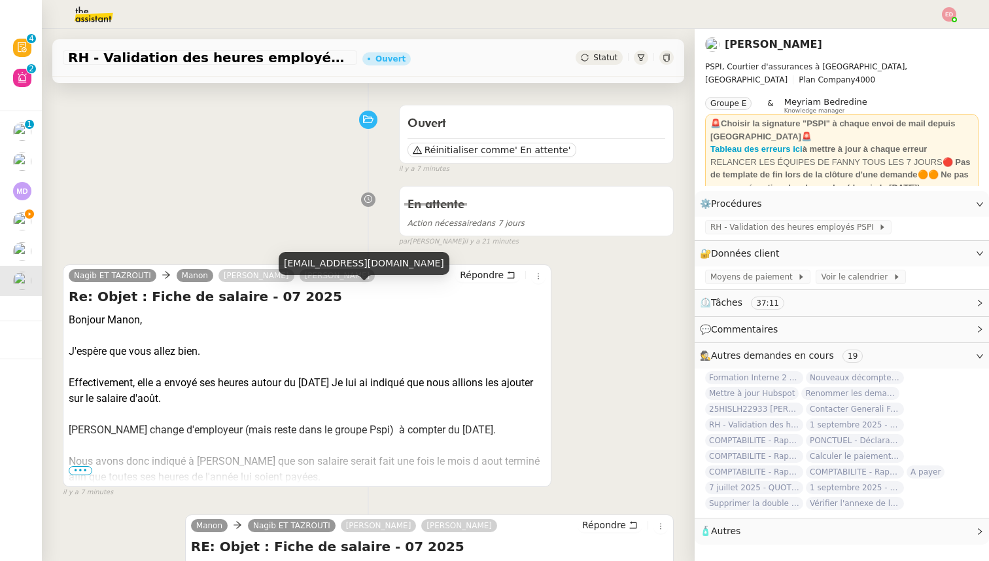
scroll to position [95, 0]
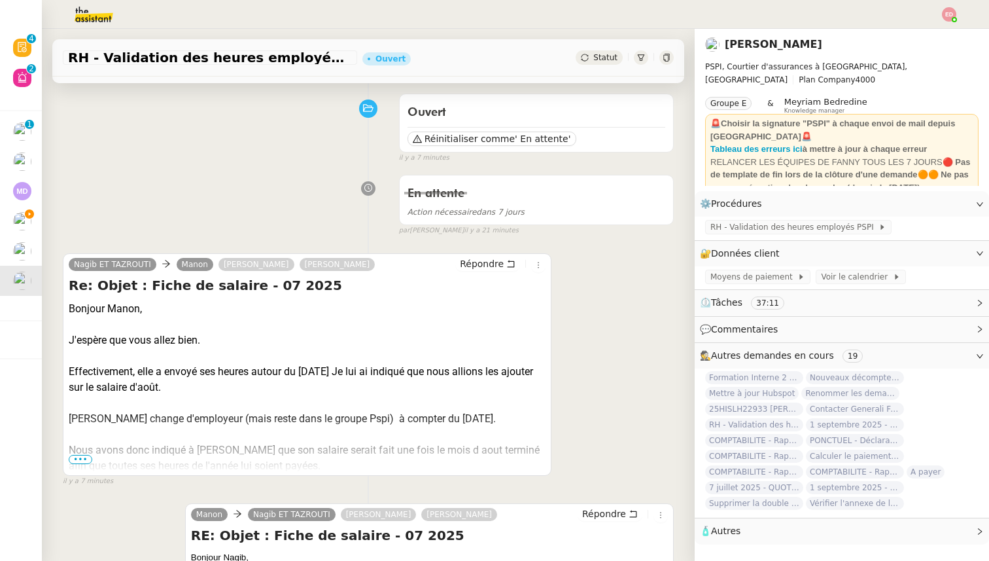
click at [86, 459] on span "•••" at bounding box center [81, 459] width 24 height 9
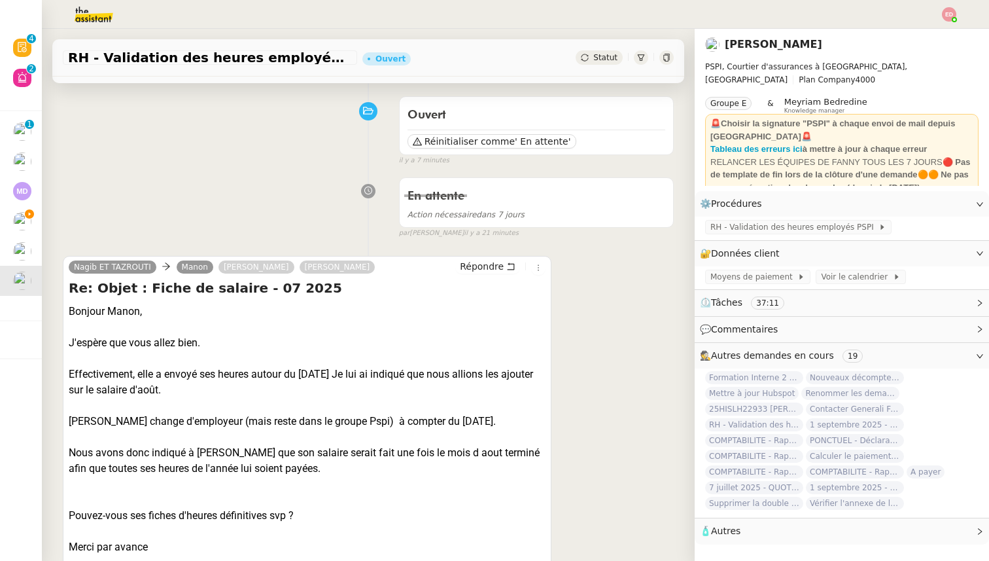
scroll to position [0, 0]
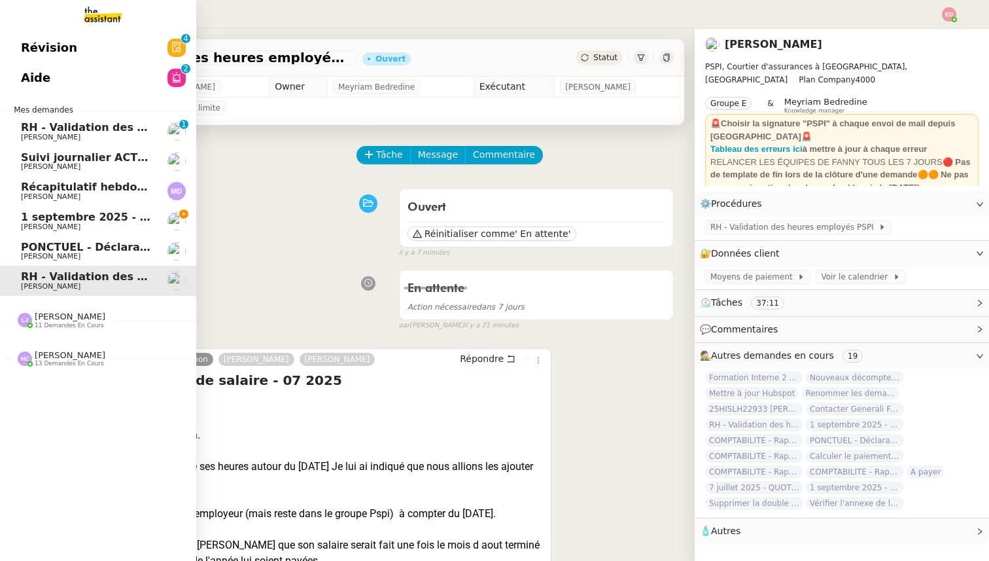
click at [32, 213] on span "1 septembre 2025 - QUOTIDIEN Gestion boite mail Accounting" at bounding box center [204, 217] width 366 height 12
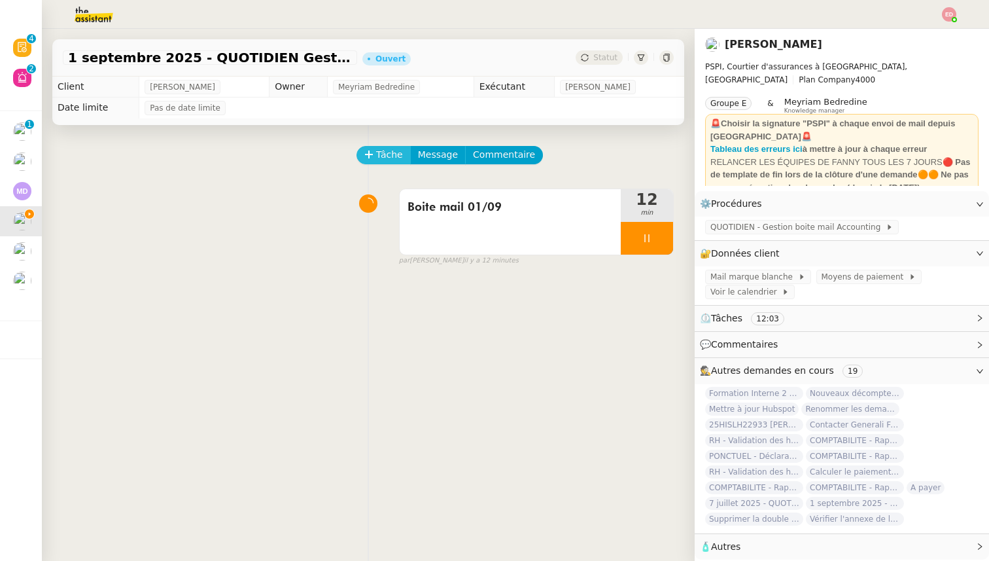
click at [373, 154] on button "Tâche" at bounding box center [383, 155] width 54 height 18
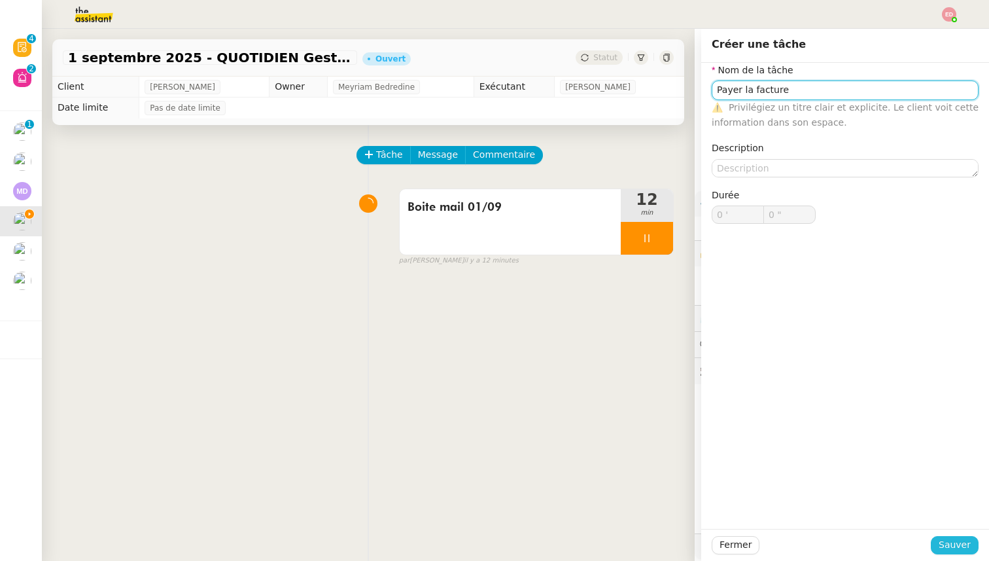
type input "Payer la facture"
click at [950, 540] on span "Sauver" at bounding box center [955, 544] width 32 height 15
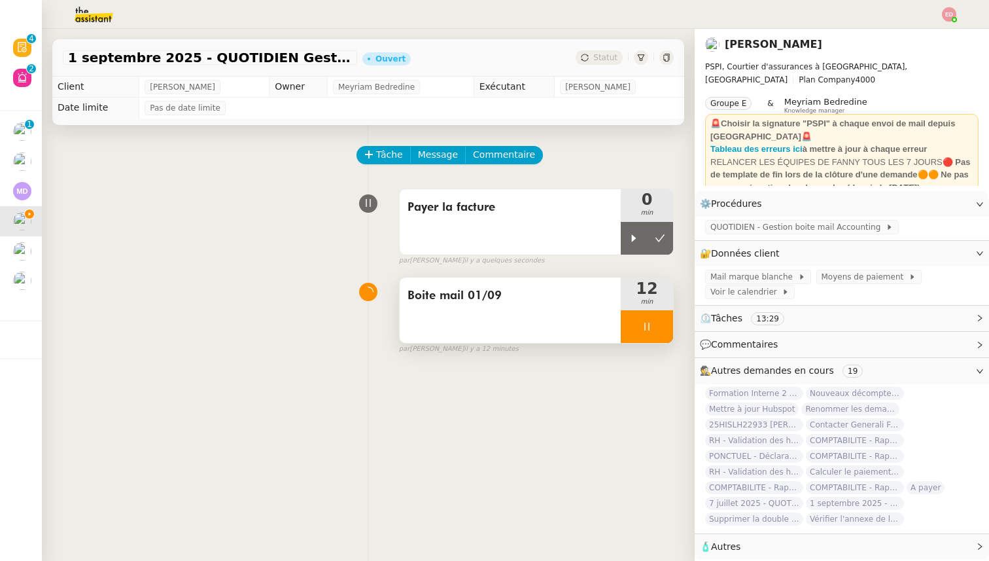
click at [667, 325] on div at bounding box center [647, 326] width 52 height 33
click at [667, 325] on button at bounding box center [660, 326] width 26 height 33
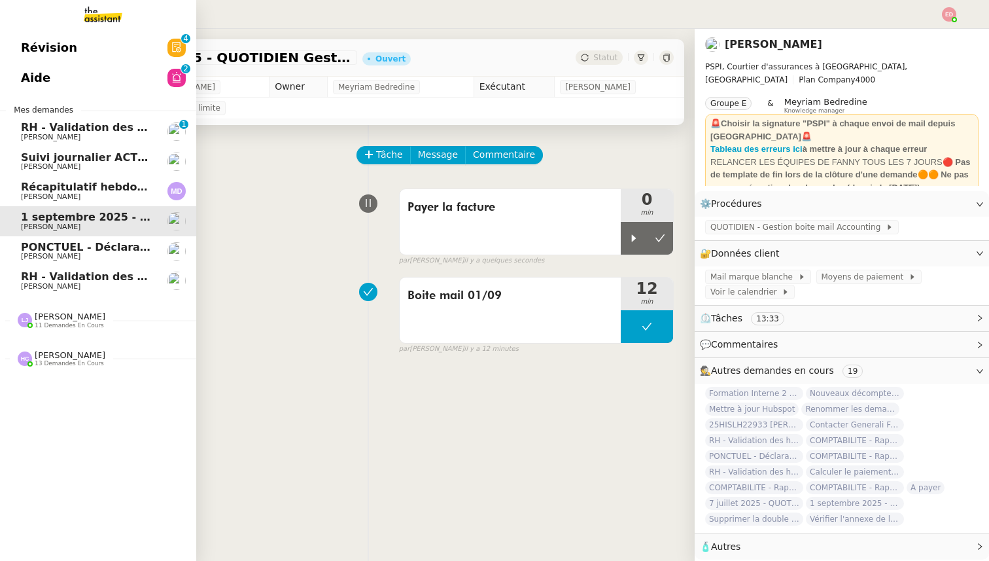
click at [49, 247] on span "PONCTUEL - Déclaration [PERSON_NAME] - [DATE]" at bounding box center [168, 247] width 294 height 12
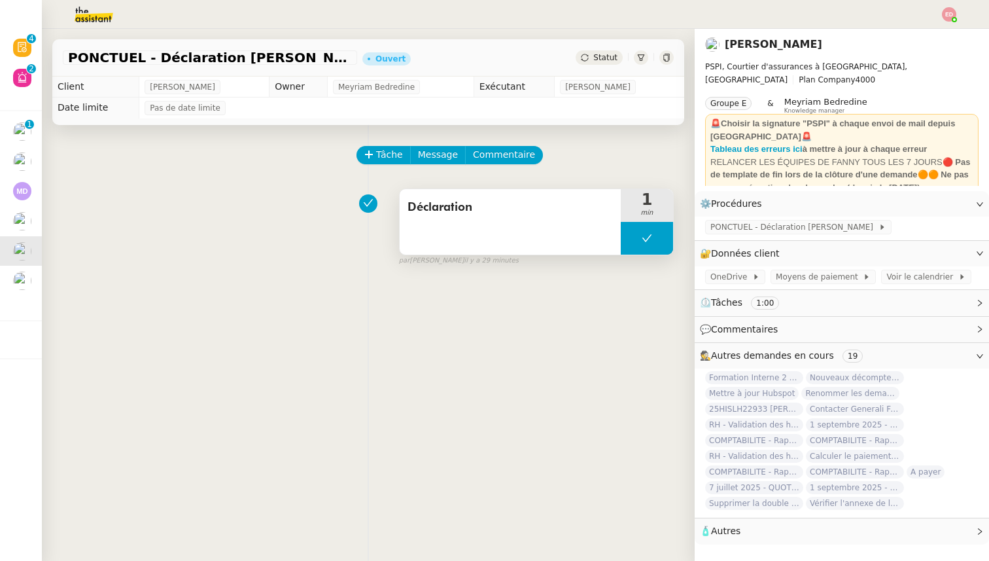
click at [634, 236] on button at bounding box center [647, 238] width 52 height 33
click at [634, 236] on icon at bounding box center [634, 237] width 5 height 7
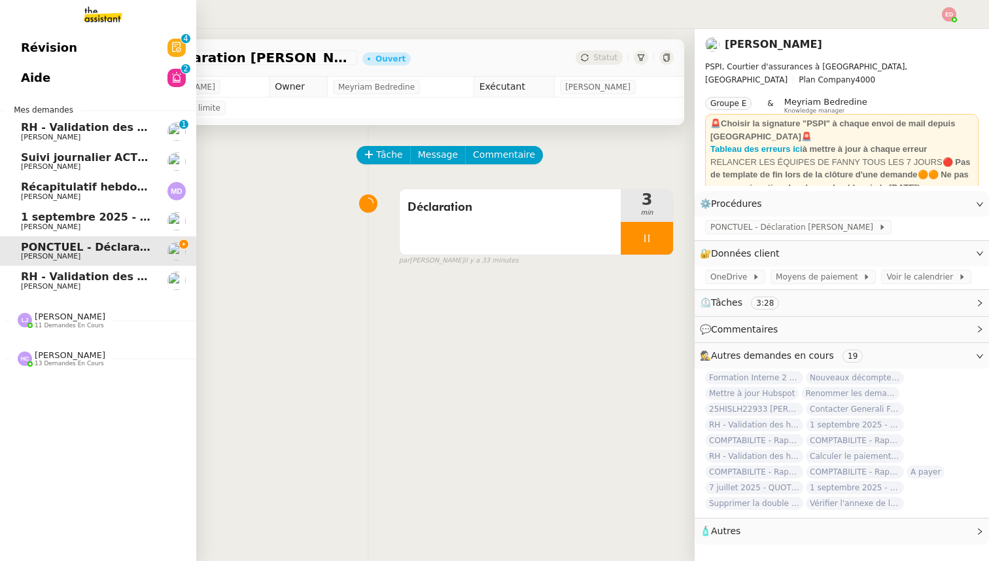
click at [77, 126] on span "RH - Validation des heures employés PSPI - août 2025" at bounding box center [180, 127] width 318 height 12
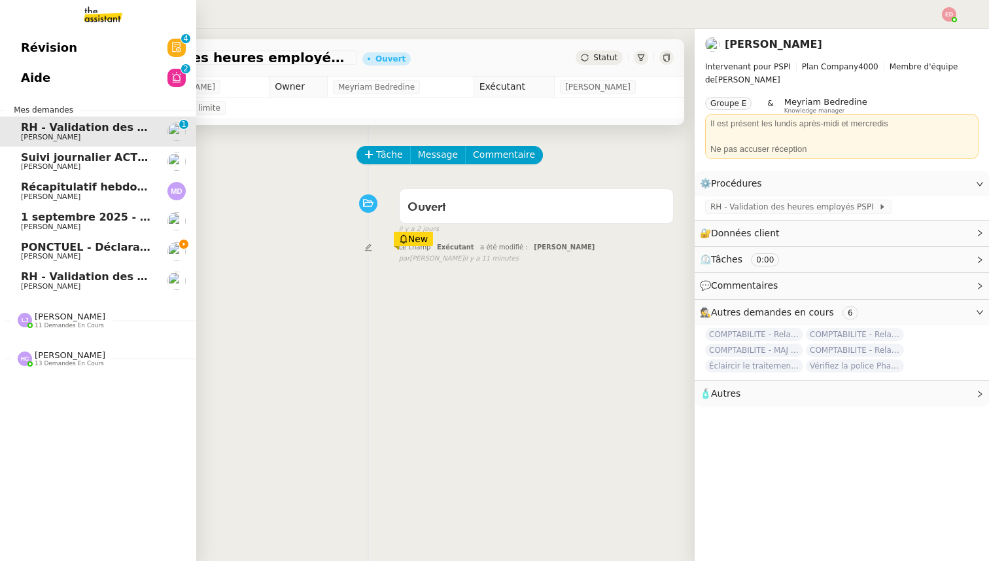
click at [43, 256] on span "[PERSON_NAME]" at bounding box center [51, 256] width 60 height 9
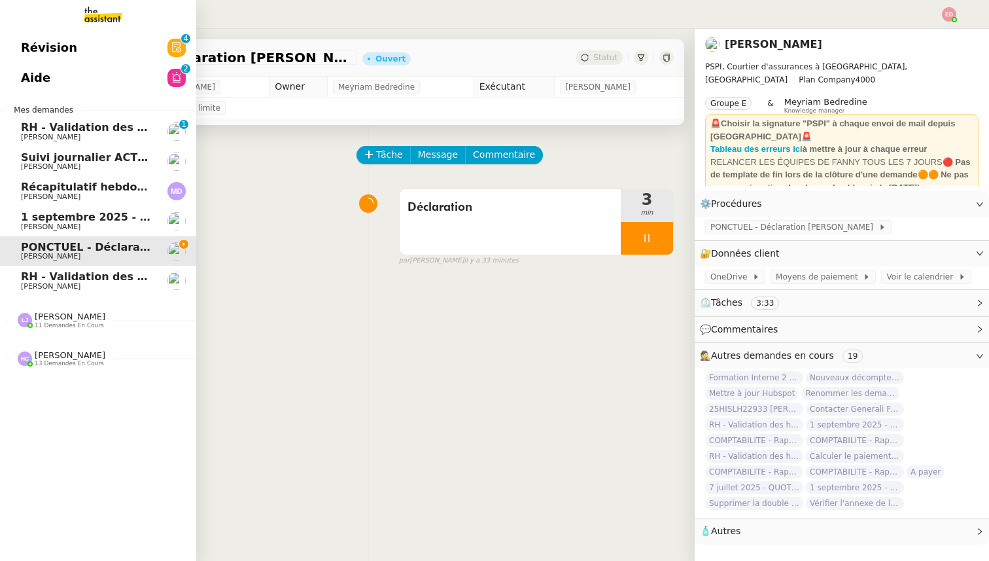
click at [56, 322] on span "11 demandes en cours" at bounding box center [69, 325] width 69 height 7
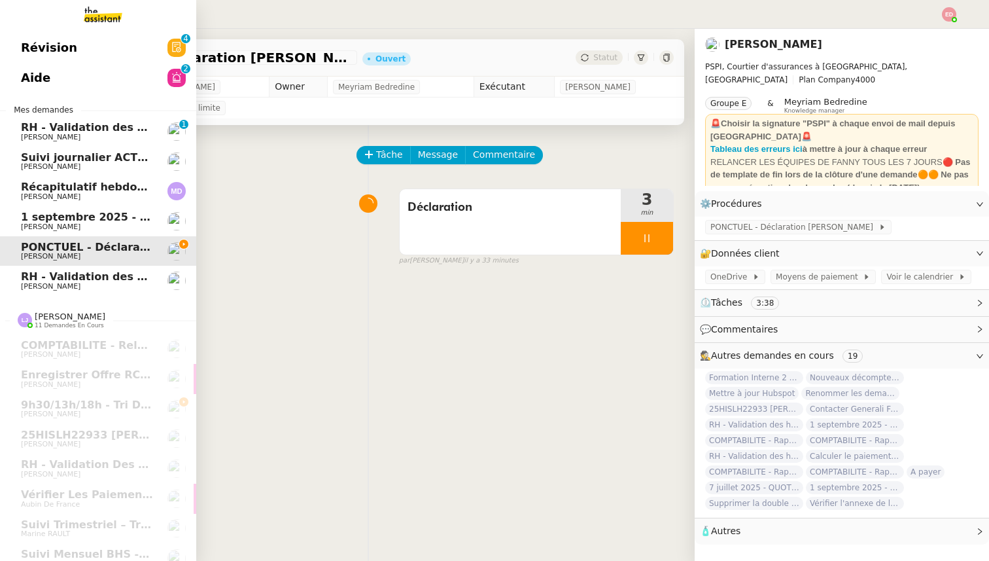
click at [99, 267] on link "RH - Validation des heures employés PSPI - [DATE] [PERSON_NAME]" at bounding box center [98, 281] width 196 height 30
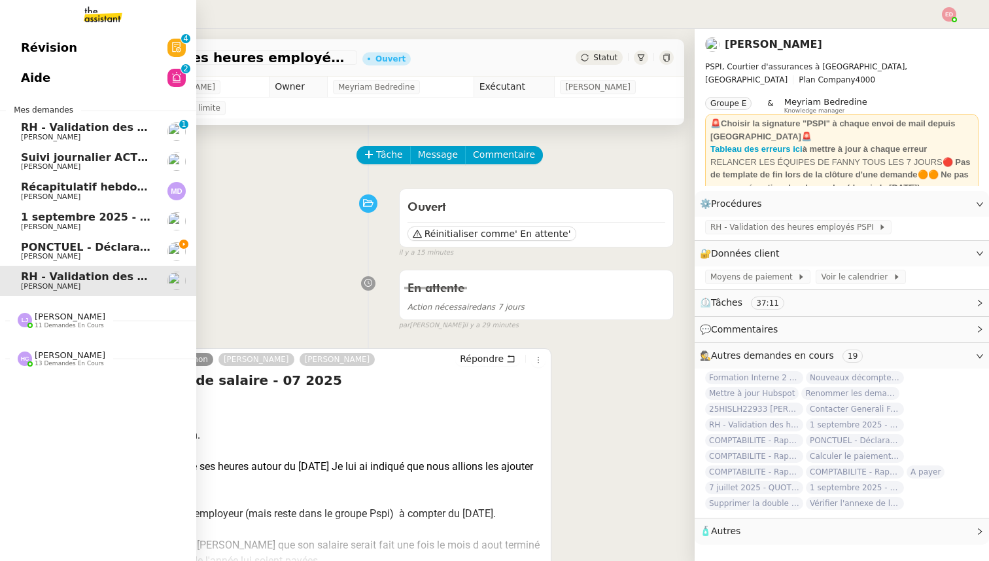
click at [109, 247] on span "PONCTUEL - Déclaration [PERSON_NAME] - [DATE]" at bounding box center [168, 247] width 294 height 12
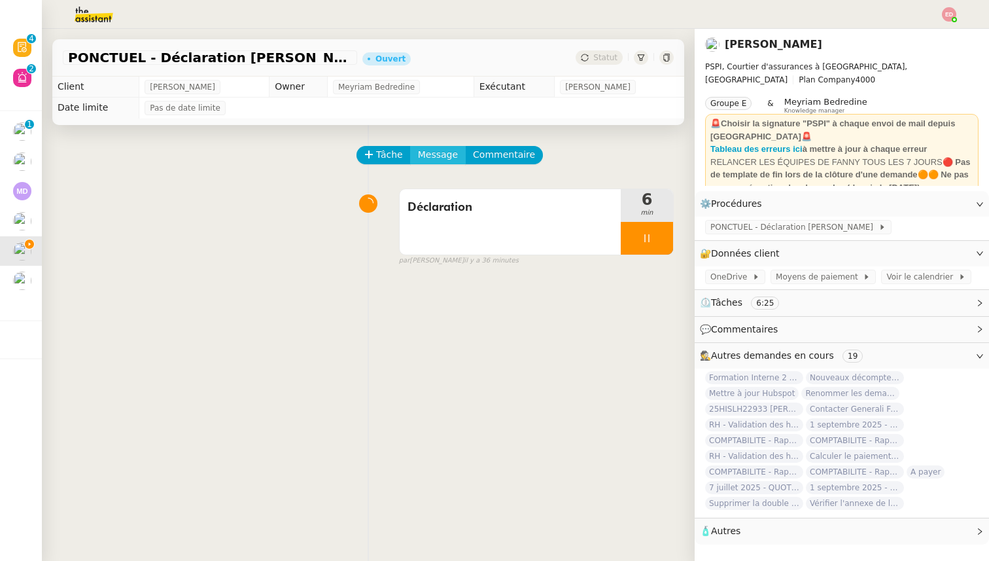
click at [425, 154] on span "Message" at bounding box center [438, 154] width 40 height 15
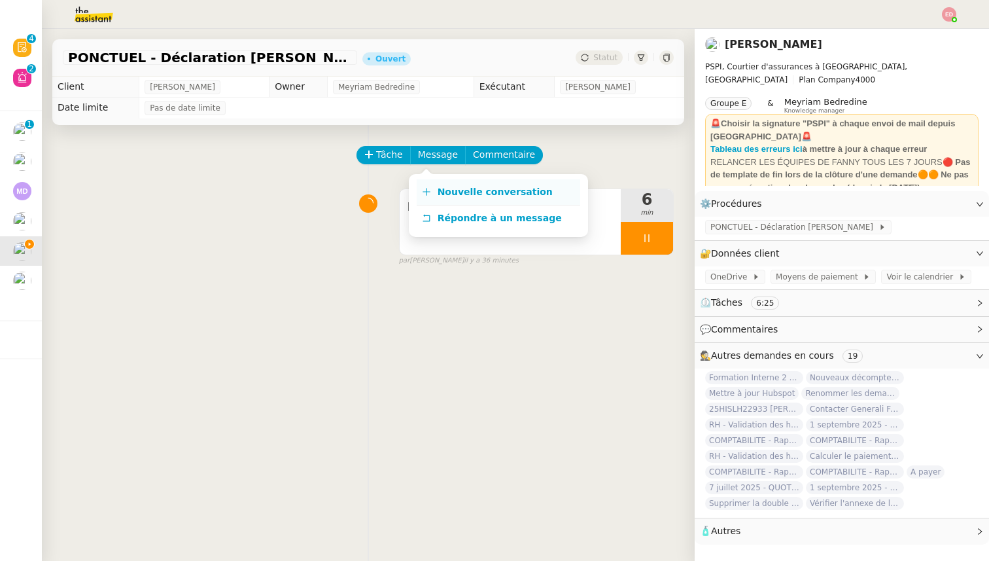
click at [454, 190] on span "Nouvelle conversation" at bounding box center [495, 191] width 115 height 10
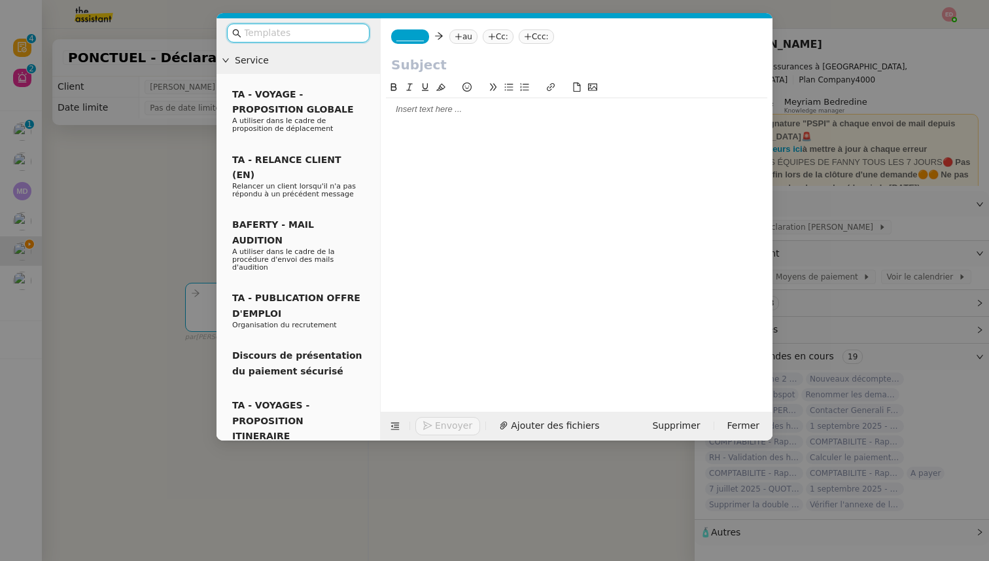
click at [400, 38] on span "_______" at bounding box center [409, 36] width 27 height 9
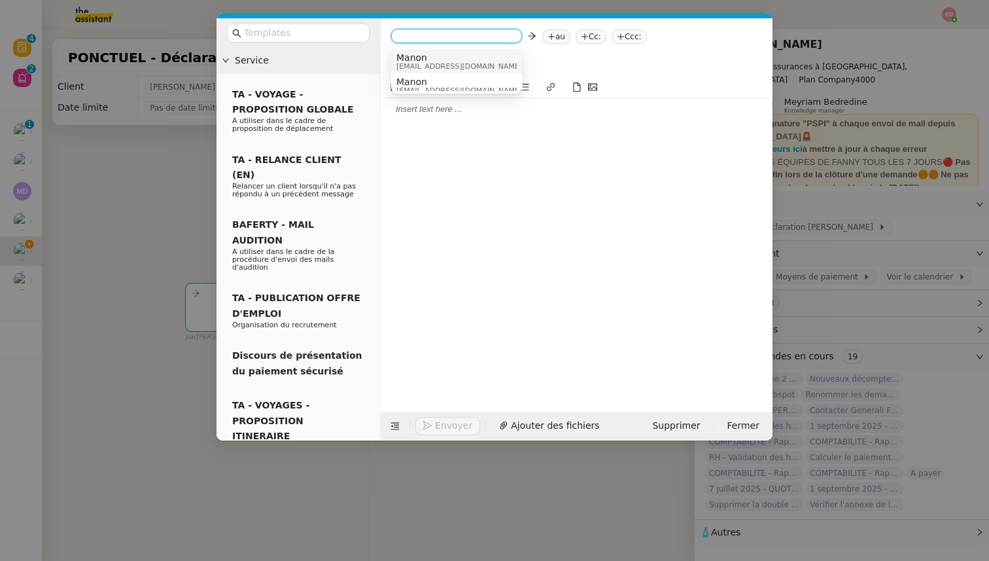
click at [428, 63] on span "[EMAIL_ADDRESS][DOMAIN_NAME]" at bounding box center [459, 66] width 126 height 7
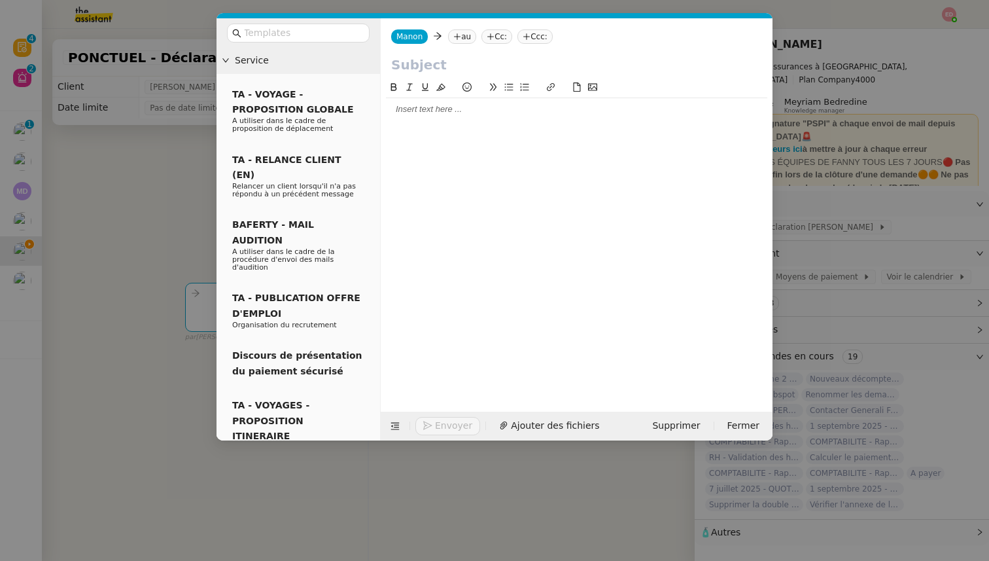
click at [460, 35] on nz-tag "au" at bounding box center [462, 36] width 28 height 14
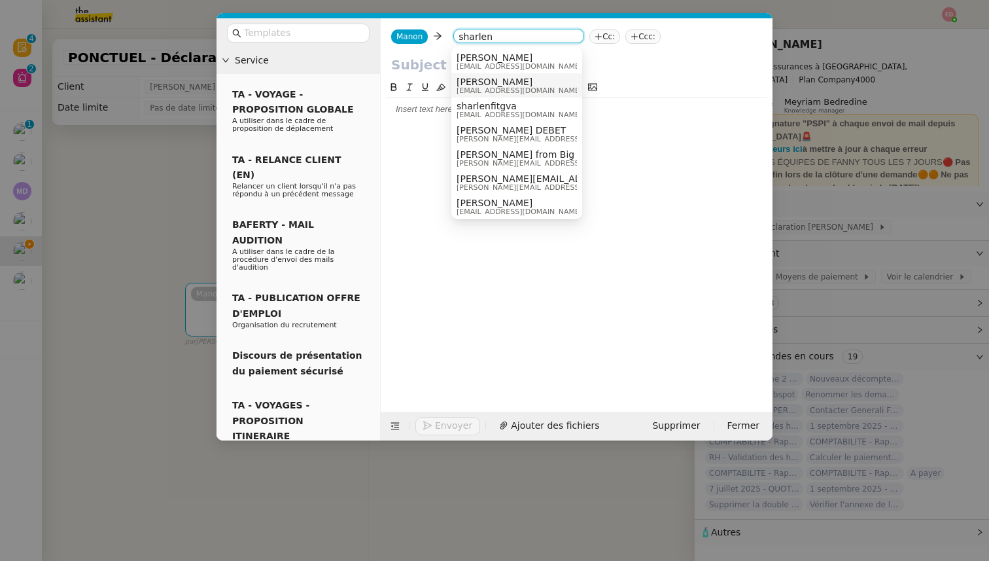
click at [495, 84] on span "[PERSON_NAME]" at bounding box center [520, 82] width 126 height 10
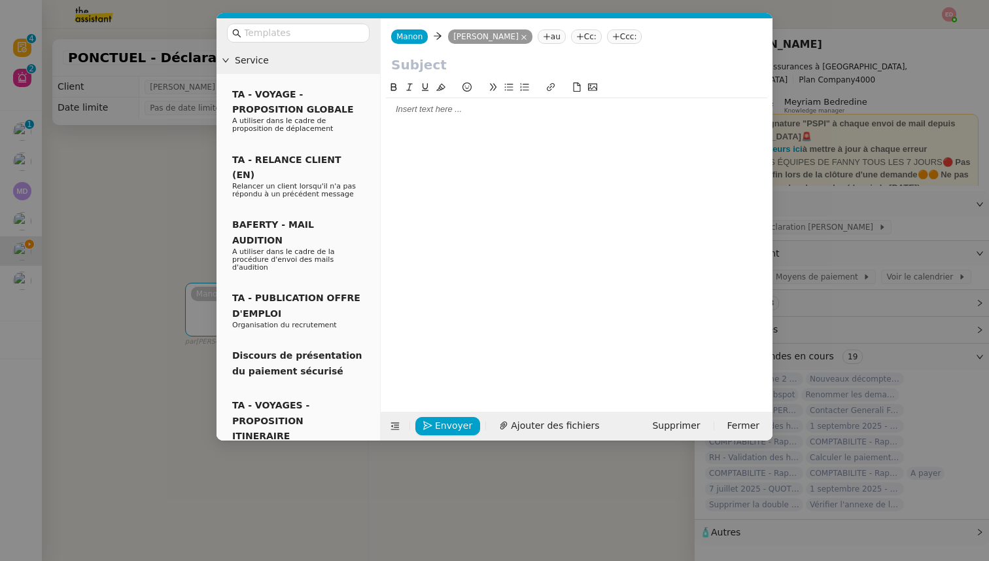
click at [541, 43] on nz-tag "au" at bounding box center [552, 36] width 28 height 14
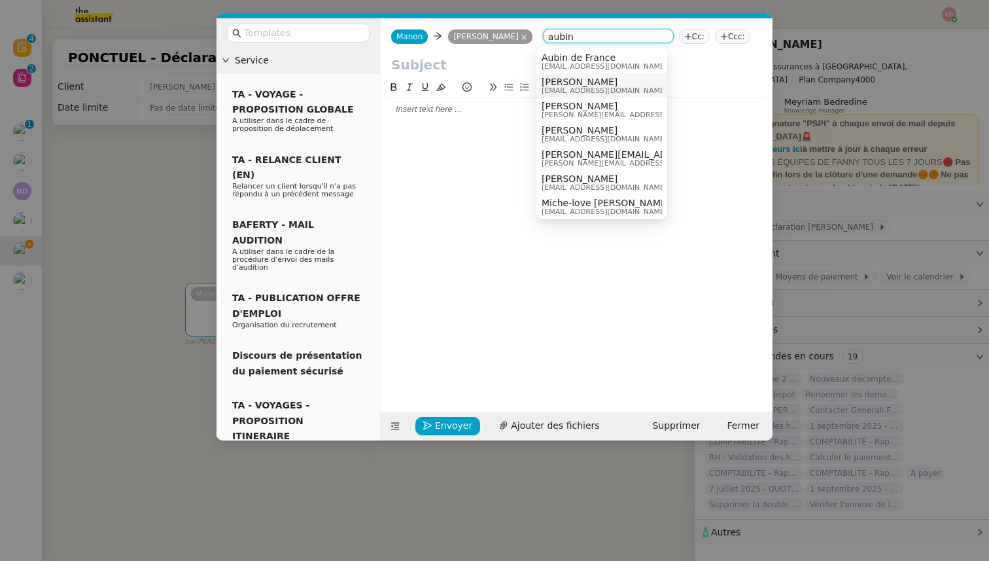
type input "aubin"
click at [568, 61] on span "Aubin de France" at bounding box center [605, 57] width 126 height 10
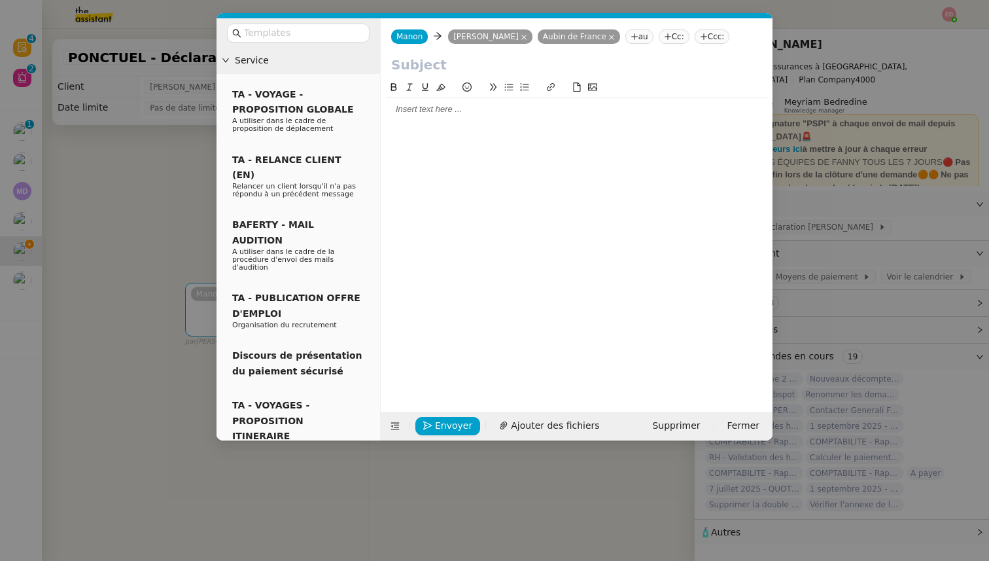
click at [632, 39] on nz-tag "au" at bounding box center [639, 36] width 28 height 14
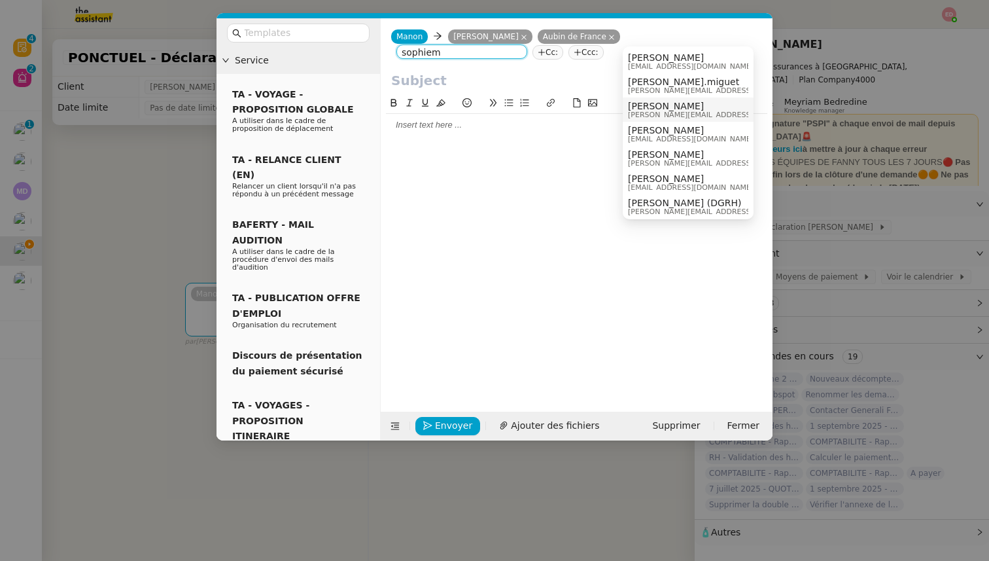
type input "sophiem"
click at [653, 128] on span "[PERSON_NAME]" at bounding box center [691, 130] width 126 height 10
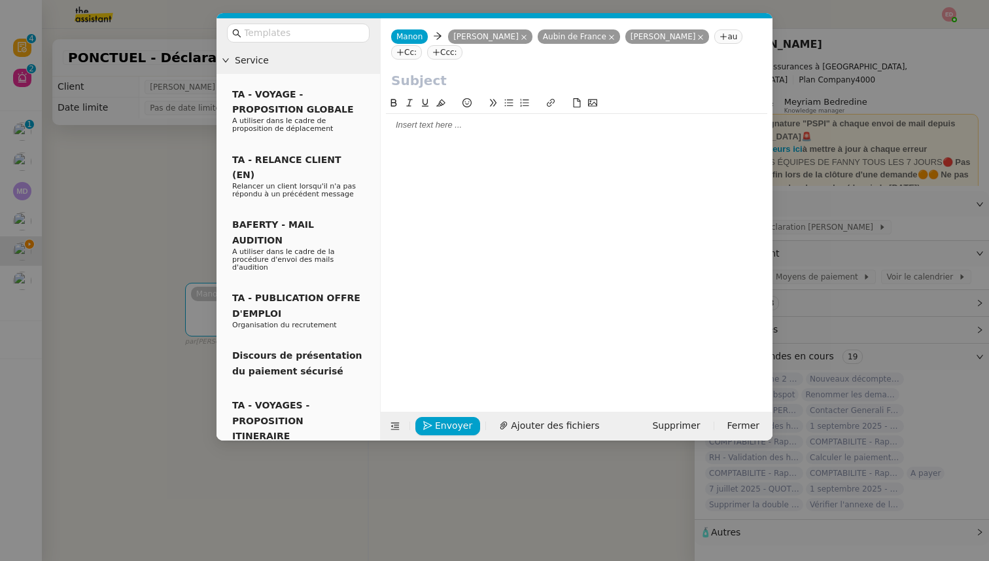
click at [419, 77] on input "text" at bounding box center [576, 81] width 371 height 20
type input "Déclaration Lloyds"
click at [417, 131] on div at bounding box center [576, 125] width 381 height 12
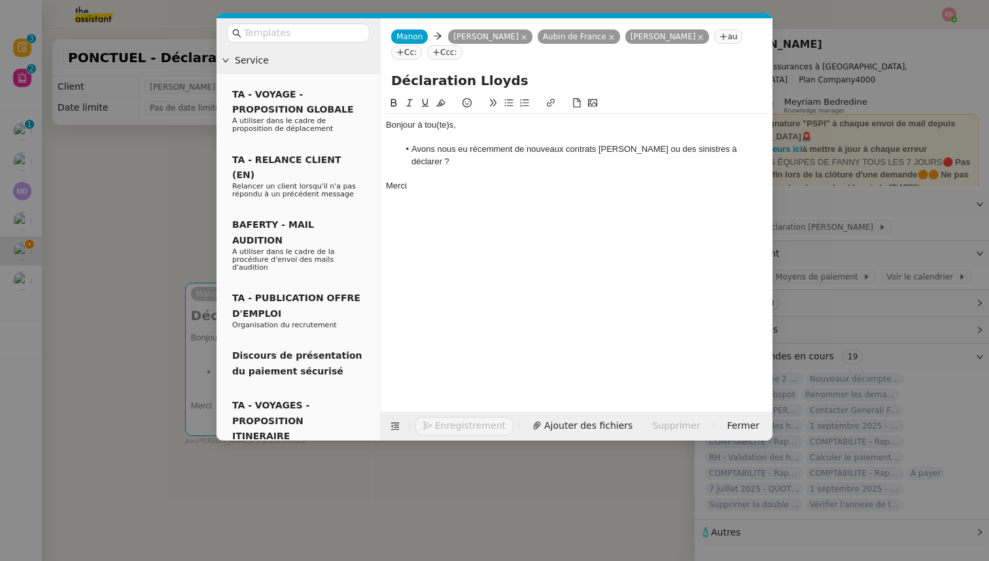
click at [975, 336] on nz-modal-container "Service TA - VOYAGE - PROPOSITION GLOBALE A utiliser dans le cadre de propositi…" at bounding box center [494, 280] width 989 height 561
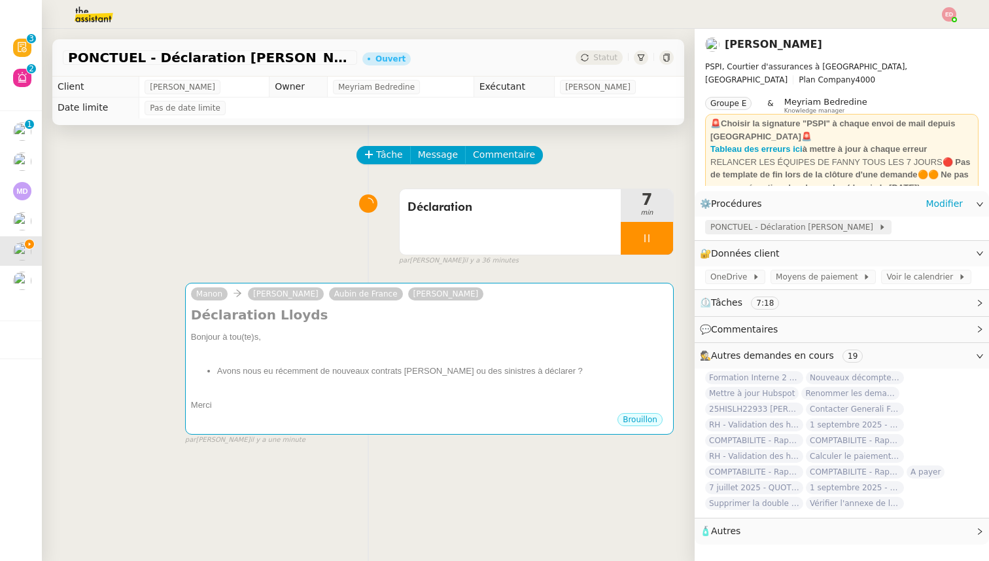
click at [873, 229] on span at bounding box center [875, 226] width 5 height 9
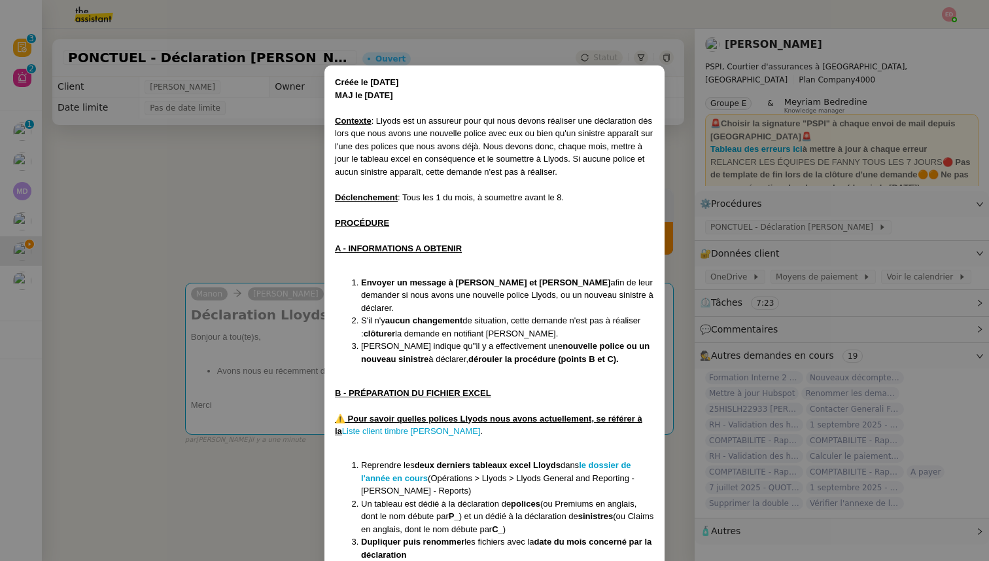
click at [243, 362] on nz-modal-container "Créée le 12/12/2024 MAJ le 1/08/2025 Contexte : Llyods est un assureur pour qui…" at bounding box center [494, 280] width 989 height 561
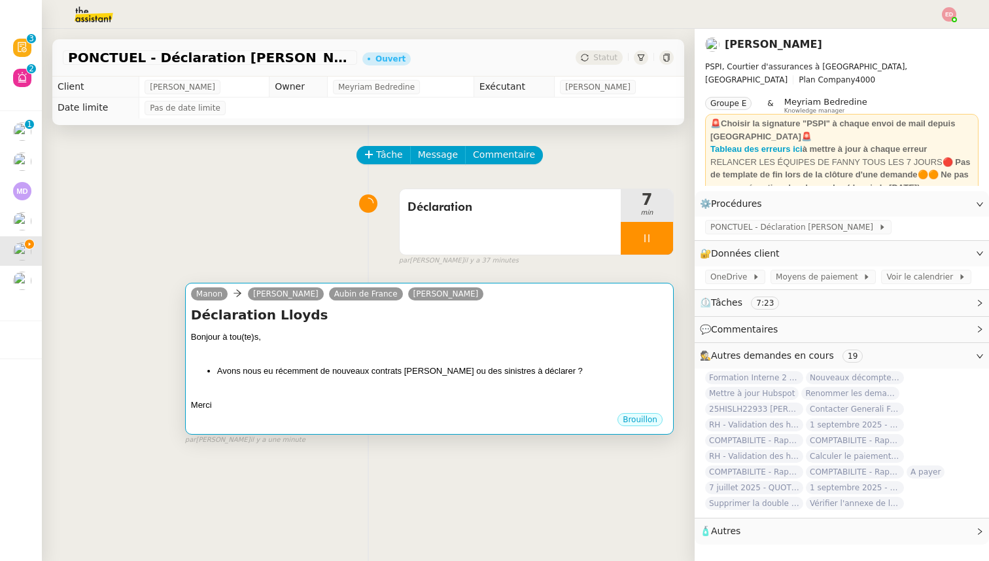
click at [498, 384] on div "Bonjour à tou(te)s, Avons nous eu récemment de nouveaux contrats Lloyds ou des …" at bounding box center [429, 370] width 477 height 81
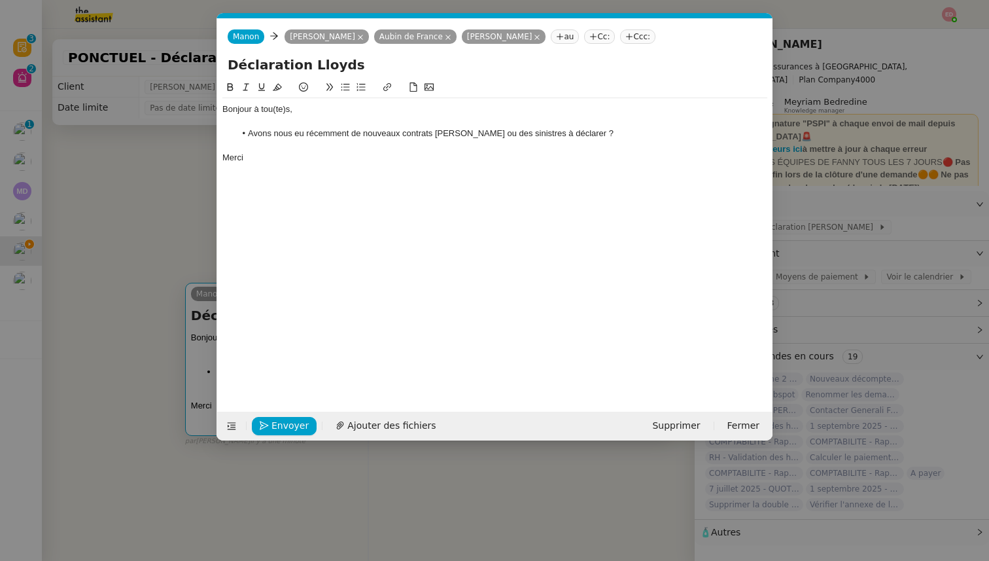
scroll to position [0, 27]
click at [266, 418] on button "Envoyer" at bounding box center [284, 426] width 65 height 18
click at [266, 418] on button "Confirmer l'envoi" at bounding box center [305, 426] width 106 height 18
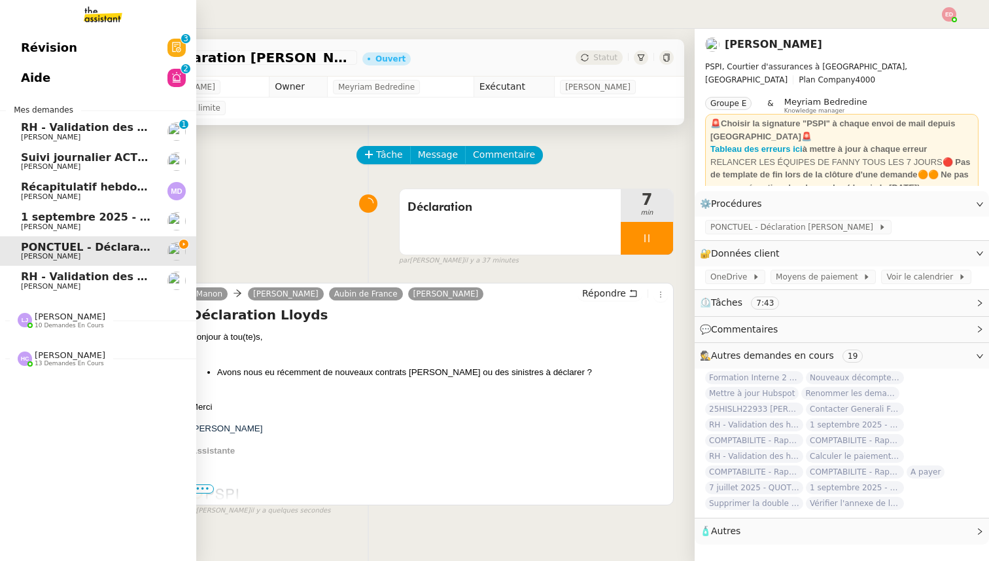
click at [62, 167] on span "Léna Buonomo" at bounding box center [51, 166] width 60 height 9
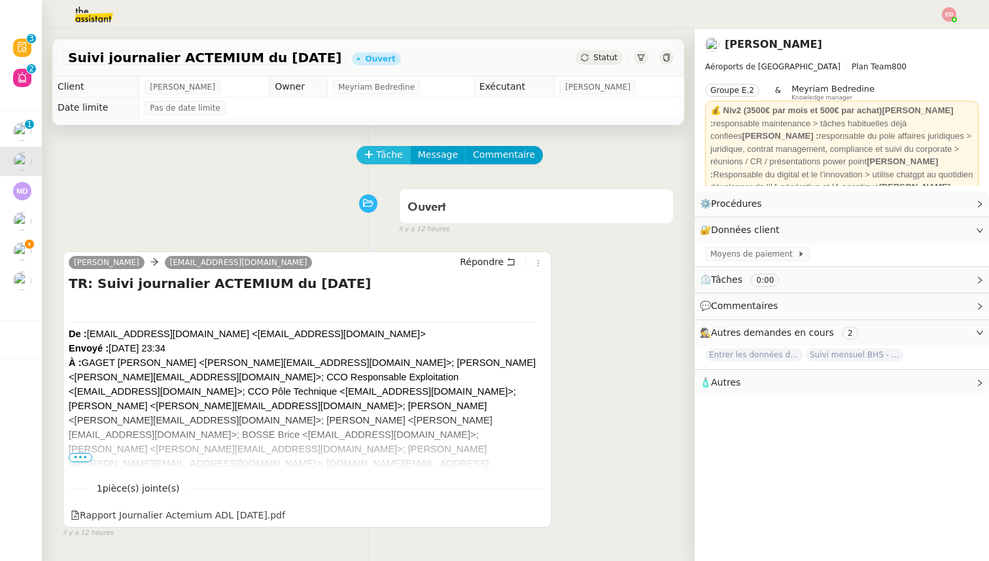
click at [362, 150] on button "Tâche" at bounding box center [383, 155] width 54 height 18
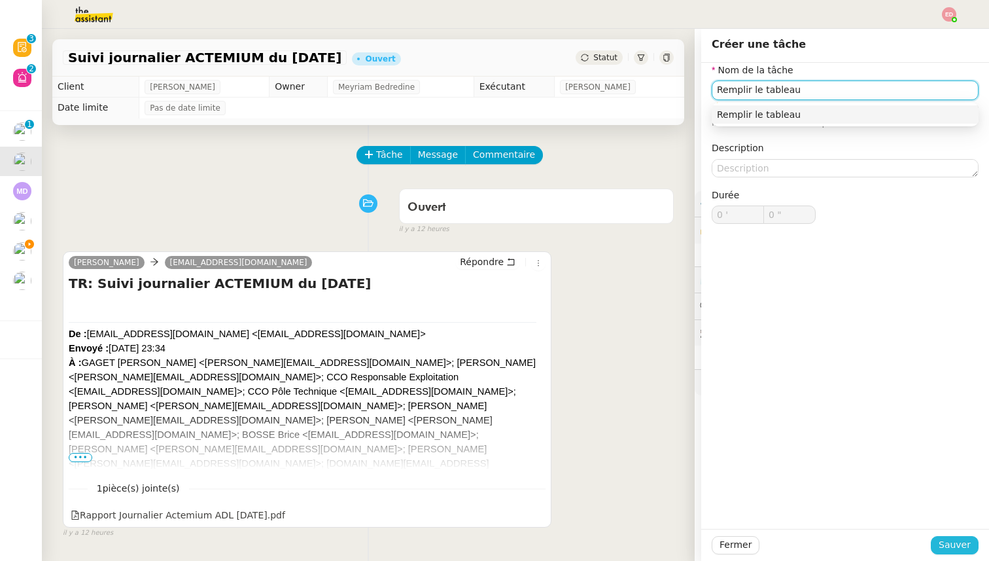
type input "Remplir le tableau"
click at [954, 539] on span "Sauver" at bounding box center [955, 544] width 32 height 15
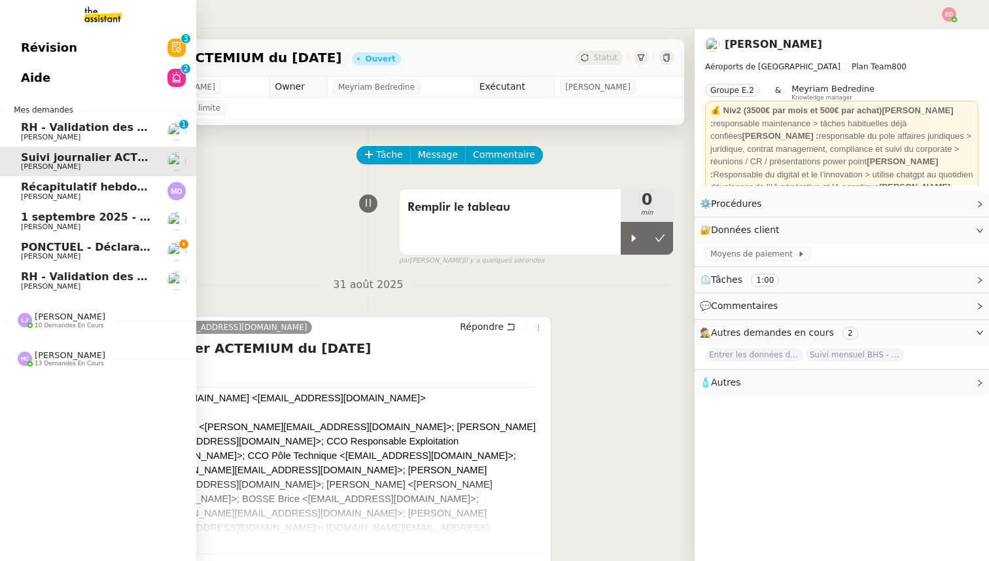
click at [42, 246] on span "PONCTUEL - Déclaration [PERSON_NAME] - [DATE]" at bounding box center [168, 247] width 294 height 12
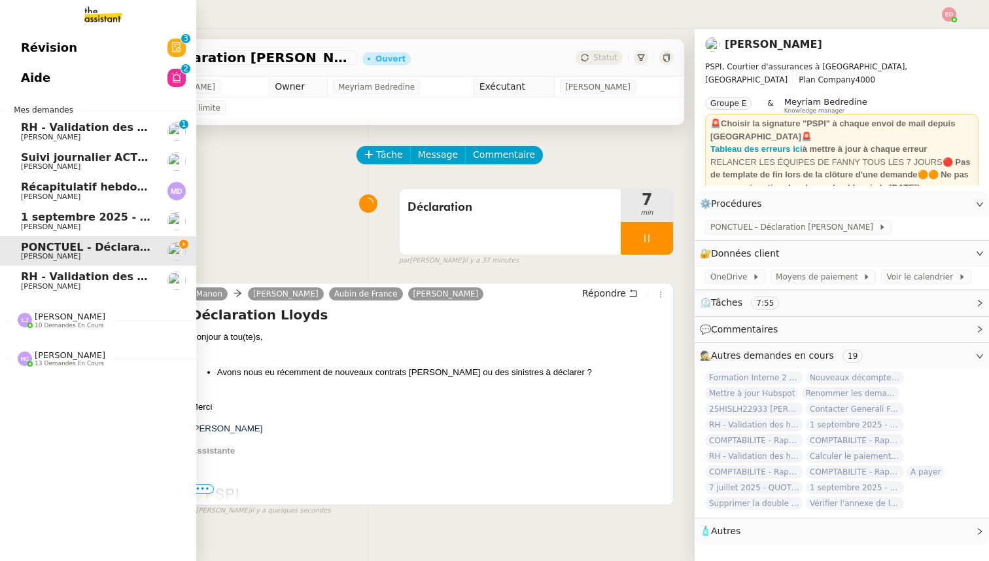
click at [44, 285] on span "[PERSON_NAME]" at bounding box center [51, 286] width 60 height 9
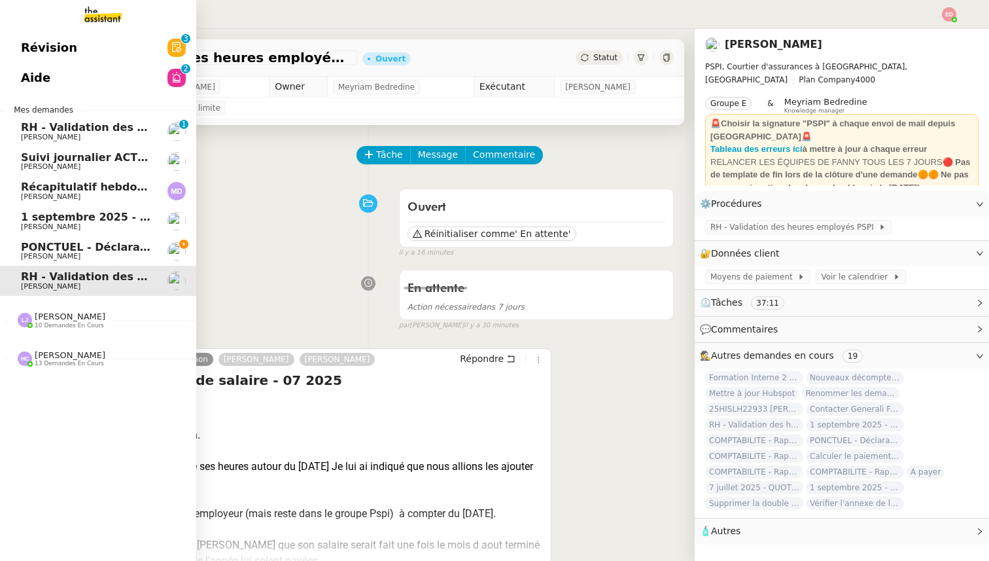
click at [57, 247] on span "PONCTUEL - Déclaration [PERSON_NAME] - [DATE]" at bounding box center [168, 247] width 294 height 12
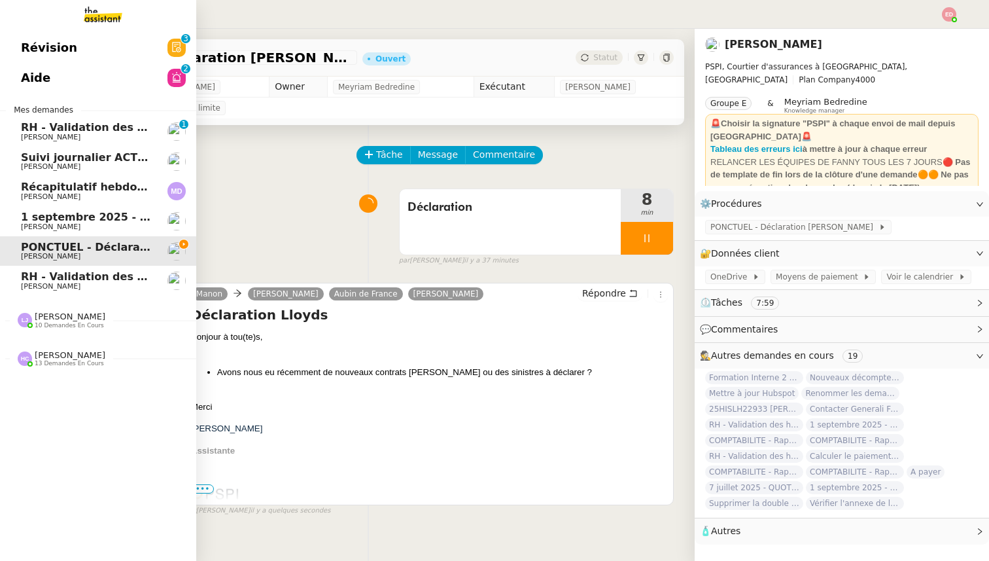
click at [88, 217] on span "1 septembre 2025 - QUOTIDIEN Gestion boite mail Accounting" at bounding box center [204, 217] width 366 height 12
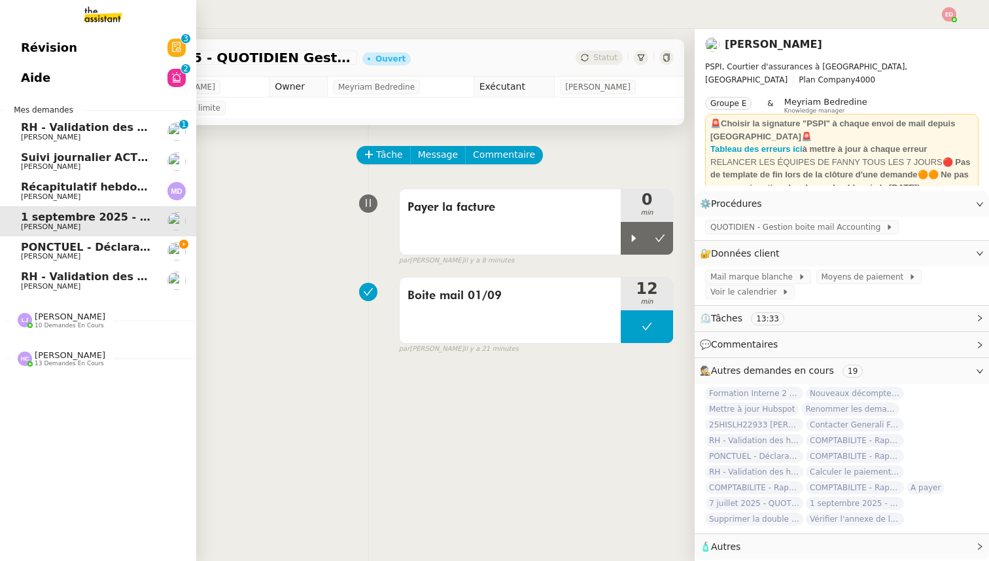
click at [75, 246] on span "PONCTUEL - Déclaration [PERSON_NAME] - [DATE]" at bounding box center [168, 247] width 294 height 12
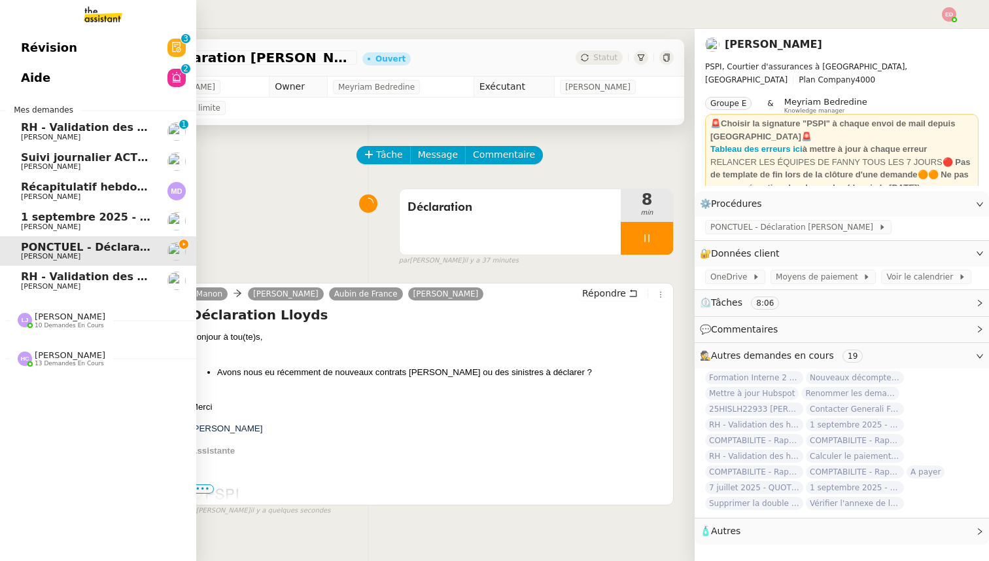
click at [65, 151] on span "Suivi journalier ACTEMIUM du 30-08-2025" at bounding box center [130, 157] width 219 height 12
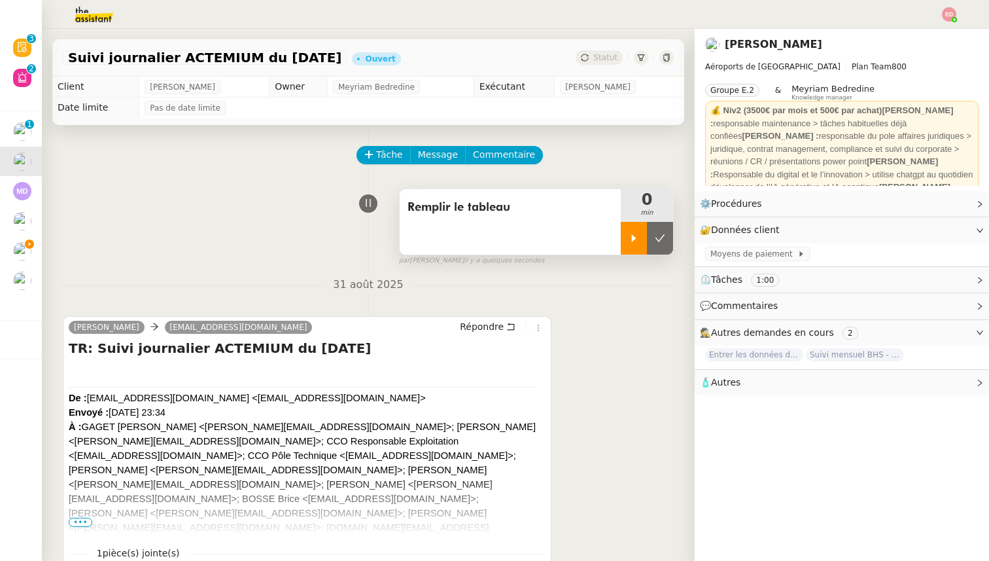
click at [633, 240] on icon at bounding box center [634, 237] width 5 height 7
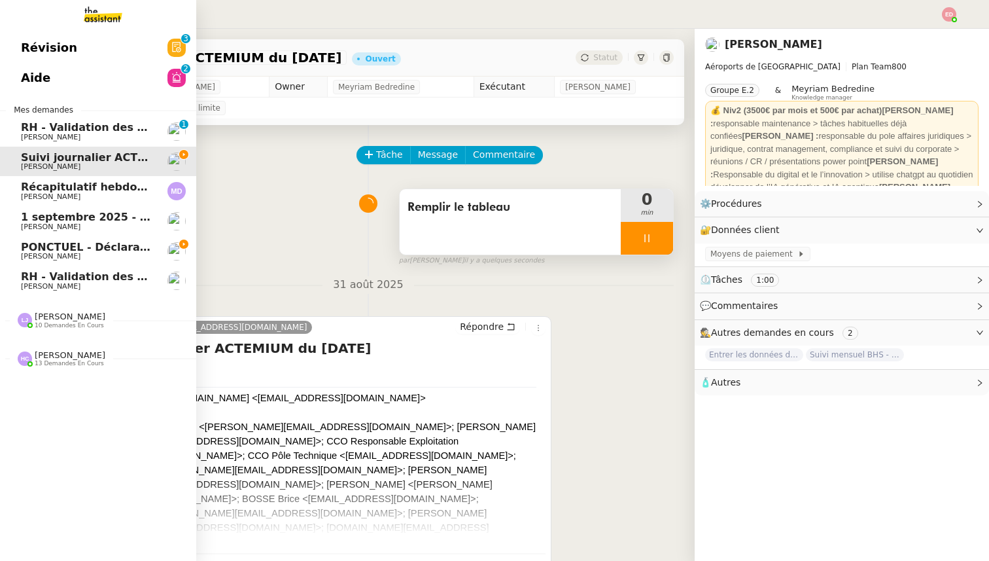
click at [60, 251] on span "PONCTUEL - Déclaration [PERSON_NAME] - [DATE]" at bounding box center [168, 247] width 294 height 12
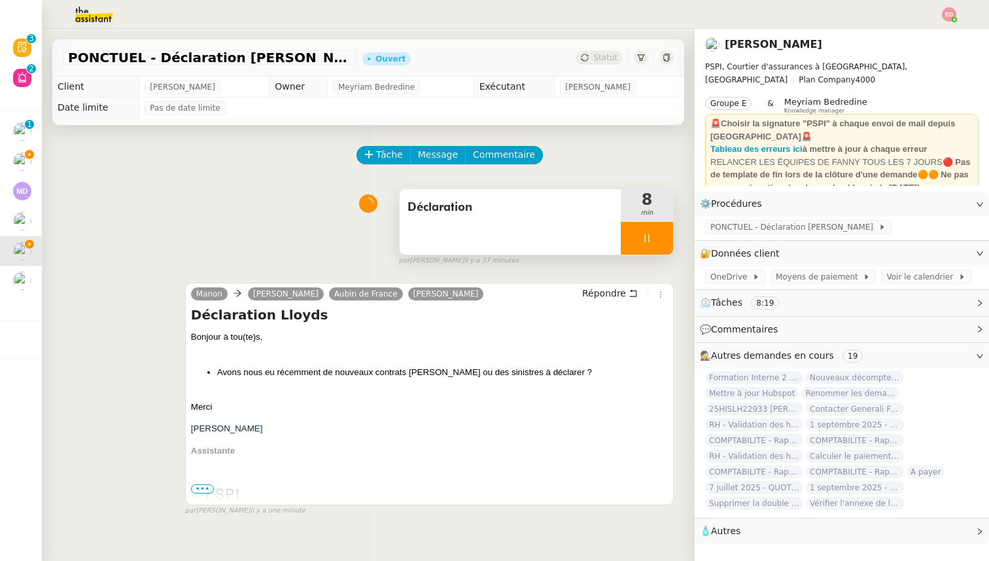
click at [655, 239] on div at bounding box center [647, 238] width 52 height 33
click at [668, 239] on icon at bounding box center [673, 238] width 10 height 10
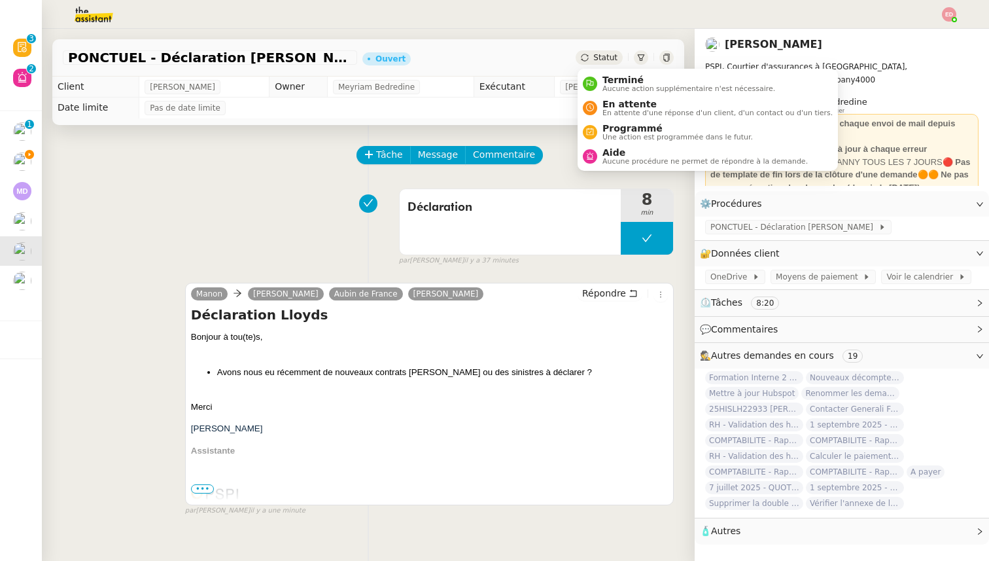
click at [605, 61] on span "Statut" at bounding box center [605, 57] width 24 height 9
click at [616, 107] on span "En attente" at bounding box center [717, 104] width 230 height 10
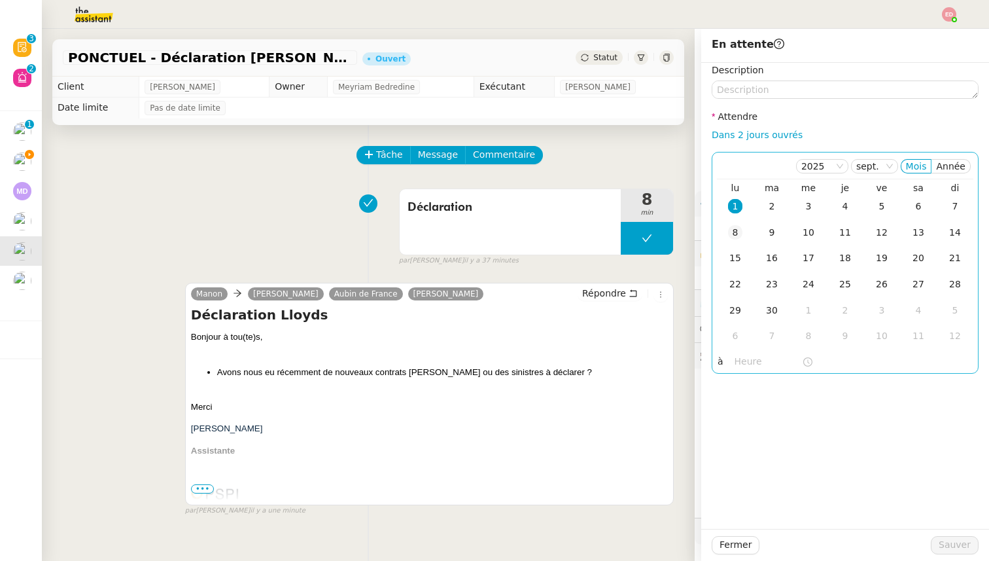
click at [740, 229] on div "8" at bounding box center [735, 232] width 14 height 14
click at [957, 549] on span "Sauver" at bounding box center [955, 544] width 32 height 15
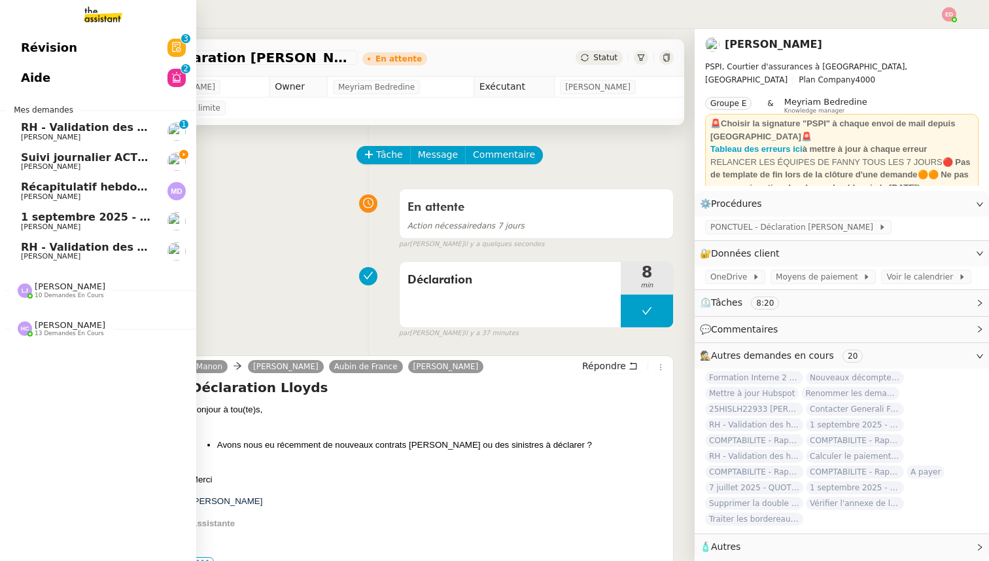
click at [21, 158] on span "Suivi journalier ACTEMIUM du 30-08-2025" at bounding box center [130, 157] width 219 height 12
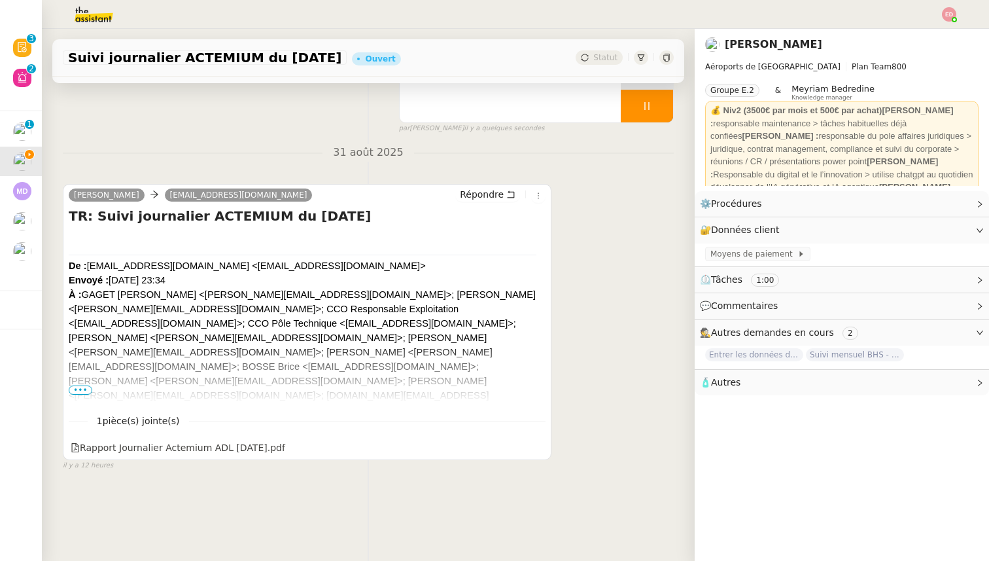
scroll to position [134, 0]
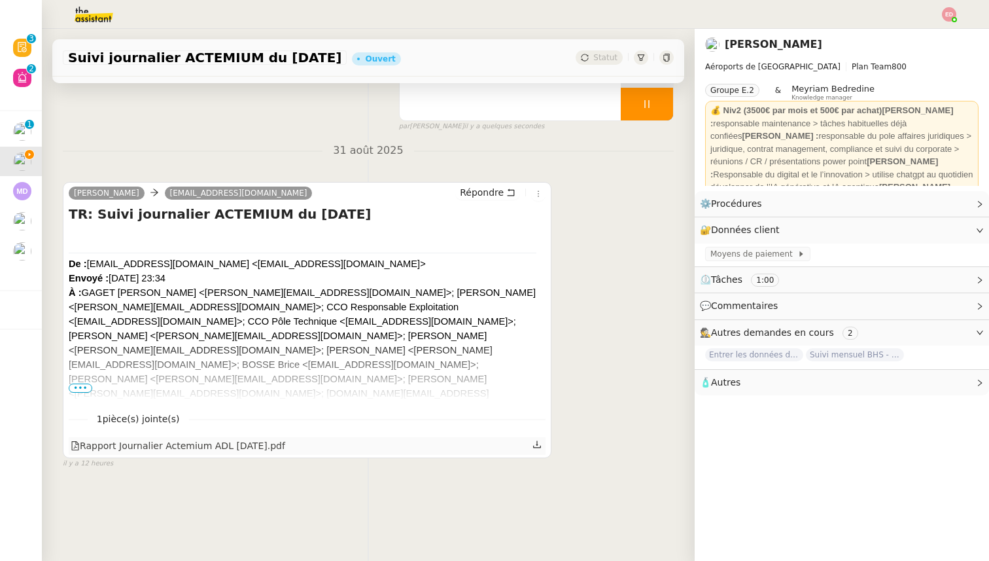
click at [536, 445] on icon at bounding box center [536, 444] width 9 height 9
click at [736, 249] on span "Moyens de paiement" at bounding box center [753, 253] width 87 height 13
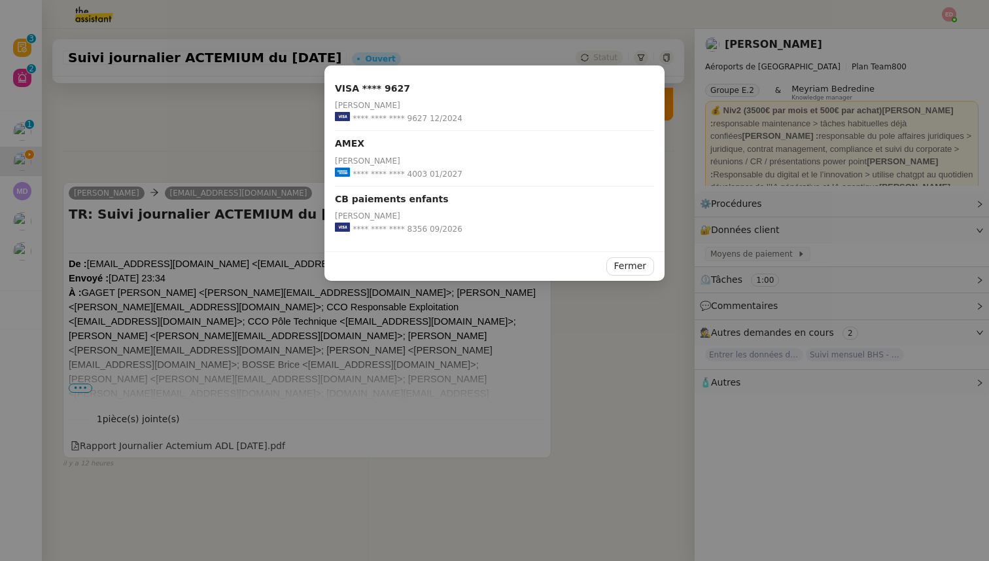
click at [737, 248] on nz-modal-container "VISA **** 9627 Léna Buonomo **** **** **** 9627 12/2024 AMEX Léna Buonomo **** …" at bounding box center [494, 280] width 989 height 561
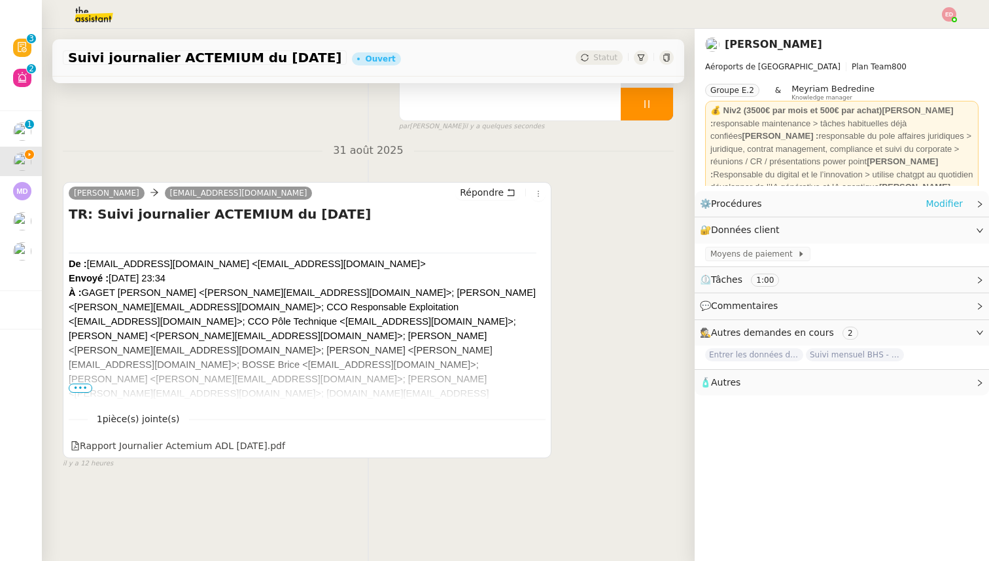
click at [945, 206] on link "Modifier" at bounding box center [944, 203] width 37 height 15
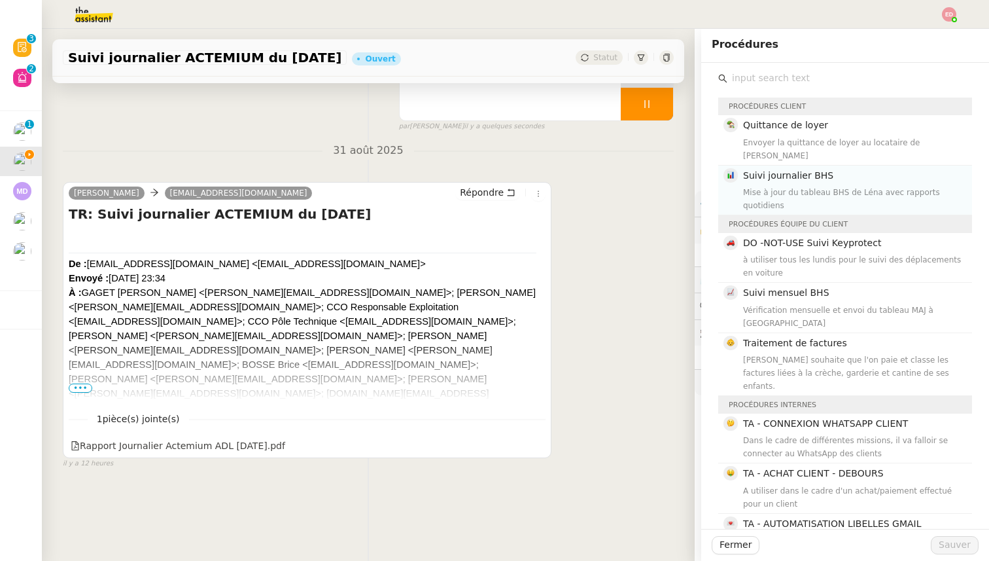
click at [818, 186] on div "Mise à jour du tableau BHS de Léna avec rapports quotidiens" at bounding box center [853, 199] width 221 height 26
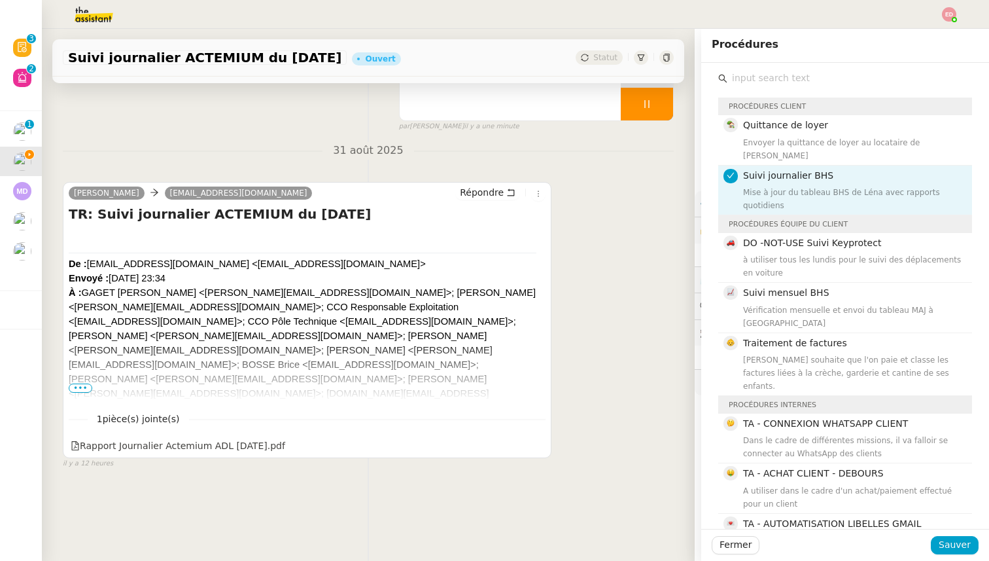
click at [960, 535] on div "Fermer Sauver" at bounding box center [845, 545] width 288 height 32
click at [960, 549] on span "Sauver" at bounding box center [955, 544] width 32 height 15
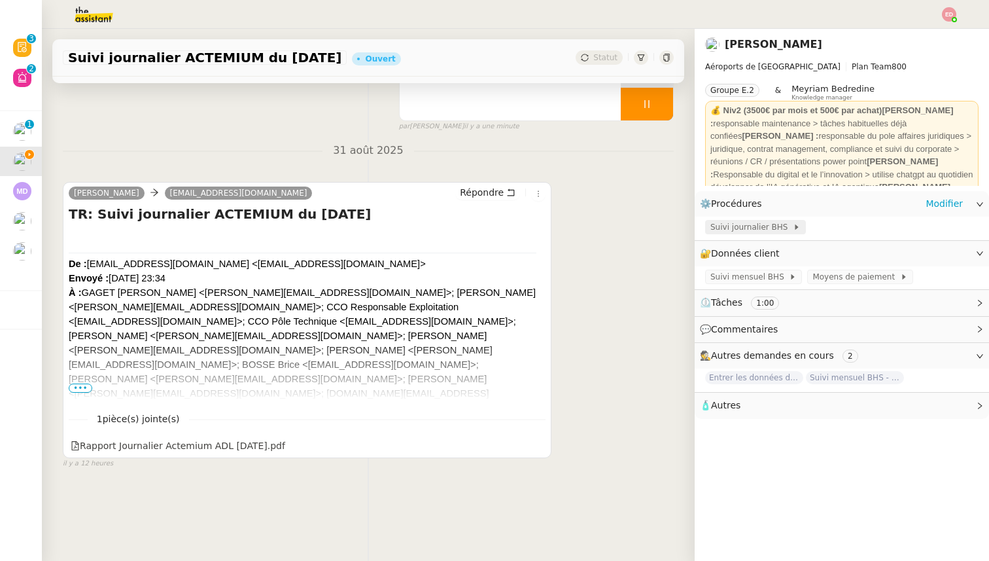
click at [765, 228] on span "Suivi journalier BHS" at bounding box center [751, 226] width 82 height 13
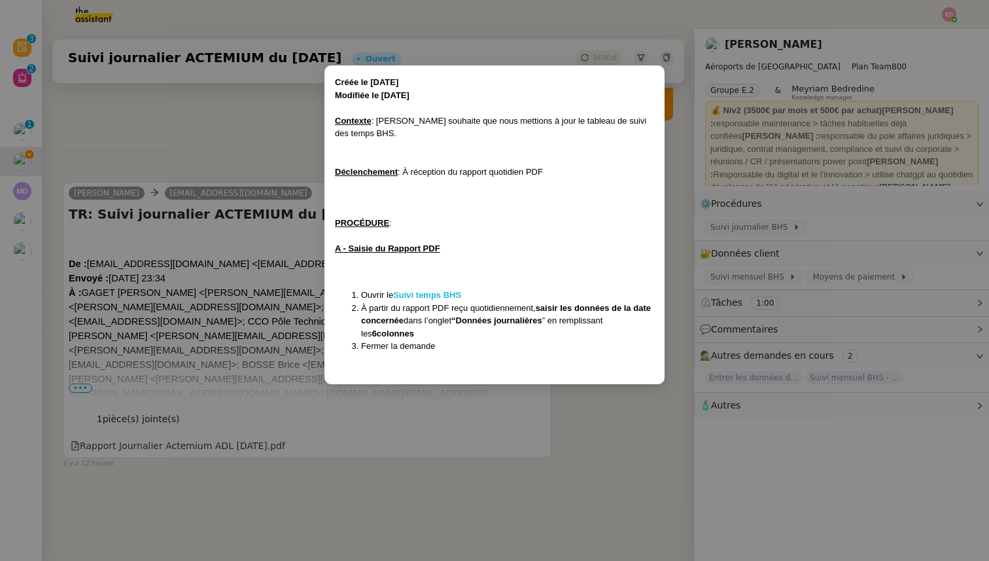
click at [432, 296] on strong "Suivi temps BHS" at bounding box center [427, 295] width 68 height 10
click at [378, 420] on nz-modal-container "Créée le 12/07/2024 Modifiée le 02/10/2024 Contexte : Lena souhaite que nous me…" at bounding box center [494, 280] width 989 height 561
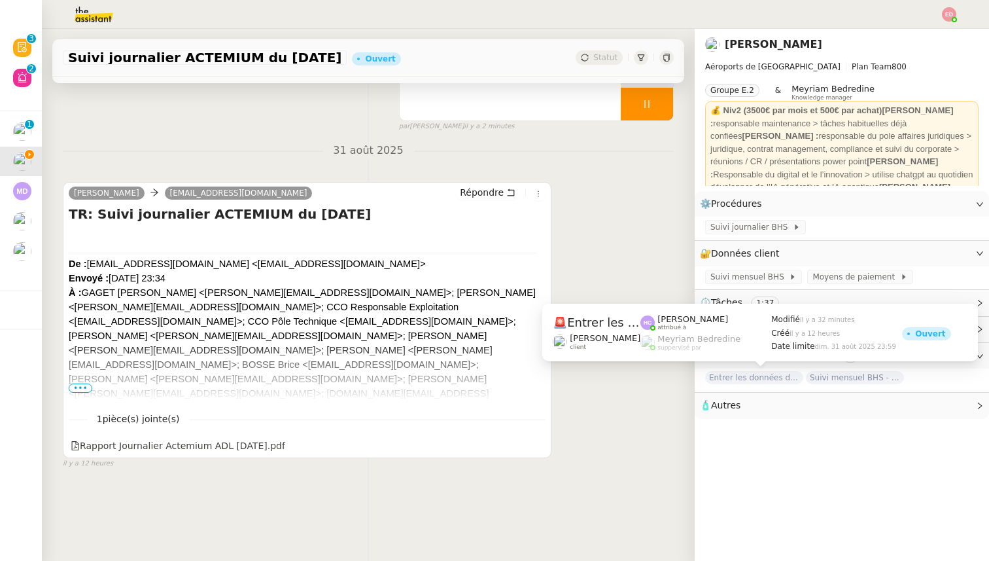
click at [752, 377] on span "Entrer les données du suivi ACTEMIUM" at bounding box center [754, 377] width 98 height 13
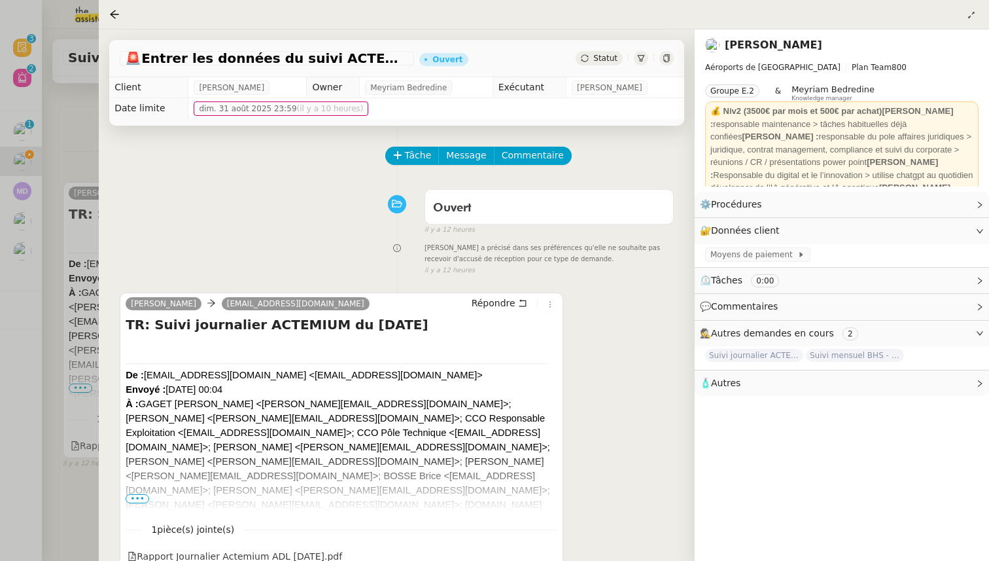
click at [80, 134] on div at bounding box center [494, 280] width 989 height 561
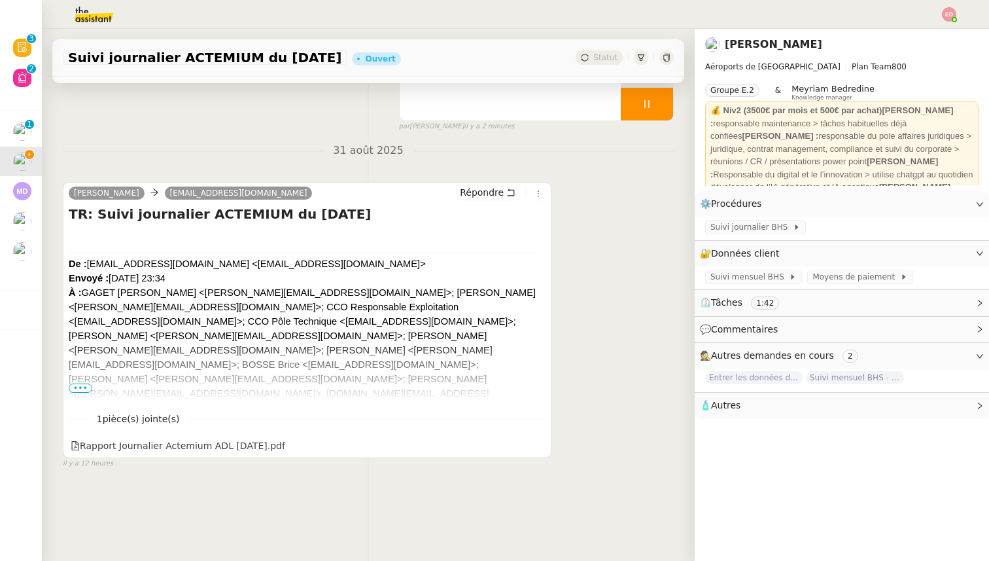
click at [855, 379] on span "Suivi mensuel BHS - septembre 2025" at bounding box center [855, 377] width 98 height 13
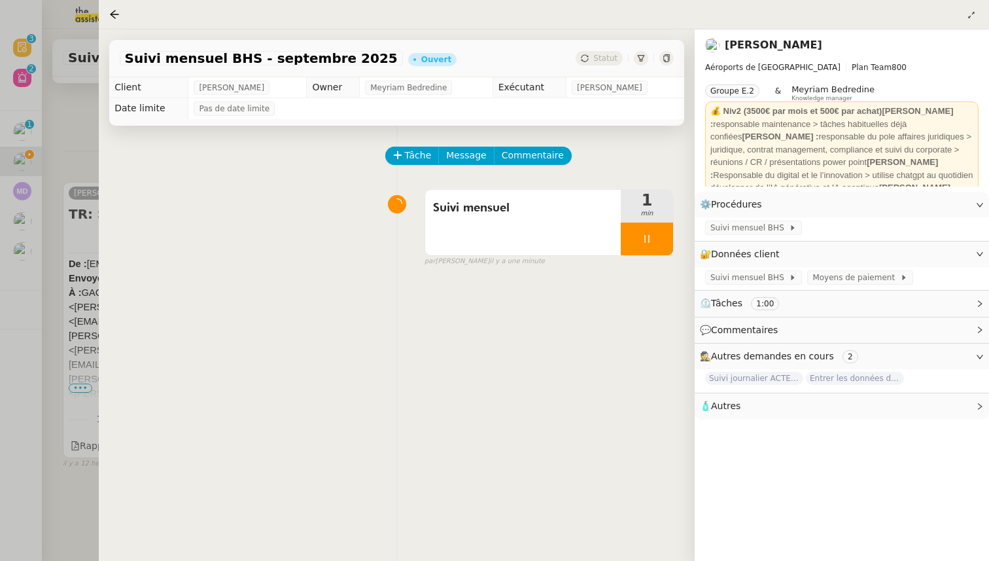
click at [71, 176] on div at bounding box center [494, 280] width 989 height 561
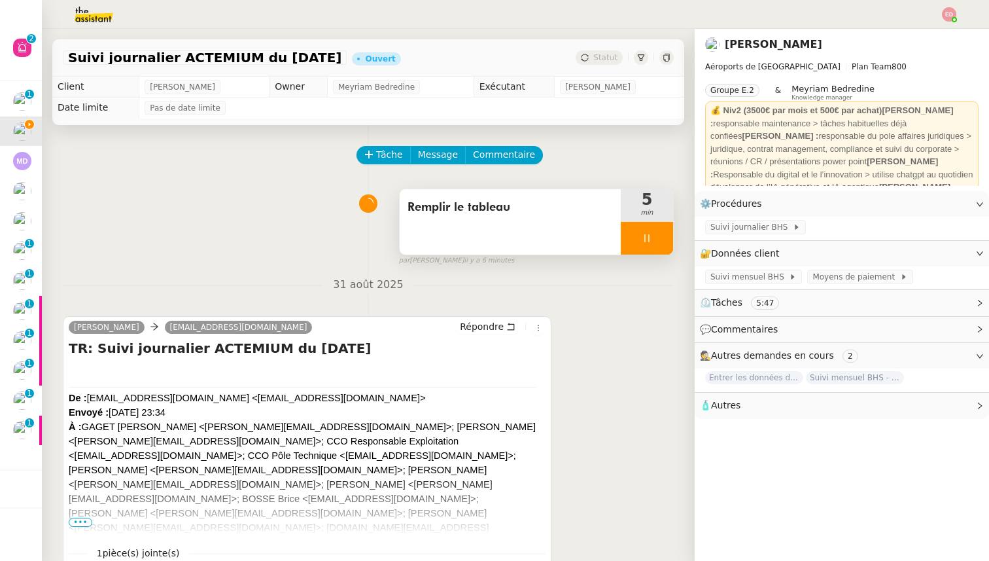
click at [667, 245] on div at bounding box center [647, 238] width 52 height 33
click at [667, 245] on button at bounding box center [660, 238] width 26 height 33
click at [599, 59] on span "Statut" at bounding box center [605, 57] width 24 height 9
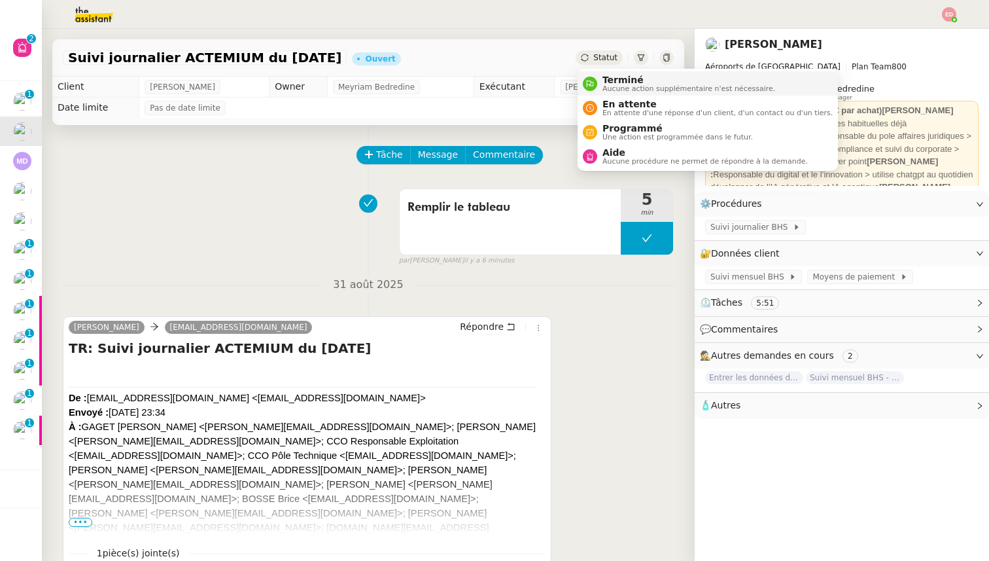
click at [604, 71] on li "Terminé Aucune action supplémentaire n'est nécessaire." at bounding box center [708, 83] width 260 height 24
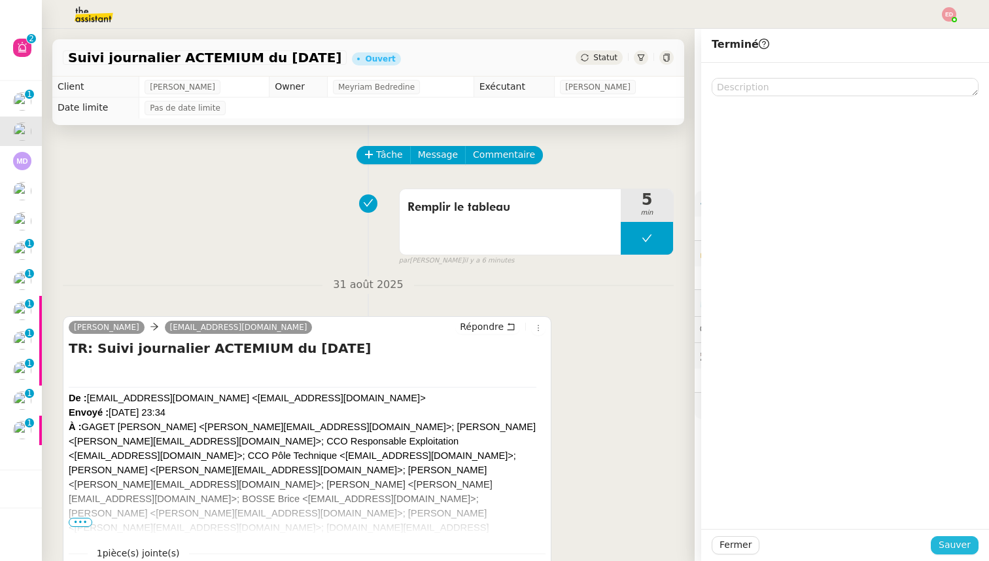
click at [946, 543] on span "Sauver" at bounding box center [955, 544] width 32 height 15
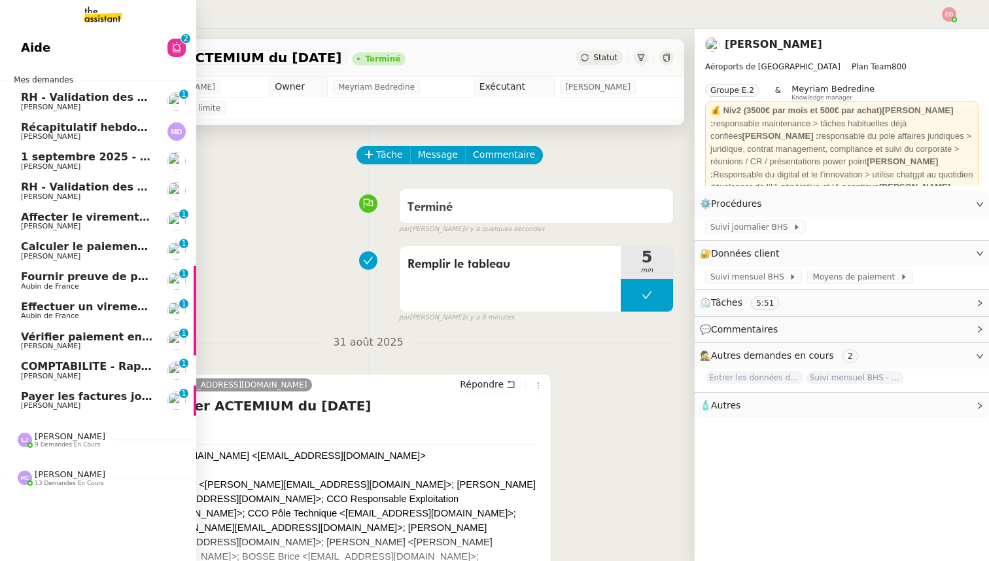
click at [73, 396] on span "Payer les factures jointes" at bounding box center [96, 396] width 150 height 12
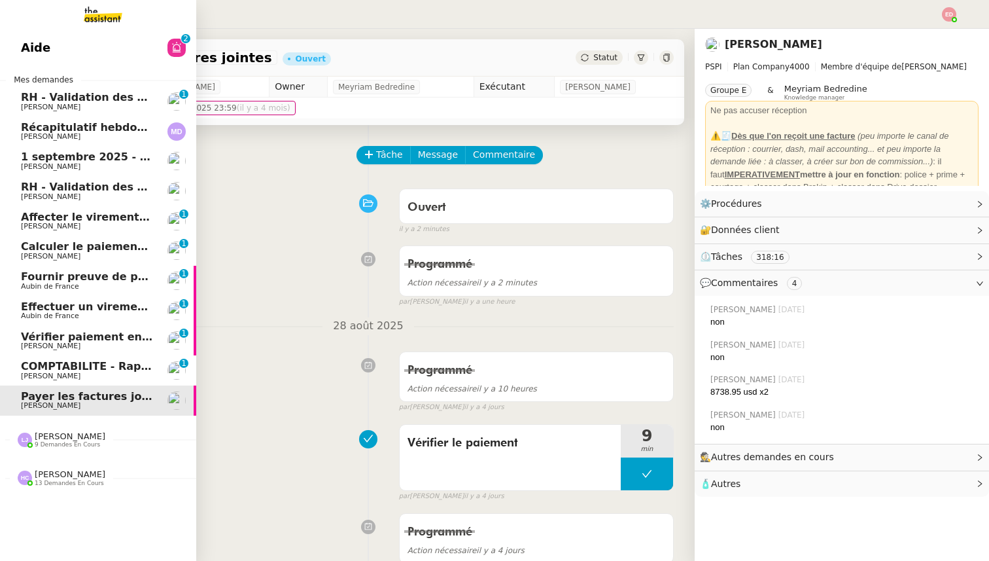
click at [79, 368] on span "COMPTABILITE - Rapprochement bancaire - 18 août 2025" at bounding box center [188, 366] width 335 height 12
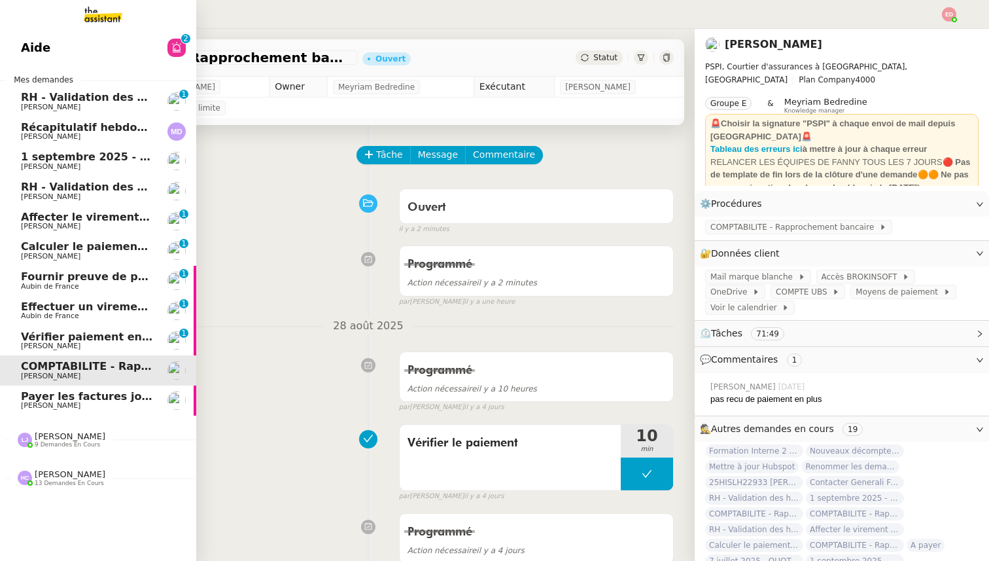
click at [98, 99] on span "RH - Validation des heures employés PSPI - août 2025" at bounding box center [180, 97] width 318 height 12
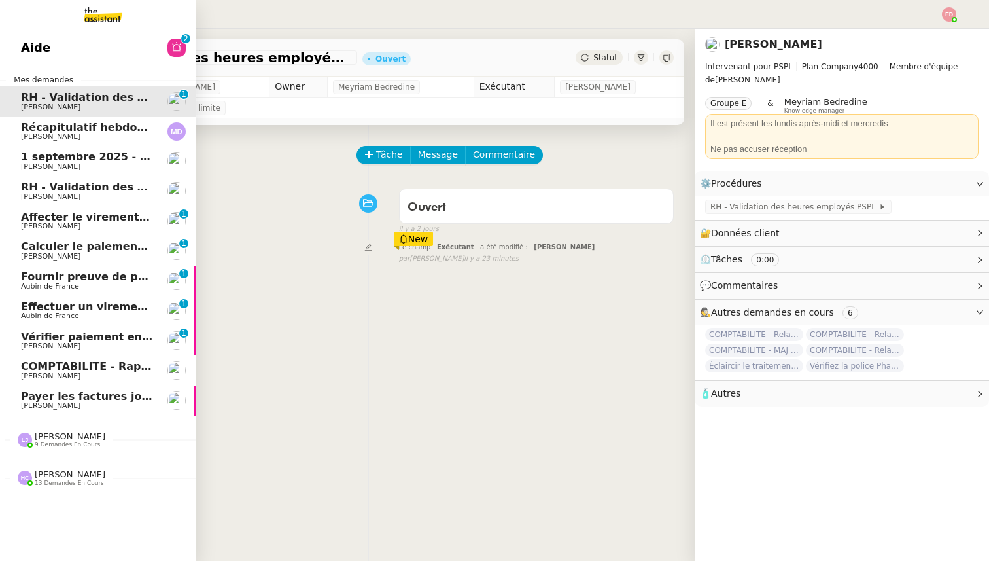
click at [89, 137] on span "[PERSON_NAME]" at bounding box center [87, 137] width 132 height 8
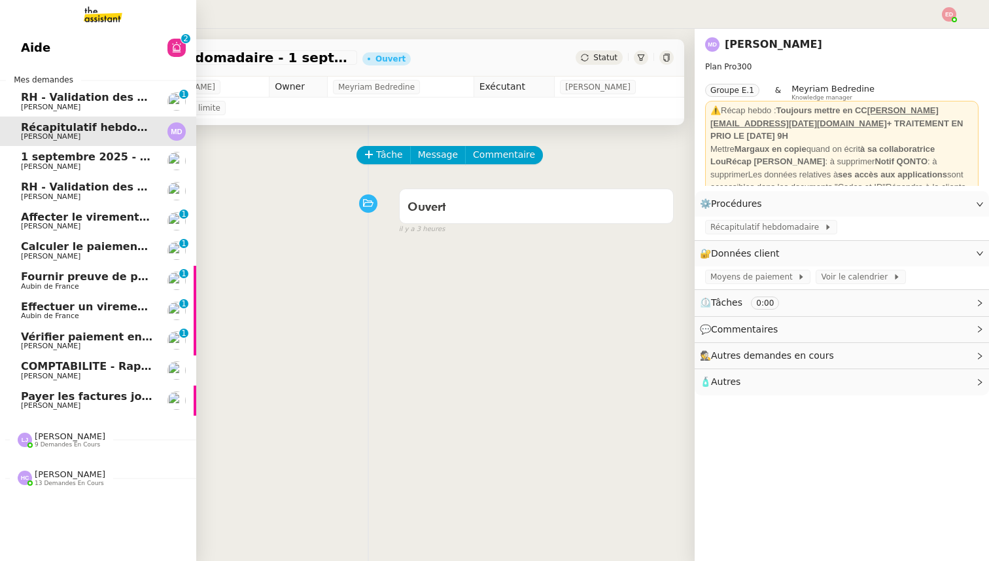
click at [79, 173] on link "1 septembre 2025 - QUOTIDIEN Gestion boite mail Accounting Fanny Eyraud" at bounding box center [98, 161] width 196 height 30
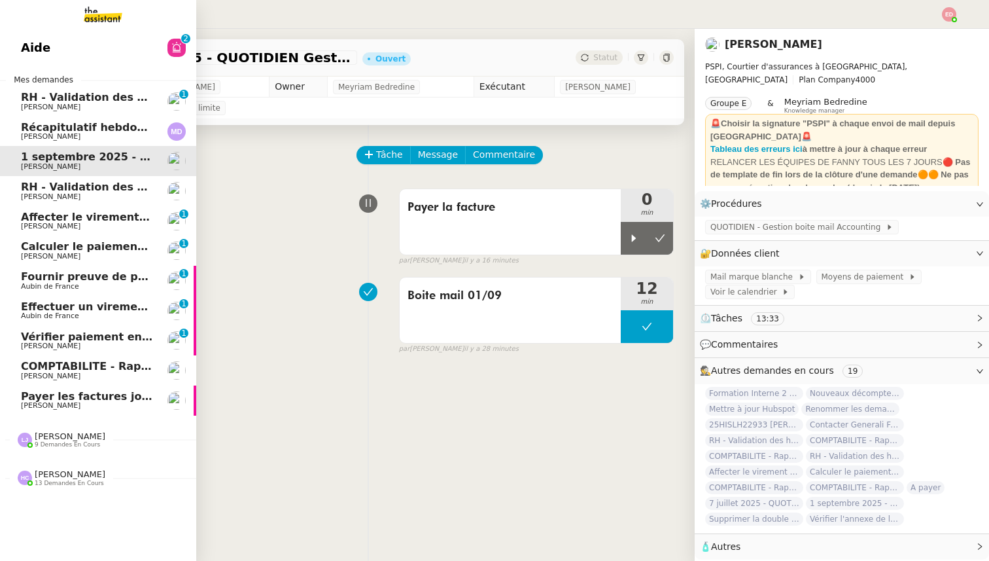
click at [76, 194] on span "[PERSON_NAME]" at bounding box center [87, 197] width 132 height 8
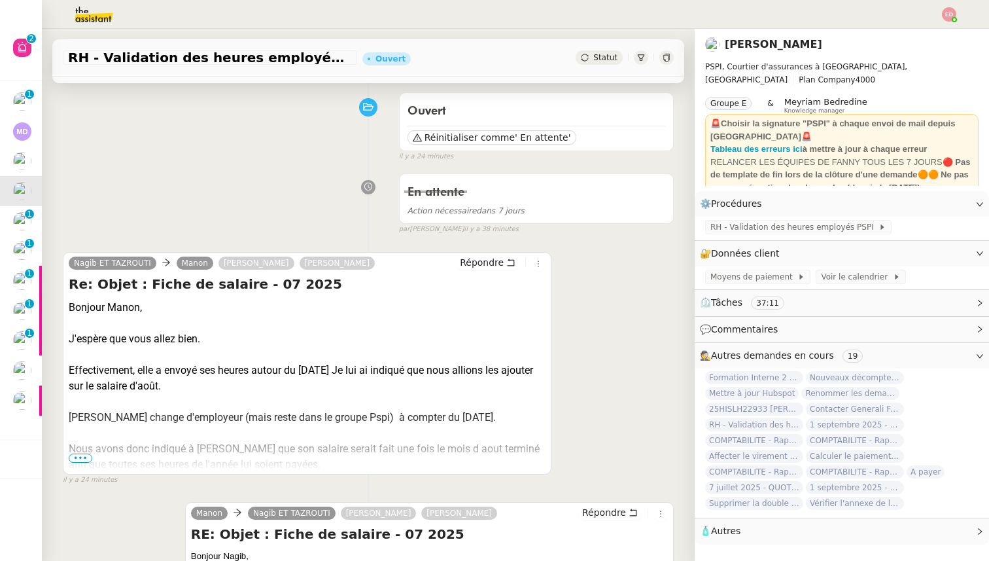
scroll to position [97, 0]
click at [78, 454] on span "•••" at bounding box center [81, 456] width 24 height 9
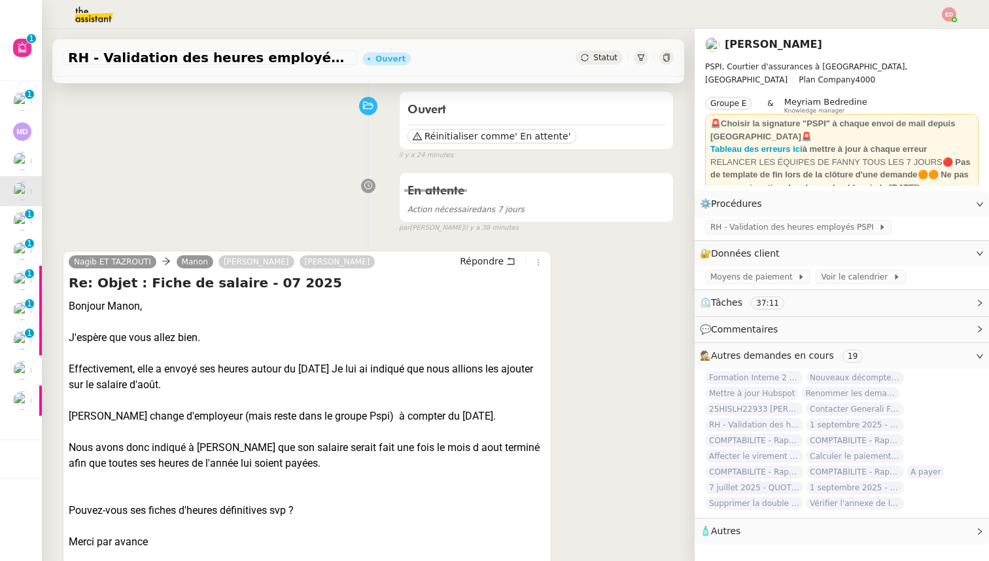
scroll to position [0, 0]
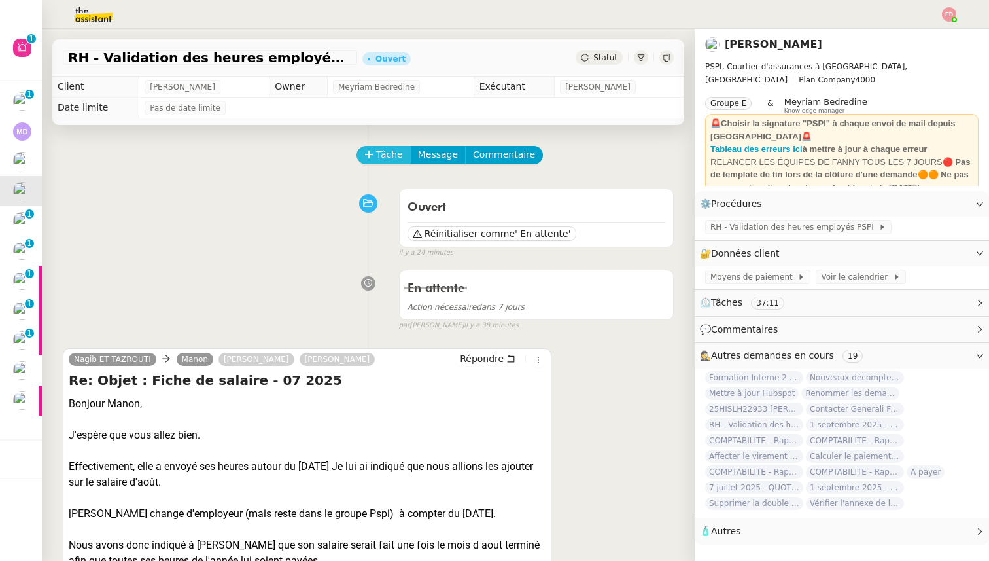
click at [372, 155] on icon at bounding box center [368, 154] width 9 height 9
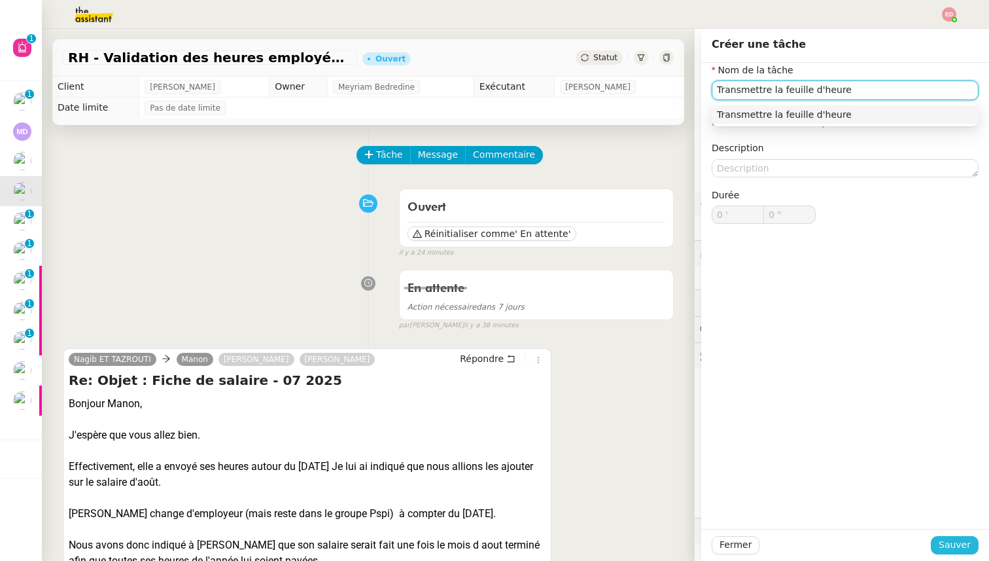
type input "Transmettre la feuille d'heure"
click at [956, 542] on span "Sauver" at bounding box center [955, 544] width 32 height 15
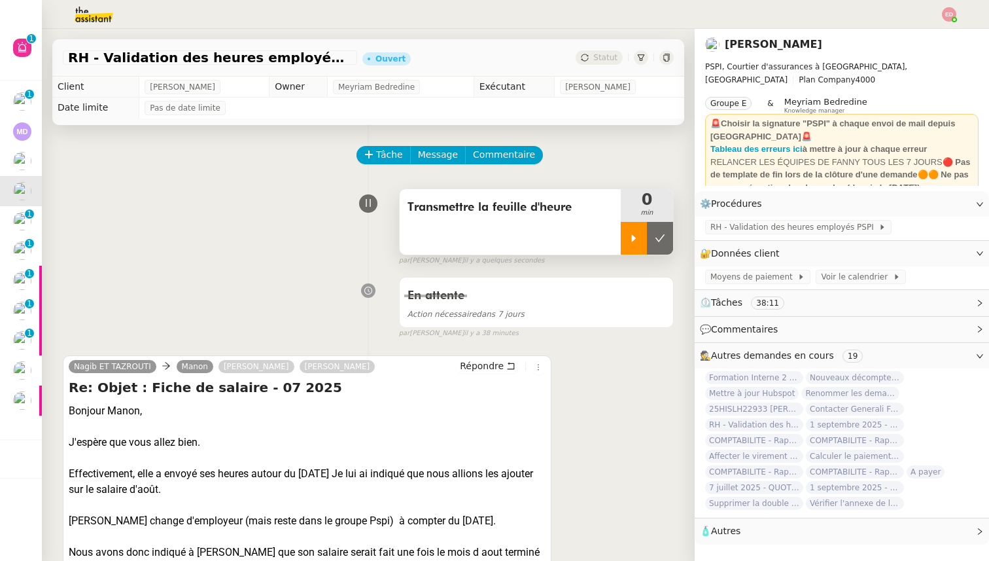
click at [630, 237] on icon at bounding box center [634, 238] width 10 height 10
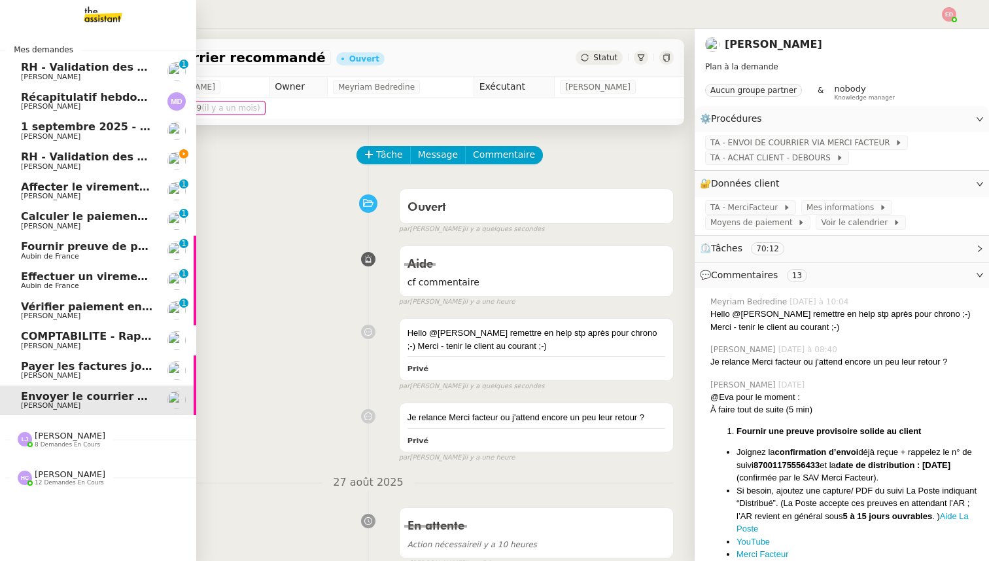
click at [35, 159] on span "RH - Validation des heures employés PSPI - 28 août 2025" at bounding box center [189, 156] width 336 height 12
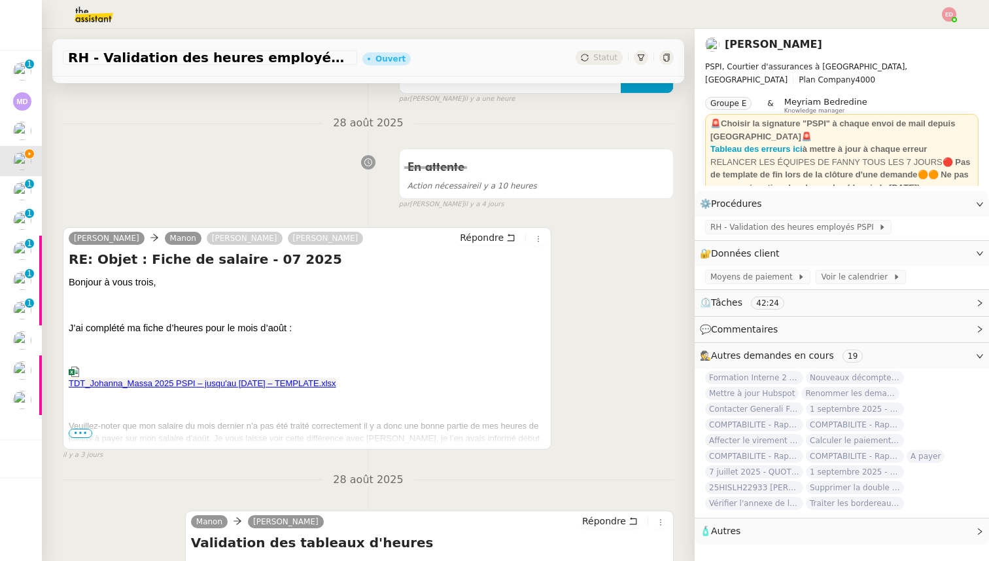
scroll to position [885, 0]
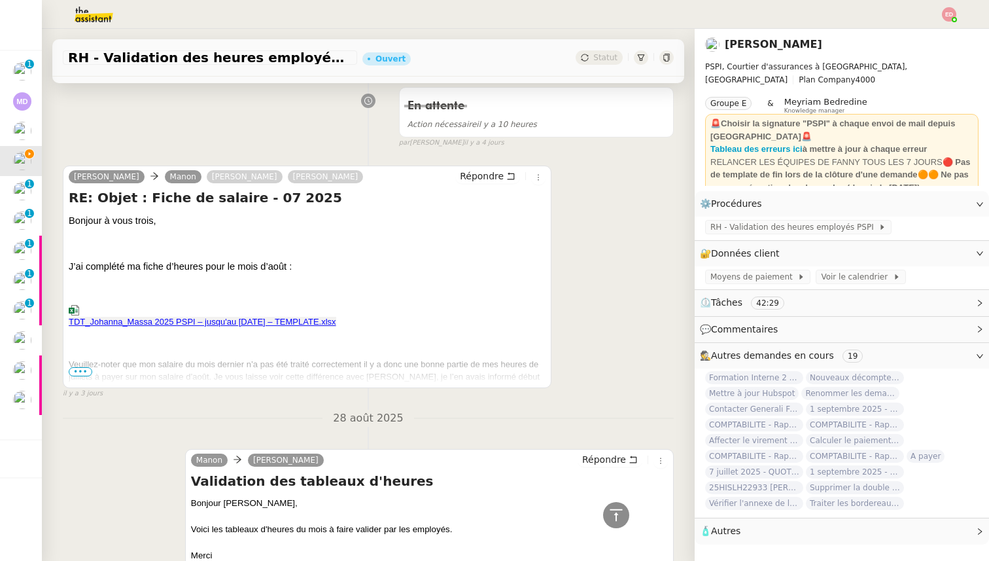
click at [209, 321] on span "TDT_Johanna_Massa 2025 PSPI – jusqu'au 31.08.2025 – TEMPLATE.xlsx" at bounding box center [307, 316] width 477 height 22
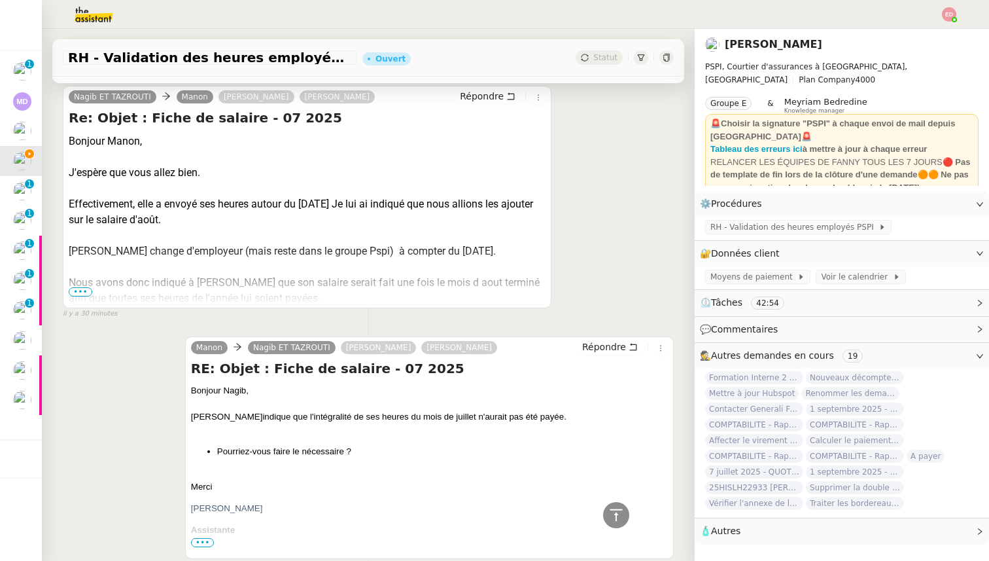
scroll to position [0, 0]
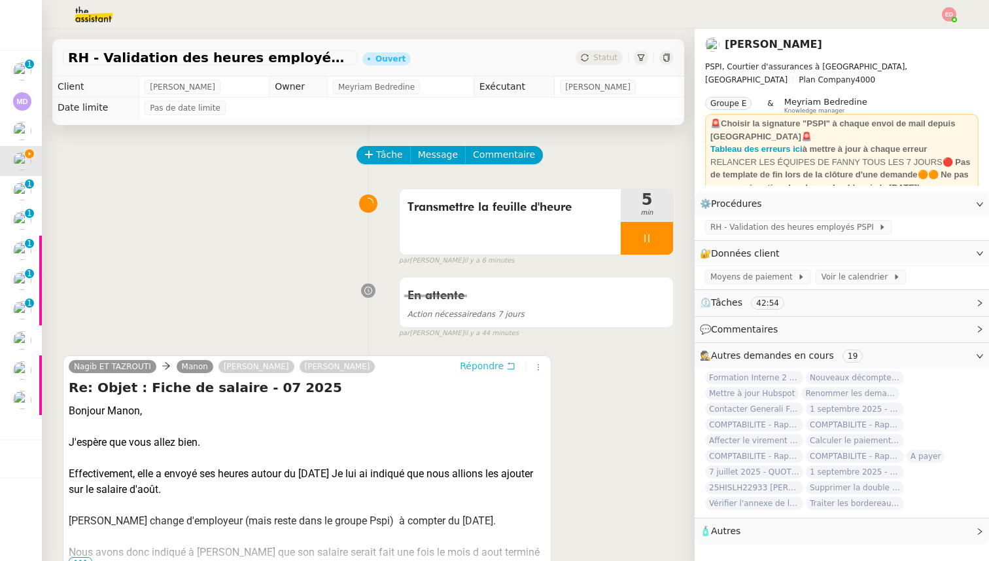
click at [494, 368] on span "Répondre" at bounding box center [482, 365] width 44 height 13
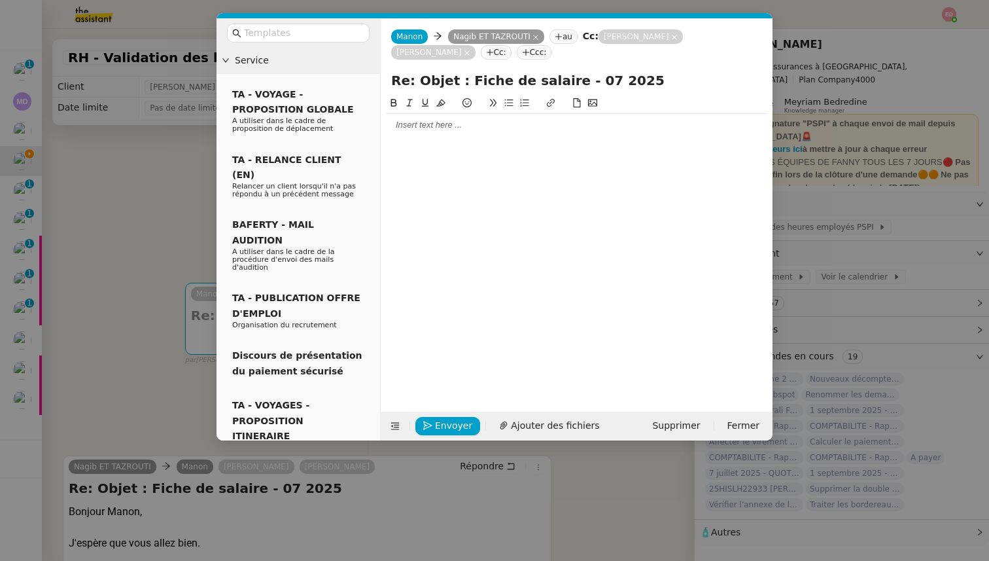
click at [428, 122] on div at bounding box center [576, 125] width 381 height 12
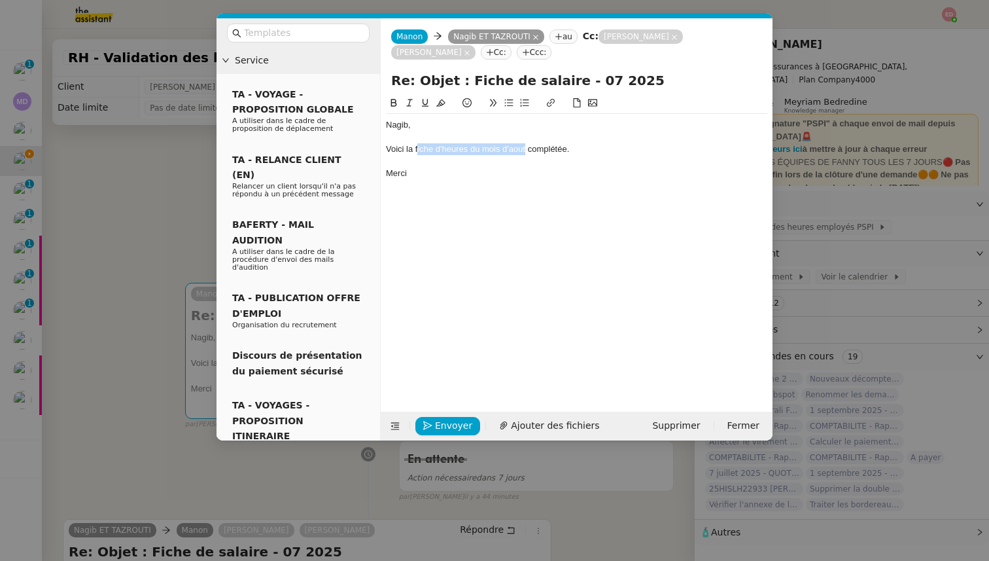
drag, startPoint x: 417, startPoint y: 148, endPoint x: 524, endPoint y: 150, distance: 107.3
click at [524, 150] on div "Voici la fiche d'heures du mois d'aout complétée." at bounding box center [576, 149] width 381 height 12
click at [551, 101] on icon at bounding box center [550, 102] width 9 height 9
paste input "https://pspich.sharepoint.com/:x:/s/MANAGEMENT/Ed9YJP5b9zNAgYVQmT7j0csBTcoXRMk8…"
click at [552, 169] on link at bounding box center [549, 173] width 30 height 10
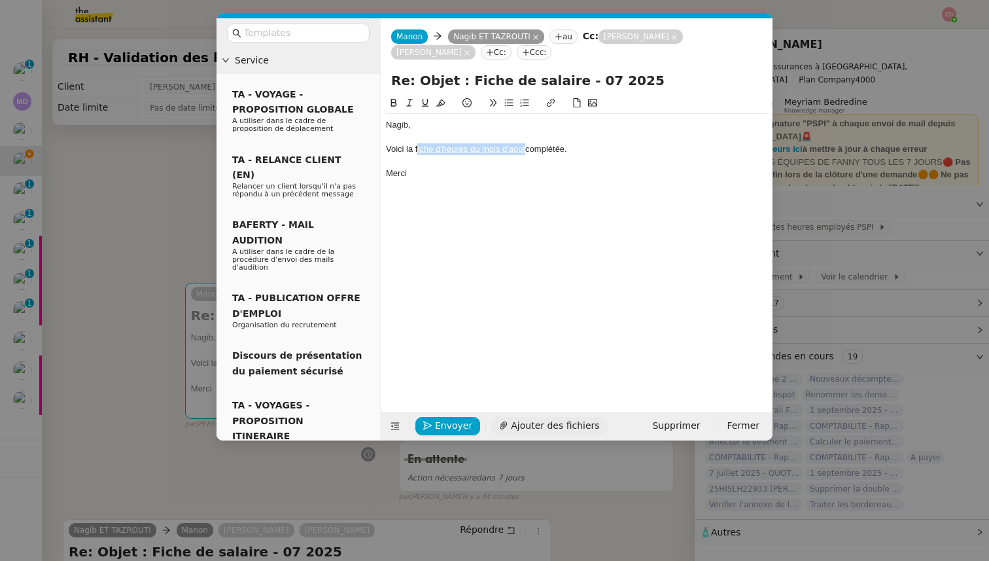
click at [524, 421] on span "Ajouter des fichiers" at bounding box center [555, 425] width 88 height 15
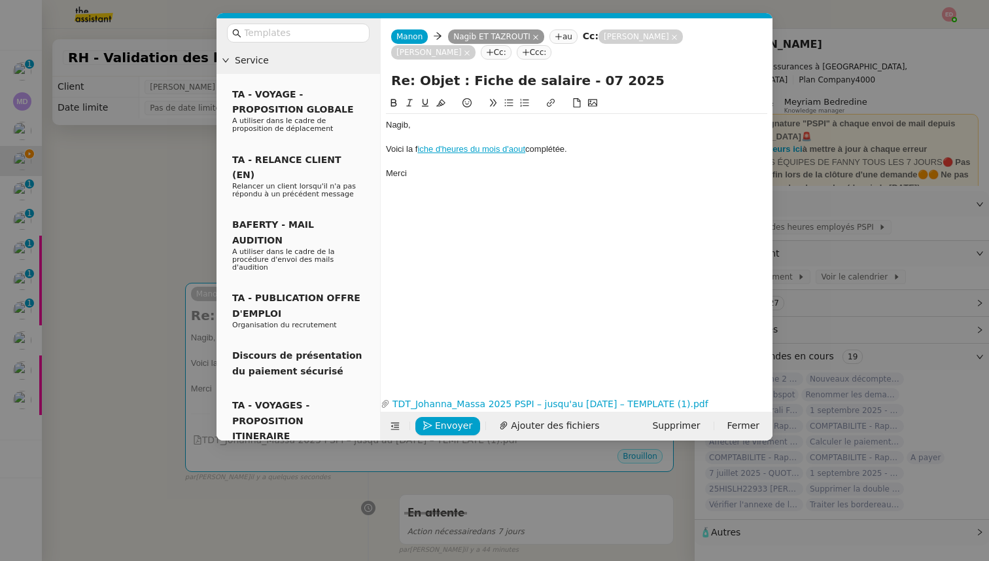
click at [531, 192] on div "Nagib, Voici la f iche d'heures du mois d'aout complétée. Merci" at bounding box center [576, 234] width 381 height 277
click at [415, 150] on div "Voici la f iche d'heures du mois d'aout complétée." at bounding box center [576, 149] width 381 height 12
click at [550, 102] on icon at bounding box center [550, 102] width 9 height 9
click at [440, 172] on input "f" at bounding box center [423, 173] width 111 height 17
paste input "https://pspich.sharepoint.com/:x:/s/MANAGEMENT/Ed9YJP5b9zNAgYVQmT7j0csBTcoXRMk8…"
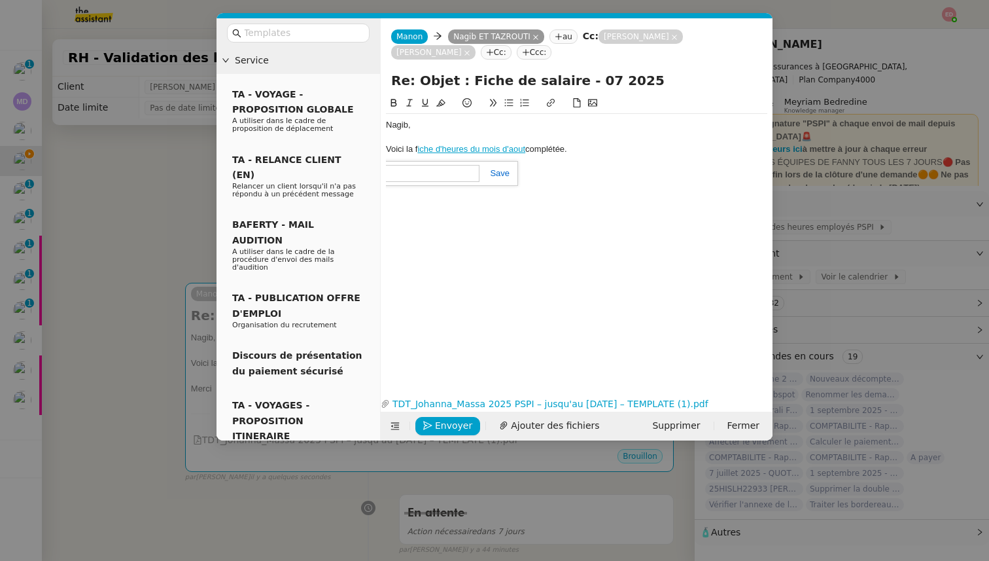
type input "fhttps://pspich.sharepoint.com/:x:/s/MANAGEMENT/Ed9YJP5b9zNAgYVQmT7j0csBTcoXRMk…"
click at [503, 173] on link at bounding box center [494, 173] width 30 height 10
click at [504, 258] on div "Nagib, Voici la f iche d'heures du mois d'aout complétée. Merci" at bounding box center [576, 234] width 381 height 277
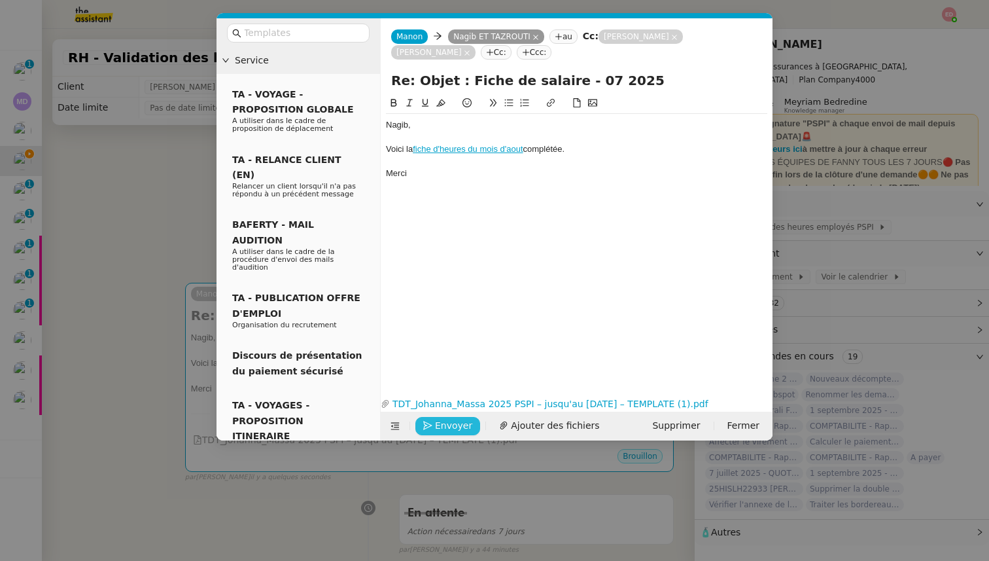
click at [438, 428] on span "Envoyer" at bounding box center [453, 425] width 37 height 15
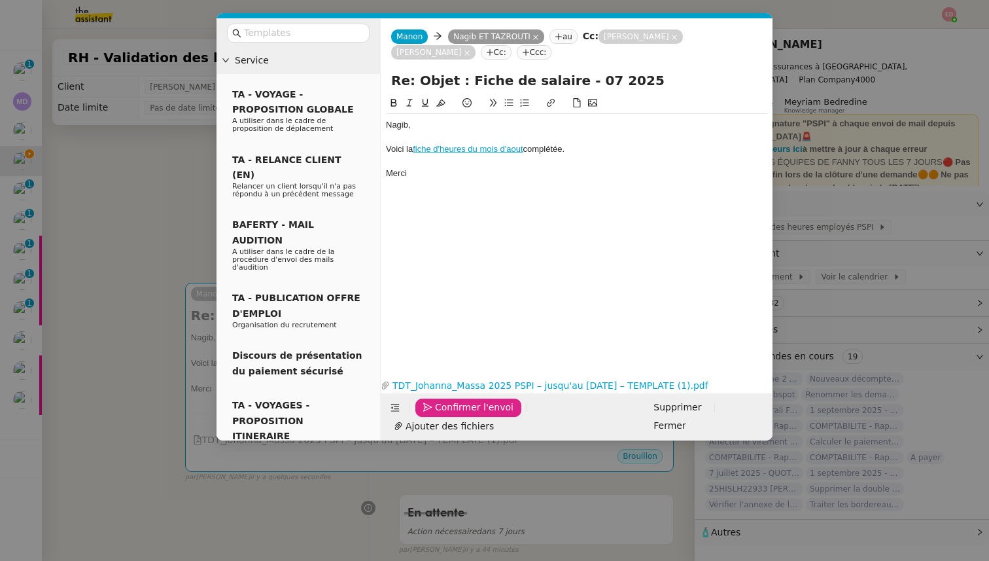
click at [438, 415] on span "Confirmer l'envoi" at bounding box center [474, 407] width 78 height 15
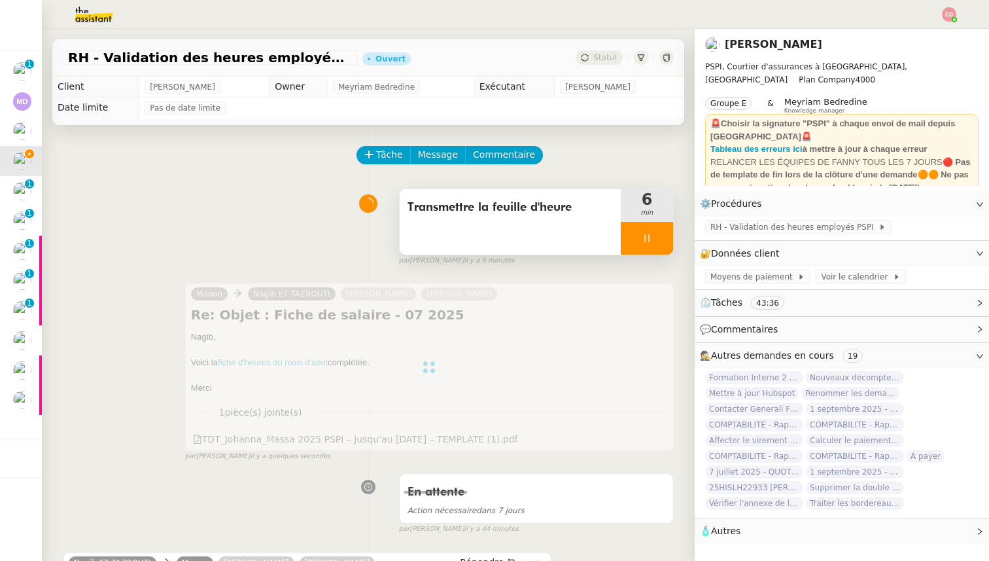
click at [663, 241] on div at bounding box center [647, 238] width 52 height 33
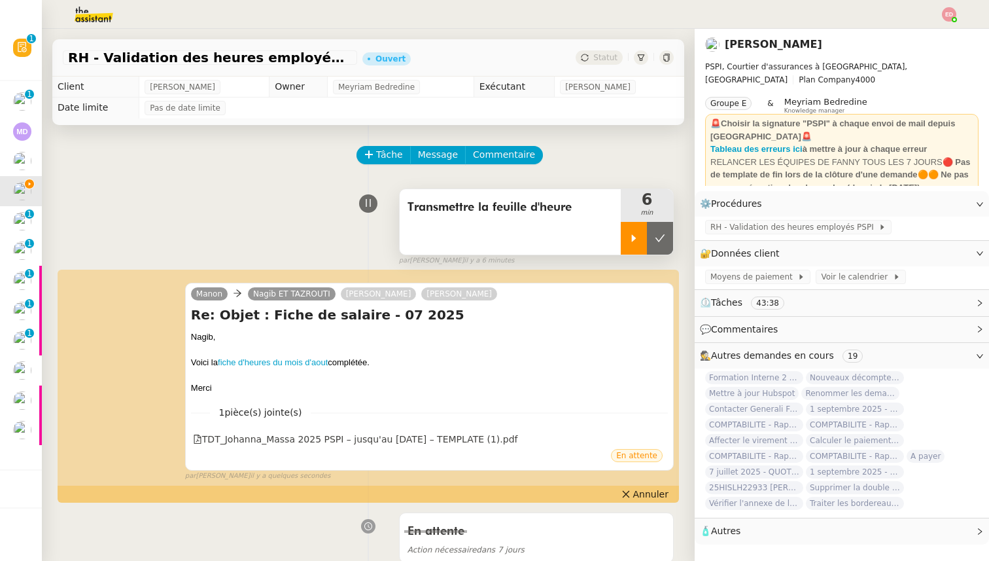
click at [663, 241] on icon at bounding box center [660, 238] width 10 height 10
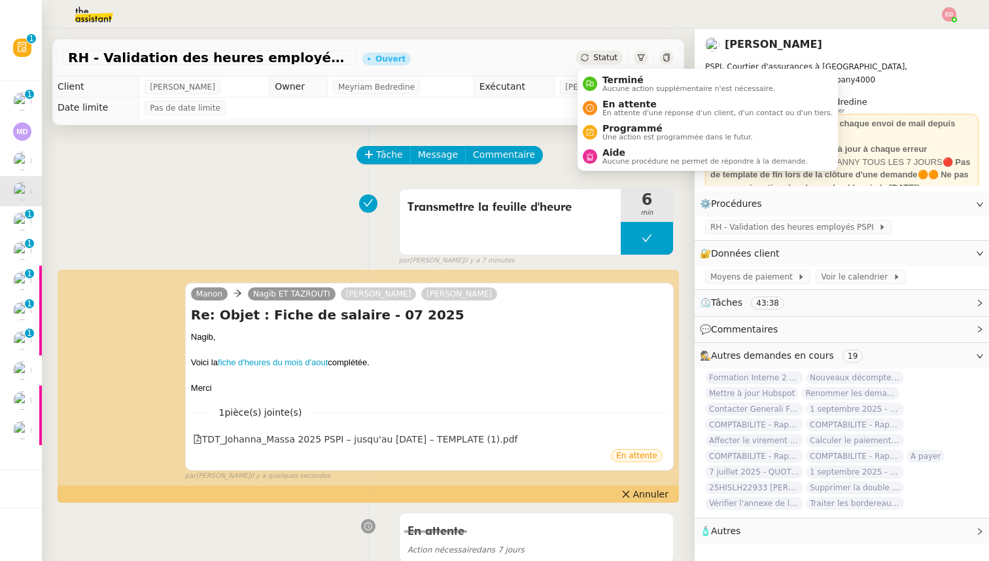
click at [599, 58] on span "Statut" at bounding box center [605, 57] width 24 height 9
click at [616, 101] on span "En attente" at bounding box center [717, 104] width 230 height 10
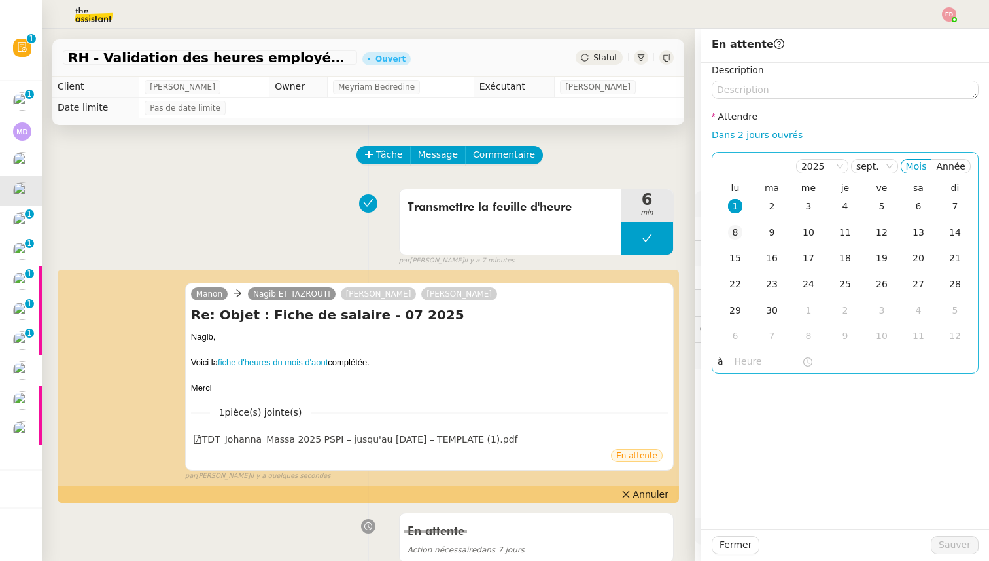
click at [740, 234] on div "8" at bounding box center [735, 232] width 14 height 14
click at [950, 544] on span "Sauver" at bounding box center [955, 544] width 32 height 15
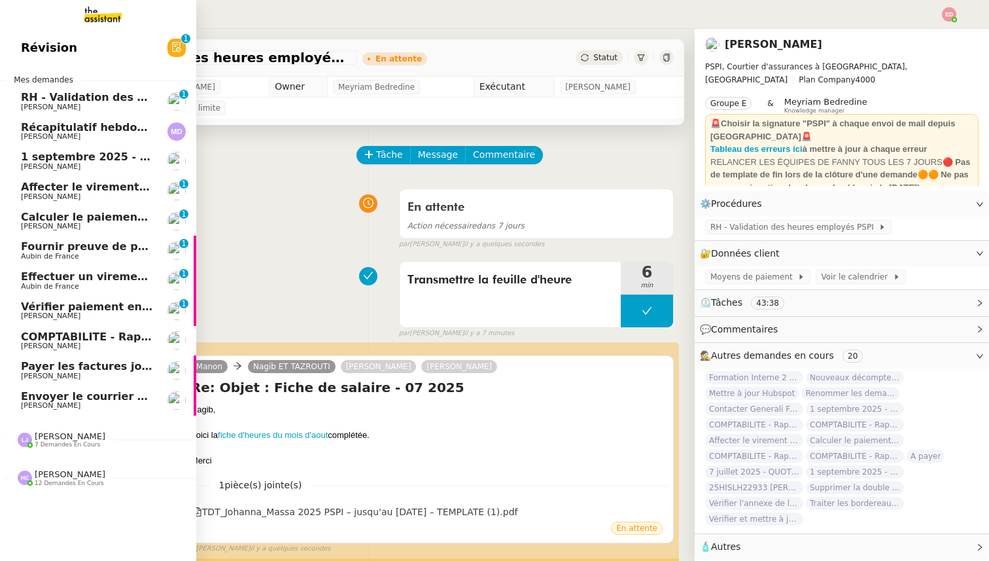
click at [34, 103] on div "RH - Validation des heures employés PSPI - août 2025 Pierrick Morel" at bounding box center [87, 102] width 132 height 20
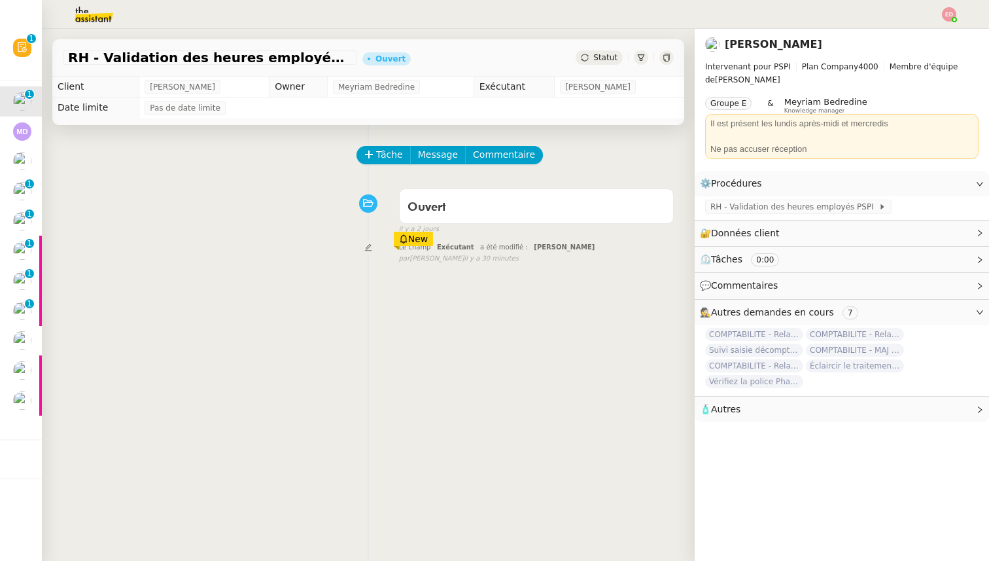
click at [600, 65] on div "RH - Validation des heures employés PSPI - août 2025 Ouvert Statut" at bounding box center [368, 57] width 632 height 37
click at [609, 60] on span "Statut" at bounding box center [605, 57] width 24 height 9
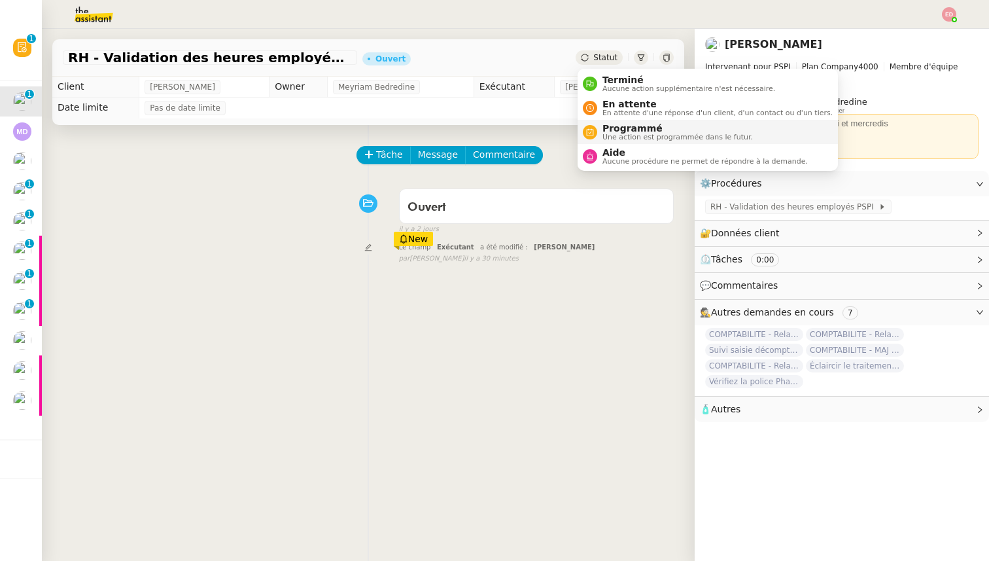
click at [616, 130] on span "Programmé" at bounding box center [677, 128] width 150 height 10
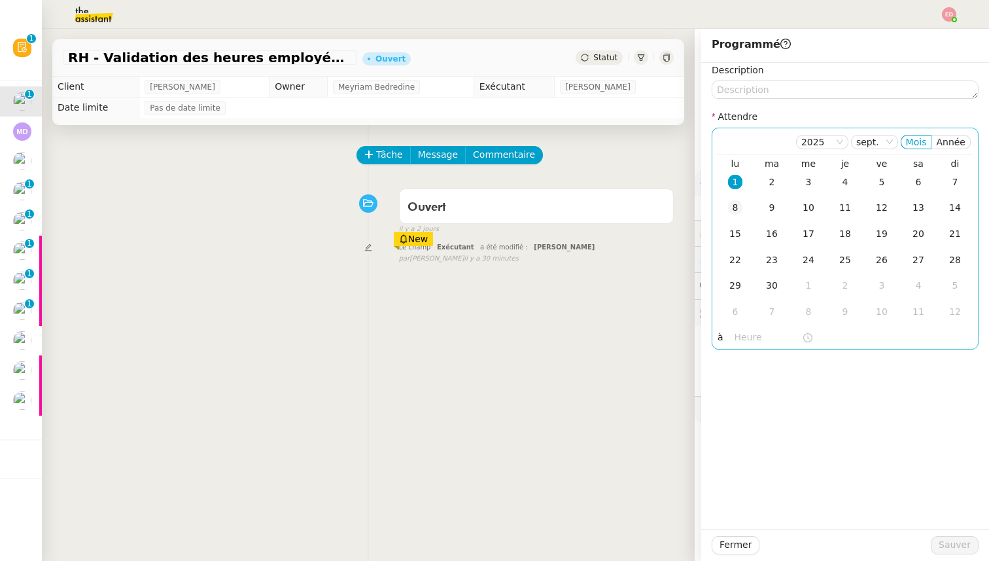
click at [740, 209] on div "8" at bounding box center [735, 207] width 14 height 14
click at [584, 368] on div "Tâche Message Commentaire Veuillez patienter une erreur s'est produite 👌👌👌 mess…" at bounding box center [368, 405] width 653 height 561
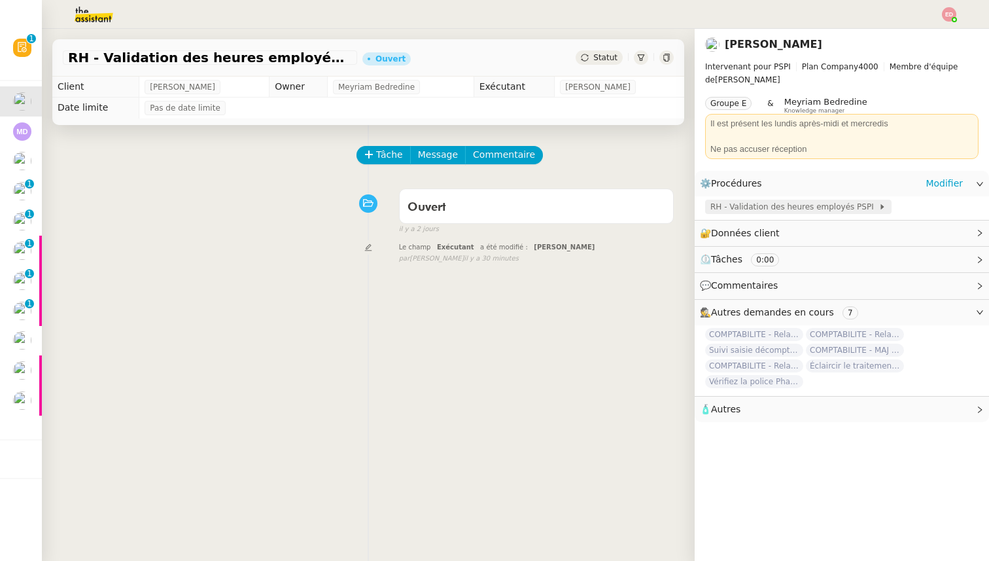
click at [798, 205] on span "RH - Validation des heures employés PSPI" at bounding box center [794, 206] width 168 height 13
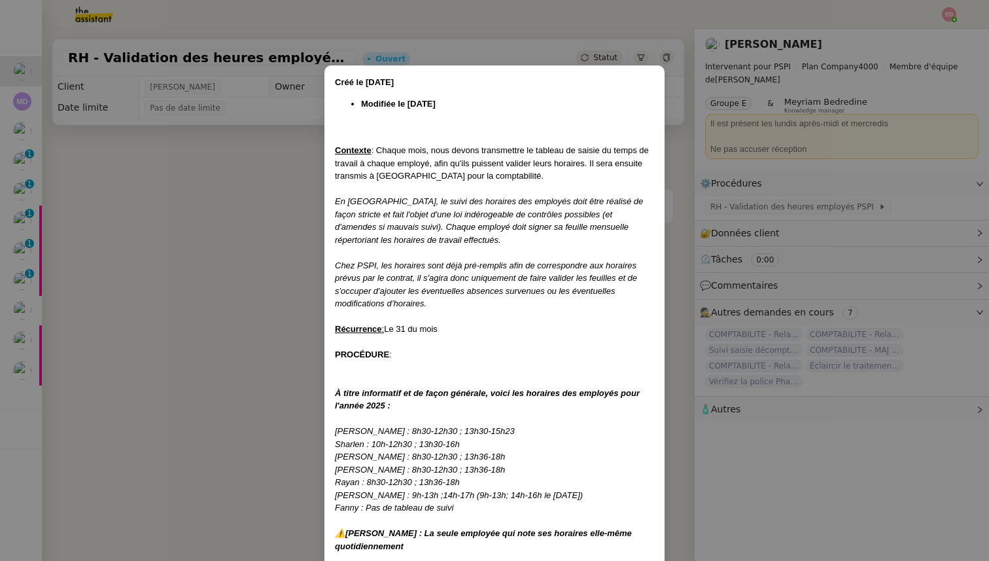
click at [762, 177] on nz-modal-container "Créé le 08/08/2024 Modifiée le 12/08/25 Contexte : Chaque mois, nous devons tra…" at bounding box center [494, 280] width 989 height 561
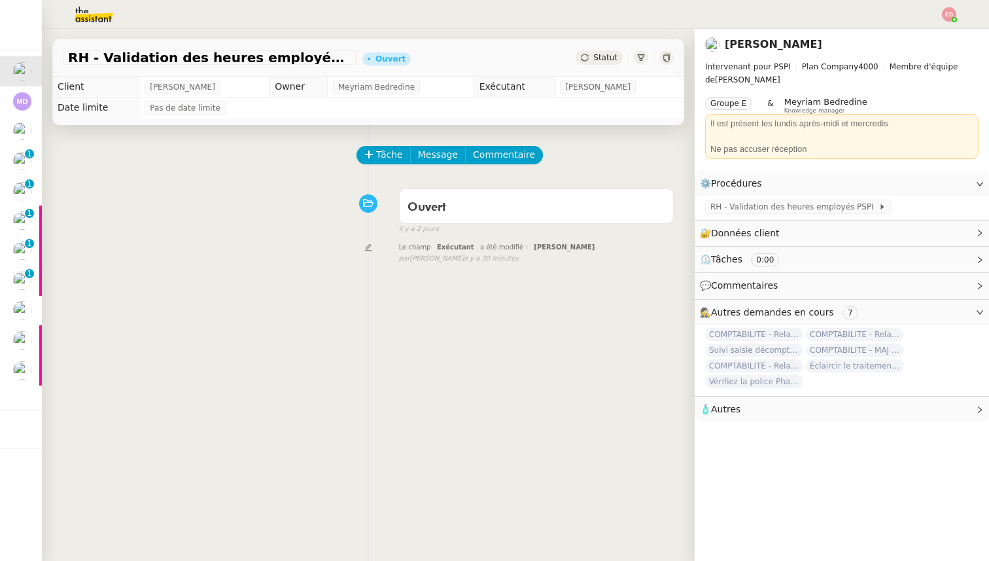
click at [612, 56] on span "Statut" at bounding box center [605, 57] width 24 height 9
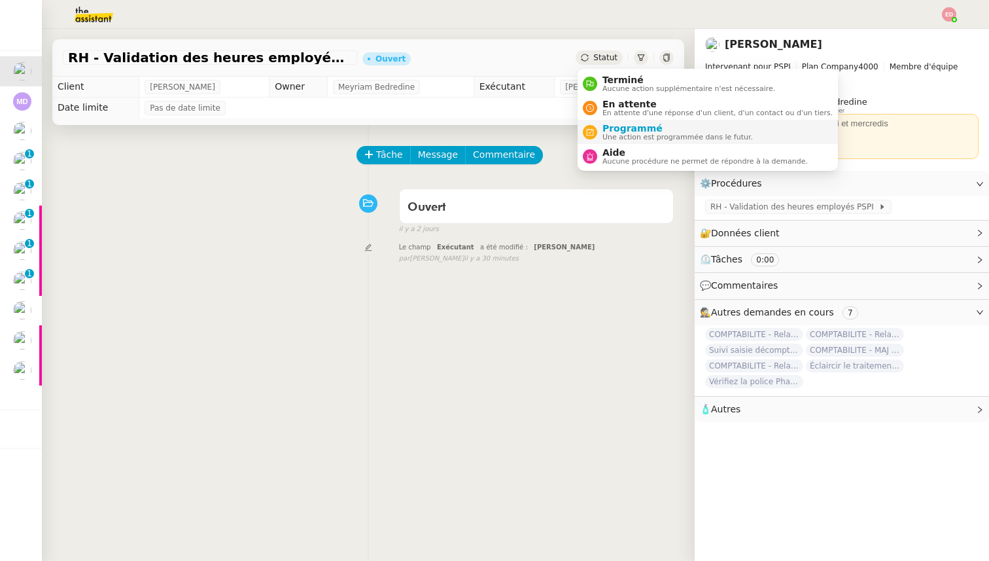
click at [624, 137] on span "Une action est programmée dans le futur." at bounding box center [677, 136] width 150 height 7
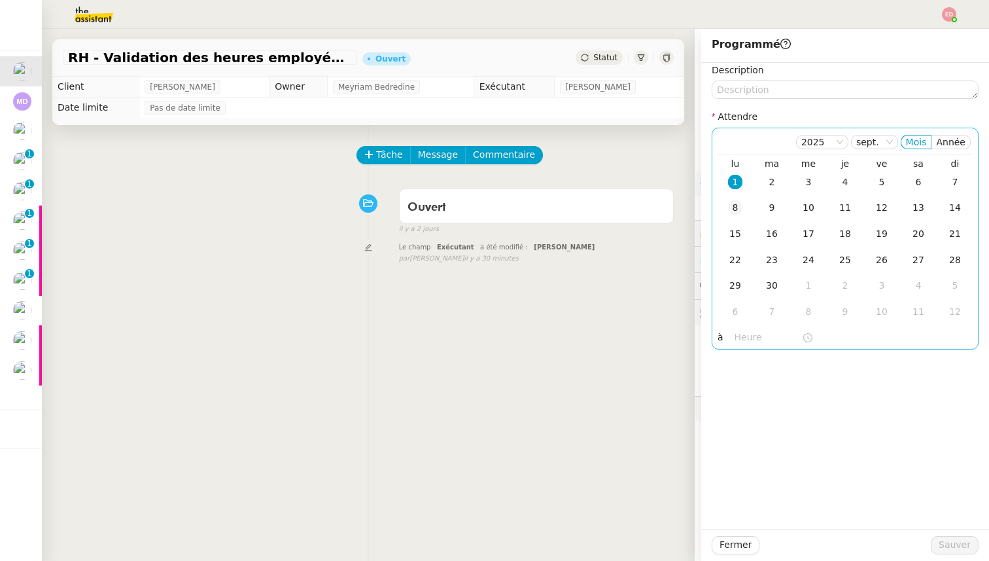
click at [734, 203] on div "8" at bounding box center [735, 207] width 14 height 14
click at [969, 546] on span "Sauver" at bounding box center [955, 544] width 32 height 15
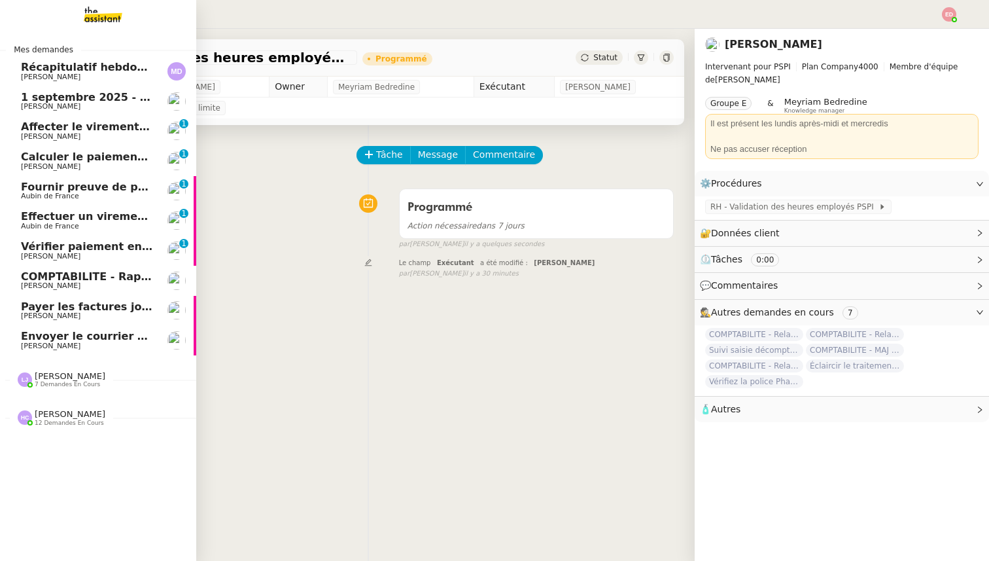
click at [51, 103] on span "[PERSON_NAME]" at bounding box center [51, 106] width 60 height 9
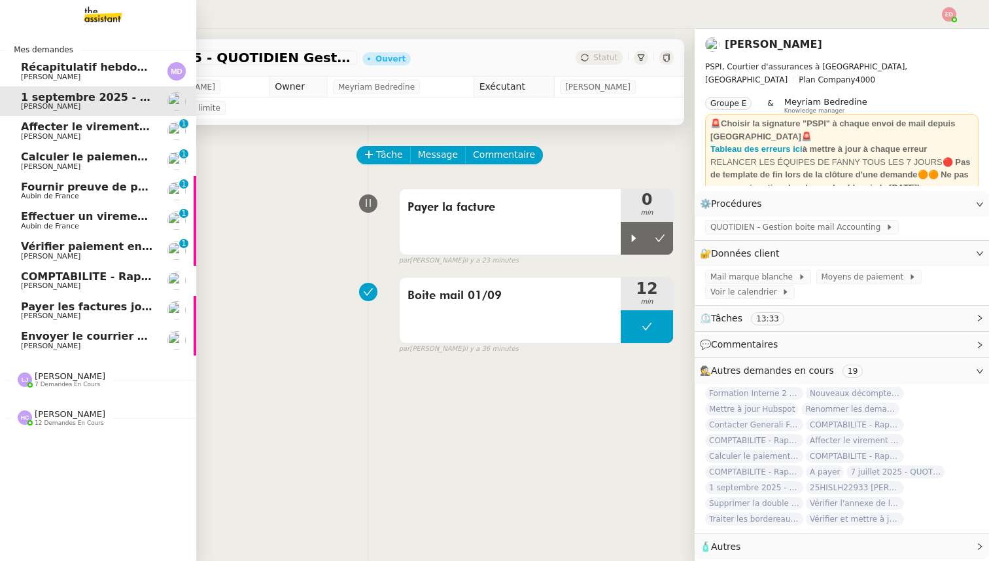
click at [50, 124] on span "Affecter le virement en attente" at bounding box center [113, 126] width 184 height 12
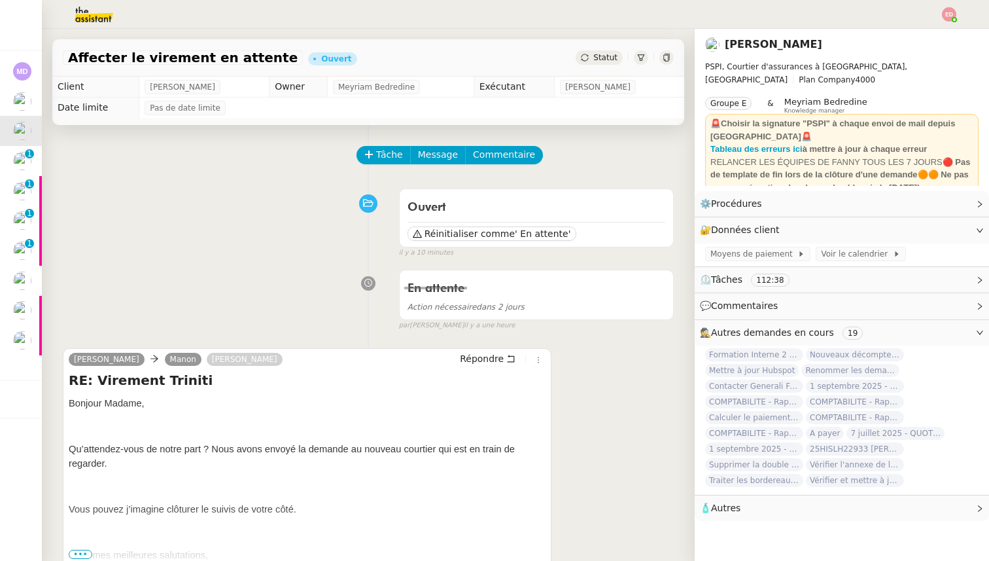
click at [601, 57] on span "Statut" at bounding box center [605, 57] width 24 height 9
click at [383, 150] on span "Tâche" at bounding box center [389, 154] width 27 height 15
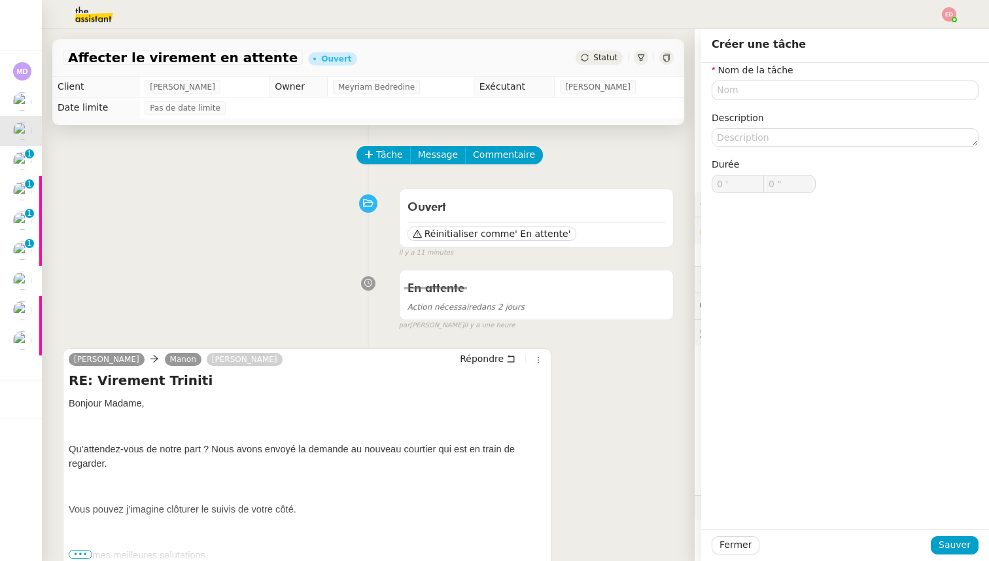
click at [243, 239] on div "Ouvert Réinitialiser comme ' En attente' false il y a 11 minutes" at bounding box center [368, 220] width 611 height 76
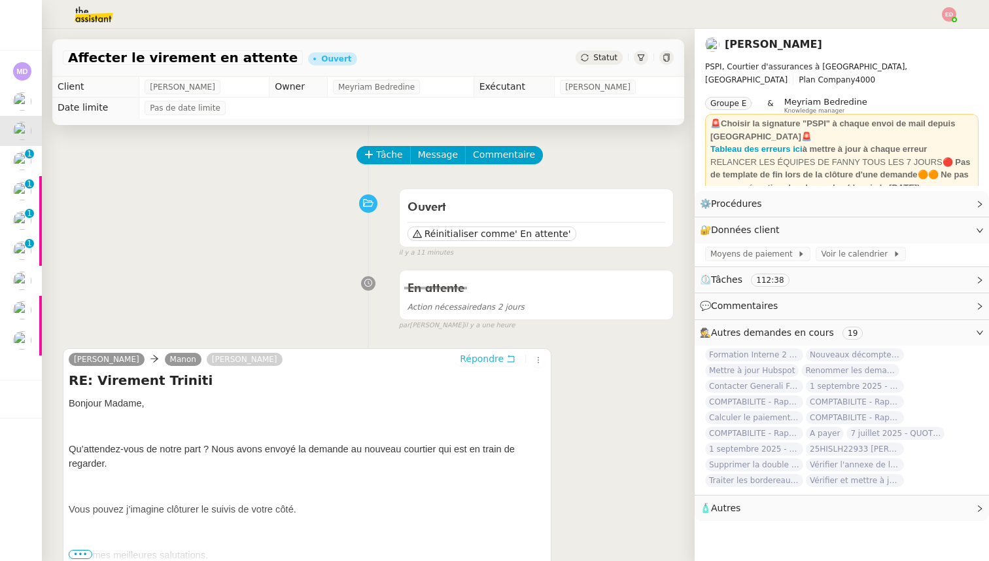
click at [471, 359] on span "Répondre" at bounding box center [482, 358] width 44 height 13
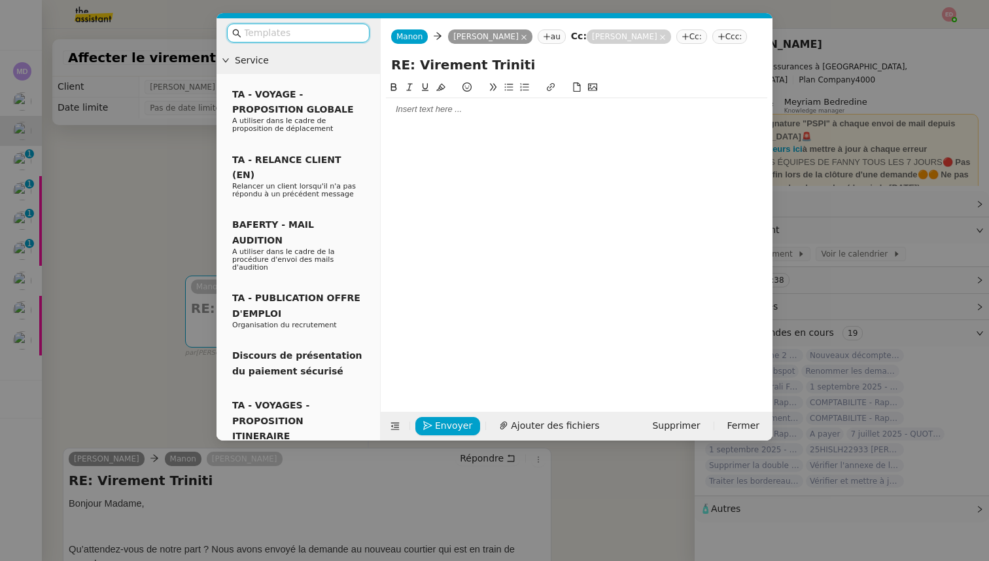
click at [452, 115] on div at bounding box center [576, 109] width 381 height 12
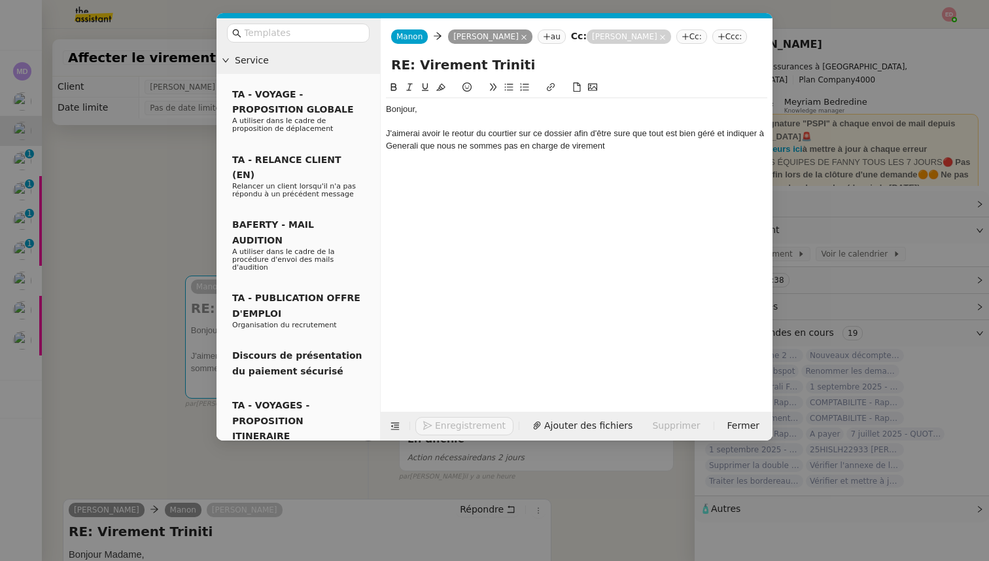
click at [130, 283] on nz-modal-container "Service TA - VOYAGE - PROPOSITION GLOBALE A utiliser dans le cadre de propositi…" at bounding box center [494, 280] width 989 height 561
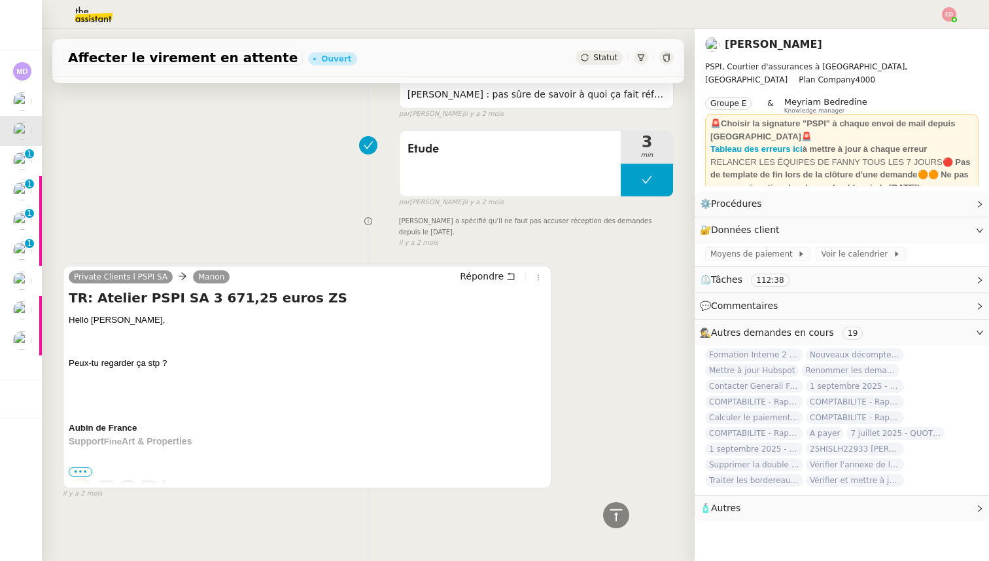
scroll to position [7526, 0]
click at [79, 468] on span "•••" at bounding box center [81, 470] width 24 height 9
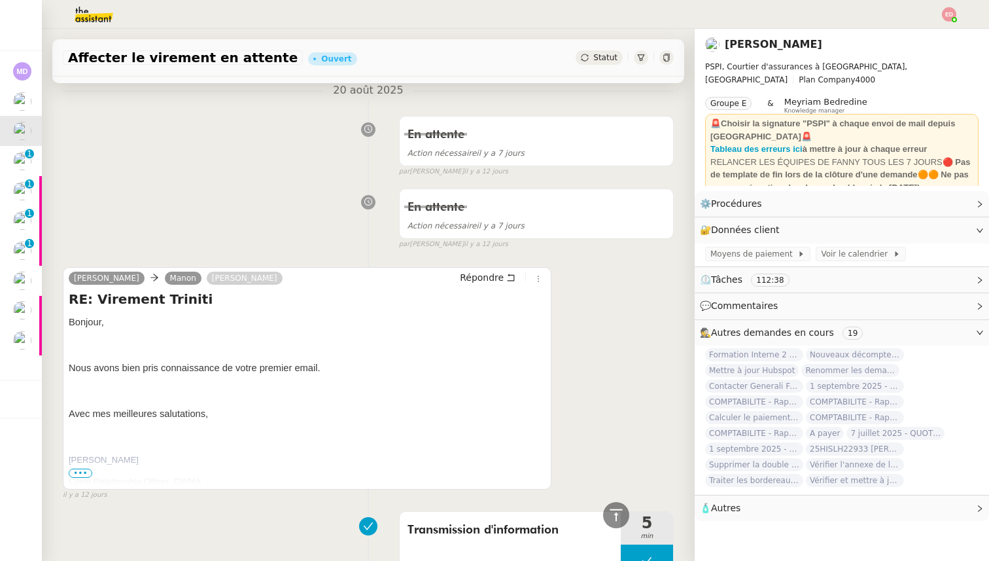
scroll to position [0, 0]
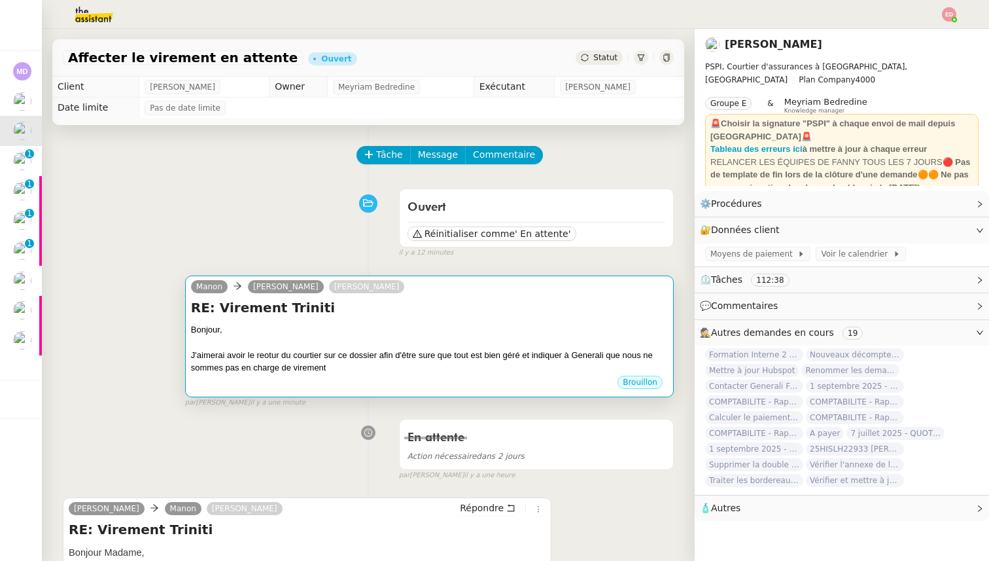
click at [403, 334] on div "Bonjour," at bounding box center [429, 329] width 477 height 13
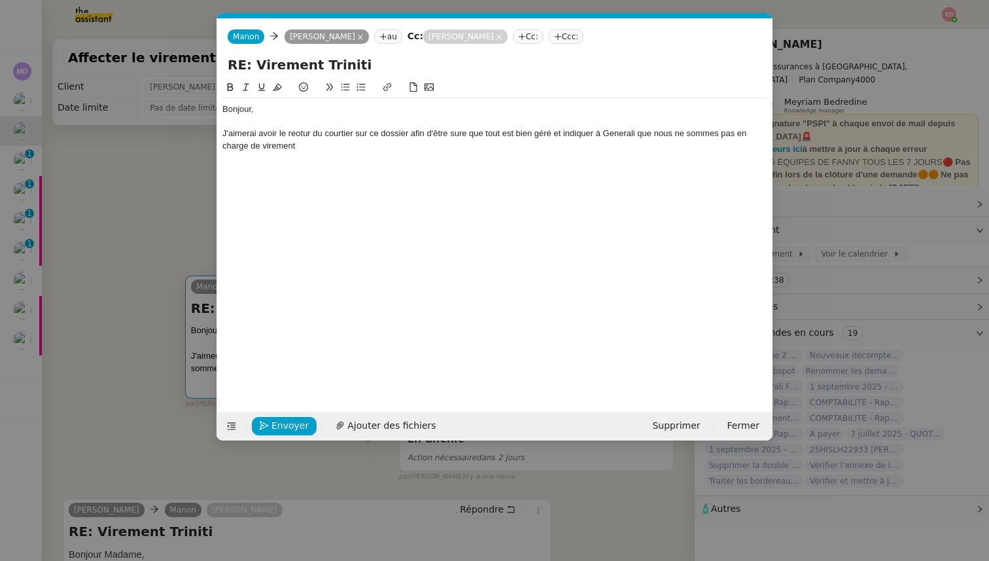
scroll to position [0, 27]
drag, startPoint x: 638, startPoint y: 133, endPoint x: 643, endPoint y: 159, distance: 26.7
click at [644, 160] on div "Bonjour, J'aimerai avoir le reotur du courtier sur ce dossier afin d'être sure …" at bounding box center [494, 235] width 545 height 311
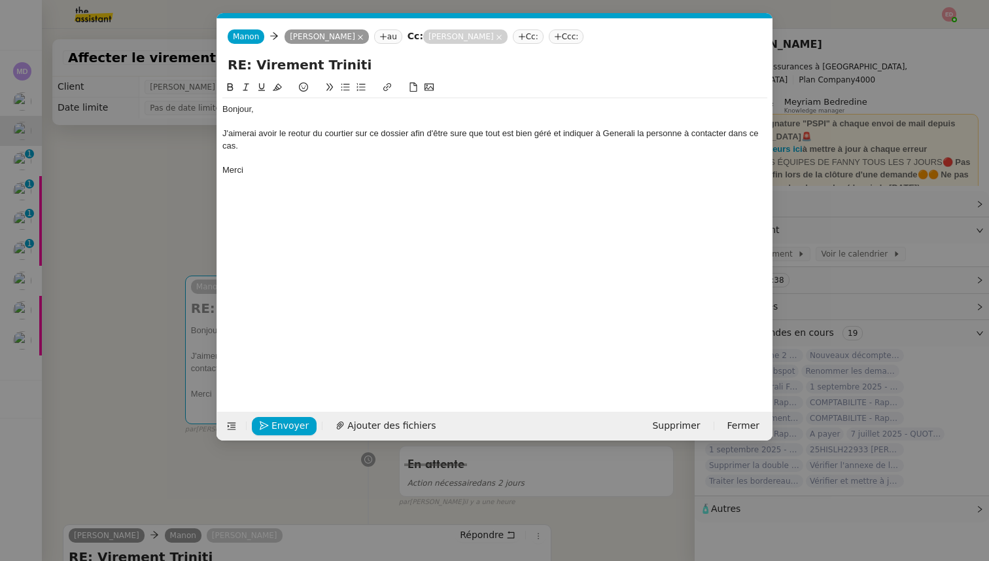
click at [304, 133] on div "J'aimerai avoir le reotur du courtier sur ce dossier afin d'être sure que tout …" at bounding box center [494, 140] width 545 height 24
click at [0, 0] on lt-strong "to" at bounding box center [0, 0] width 0 height 0
click at [240, 128] on div "J'aimerai avoir le retour du courtier sur ce dossier afin d'être sure que tout …" at bounding box center [494, 140] width 545 height 24
click at [253, 124] on div at bounding box center [494, 122] width 545 height 12
click at [252, 134] on div "J'aimerai avoir le retour du courtier sur ce dossier afin d'être sure que tout …" at bounding box center [494, 140] width 545 height 24
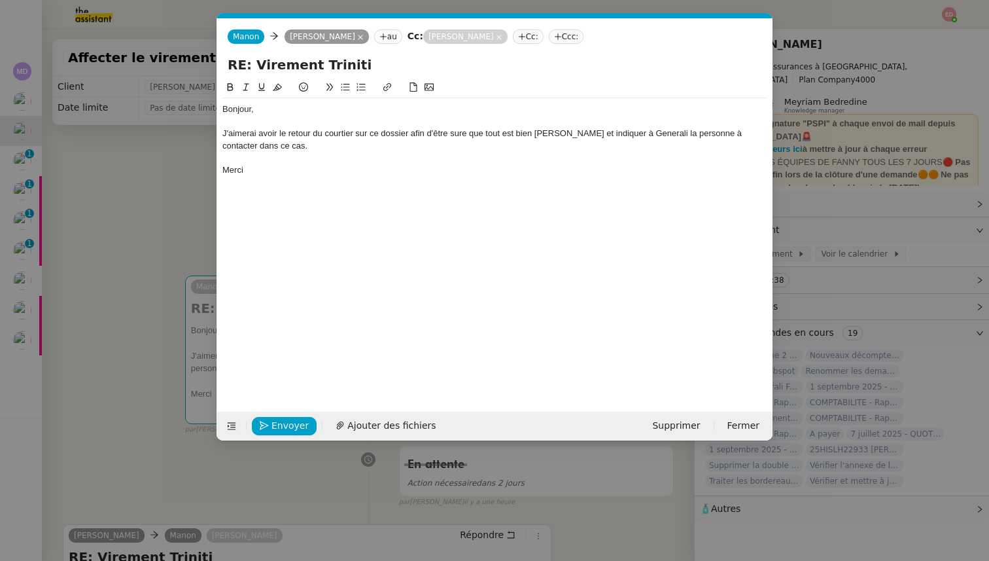
click at [0, 0] on lt-span "aimerai s" at bounding box center [0, 0] width 0 height 0
click at [461, 135] on div "J'aimerais avoir le retour du courtier sur ce dossier afin d'être sure que tout…" at bounding box center [494, 140] width 545 height 24
click at [0, 0] on lt-strong "û" at bounding box center [0, 0] width 0 height 0
click at [634, 133] on div "J'aimerais avoir le retour du courtier sur ce dossier afin d'être sûre que tout…" at bounding box center [494, 140] width 545 height 24
click at [145, 226] on nz-modal-container "Service TA - VOYAGE - PROPOSITION GLOBALE A utiliser dans le cadre de propositi…" at bounding box center [494, 280] width 989 height 561
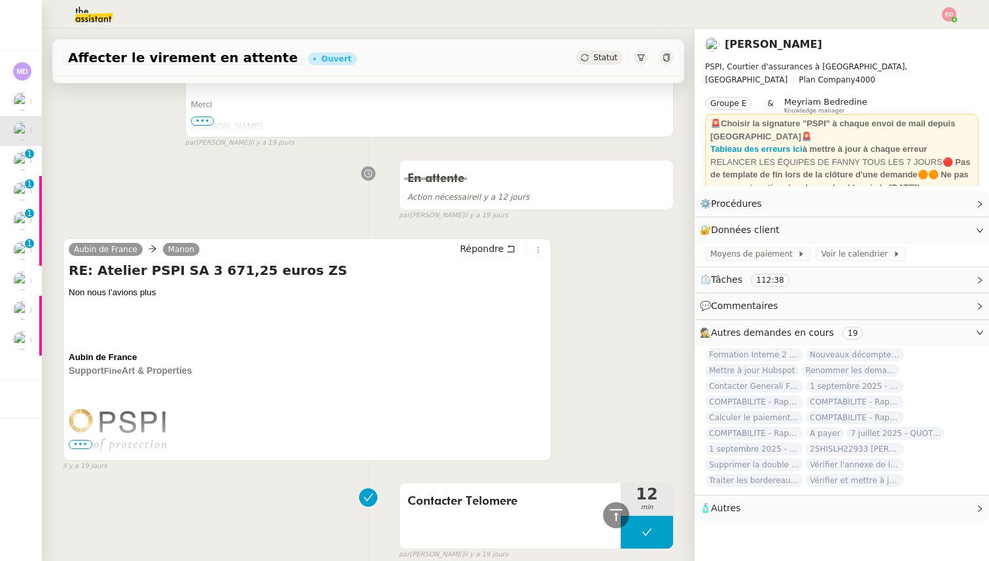
scroll to position [2219, 0]
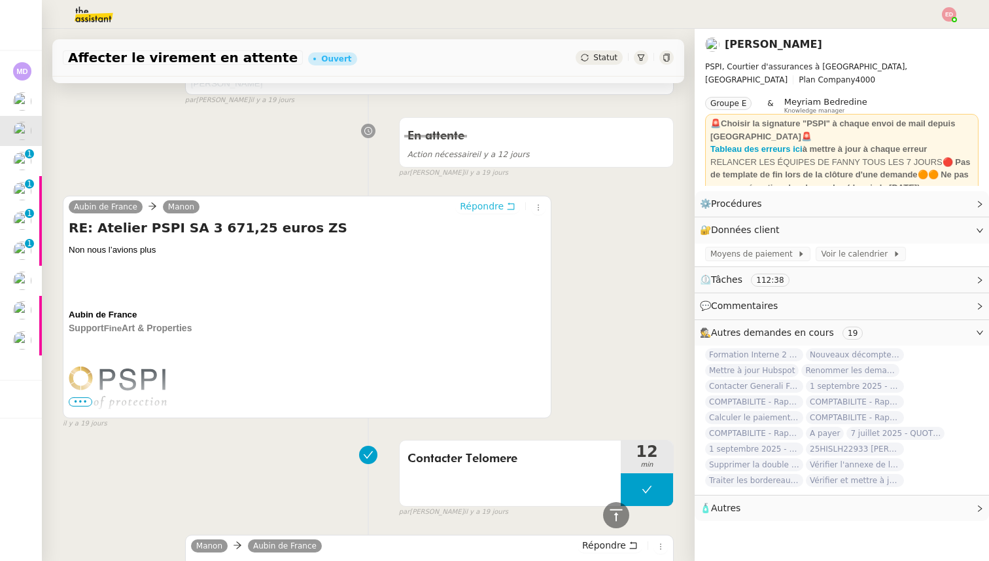
click at [486, 202] on span "Répondre" at bounding box center [482, 206] width 44 height 13
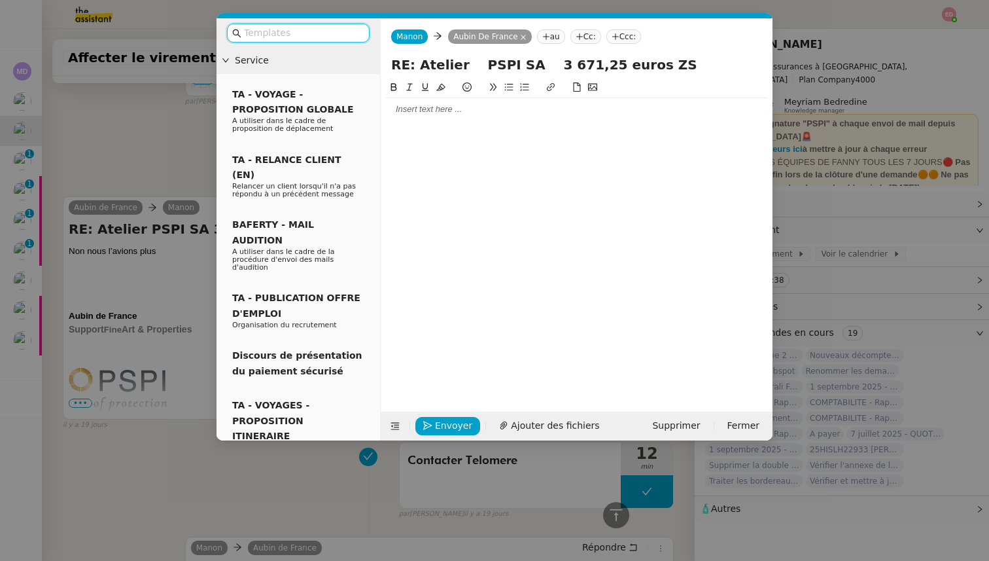
scroll to position [2323, 0]
click at [423, 113] on div at bounding box center [576, 109] width 381 height 12
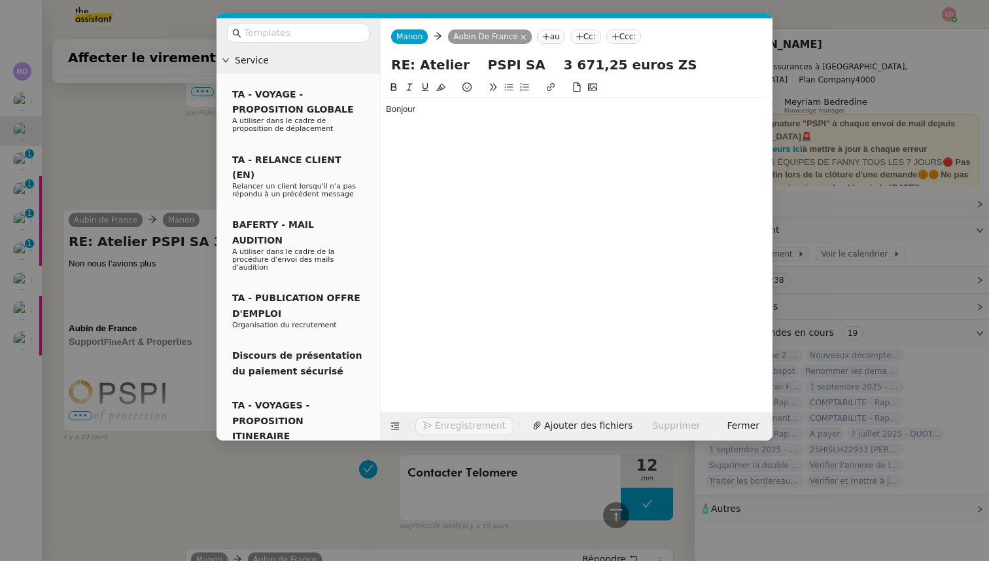
scroll to position [2336, 0]
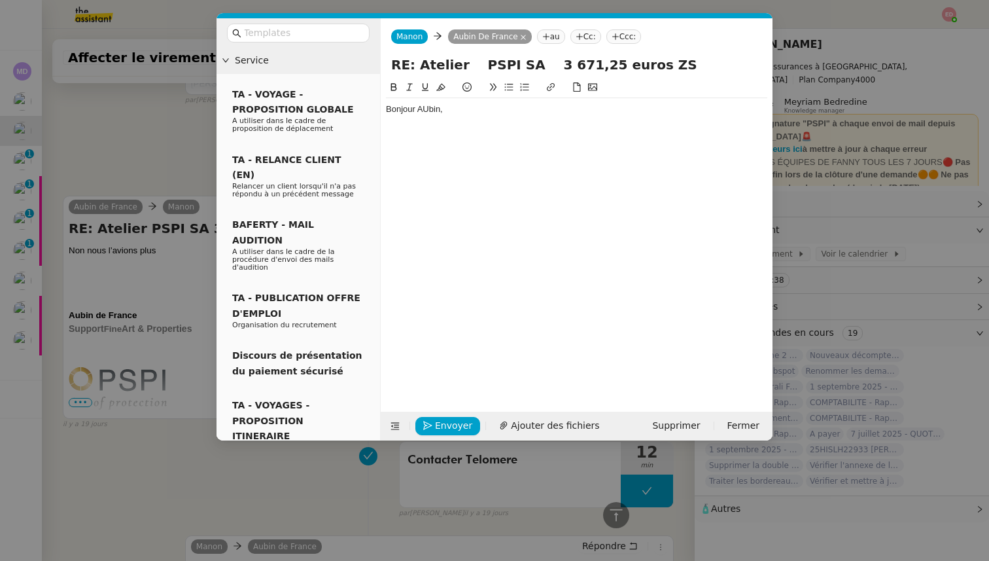
click at [108, 161] on nz-modal-container "Service TA - VOYAGE - PROPOSITION GLOBALE A utiliser dans le cadre de propositi…" at bounding box center [494, 280] width 989 height 561
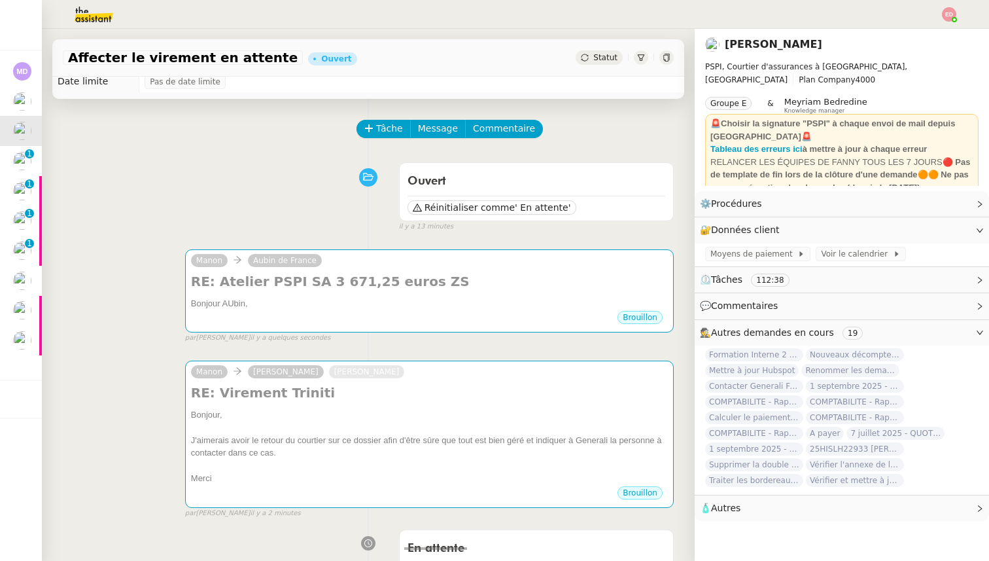
scroll to position [0, 0]
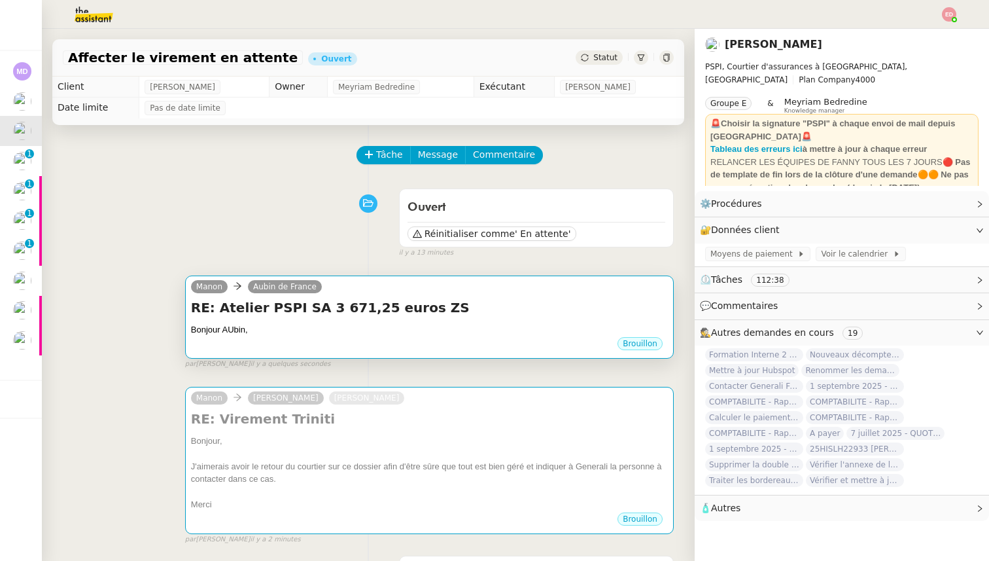
click at [432, 325] on div "Bonjour AUbin," at bounding box center [429, 329] width 477 height 13
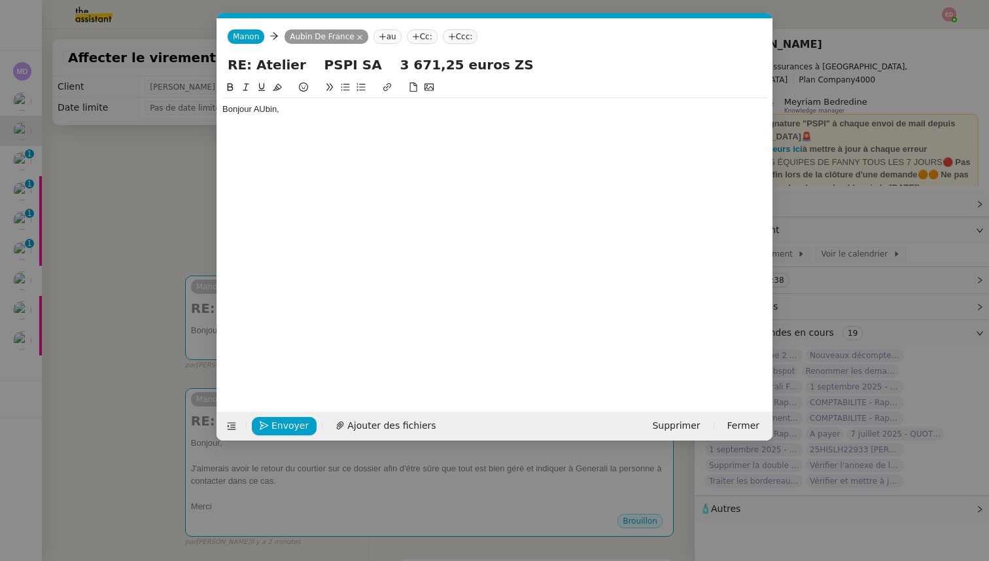
scroll to position [0, 27]
click at [264, 105] on div "Bonjour AUbin," at bounding box center [494, 109] width 545 height 12
click at [307, 113] on div "Bonjour [PERSON_NAME]," at bounding box center [494, 109] width 545 height 12
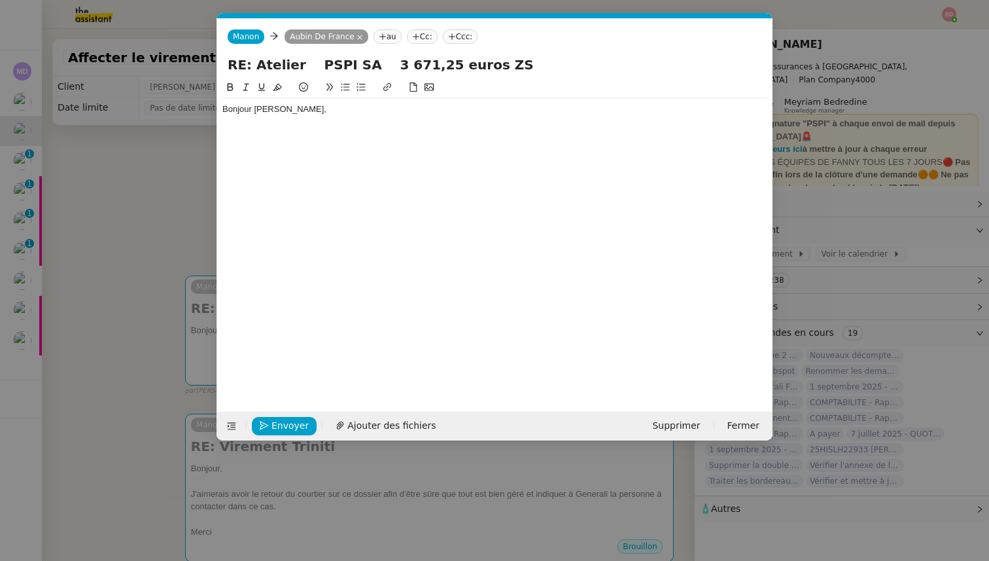
click at [147, 234] on nz-modal-container "Service TA - VOYAGE - PROPOSITION GLOBALE A utiliser dans le cadre de propositi…" at bounding box center [494, 280] width 989 height 561
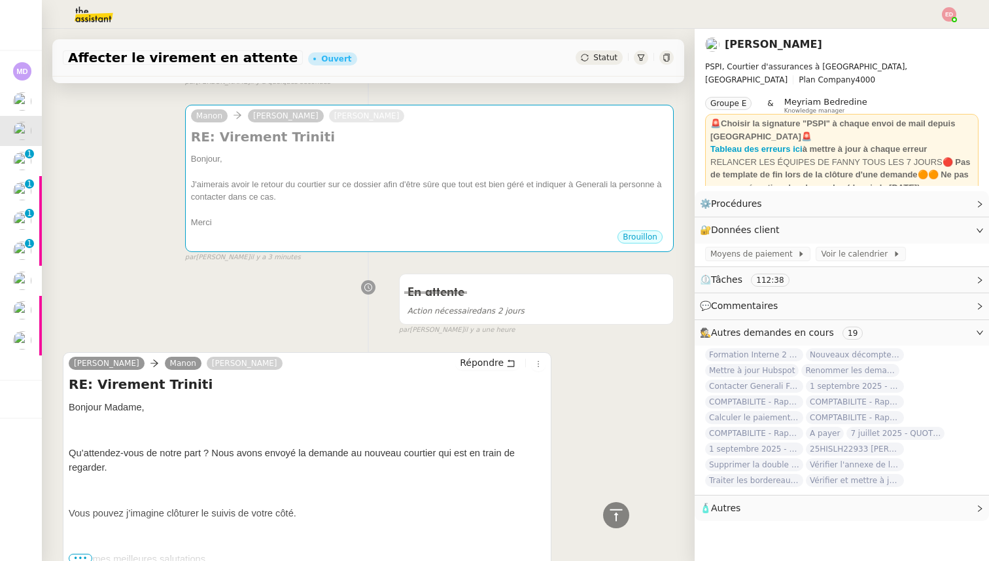
scroll to position [305, 0]
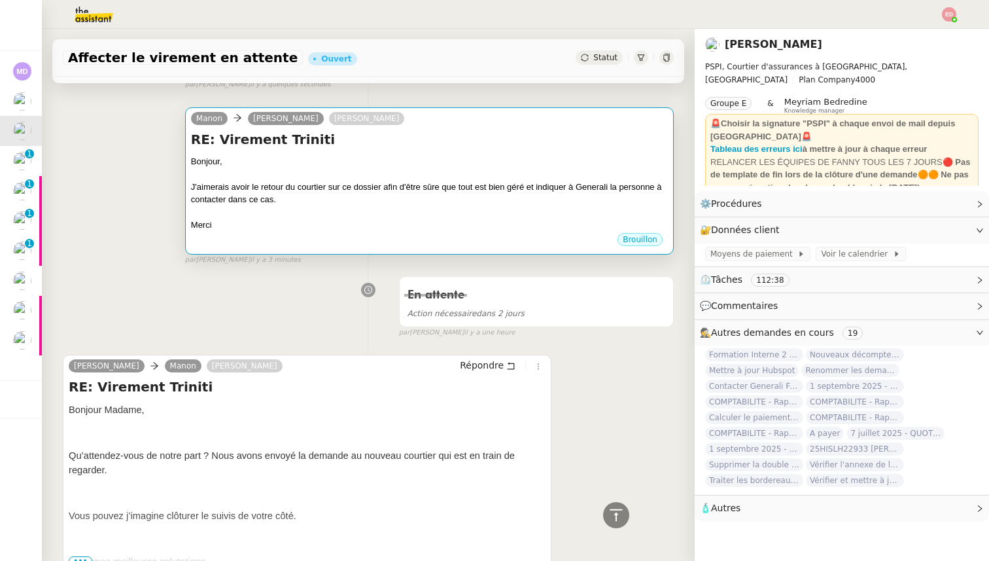
click at [300, 200] on div "J'aimerais avoir le retour du courtier sur ce dossier afin d'être sûre que tout…" at bounding box center [429, 194] width 477 height 26
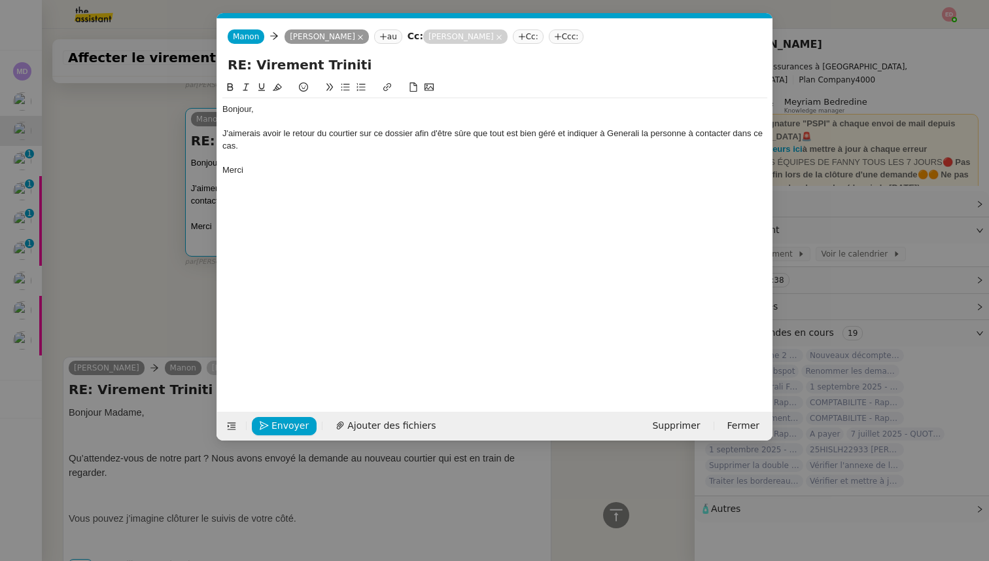
scroll to position [0, 27]
click at [274, 424] on span "Envoyer" at bounding box center [289, 425] width 37 height 15
click at [274, 424] on span "Confirmer l'envoi" at bounding box center [310, 425] width 78 height 15
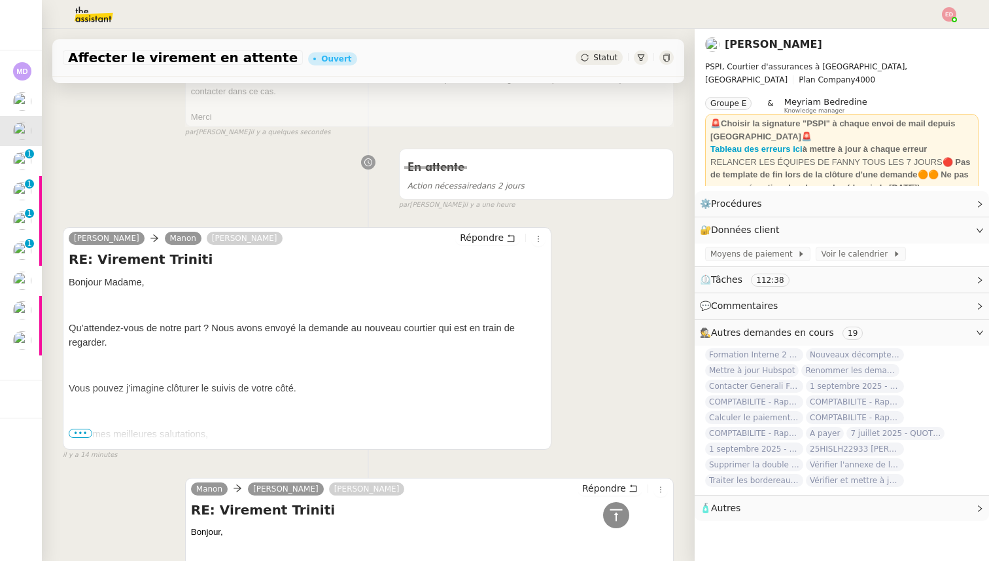
scroll to position [429, 0]
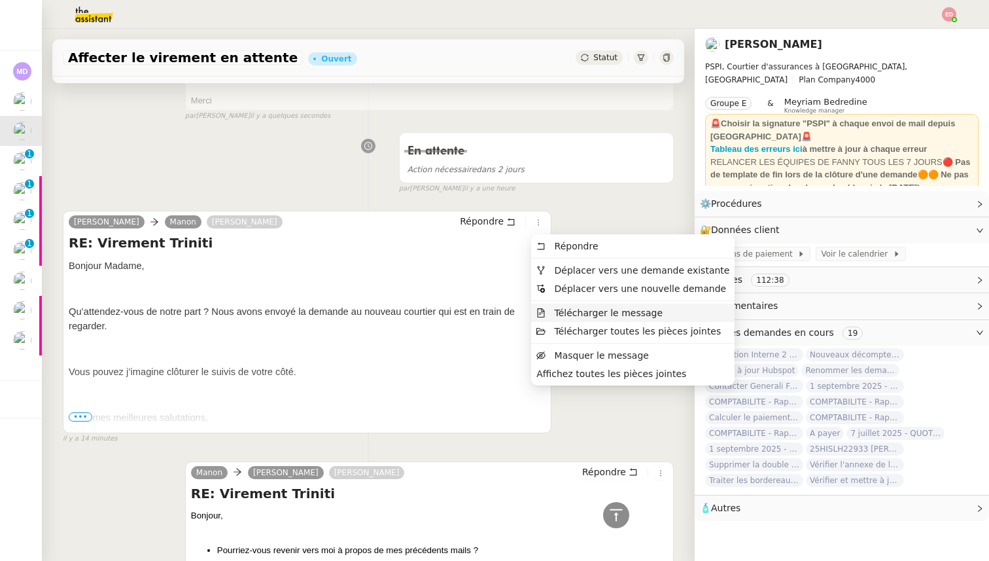
click at [559, 313] on span "Télécharger le message" at bounding box center [609, 312] width 109 height 10
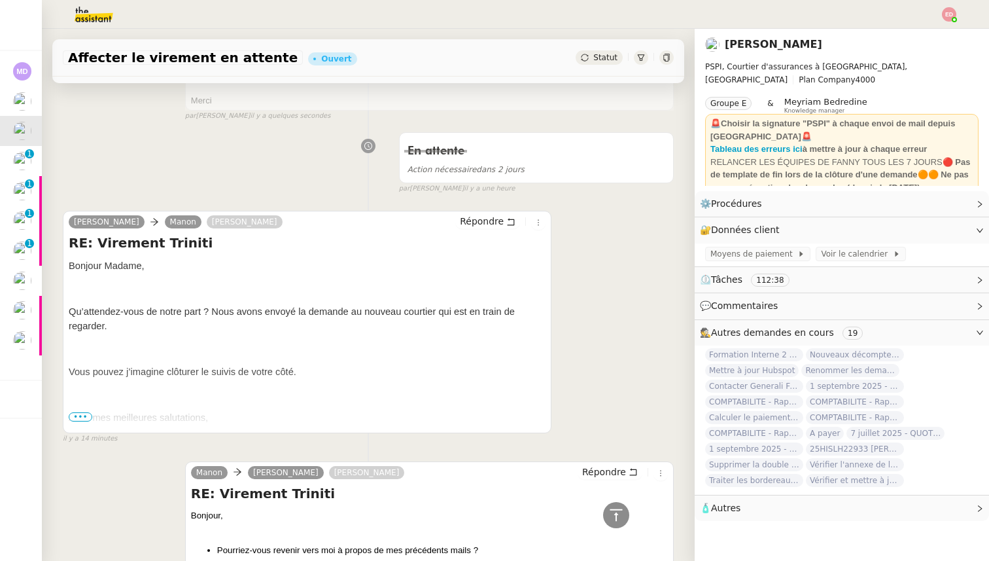
click at [73, 415] on span "•••" at bounding box center [81, 416] width 24 height 9
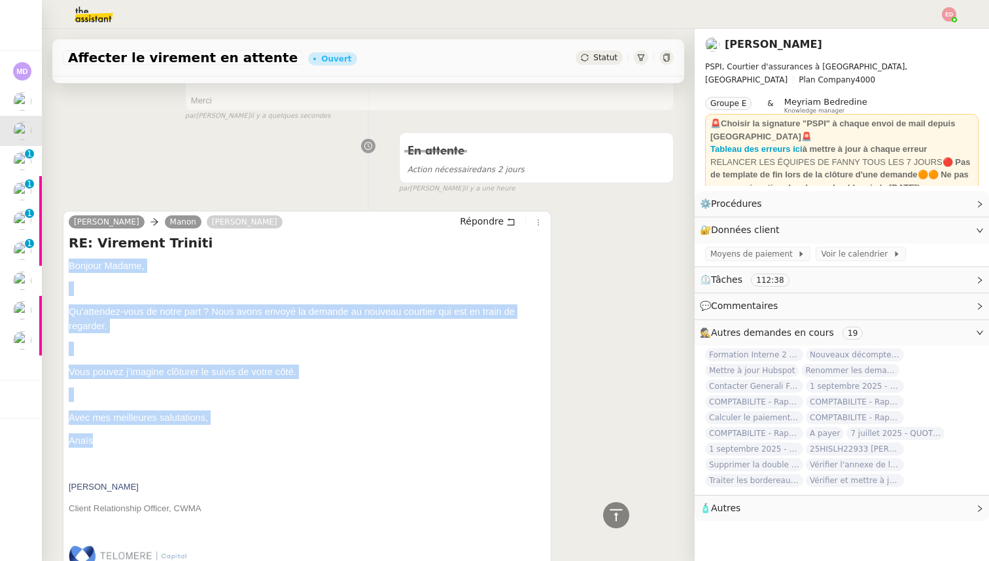
drag, startPoint x: 96, startPoint y: 438, endPoint x: 69, endPoint y: 262, distance: 178.7
copy div "Bonjour Madame, Qu’attendez-vous de notre part ? Nous avons envoyé la demande a…"
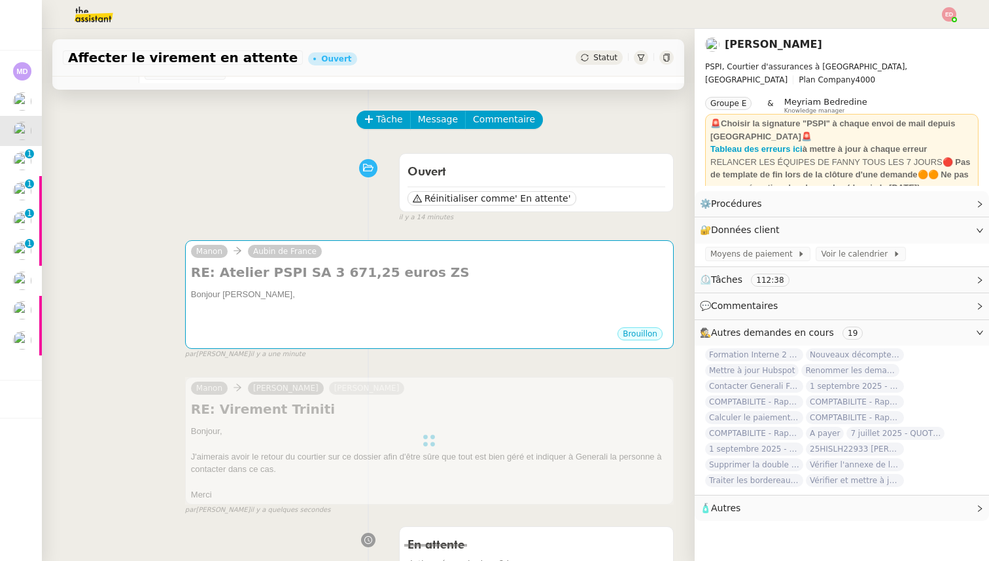
scroll to position [0, 0]
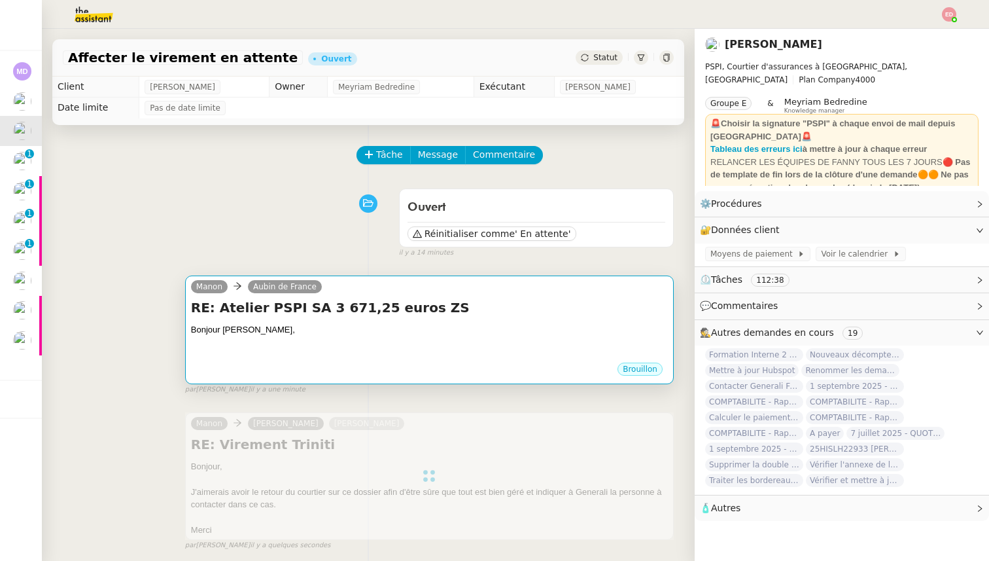
click at [309, 349] on div at bounding box center [429, 355] width 477 height 13
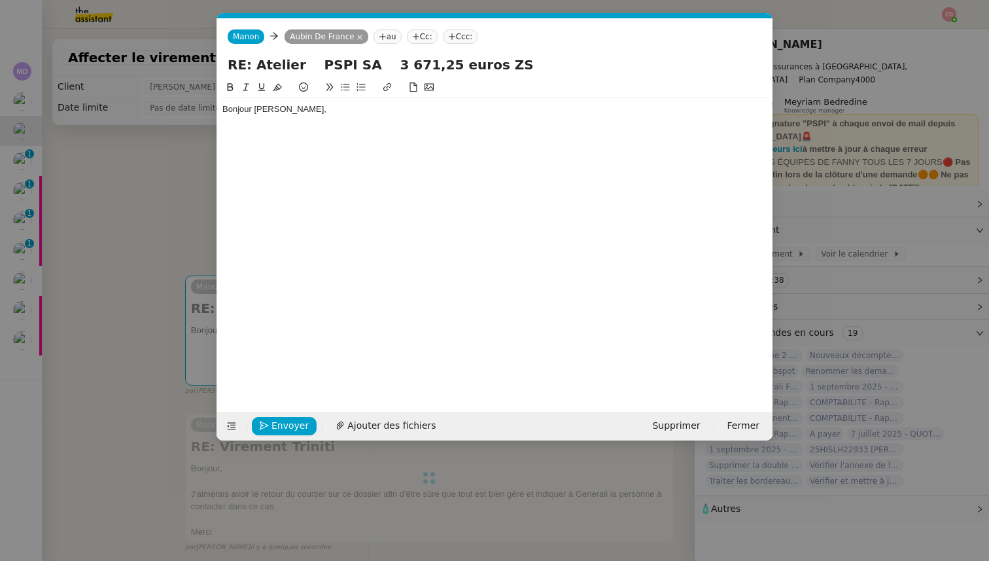
scroll to position [0, 27]
click at [292, 107] on div "Bonjour [PERSON_NAME]," at bounding box center [494, 109] width 545 height 12
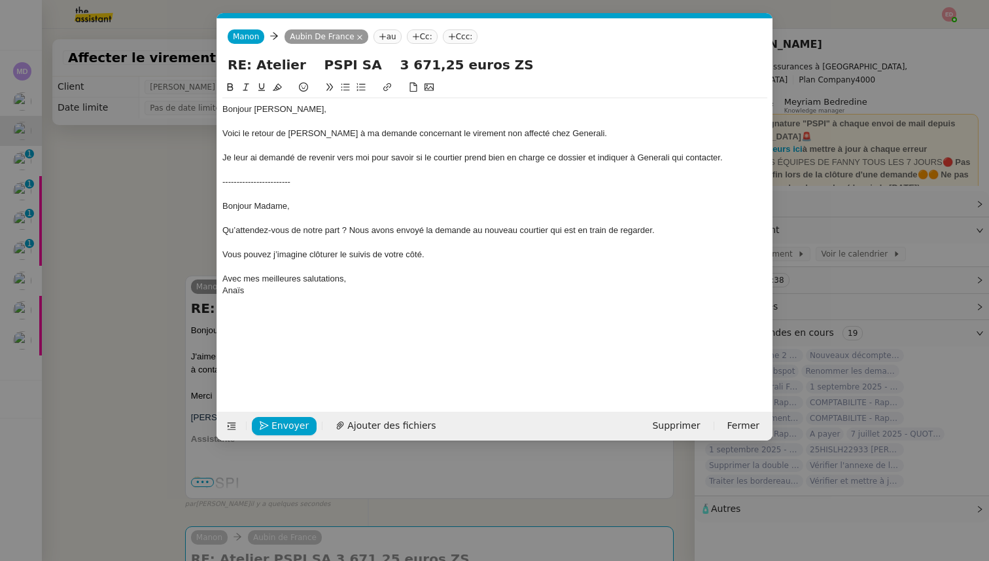
scroll to position [0, 0]
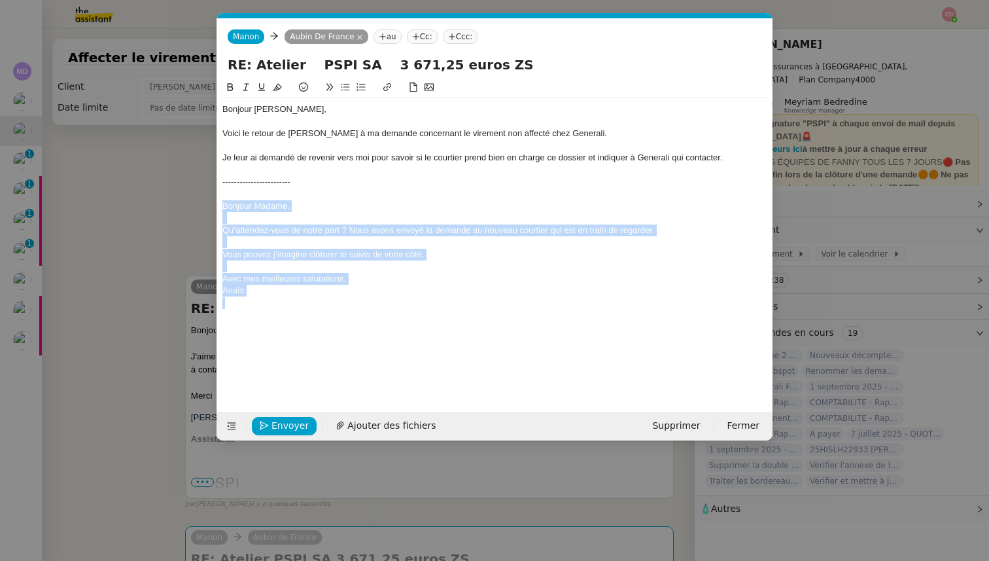
drag, startPoint x: 264, startPoint y: 296, endPoint x: 218, endPoint y: 207, distance: 100.4
click at [218, 207] on nz-spin "Bonjour Aubin, Voici le retour de Telomère à ma demande concernant le virement …" at bounding box center [494, 238] width 555 height 317
click at [245, 84] on icon at bounding box center [245, 86] width 9 height 9
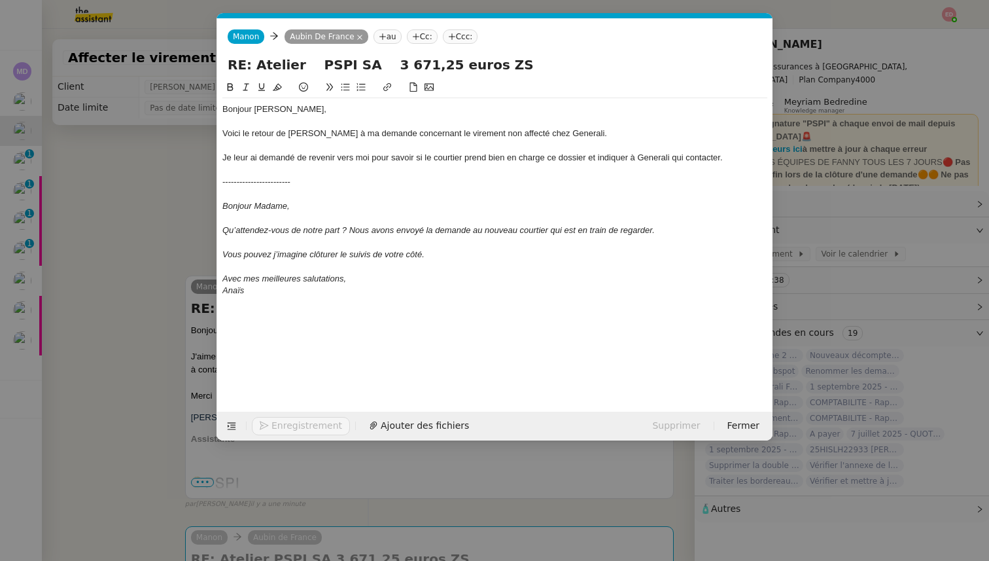
click at [300, 131] on div "Voici le retour de Telomère à ma demande concernant le virement non affecté che…" at bounding box center [494, 134] width 545 height 12
click at [0, 0] on lt-span "Télomère" at bounding box center [0, 0] width 0 height 0
click at [555, 131] on div "Voici le retour de Télomère à ma demande concernant le virement non affecté che…" at bounding box center [494, 134] width 545 height 12
click at [544, 307] on div at bounding box center [494, 303] width 545 height 12
click at [296, 165] on div at bounding box center [494, 170] width 545 height 12
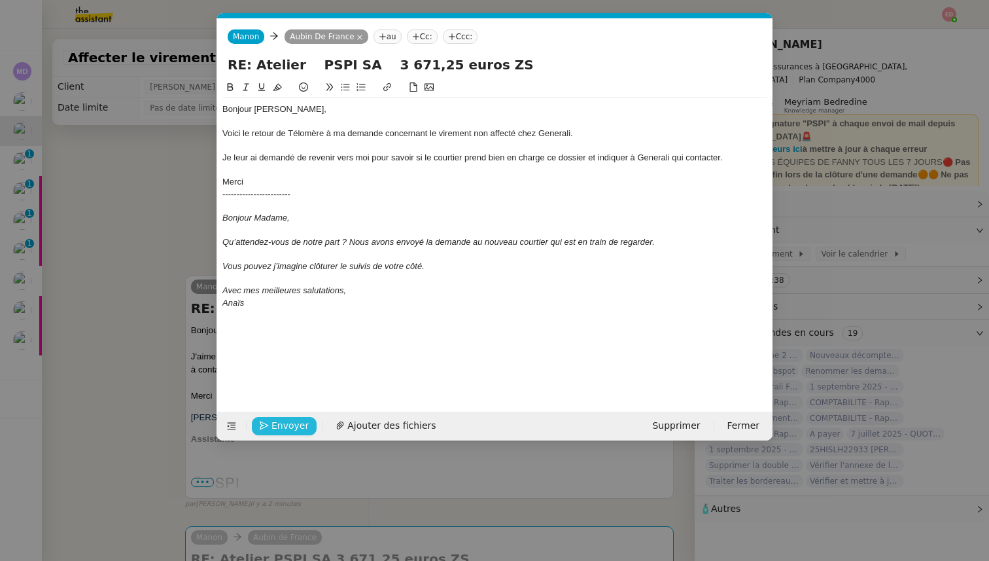
click at [267, 423] on icon "button" at bounding box center [264, 425] width 9 height 9
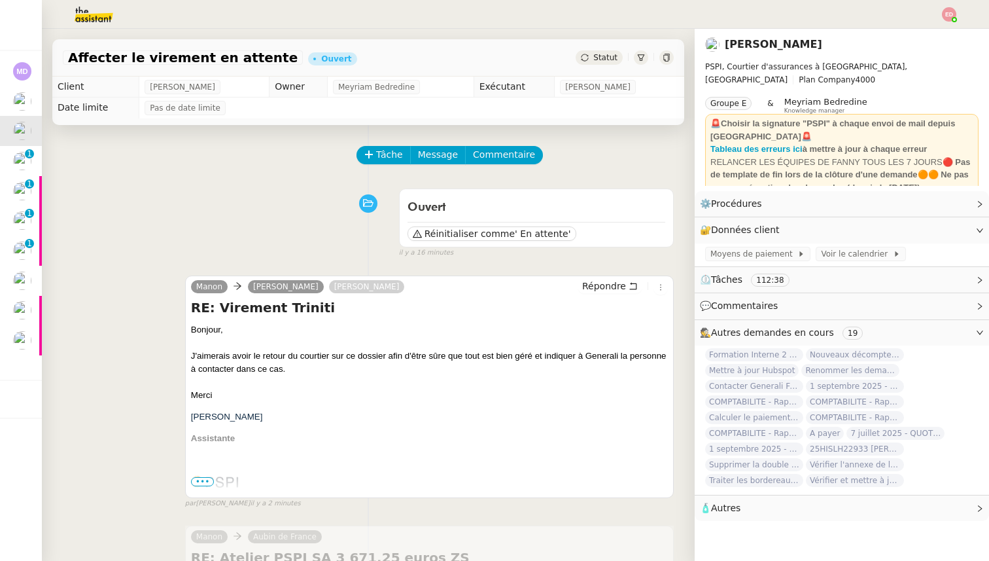
click at [601, 56] on span "Statut" at bounding box center [605, 57] width 24 height 9
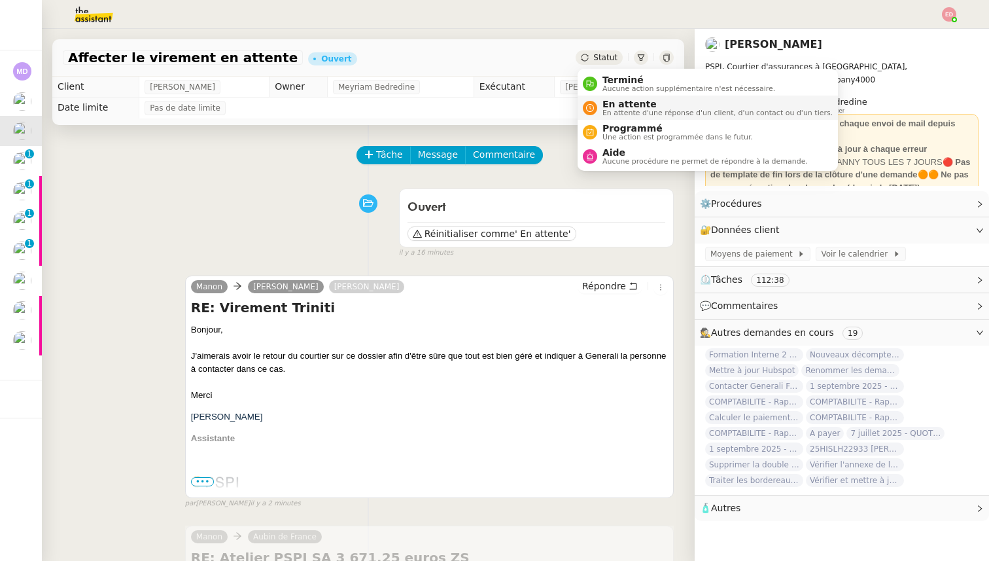
click at [601, 104] on div "En attente En attente d'une réponse d'un client, d'un contact ou d'un tiers." at bounding box center [714, 108] width 235 height 18
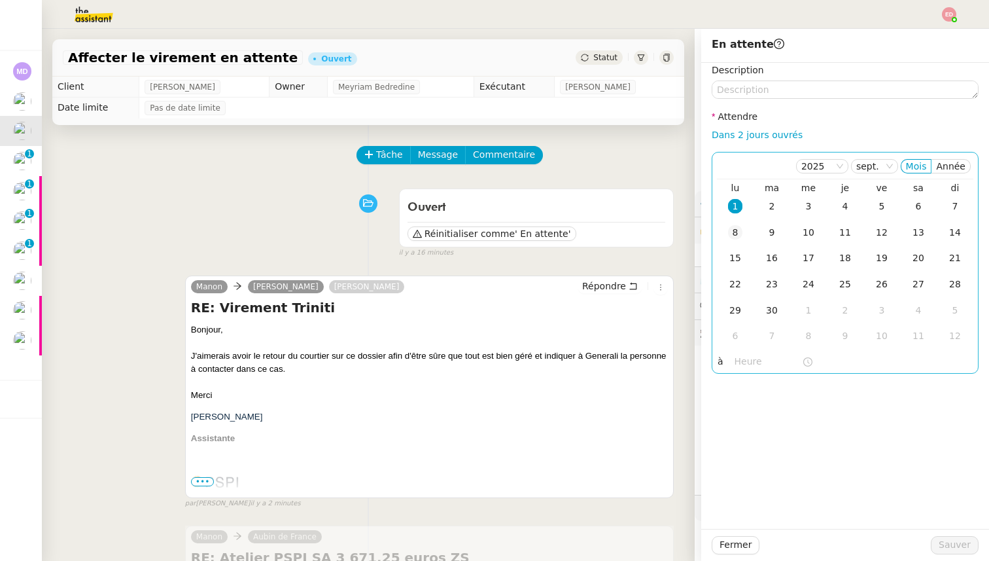
click at [737, 227] on div "8" at bounding box center [735, 232] width 14 height 14
click at [954, 542] on span "Sauver" at bounding box center [955, 544] width 32 height 15
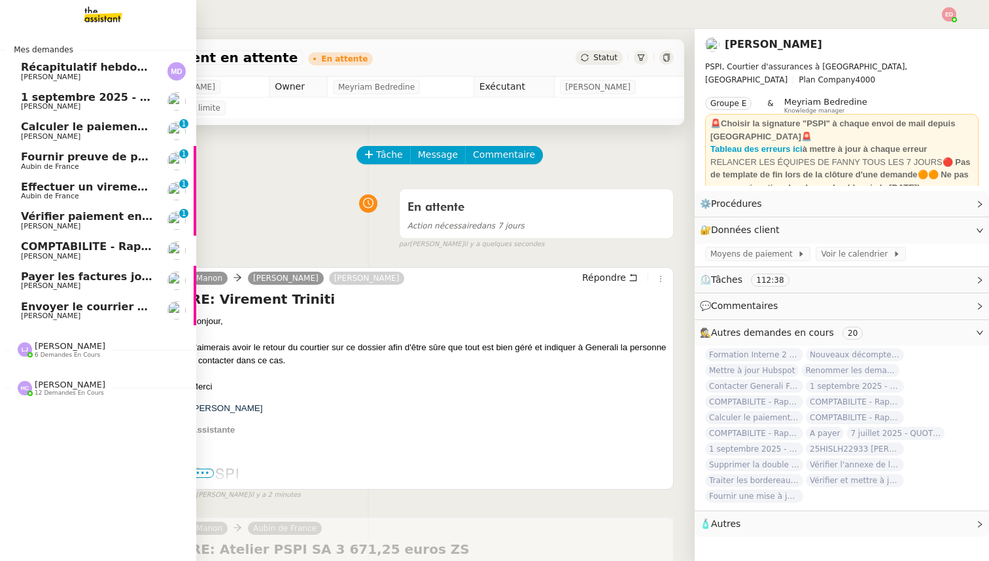
click at [58, 135] on span "[PERSON_NAME]" at bounding box center [51, 136] width 60 height 9
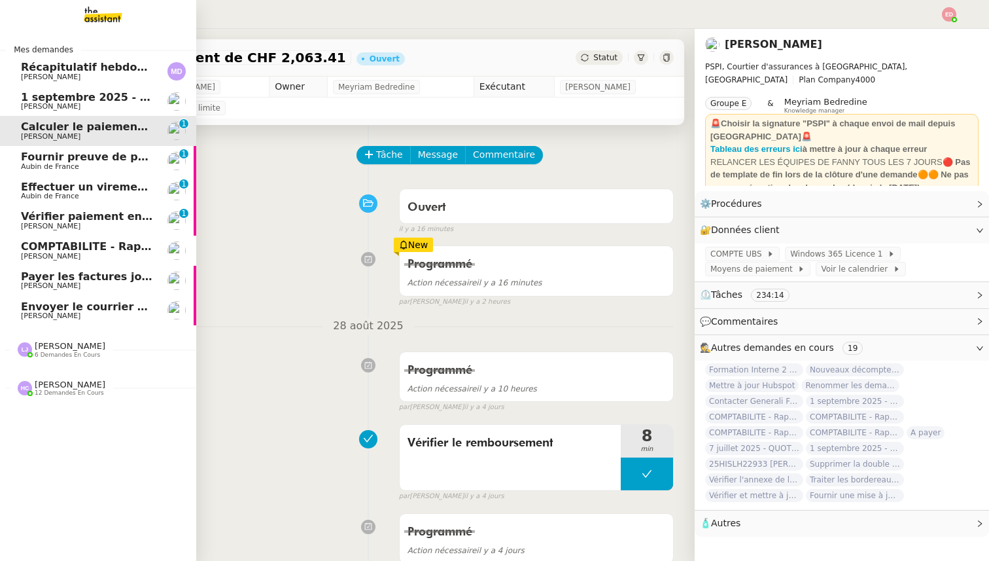
click at [59, 169] on span "Aubin de France" at bounding box center [50, 166] width 58 height 9
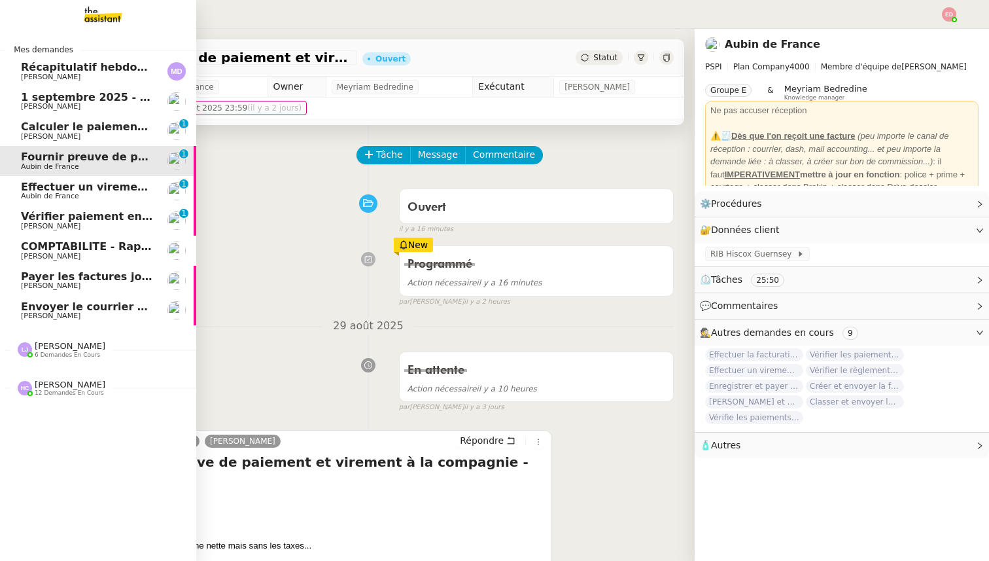
click at [61, 190] on span "Effectuer un virement urgent" at bounding box center [107, 187] width 172 height 12
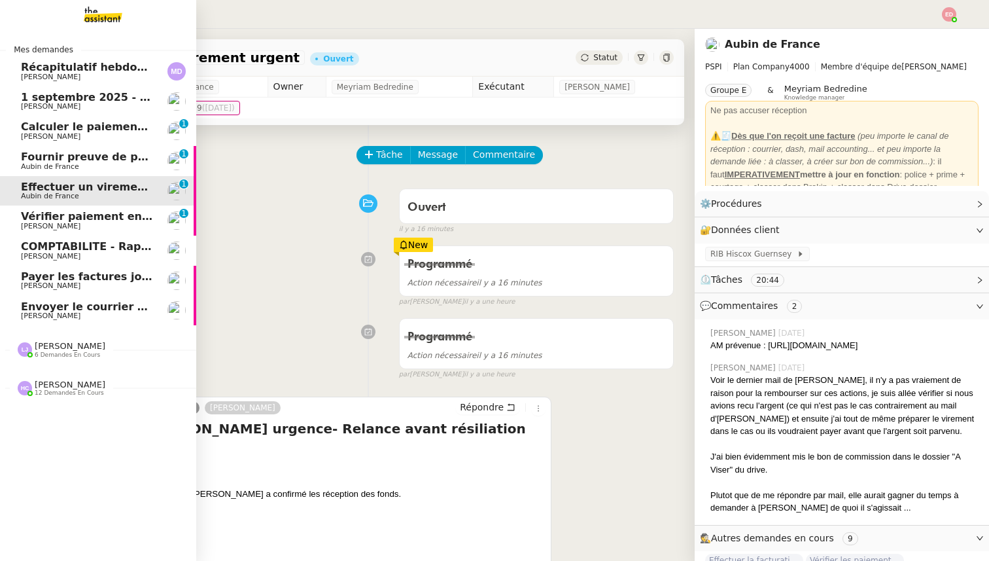
click at [57, 215] on span "Vérifier paiement en Euros pour Team2act" at bounding box center [145, 216] width 249 height 12
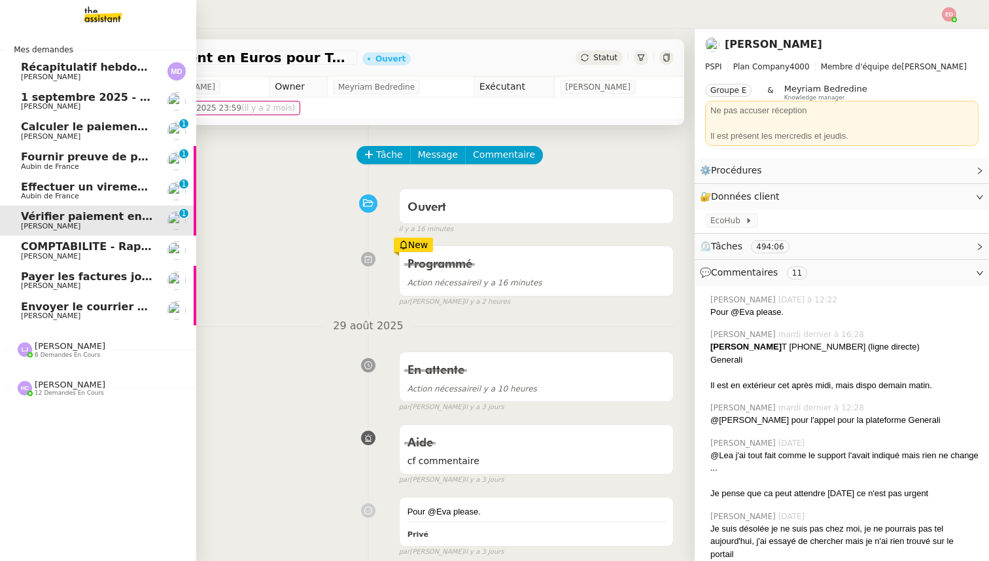
click at [50, 253] on span "[PERSON_NAME]" at bounding box center [51, 256] width 60 height 9
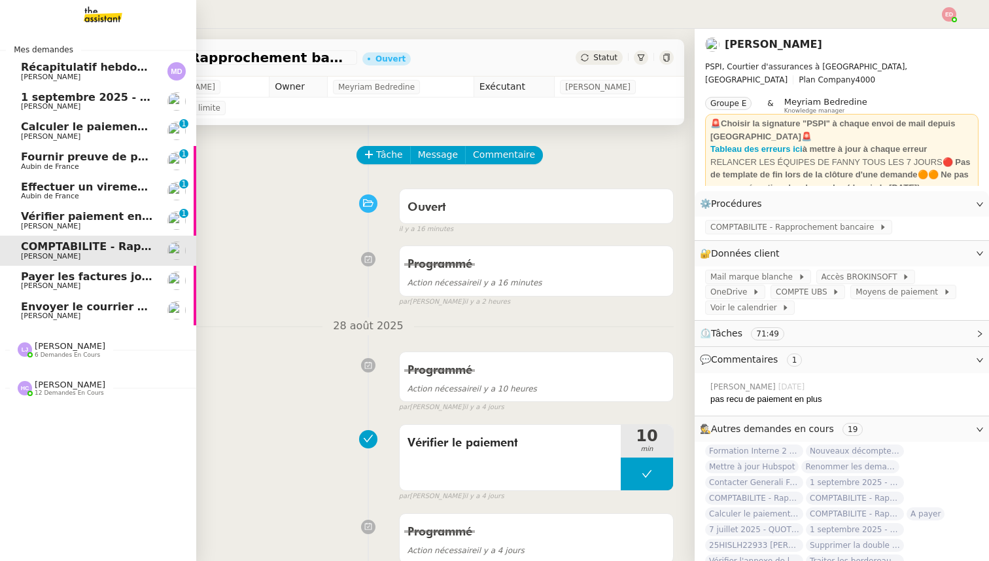
click at [46, 278] on span "Payer les factures jointes" at bounding box center [96, 276] width 150 height 12
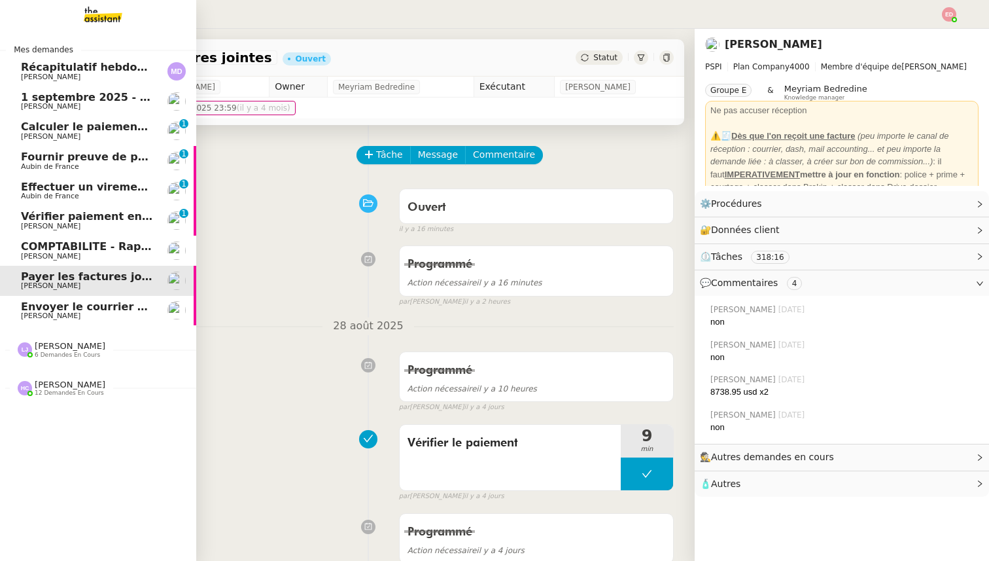
click at [43, 311] on div "Envoyer le courrier recommandé Edouard Rudolf" at bounding box center [87, 311] width 132 height 20
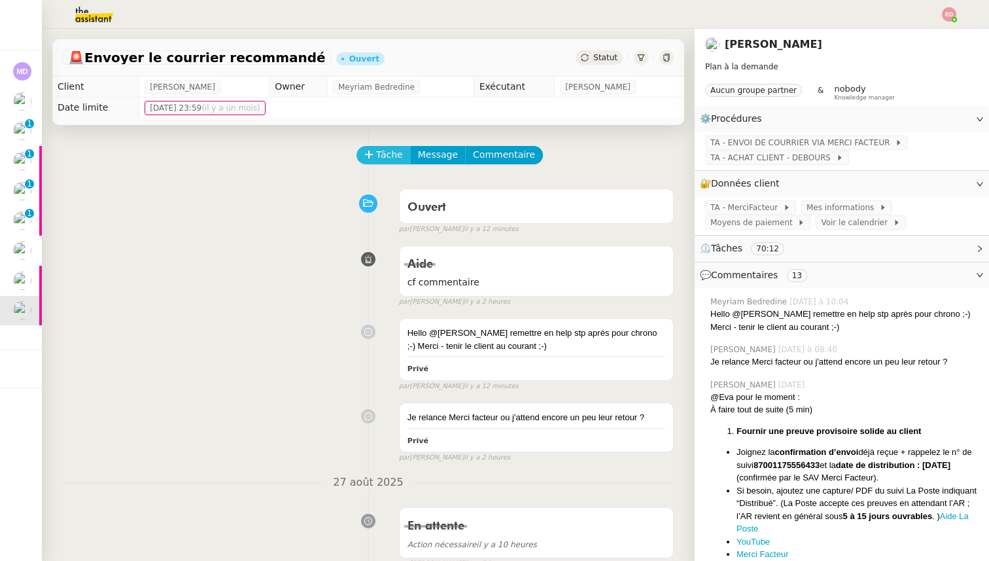
click at [370, 159] on button "Tâche" at bounding box center [383, 155] width 54 height 18
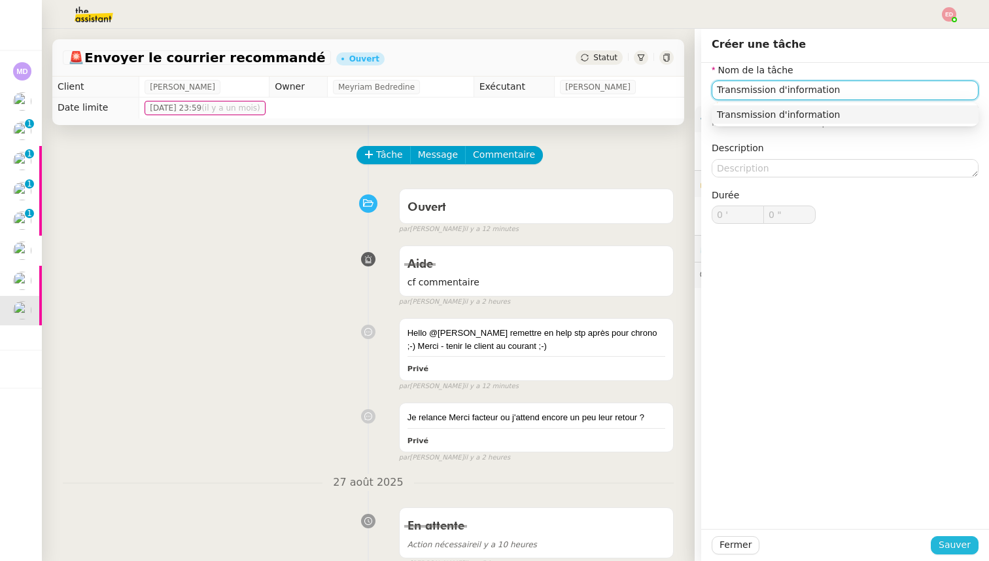
type input "Transmission d'information"
click at [962, 548] on span "Sauver" at bounding box center [955, 544] width 32 height 15
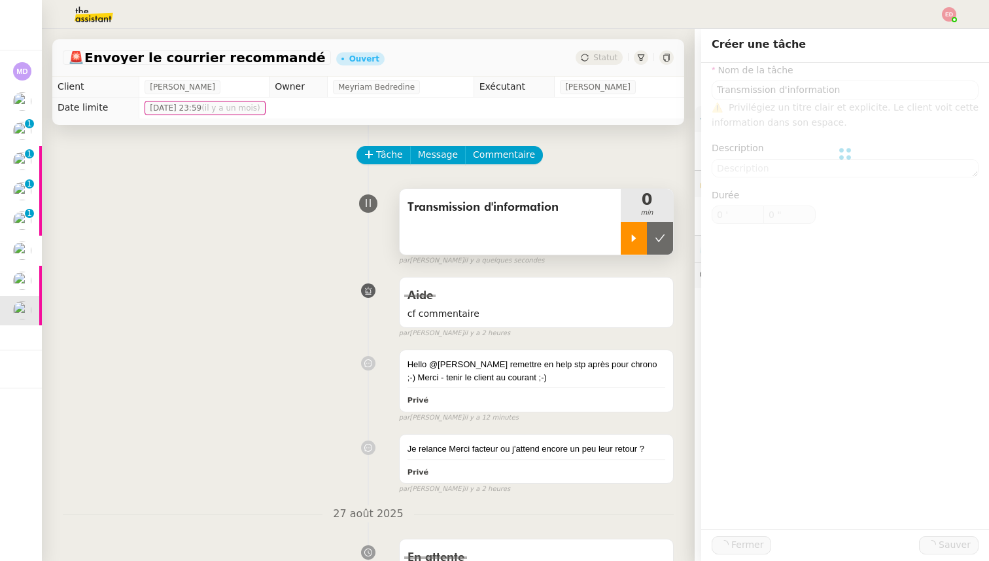
click at [636, 239] on icon at bounding box center [634, 238] width 10 height 10
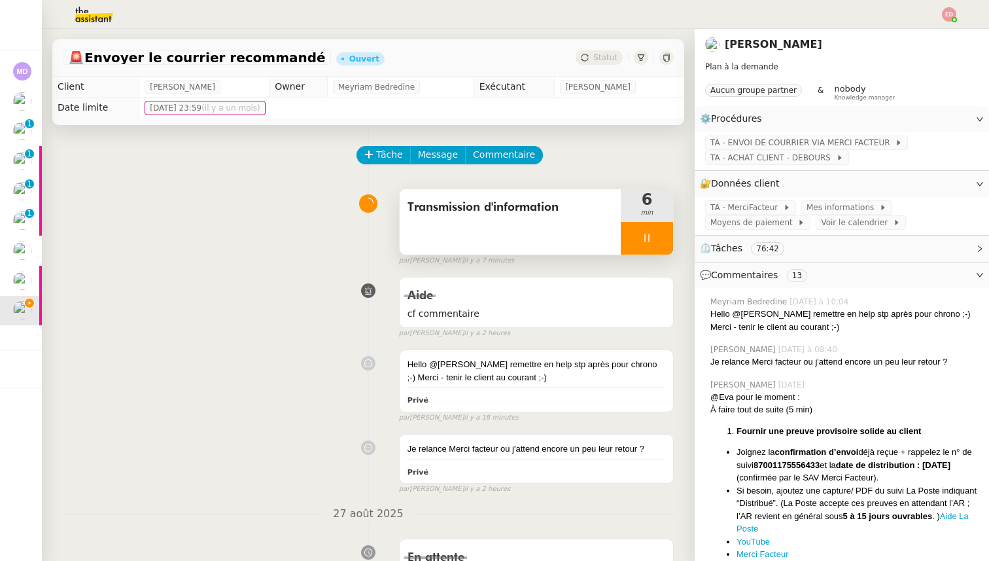
click at [670, 231] on div at bounding box center [647, 238] width 52 height 33
click at [670, 231] on button at bounding box center [660, 238] width 26 height 33
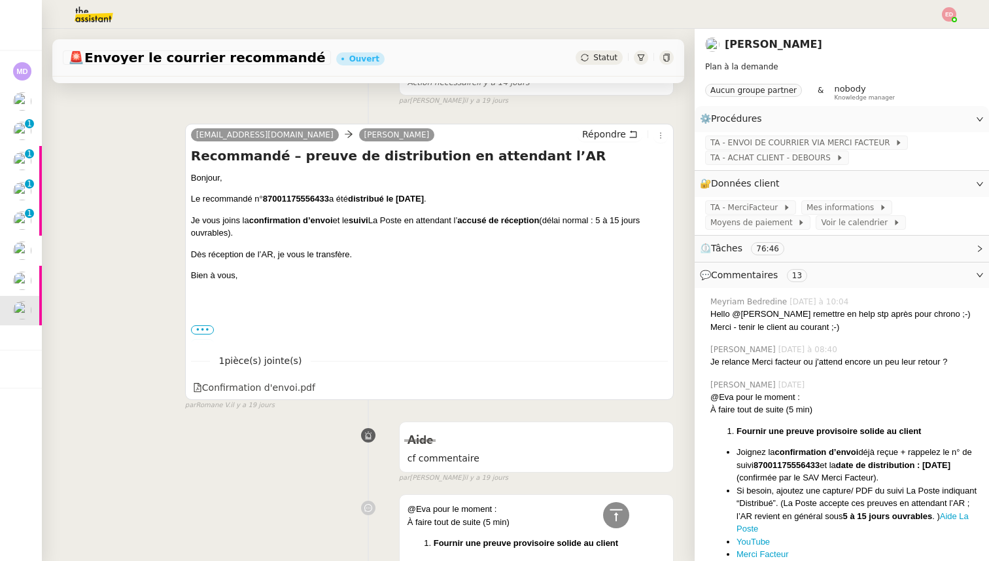
scroll to position [1924, 0]
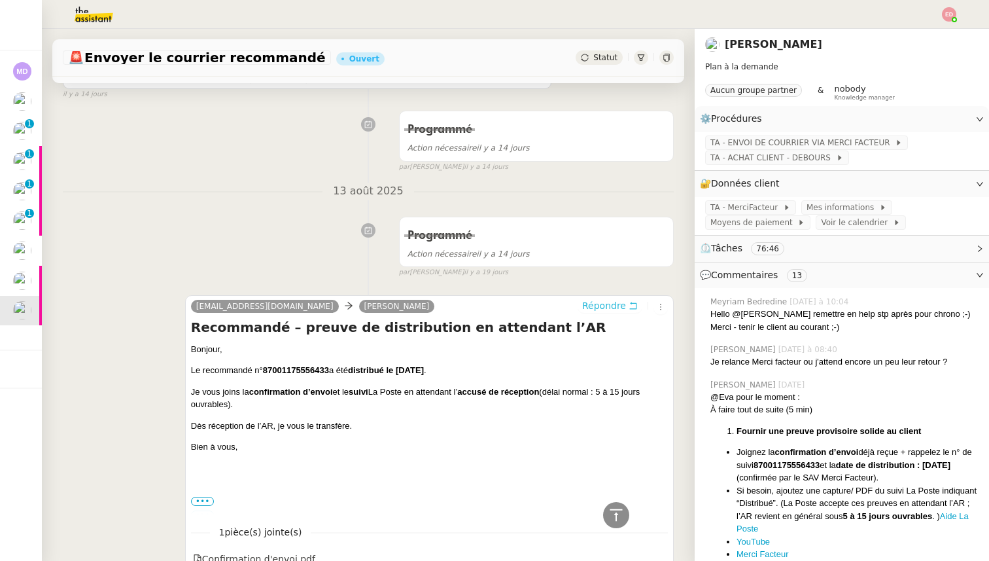
click at [604, 301] on span "Répondre" at bounding box center [604, 305] width 44 height 13
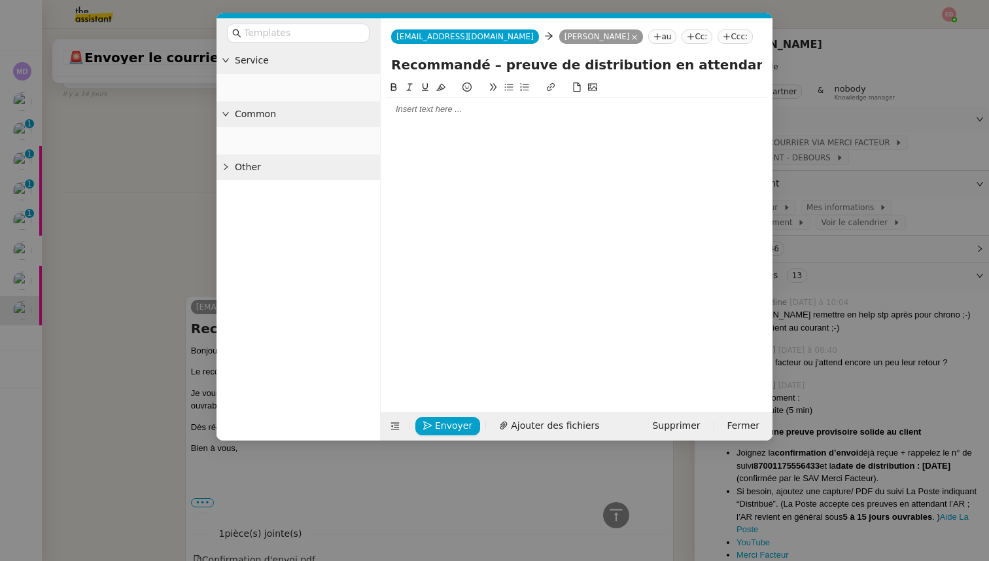
scroll to position [2026, 0]
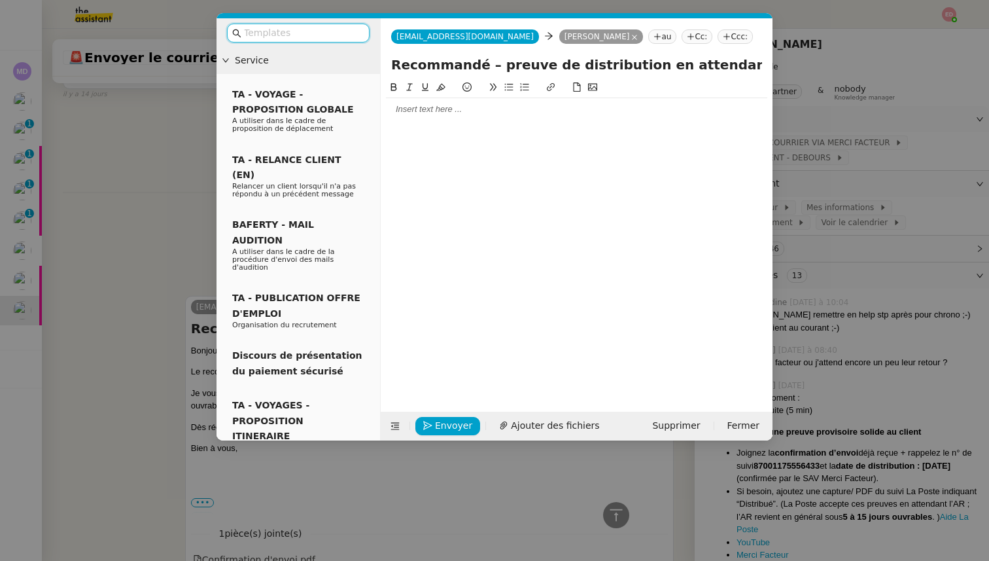
click at [466, 116] on div at bounding box center [576, 109] width 381 height 22
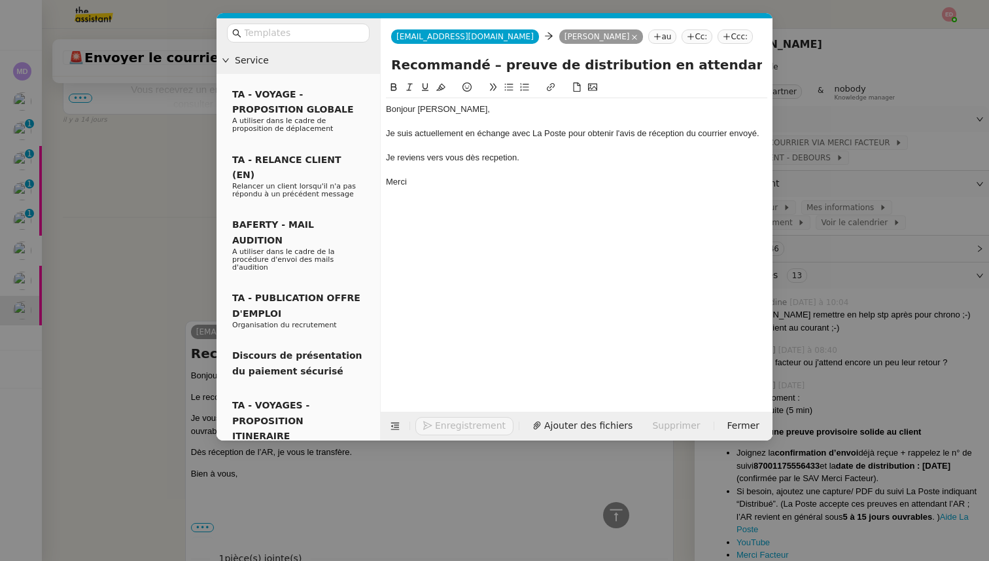
scroll to position [2115, 0]
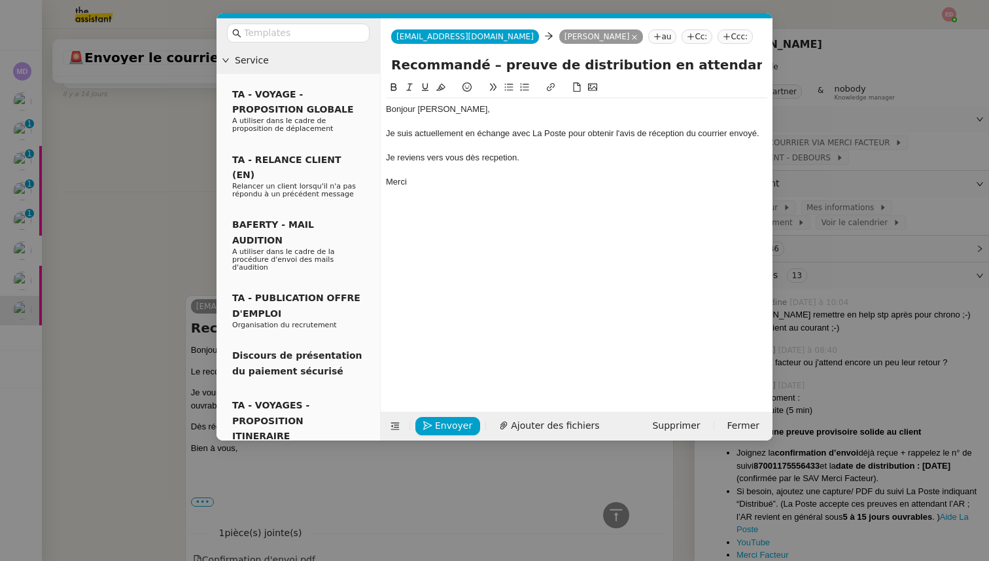
click at [495, 156] on div "Je reviens vers vous dès recpetion." at bounding box center [576, 158] width 381 height 12
click at [519, 164] on div at bounding box center [576, 170] width 381 height 12
click at [507, 157] on div "Je reviens vers vous dès recepetion." at bounding box center [576, 158] width 381 height 12
click at [502, 186] on div "Merci" at bounding box center [576, 182] width 381 height 12
click at [491, 159] on div "Je reviens vers vous dès reception." at bounding box center [576, 158] width 381 height 12
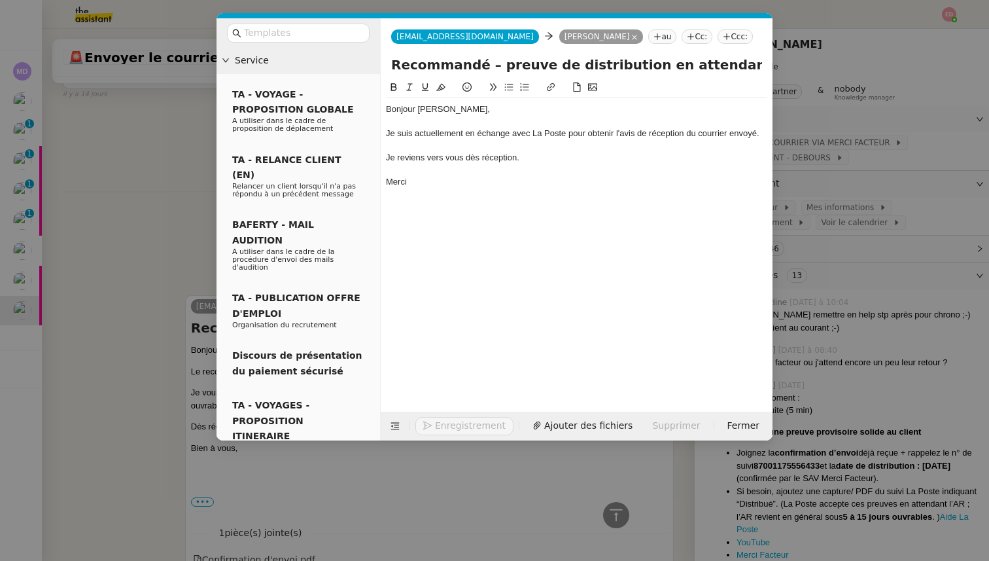
click at [521, 189] on div "Bonjour Edouard, Je suis actuellement en échange avec La Poste pour obtenir l'a…" at bounding box center [576, 145] width 381 height 95
click at [65, 288] on nz-modal-container "Service TA - VOYAGE - PROPOSITION GLOBALE A utiliser dans le cadre de propositi…" at bounding box center [494, 280] width 989 height 561
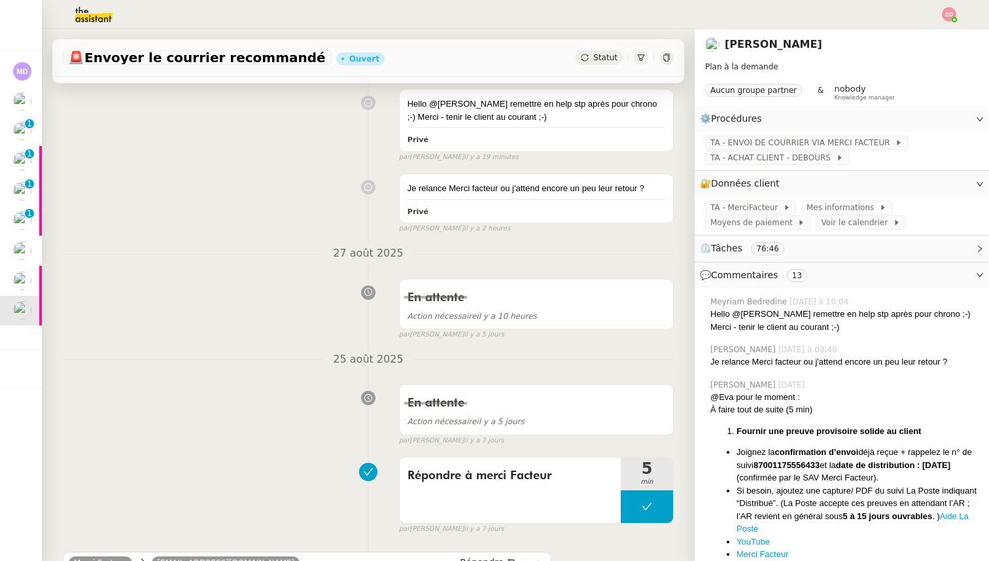
scroll to position [0, 0]
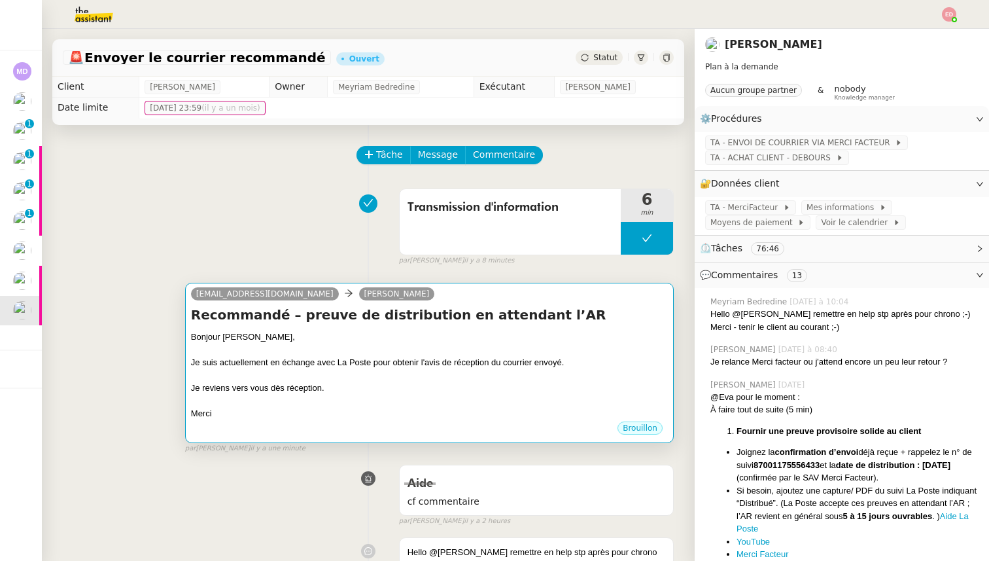
click at [234, 396] on div at bounding box center [429, 400] width 477 height 13
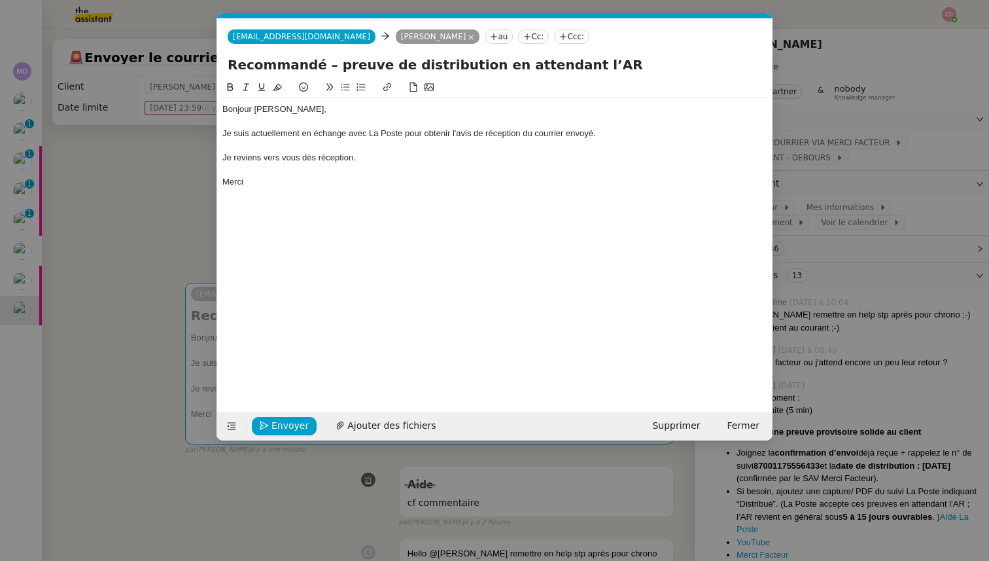
scroll to position [0, 27]
click at [472, 133] on div "Je suis actuellement en échange avec La Poste pour obtenir l'avis de réception …" at bounding box center [494, 134] width 545 height 12
click at [378, 164] on div at bounding box center [494, 170] width 545 height 12
click at [368, 162] on div "Je reviens vers vous dès réception." at bounding box center [494, 158] width 545 height 12
click at [286, 418] on span "Envoyer" at bounding box center [289, 425] width 37 height 15
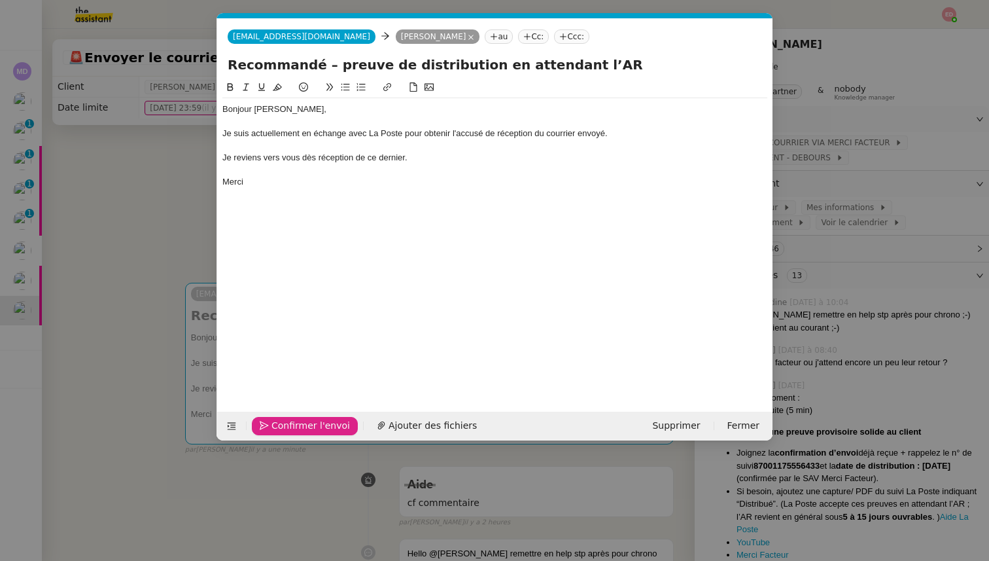
click at [286, 418] on span "Confirmer l'envoi" at bounding box center [310, 425] width 78 height 15
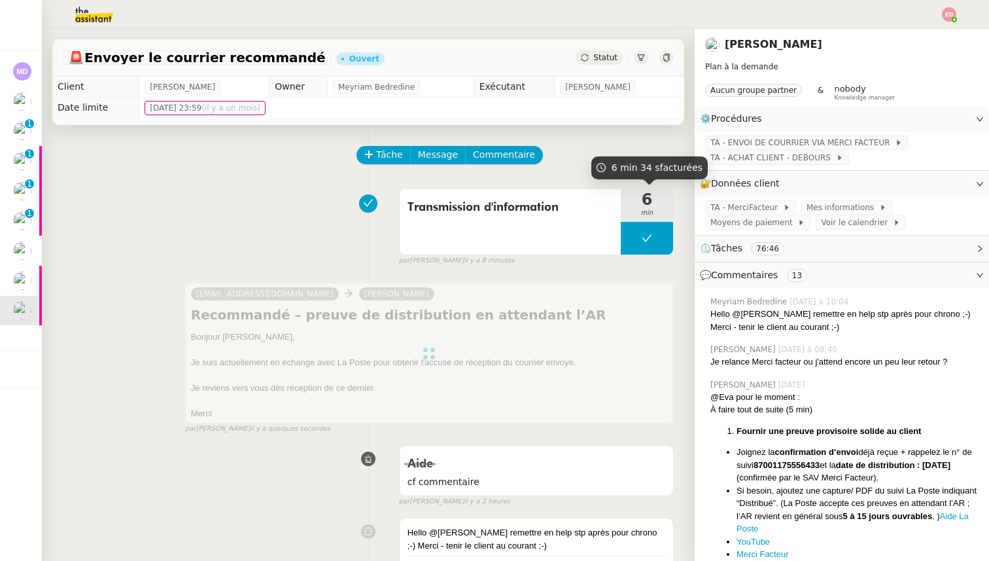
click at [601, 52] on div "Statut" at bounding box center [599, 57] width 47 height 14
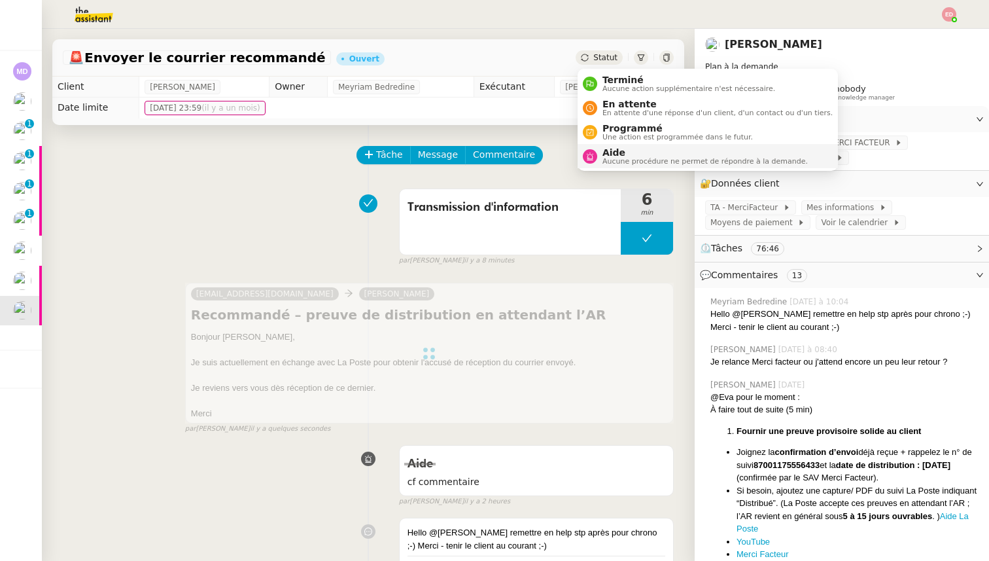
click at [615, 154] on span "Aide" at bounding box center [704, 152] width 205 height 10
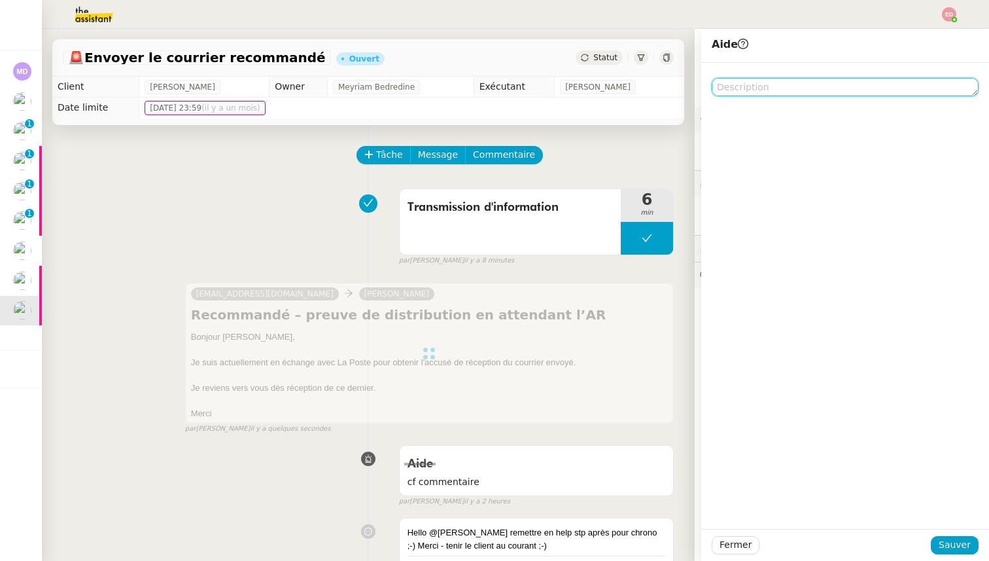
click at [780, 90] on textarea at bounding box center [845, 87] width 267 height 18
type textarea "chrono"
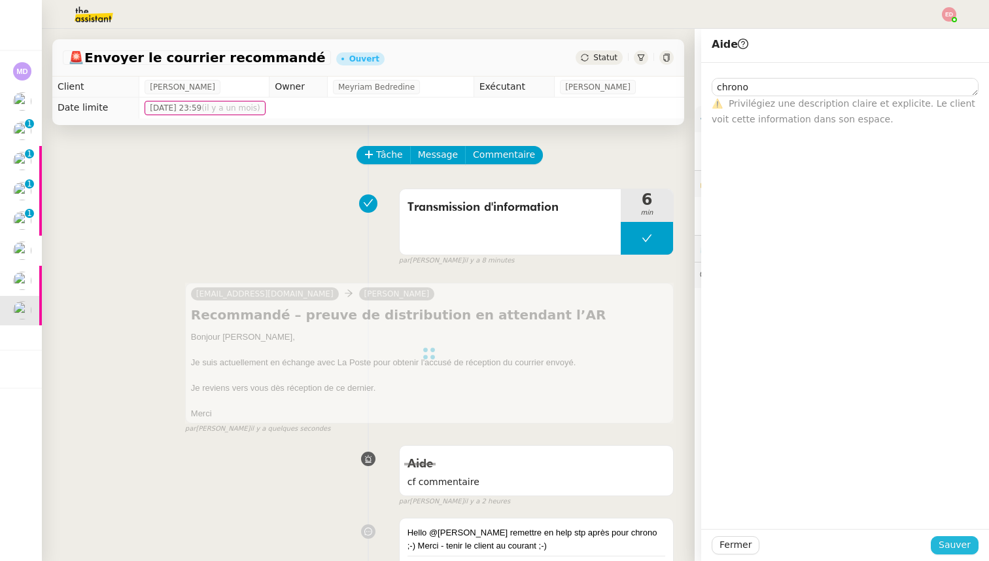
click at [956, 546] on span "Sauver" at bounding box center [955, 544] width 32 height 15
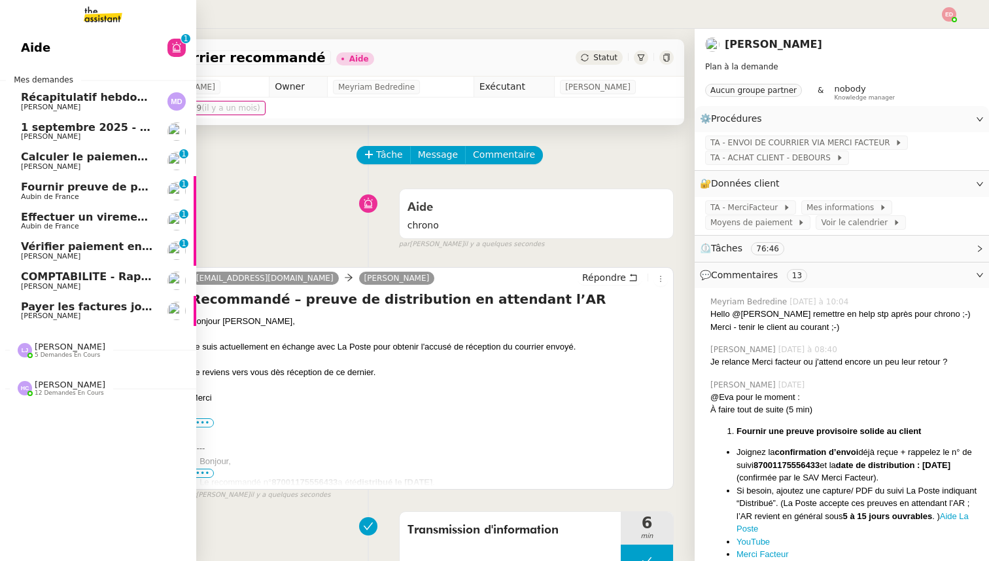
click at [61, 162] on span "Calculer le paiement de CHF 2,063.41" at bounding box center [132, 156] width 222 height 12
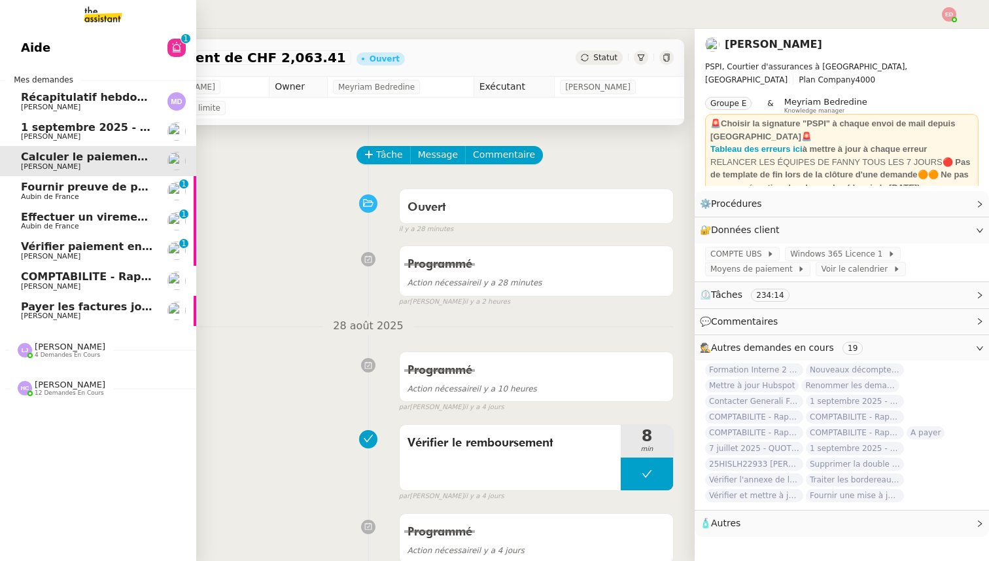
click at [35, 130] on span "1 septembre 2025 - QUOTIDIEN Gestion boite mail Accounting" at bounding box center [204, 127] width 366 height 12
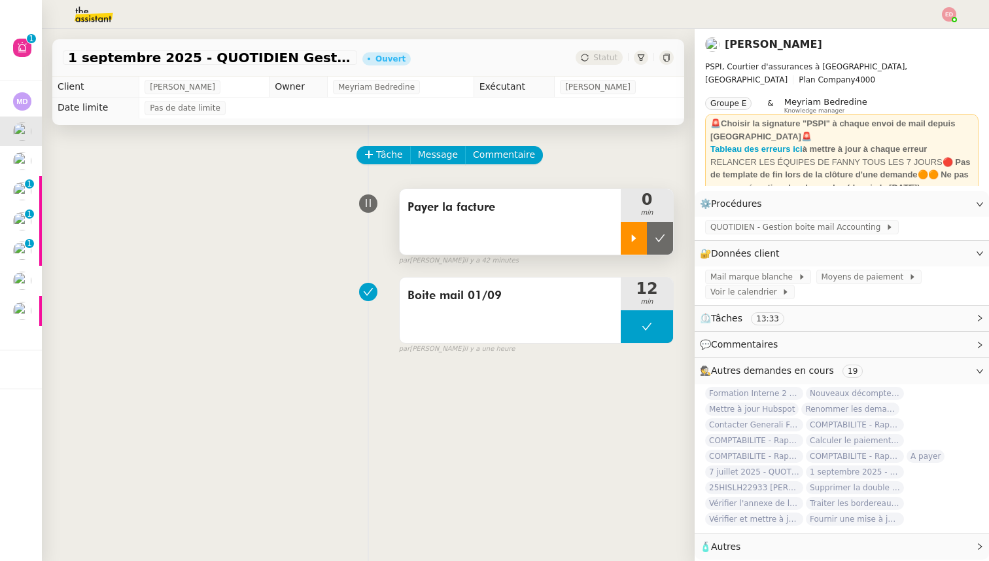
click at [631, 233] on icon at bounding box center [634, 238] width 10 height 10
click at [945, 203] on link "Modifier" at bounding box center [944, 203] width 37 height 15
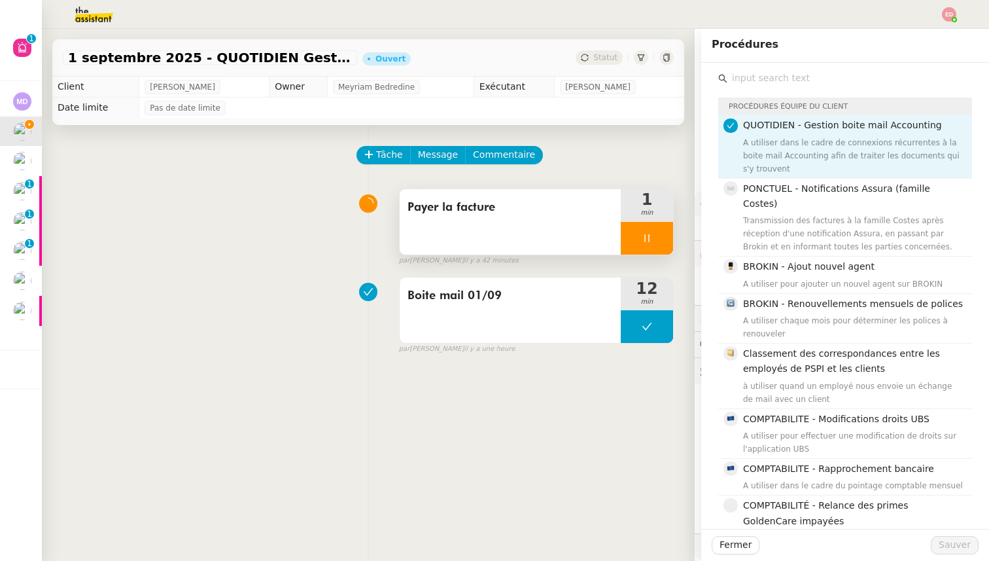
click at [642, 148] on div "Tâche Message Commentaire" at bounding box center [516, 161] width 316 height 31
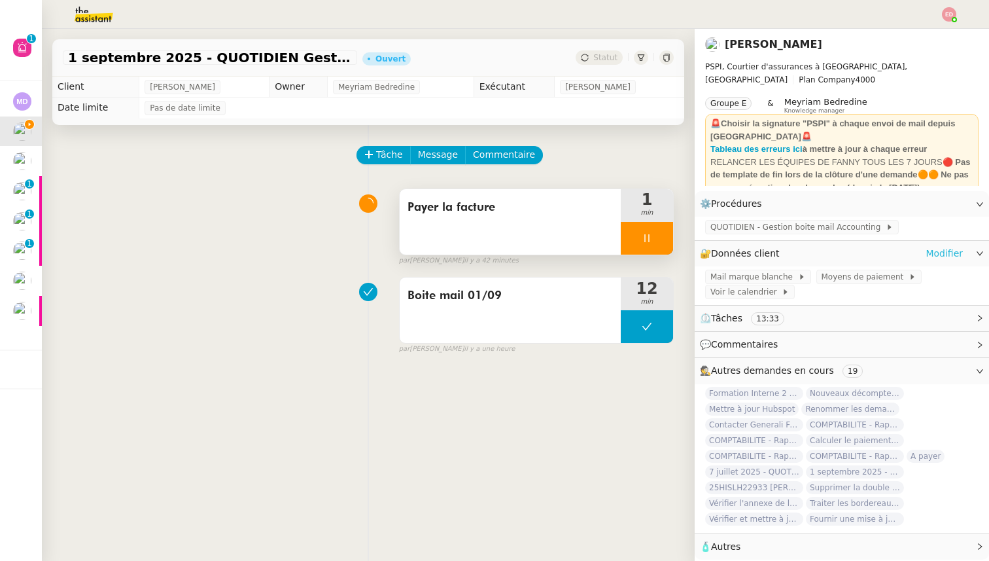
click at [940, 254] on link "Modifier" at bounding box center [944, 253] width 37 height 15
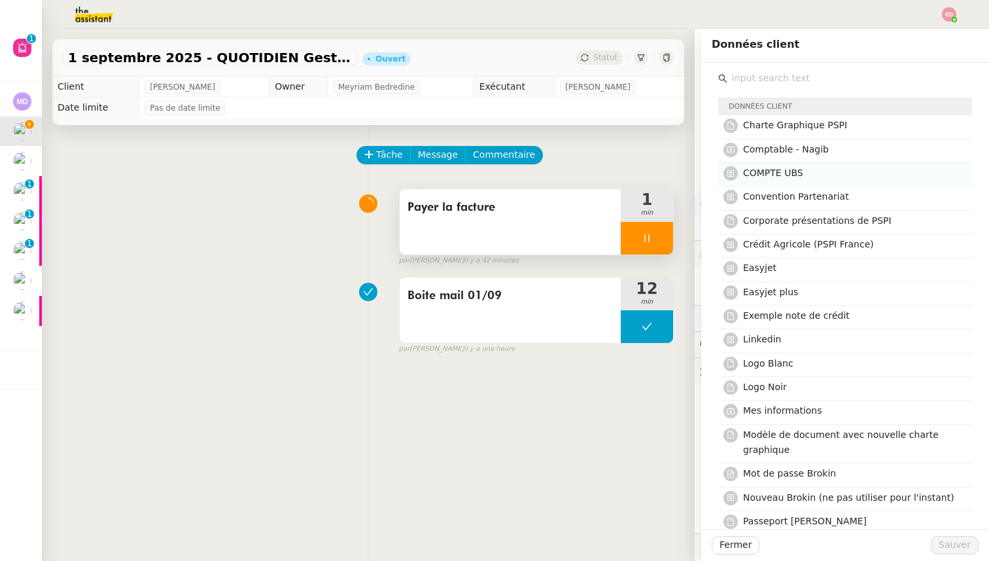
click at [797, 176] on span "COMPTE UBS" at bounding box center [773, 172] width 60 height 10
click at [952, 538] on span "Sauver" at bounding box center [955, 544] width 32 height 15
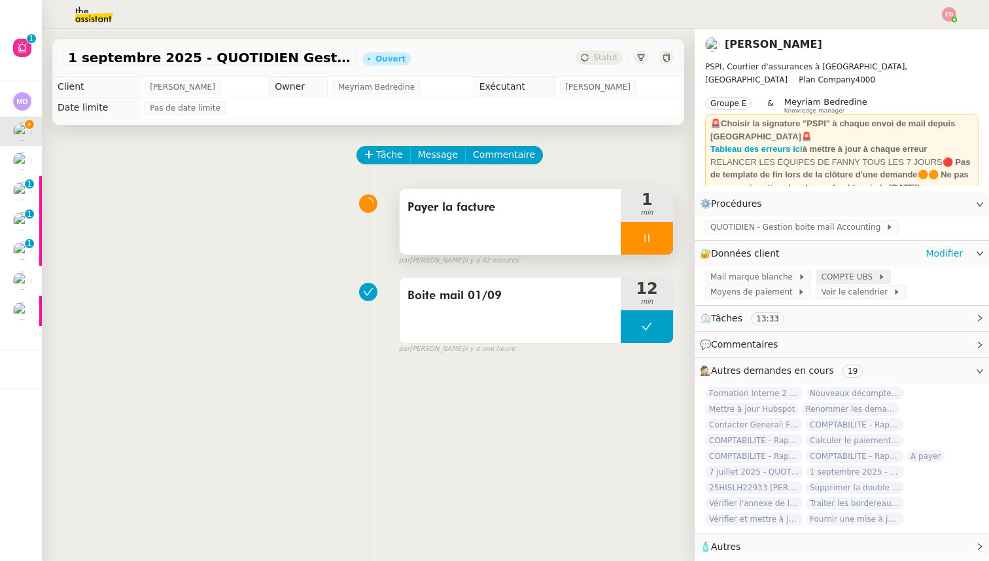
click at [855, 276] on span "COMPTE UBS" at bounding box center [850, 276] width 56 height 13
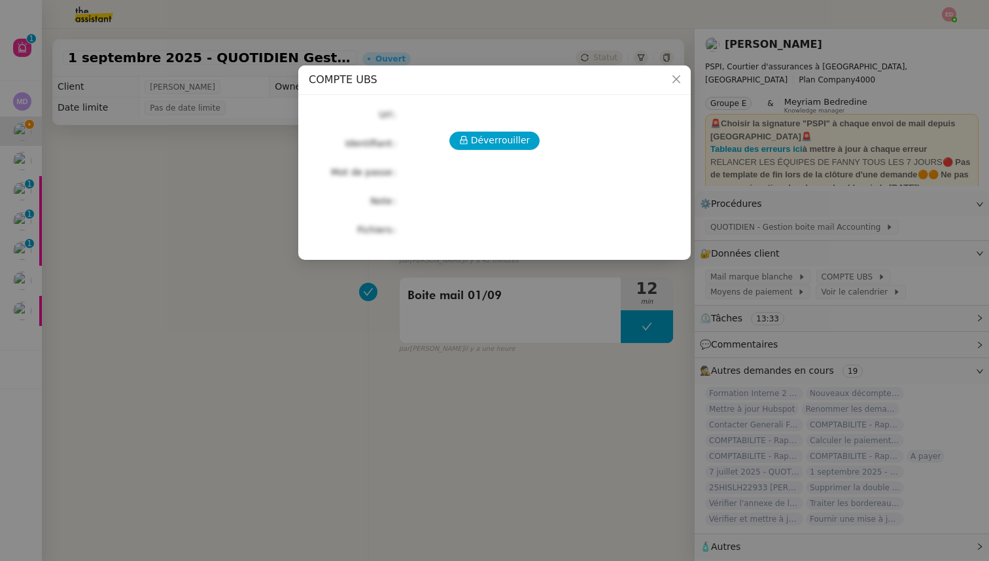
click at [494, 150] on div "Déverrouiller Url Identifiant Mot de passe Note Fichiers Upload" at bounding box center [495, 171] width 372 height 133
click at [487, 139] on span "Déverrouiller" at bounding box center [501, 140] width 60 height 15
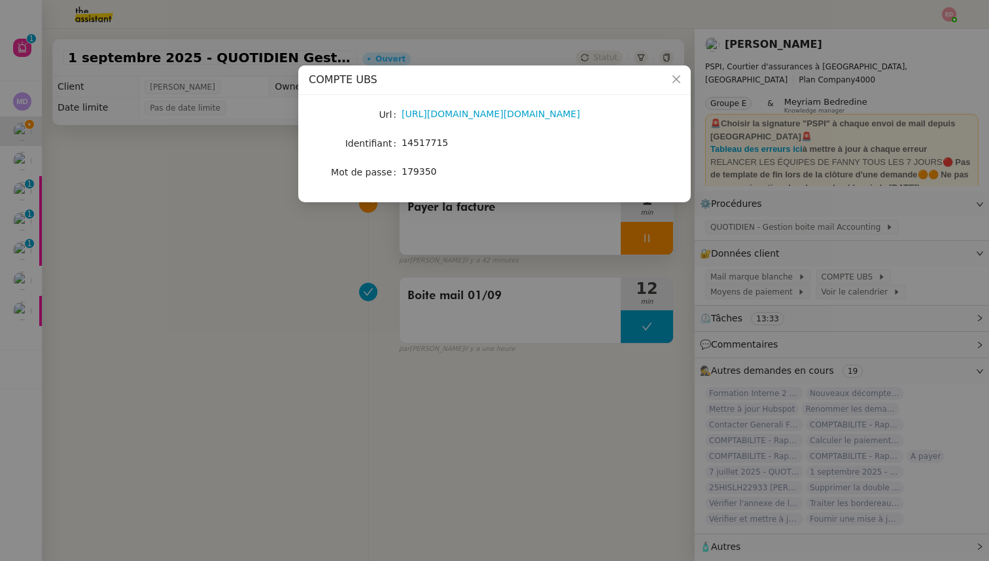
click at [429, 145] on span "14517715" at bounding box center [425, 142] width 46 height 10
copy span "14517715"
click at [229, 225] on nz-modal-container "COMPTE UBS Url https://ebanking-ch1.ubs.com/workbench/WorkbenchOpenAction.do?lo…" at bounding box center [494, 280] width 989 height 561
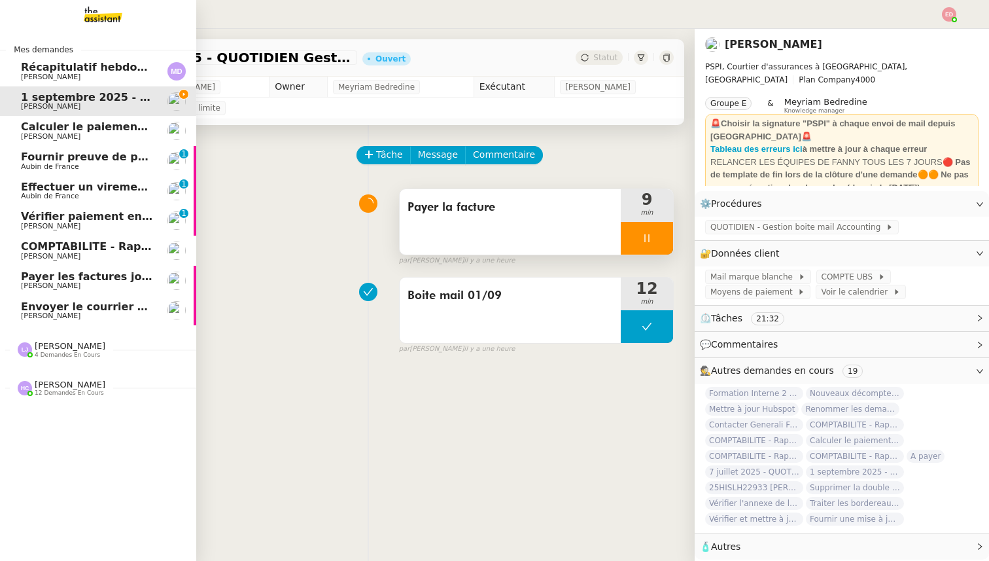
click at [31, 127] on span "Calculer le paiement de CHF 2,063.41" at bounding box center [132, 126] width 222 height 12
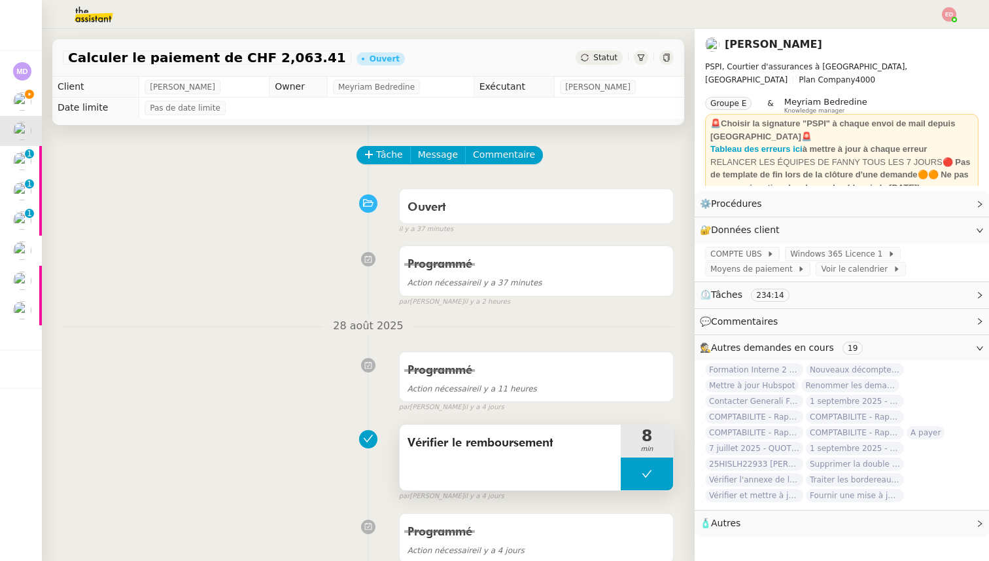
click at [468, 451] on span "Vérifier le remboursement" at bounding box center [510, 443] width 205 height 20
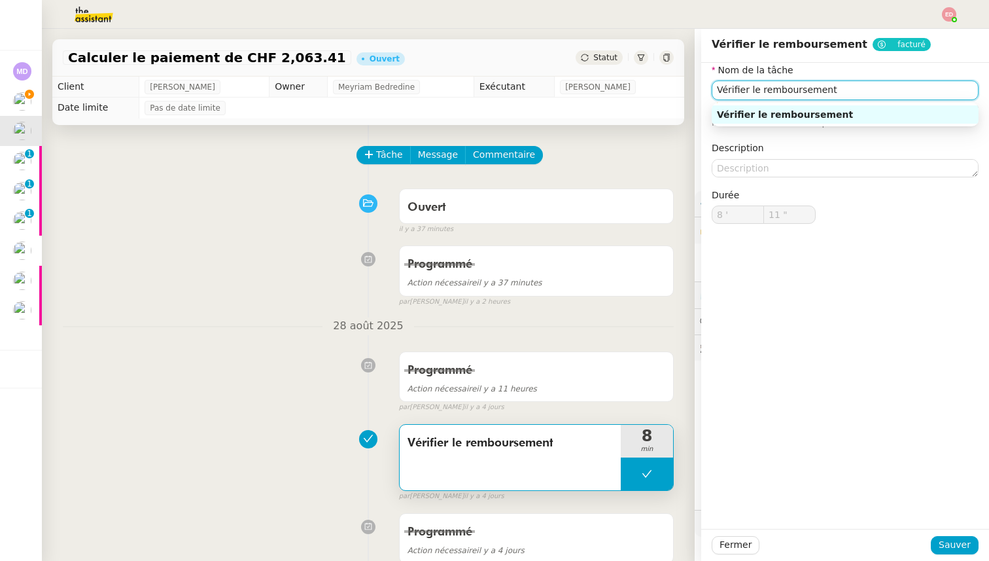
click at [743, 90] on input "Vérifier le remboursement" at bounding box center [845, 89] width 267 height 19
click at [613, 170] on div "Tâche Message Commentaire" at bounding box center [516, 161] width 316 height 31
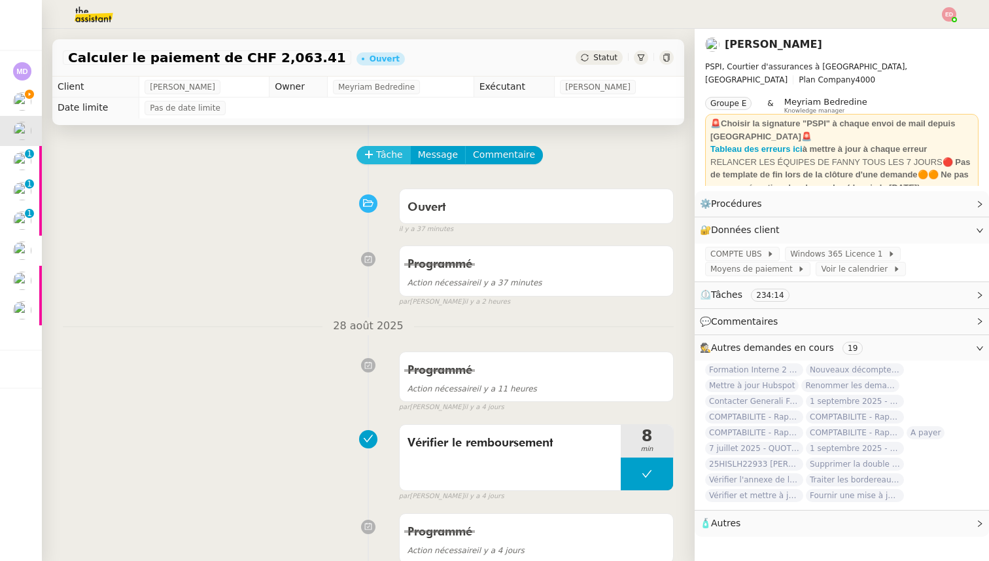
click at [396, 150] on span "Tâche" at bounding box center [389, 154] width 27 height 15
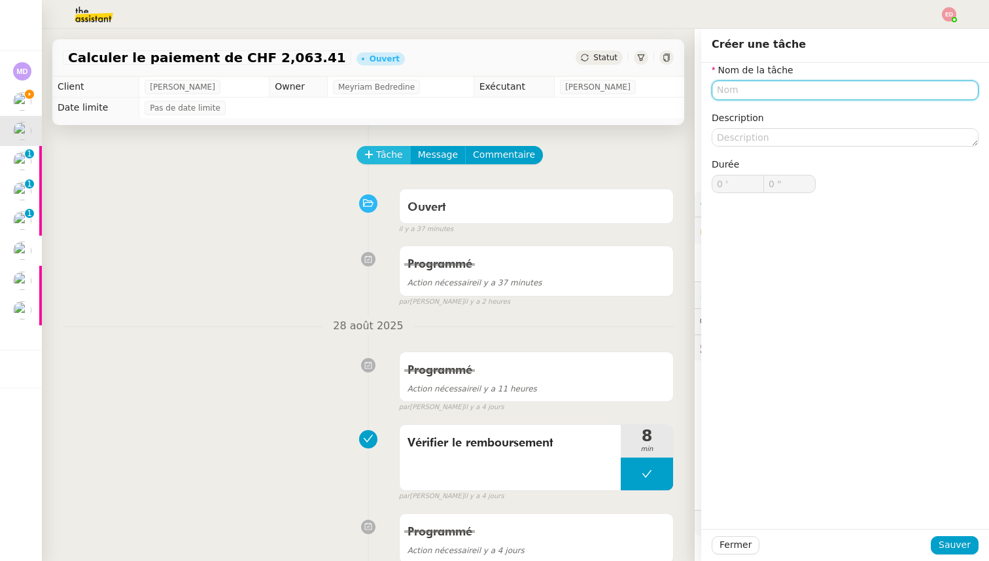
paste input "Vérifier le remboursement"
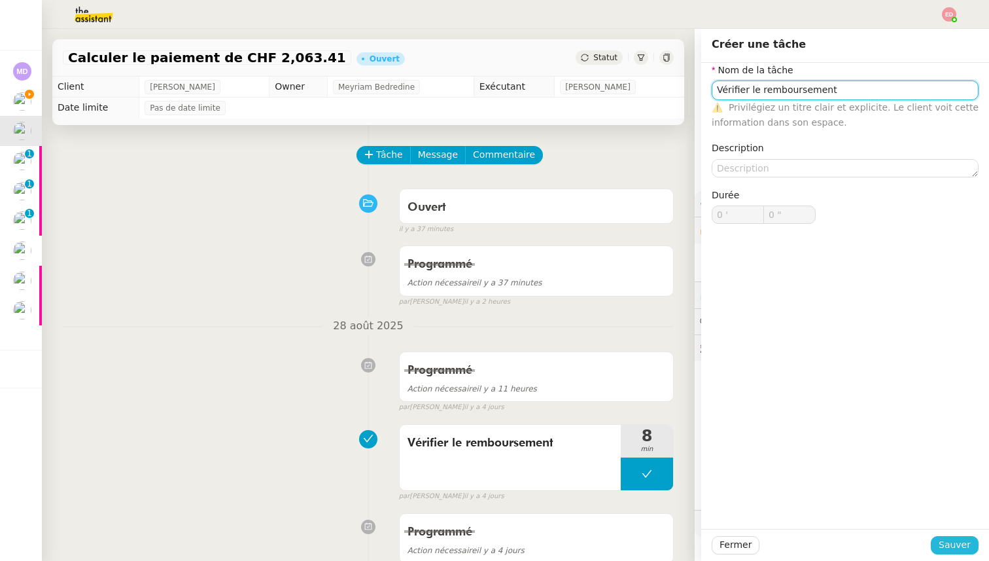
type input "Vérifier le remboursement"
click at [941, 548] on button "Sauver" at bounding box center [955, 545] width 48 height 18
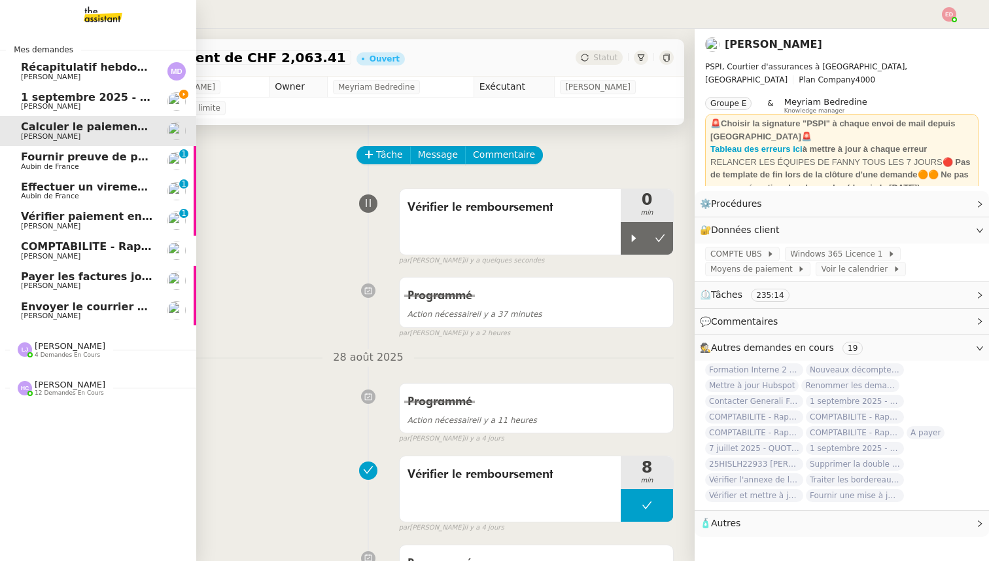
click at [33, 156] on span "Fournir preuve de paiement et virement" at bounding box center [139, 156] width 237 height 12
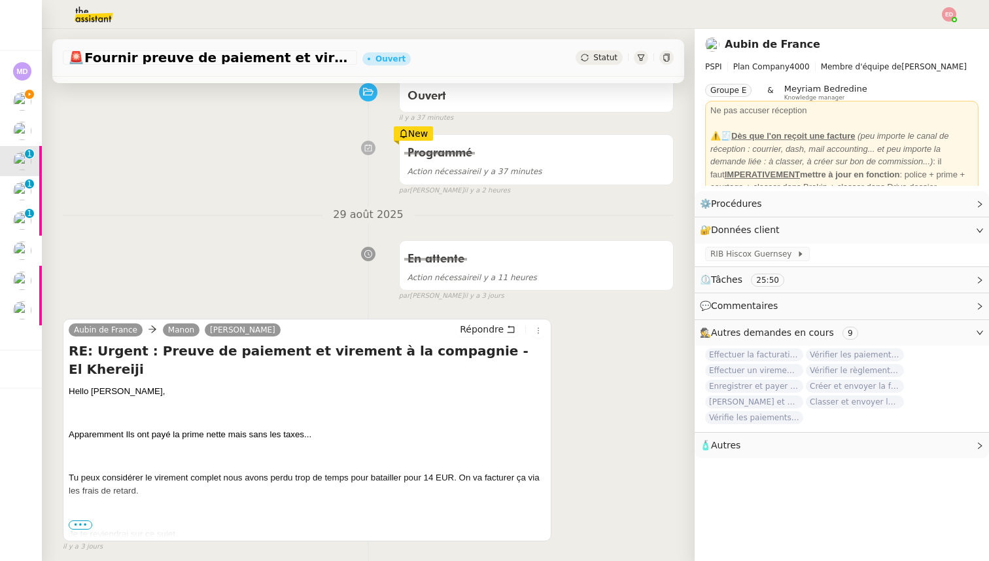
scroll to position [113, 0]
click at [76, 521] on span "•••" at bounding box center [81, 523] width 24 height 9
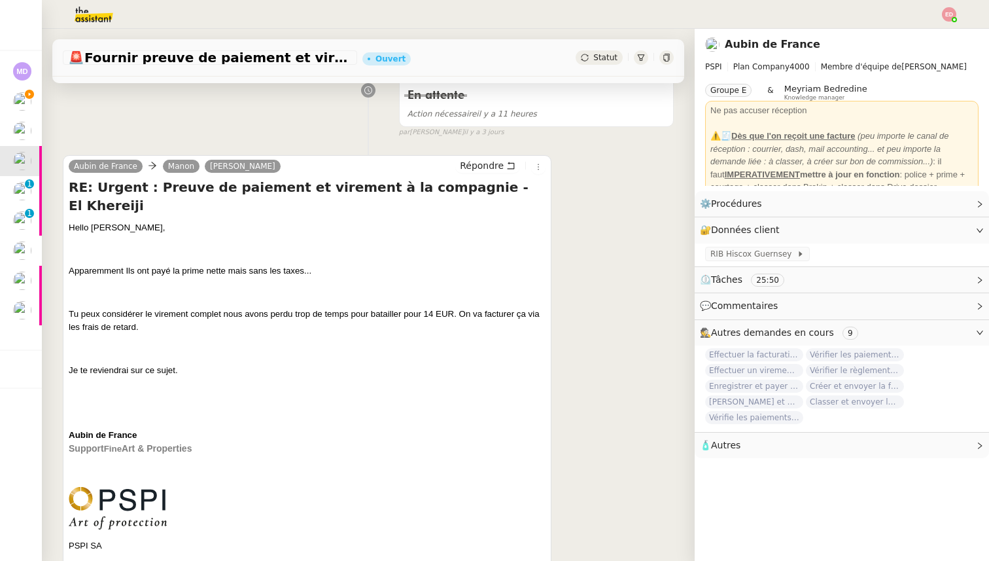
scroll to position [0, 0]
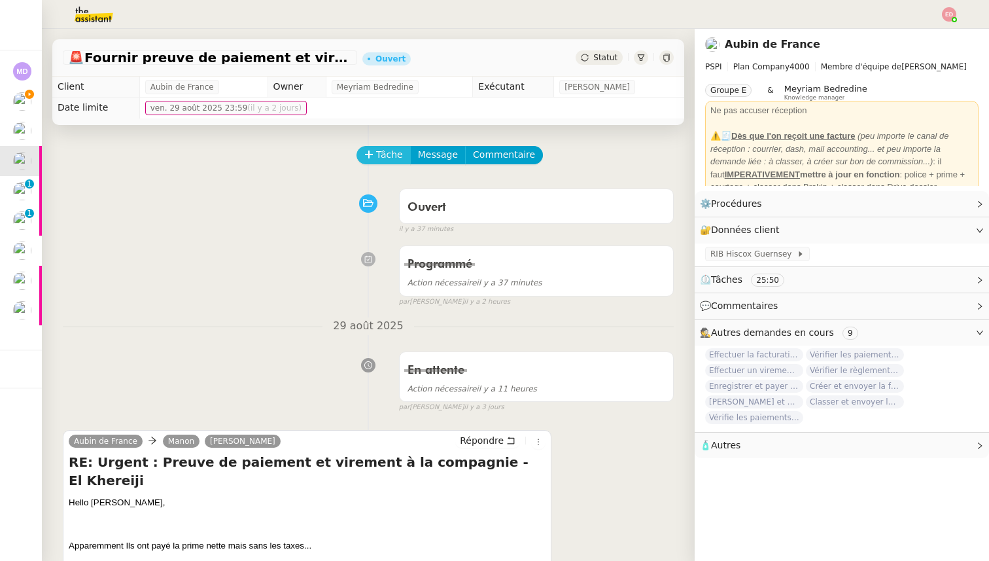
click at [375, 154] on button "Tâche" at bounding box center [383, 155] width 54 height 18
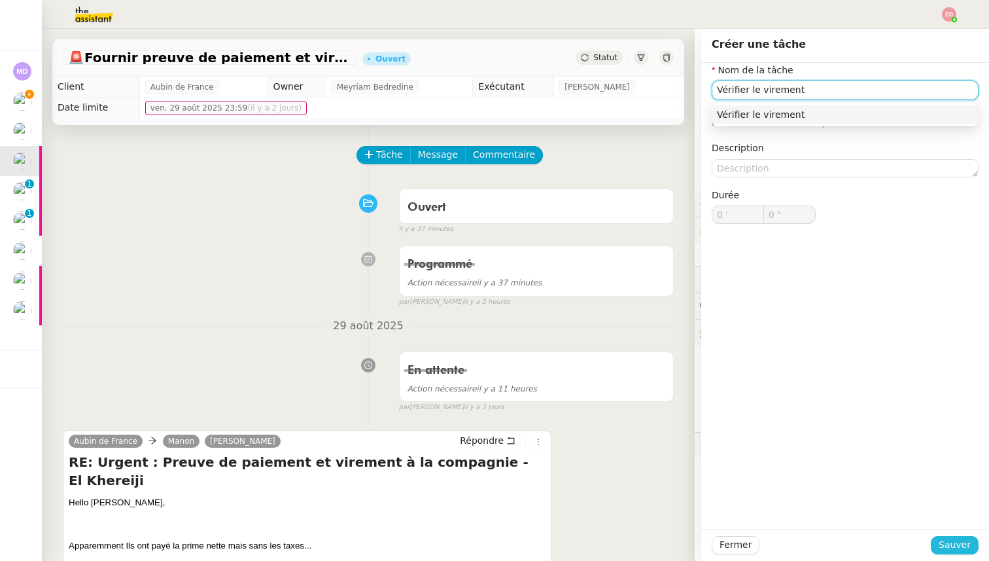
type input "Vérifier le virement"
click at [948, 544] on span "Sauver" at bounding box center [955, 544] width 32 height 15
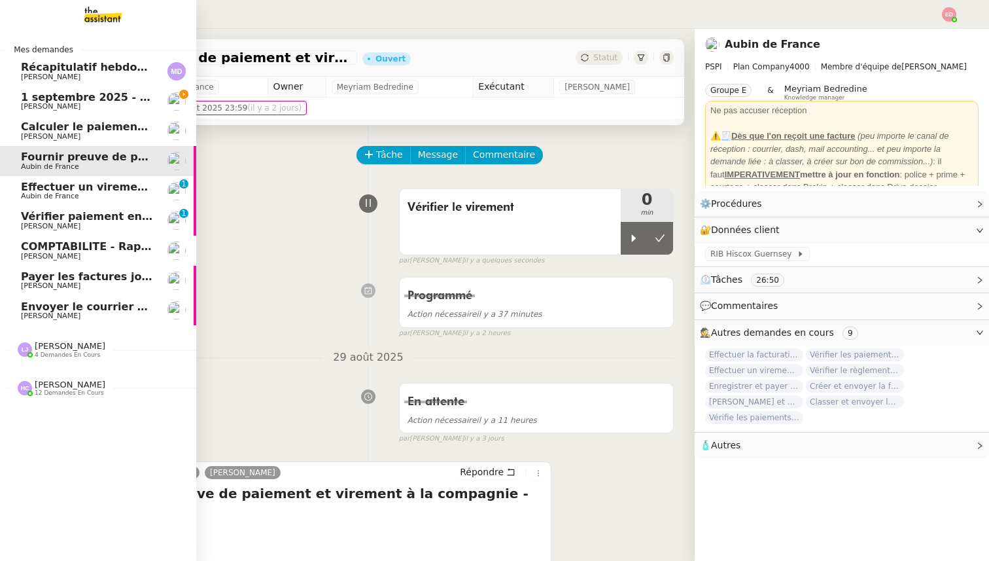
click at [35, 187] on span "Effectuer un virement urgent" at bounding box center [107, 187] width 172 height 12
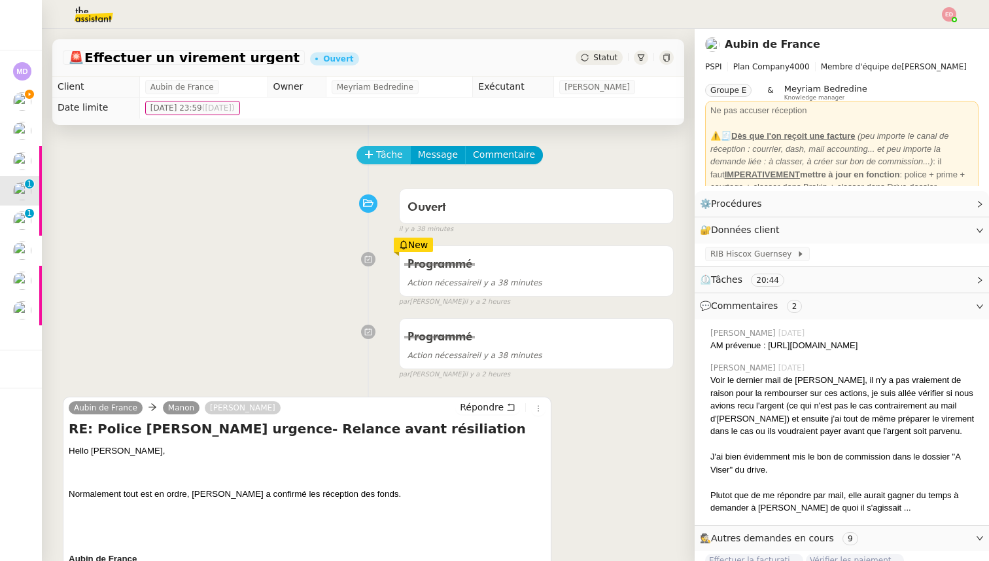
click at [380, 156] on span "Tâche" at bounding box center [389, 154] width 27 height 15
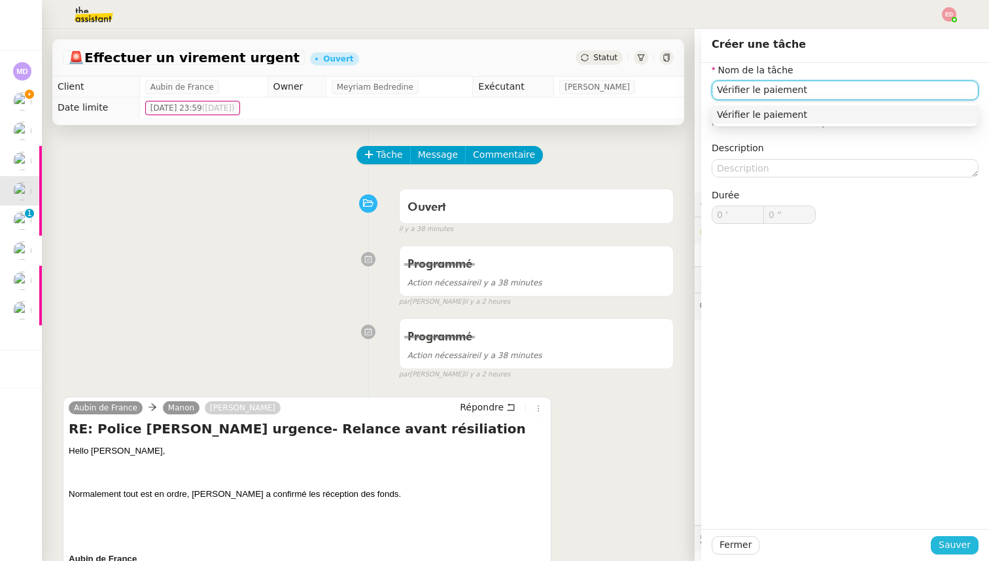
type input "Vérifier le paiement"
click at [939, 547] on button "Sauver" at bounding box center [955, 545] width 48 height 18
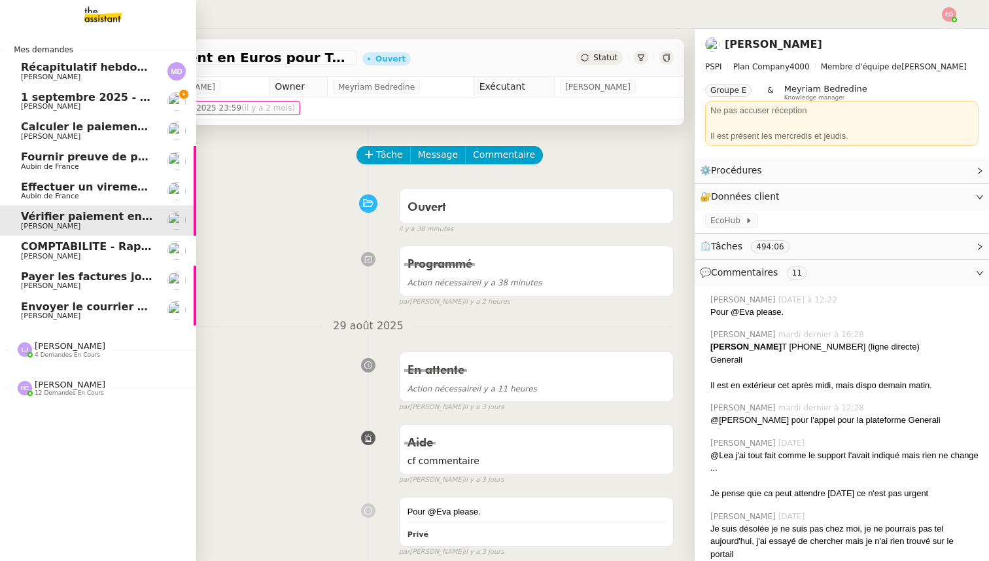
click at [46, 256] on span "[PERSON_NAME]" at bounding box center [51, 256] width 60 height 9
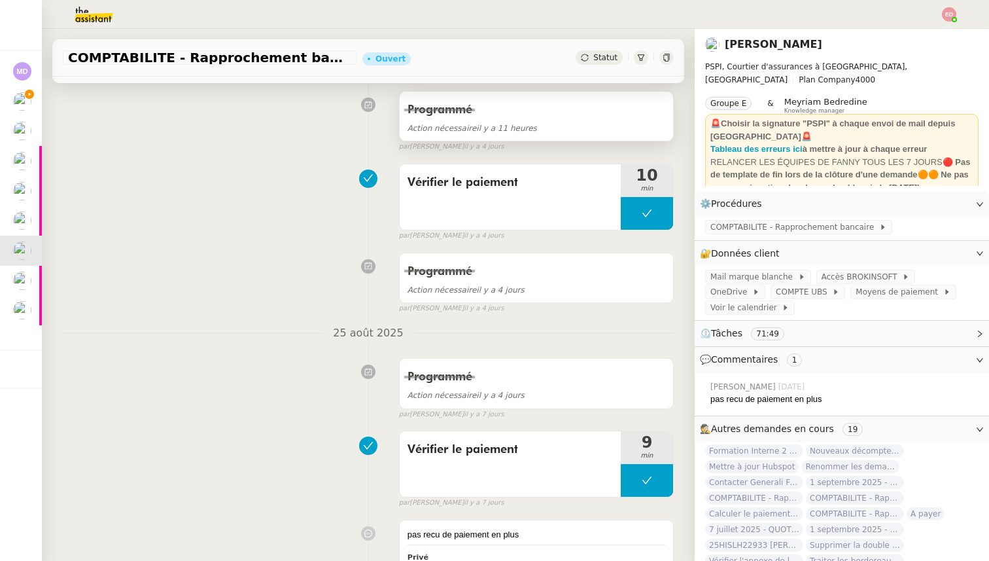
scroll to position [105, 0]
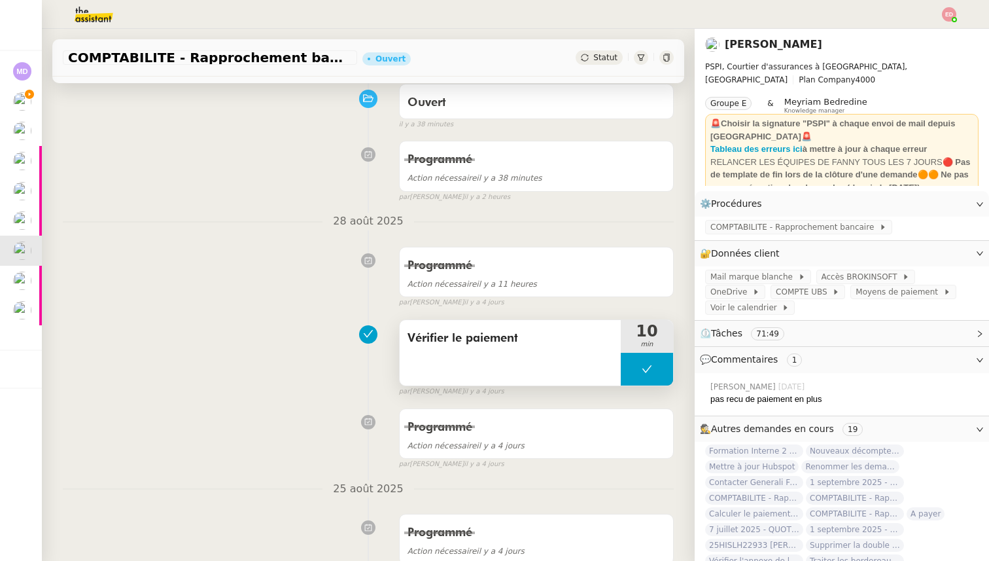
click at [419, 337] on span "Vérifier le paiement" at bounding box center [510, 338] width 205 height 20
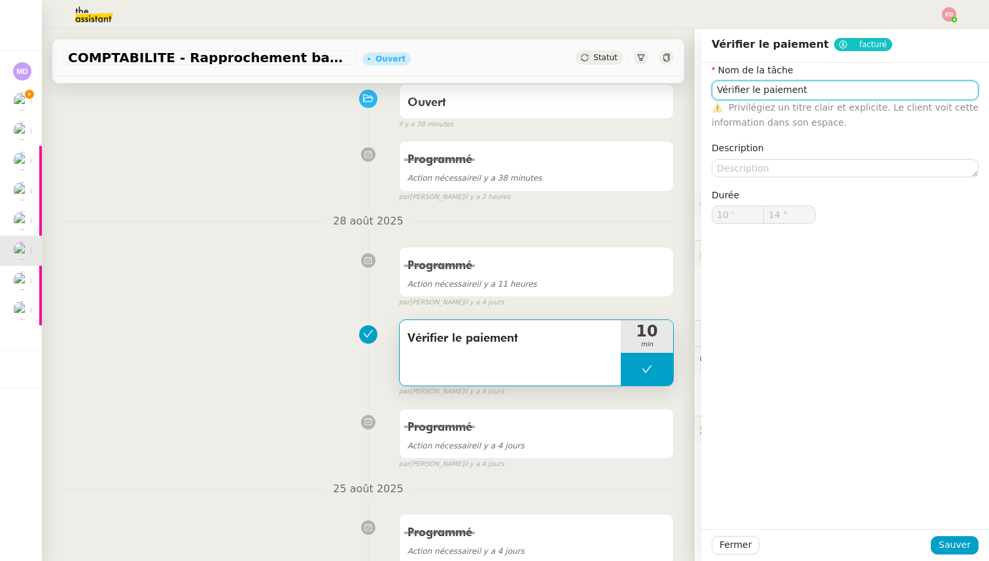
click at [747, 88] on input "Vérifier le paiement" at bounding box center [845, 89] width 267 height 19
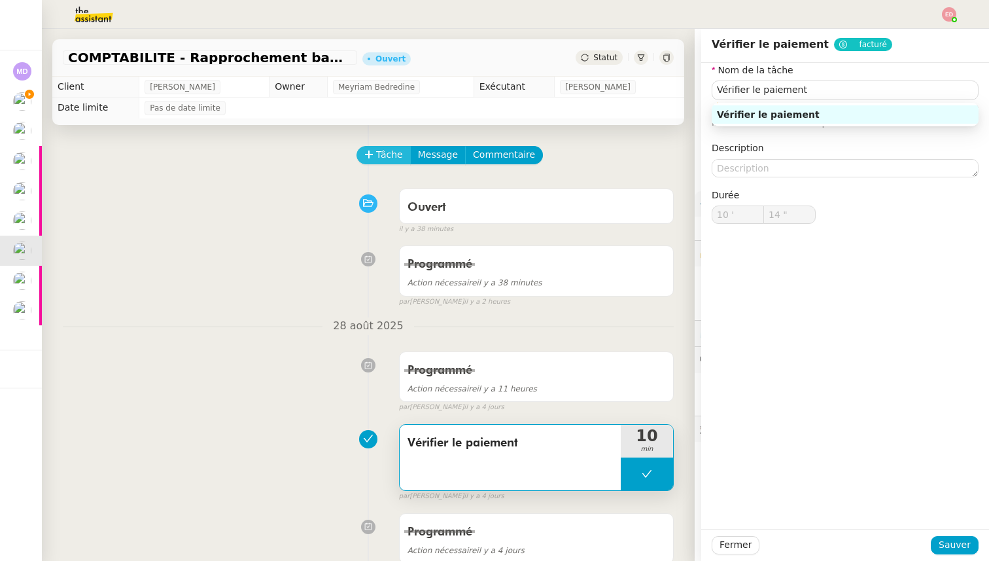
click at [378, 152] on span "Tâche" at bounding box center [389, 154] width 27 height 15
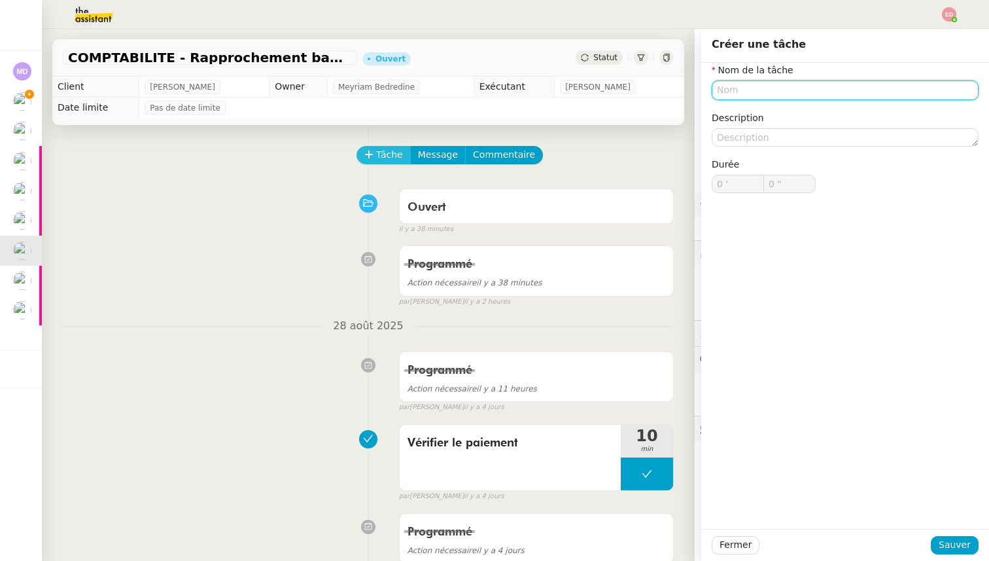
paste input "Vérifier le paiement"
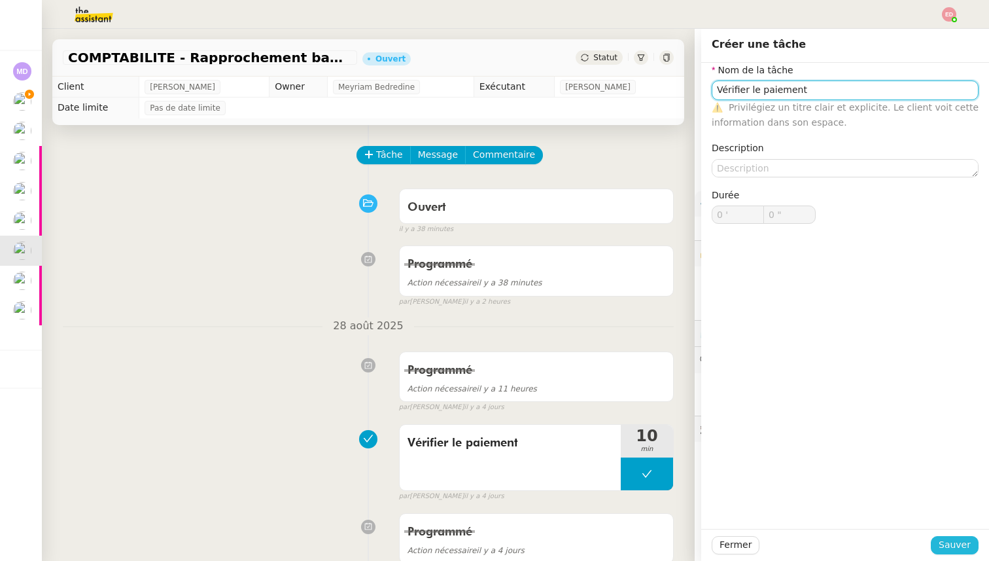
type input "Vérifier le paiement"
click at [960, 549] on span "Sauver" at bounding box center [955, 544] width 32 height 15
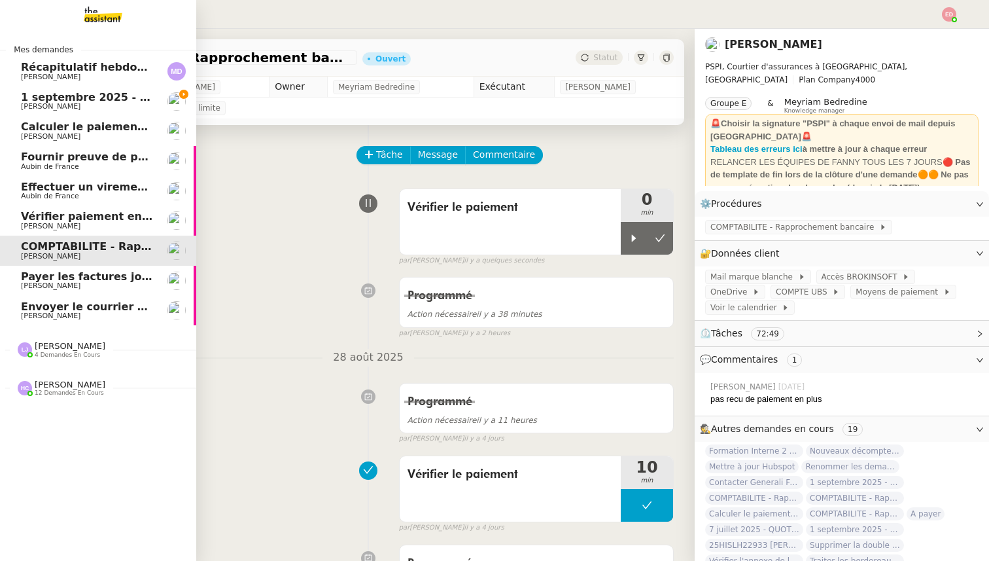
click at [32, 100] on span "1 septembre 2025 - QUOTIDIEN Gestion boite mail Accounting" at bounding box center [204, 97] width 366 height 12
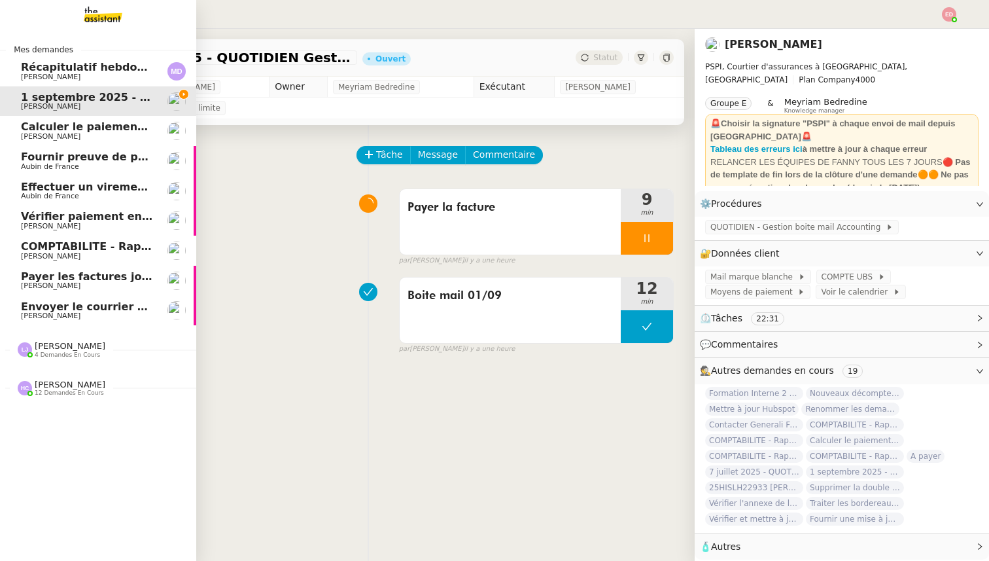
click at [52, 217] on span "Vérifier paiement en Euros pour Team2act" at bounding box center [145, 216] width 249 height 12
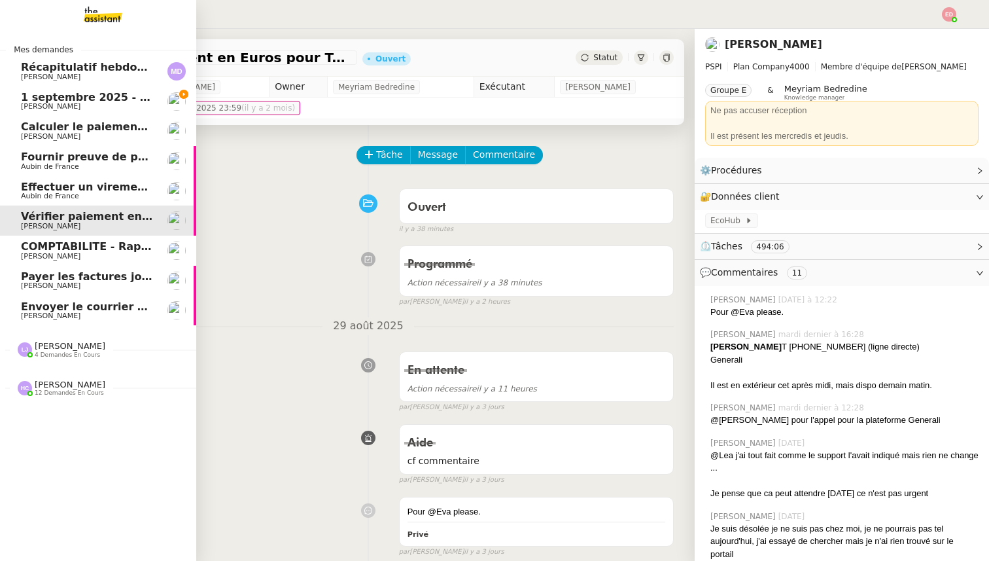
click at [46, 285] on span "[PERSON_NAME]" at bounding box center [51, 285] width 60 height 9
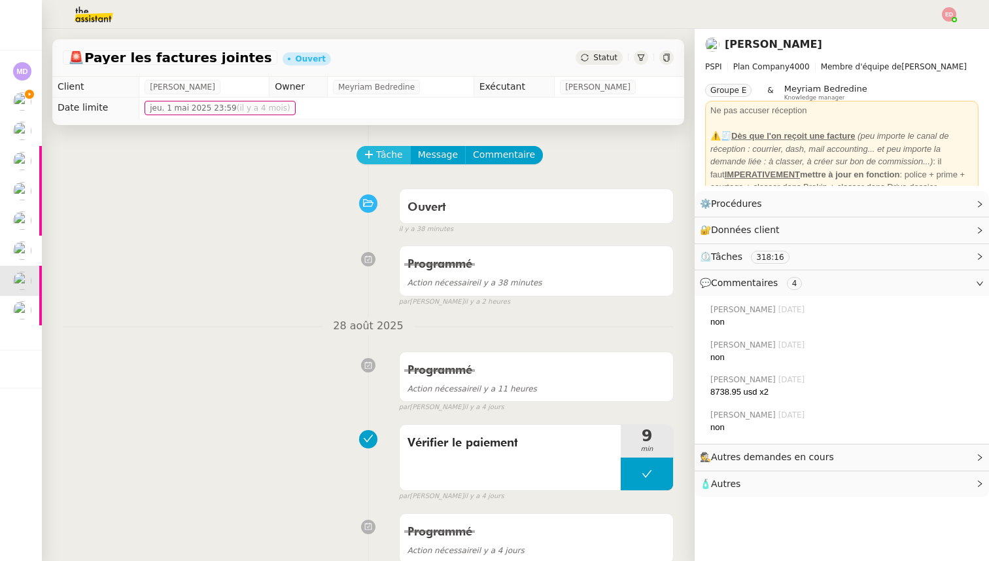
click at [375, 156] on button "Tâche" at bounding box center [383, 155] width 54 height 18
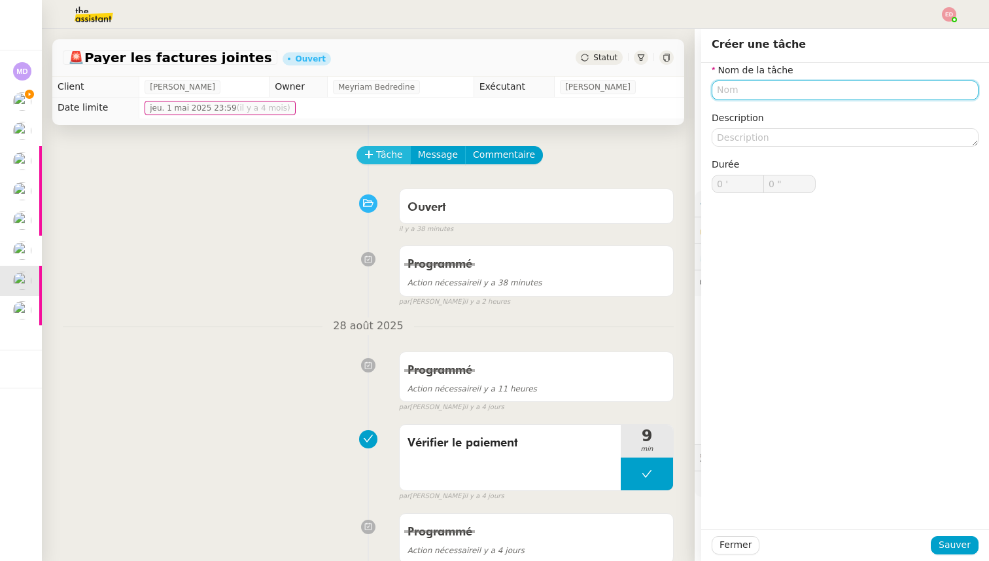
paste input "Vérifier le paiement"
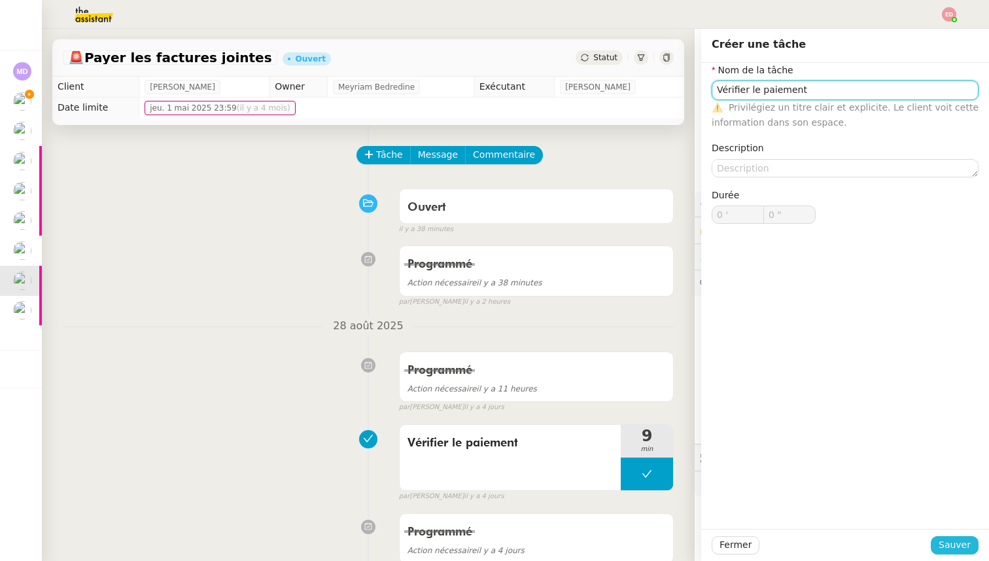
type input "Vérifier le paiement"
click at [950, 542] on span "Sauver" at bounding box center [955, 544] width 32 height 15
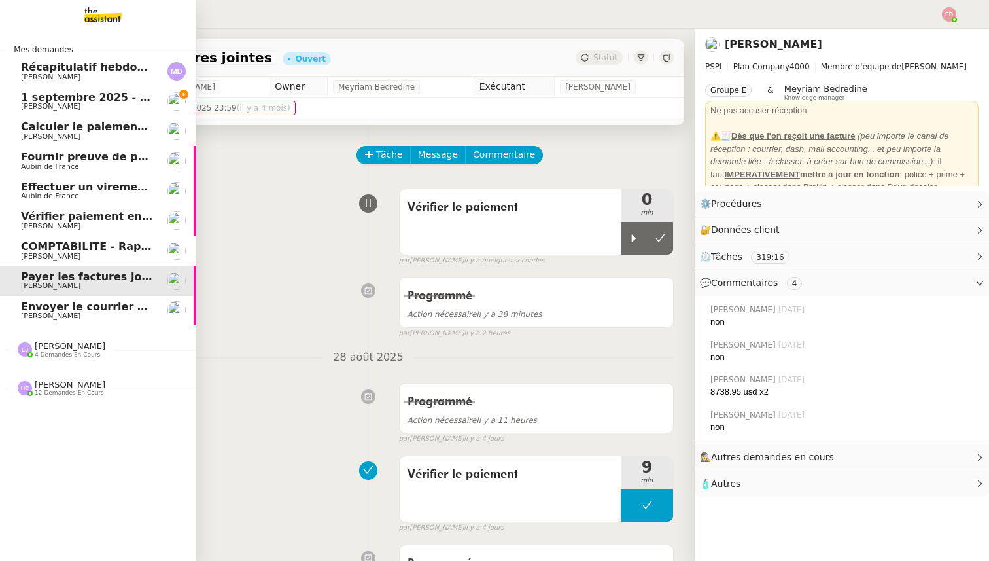
click at [53, 254] on span "[PERSON_NAME]" at bounding box center [51, 256] width 60 height 9
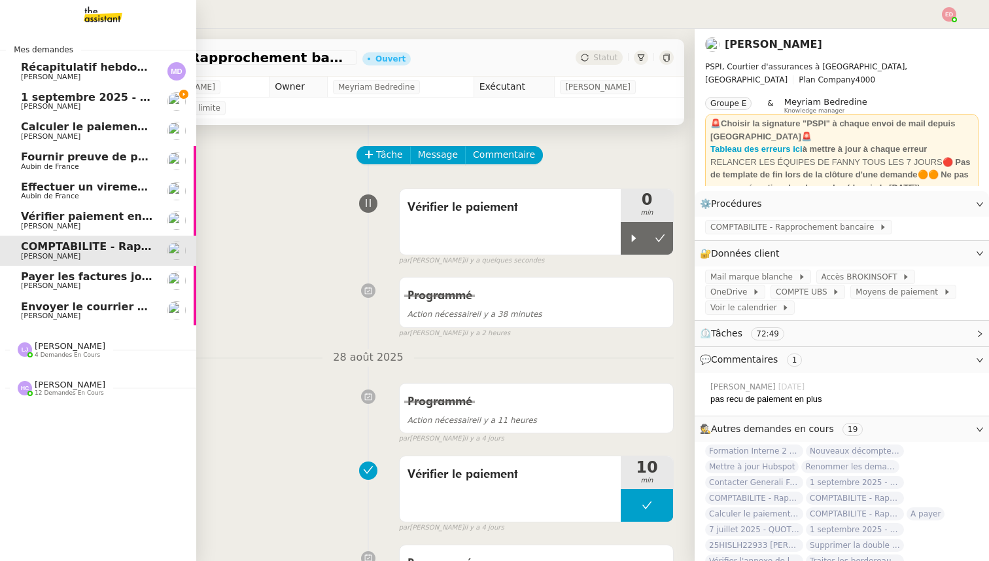
click at [55, 309] on span "Envoyer le courrier recommandé" at bounding box center [117, 306] width 193 height 12
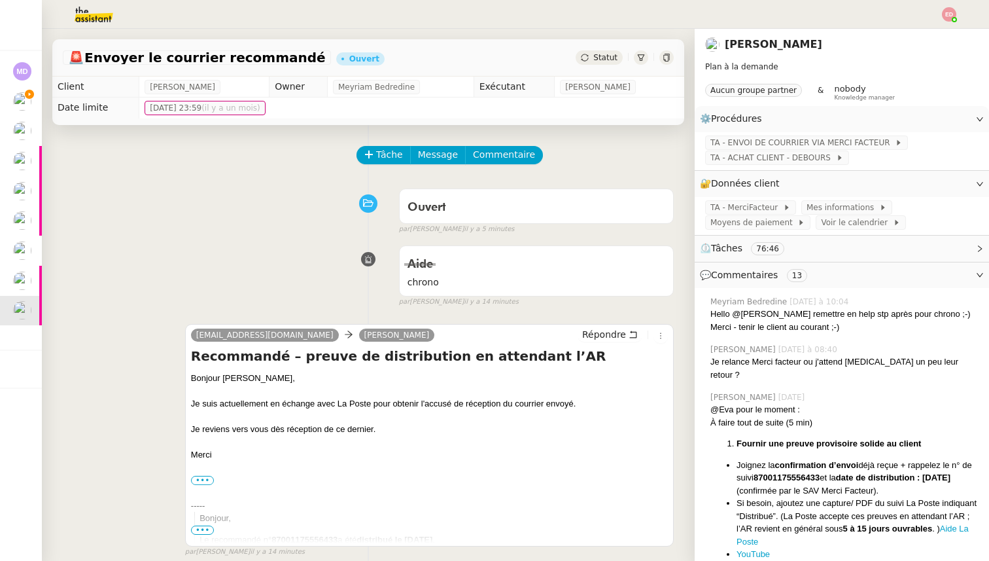
click at [593, 62] on div "Statut" at bounding box center [599, 57] width 47 height 14
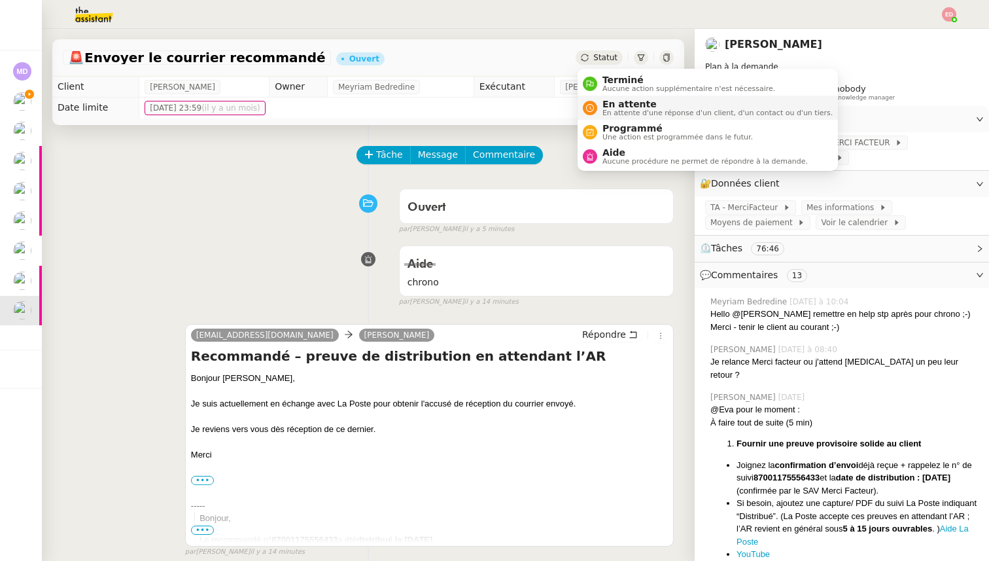
click at [610, 107] on span "En attente" at bounding box center [717, 104] width 230 height 10
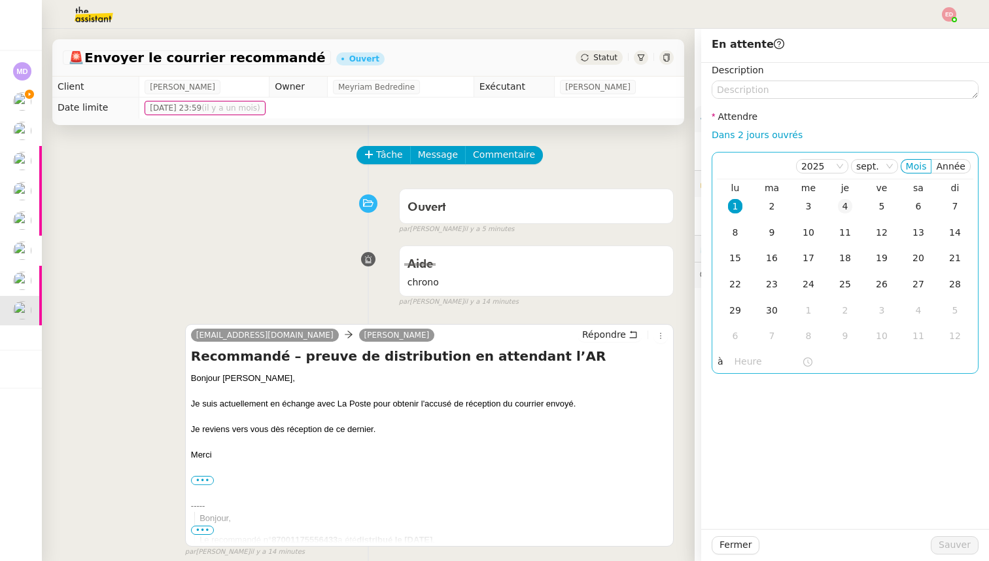
click at [832, 208] on td "4" at bounding box center [845, 207] width 37 height 26
click at [952, 540] on span "Sauver" at bounding box center [955, 544] width 32 height 15
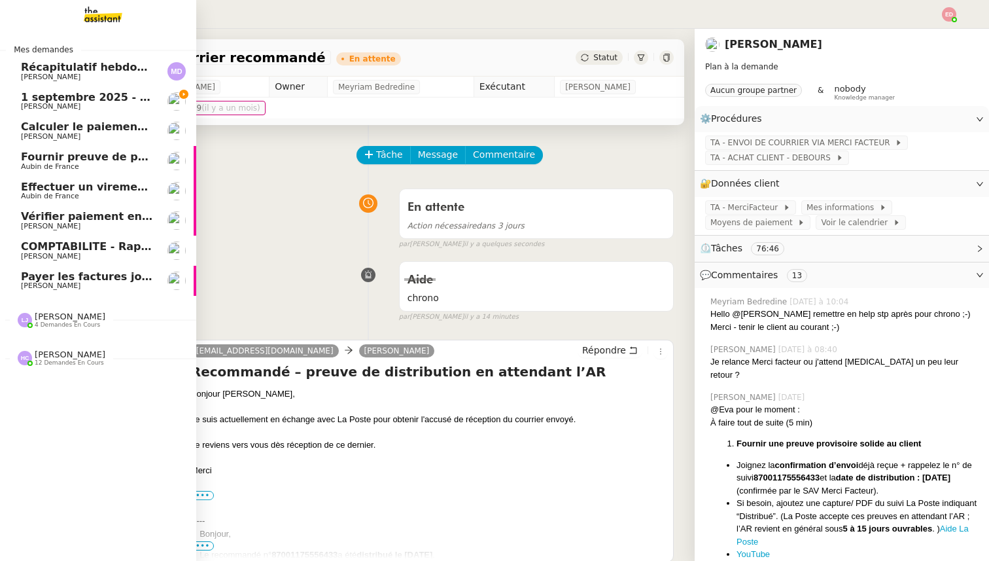
click at [35, 99] on span "1 septembre 2025 - QUOTIDIEN Gestion boite mail Accounting" at bounding box center [204, 97] width 366 height 12
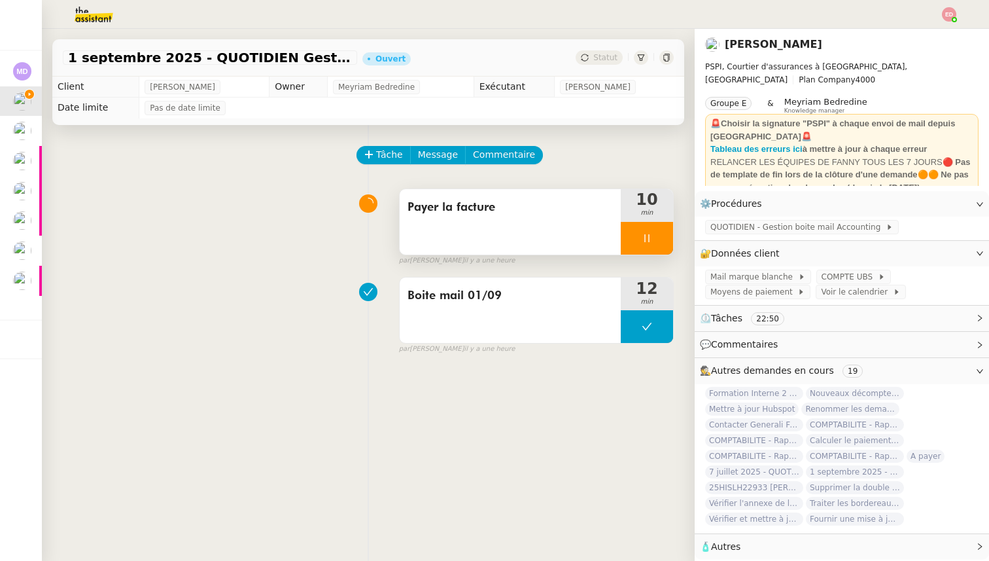
click at [667, 235] on div at bounding box center [647, 238] width 52 height 33
click at [667, 235] on button at bounding box center [660, 238] width 26 height 33
click at [587, 49] on div "1 septembre 2025 - QUOTIDIEN Gestion boite mail Accounting Ouvert Statut" at bounding box center [368, 57] width 632 height 37
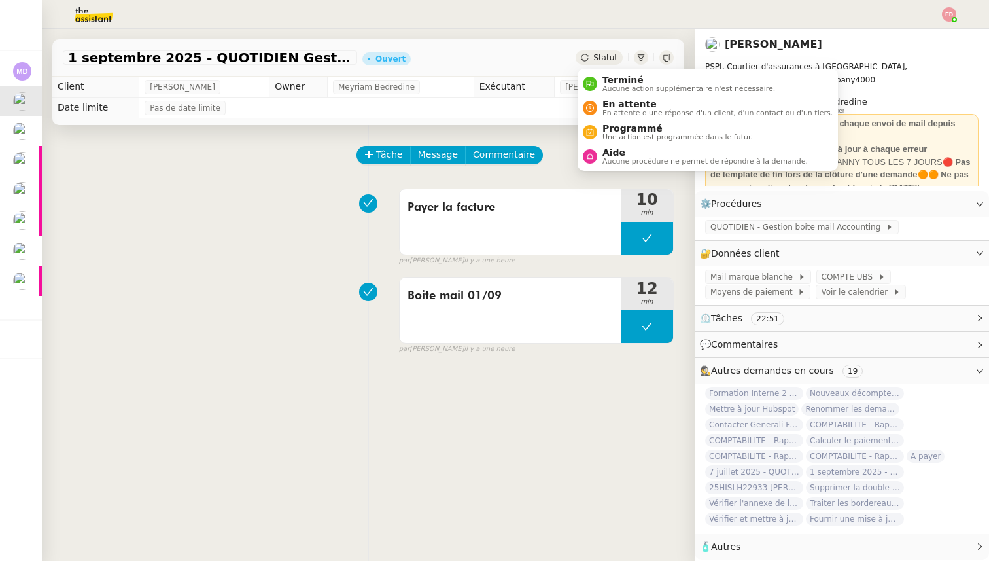
click at [604, 56] on span "Statut" at bounding box center [605, 57] width 24 height 9
click at [604, 129] on span "Programmé" at bounding box center [677, 128] width 150 height 10
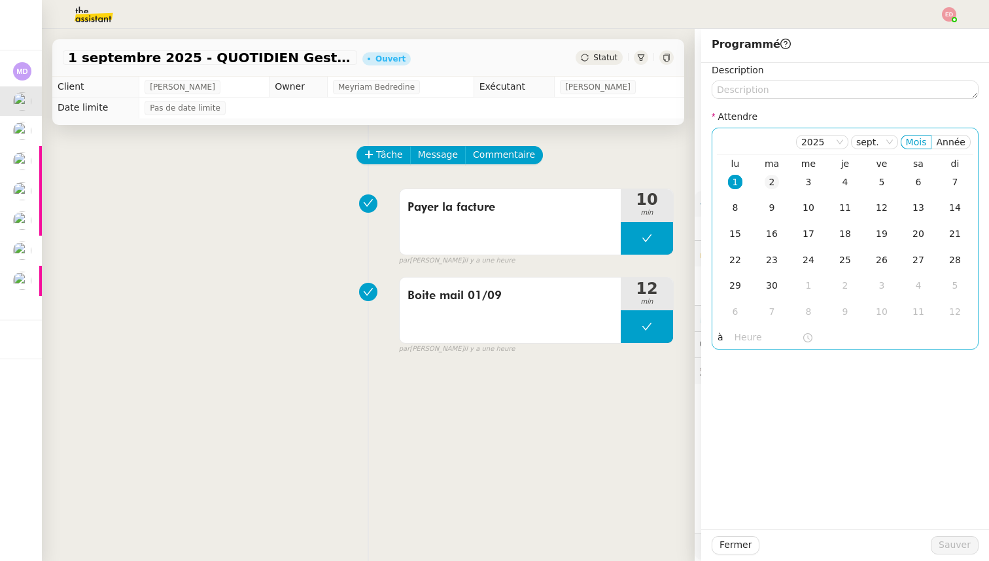
click at [767, 180] on div "2" at bounding box center [772, 182] width 14 height 14
click at [943, 542] on span "Sauver" at bounding box center [955, 544] width 32 height 15
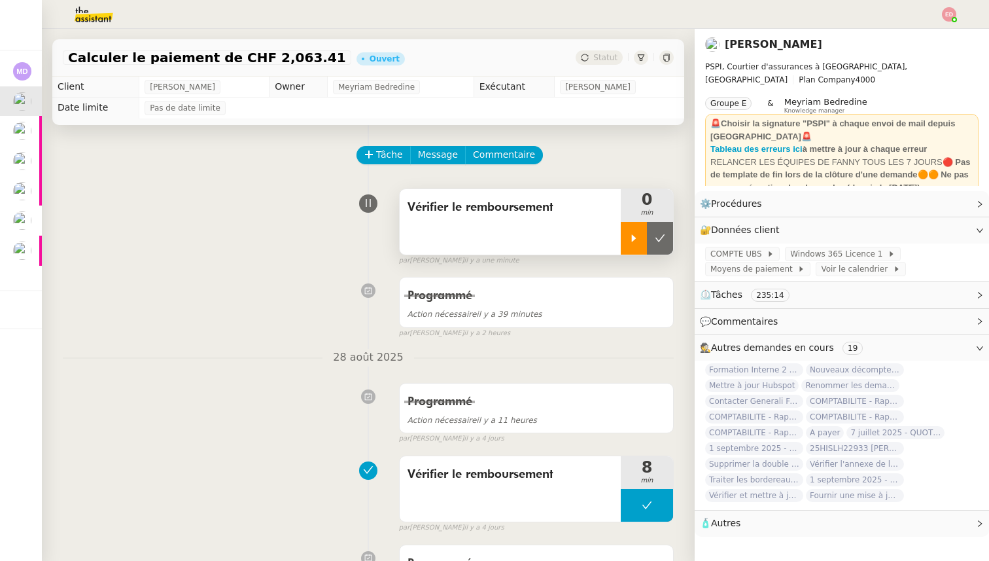
click at [633, 230] on div at bounding box center [634, 238] width 26 height 33
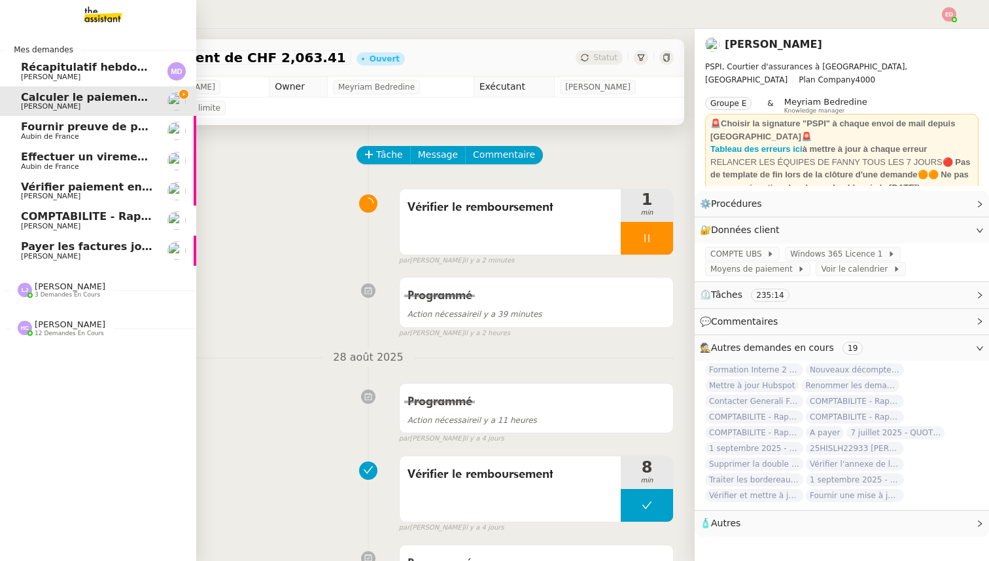
click at [43, 154] on span "Effectuer un virement urgent" at bounding box center [107, 156] width 172 height 12
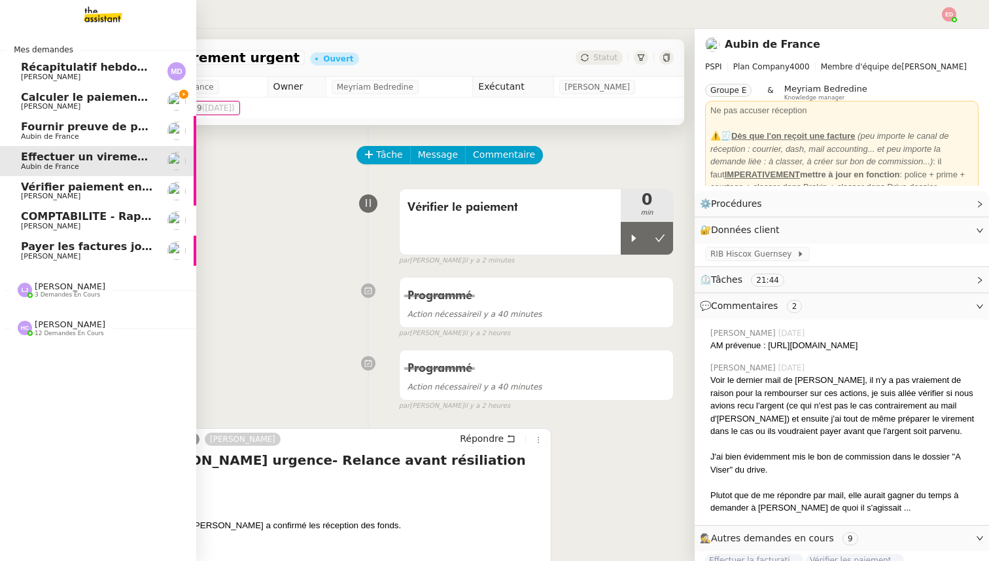
click at [31, 103] on span "[PERSON_NAME]" at bounding box center [51, 106] width 60 height 9
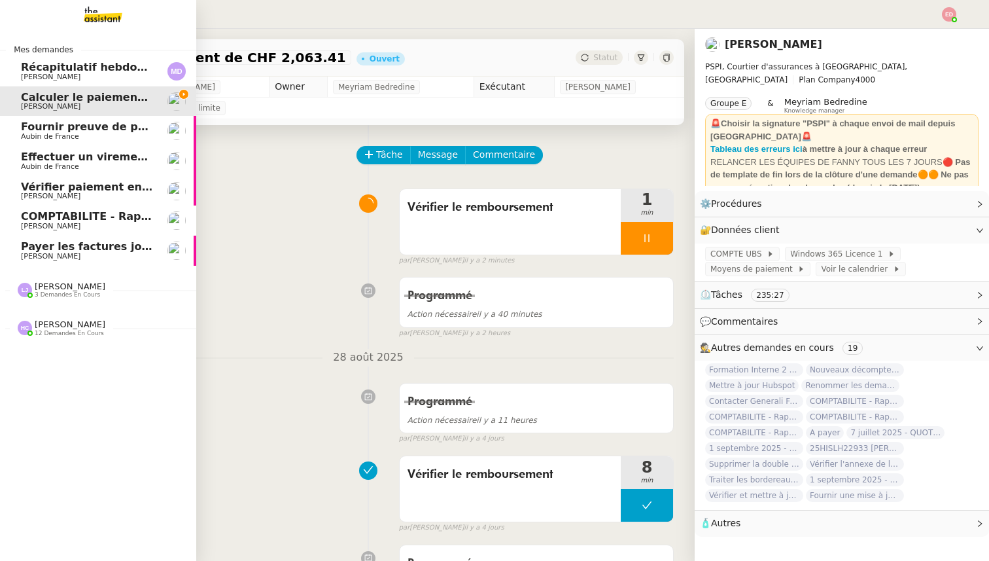
click at [71, 159] on span "Effectuer un virement urgent" at bounding box center [107, 156] width 172 height 12
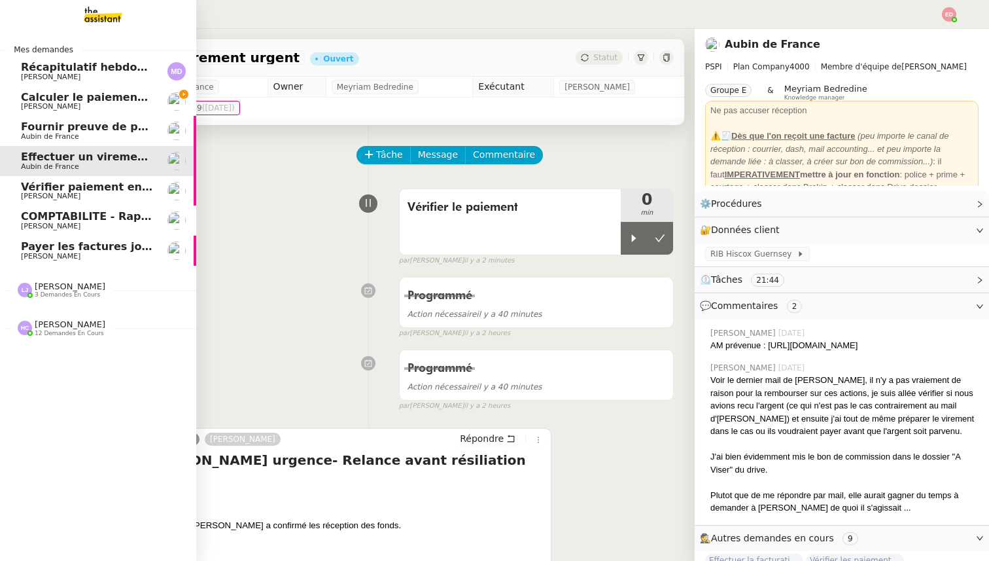
click at [31, 98] on span "Calculer le paiement de CHF 2,063.41" at bounding box center [132, 97] width 222 height 12
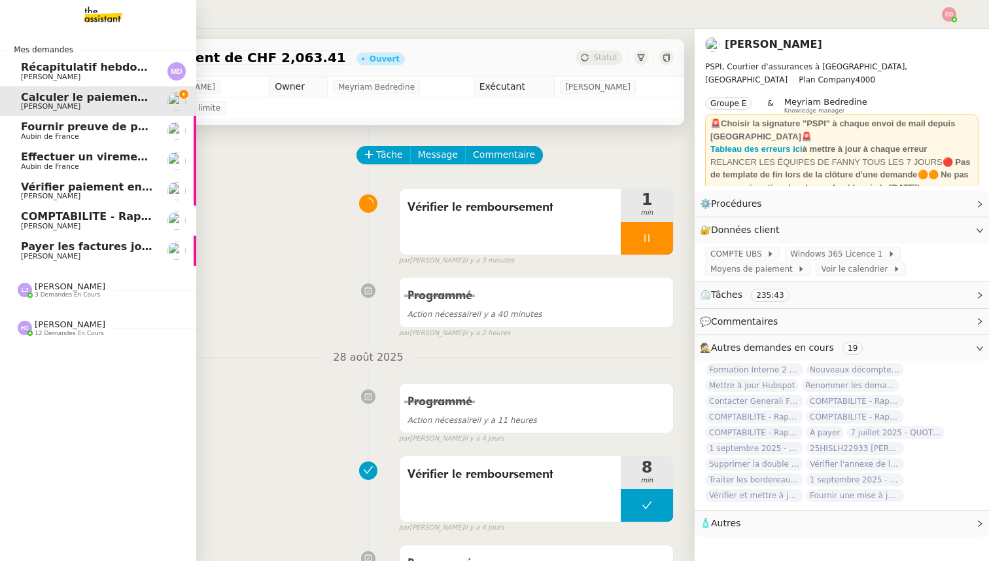
click at [49, 133] on span "Aubin de France" at bounding box center [50, 136] width 58 height 9
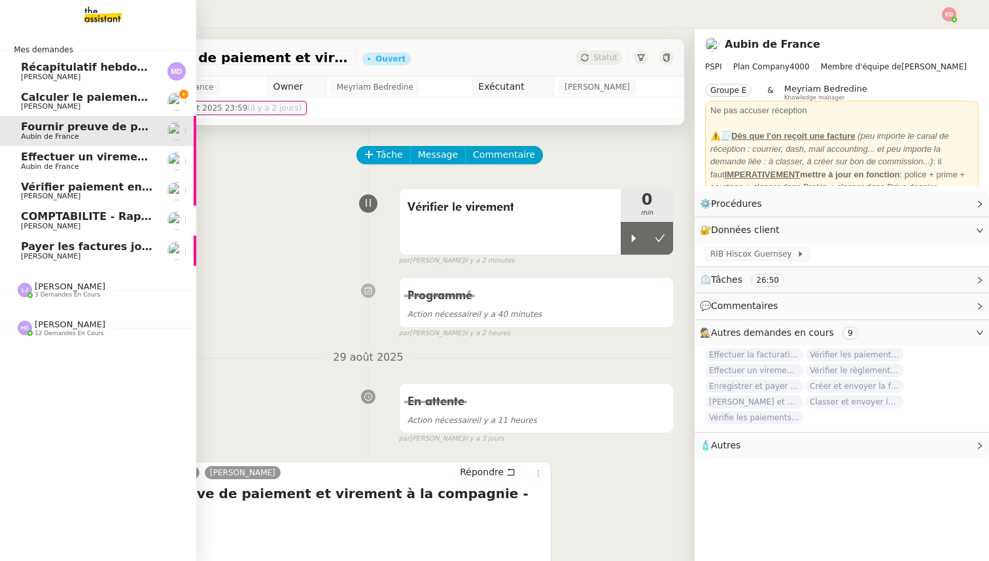
click at [51, 164] on span "Aubin de France" at bounding box center [50, 166] width 58 height 9
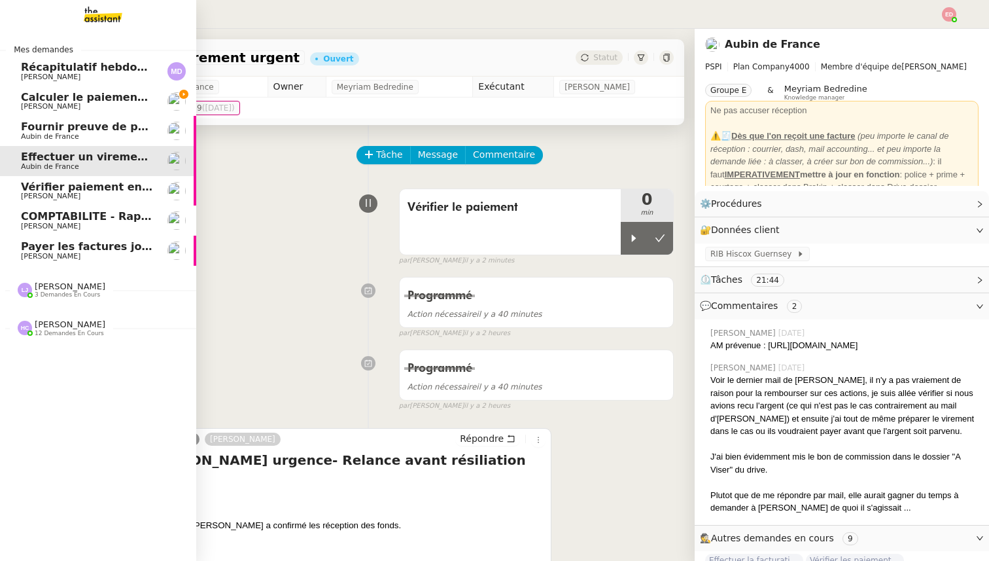
click at [46, 217] on span "COMPTABILITE - Rapprochement bancaire - 18 août 2025" at bounding box center [188, 216] width 335 height 12
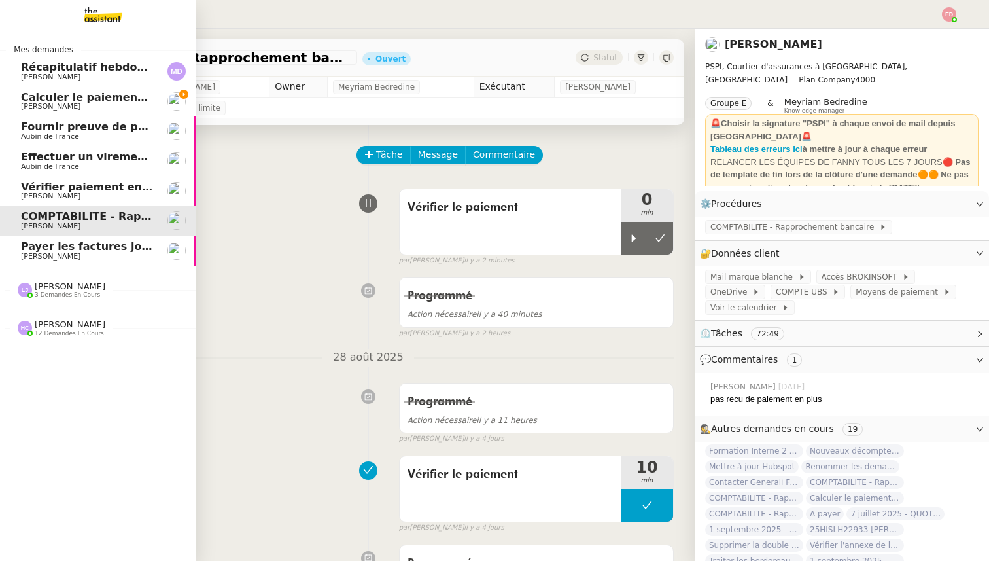
click at [46, 249] on span "Payer les factures jointes" at bounding box center [96, 246] width 150 height 12
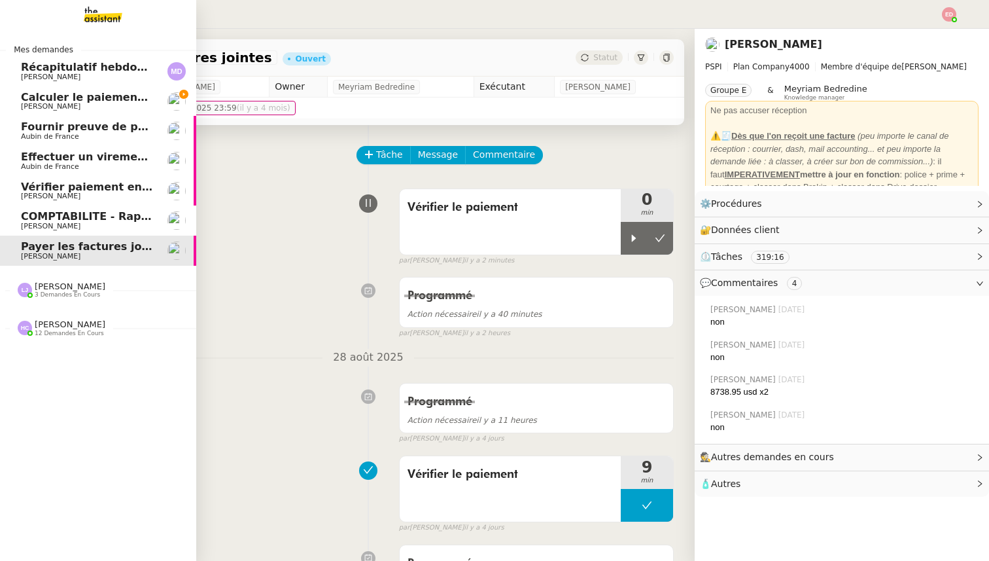
click at [29, 221] on span "COMPTABILITE - Rapprochement bancaire - 18 août 2025" at bounding box center [188, 216] width 335 height 12
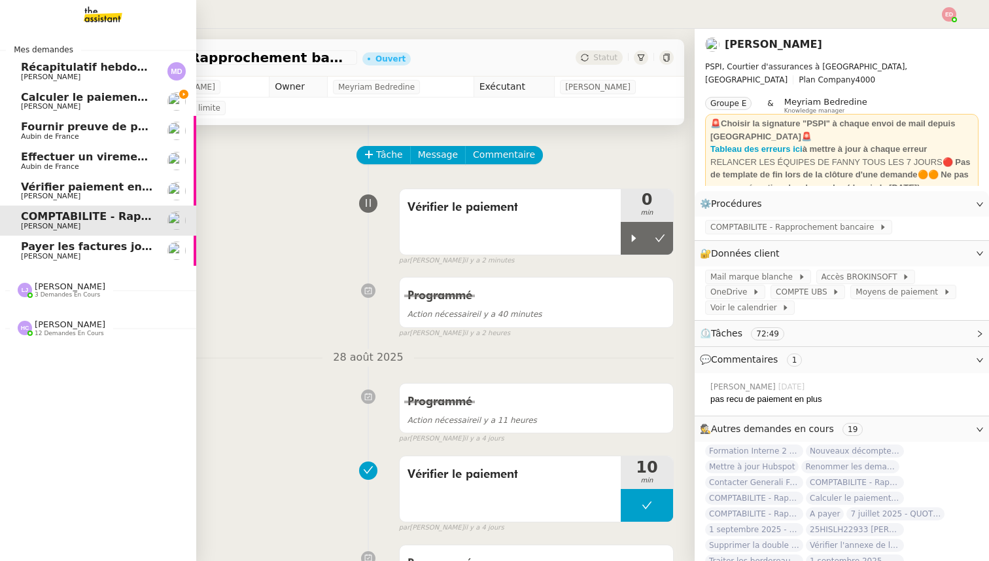
click at [39, 197] on span "[PERSON_NAME]" at bounding box center [51, 196] width 60 height 9
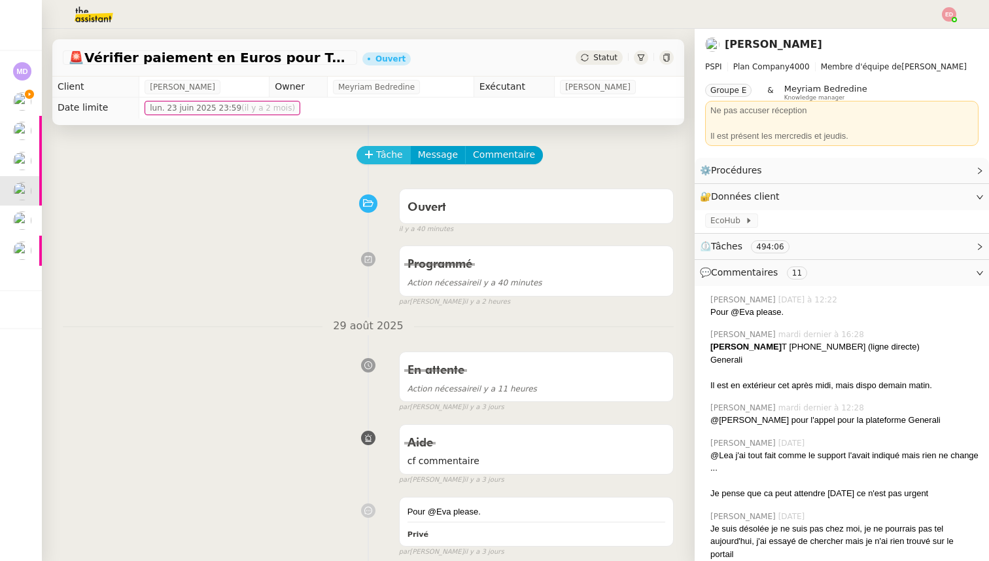
click at [366, 155] on icon at bounding box center [368, 154] width 9 height 9
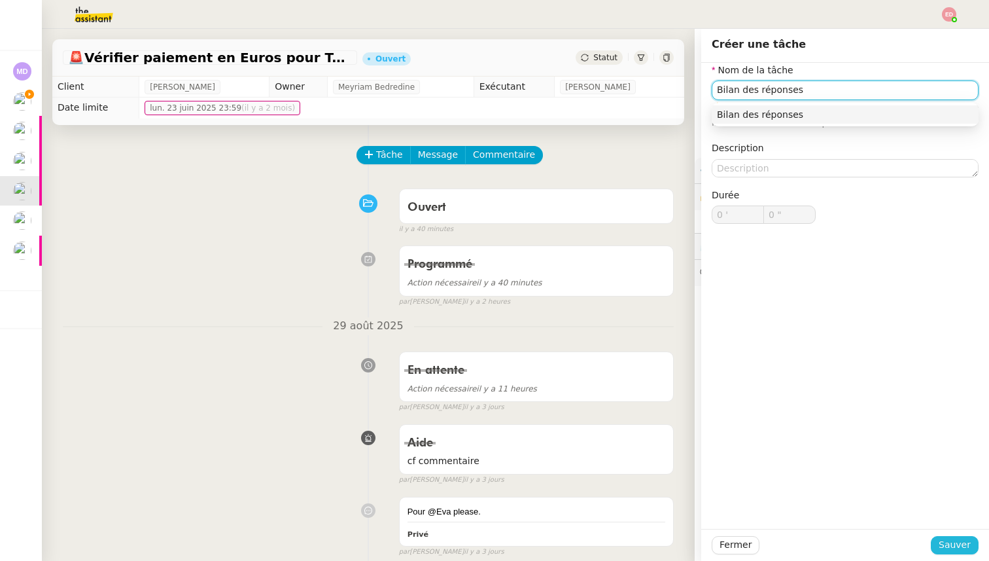
type input "Bilan des réponses"
click at [945, 540] on span "Sauver" at bounding box center [955, 544] width 32 height 15
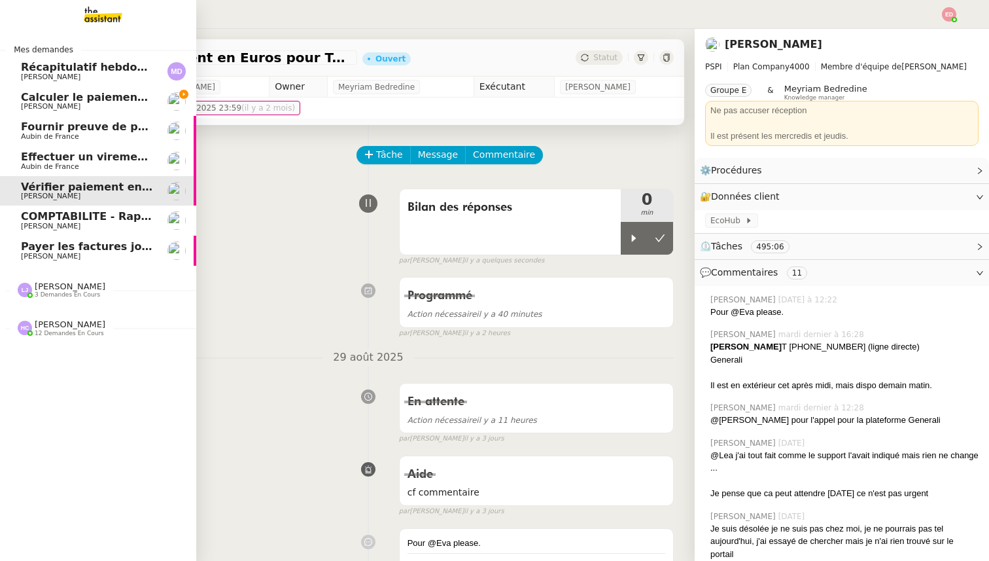
click at [29, 102] on span "Calculer le paiement de CHF 2,063.41" at bounding box center [132, 97] width 222 height 12
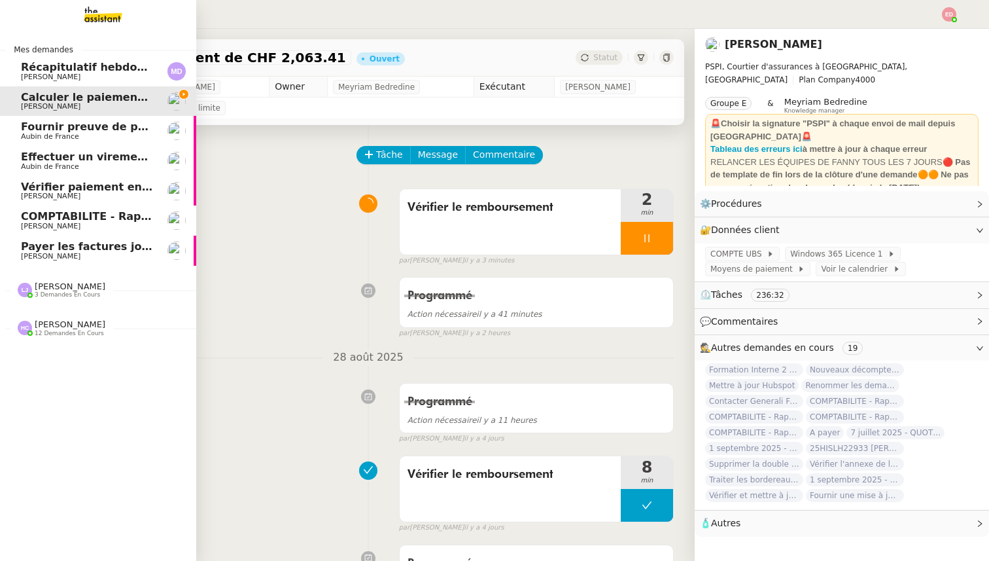
click at [95, 128] on span "Fournir preuve de paiement et virement" at bounding box center [139, 126] width 237 height 12
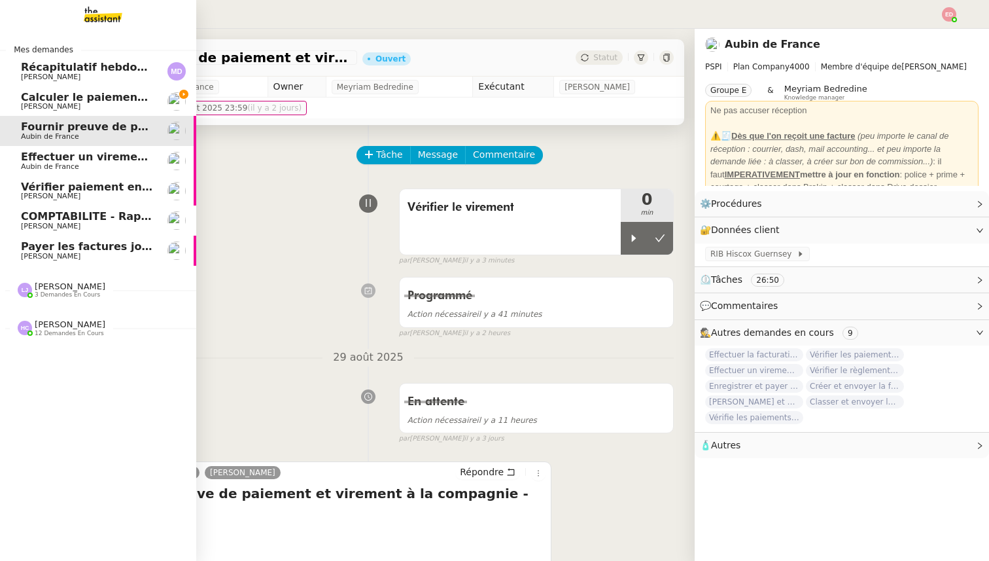
click at [94, 163] on span "Aubin de France" at bounding box center [87, 167] width 132 height 8
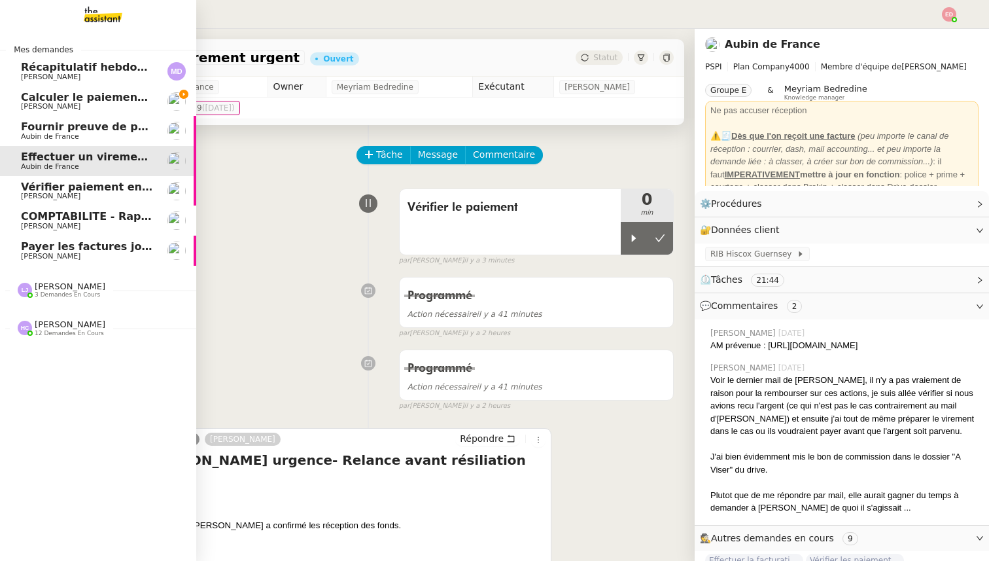
click at [92, 215] on span "COMPTABILITE - Rapprochement bancaire - 18 août 2025" at bounding box center [188, 216] width 335 height 12
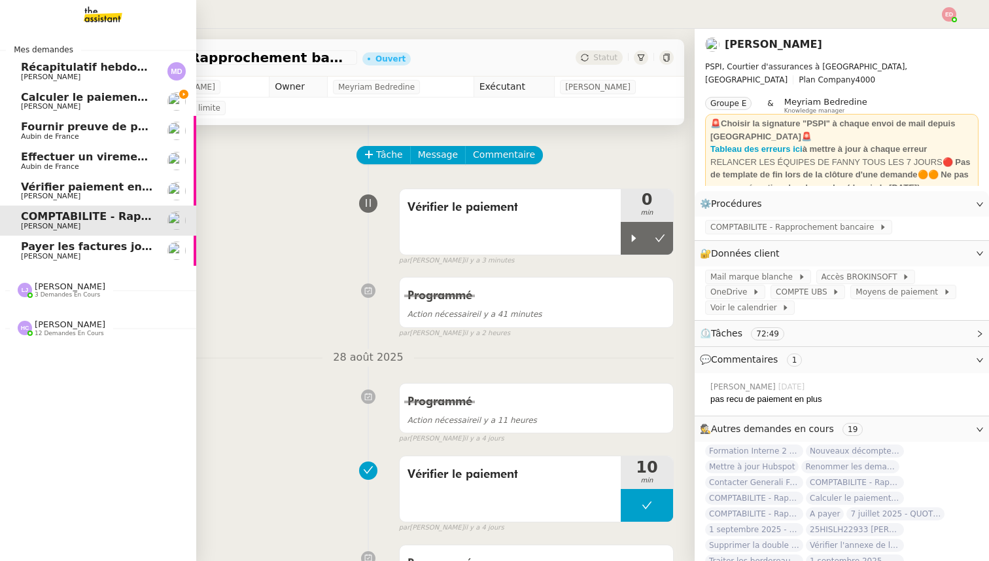
click at [91, 257] on span "[PERSON_NAME]" at bounding box center [87, 256] width 132 height 8
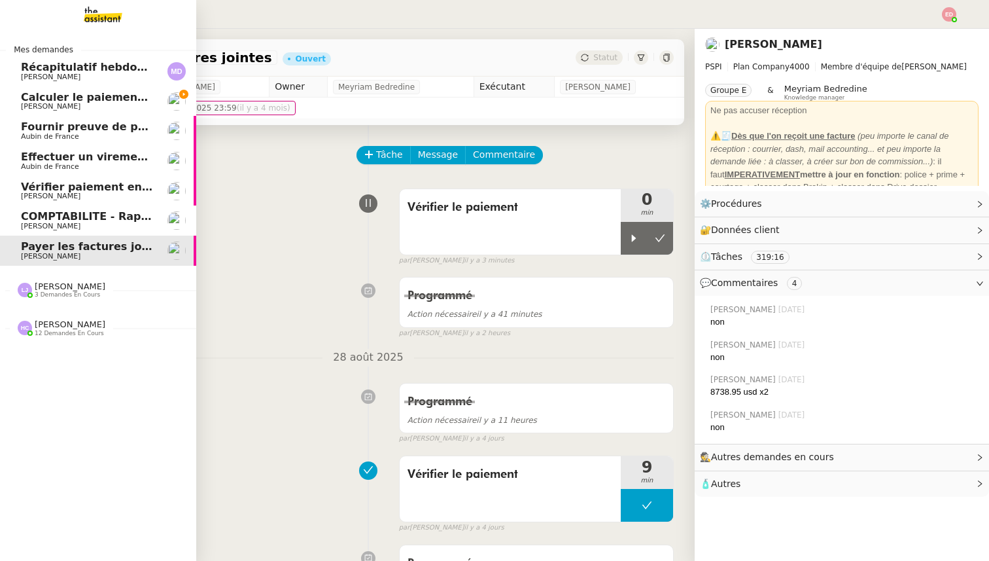
click at [69, 288] on span "[PERSON_NAME]" at bounding box center [70, 286] width 71 height 10
click at [60, 420] on span "12 demandes en cours" at bounding box center [69, 422] width 69 height 7
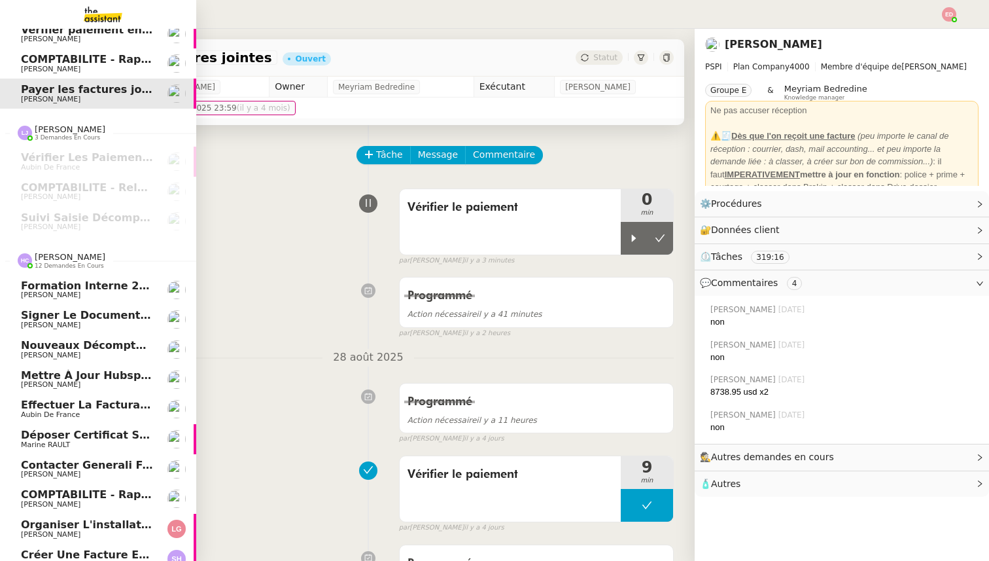
scroll to position [230, 0]
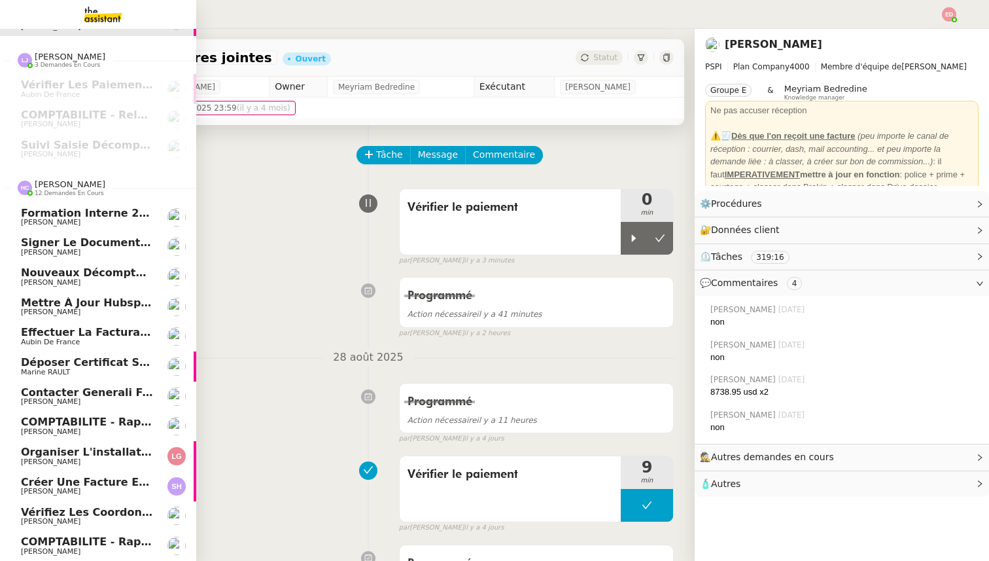
click at [70, 422] on span "COMPTABILITE - Rapprochement bancaire - 1 septembre 2025" at bounding box center [204, 421] width 366 height 12
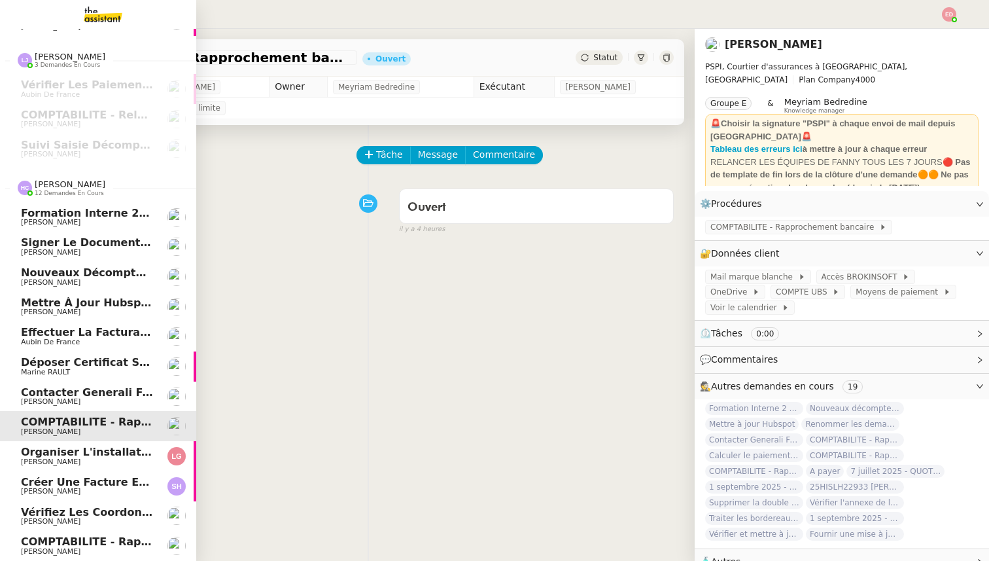
click at [63, 549] on span "[PERSON_NAME]" at bounding box center [51, 551] width 60 height 9
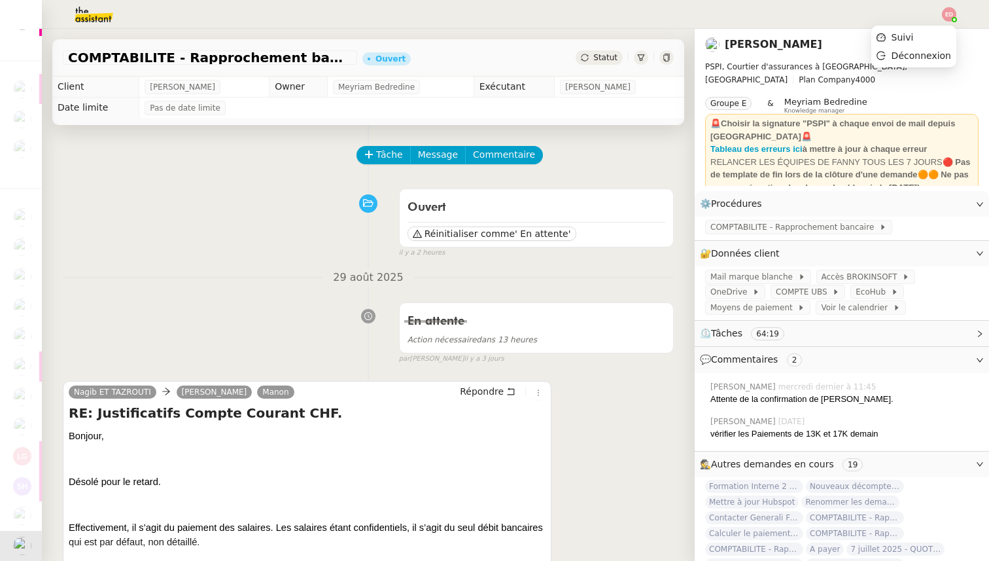
click at [952, 12] on img at bounding box center [949, 14] width 14 height 14
click at [899, 39] on span "Suivi" at bounding box center [903, 37] width 22 height 10
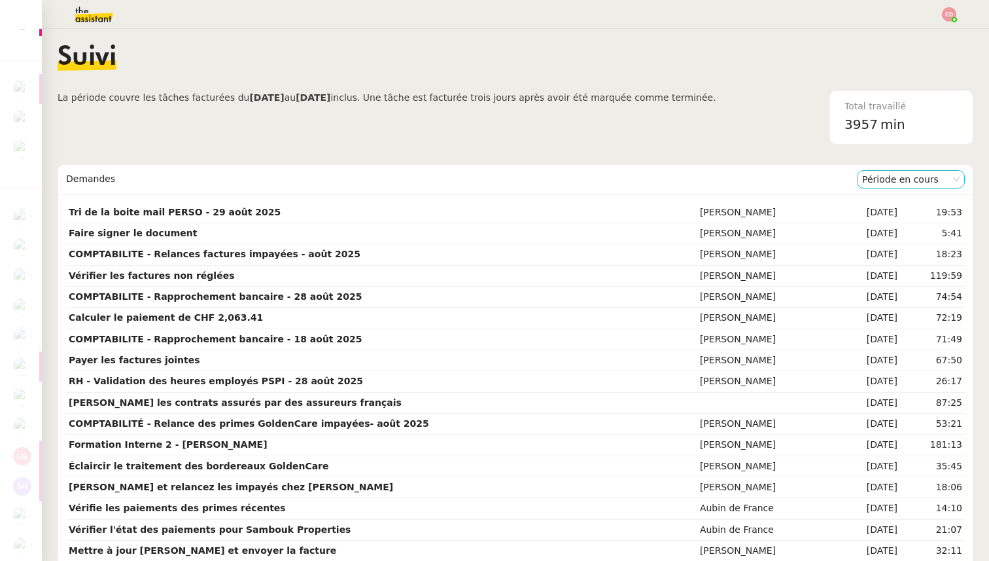
click at [901, 180] on nz-select-item "Période en cours" at bounding box center [910, 179] width 97 height 17
click at [899, 222] on div "Période précédente" at bounding box center [910, 221] width 97 height 12
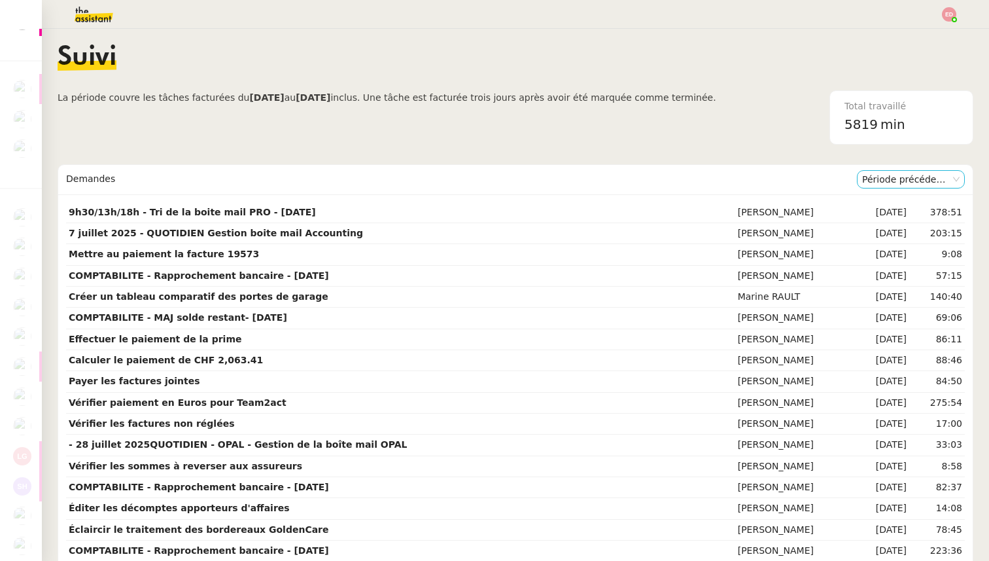
click at [895, 177] on nz-select-item "Période précédente" at bounding box center [910, 179] width 97 height 17
click at [891, 206] on div "Période en cours" at bounding box center [910, 203] width 97 height 12
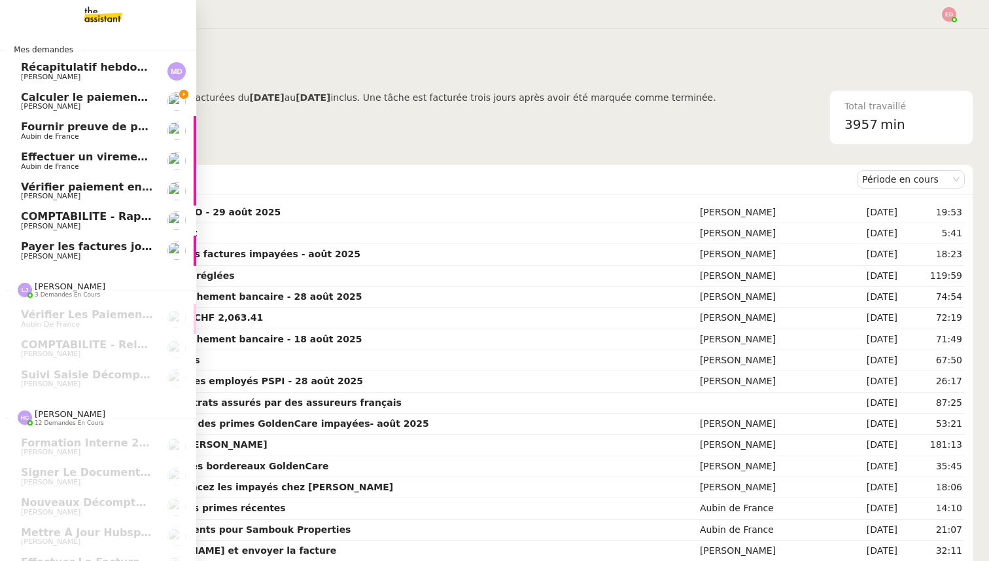
click at [77, 97] on span "Calculer le paiement de CHF 2,063.41" at bounding box center [132, 97] width 222 height 12
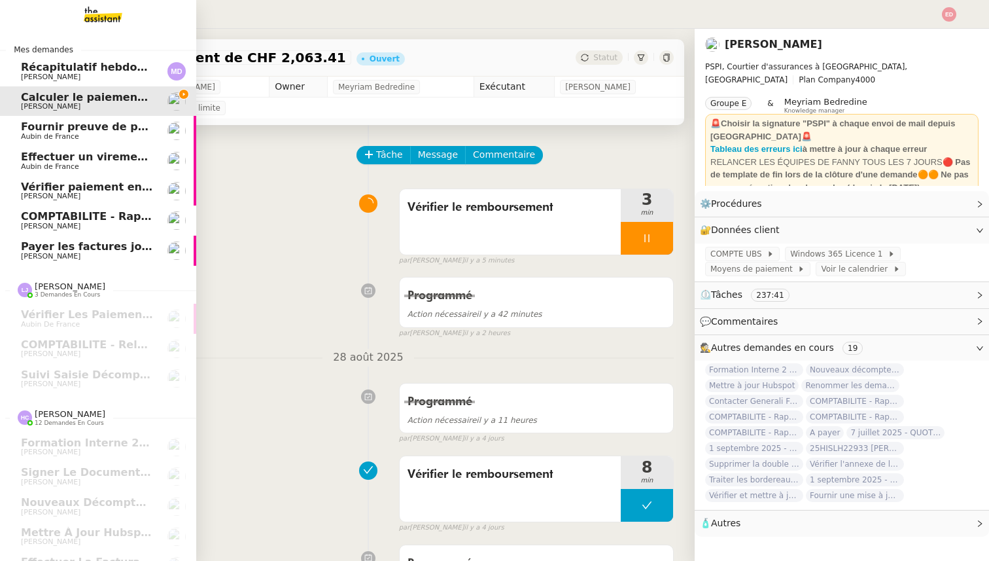
click at [90, 72] on span "Récapitulatif hebdomadaire - 1 septembre 2025" at bounding box center [162, 67] width 283 height 12
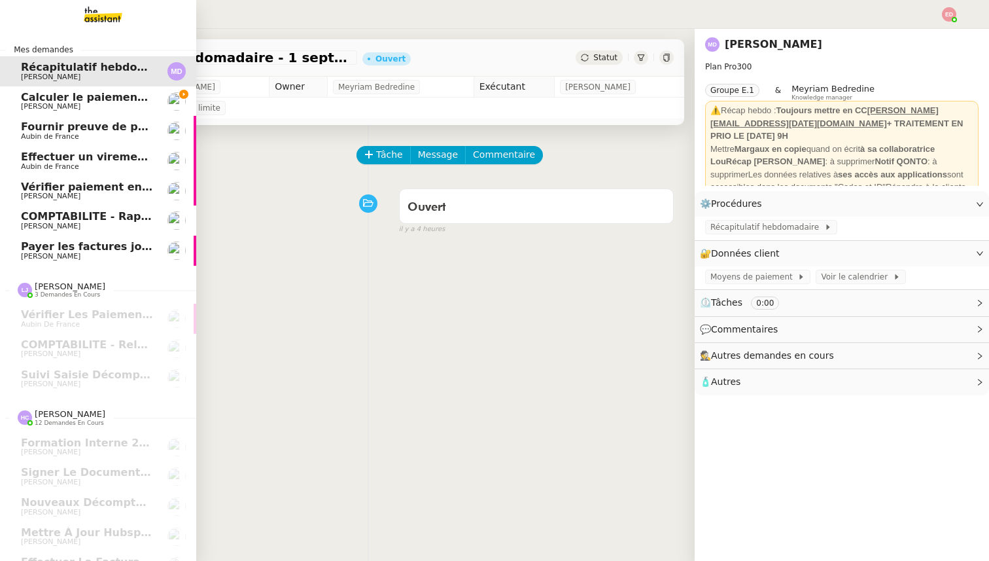
click at [100, 18] on img at bounding box center [92, 14] width 101 height 29
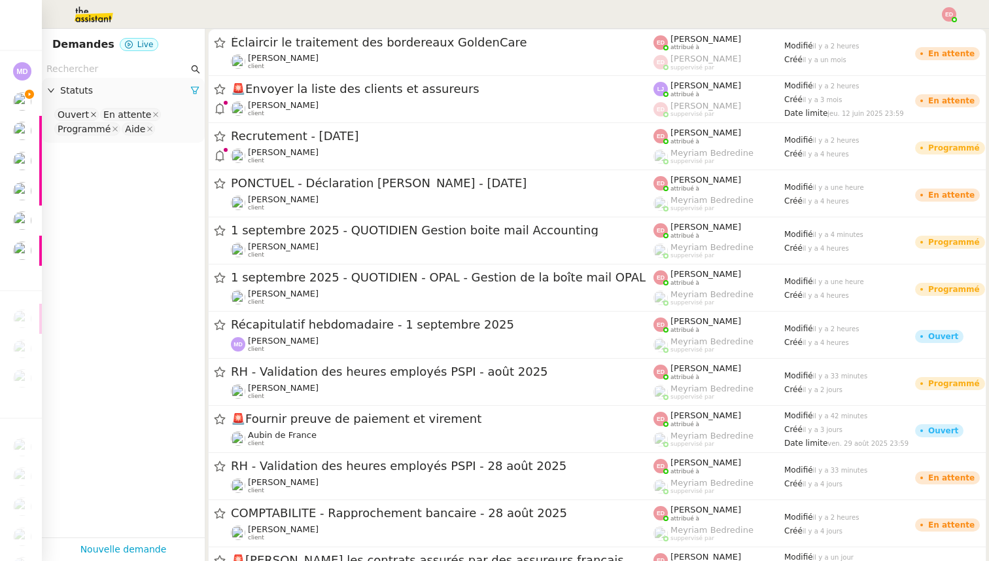
click at [92, 113] on icon at bounding box center [93, 114] width 7 height 7
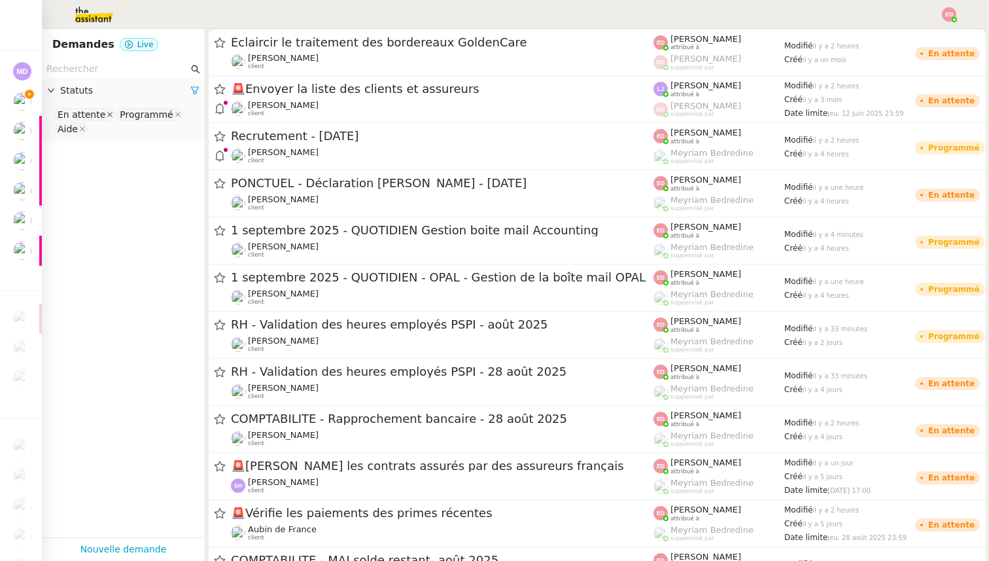
click at [107, 114] on icon at bounding box center [110, 114] width 7 height 7
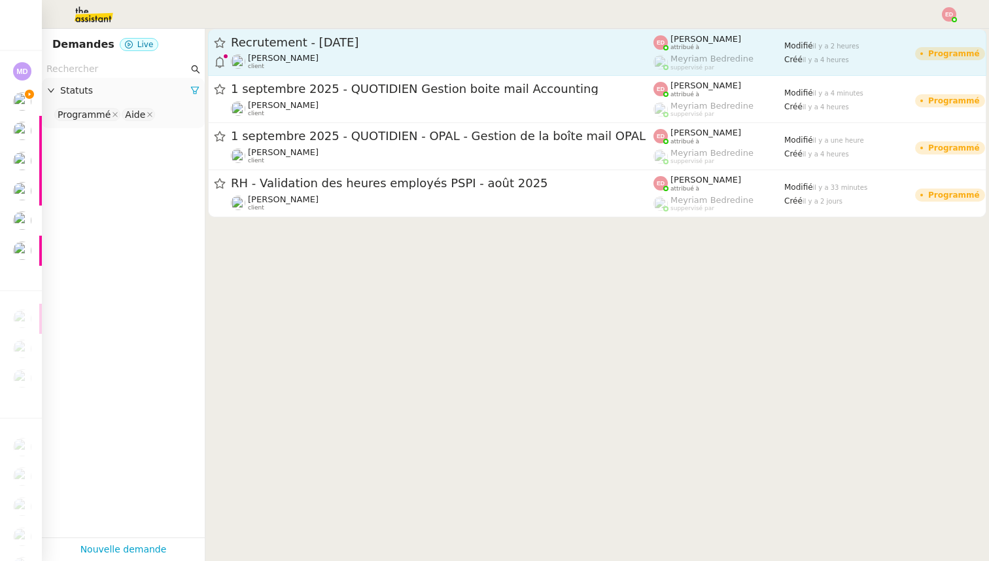
click at [317, 58] on span "Morgane Mussard" at bounding box center [283, 58] width 71 height 10
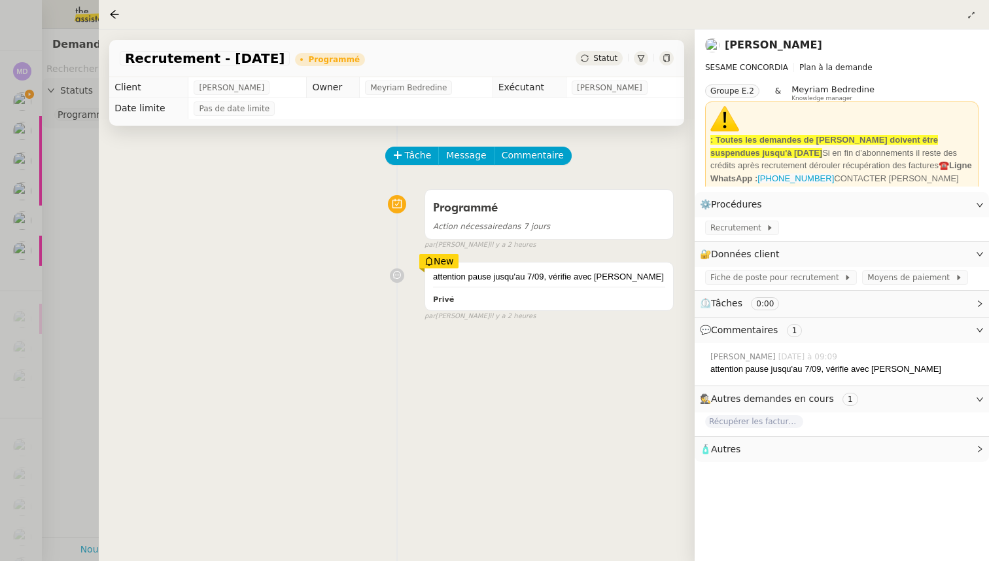
click at [712, 41] on img at bounding box center [712, 45] width 14 height 14
click at [766, 228] on icon at bounding box center [770, 228] width 8 height 8
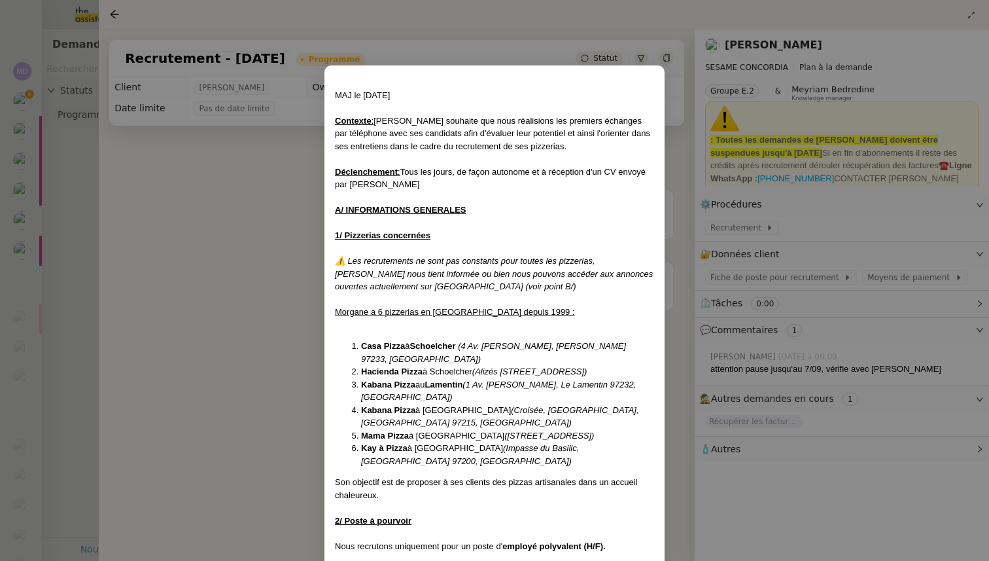
scroll to position [792, 0]
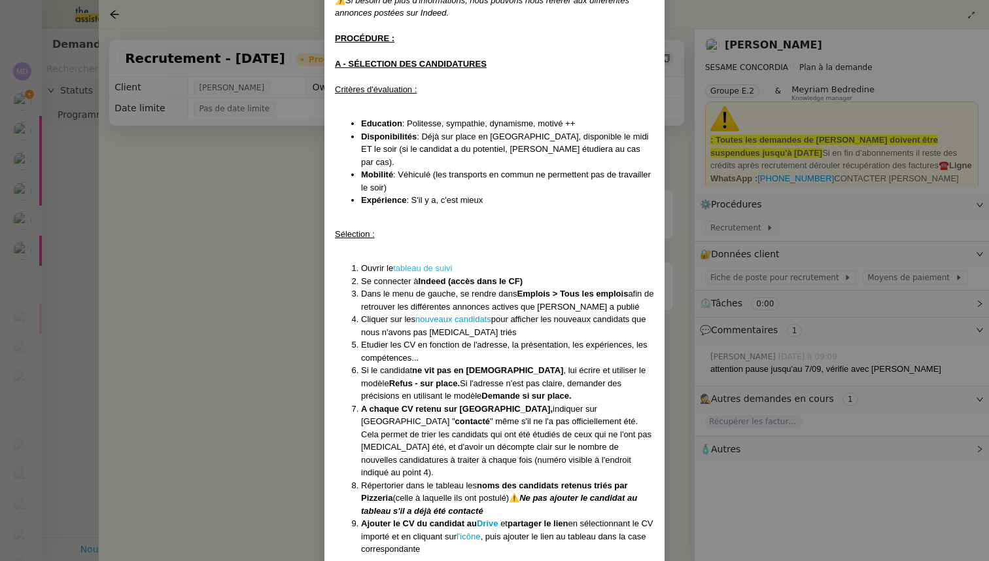
click at [438, 273] on link "tableau de suivi" at bounding box center [422, 268] width 59 height 10
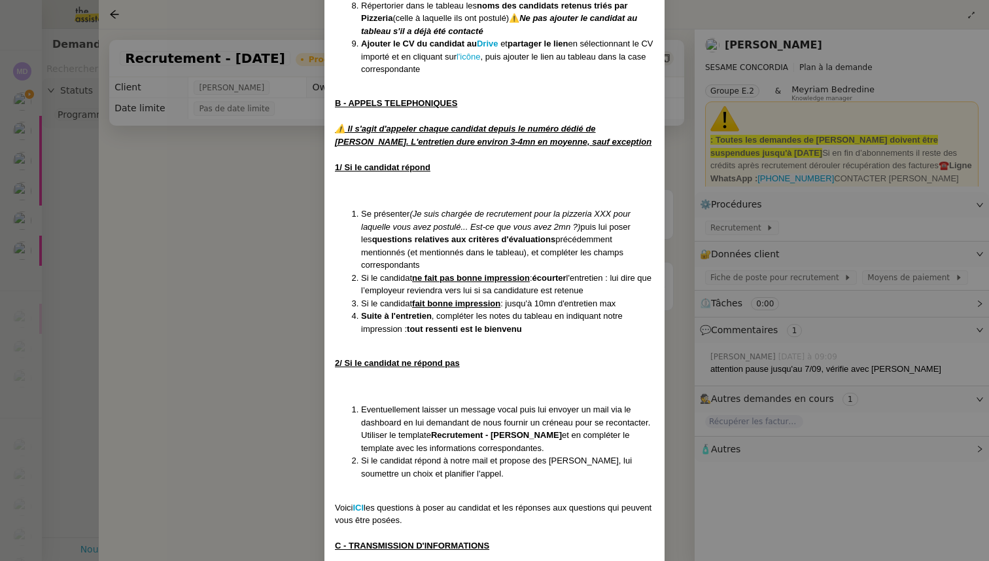
scroll to position [1395, 0]
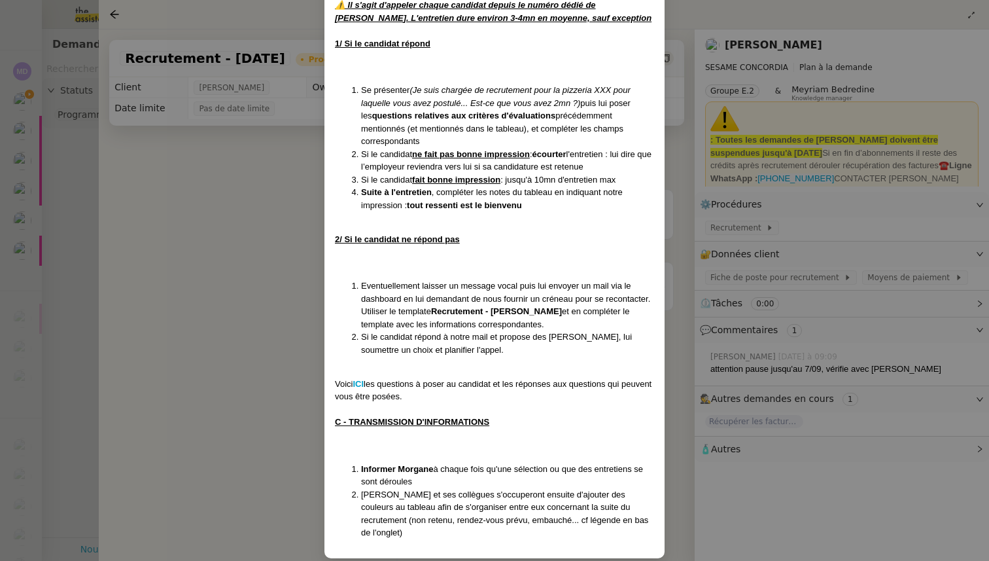
click at [264, 268] on nz-modal-container "MAJ le 12/06/25 Contexte : Morgane souhaite que nous réalisions les premiers éc…" at bounding box center [494, 280] width 989 height 561
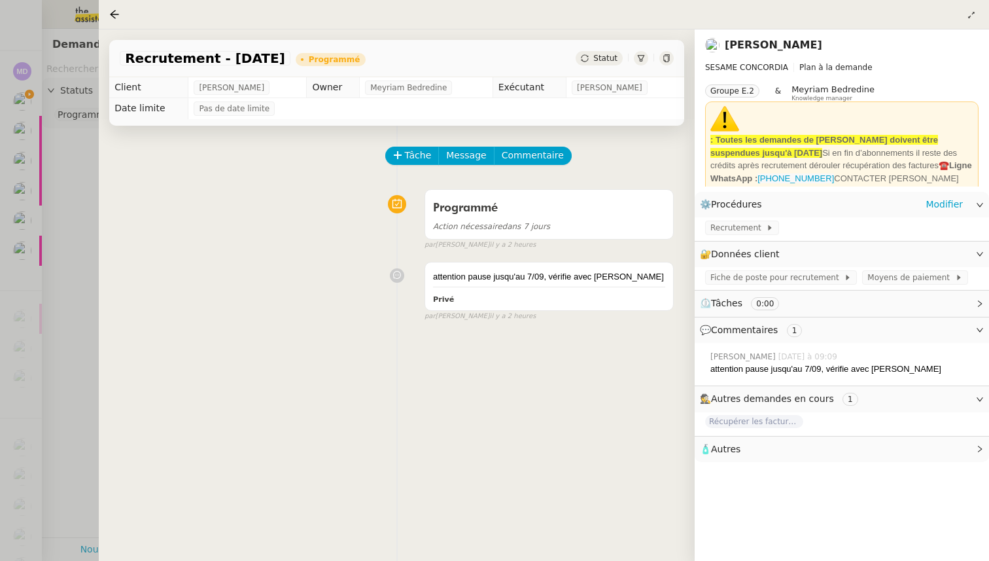
scroll to position [1330, 0]
click at [940, 256] on link "Modifier" at bounding box center [944, 254] width 37 height 15
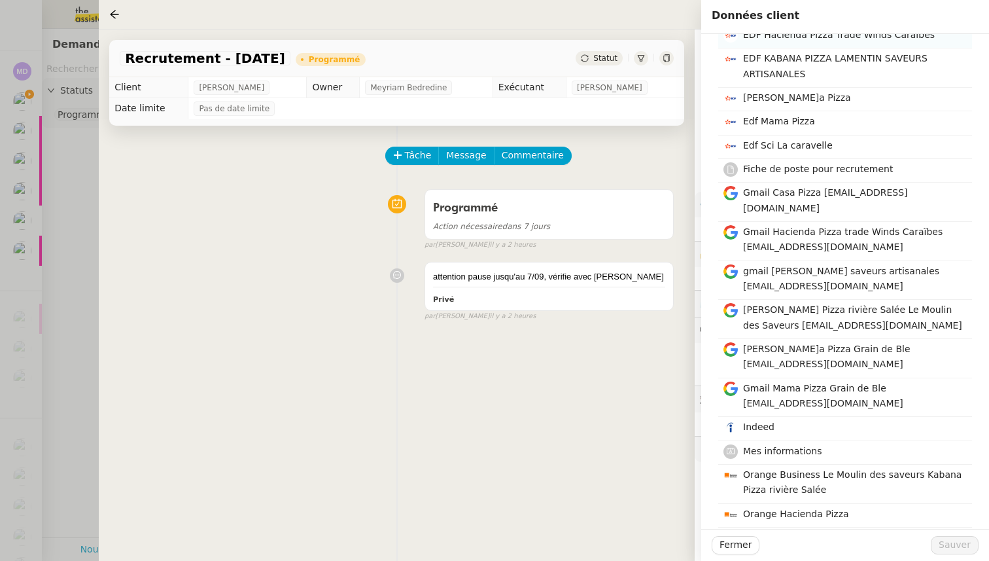
scroll to position [296, 0]
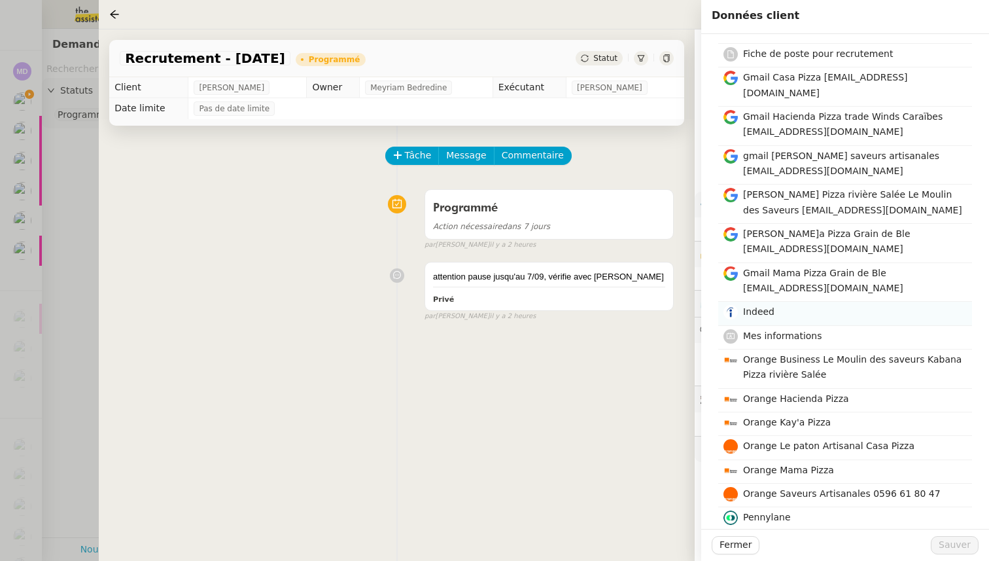
click at [758, 306] on span "Indeed" at bounding box center [758, 311] width 31 height 10
click at [950, 547] on span "Sauver" at bounding box center [955, 544] width 32 height 15
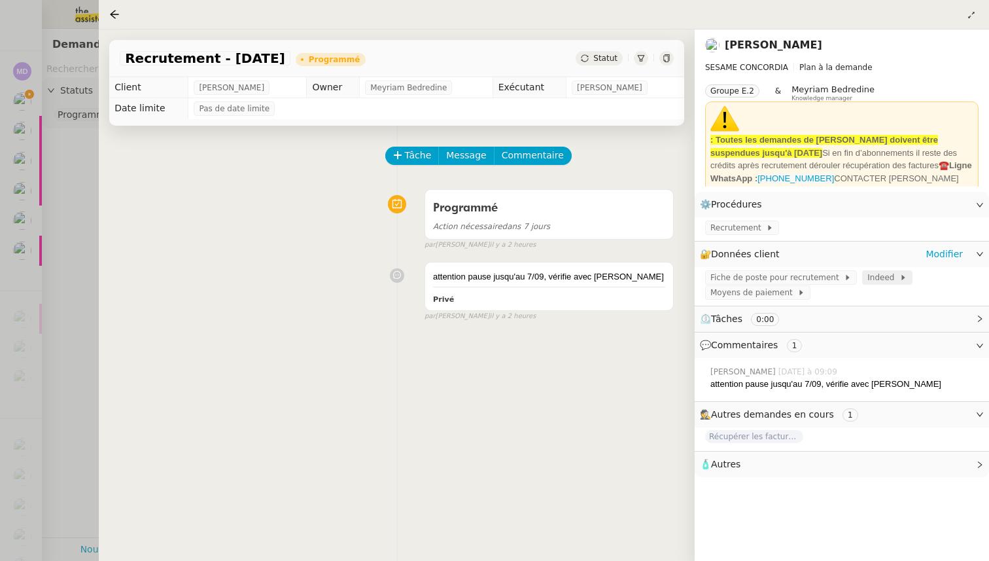
click at [869, 285] on div "Indeed" at bounding box center [887, 277] width 50 height 14
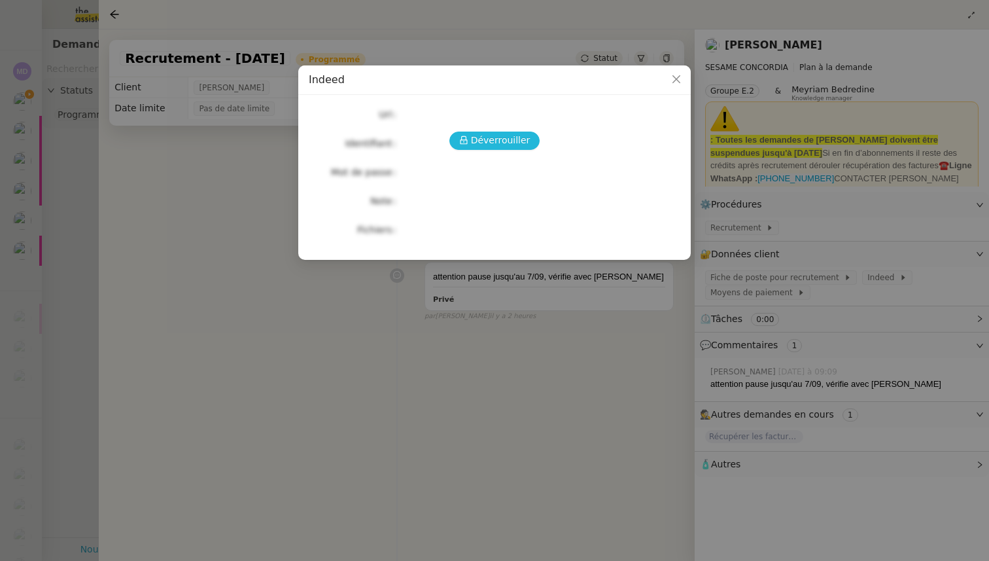
click at [493, 138] on span "Déverrouiller" at bounding box center [501, 140] width 60 height 15
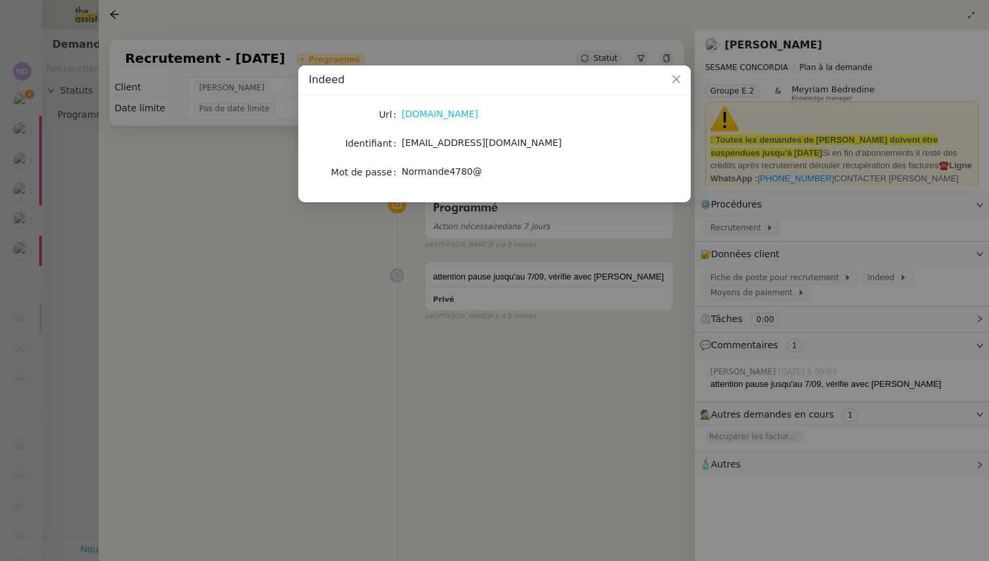
click at [443, 116] on link "www.indeed.com" at bounding box center [440, 114] width 77 height 10
click at [775, 224] on nz-modal-container "Indeed Url www.indeed.com Identifiant alex.pizzasmartinique@gmail.com Mot de pa…" at bounding box center [494, 280] width 989 height 561
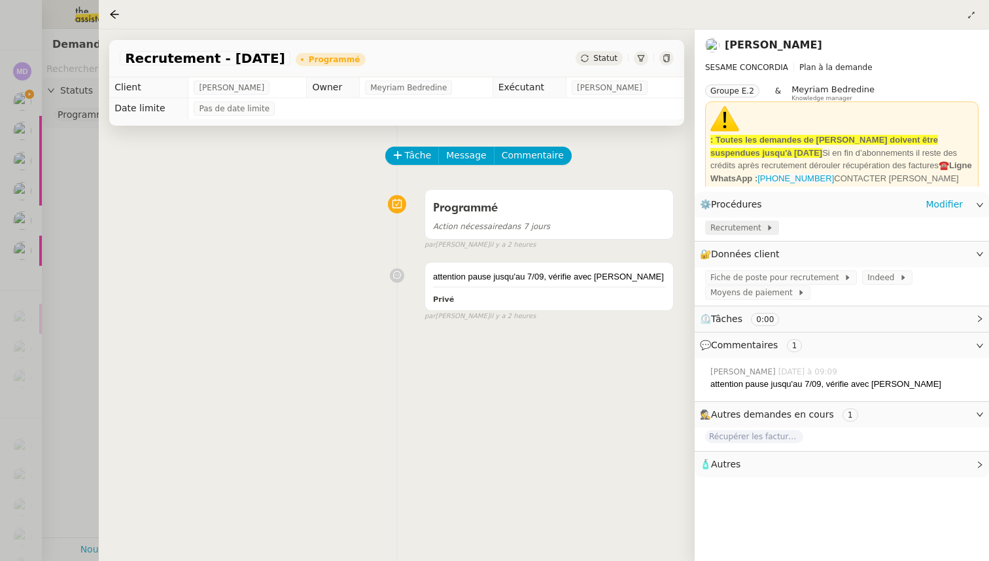
click at [745, 234] on span "Recrutement" at bounding box center [738, 227] width 56 height 13
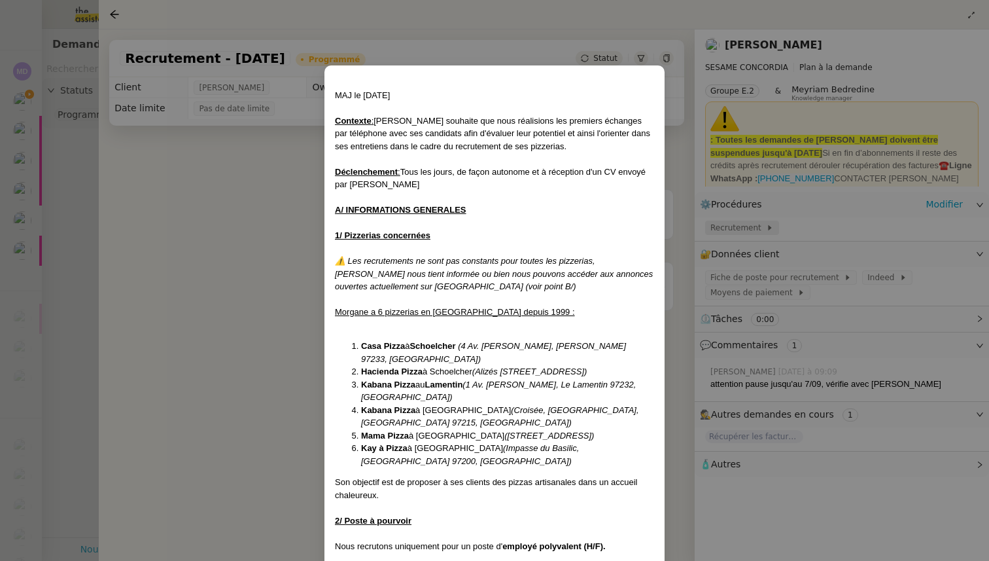
scroll to position [792, 0]
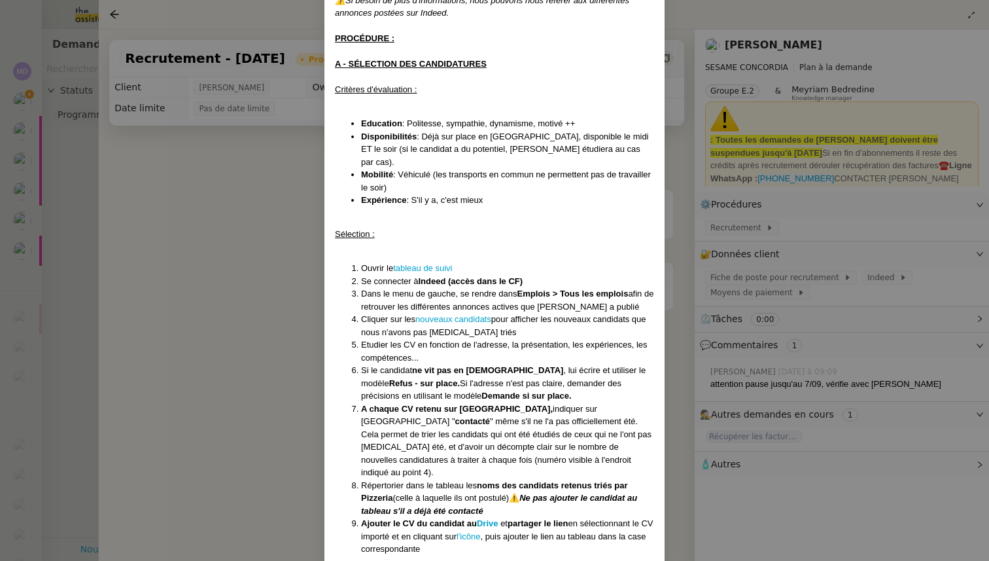
click at [781, 279] on nz-modal-container "MAJ le 12/06/25 Contexte : Morgane souhaite que nous réalisions les premiers éc…" at bounding box center [494, 280] width 989 height 561
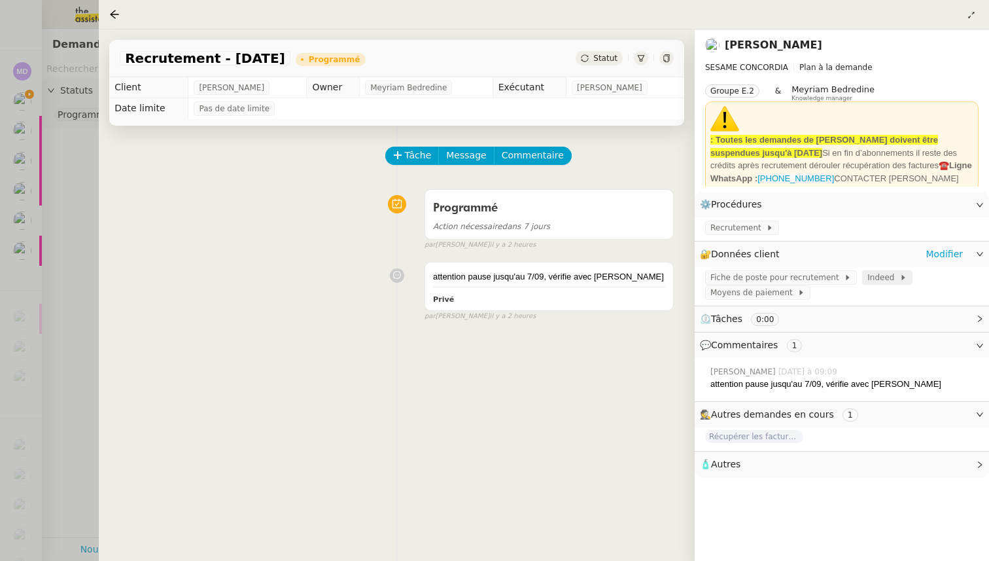
click at [883, 275] on span "Indeed" at bounding box center [883, 277] width 32 height 13
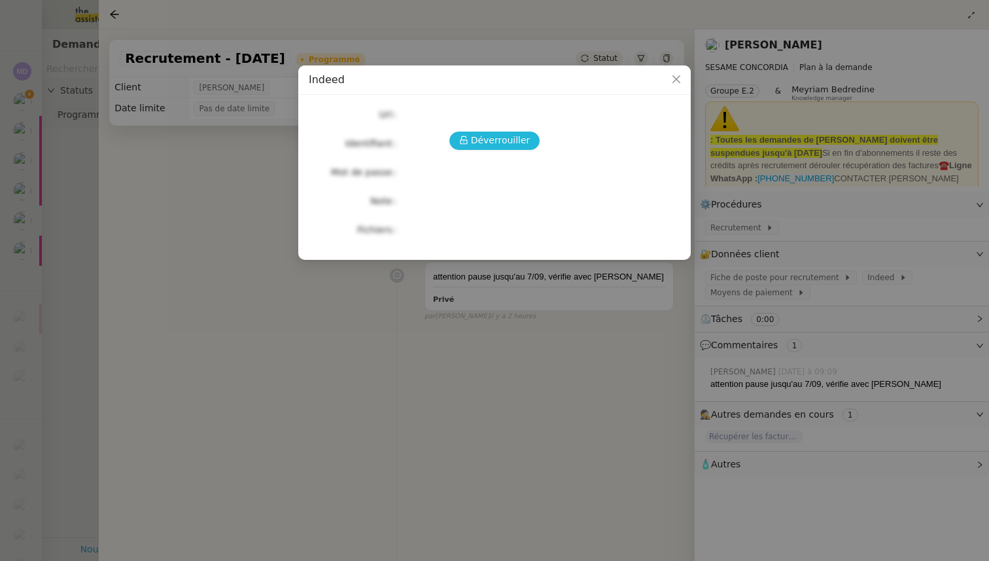
click at [501, 139] on span "Déverrouiller" at bounding box center [501, 140] width 60 height 15
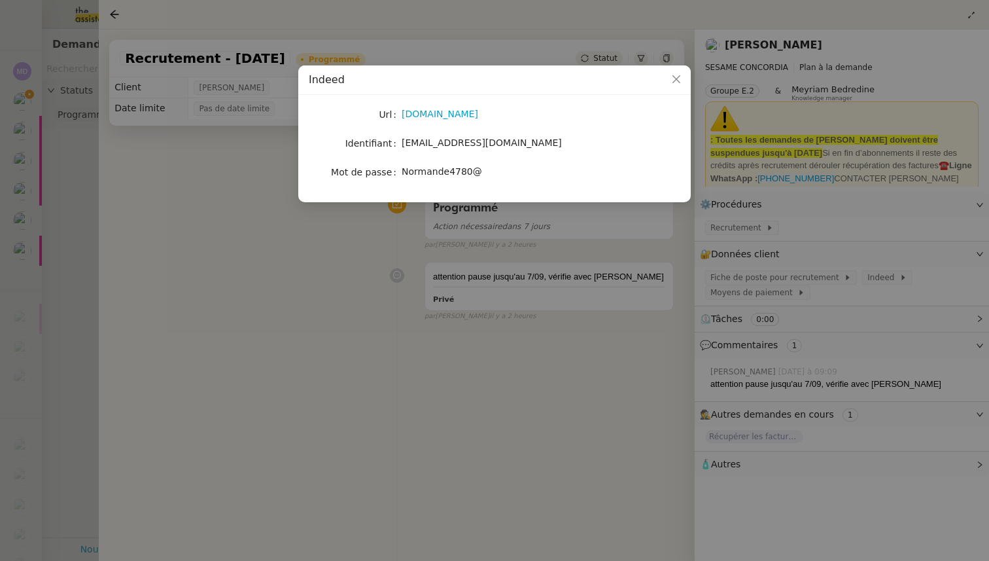
click at [464, 145] on span "alex.pizzasmartinique@gmail.com" at bounding box center [482, 142] width 160 height 10
copy span "alex.pizzasmartinique@gmail.com"
click at [434, 169] on span "Normande4780@" at bounding box center [442, 171] width 80 height 10
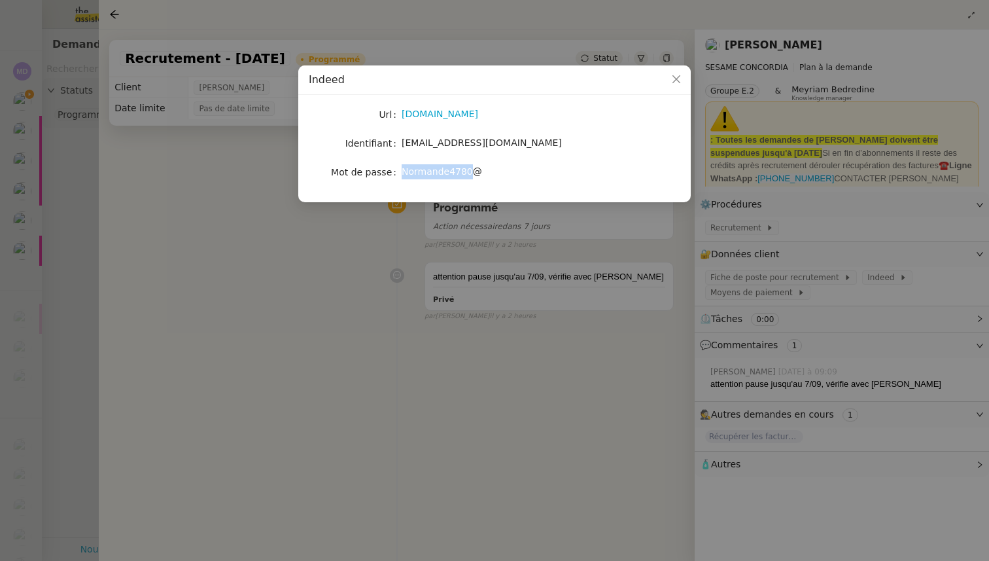
click at [434, 169] on span "Normande4780@" at bounding box center [442, 171] width 80 height 10
copy span "Normande4780@"
click at [230, 266] on nz-modal-container "Indeed Url www.indeed.com Identifiant alex.pizzasmartinique@gmail.com Mot de pa…" at bounding box center [494, 280] width 989 height 561
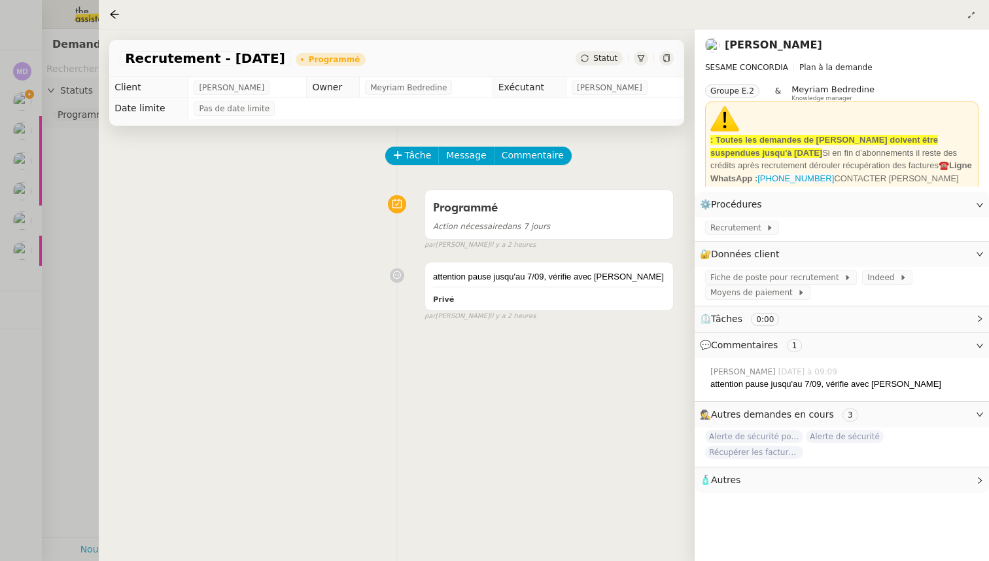
click at [66, 257] on div at bounding box center [494, 280] width 989 height 561
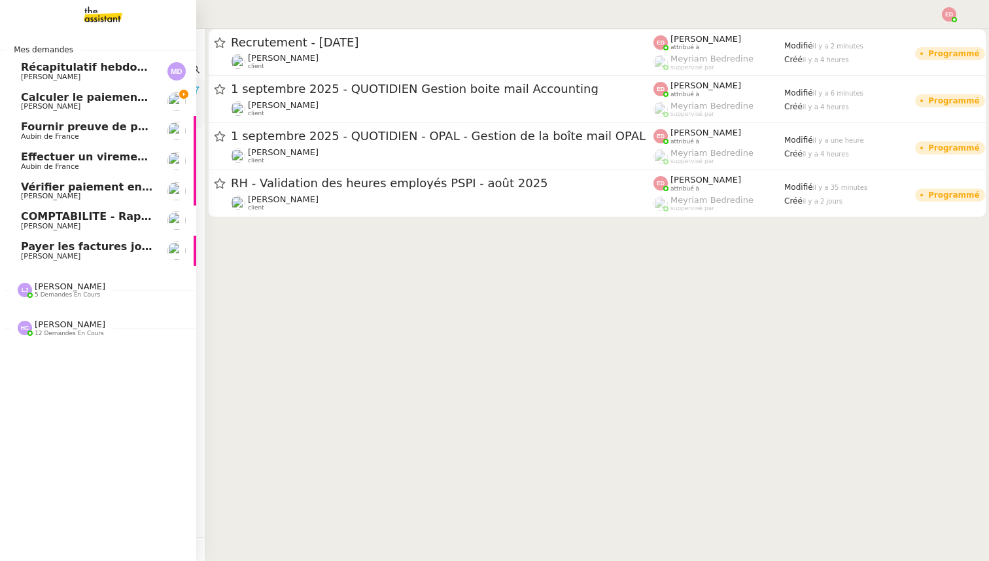
click at [28, 90] on link "Calculer le paiement de CHF 2,063.41 Fanny Eyraud" at bounding box center [98, 101] width 196 height 30
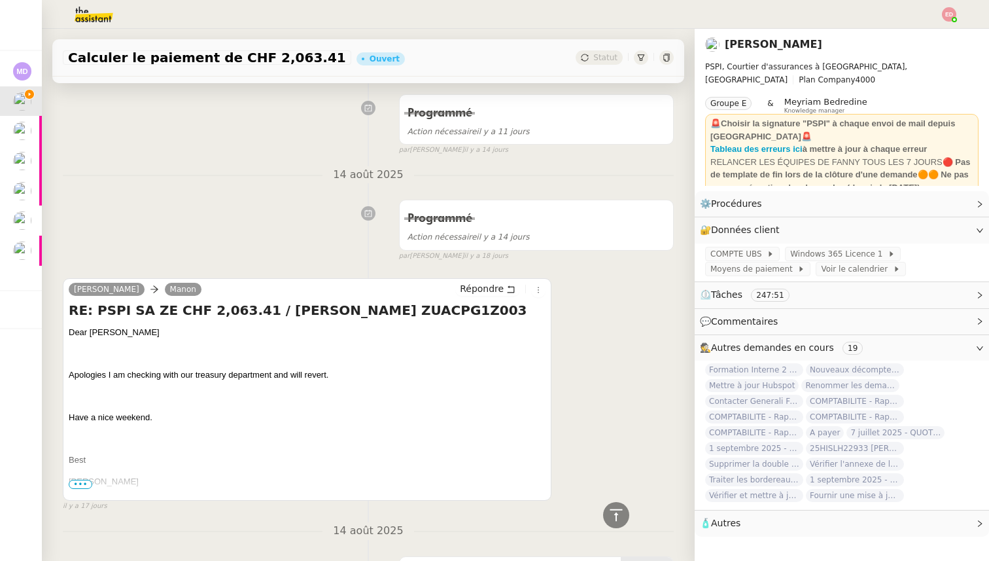
scroll to position [1187, 0]
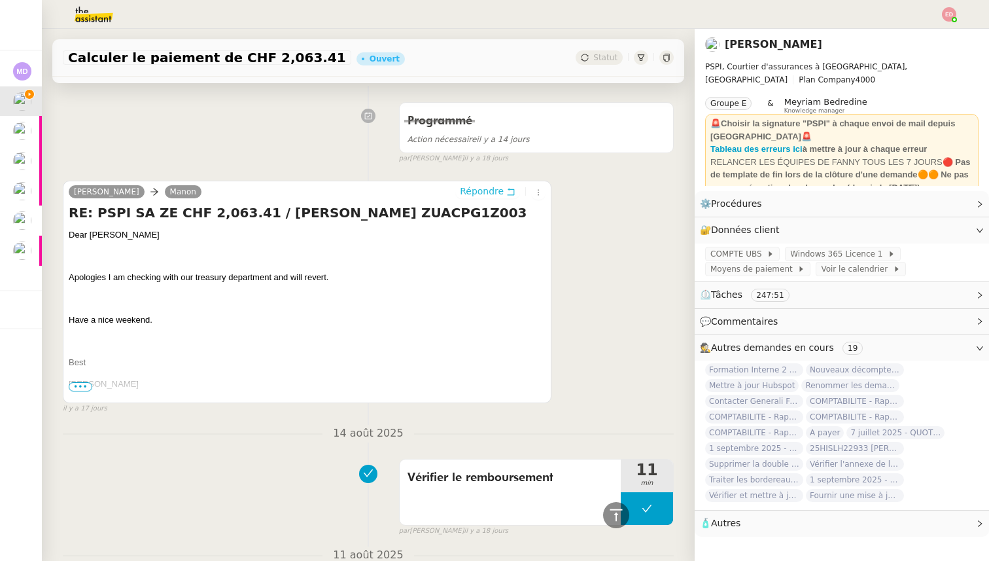
click at [475, 190] on span "Répondre" at bounding box center [482, 190] width 44 height 13
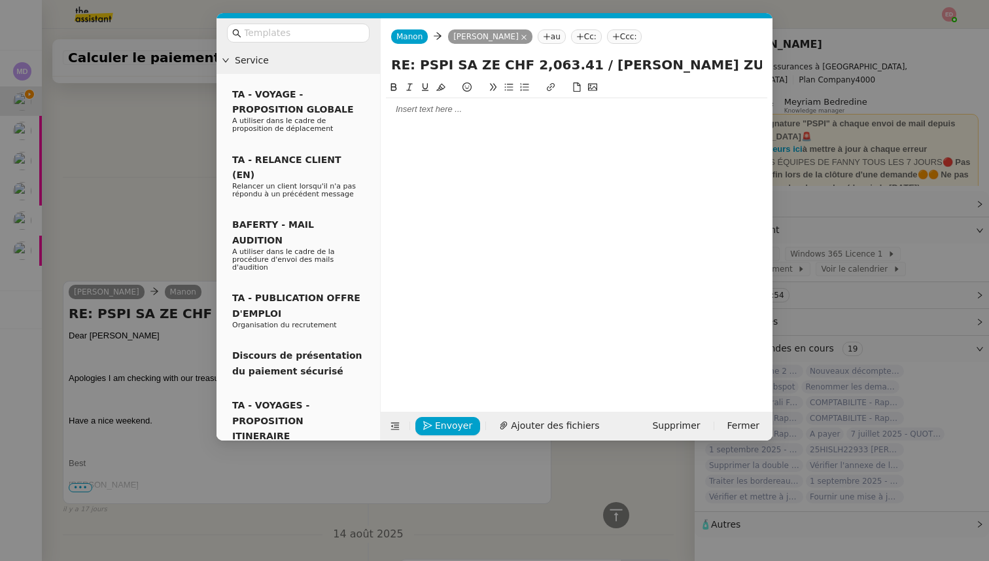
scroll to position [1287, 0]
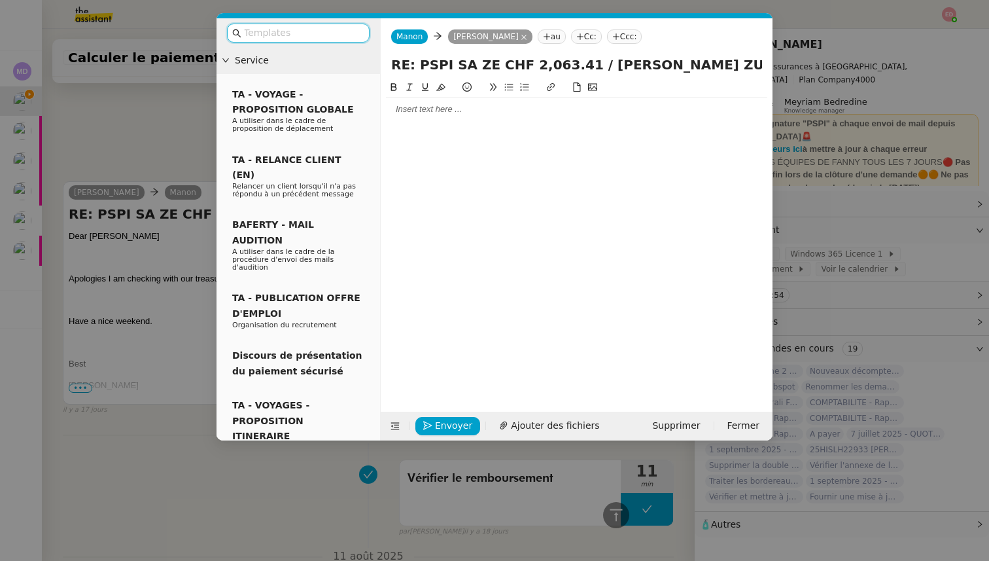
click at [423, 111] on div at bounding box center [576, 109] width 381 height 12
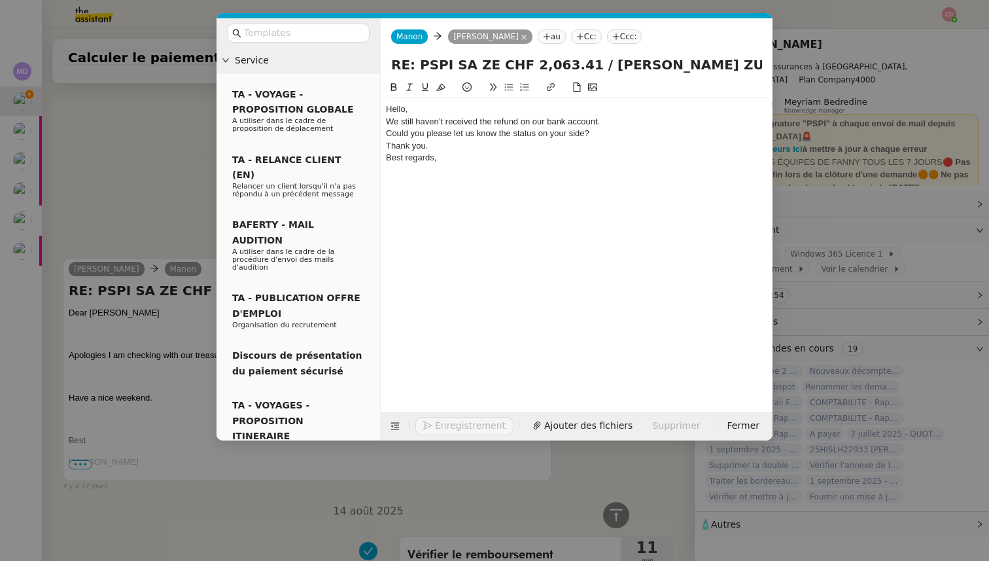
scroll to position [1363, 0]
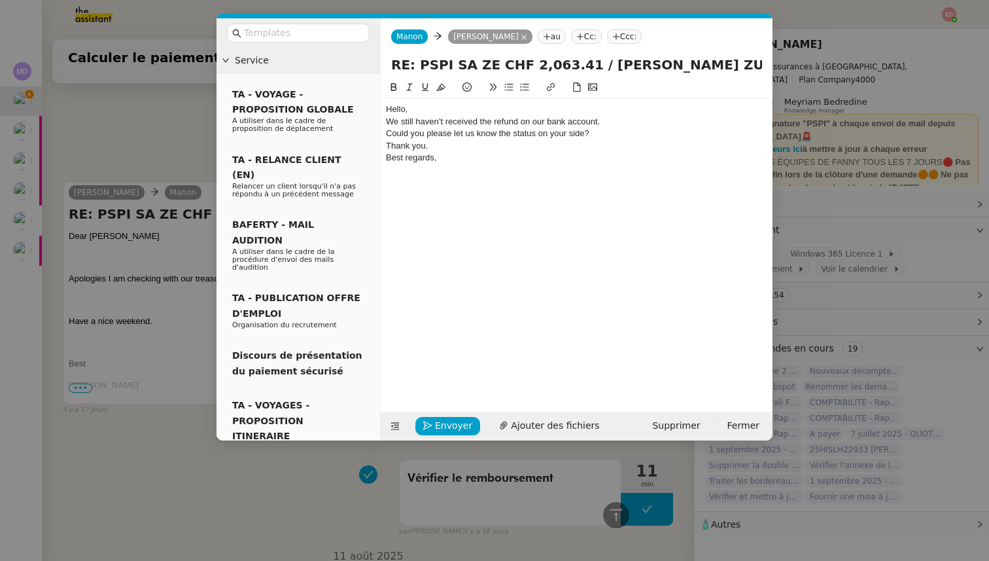
click at [412, 108] on div "Hello," at bounding box center [576, 109] width 381 height 12
click at [389, 131] on div "We still haven’t received the refund on our bank account." at bounding box center [576, 134] width 381 height 12
click at [610, 131] on div "We still haven’t received the refund on our bank account." at bounding box center [576, 134] width 381 height 12
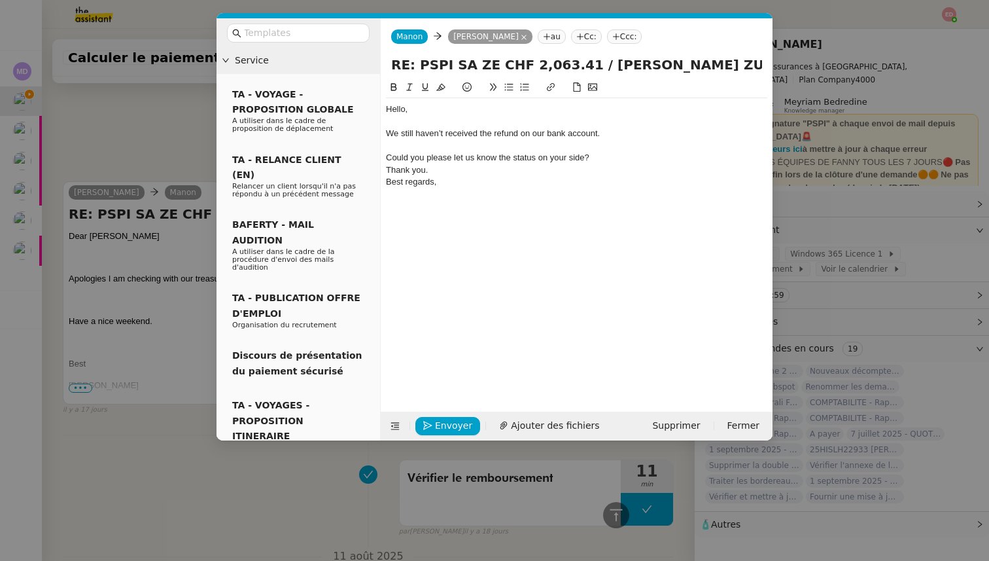
click at [389, 154] on div "Could you please let us know the status on your side?" at bounding box center [576, 158] width 381 height 12
click at [595, 155] on div "Could you please let us know the status on your side?" at bounding box center [576, 158] width 381 height 12
click at [389, 194] on div "Best regards," at bounding box center [576, 194] width 381 height 12
click at [383, 180] on nz-spin "Hello, We still haven’t received the refund on our bank account. Could you plea…" at bounding box center [577, 238] width 392 height 317
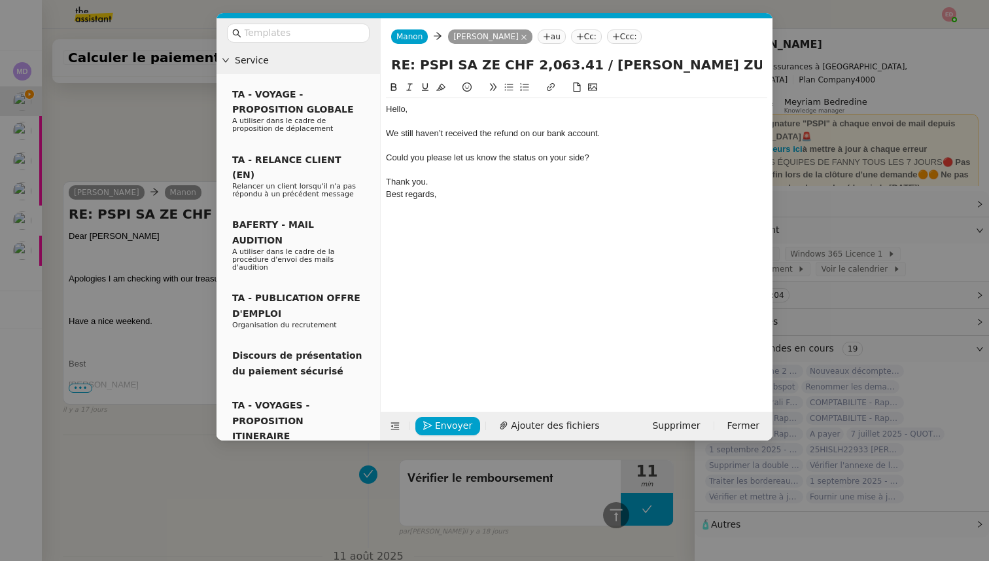
click at [428, 185] on div "Thank you." at bounding box center [576, 182] width 381 height 12
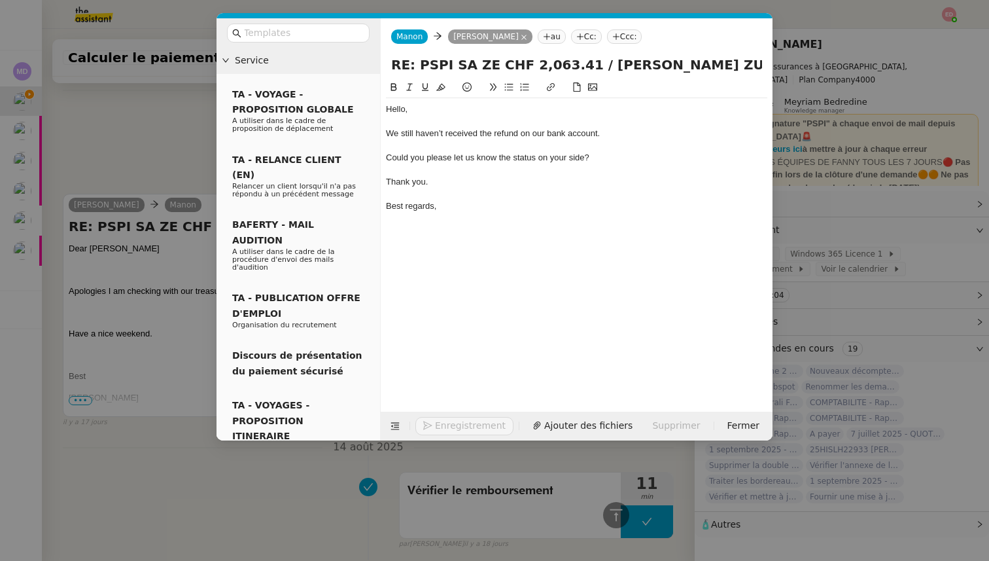
scroll to position [1414, 0]
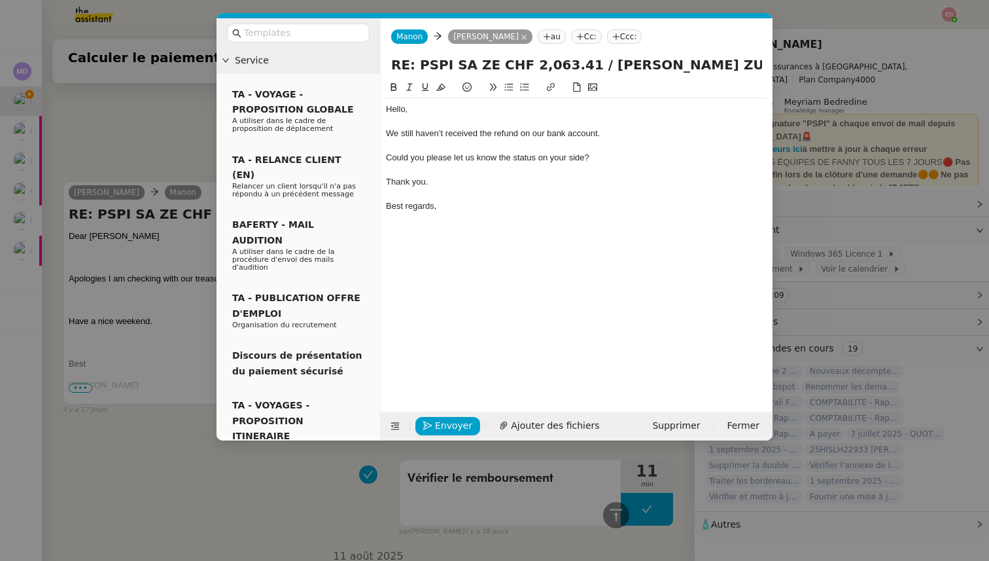
click at [386, 157] on div "Could you please let us know the status on your side?" at bounding box center [576, 158] width 381 height 12
click at [443, 425] on span "Envoyer" at bounding box center [453, 425] width 37 height 15
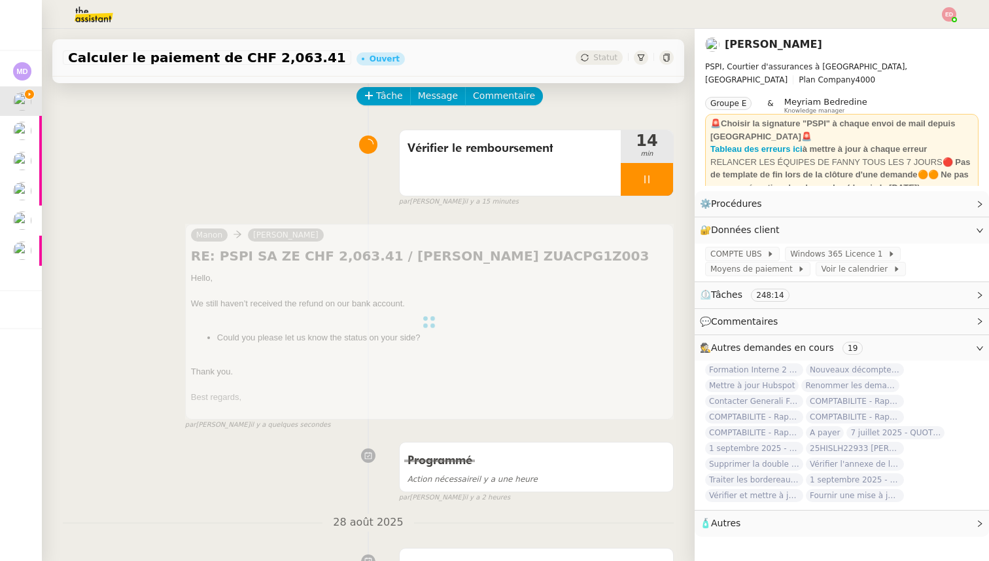
scroll to position [0, 0]
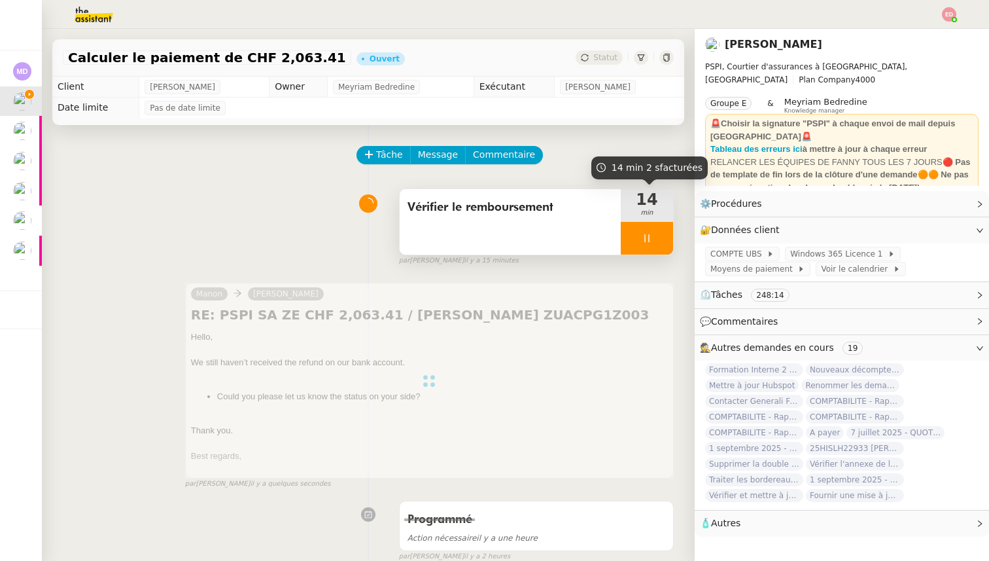
click at [661, 242] on div at bounding box center [647, 238] width 52 height 33
click at [661, 242] on icon at bounding box center [660, 238] width 10 height 10
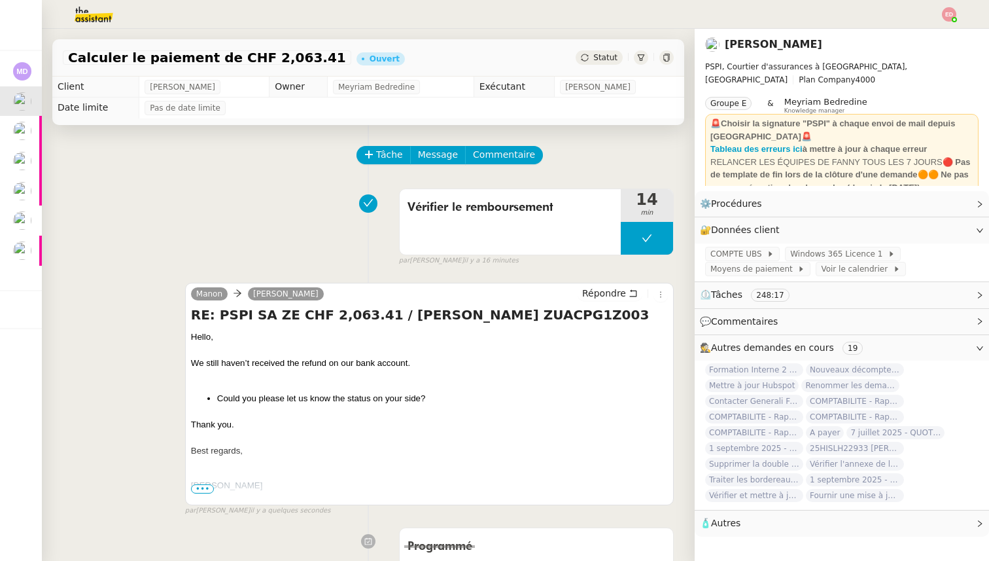
click at [604, 59] on span "Statut" at bounding box center [605, 57] width 24 height 9
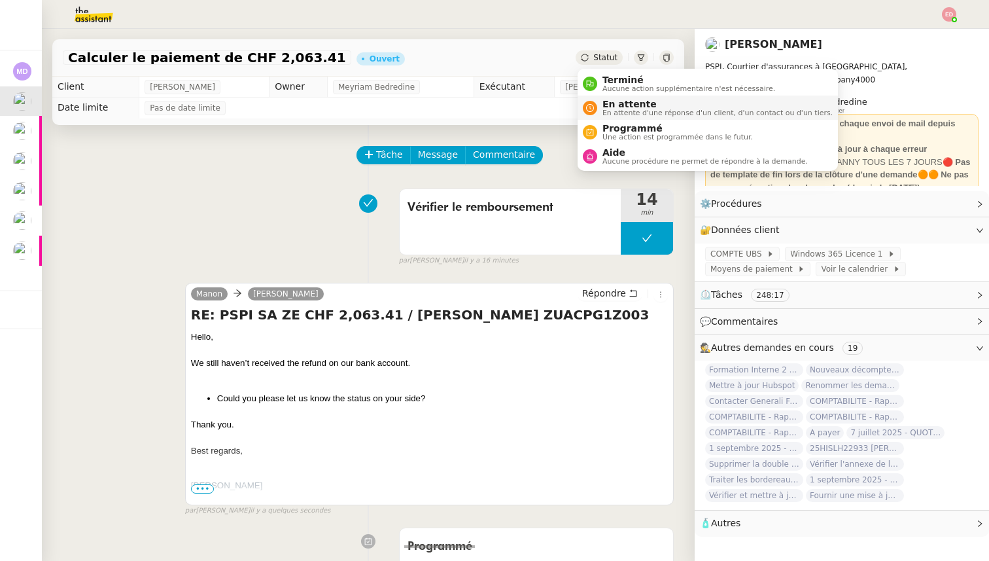
click at [619, 103] on span "En attente" at bounding box center [717, 104] width 230 height 10
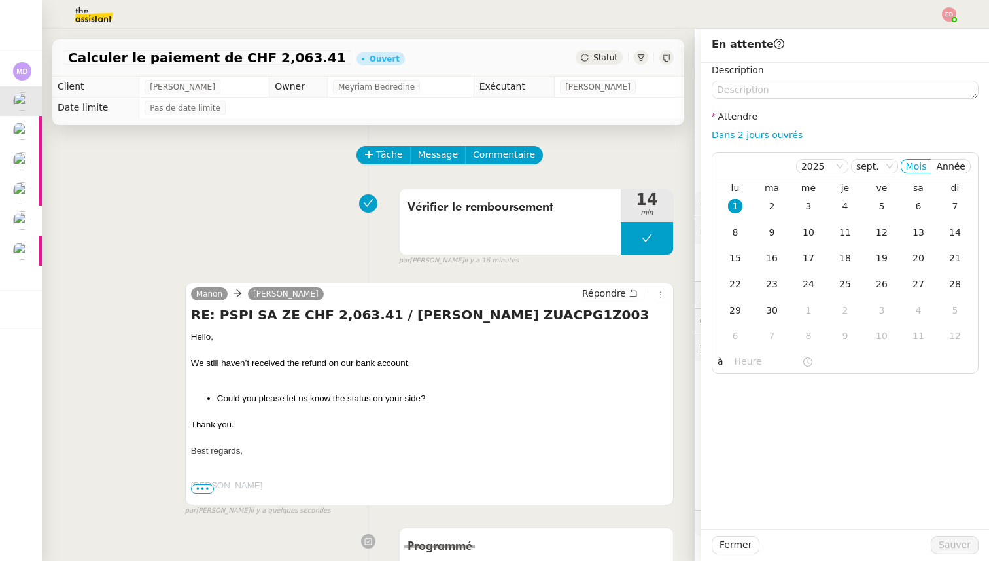
click at [600, 61] on span "Statut" at bounding box center [605, 57] width 24 height 9
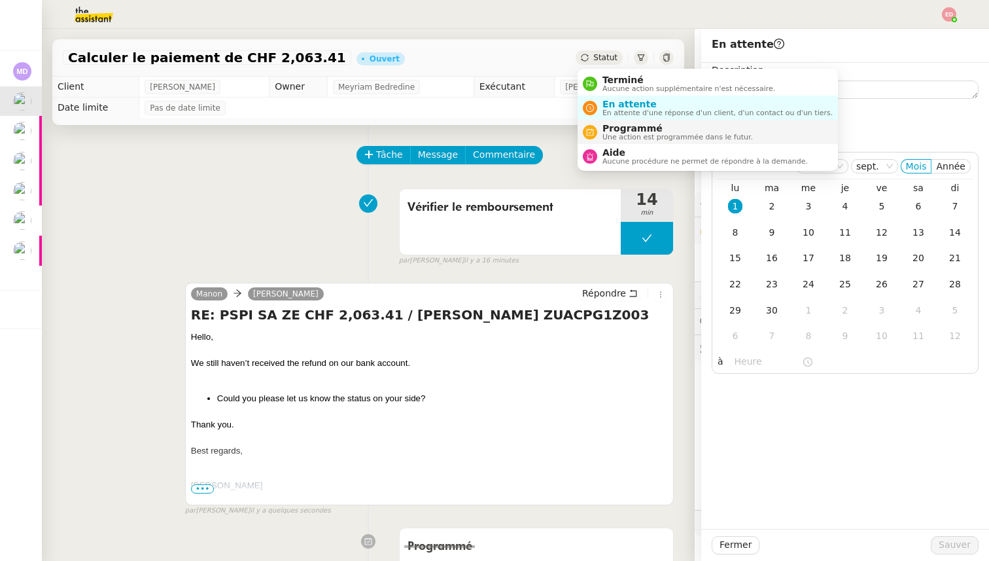
click at [607, 131] on span "Programmé" at bounding box center [677, 128] width 150 height 10
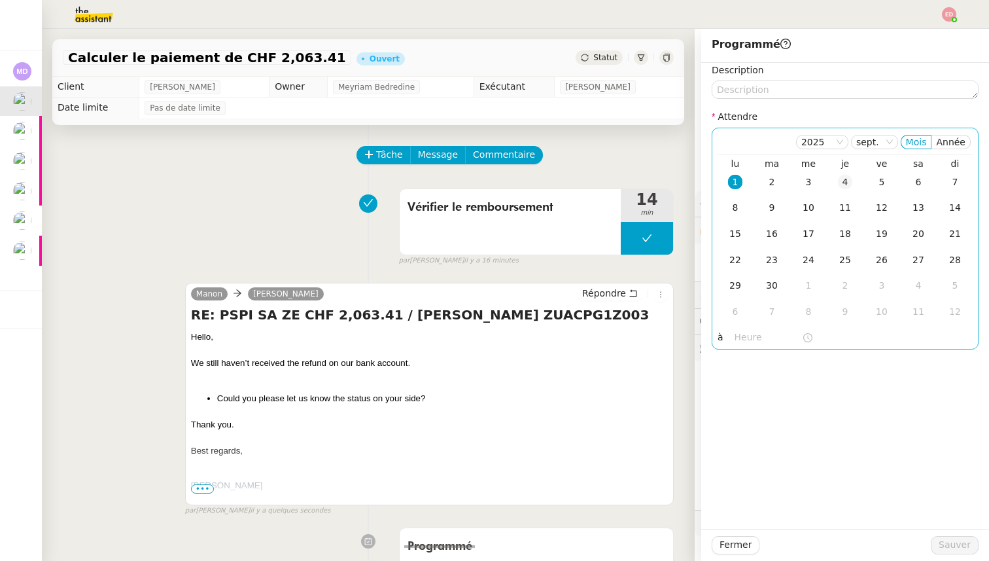
click at [839, 181] on div "4" at bounding box center [845, 182] width 14 height 14
click at [949, 552] on button "Sauver" at bounding box center [955, 545] width 48 height 18
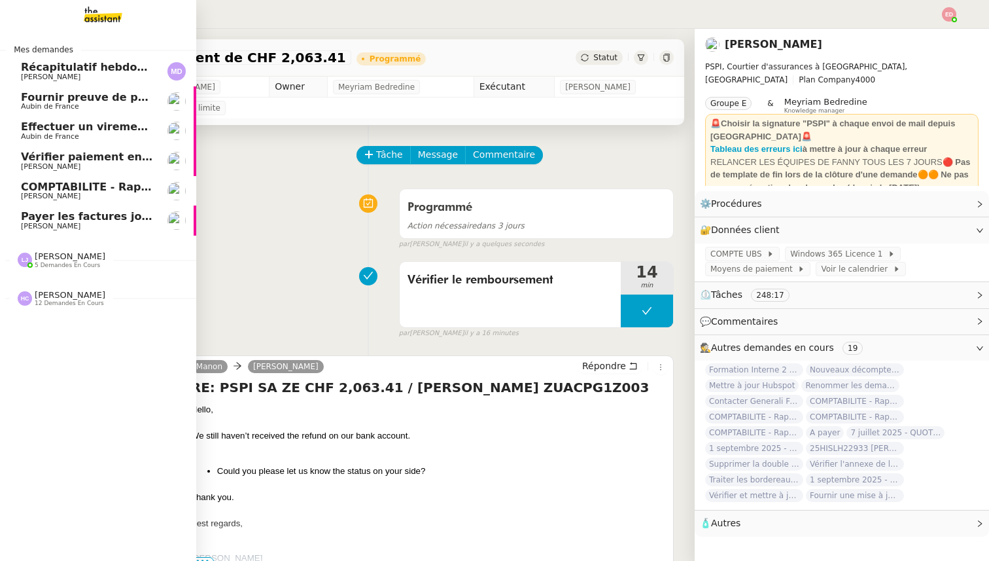
click at [58, 103] on span "Aubin de France" at bounding box center [50, 106] width 58 height 9
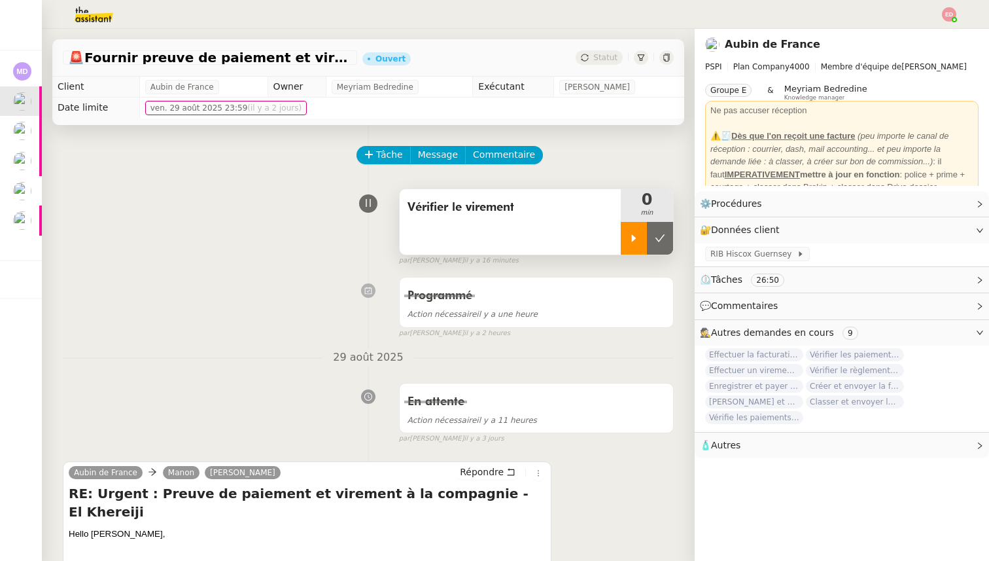
click at [639, 231] on div at bounding box center [634, 238] width 26 height 33
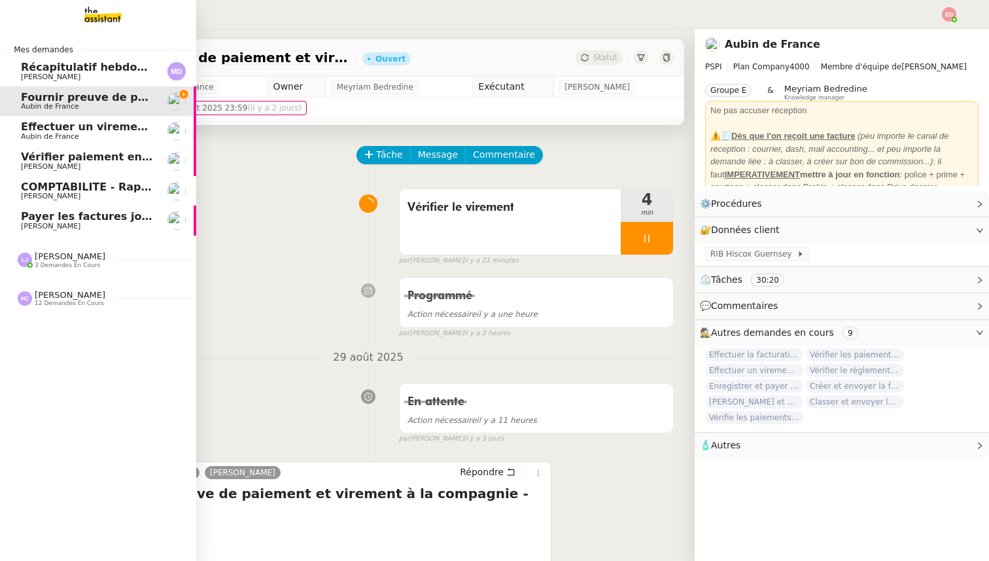
click at [35, 123] on span "Effectuer un virement urgent" at bounding box center [107, 126] width 172 height 12
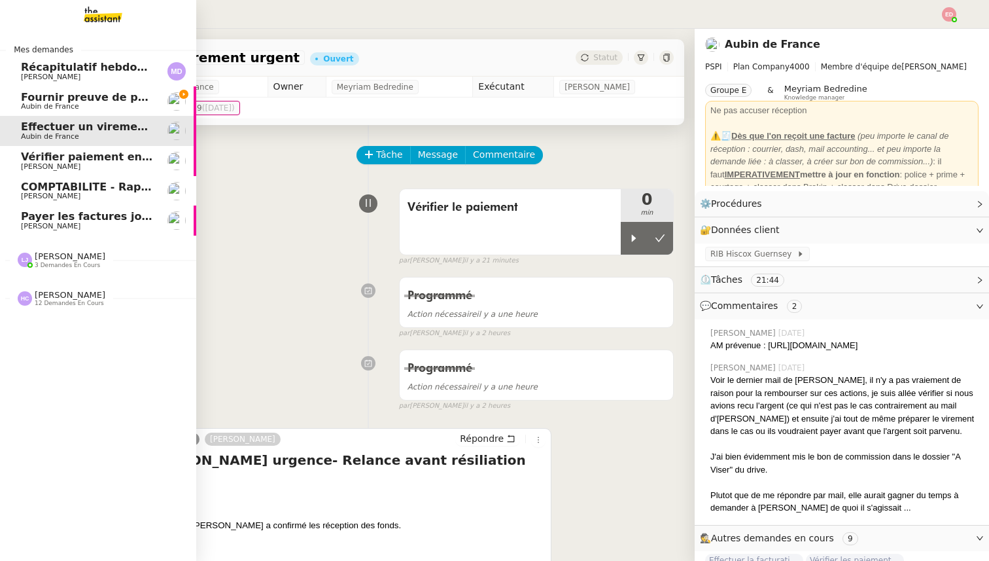
click at [42, 188] on span "COMPTABILITE - Rapprochement bancaire - 18 août 2025" at bounding box center [188, 187] width 335 height 12
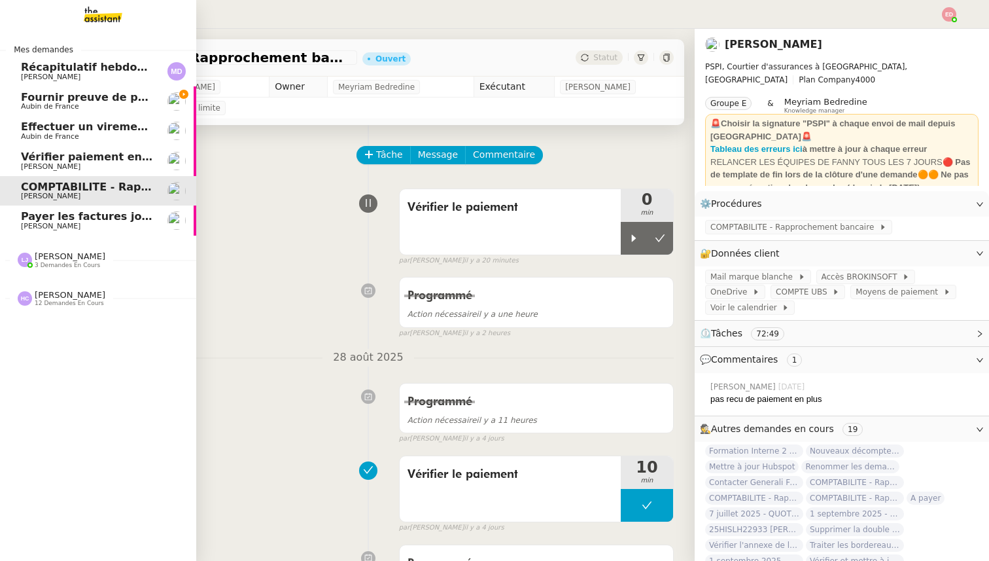
click at [39, 119] on link "Effectuer un virement urgent Aubin de [GEOGRAPHIC_DATA]" at bounding box center [98, 131] width 196 height 30
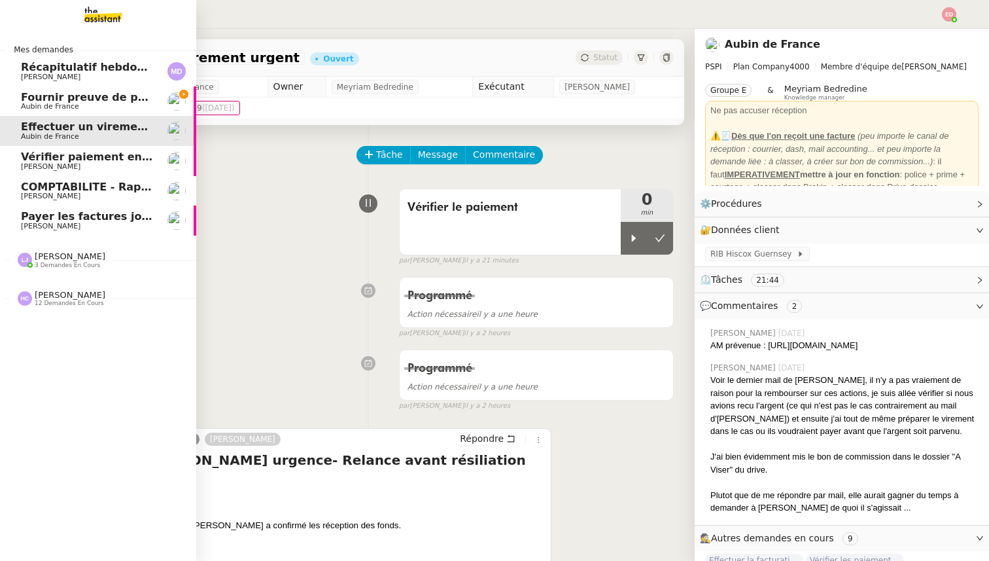
click at [42, 213] on span "Payer les factures jointes" at bounding box center [96, 216] width 150 height 12
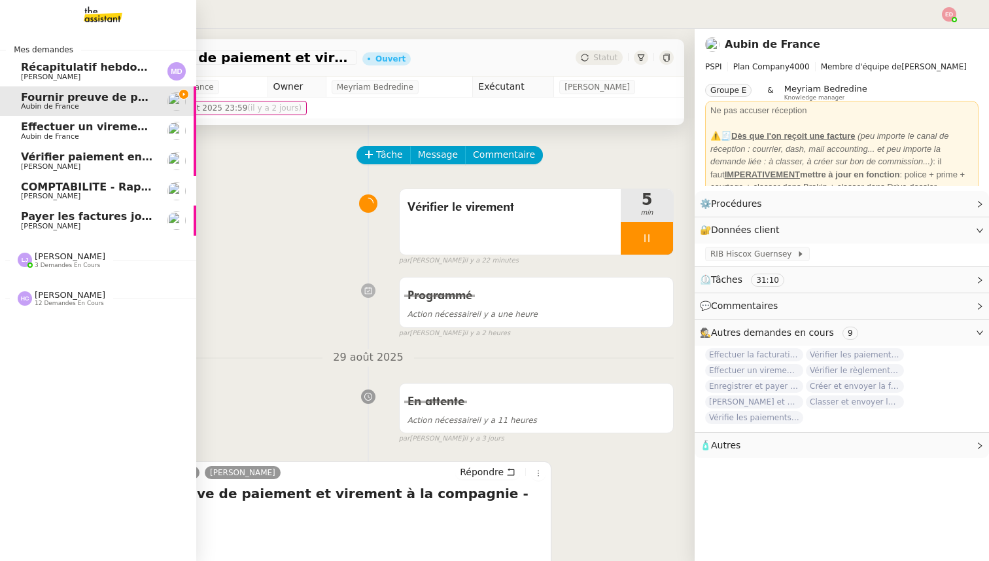
click at [47, 259] on span "[PERSON_NAME]" at bounding box center [70, 256] width 71 height 10
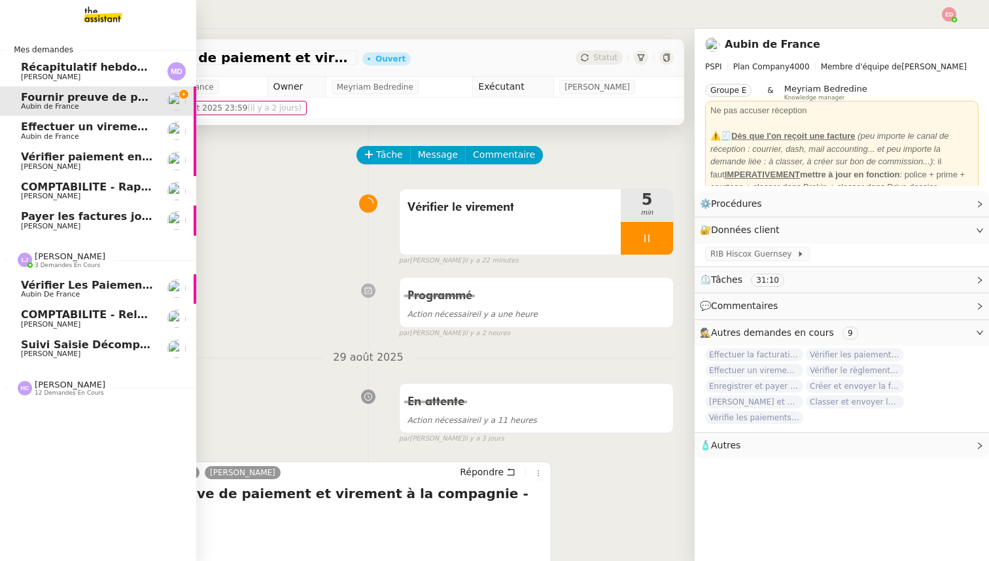
click at [54, 285] on span "Vérifier les paiements reçus" at bounding box center [106, 285] width 171 height 12
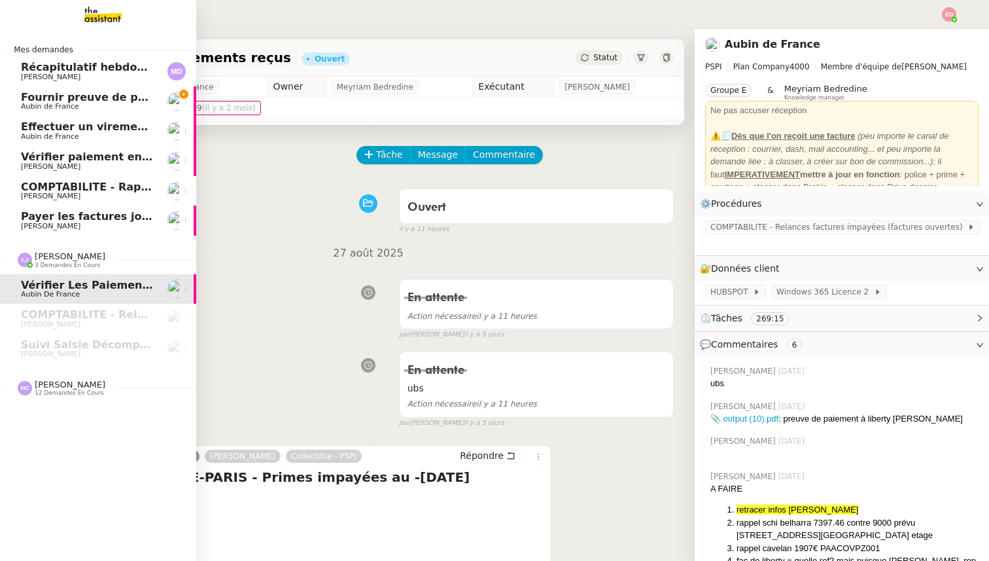
click at [37, 94] on span "Fournir preuve de paiement et virement" at bounding box center [139, 97] width 237 height 12
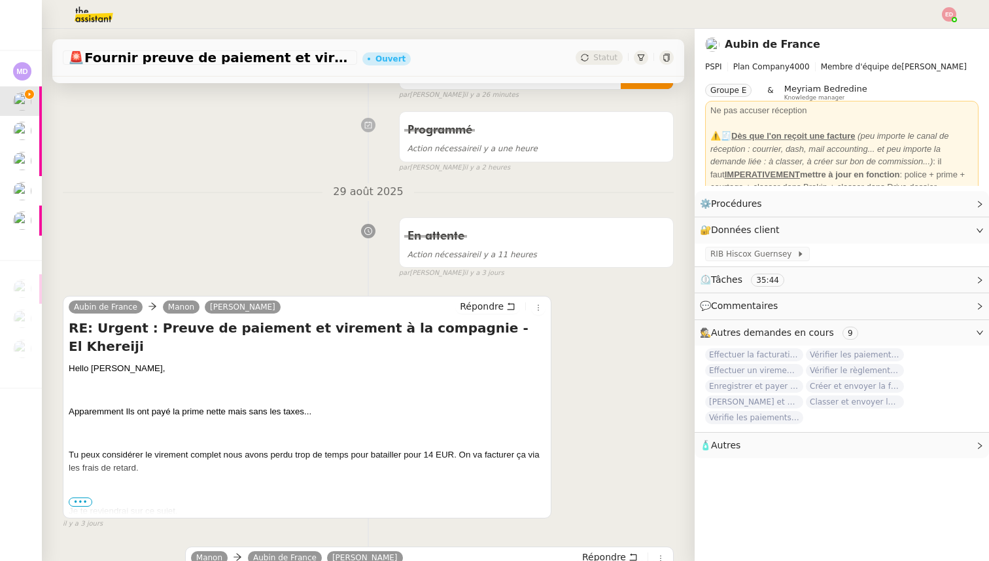
scroll to position [169, 0]
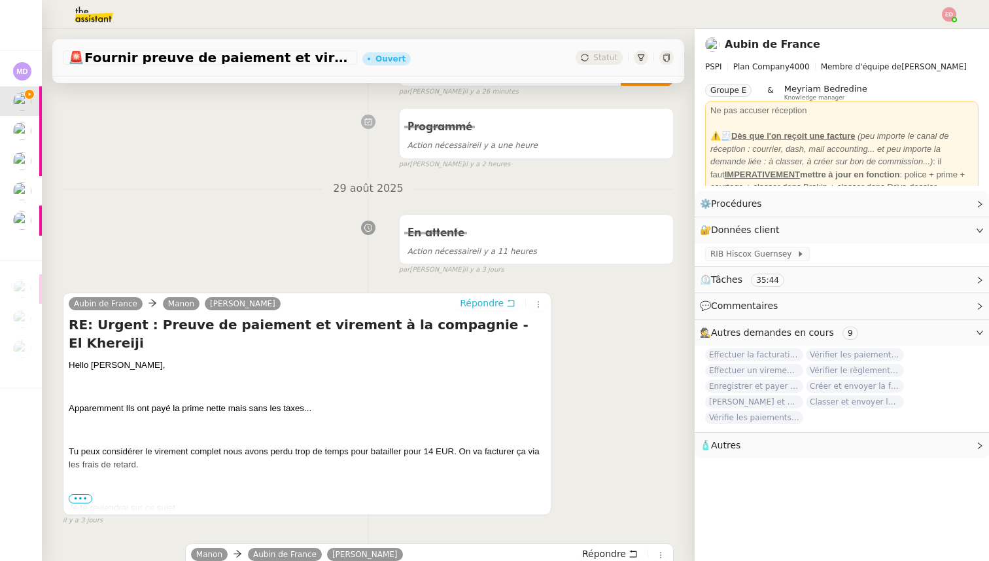
click at [470, 307] on span "Répondre" at bounding box center [482, 302] width 44 height 13
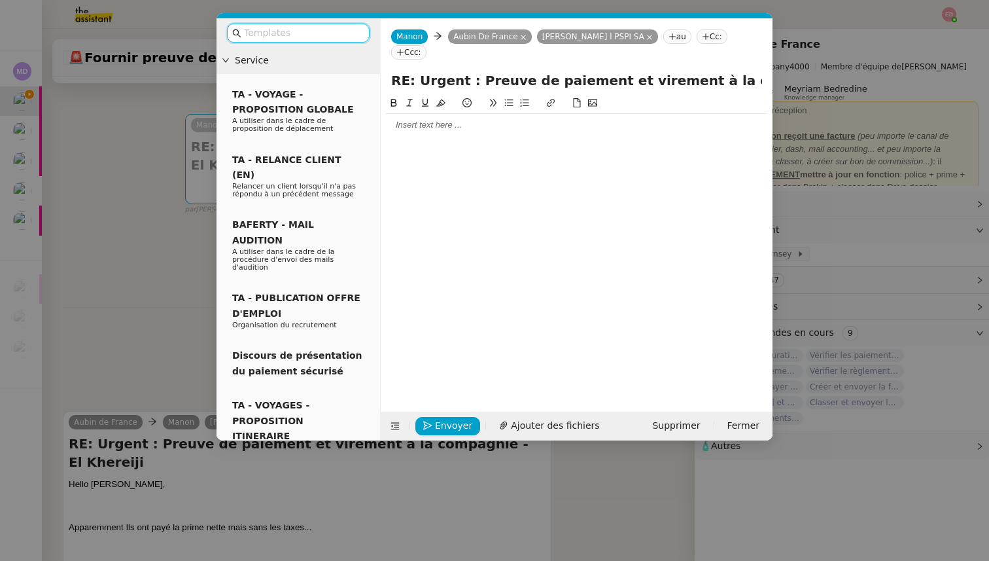
click at [422, 119] on div at bounding box center [576, 125] width 381 height 12
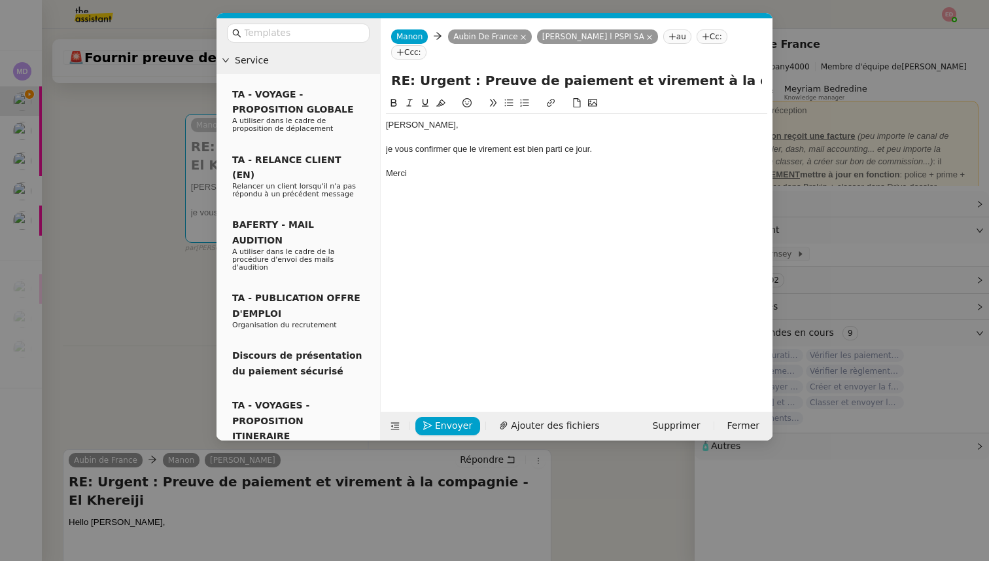
click at [438, 143] on div "je vous confirmer que le virement est bien parti ce jour." at bounding box center [576, 149] width 381 height 12
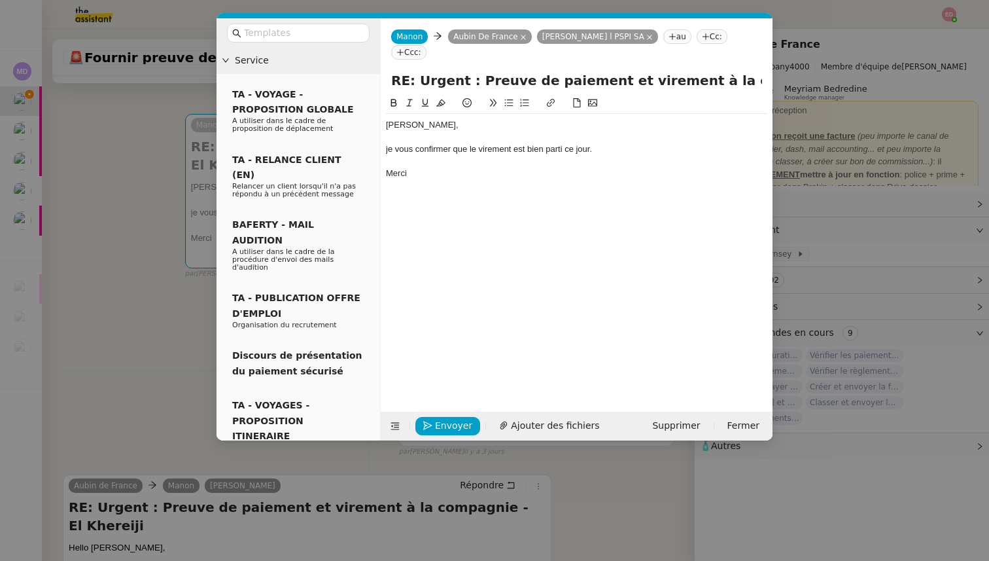
click at [0, 0] on lt-em "confirme" at bounding box center [0, 0] width 0 height 0
click at [390, 143] on div "je vous confirme que le virement est bien parti ce jour." at bounding box center [576, 149] width 381 height 12
click at [440, 425] on span "Envoyer" at bounding box center [453, 425] width 37 height 15
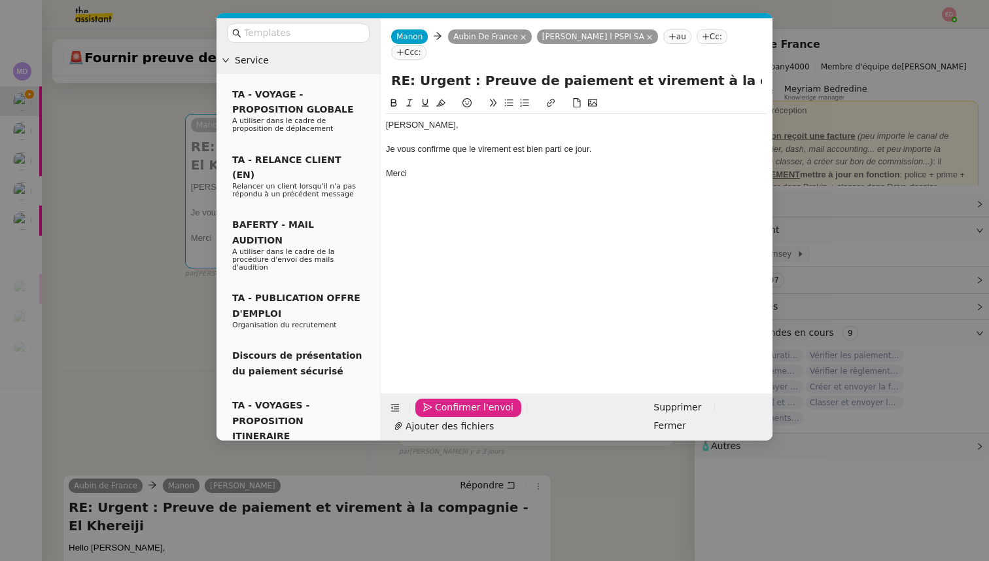
click at [440, 415] on span "Confirmer l'envoi" at bounding box center [474, 407] width 78 height 15
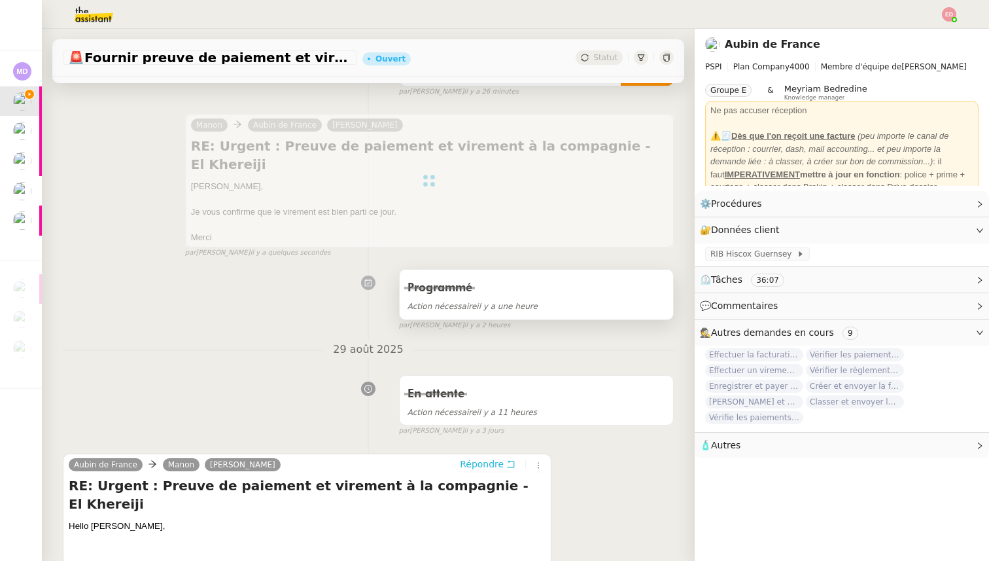
scroll to position [0, 0]
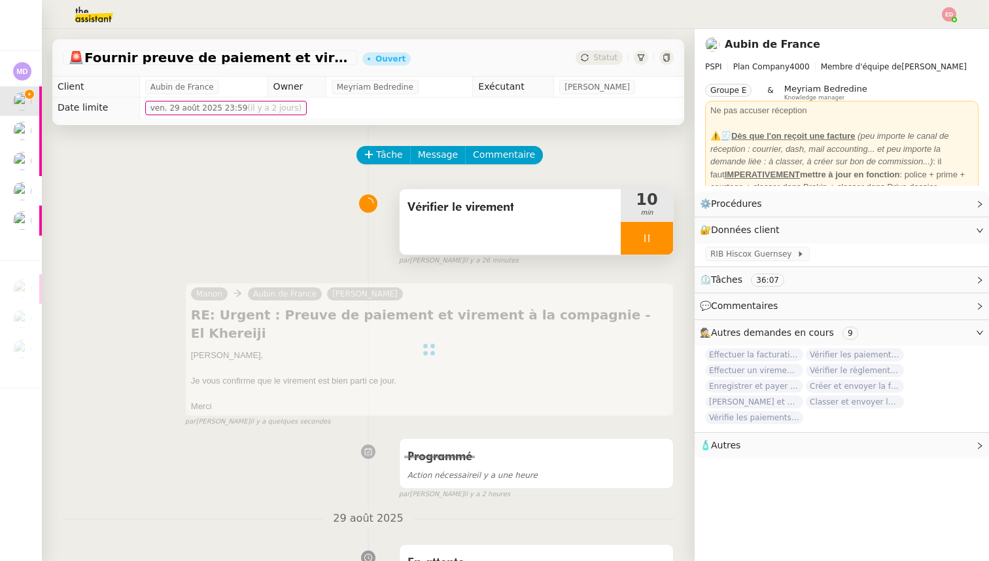
click at [667, 243] on div at bounding box center [647, 238] width 52 height 33
click at [667, 243] on button at bounding box center [660, 238] width 26 height 33
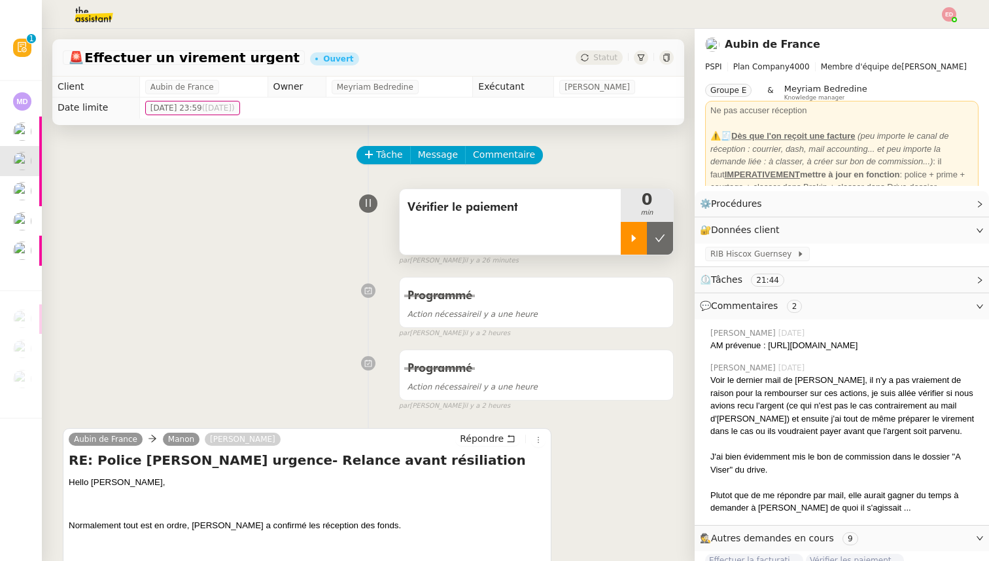
click at [637, 226] on div at bounding box center [634, 238] width 26 height 33
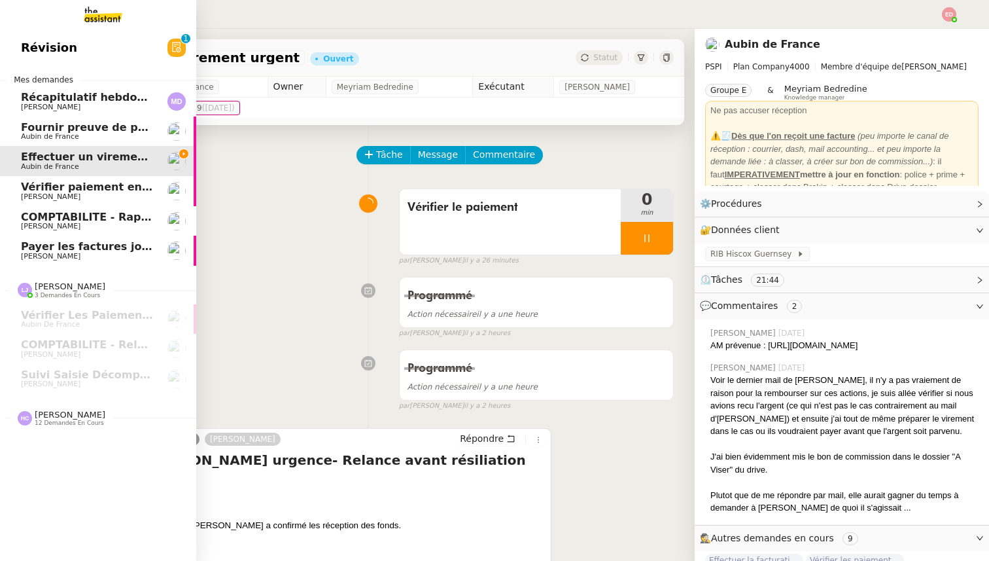
click at [35, 130] on span "Fournir preuve de paiement et virement" at bounding box center [139, 127] width 237 height 12
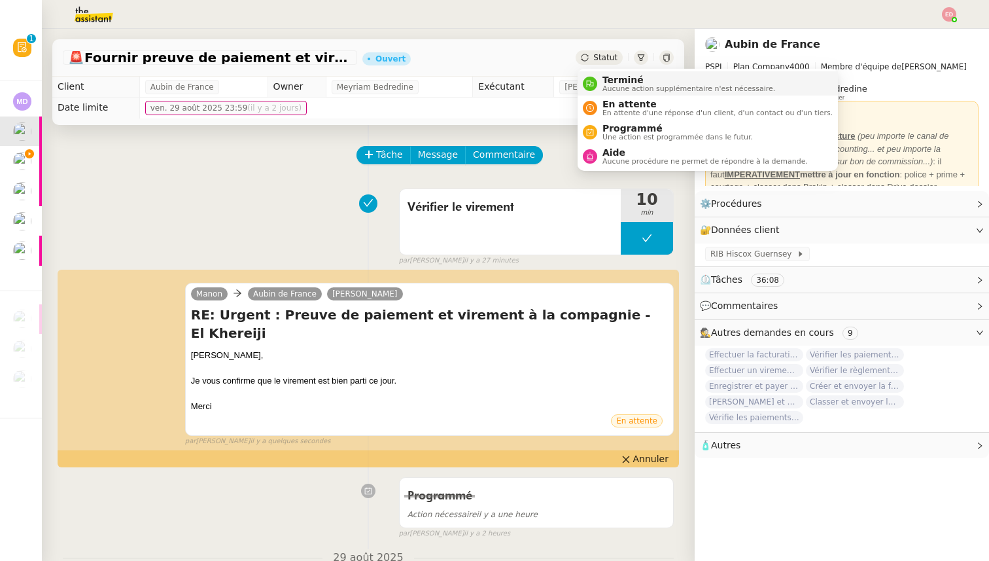
click at [621, 82] on span "Terminé" at bounding box center [688, 80] width 173 height 10
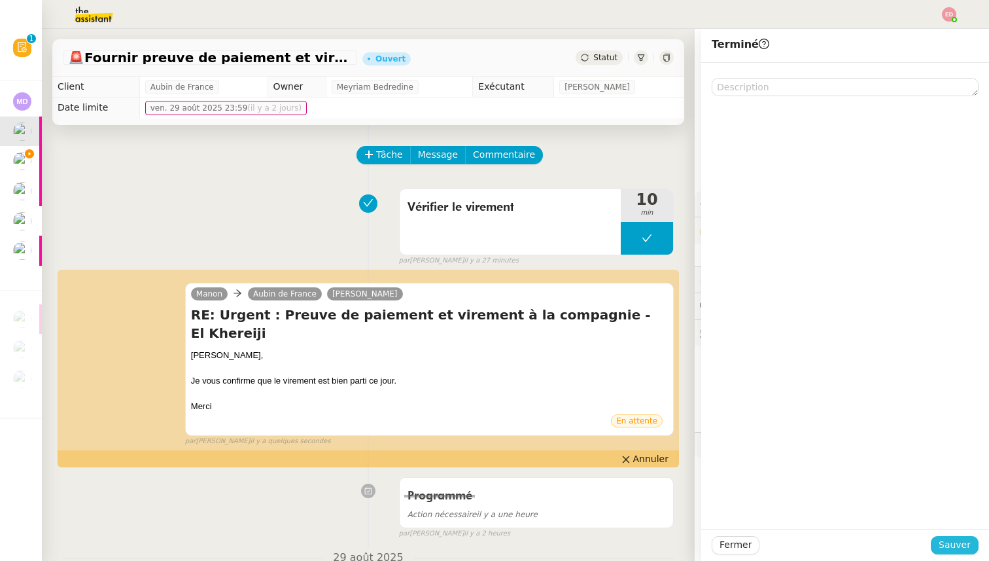
click at [947, 540] on span "Sauver" at bounding box center [955, 544] width 32 height 15
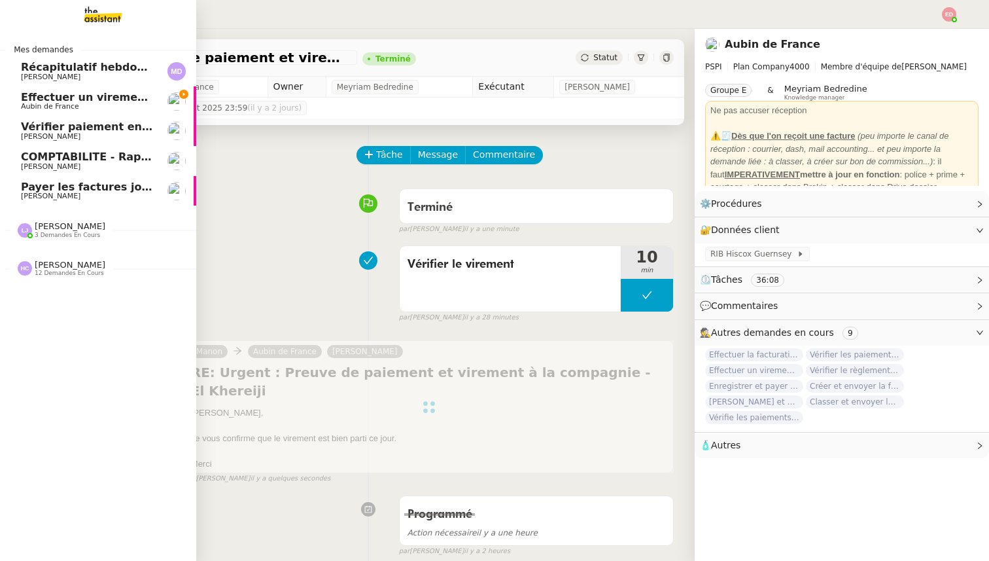
click at [27, 96] on span "Effectuer un virement urgent" at bounding box center [107, 97] width 172 height 12
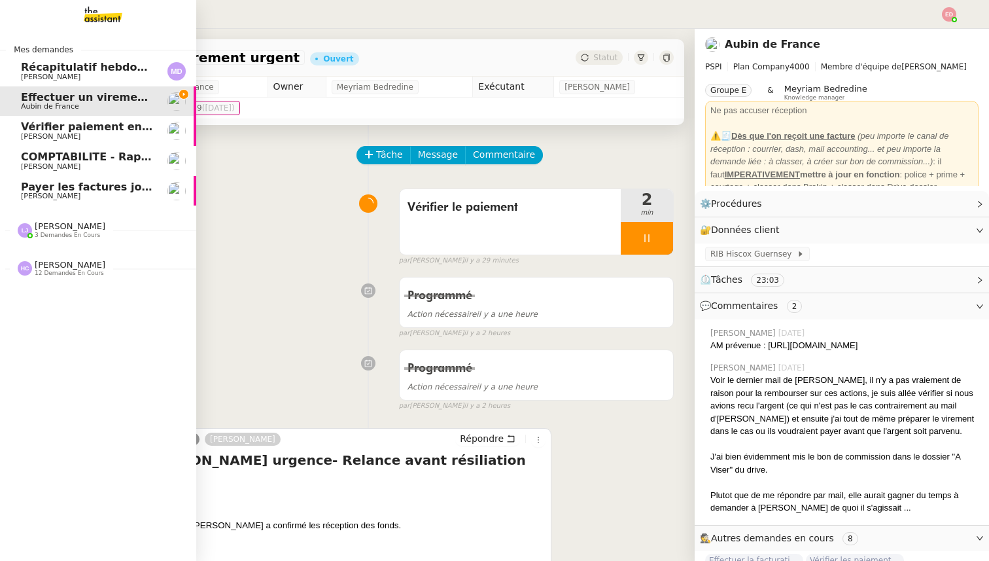
click at [52, 273] on span "12 demandes en cours" at bounding box center [69, 272] width 69 height 7
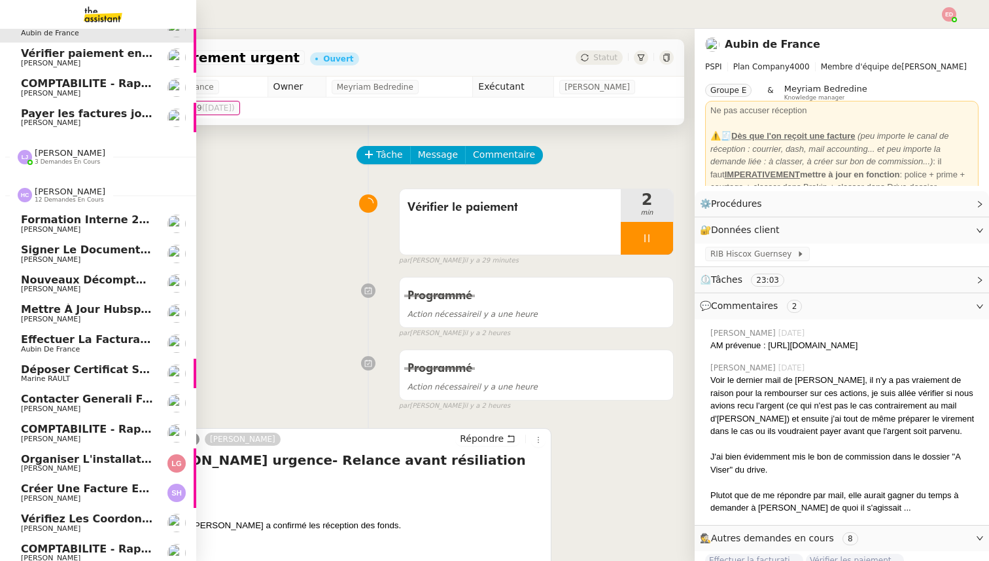
scroll to position [80, 0]
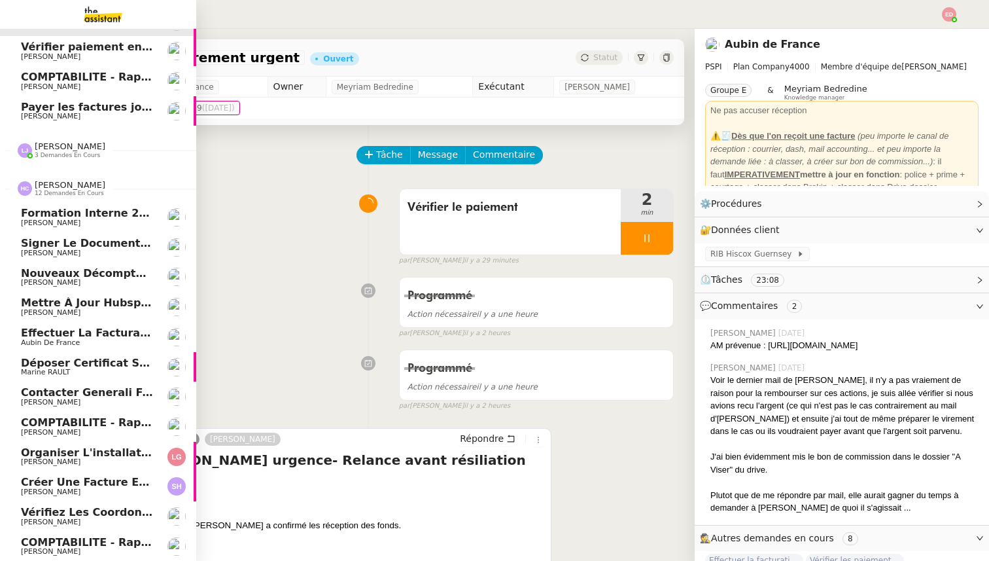
click at [52, 478] on span "Créer une facture en anglais immédiatement" at bounding box center [155, 482] width 269 height 12
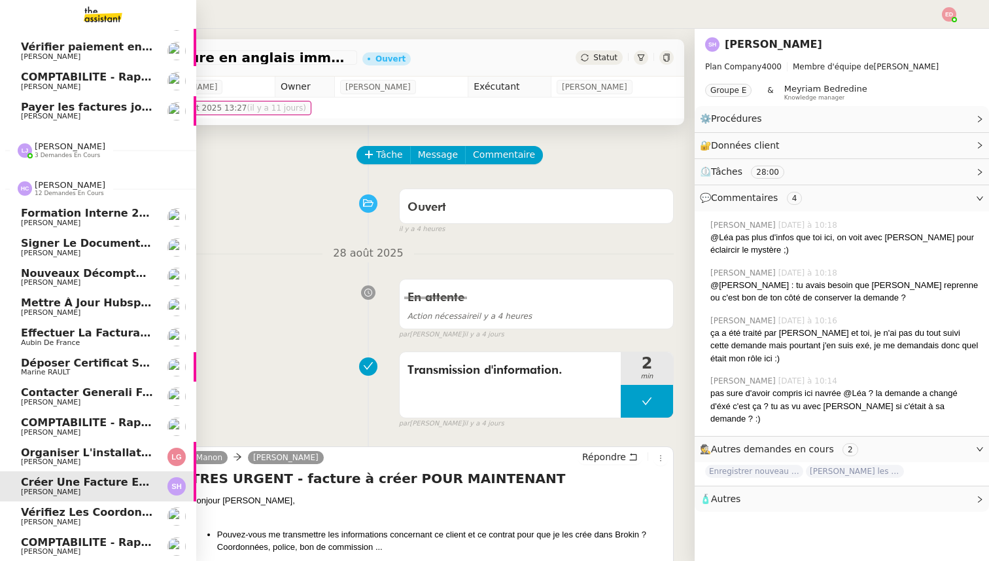
click at [53, 328] on span "Effectuer la facturation pour 2025" at bounding box center [124, 332] width 206 height 12
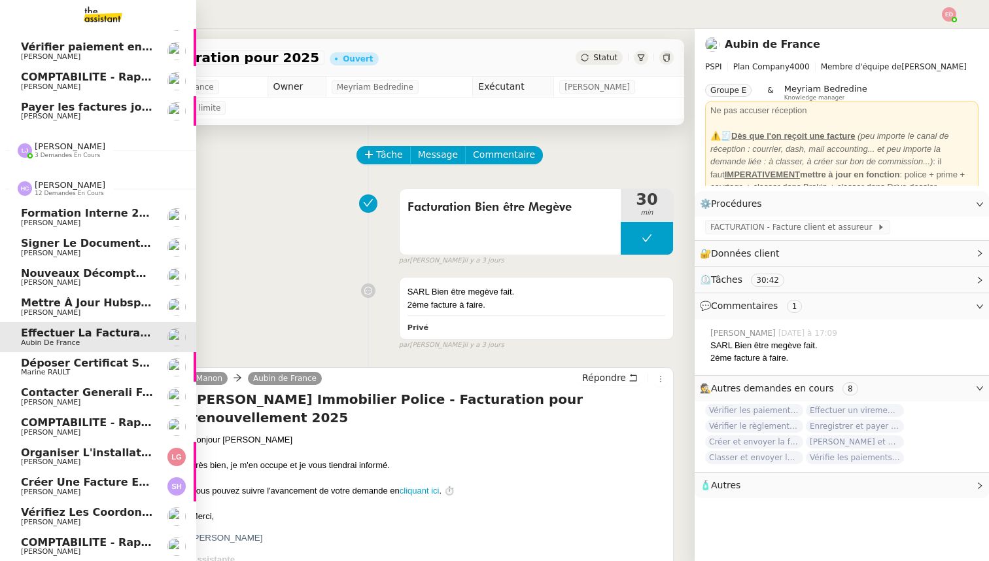
click at [58, 307] on span "Mettre à jour Hubspot" at bounding box center [87, 302] width 132 height 12
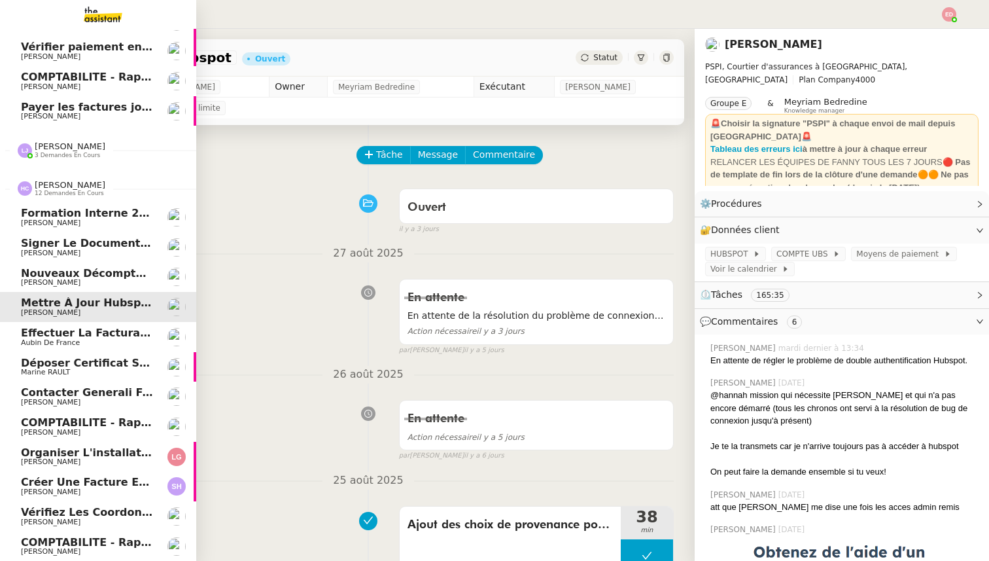
click at [58, 268] on span "Nouveaux décomptes de commissions" at bounding box center [135, 273] width 228 height 12
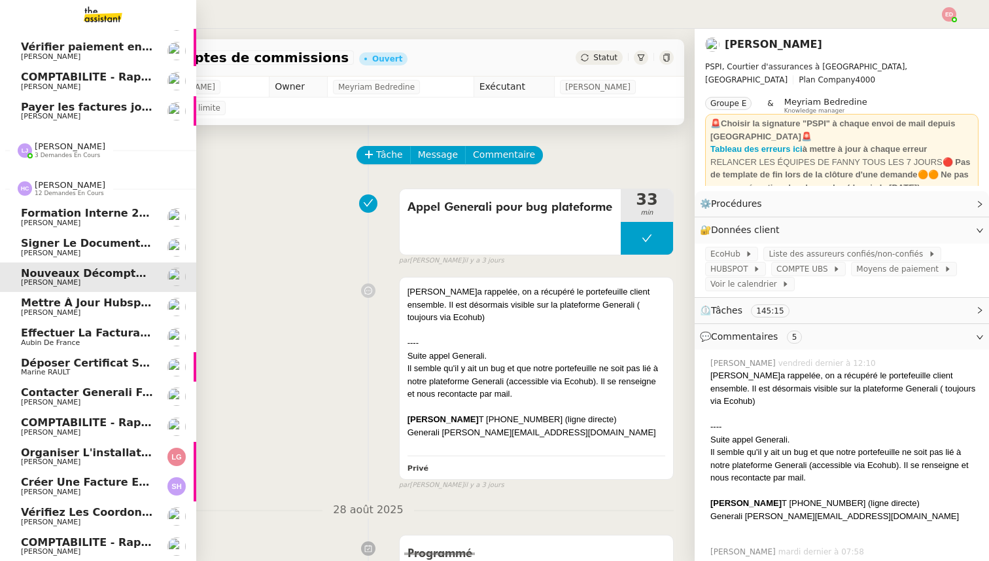
click at [61, 238] on span "Signer le document par [PERSON_NAME]" at bounding box center [142, 243] width 243 height 12
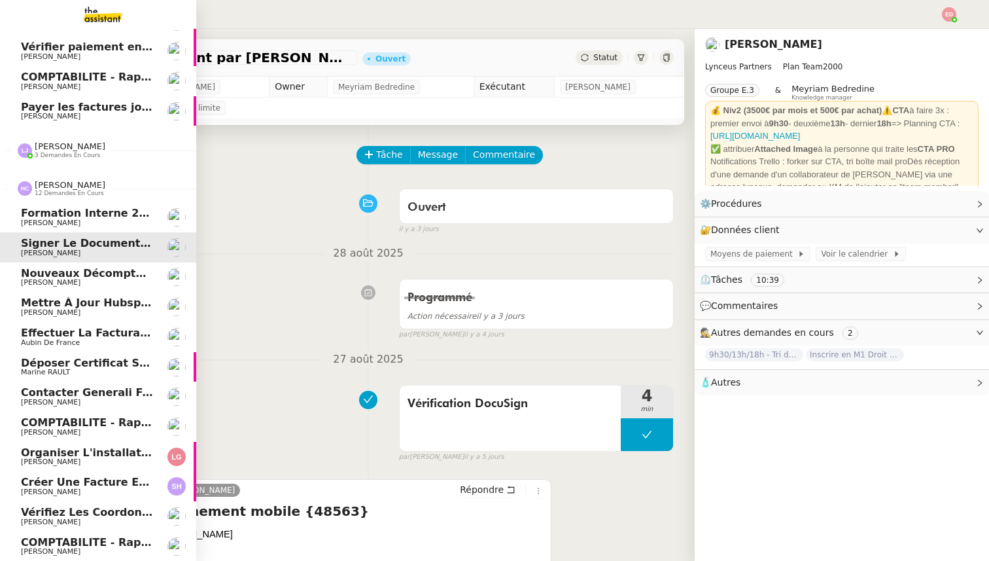
click at [60, 209] on span "Formation Interne 2 - [PERSON_NAME]" at bounding box center [134, 213] width 227 height 12
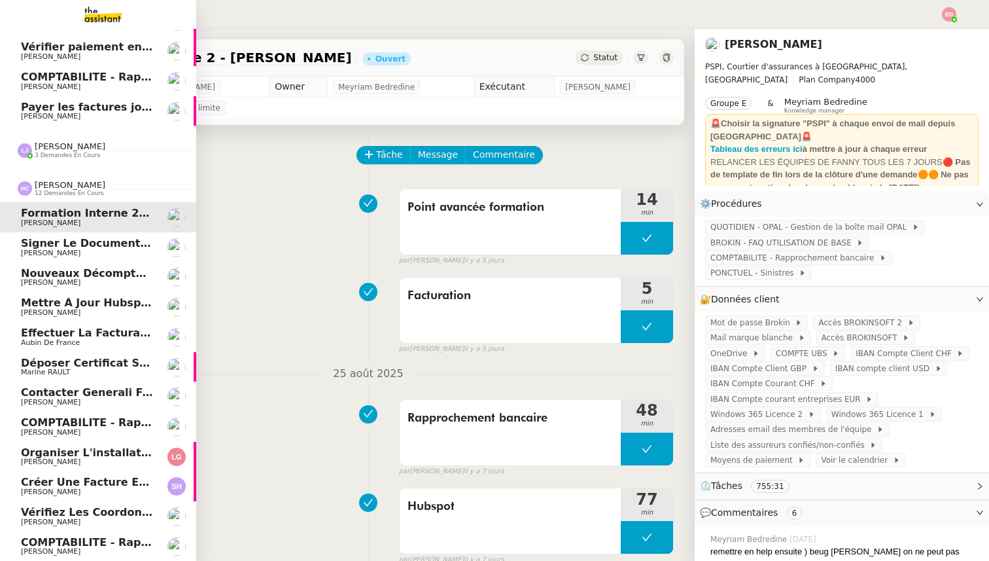
click at [77, 468] on link "Organiser l'installation de la fibre [PERSON_NAME]" at bounding box center [98, 457] width 196 height 30
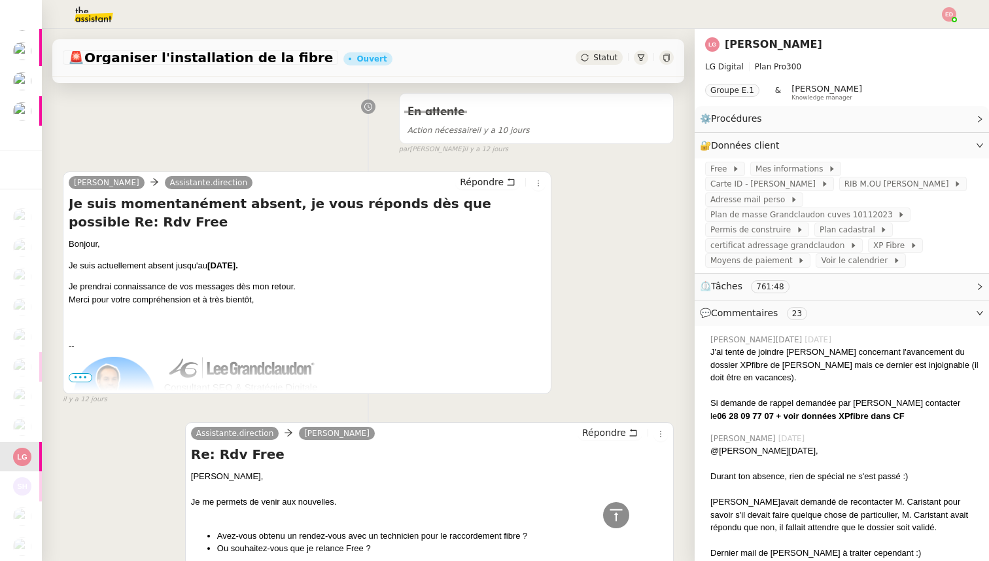
scroll to position [483, 0]
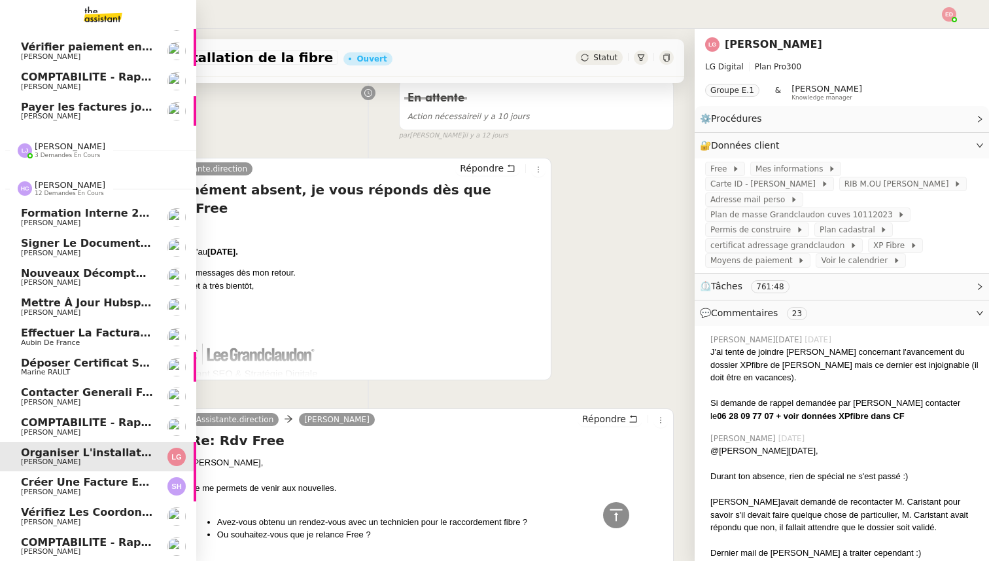
click at [37, 522] on span "[PERSON_NAME]" at bounding box center [51, 521] width 60 height 9
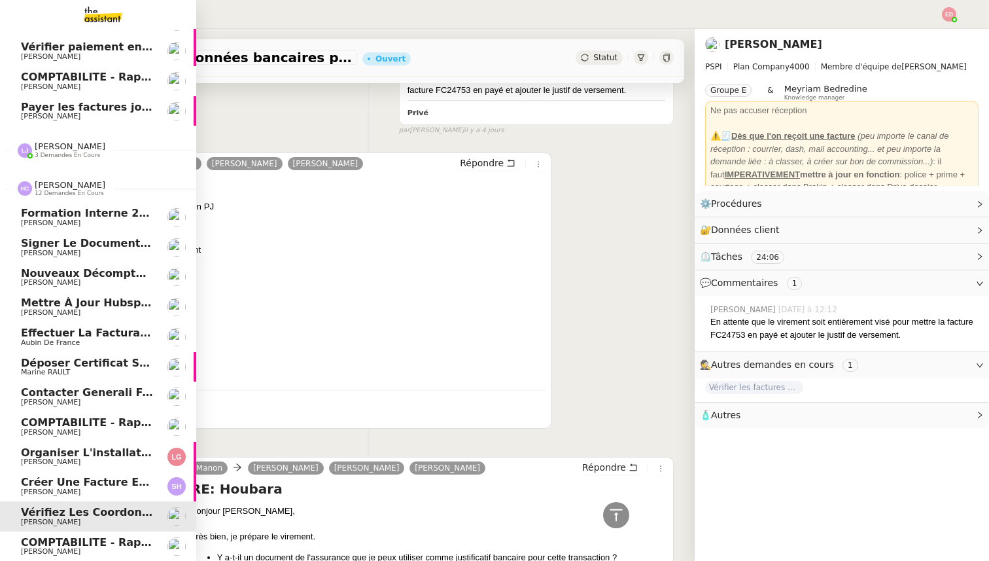
click at [44, 542] on span "COMPTABILITE - Rapprochement bancaire - 25 août 2025" at bounding box center [189, 542] width 337 height 12
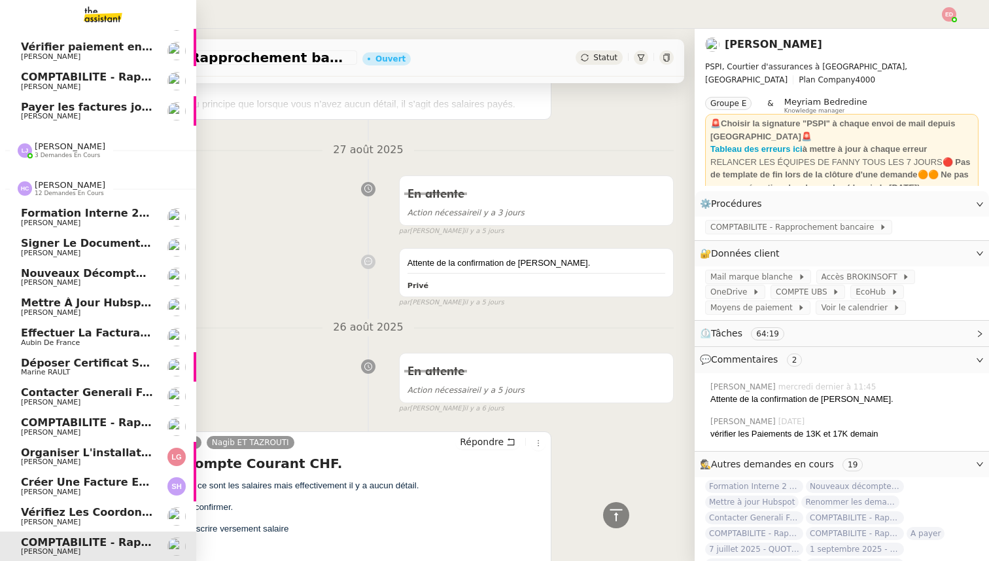
click at [51, 423] on span "COMPTABILITE - Rapprochement bancaire - 1 septembre 2025" at bounding box center [204, 422] width 366 height 12
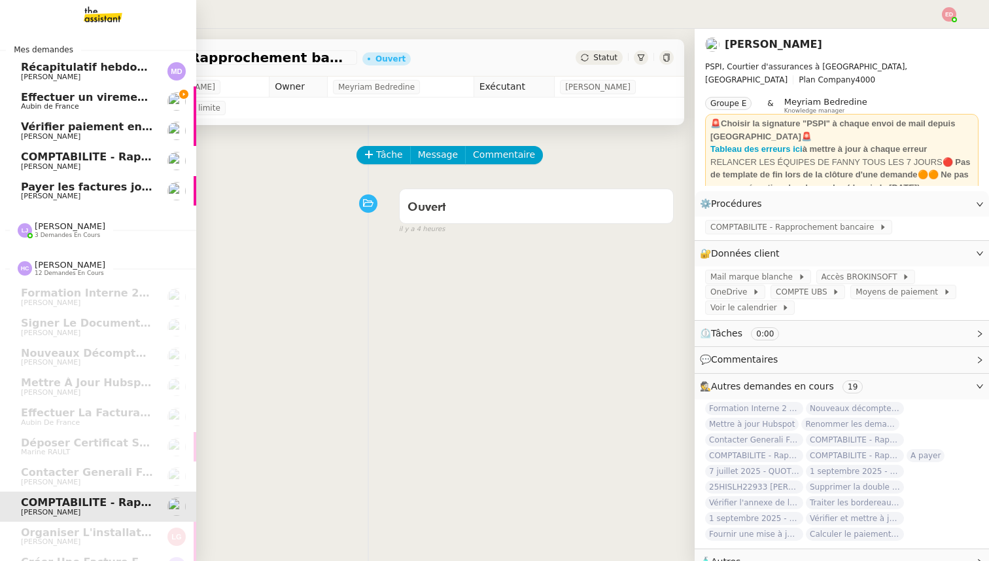
click at [61, 94] on span "Effectuer un virement urgent" at bounding box center [107, 97] width 172 height 12
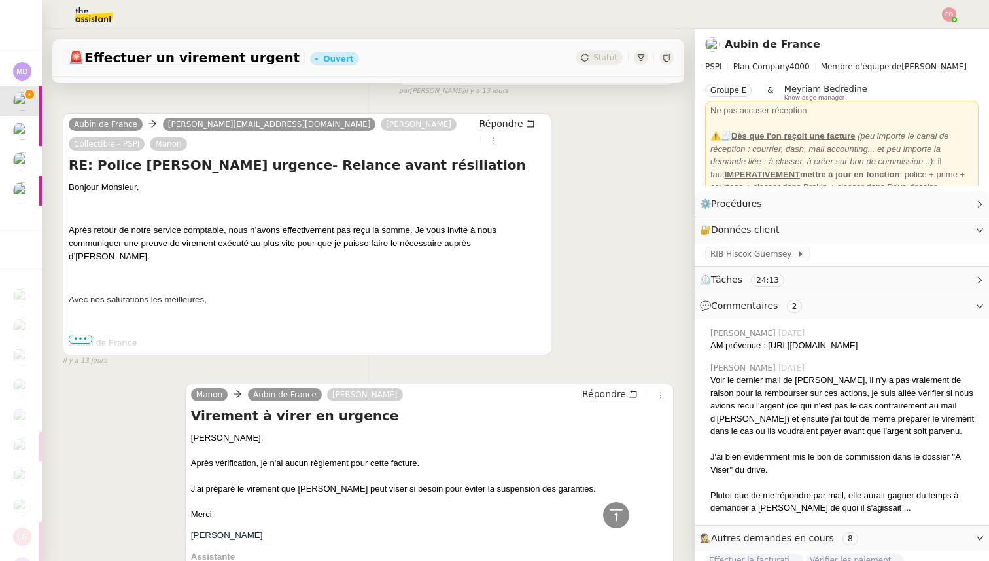
scroll to position [2949, 0]
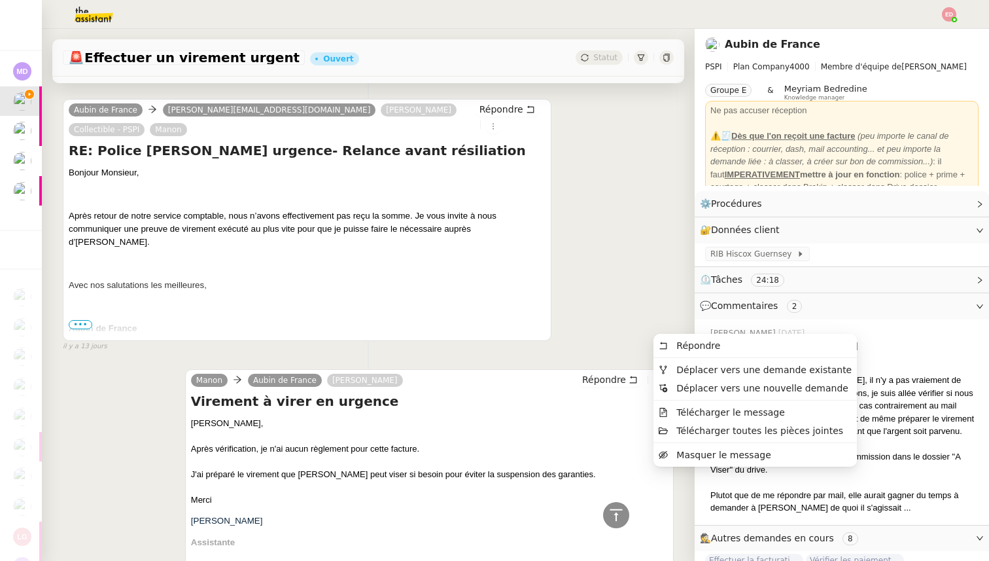
click at [660, 377] on icon at bounding box center [661, 381] width 8 height 8
click at [685, 413] on span "Télécharger le message" at bounding box center [730, 412] width 109 height 10
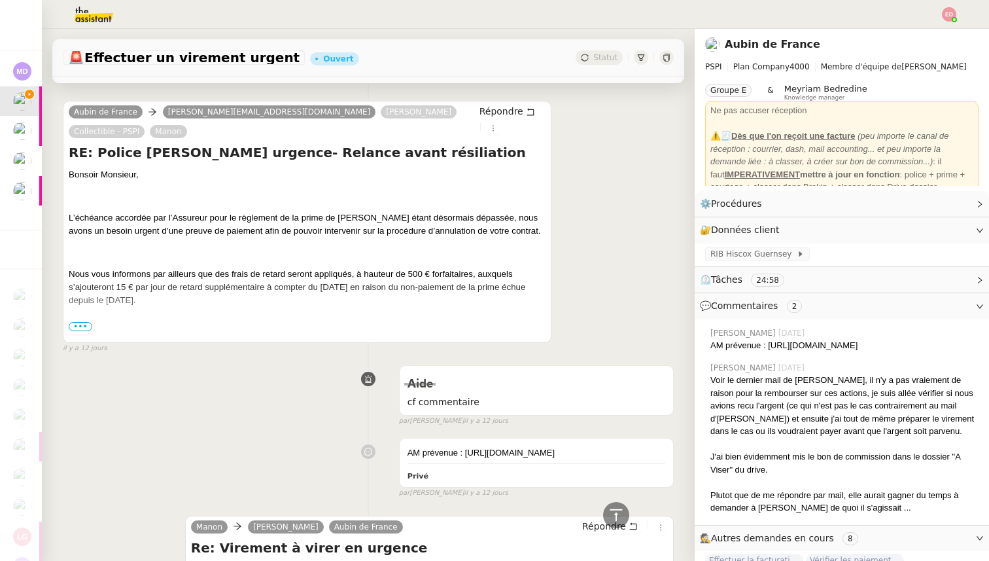
scroll to position [1436, 0]
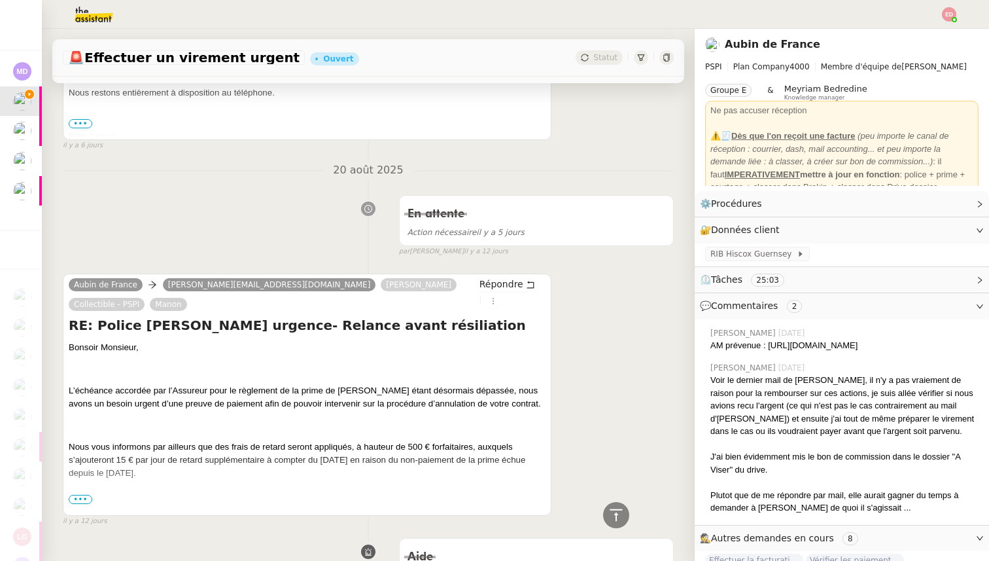
click at [80, 495] on span "•••" at bounding box center [81, 499] width 24 height 9
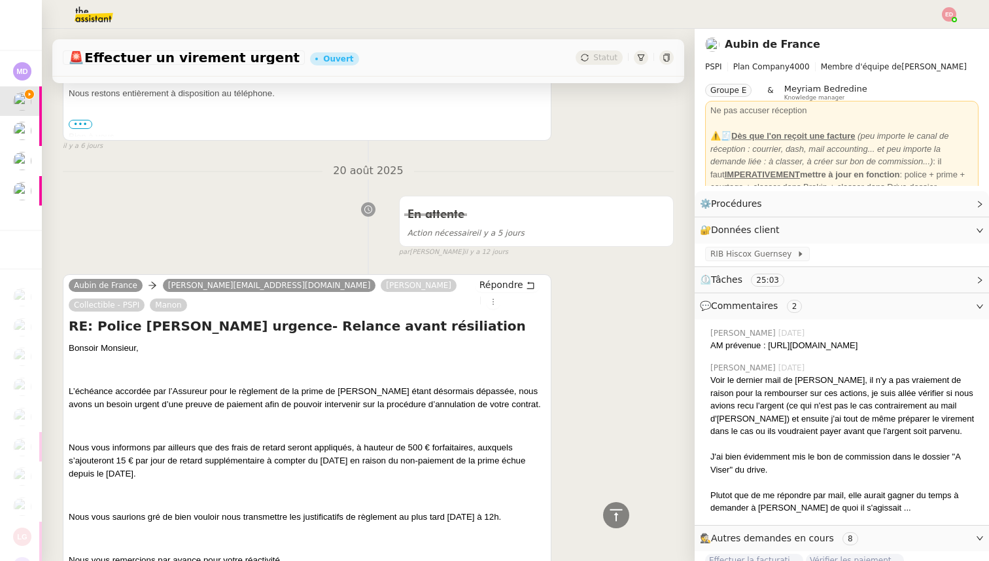
scroll to position [1191, 0]
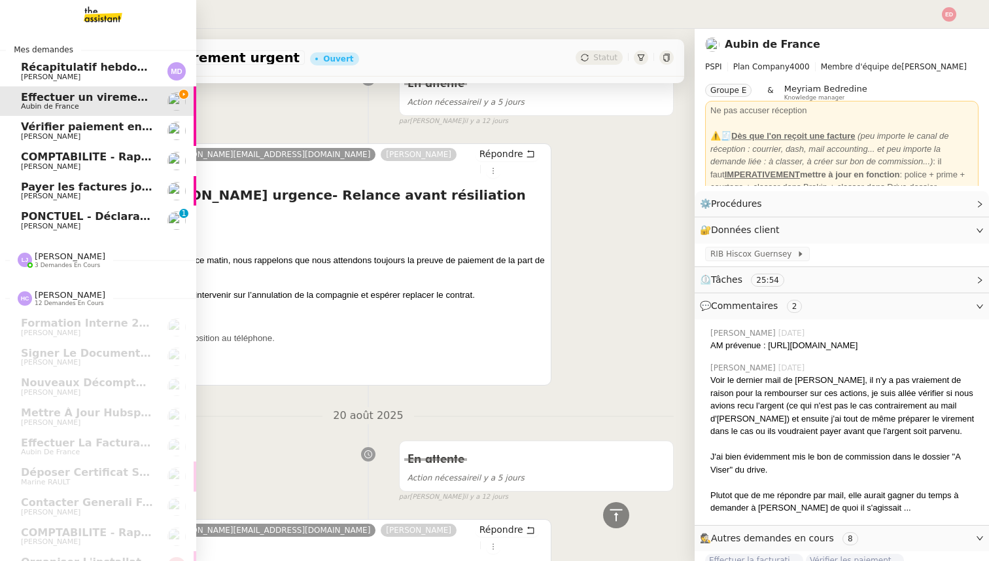
click at [32, 215] on span "PONCTUEL - Déclaration [PERSON_NAME] - [DATE]" at bounding box center [168, 216] width 294 height 12
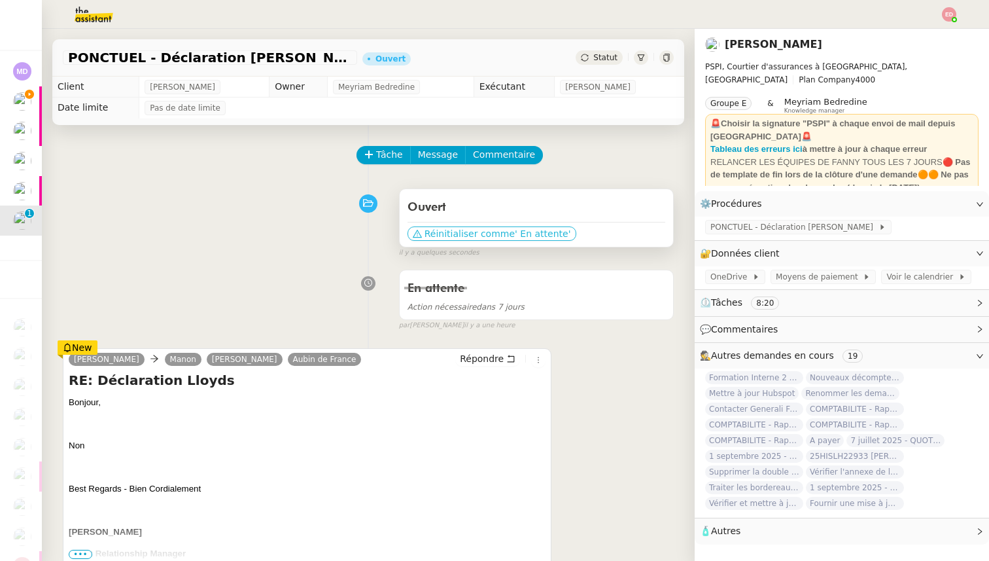
click at [459, 230] on span "Réinitialiser comme" at bounding box center [470, 233] width 90 height 13
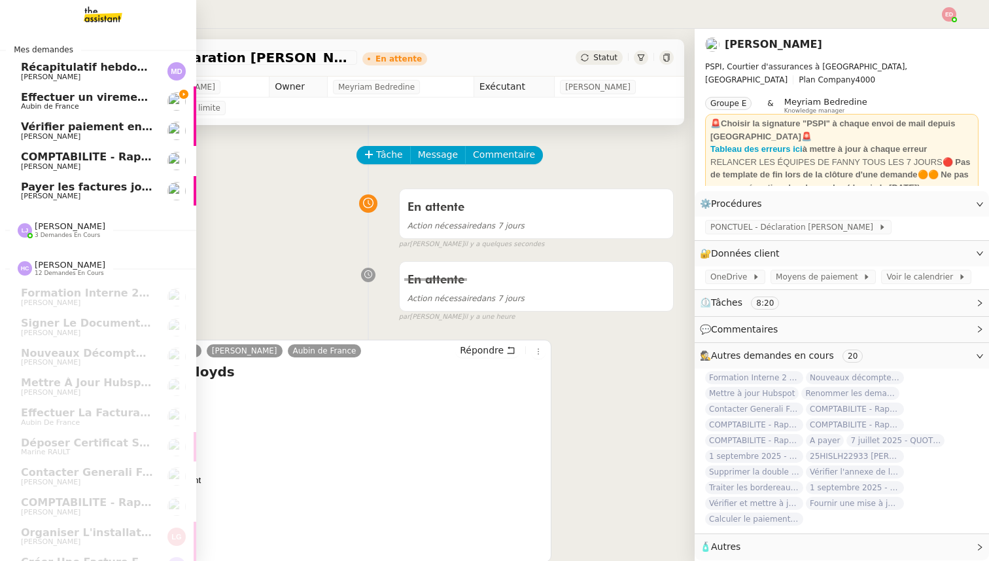
click at [37, 97] on span "Effectuer un virement urgent" at bounding box center [107, 97] width 172 height 12
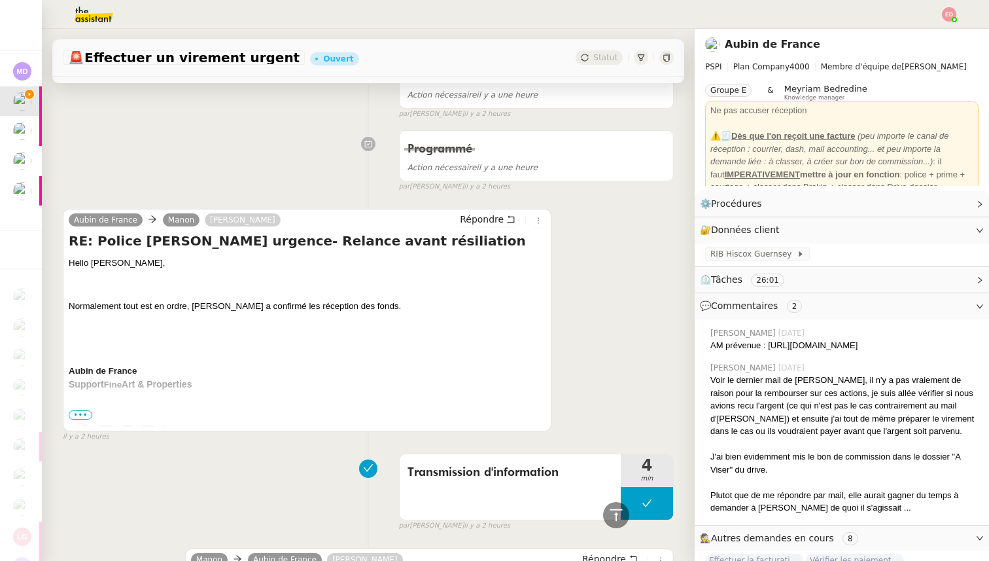
scroll to position [35, 0]
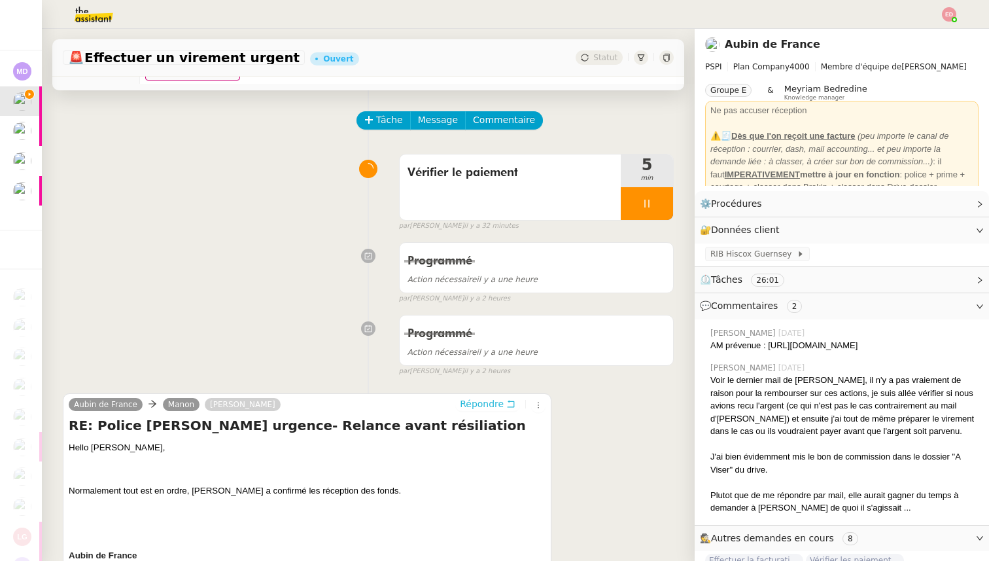
click at [478, 402] on span "Répondre" at bounding box center [482, 403] width 44 height 13
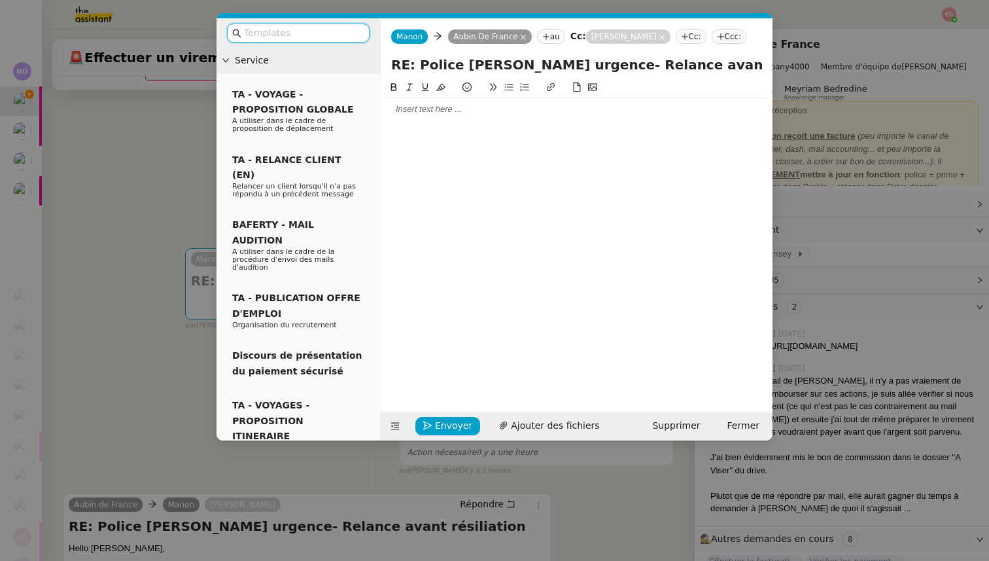
click at [400, 103] on div at bounding box center [576, 109] width 381 height 12
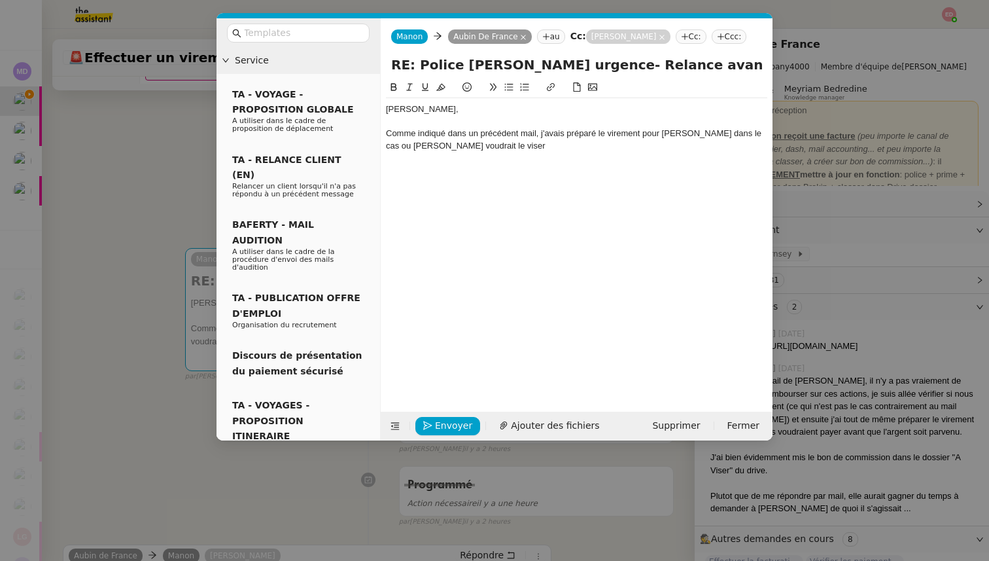
click at [398, 143] on div "Comme indiqué dans un précédent mail, j'avais préparé le virement pour [PERSON_…" at bounding box center [576, 140] width 381 height 24
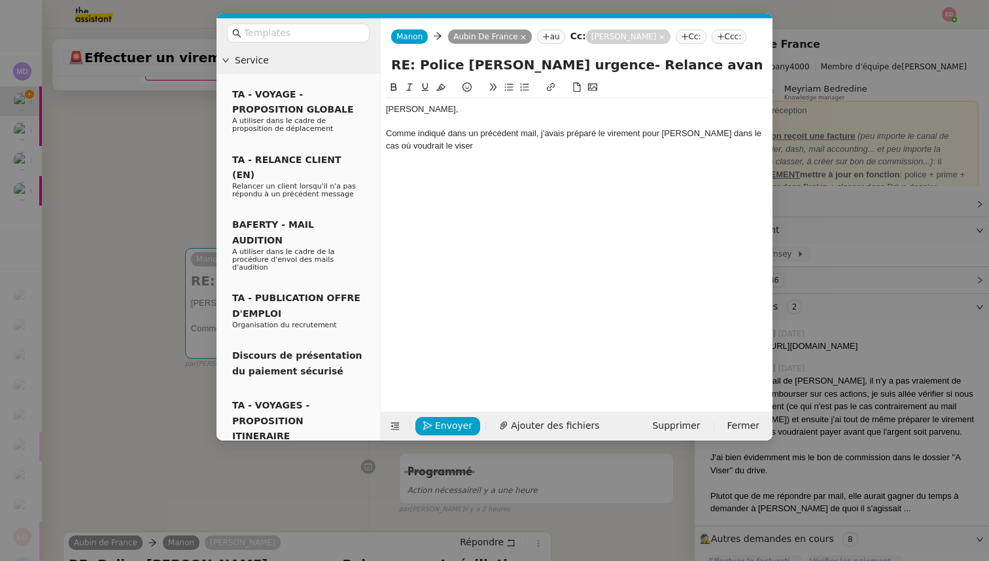
click at [398, 147] on div "Comme indiqué dans un précédent mail, j'avais préparé le virement pour [PERSON_…" at bounding box center [576, 140] width 381 height 24
click at [464, 152] on div "[PERSON_NAME], Comme indiqué dans un précédent mail, j'avais préparé le viremen…" at bounding box center [576, 127] width 381 height 59
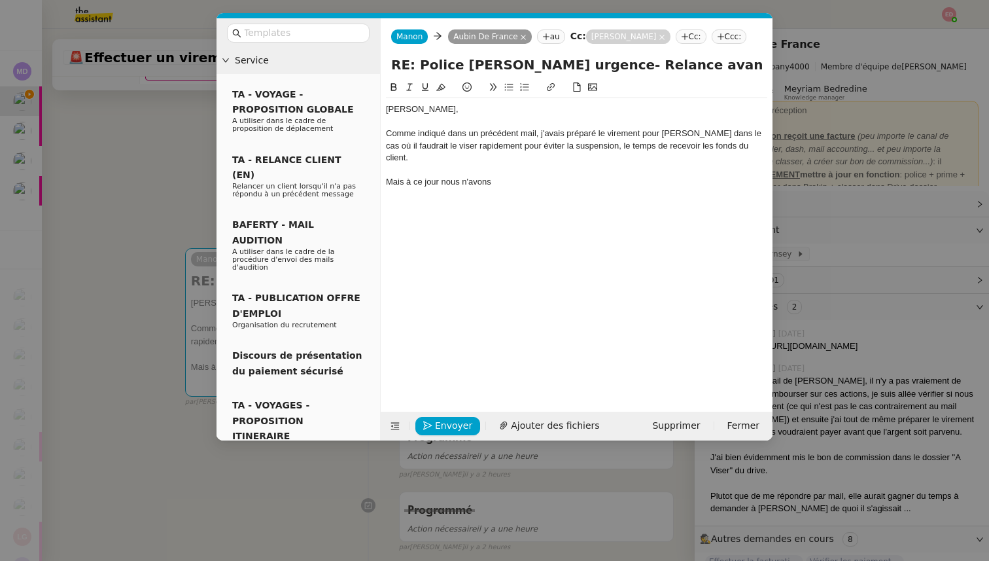
click at [430, 164] on div at bounding box center [576, 170] width 381 height 12
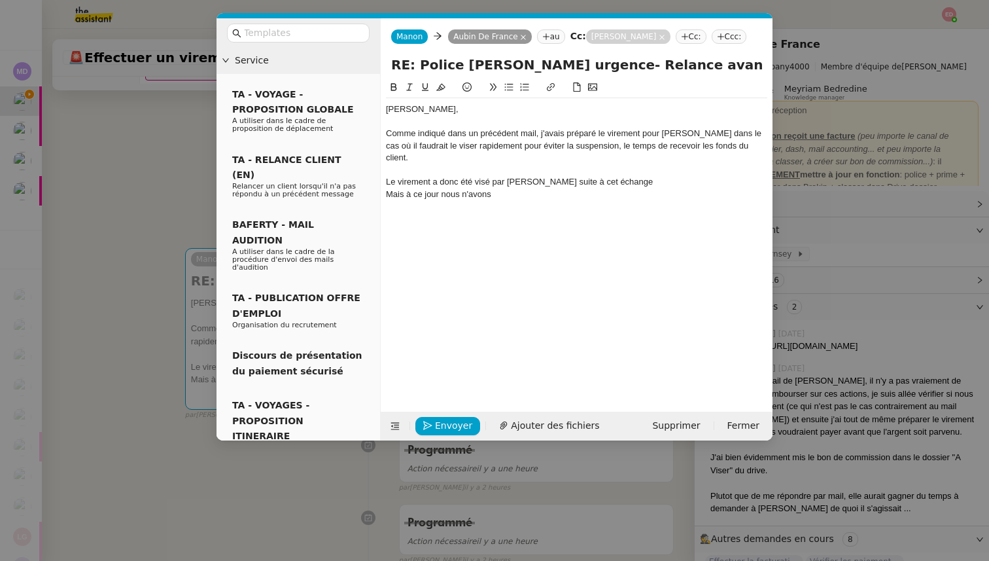
click at [393, 188] on div "Mais à ce jour nous n'avons" at bounding box center [576, 194] width 381 height 12
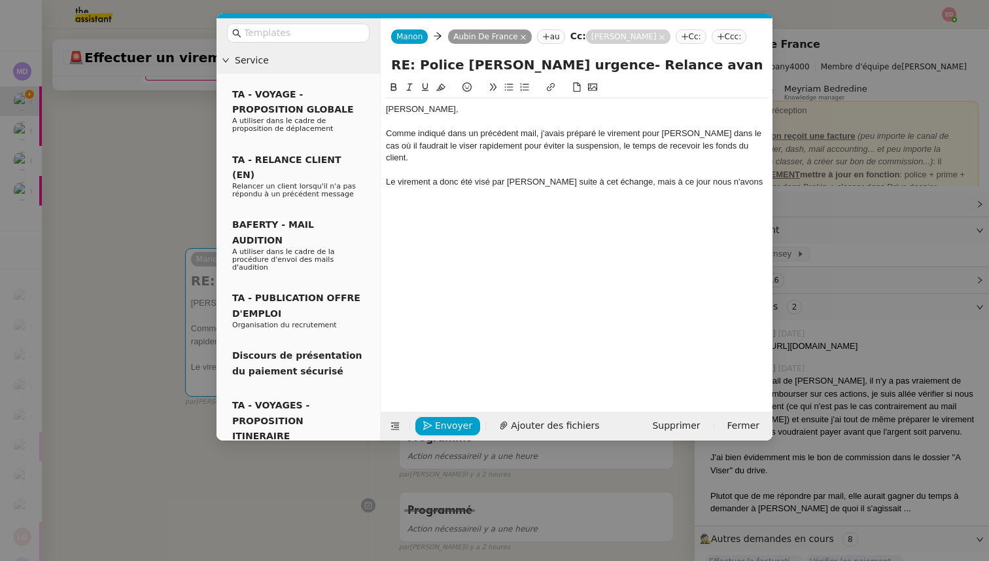
click at [742, 176] on div "Le virement a donc été visé par [PERSON_NAME] suite à cet échange, mais à ce jo…" at bounding box center [576, 182] width 381 height 12
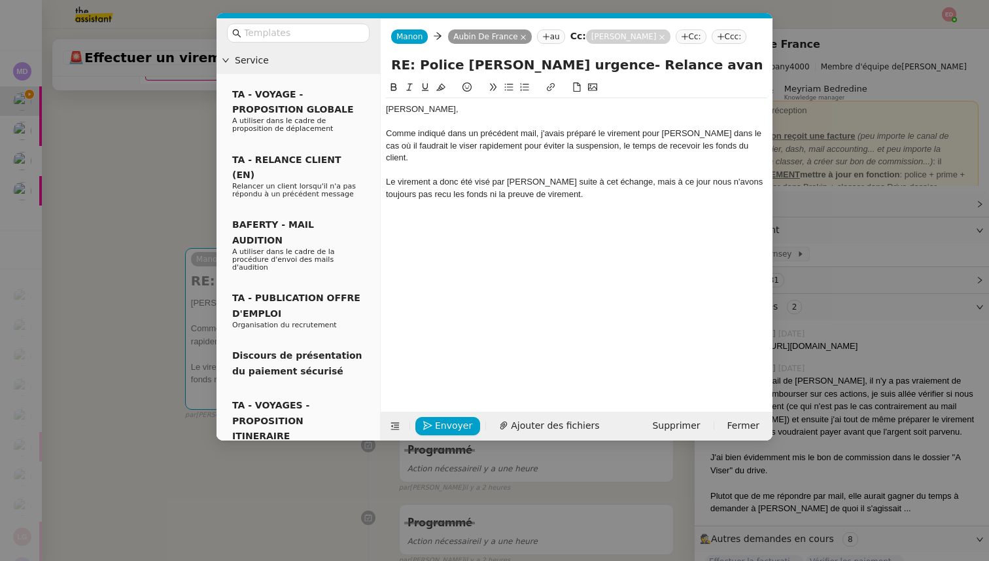
click at [745, 145] on div "Comme indiqué dans un précédent mail, j'avais préparé le virement pour [PERSON_…" at bounding box center [576, 146] width 381 height 36
click at [672, 181] on div "Le virement a donc été visé par [PERSON_NAME] suite à cet échange, mais à ce jo…" at bounding box center [576, 188] width 381 height 24
click at [0, 0] on lt-span ", nous" at bounding box center [0, 0] width 0 height 0
click at [396, 196] on div "Le virement a donc été visé par [PERSON_NAME] suite à cet échange, mais à ce jo…" at bounding box center [576, 188] width 381 height 24
click at [0, 0] on lt-span "reçu" at bounding box center [0, 0] width 0 height 0
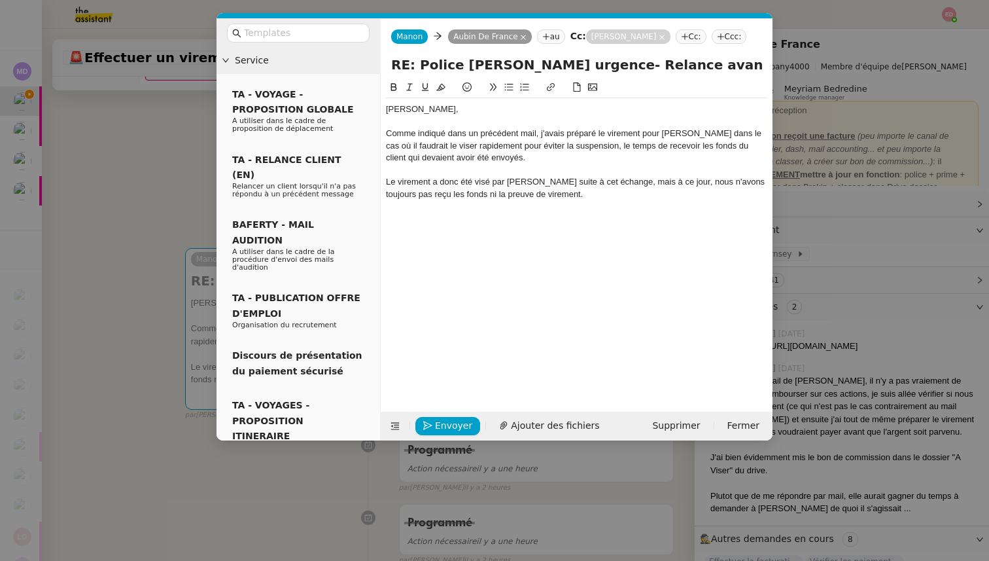
click at [551, 189] on div "Le virement a donc été visé par [PERSON_NAME] suite à cet échange, mais à ce jo…" at bounding box center [576, 188] width 381 height 24
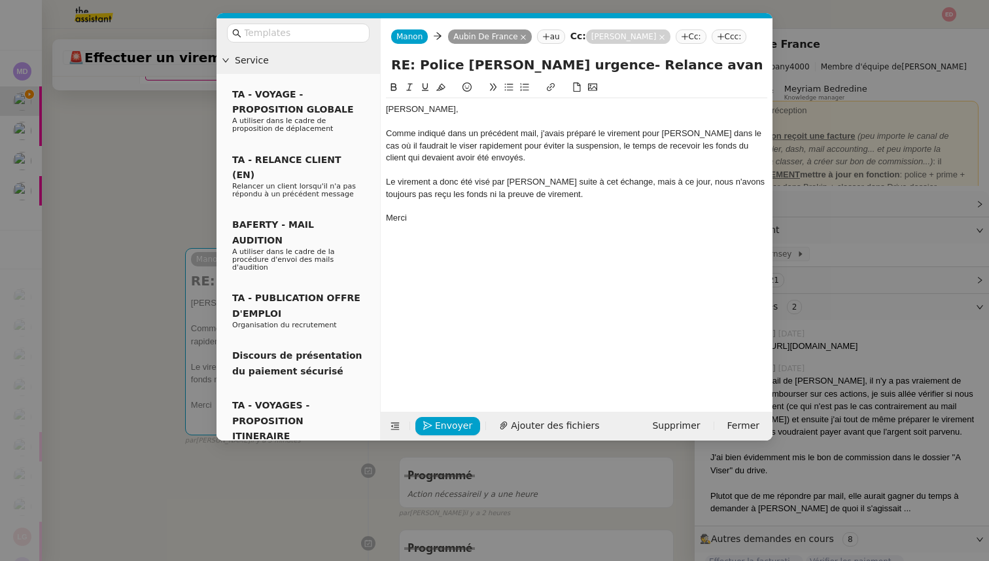
click at [126, 227] on nz-modal-container "Service TA - VOYAGE - PROPOSITION GLOBALE A utiliser dans le cadre de propositi…" at bounding box center [494, 280] width 989 height 561
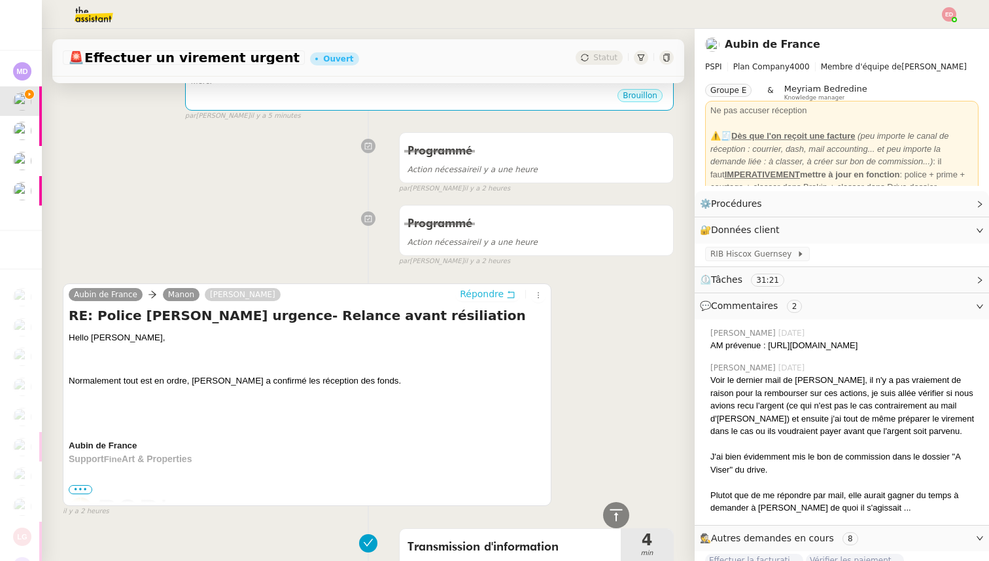
scroll to position [0, 0]
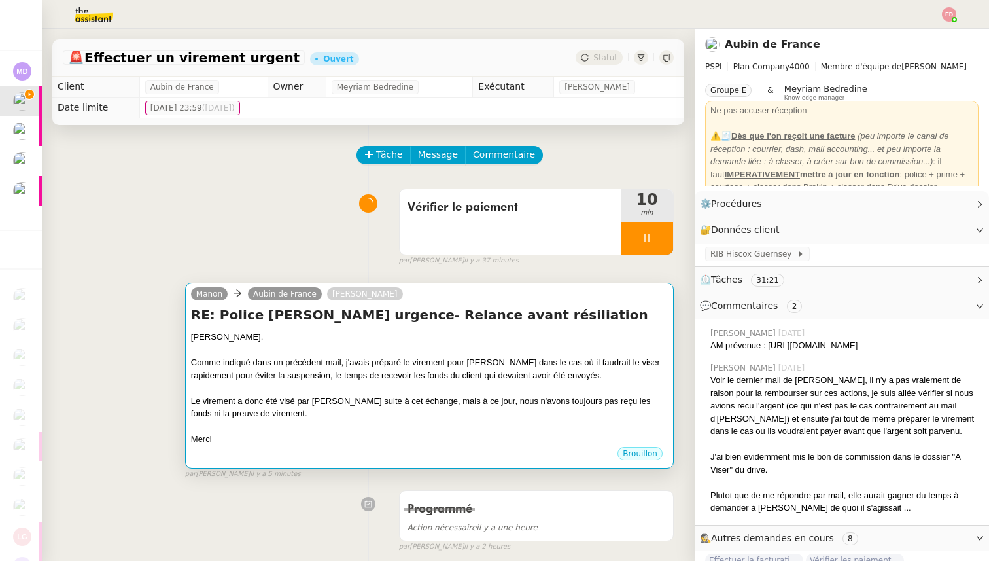
click at [493, 334] on div "[PERSON_NAME]," at bounding box center [429, 336] width 477 height 13
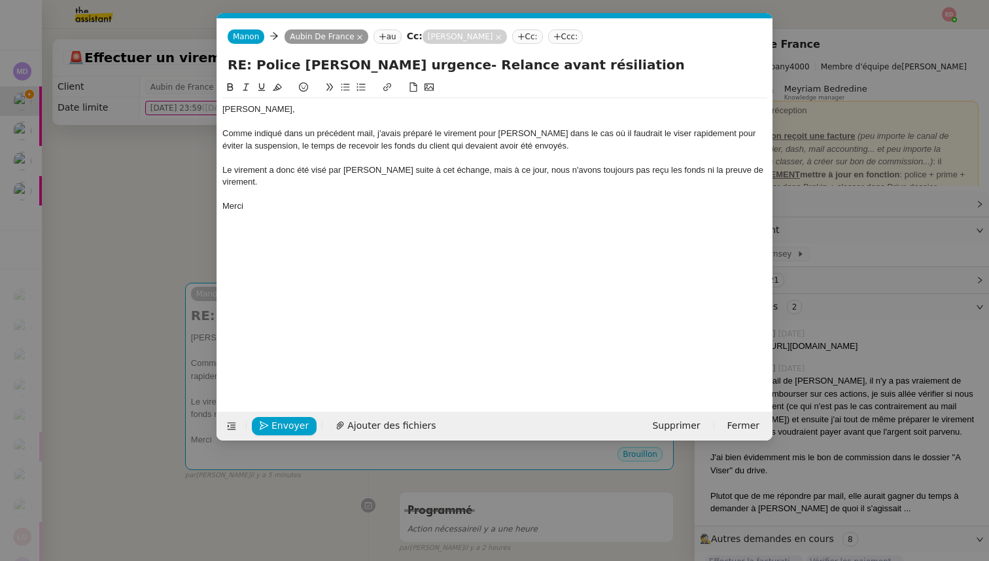
scroll to position [0, 27]
click at [287, 428] on span "Envoyer" at bounding box center [289, 425] width 37 height 15
click at [402, 421] on span "Ajouter des fichiers" at bounding box center [433, 425] width 88 height 15
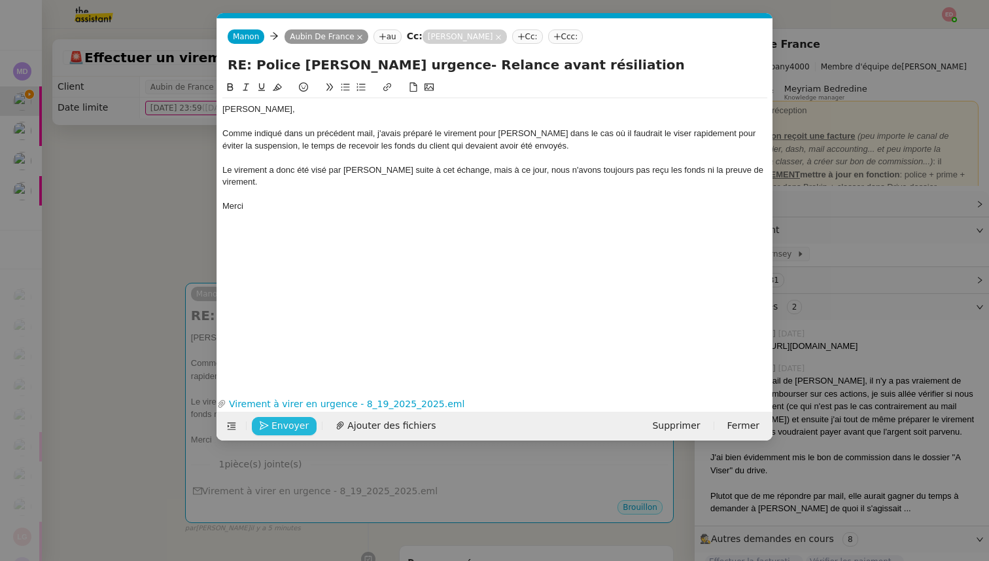
click at [275, 425] on span "Envoyer" at bounding box center [289, 425] width 37 height 15
click at [275, 425] on span "Confirmer l'envoi" at bounding box center [310, 425] width 78 height 15
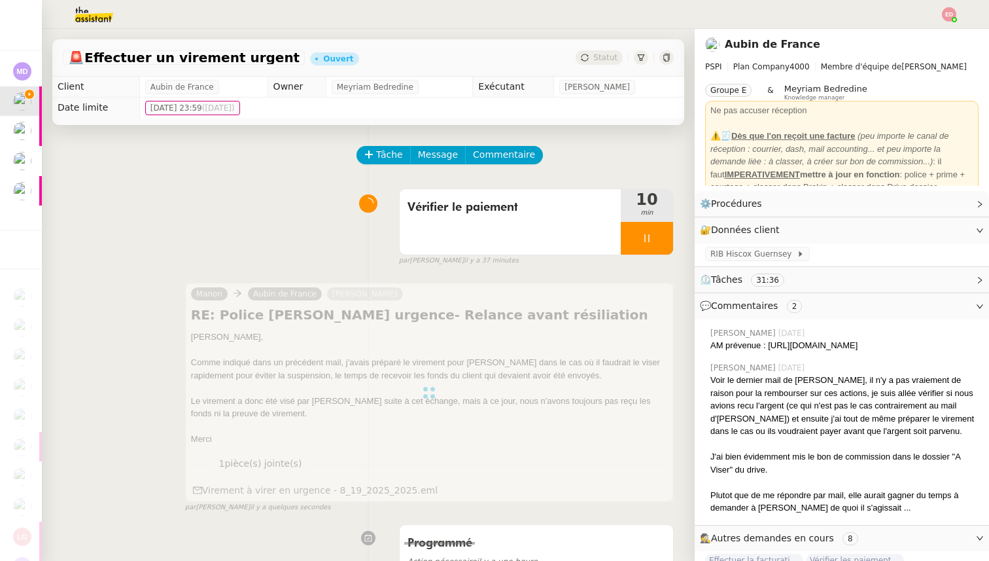
click at [350, 358] on div at bounding box center [429, 392] width 489 height 219
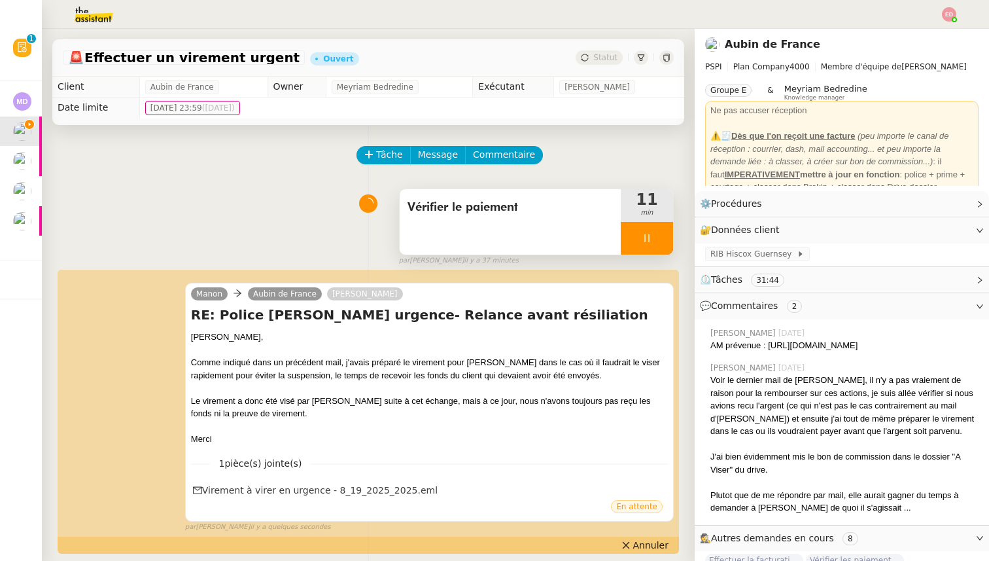
click at [668, 231] on div at bounding box center [647, 238] width 52 height 33
click at [673, 231] on button at bounding box center [673, 238] width 0 height 33
click at [598, 58] on span "Statut" at bounding box center [605, 57] width 24 height 9
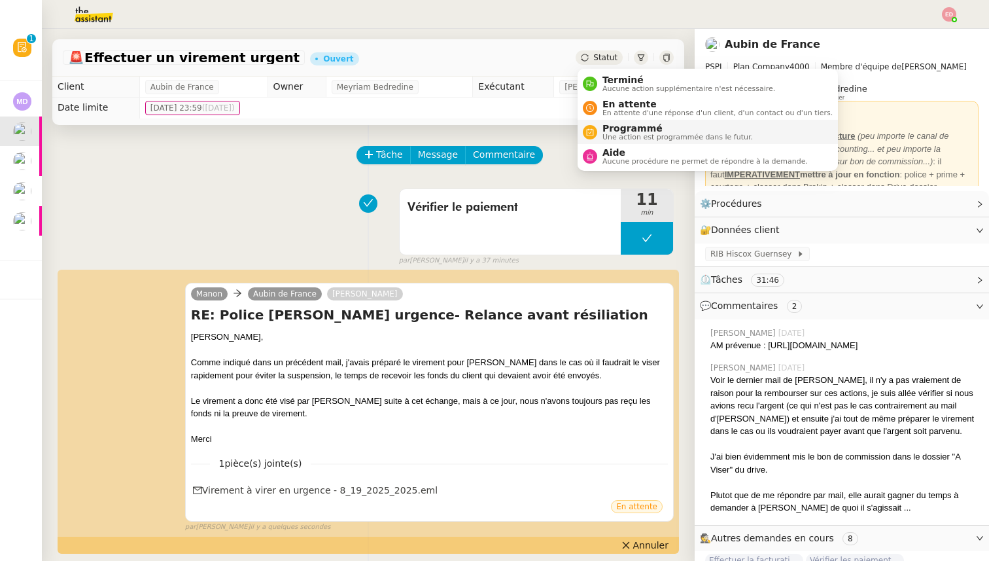
click at [623, 125] on span "Programmé" at bounding box center [677, 128] width 150 height 10
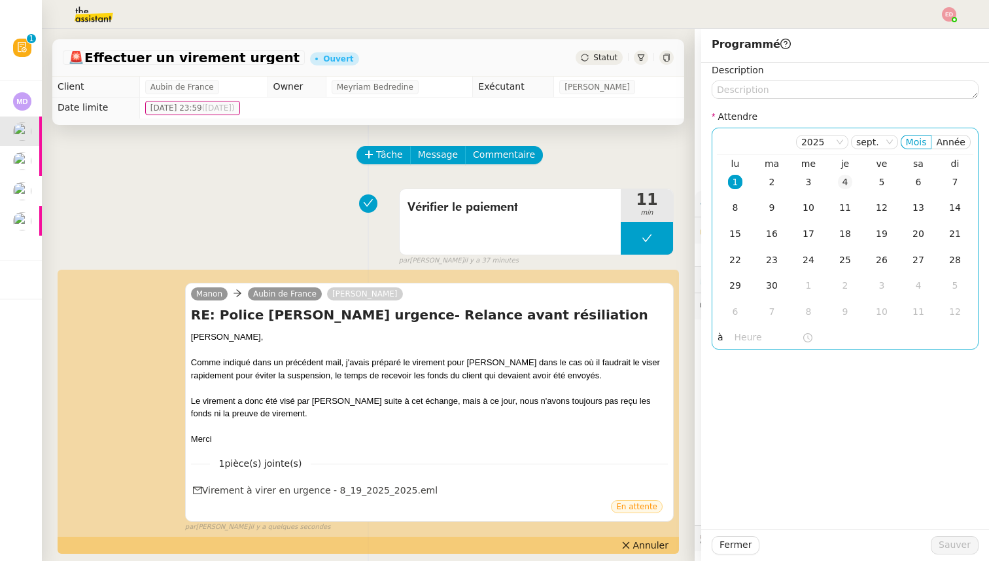
click at [845, 182] on div "4" at bounding box center [845, 182] width 14 height 14
click at [965, 539] on span "Sauver" at bounding box center [955, 544] width 32 height 15
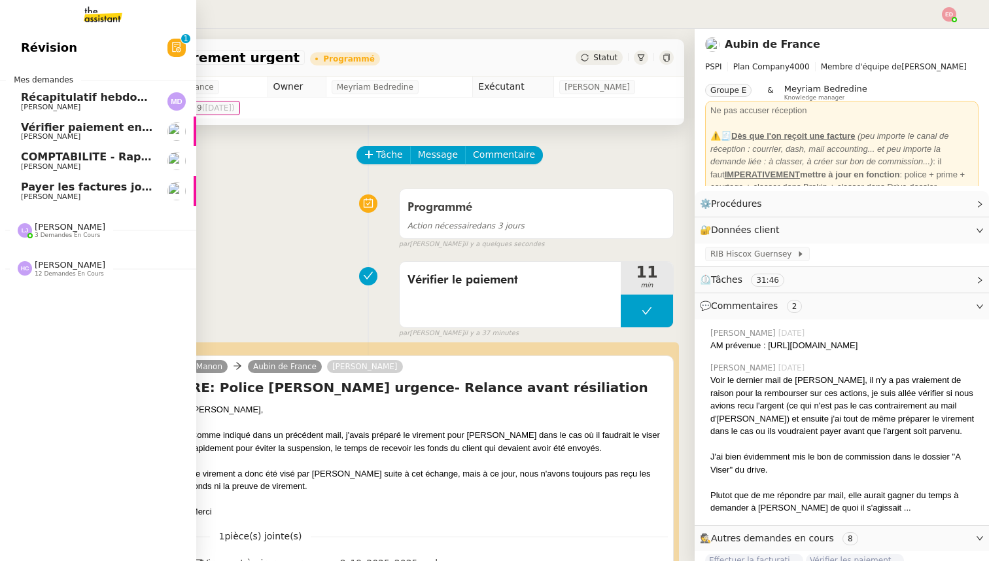
click at [37, 181] on link "Payer les factures jointes [PERSON_NAME]" at bounding box center [98, 191] width 196 height 30
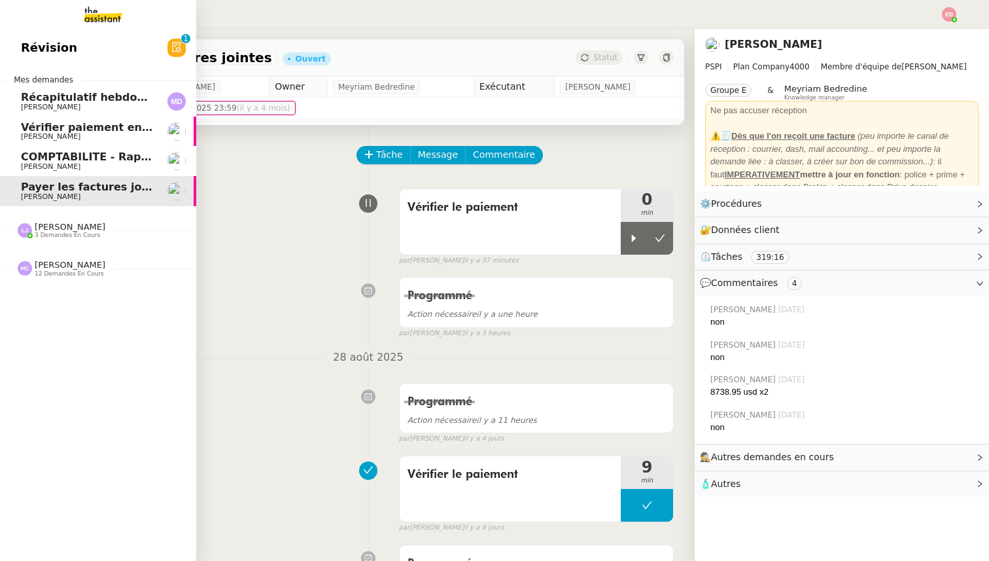
click at [57, 165] on span "[PERSON_NAME]" at bounding box center [51, 166] width 60 height 9
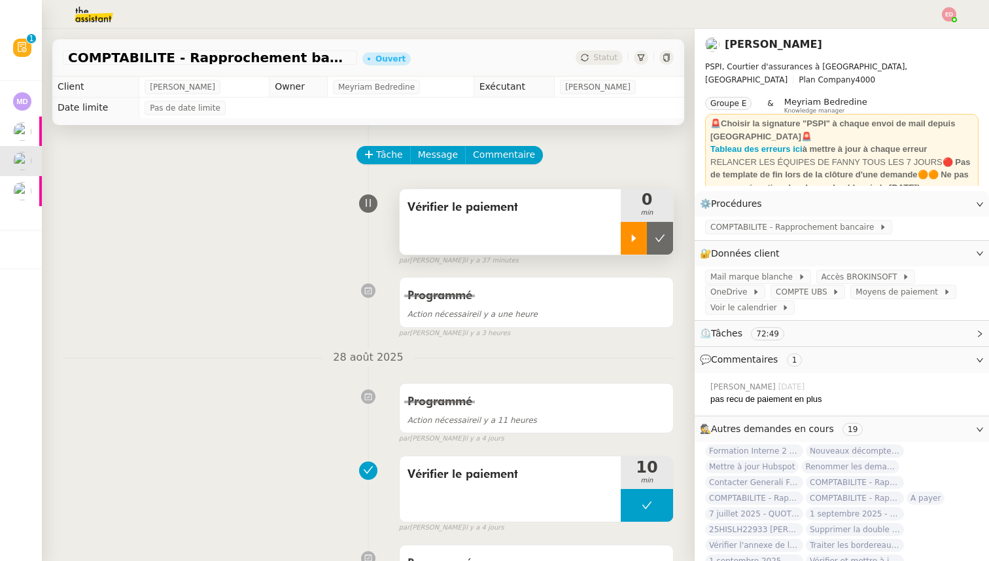
click at [640, 239] on div at bounding box center [634, 238] width 26 height 33
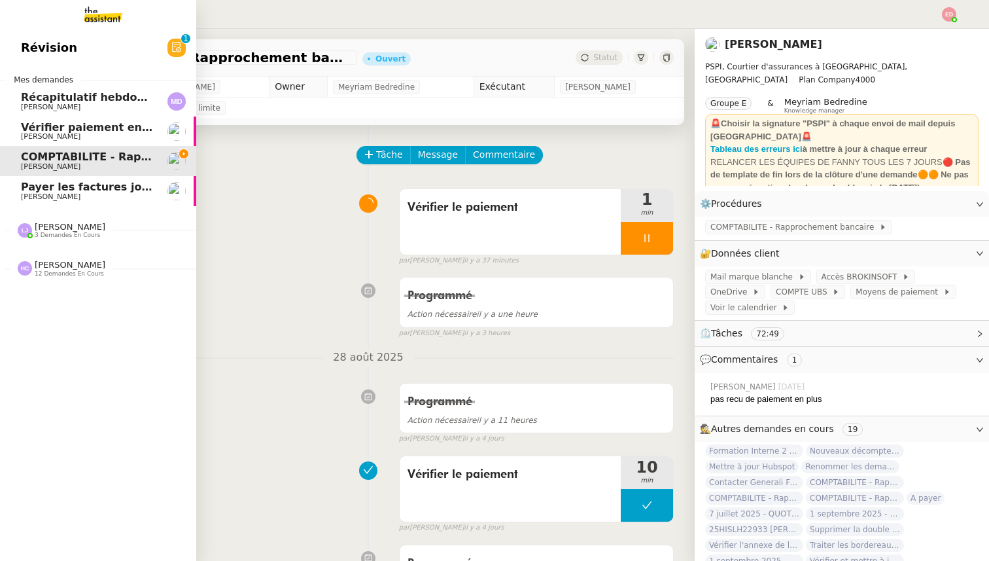
click at [77, 228] on span "[PERSON_NAME]" at bounding box center [70, 227] width 71 height 10
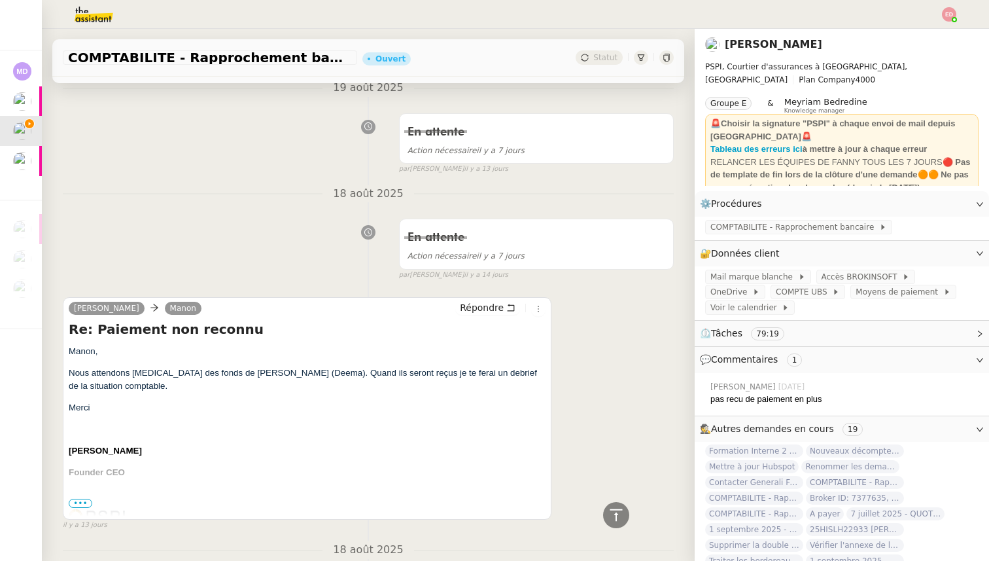
scroll to position [969, 0]
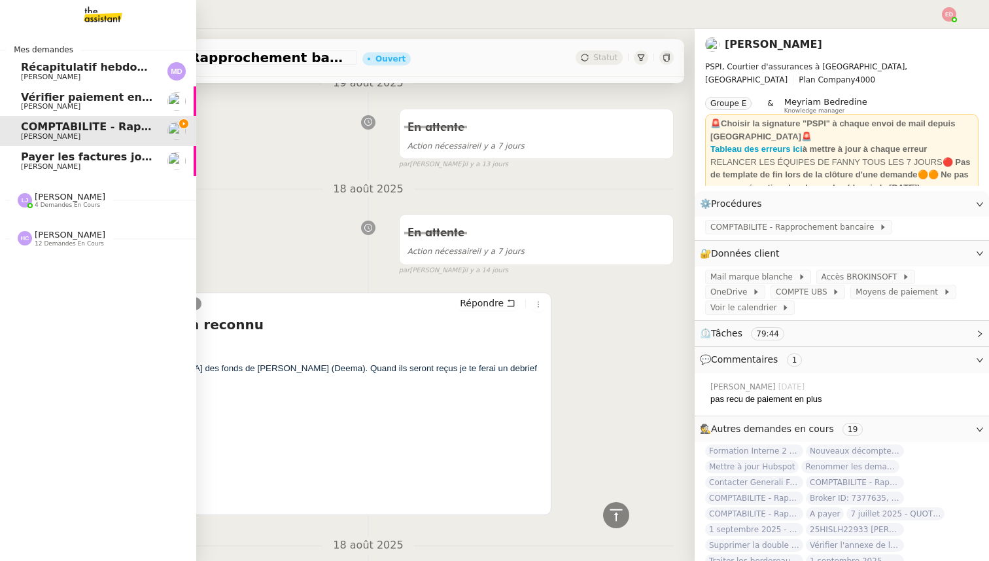
click at [29, 156] on span "Payer les factures jointes" at bounding box center [96, 156] width 150 height 12
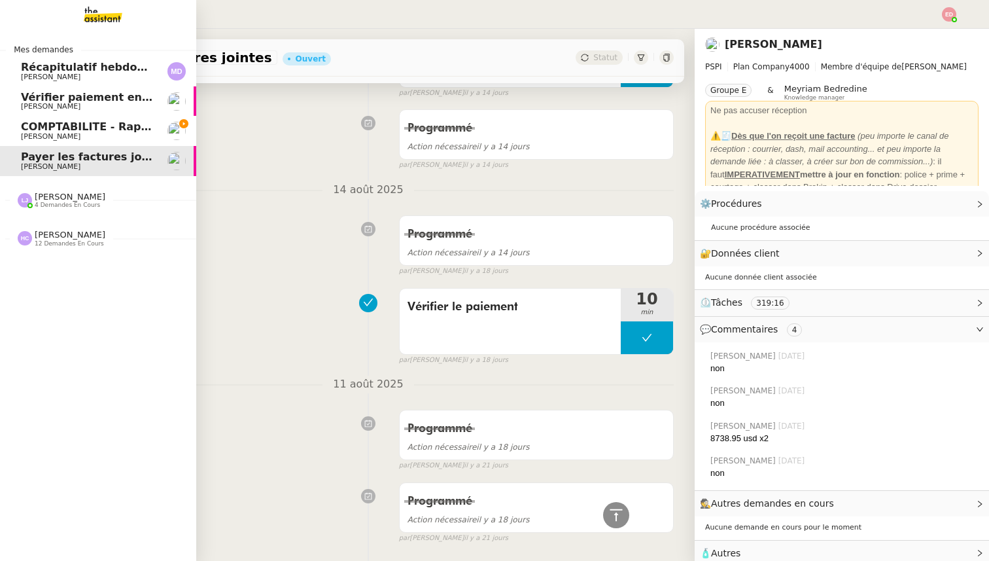
scroll to position [11146, 0]
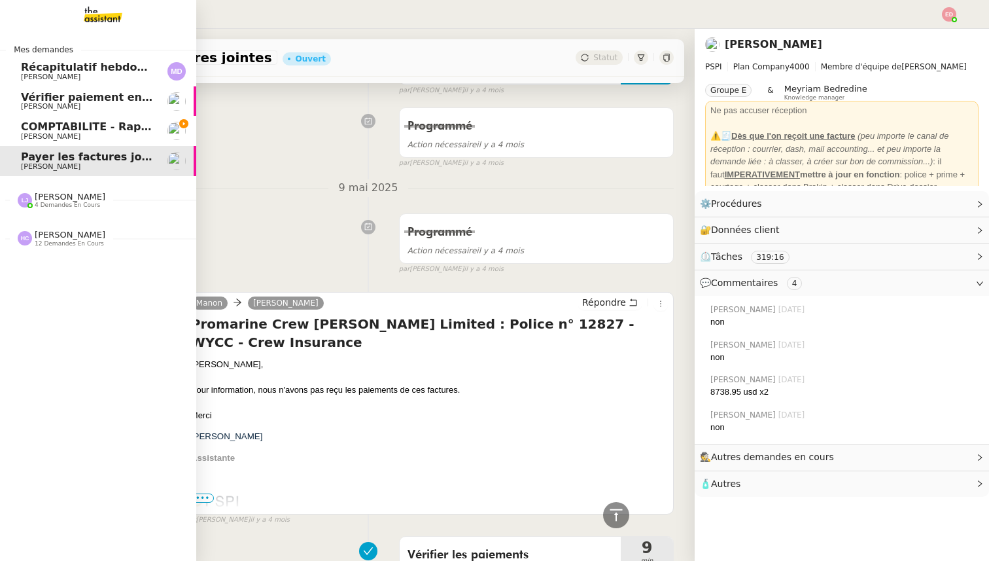
click at [42, 201] on span "[PERSON_NAME]" at bounding box center [70, 197] width 71 height 10
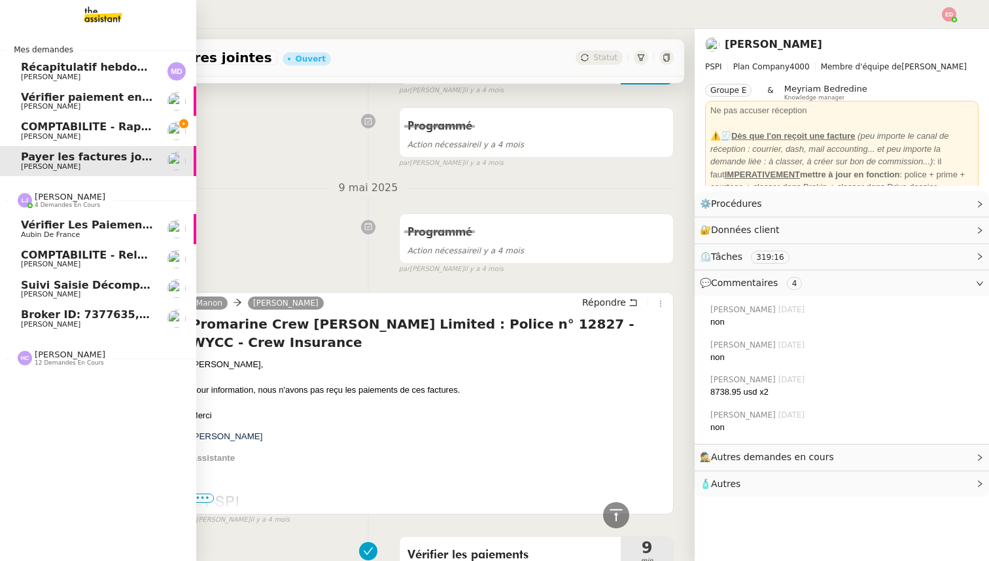
click at [58, 313] on span "Broker ID: 7377635, [DATE], Commission statement" at bounding box center [174, 314] width 306 height 12
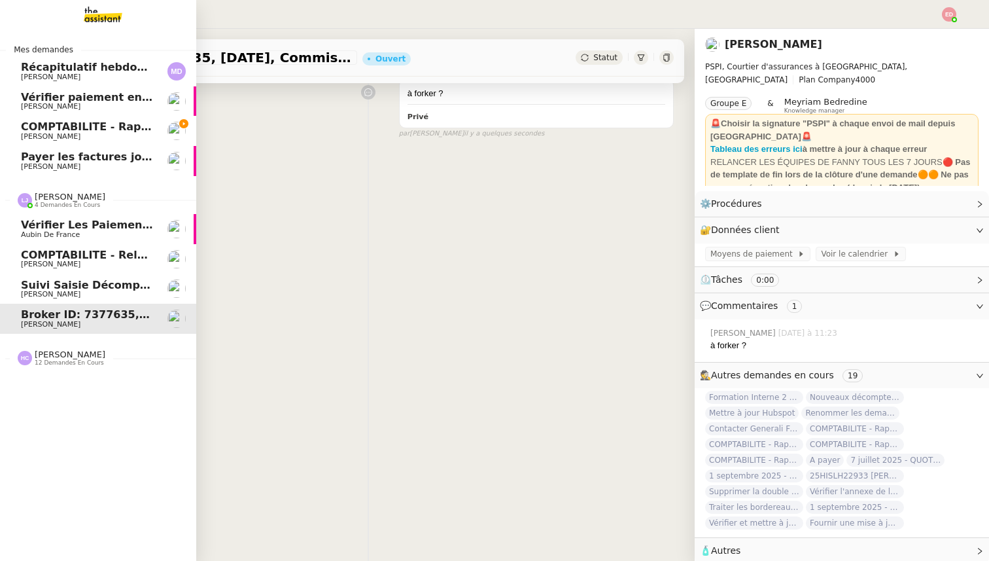
scroll to position [166, 0]
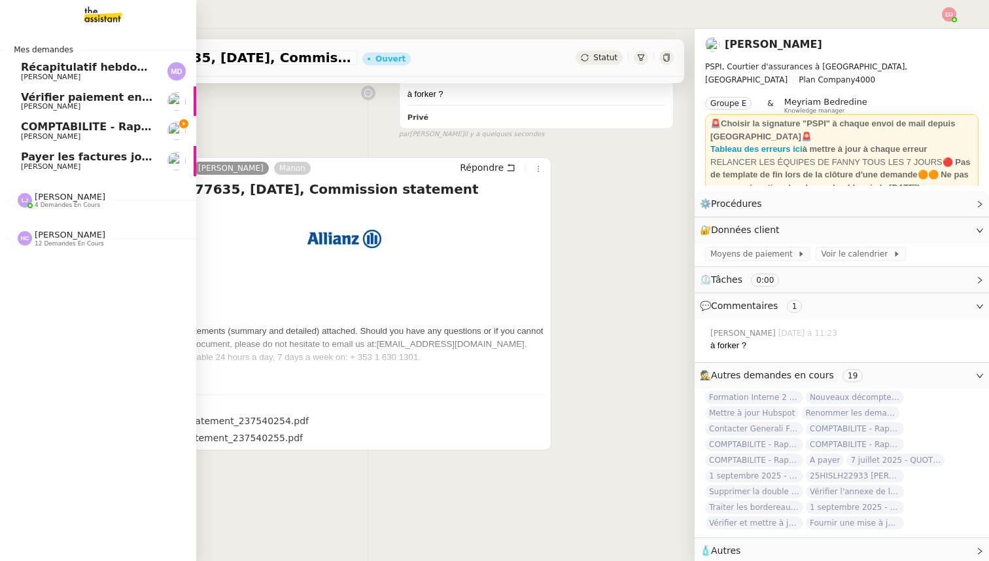
click at [67, 205] on span "4 demandes en cours" at bounding box center [67, 204] width 65 height 7
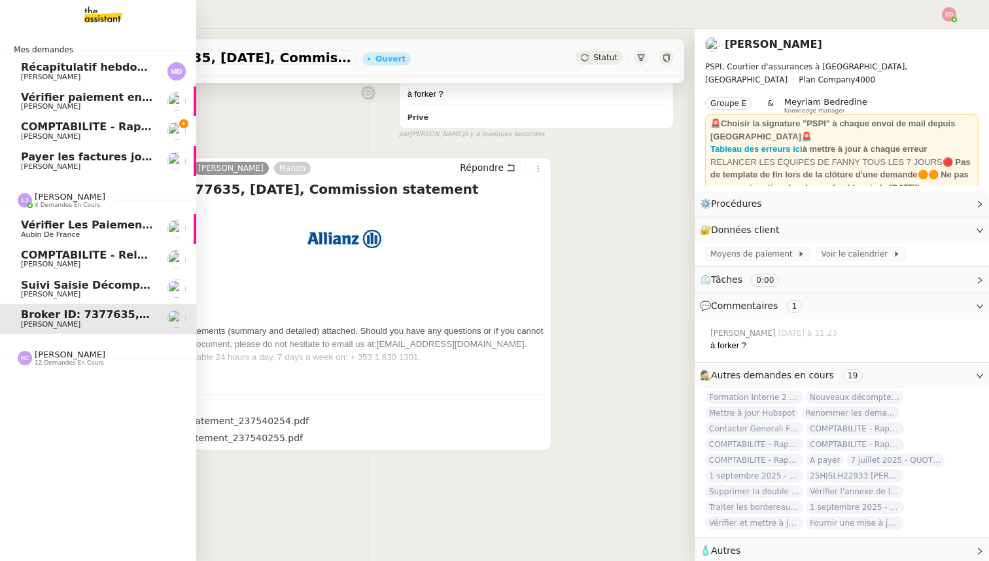
click at [58, 290] on span "[PERSON_NAME]" at bounding box center [51, 294] width 60 height 9
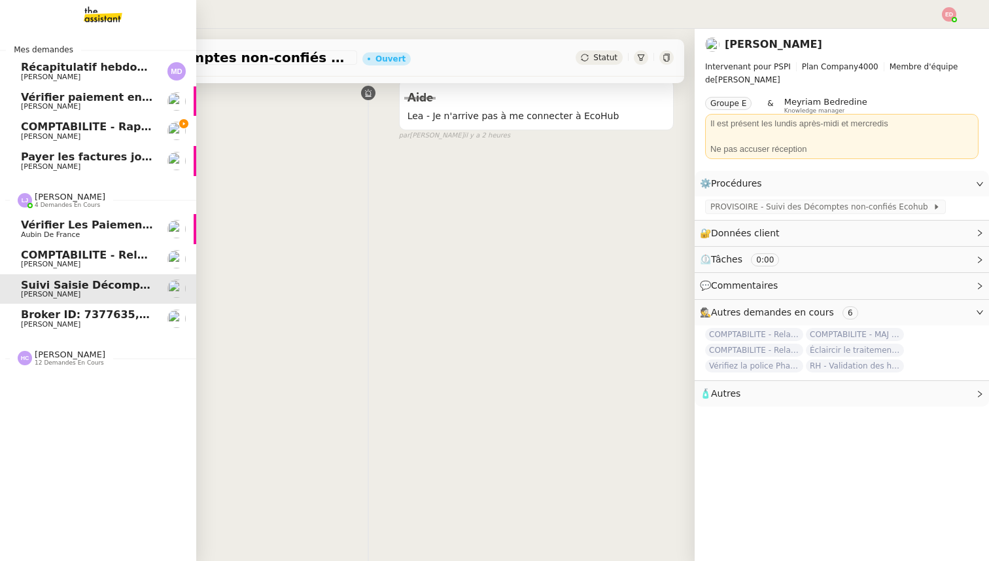
click at [56, 254] on span "COMPTABILITE - Relances factures impayées - septembre 2025" at bounding box center [208, 255] width 374 height 12
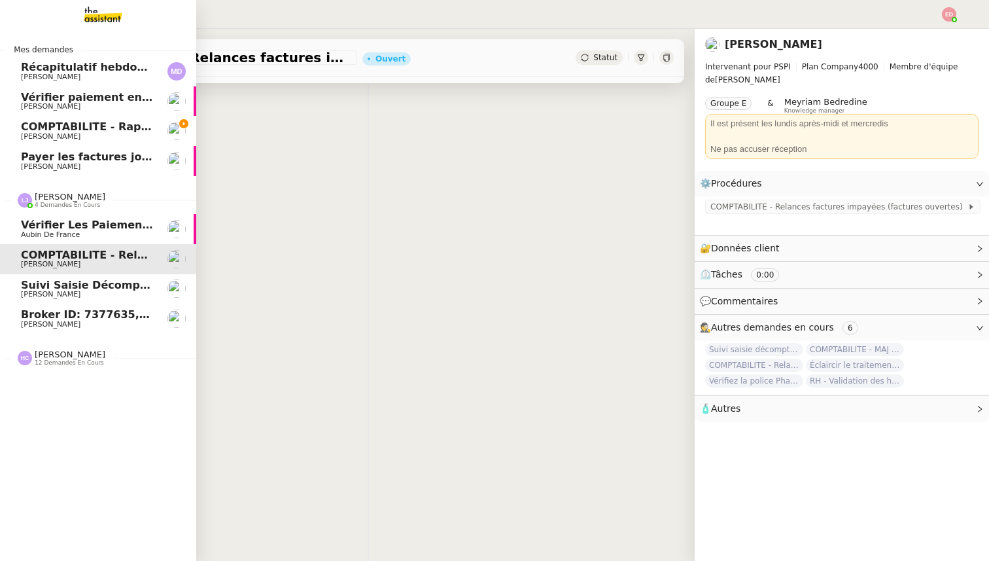
click at [62, 230] on span "Vérifier les paiements reçus" at bounding box center [106, 224] width 171 height 12
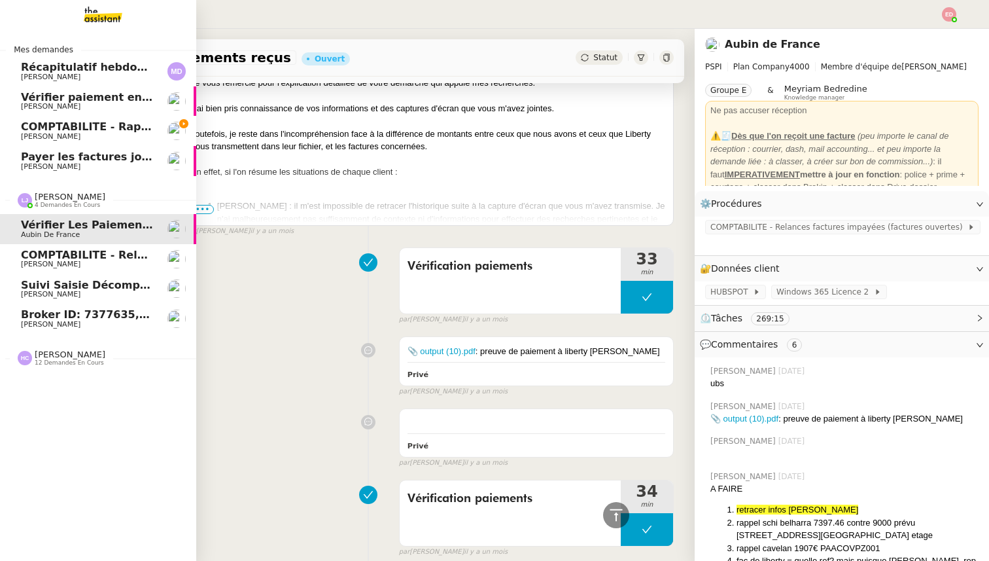
scroll to position [9554, 0]
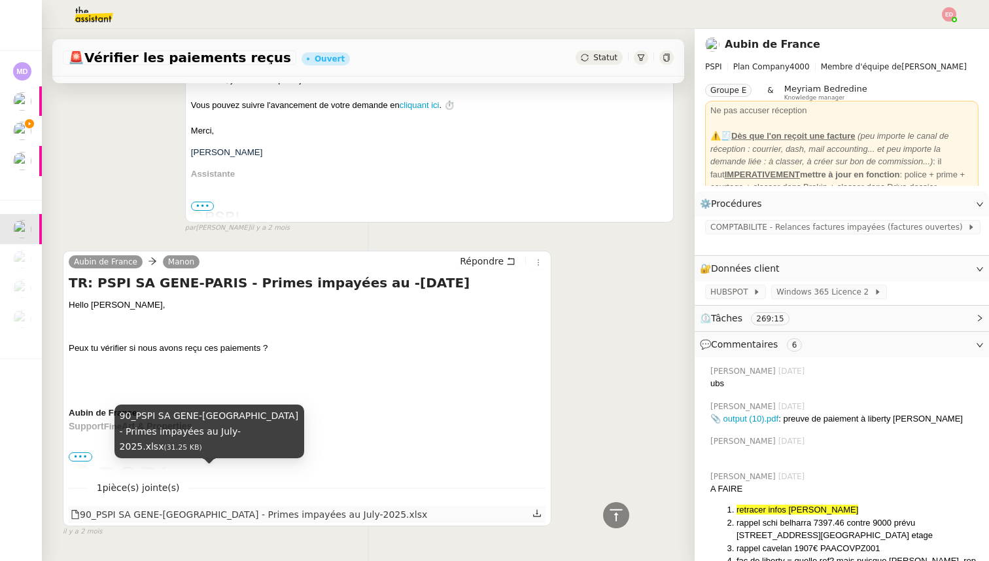
click at [308, 507] on div "90_PSPI SA GENE-[GEOGRAPHIC_DATA] - Primes impayées au July-2025.xlsx" at bounding box center [249, 514] width 356 height 15
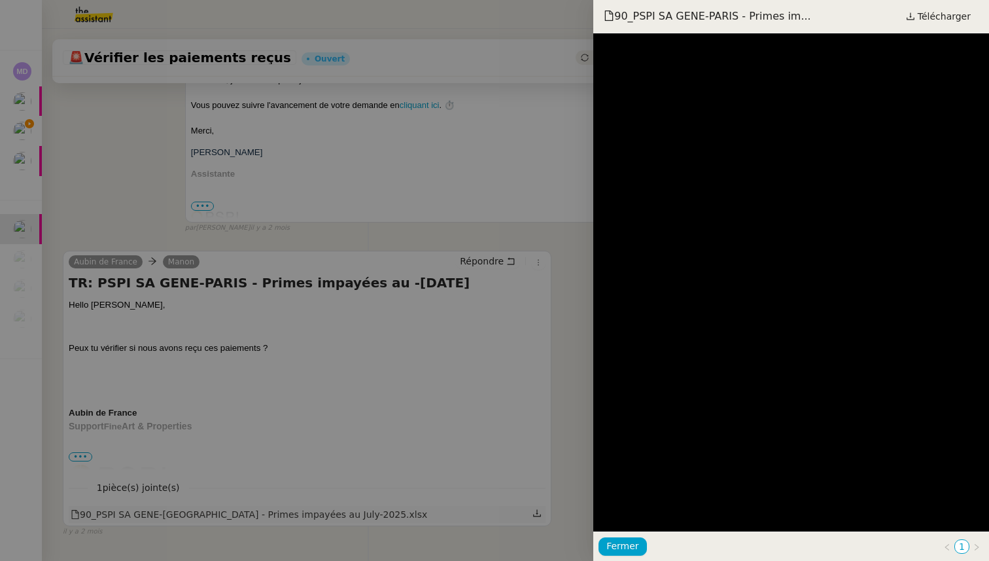
click at [308, 474] on div at bounding box center [494, 280] width 989 height 561
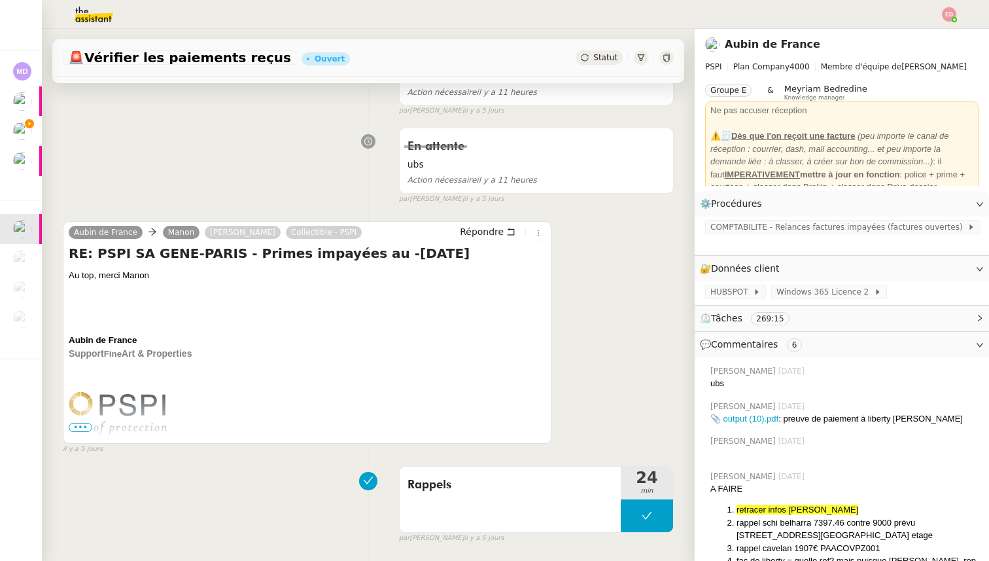
scroll to position [143, 0]
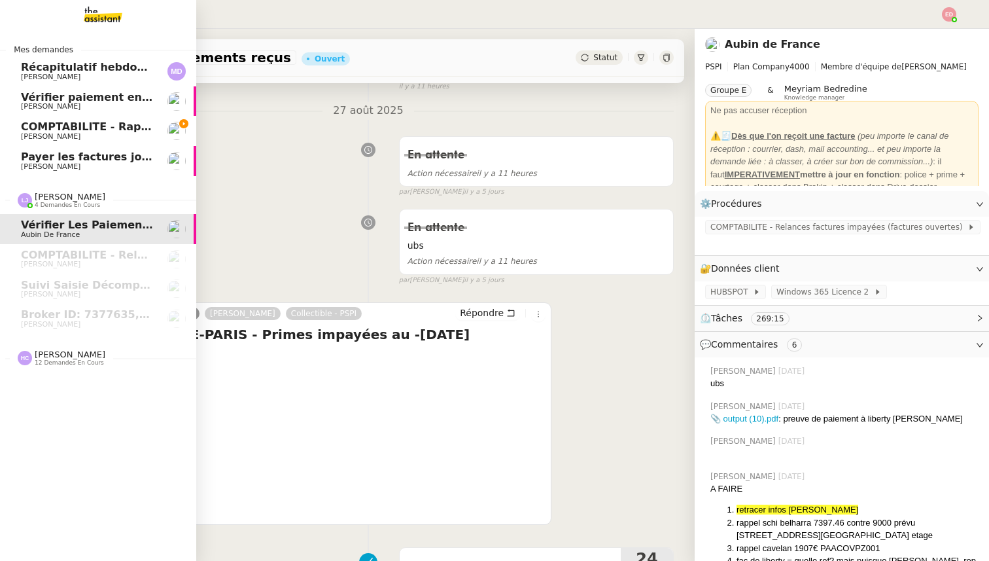
click at [44, 132] on span "[PERSON_NAME]" at bounding box center [51, 136] width 60 height 9
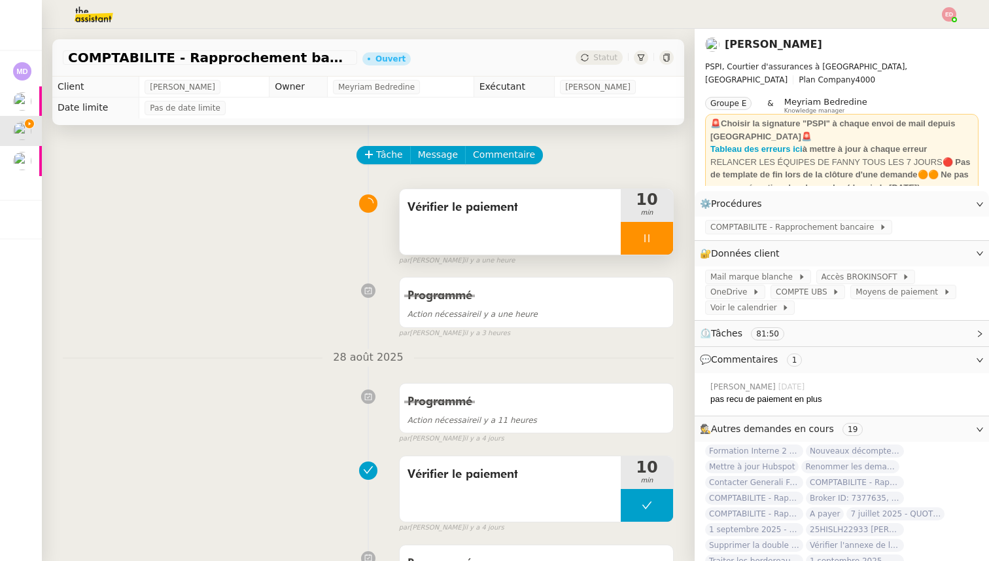
click at [663, 236] on div at bounding box center [647, 238] width 52 height 33
click at [668, 236] on icon at bounding box center [673, 238] width 10 height 10
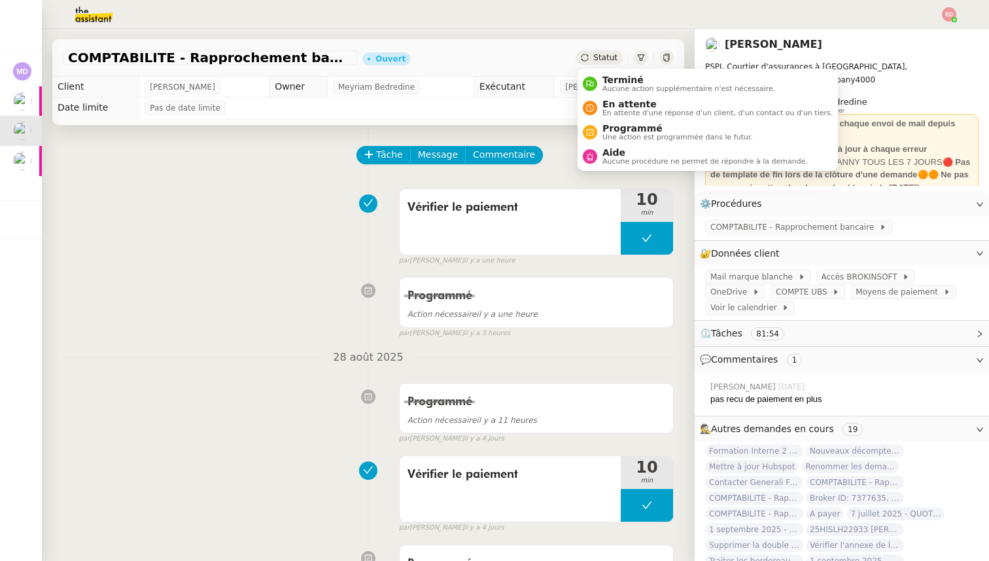
click at [599, 56] on span "Statut" at bounding box center [605, 57] width 24 height 9
click at [622, 128] on span "Programmé" at bounding box center [677, 128] width 150 height 10
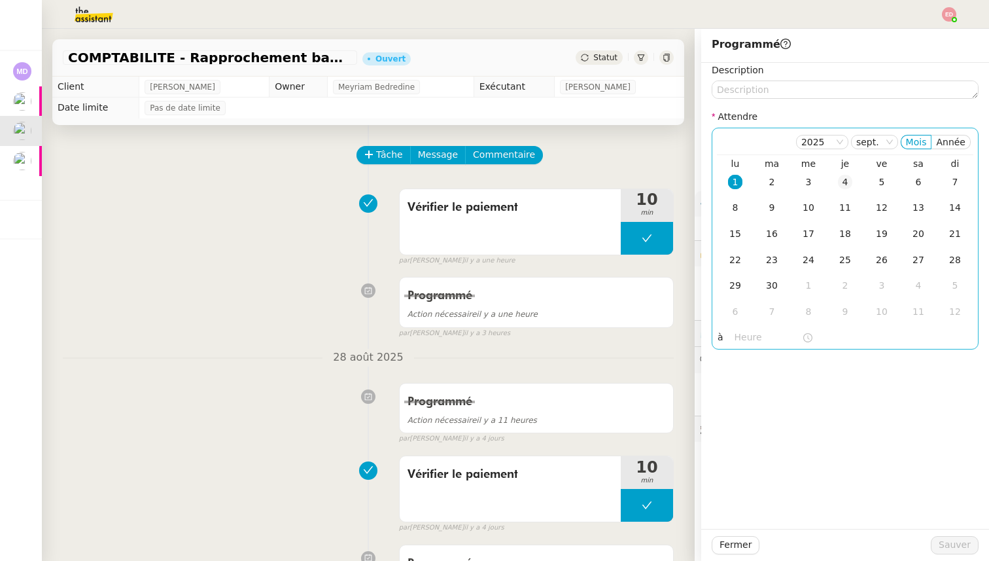
click at [849, 178] on div "4" at bounding box center [845, 182] width 14 height 14
click at [945, 549] on span "Sauver" at bounding box center [955, 544] width 32 height 15
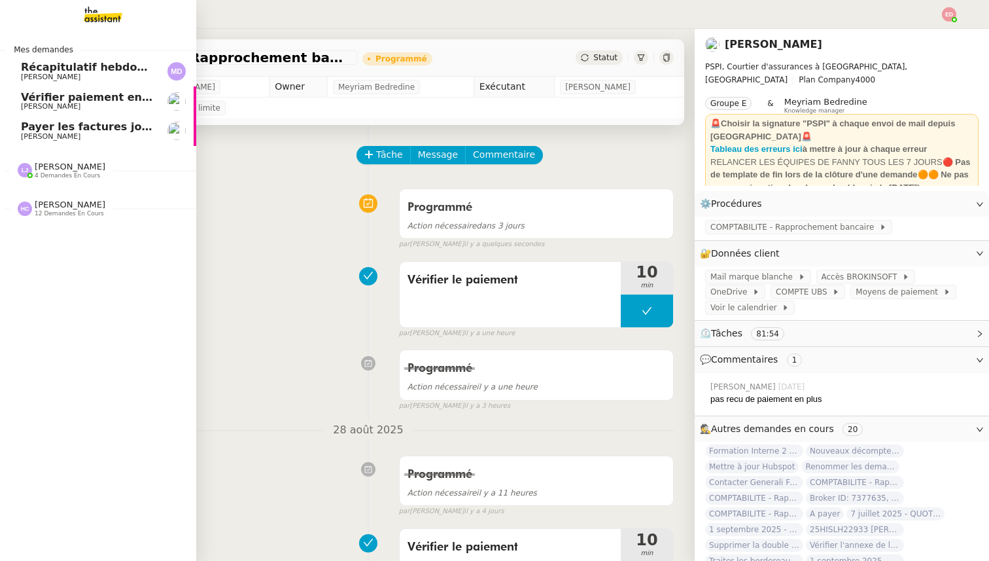
click at [31, 110] on link "Vérifier paiement en Euros pour Team2act [PERSON_NAME]" at bounding box center [98, 101] width 196 height 30
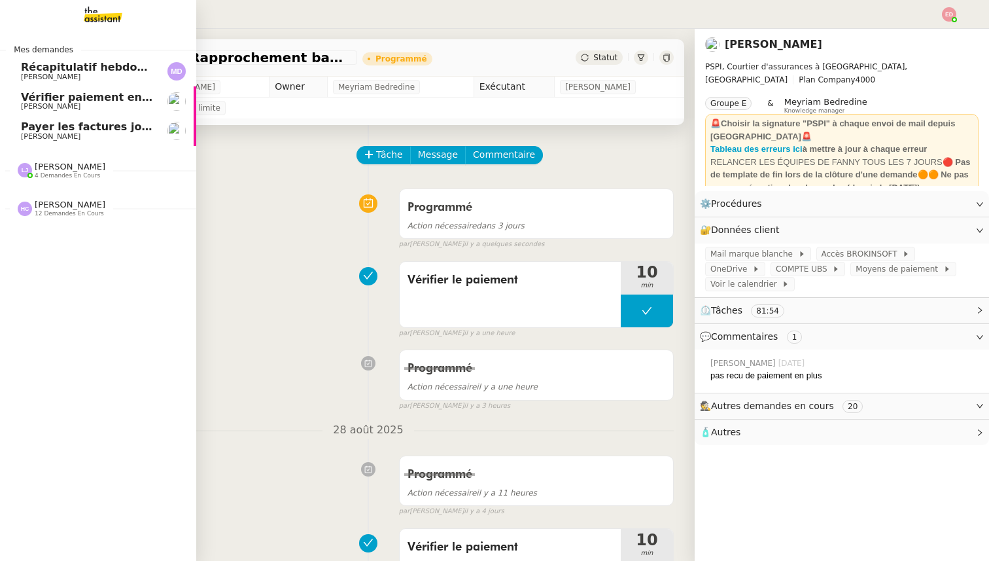
click at [43, 136] on span "[PERSON_NAME]" at bounding box center [51, 136] width 60 height 9
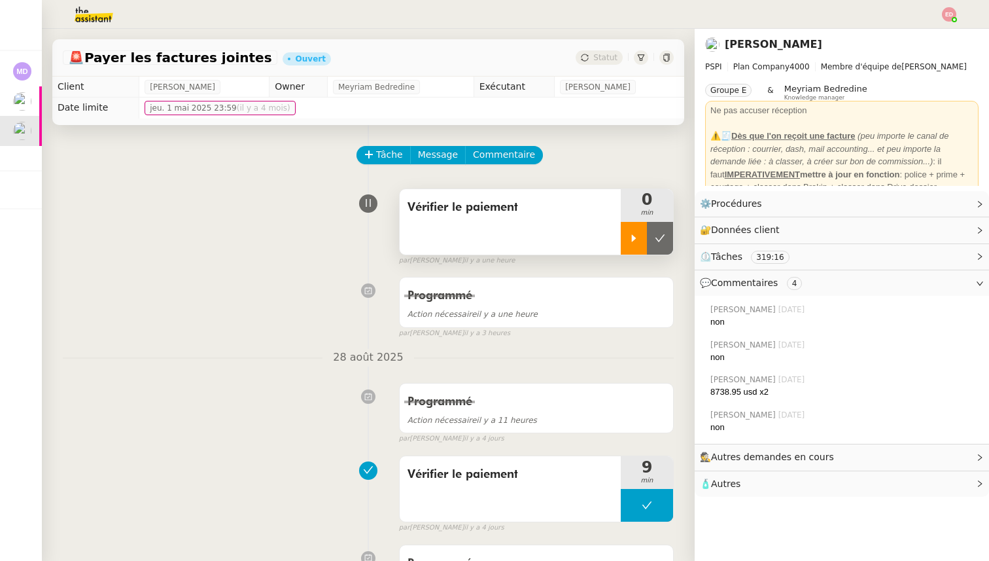
click at [634, 235] on icon at bounding box center [634, 238] width 10 height 10
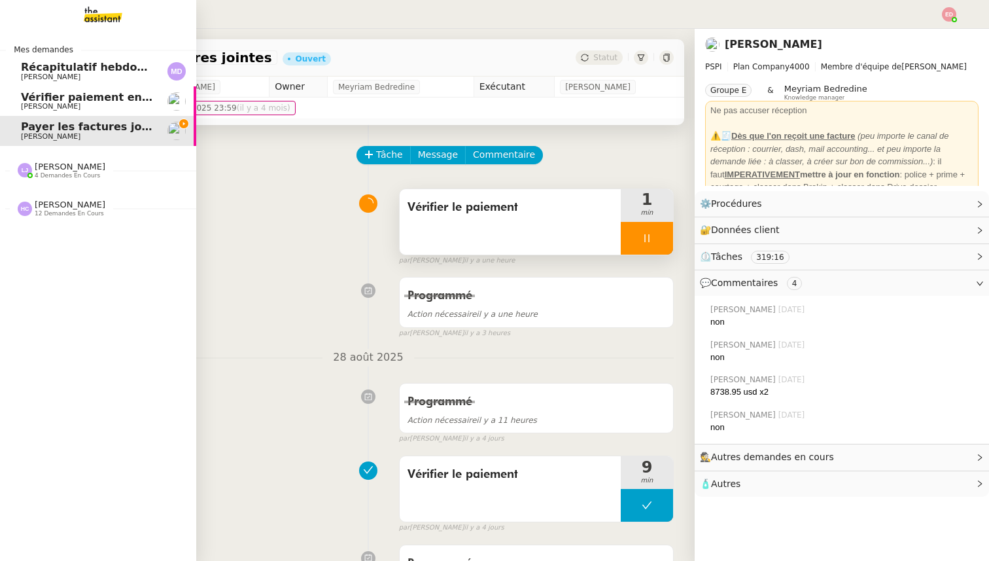
click at [25, 73] on span "[PERSON_NAME]" at bounding box center [51, 77] width 60 height 9
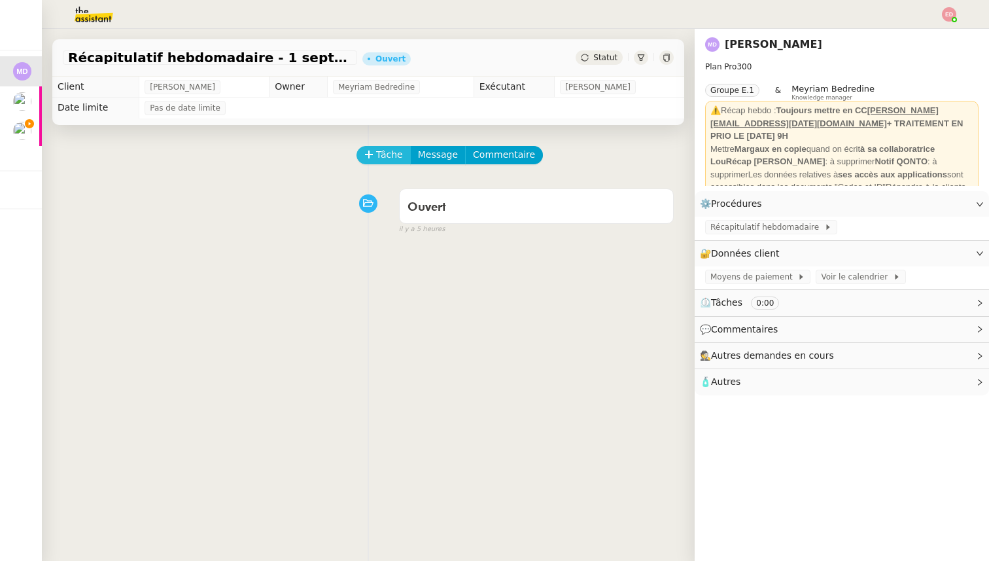
click at [372, 154] on icon at bounding box center [368, 154] width 9 height 9
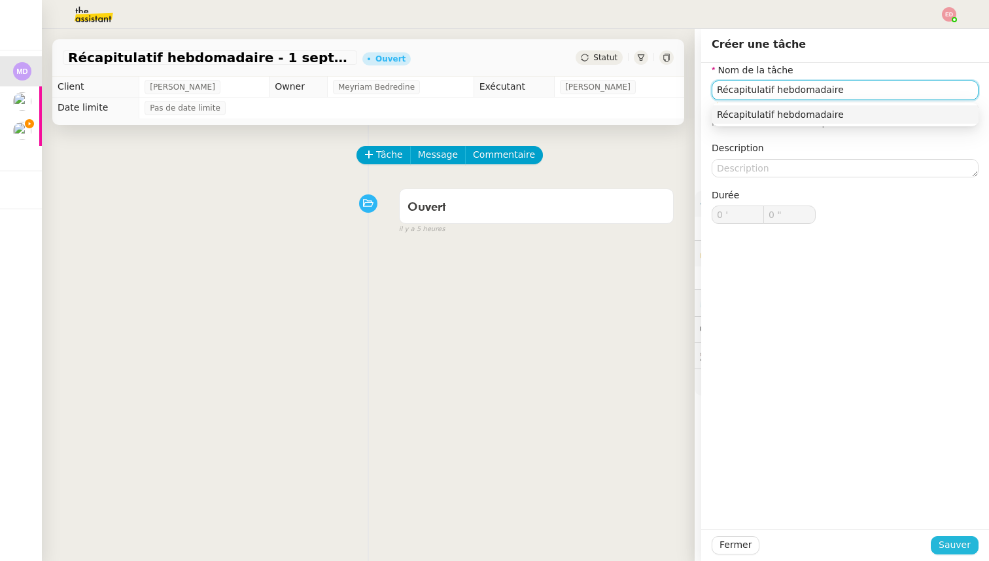
type input "Récapitulatif hebdomadaire"
click at [960, 544] on span "Sauver" at bounding box center [955, 544] width 32 height 15
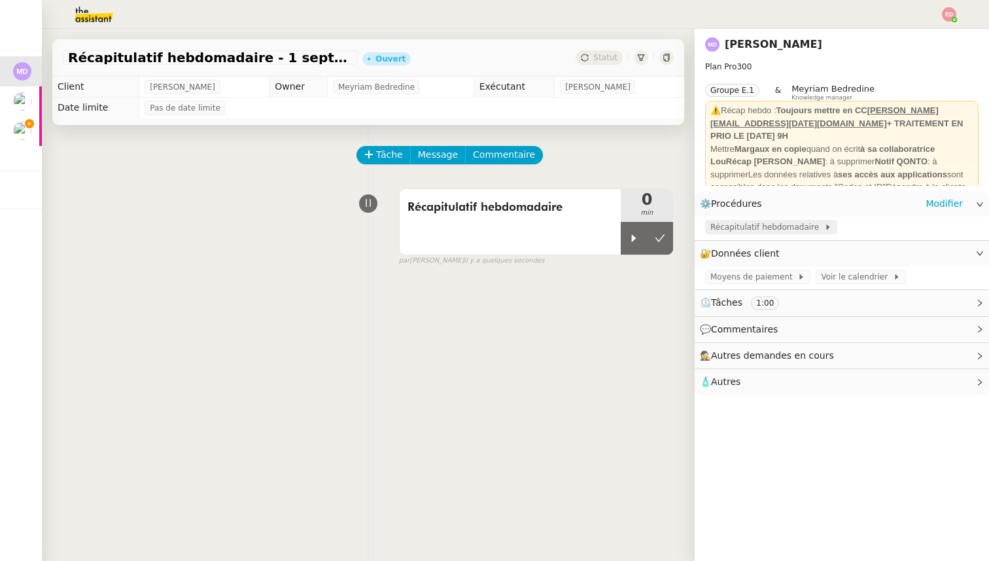
click at [763, 229] on span "Récapitulatif hebdomadaire" at bounding box center [767, 226] width 114 height 13
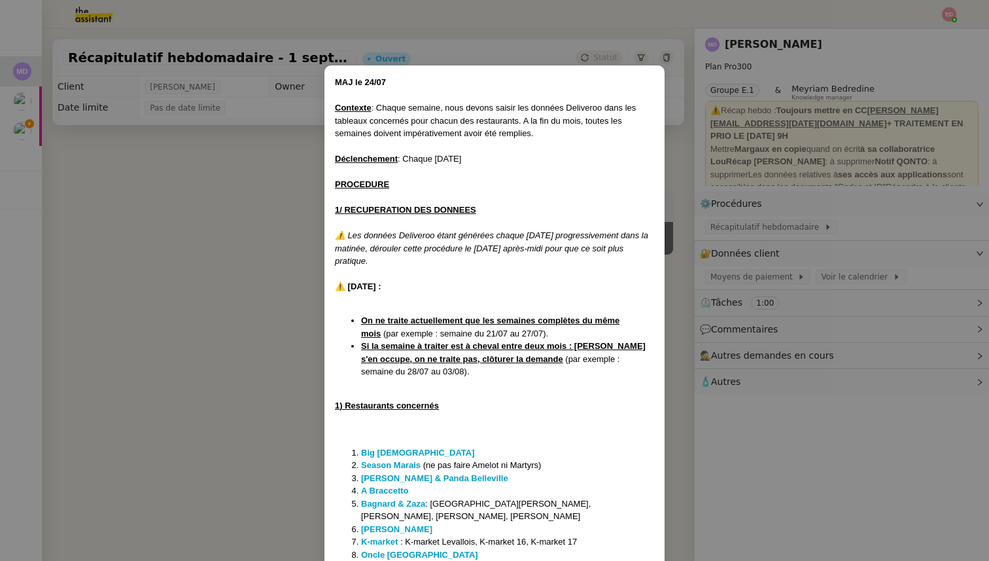
click at [890, 205] on nz-modal-container "MAJ le 24/07 Contexte : Chaque semaine, nous devons saisir les données Delivero…" at bounding box center [494, 280] width 989 height 561
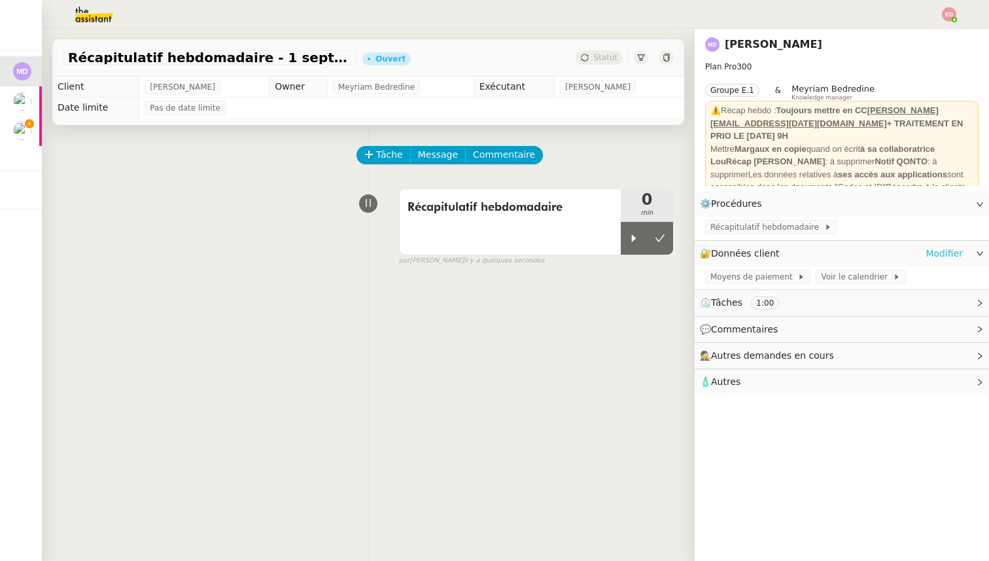
click at [956, 253] on link "Modifier" at bounding box center [944, 253] width 37 height 15
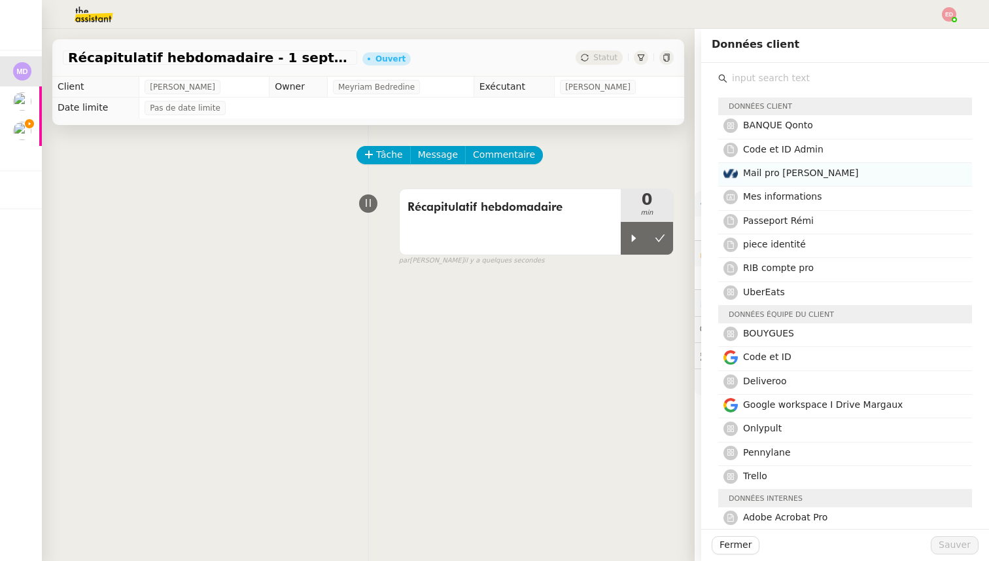
click at [782, 173] on span "Mail pro [PERSON_NAME]" at bounding box center [801, 172] width 116 height 10
click at [963, 542] on span "Sauver" at bounding box center [955, 544] width 32 height 15
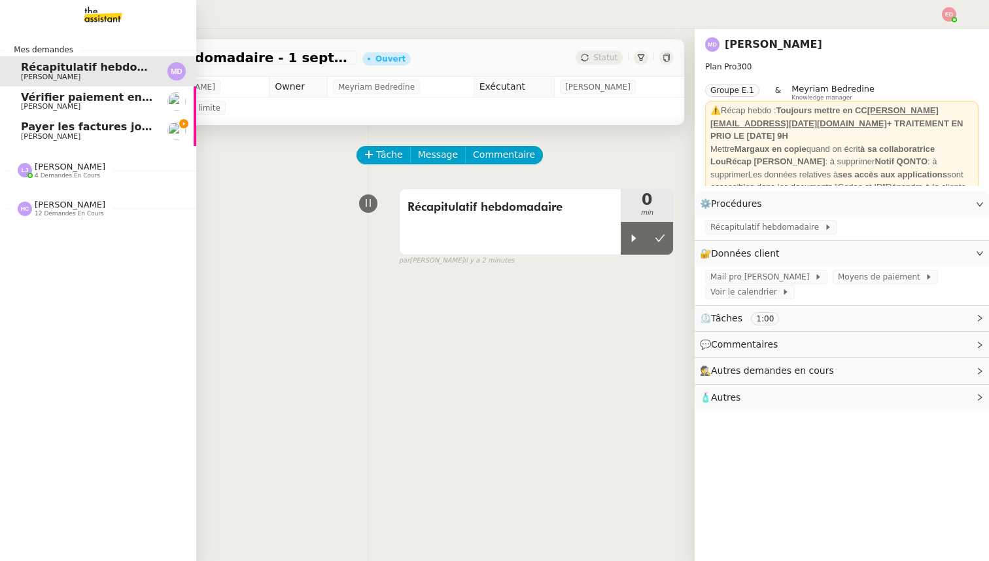
click at [35, 136] on span "[PERSON_NAME]" at bounding box center [51, 136] width 60 height 9
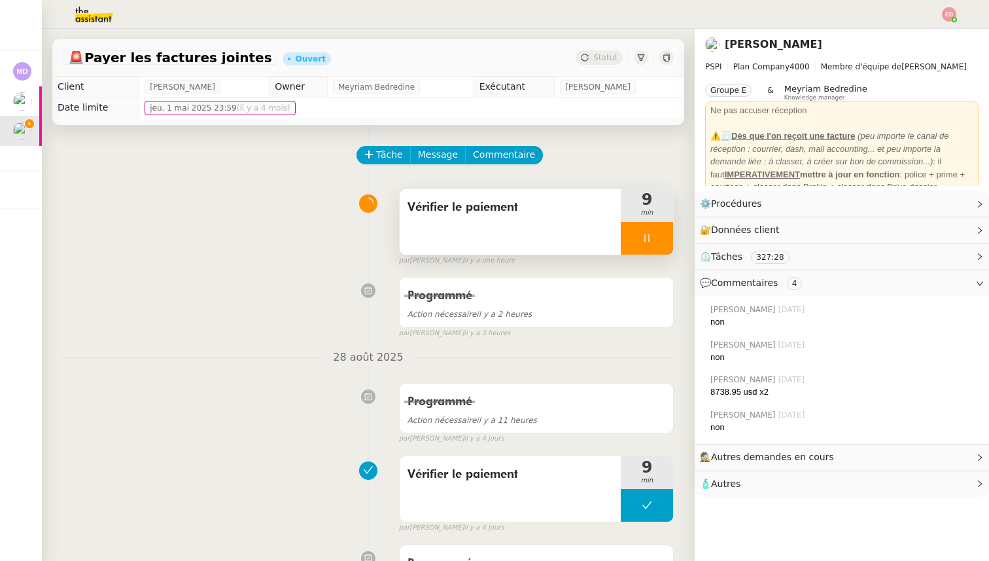
click at [661, 235] on div at bounding box center [647, 238] width 52 height 33
click at [661, 235] on icon at bounding box center [660, 238] width 10 height 10
click at [586, 64] on div "Statut" at bounding box center [599, 57] width 47 height 14
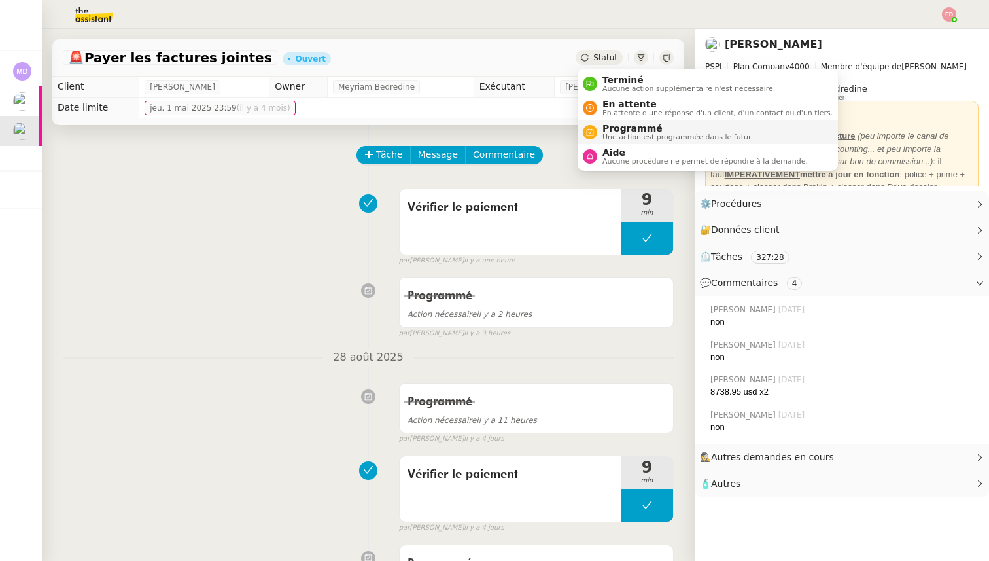
click at [620, 129] on span "Programmé" at bounding box center [677, 128] width 150 height 10
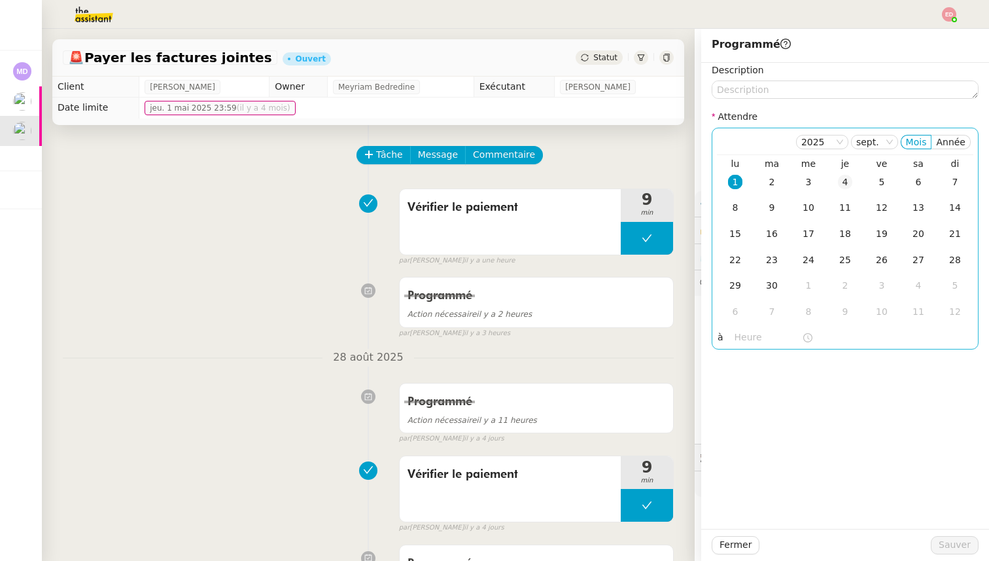
click at [848, 189] on div "4" at bounding box center [845, 182] width 14 height 14
click at [960, 540] on span "Sauver" at bounding box center [955, 544] width 32 height 15
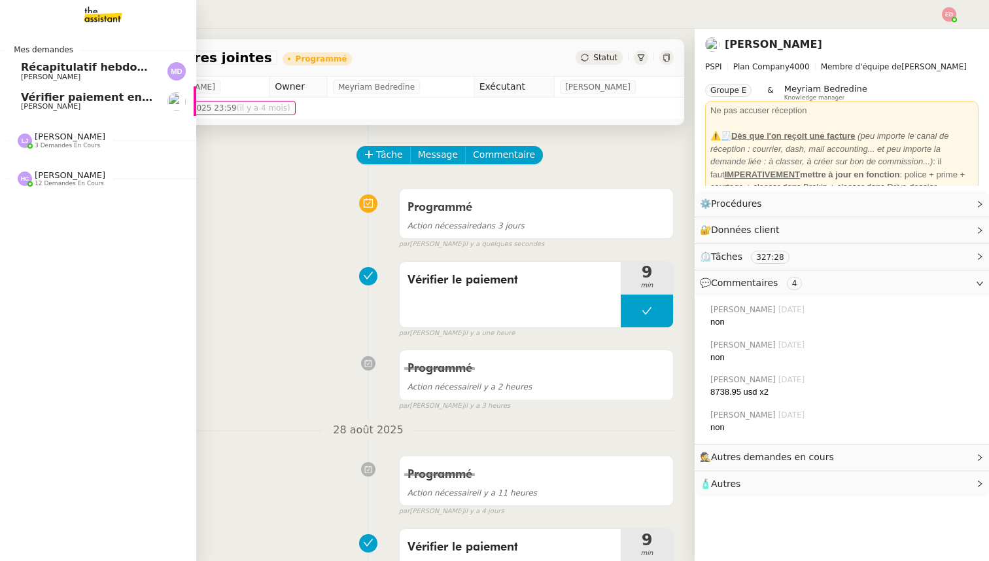
click at [46, 82] on link "Récapitulatif hebdomadaire - [DATE] [PERSON_NAME]" at bounding box center [98, 71] width 196 height 30
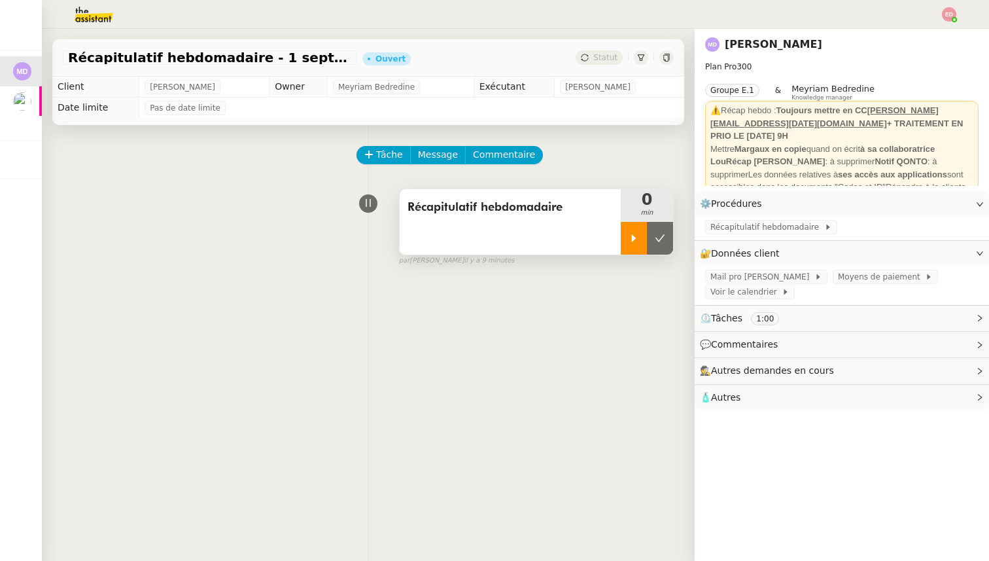
click at [625, 245] on div at bounding box center [634, 238] width 26 height 33
click at [747, 275] on span "Mail pro [PERSON_NAME]" at bounding box center [762, 276] width 104 height 13
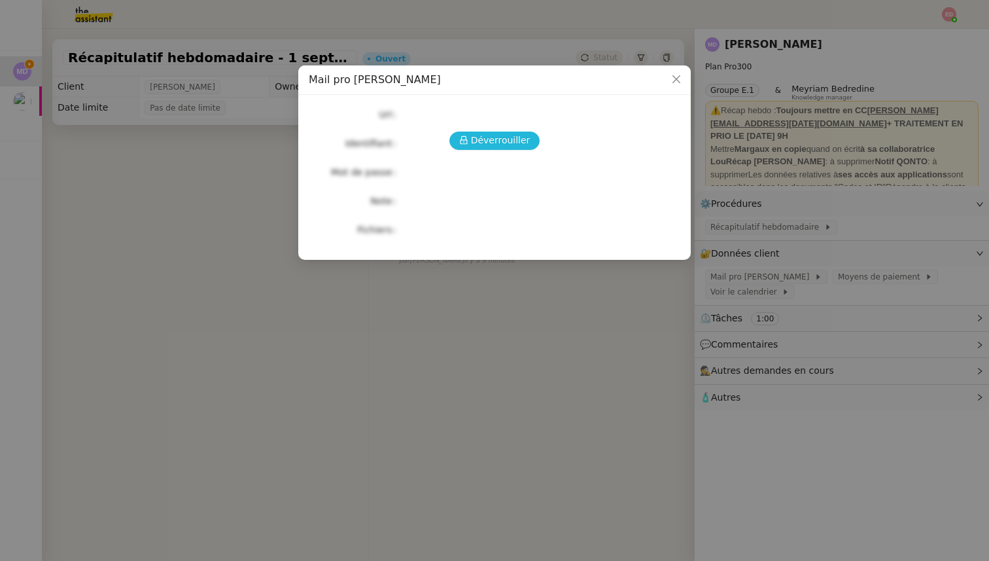
click at [510, 143] on span "Déverrouiller" at bounding box center [501, 140] width 60 height 15
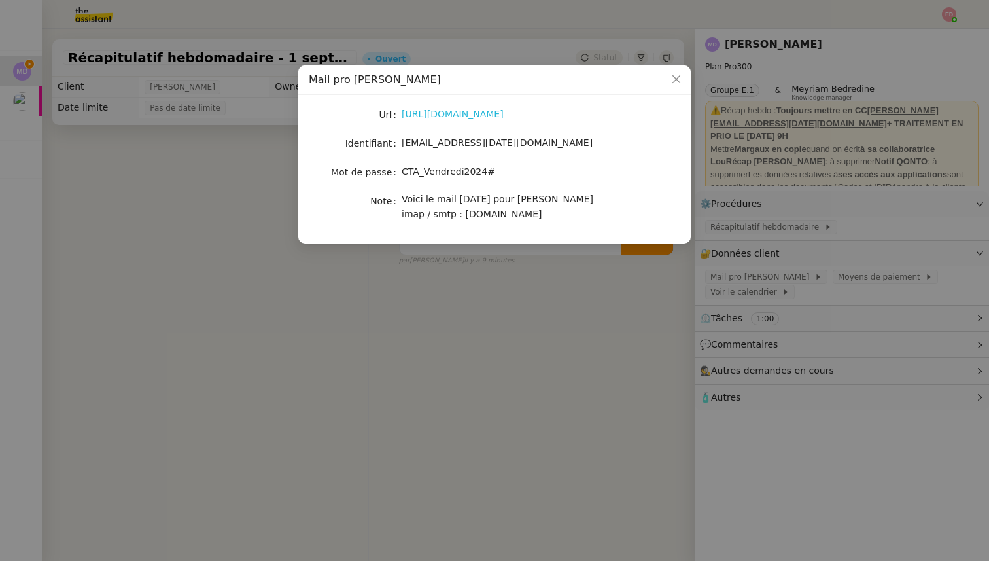
click at [459, 113] on link "[URL][DOMAIN_NAME]" at bounding box center [453, 114] width 102 height 10
click at [452, 137] on div "[EMAIL_ADDRESS][DATE][DOMAIN_NAME]" at bounding box center [510, 142] width 217 height 15
click at [451, 138] on span "[EMAIL_ADDRESS][DATE][DOMAIN_NAME]" at bounding box center [497, 142] width 191 height 10
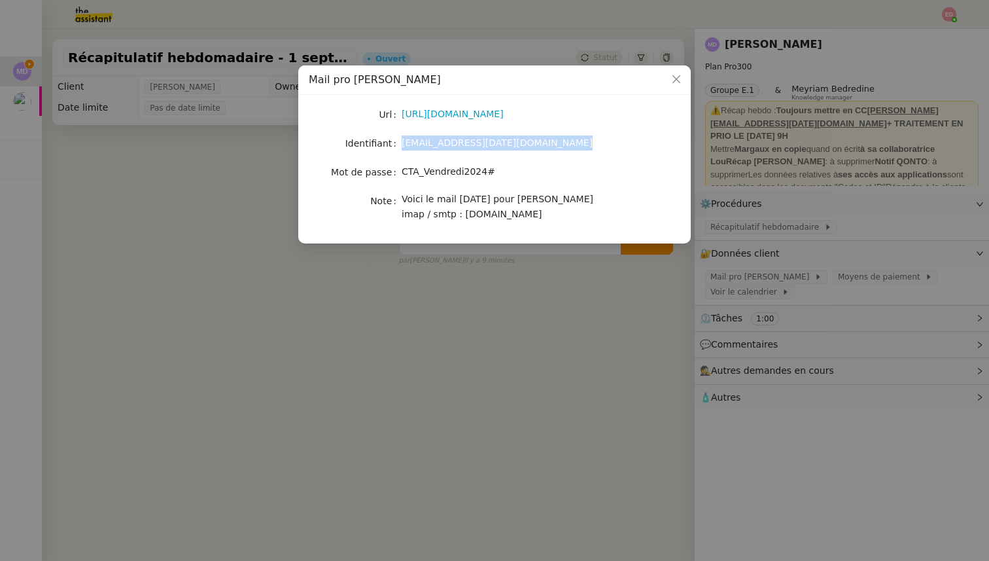
click at [451, 138] on span "[EMAIL_ADDRESS][DATE][DOMAIN_NAME]" at bounding box center [497, 142] width 191 height 10
copy span "[EMAIL_ADDRESS][DATE][DOMAIN_NAME]"
click at [453, 171] on span "CTA_Vendredi2024#" at bounding box center [449, 171] width 94 height 10
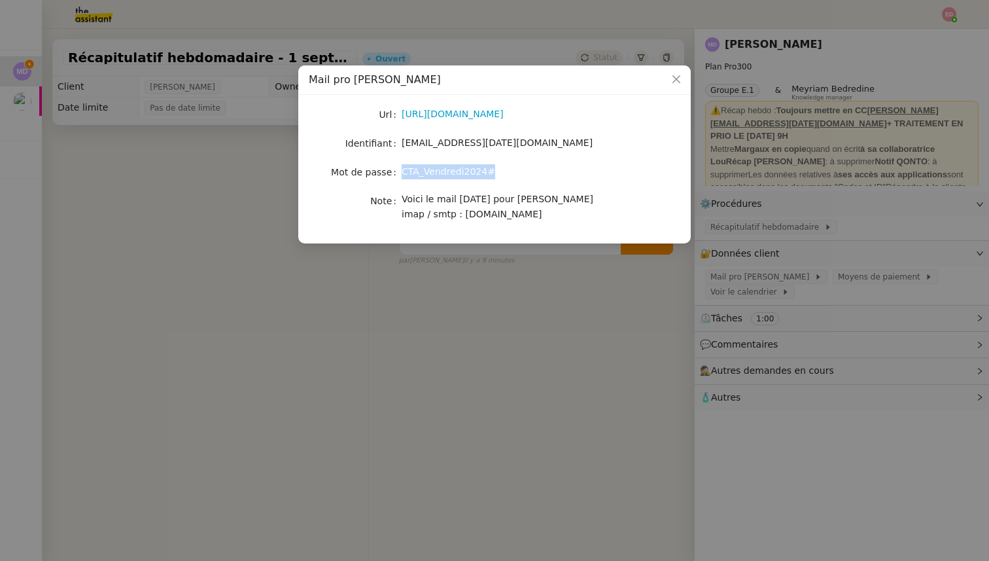
copy span "CTA_Vendredi2024#"
click at [232, 258] on nz-modal-container "Mail pro [PERSON_NAME] [URL][DOMAIN_NAME] Identifiant [EMAIL_ADDRESS][DATE][DOM…" at bounding box center [494, 280] width 989 height 561
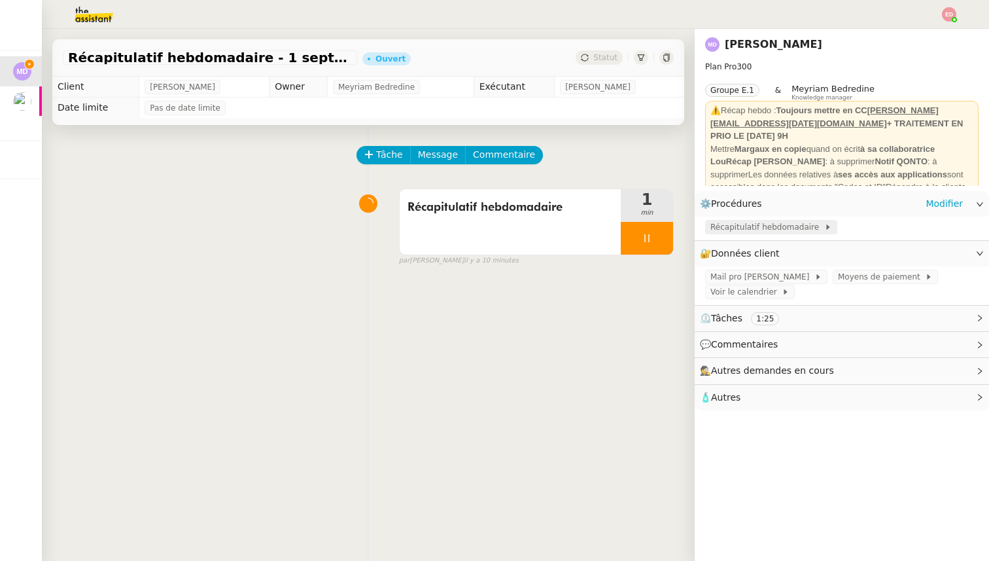
click at [721, 231] on span "Récapitulatif hebdomadaire" at bounding box center [767, 226] width 114 height 13
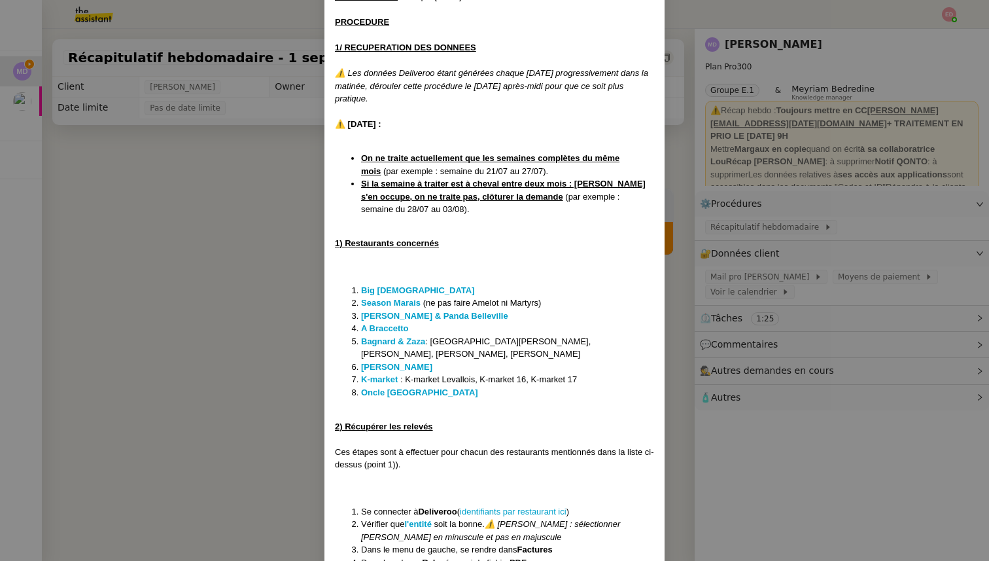
scroll to position [186, 0]
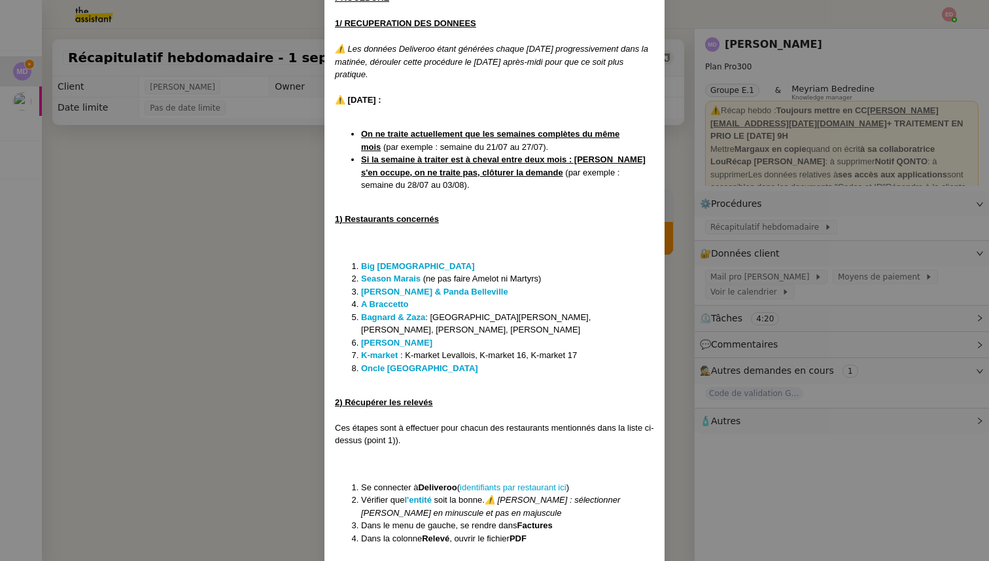
click at [235, 332] on nz-modal-container "MAJ le 24/07 Contexte : Chaque semaine, nous devons saisir les données Delivero…" at bounding box center [494, 280] width 989 height 561
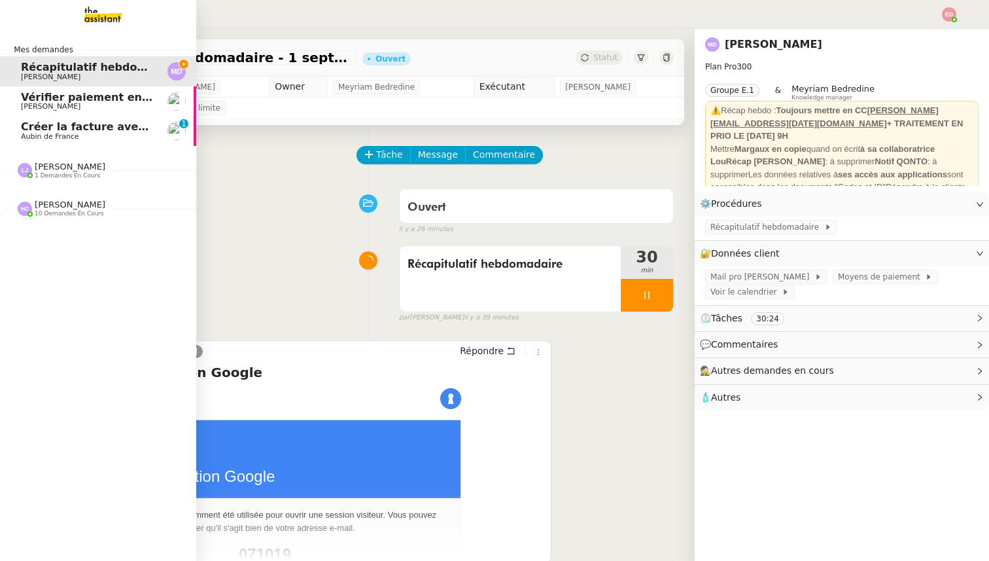
click at [83, 132] on span "Créer la facture avec le Stamp" at bounding box center [110, 126] width 179 height 12
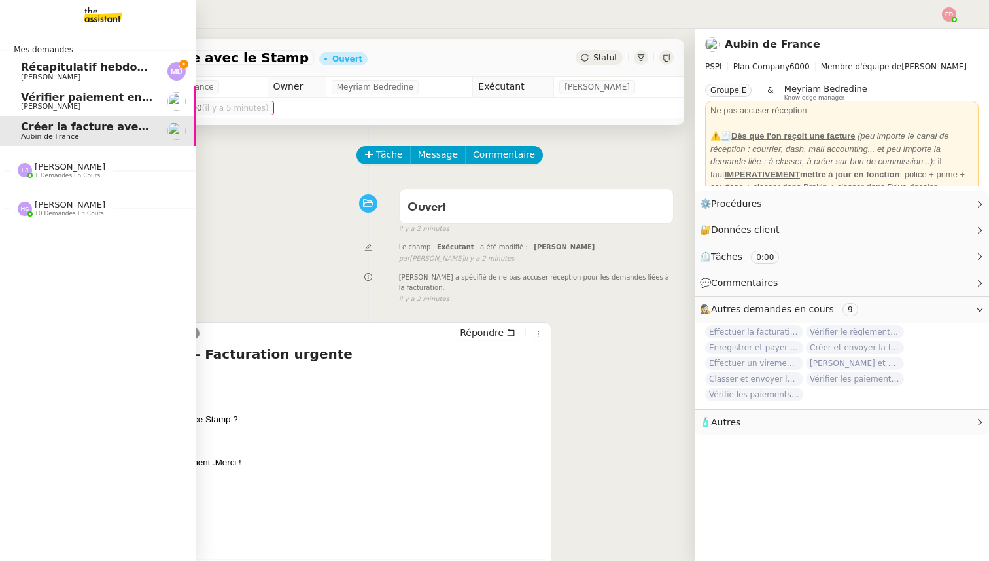
click at [38, 71] on span "Récapitulatif hebdomadaire - 1 septembre 2025" at bounding box center [162, 67] width 283 height 12
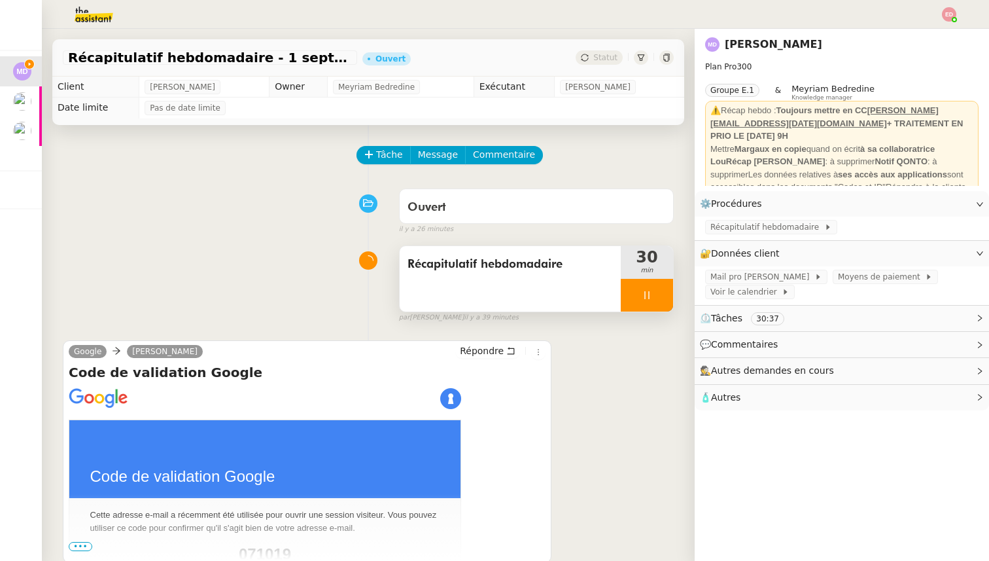
click at [661, 290] on div at bounding box center [647, 295] width 52 height 33
click at [661, 290] on icon at bounding box center [660, 295] width 10 height 10
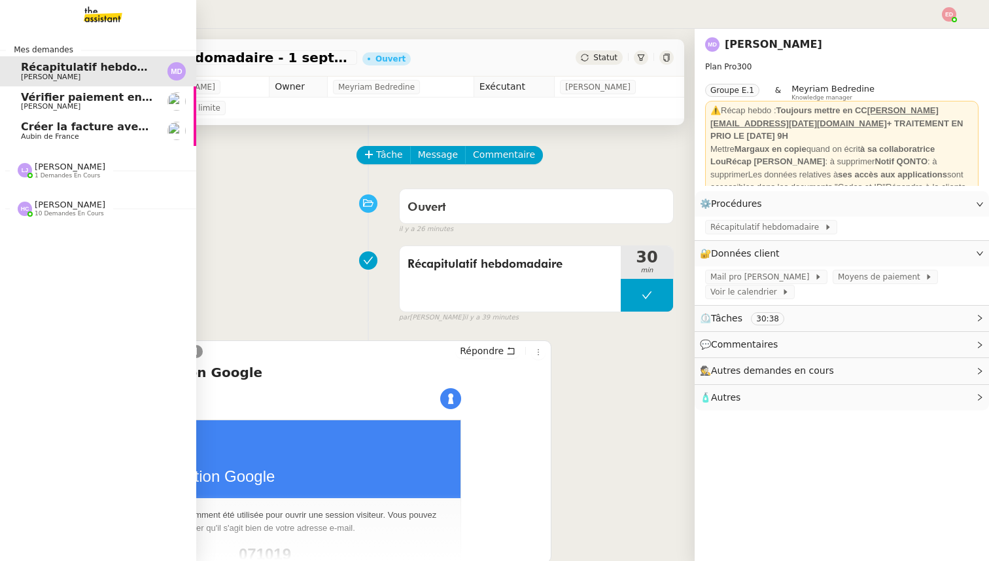
click at [45, 167] on span "[PERSON_NAME]" at bounding box center [70, 167] width 71 height 10
click at [58, 203] on span "[PERSON_NAME]" at bounding box center [70, 205] width 71 height 10
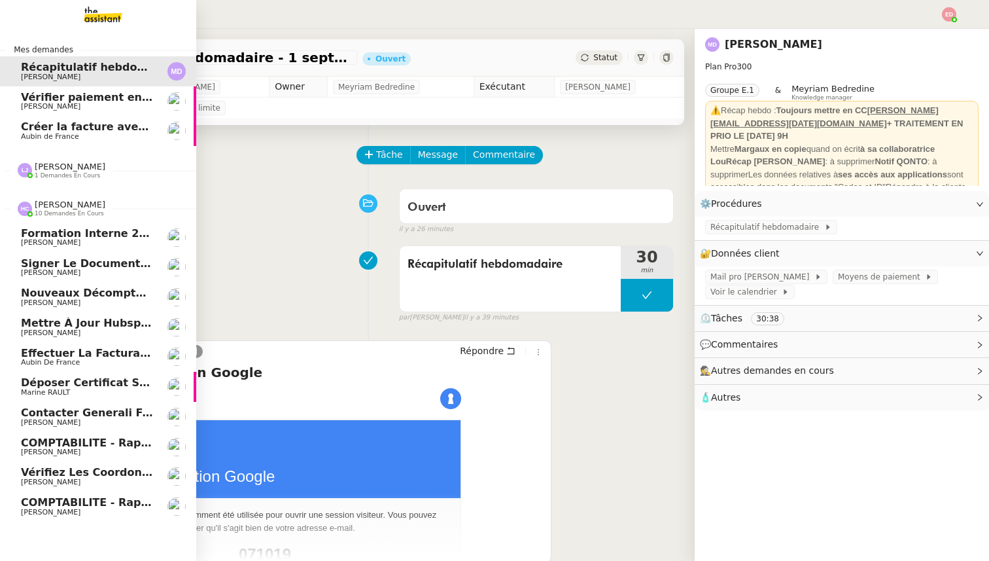
click at [83, 436] on link "COMPTABILITE - Rapprochement bancaire - [DATE] [PERSON_NAME]" at bounding box center [98, 447] width 196 height 30
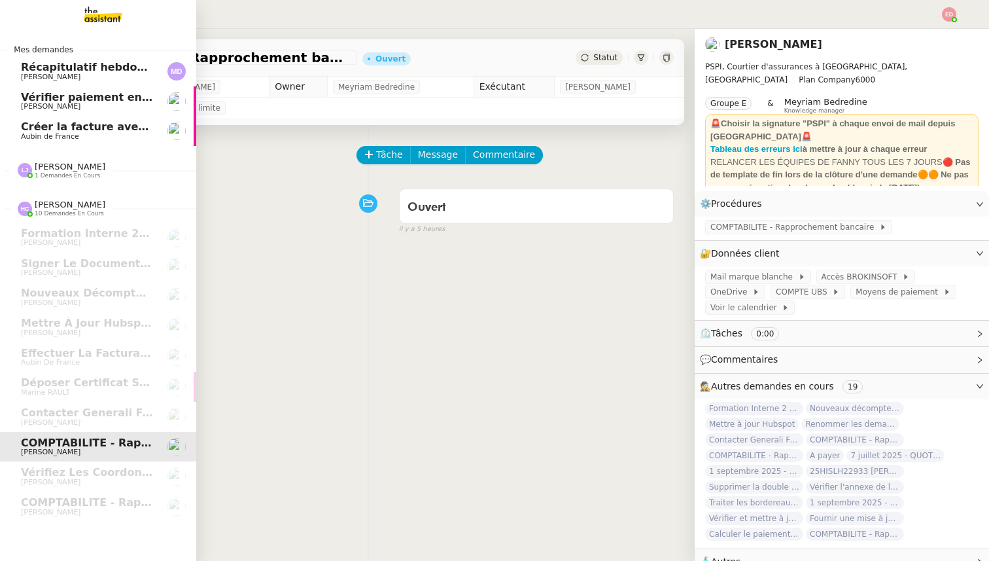
click at [107, 117] on link "Créer la facture avec le Stamp Aubin de France" at bounding box center [98, 131] width 196 height 30
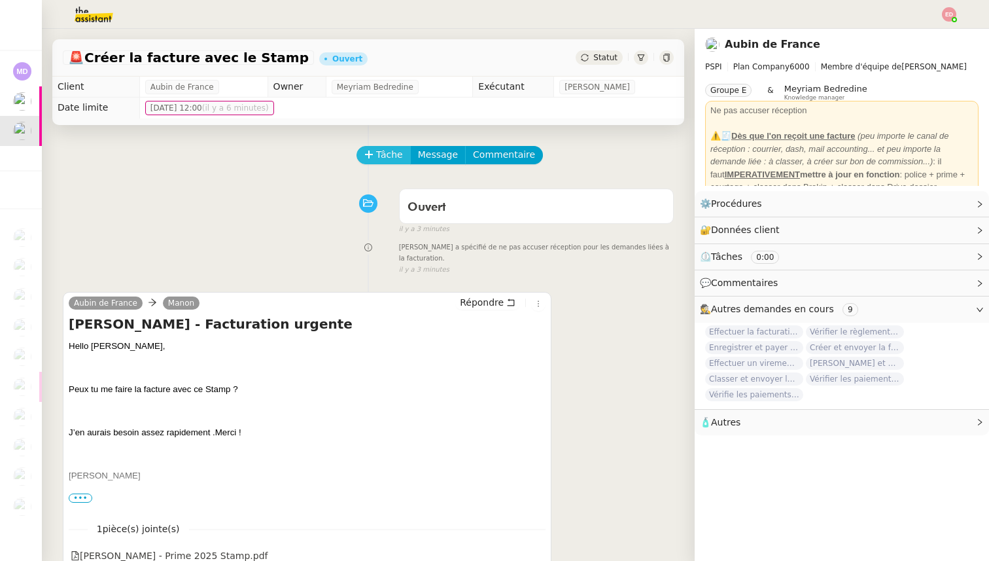
click at [377, 158] on span "Tâche" at bounding box center [389, 154] width 27 height 15
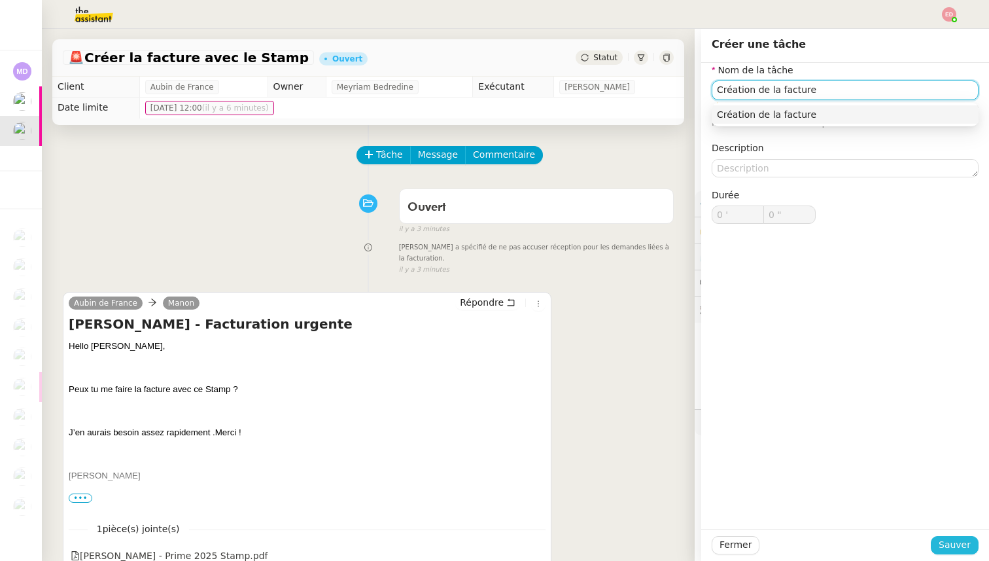
type input "Création de la facture"
click at [962, 546] on span "Sauver" at bounding box center [955, 544] width 32 height 15
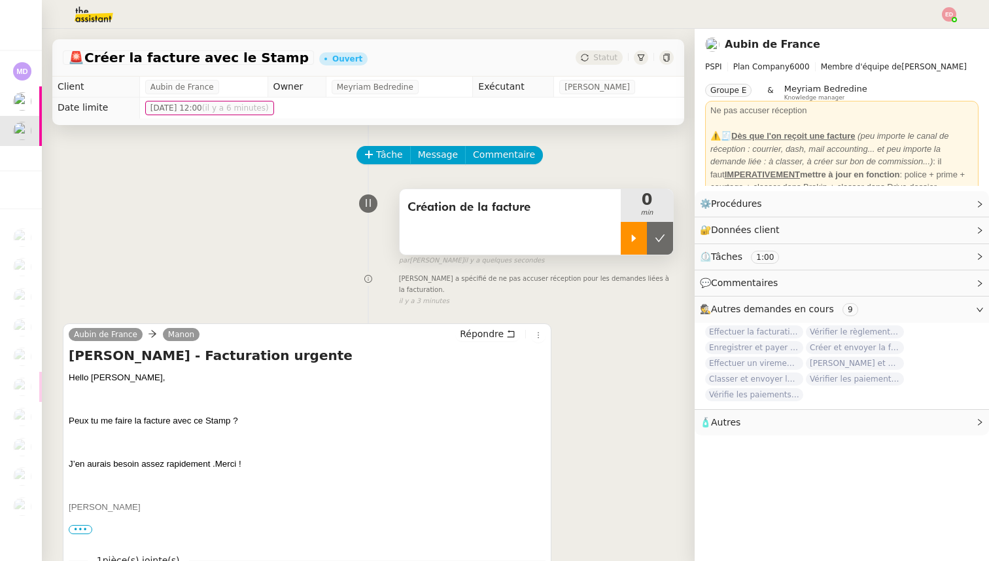
click at [638, 236] on icon at bounding box center [634, 238] width 10 height 10
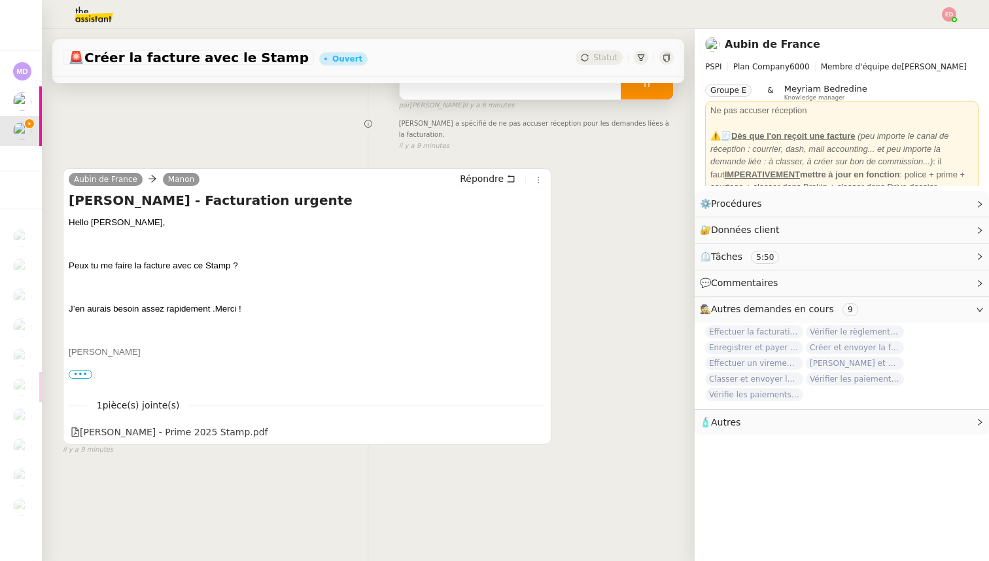
scroll to position [157, 0]
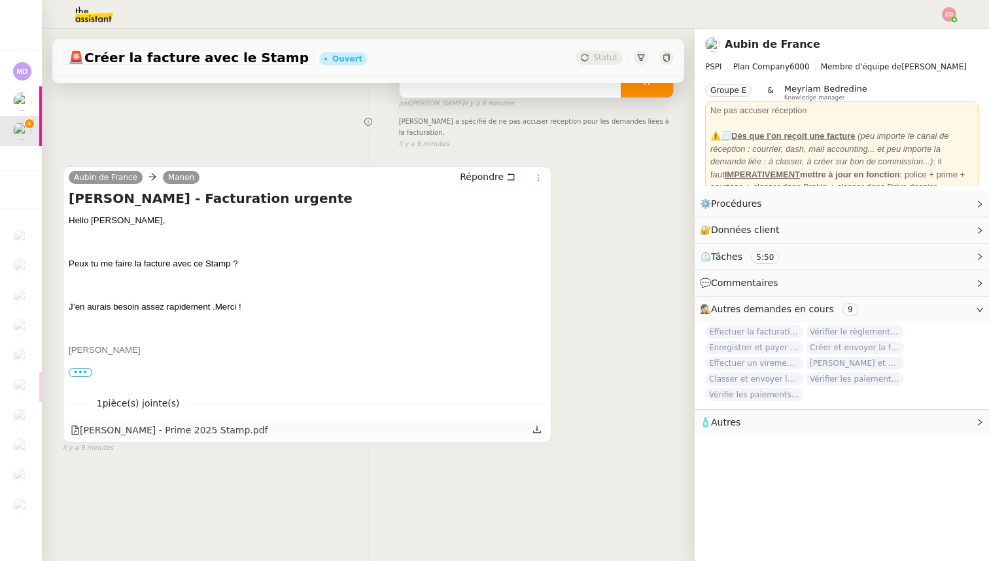
click at [537, 425] on icon at bounding box center [536, 429] width 9 height 9
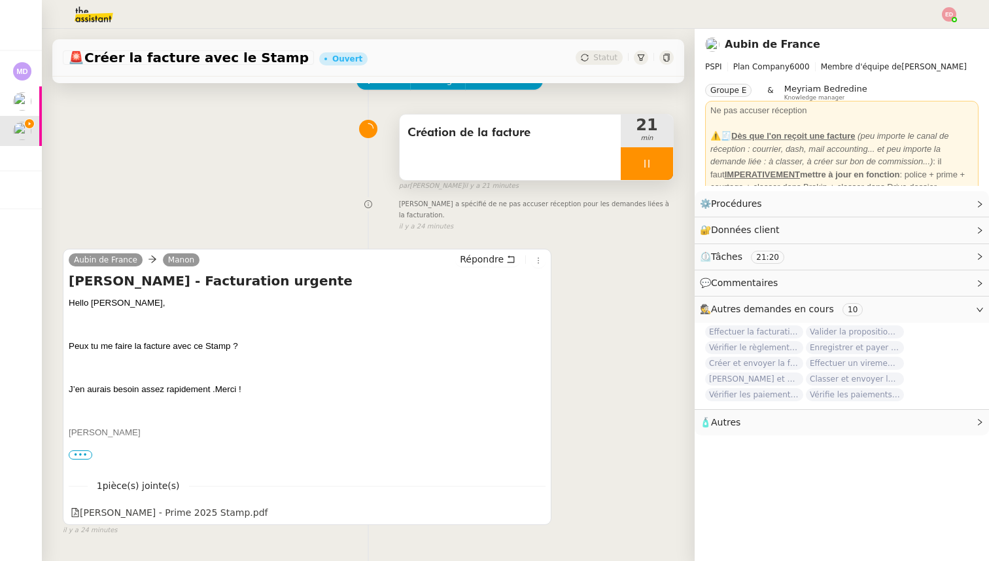
scroll to position [67, 0]
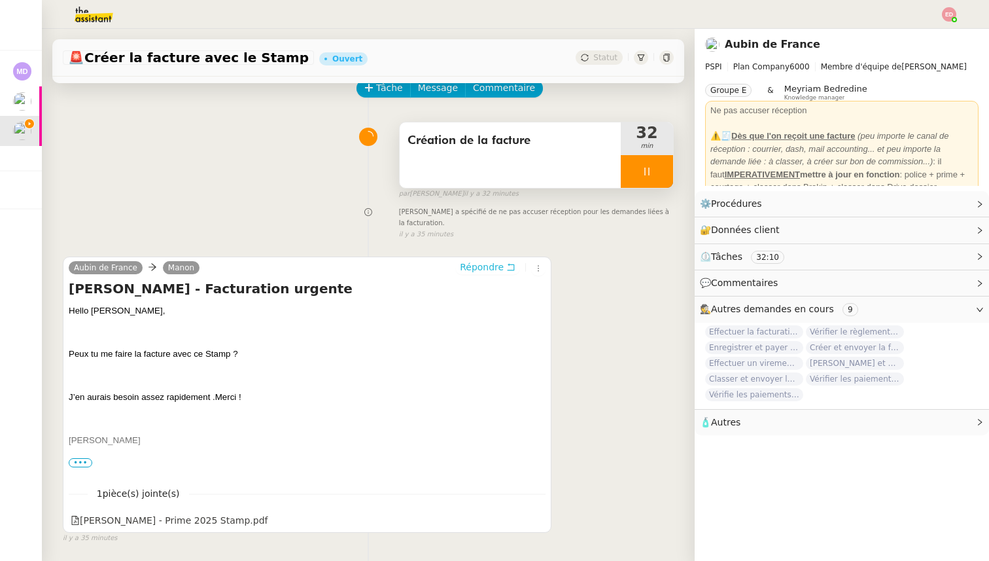
click at [489, 260] on span "Répondre" at bounding box center [482, 266] width 44 height 13
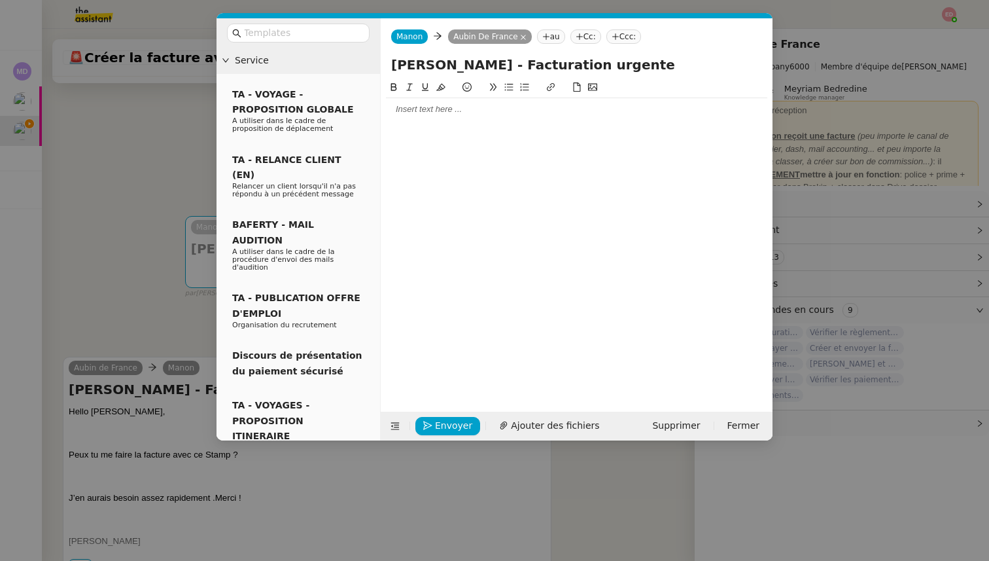
click at [437, 103] on div at bounding box center [576, 109] width 381 height 12
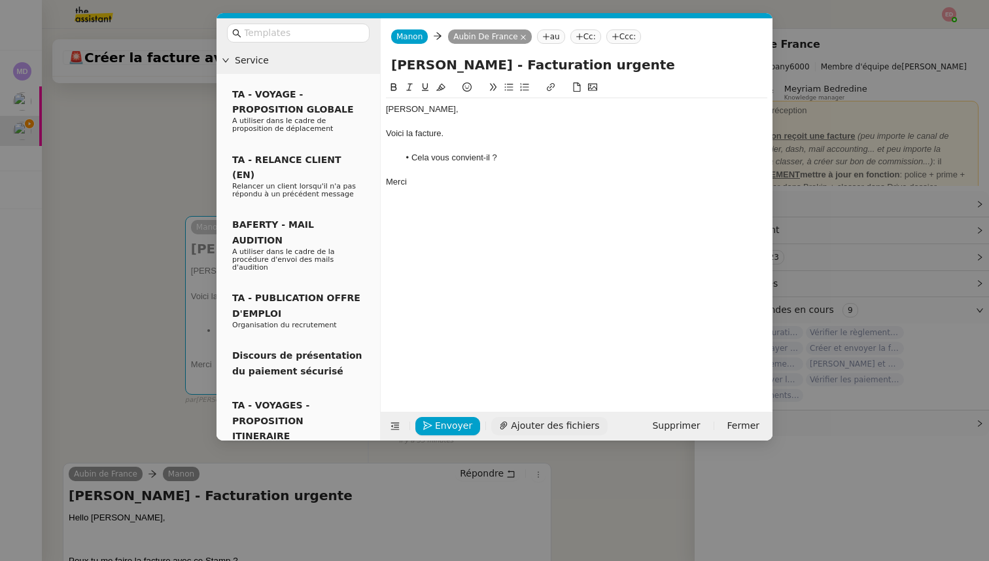
click at [536, 431] on span "Ajouter des fichiers" at bounding box center [555, 425] width 88 height 15
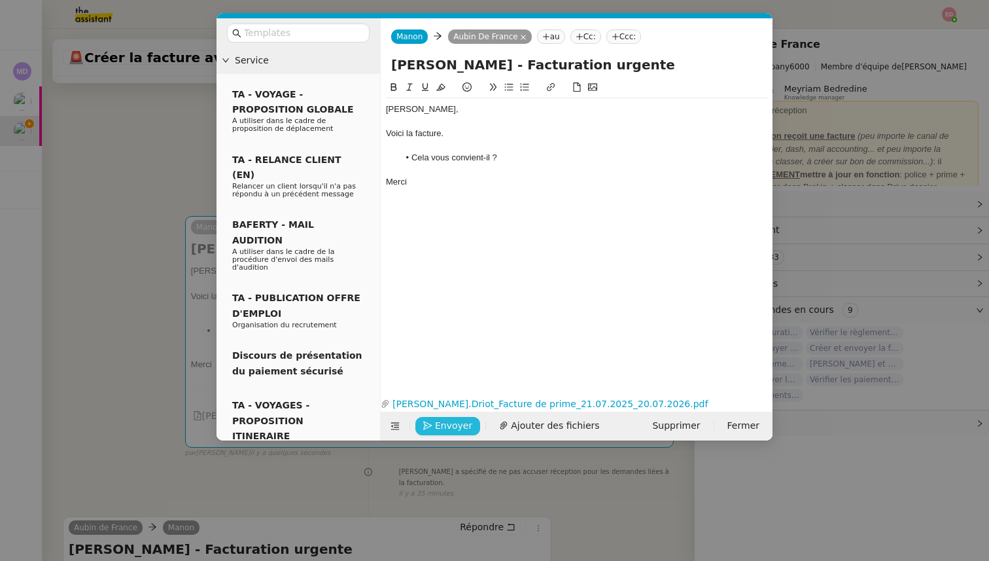
click at [436, 426] on span "Envoyer" at bounding box center [453, 425] width 37 height 15
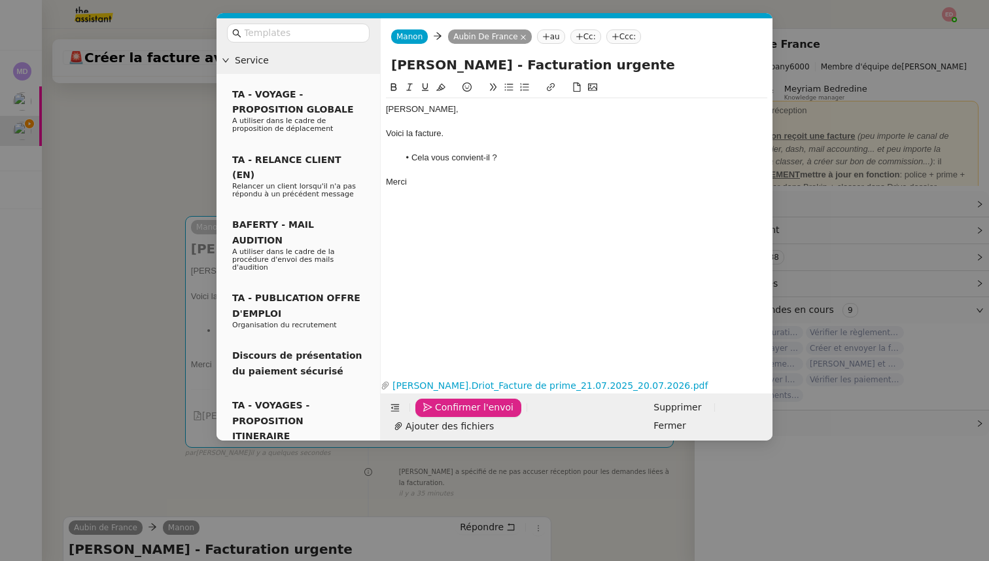
click at [436, 415] on span "Confirmer l'envoi" at bounding box center [474, 407] width 78 height 15
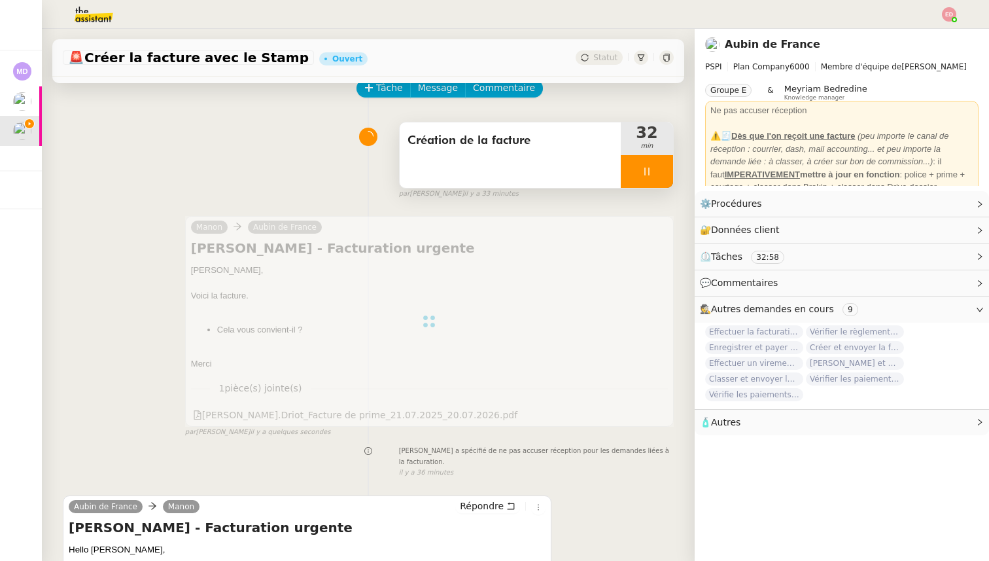
click at [659, 188] on div "par [PERSON_NAME] il y a 33 minutes" at bounding box center [536, 193] width 275 height 11
click at [662, 177] on div at bounding box center [647, 171] width 52 height 33
click at [662, 177] on button at bounding box center [660, 171] width 26 height 33
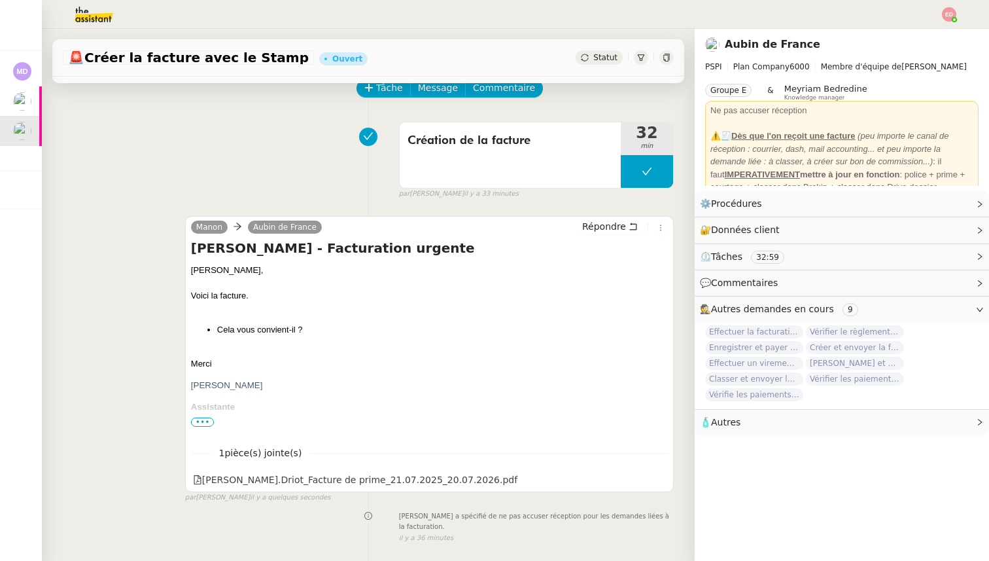
click at [599, 60] on span "Statut" at bounding box center [605, 57] width 24 height 9
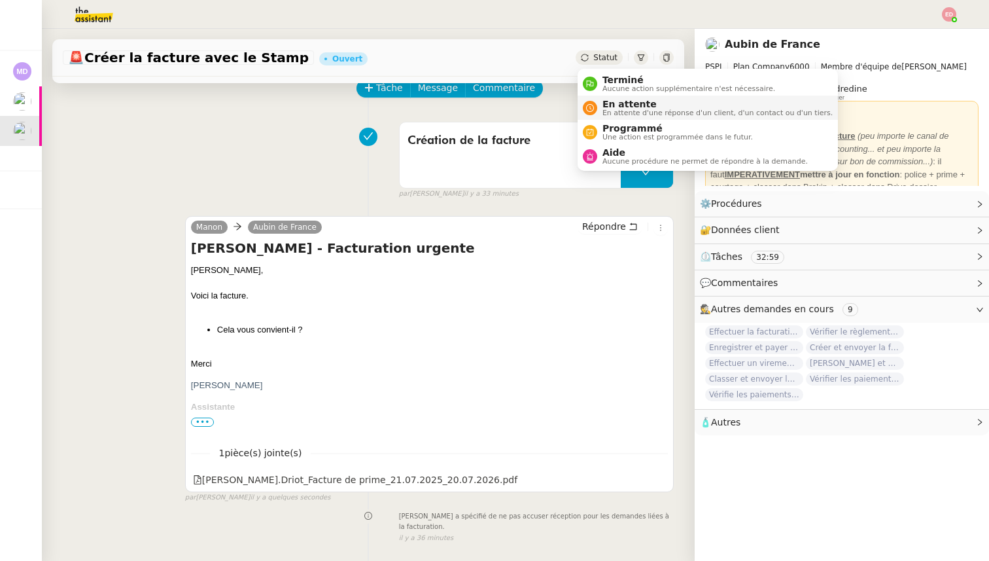
click at [608, 104] on span "En attente" at bounding box center [717, 104] width 230 height 10
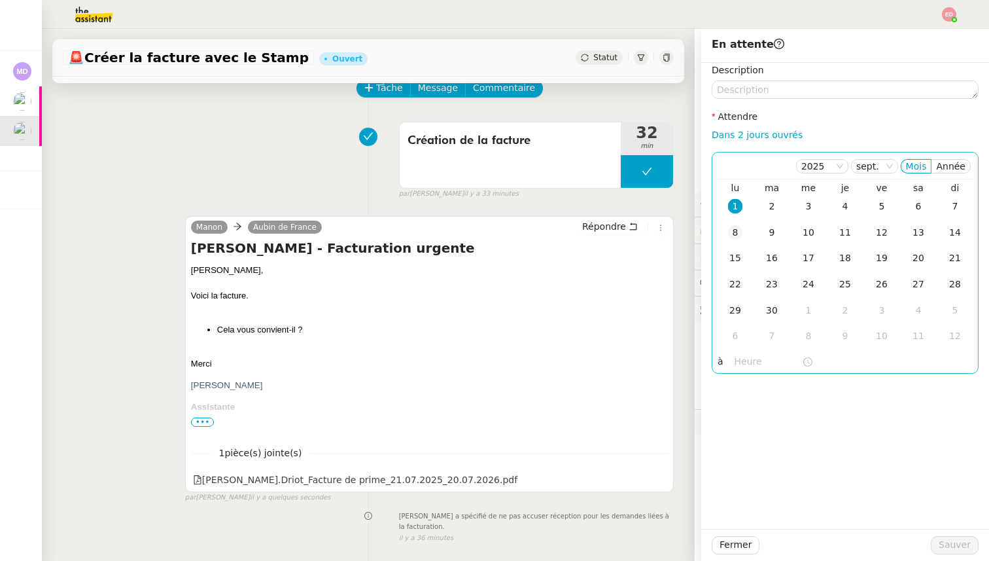
click at [736, 233] on div "8" at bounding box center [735, 232] width 14 height 14
click at [940, 542] on button "Sauver" at bounding box center [955, 545] width 48 height 18
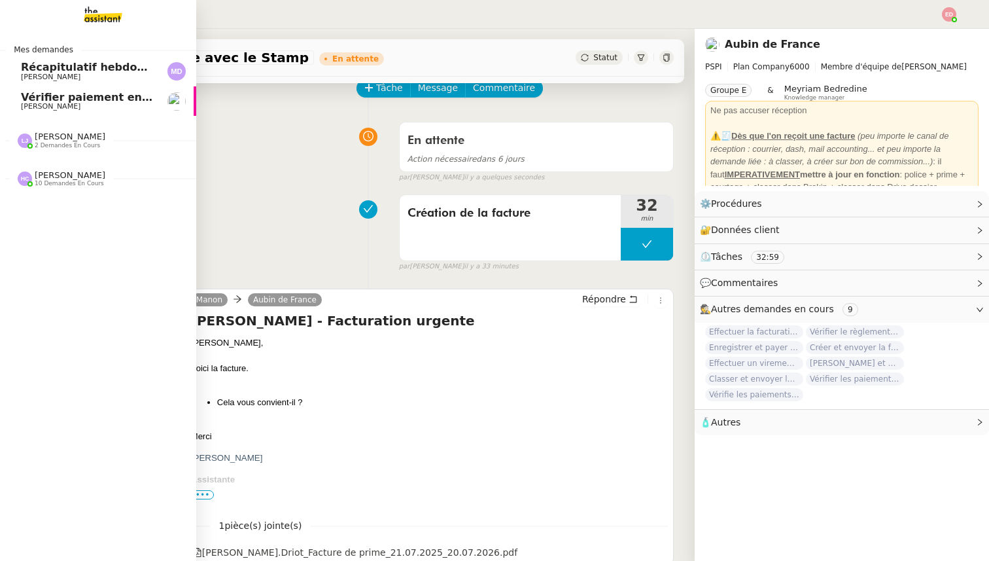
click at [33, 72] on span "Récapitulatif hebdomadaire - 1 septembre 2025" at bounding box center [162, 67] width 283 height 12
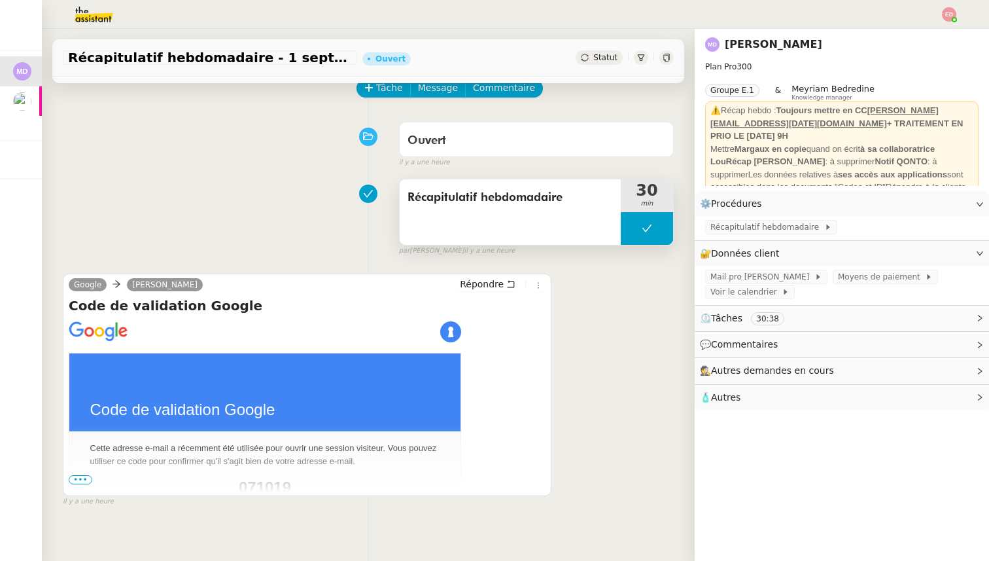
click at [629, 224] on button at bounding box center [647, 228] width 52 height 33
click at [629, 224] on icon at bounding box center [634, 228] width 10 height 10
click at [952, 14] on img at bounding box center [949, 14] width 14 height 14
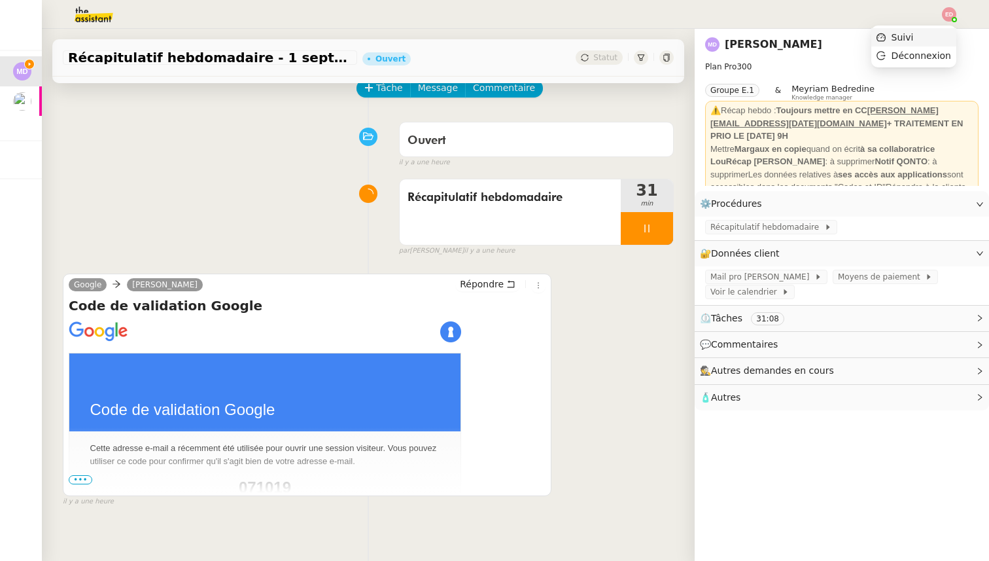
click at [919, 36] on li "Suivi" at bounding box center [913, 37] width 85 height 18
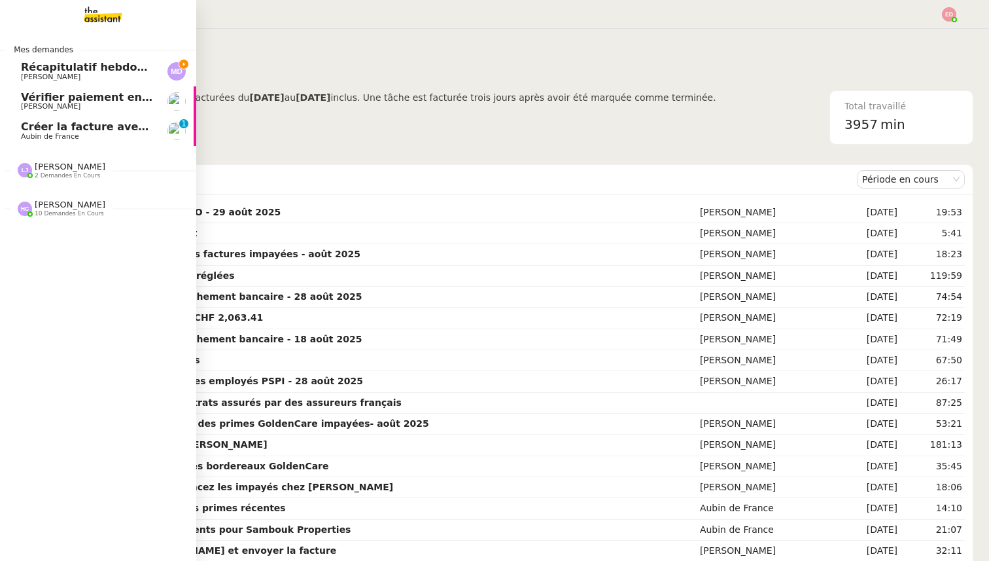
click at [41, 131] on span "Créer la facture avec le Stamp" at bounding box center [110, 126] width 179 height 12
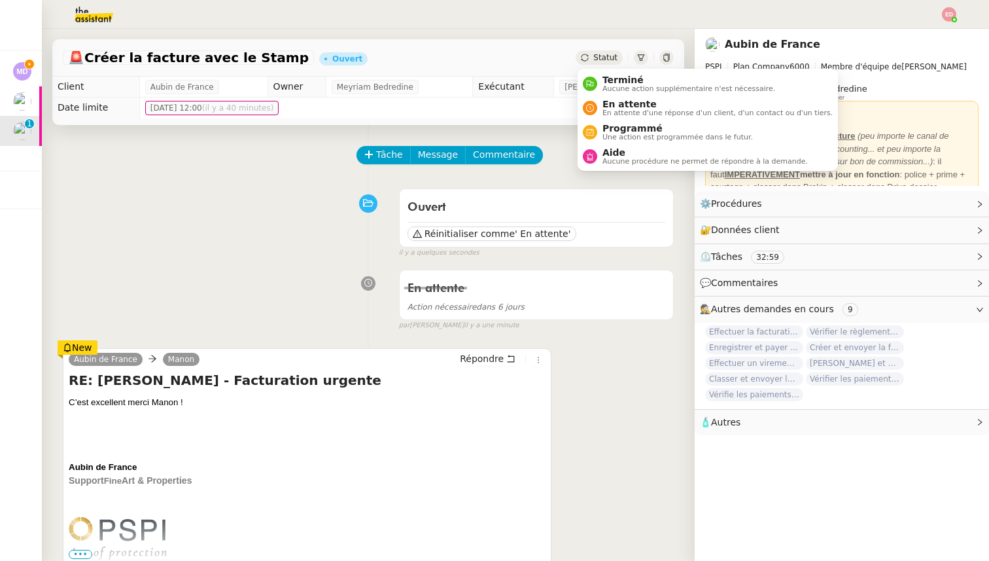
click at [604, 61] on span "Statut" at bounding box center [605, 57] width 24 height 9
click at [604, 82] on span "Terminé" at bounding box center [688, 80] width 173 height 10
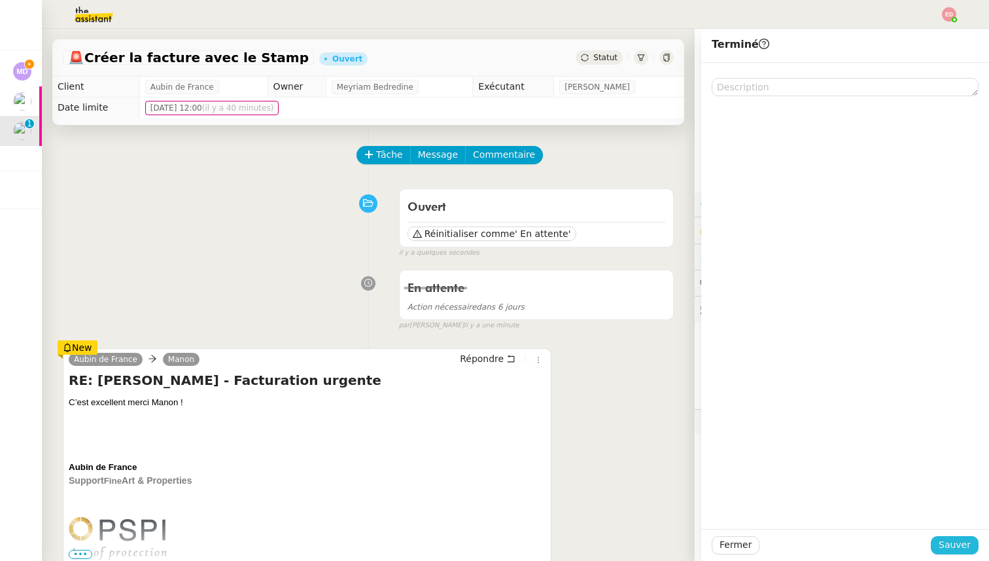
click at [945, 544] on span "Sauver" at bounding box center [955, 544] width 32 height 15
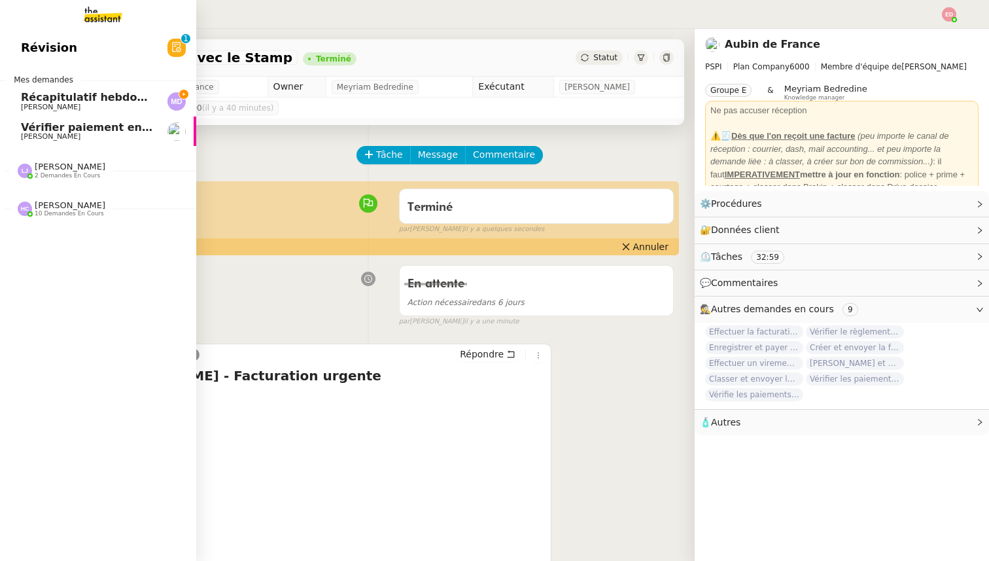
click at [43, 98] on span "Récapitulatif hebdomadaire - 1 septembre 2025" at bounding box center [162, 97] width 283 height 12
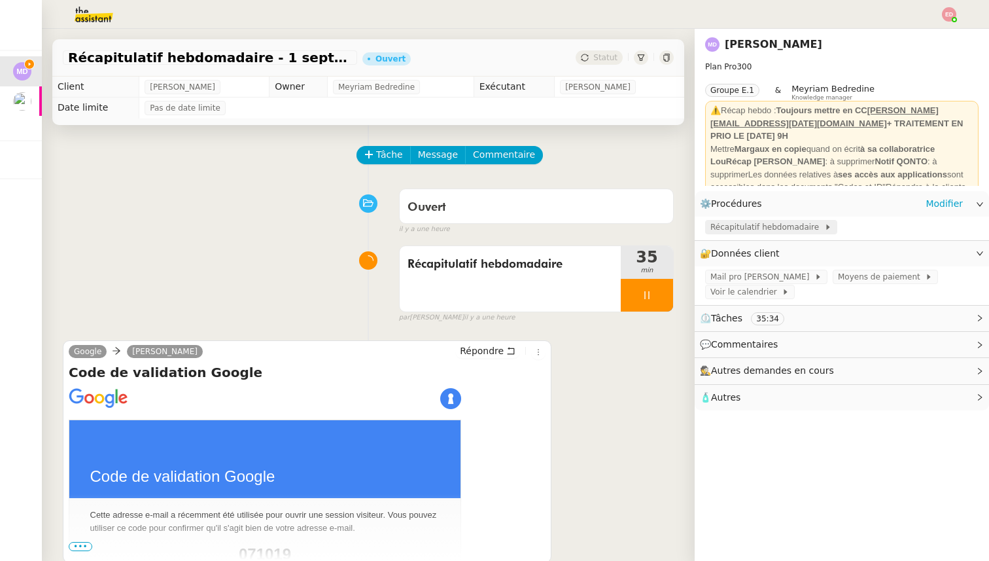
click at [771, 226] on span "Récapitulatif hebdomadaire" at bounding box center [767, 226] width 114 height 13
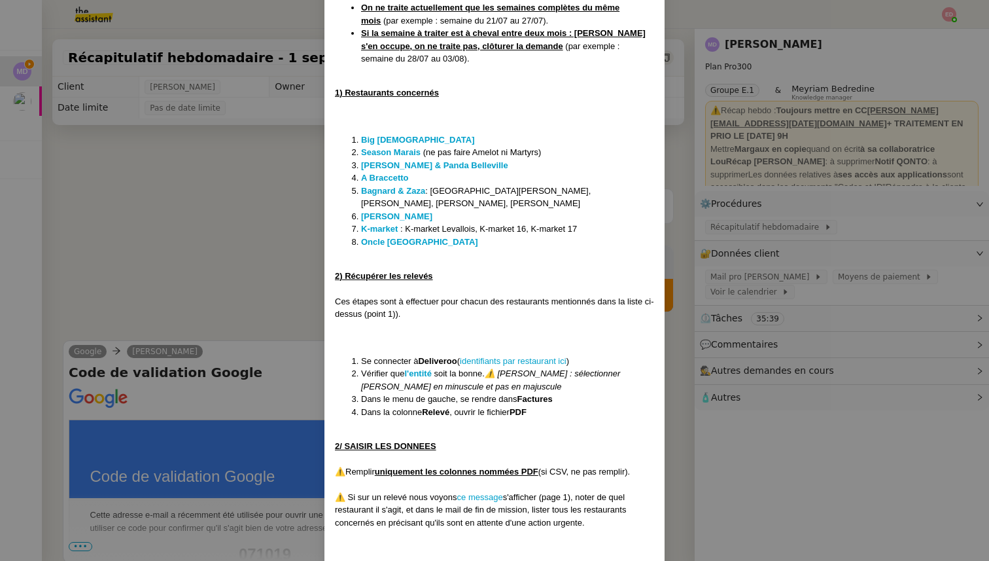
scroll to position [385, 0]
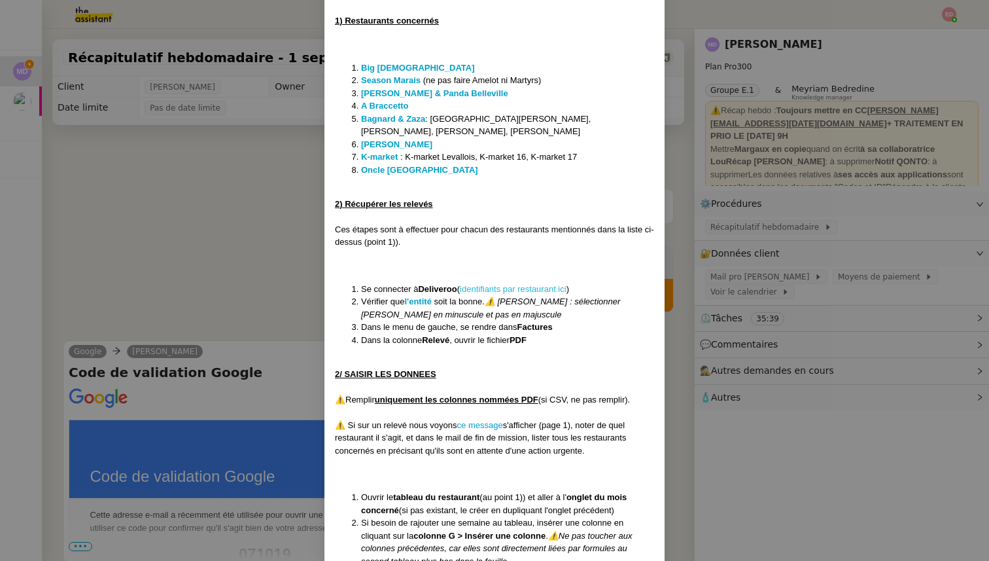
click at [510, 284] on link "identifiants par restaurant ici" at bounding box center [513, 289] width 107 height 10
click at [761, 177] on nz-modal-container "MAJ le 24/07 Contexte : Chaque semaine, nous devons saisir les données Delivero…" at bounding box center [494, 280] width 989 height 561
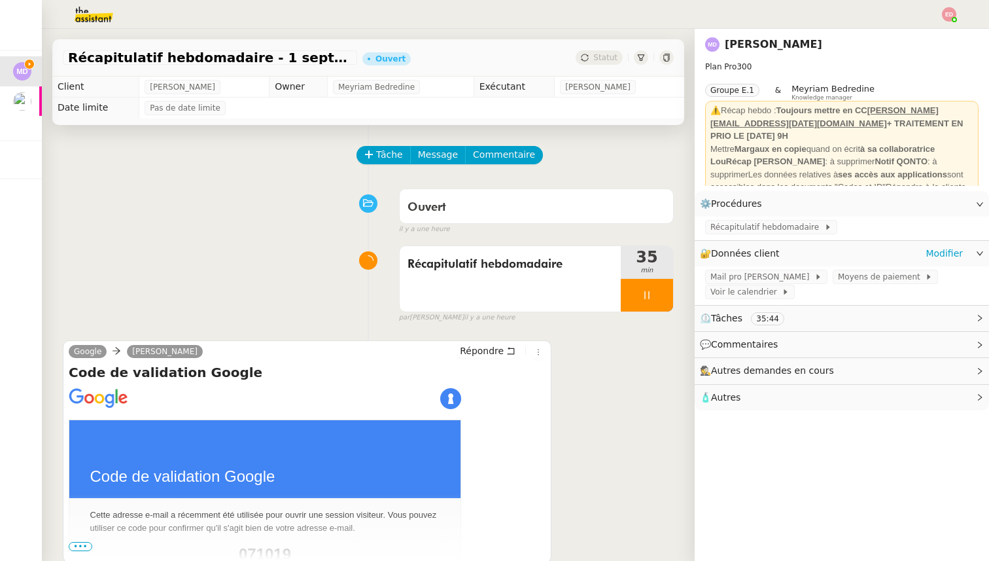
click at [954, 243] on div "🔐 Données client Modifier" at bounding box center [842, 254] width 294 height 26
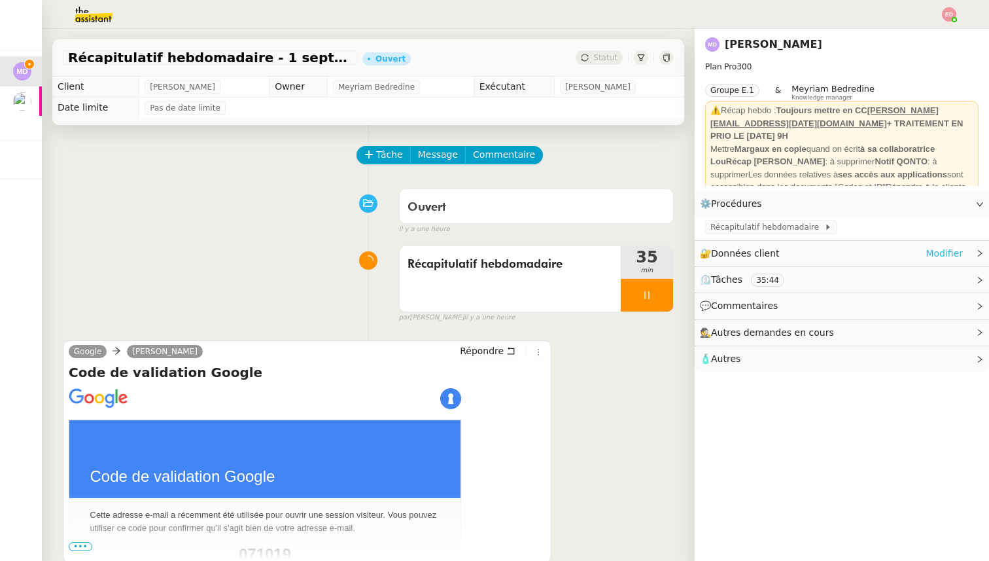
click at [952, 251] on link "Modifier" at bounding box center [944, 253] width 37 height 15
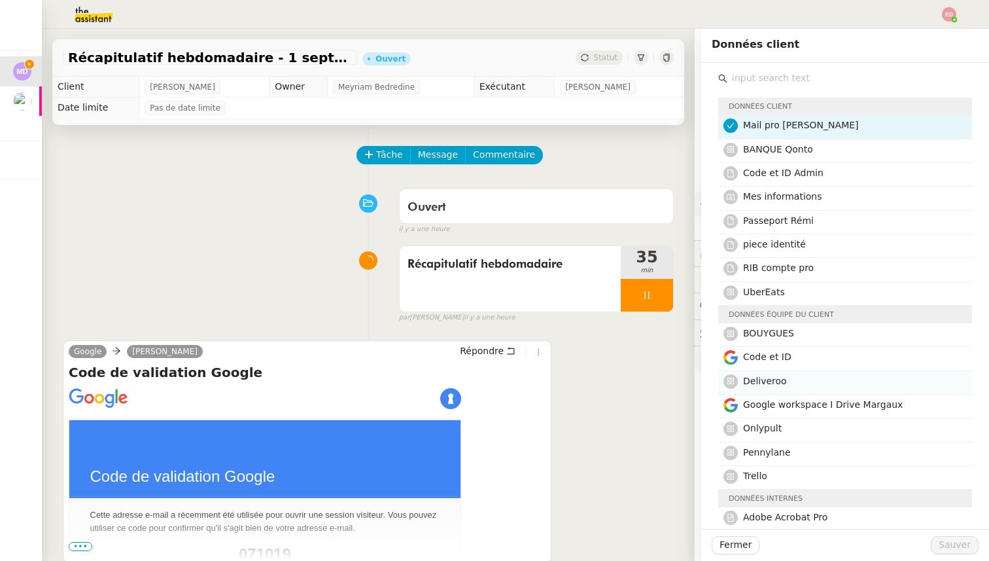
click at [759, 389] on div "Deliveroo" at bounding box center [853, 382] width 221 height 18
click at [942, 538] on span "Sauver" at bounding box center [955, 544] width 32 height 15
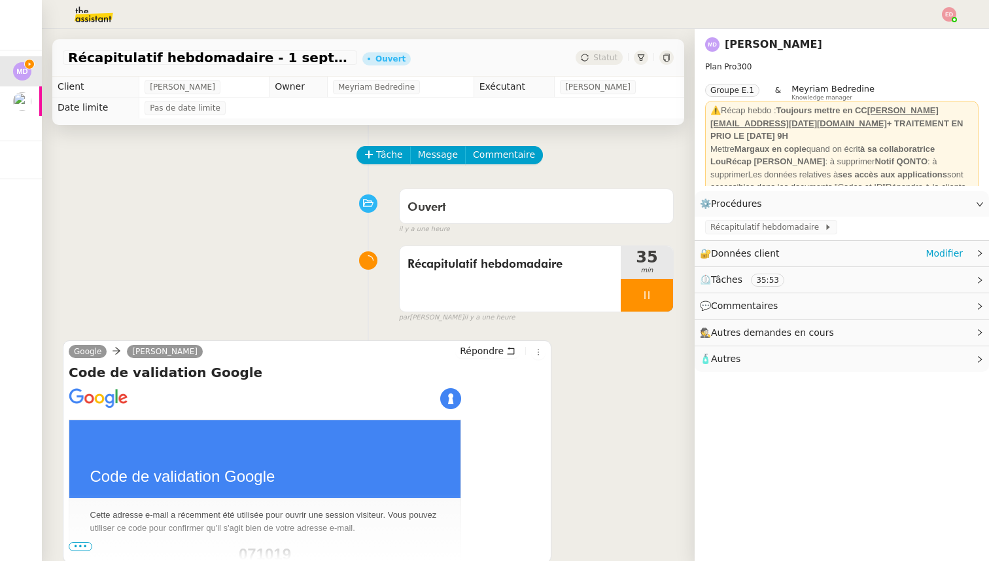
click at [781, 256] on div "🔐 Données client Modifier" at bounding box center [831, 253] width 263 height 15
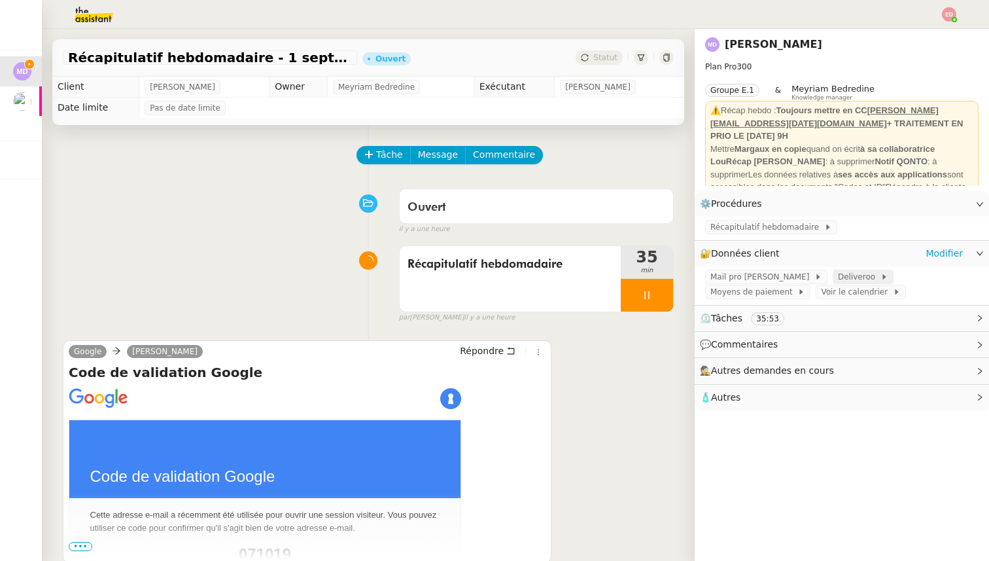
click at [838, 277] on span "Deliveroo" at bounding box center [859, 276] width 43 height 13
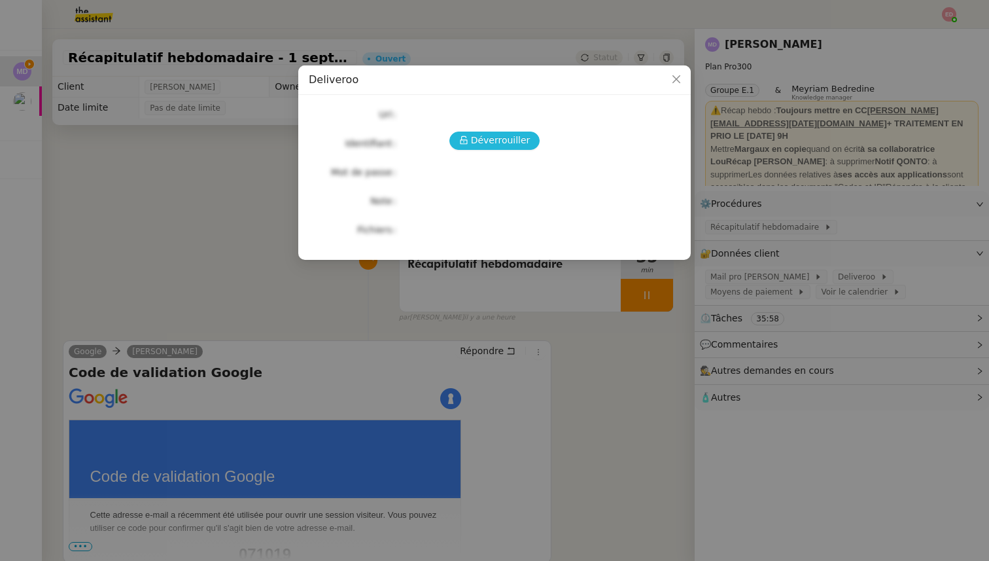
click at [499, 147] on span "Déverrouiller" at bounding box center [501, 140] width 60 height 15
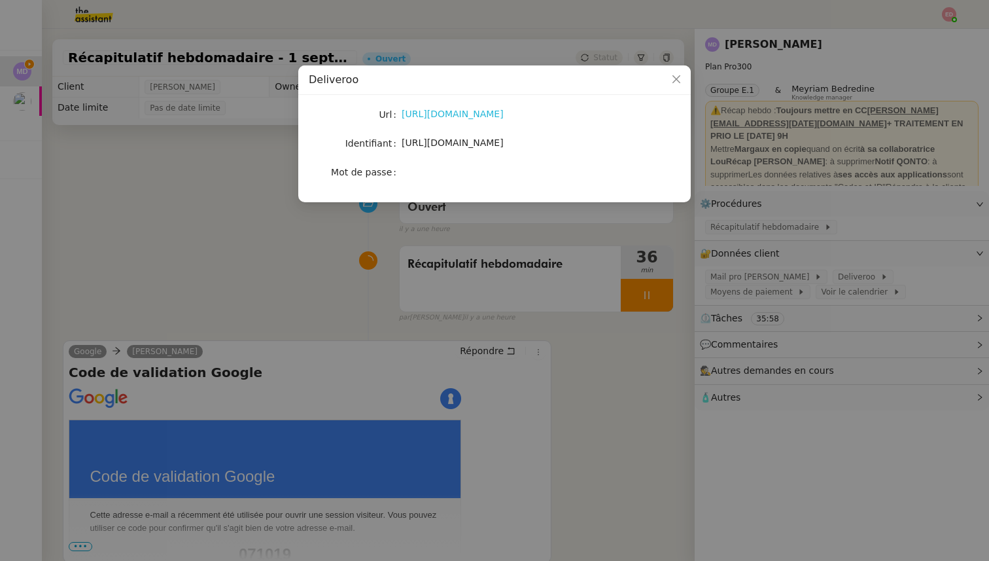
click at [504, 112] on link "[URL][DOMAIN_NAME]" at bounding box center [453, 114] width 102 height 10
